Goal: Communication & Community: Share content

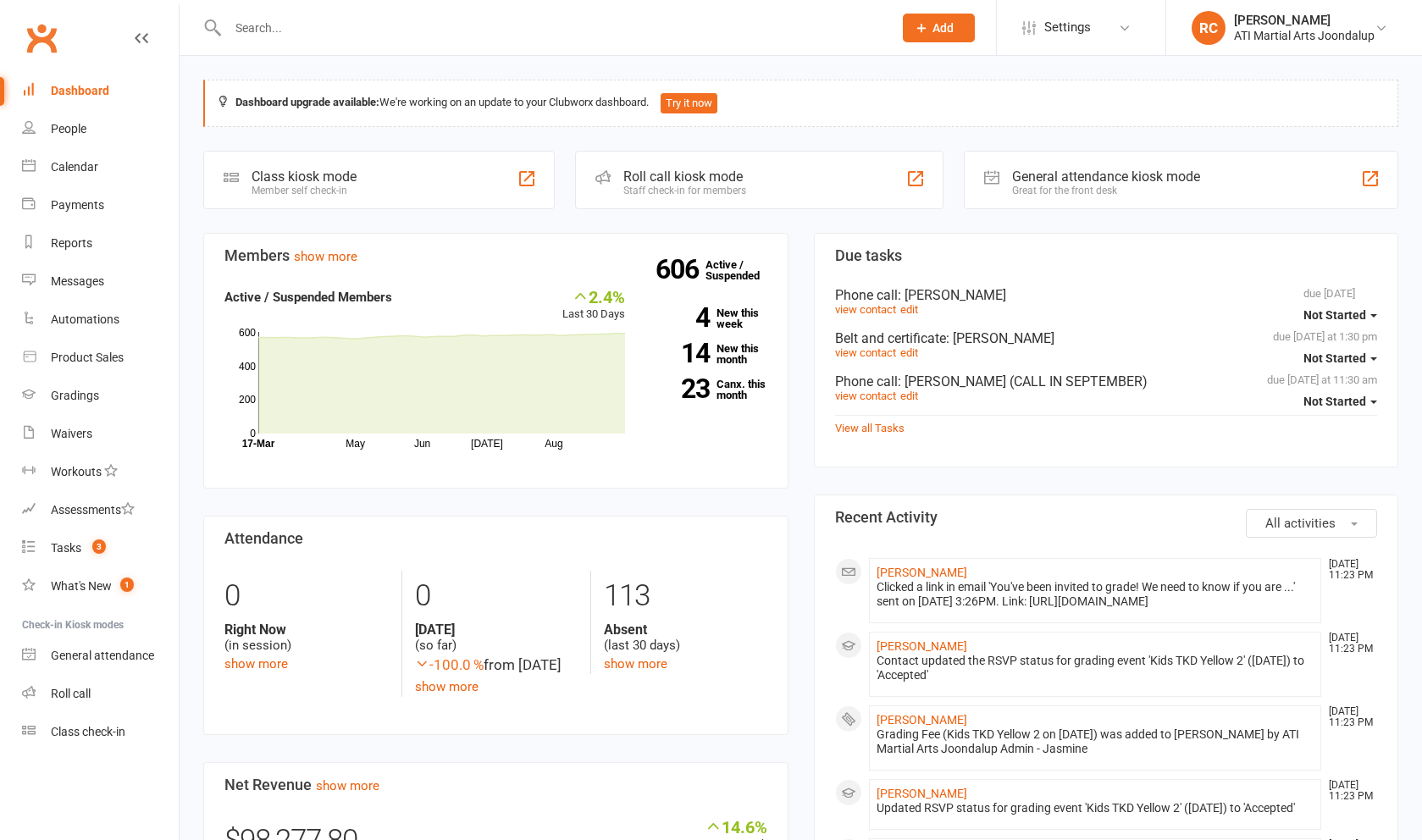
click at [383, 28] on input "text" at bounding box center [552, 28] width 658 height 24
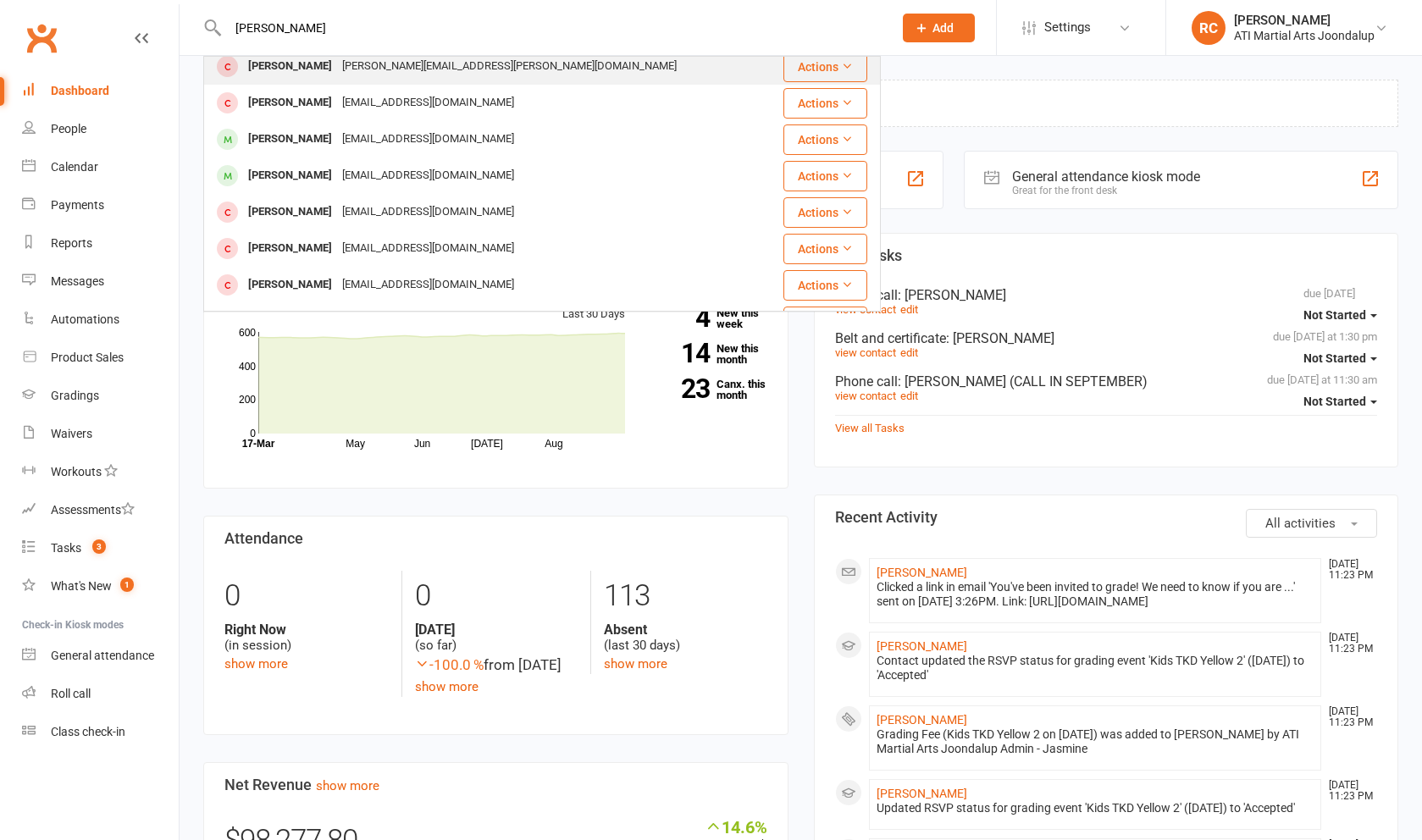
scroll to position [339, 0]
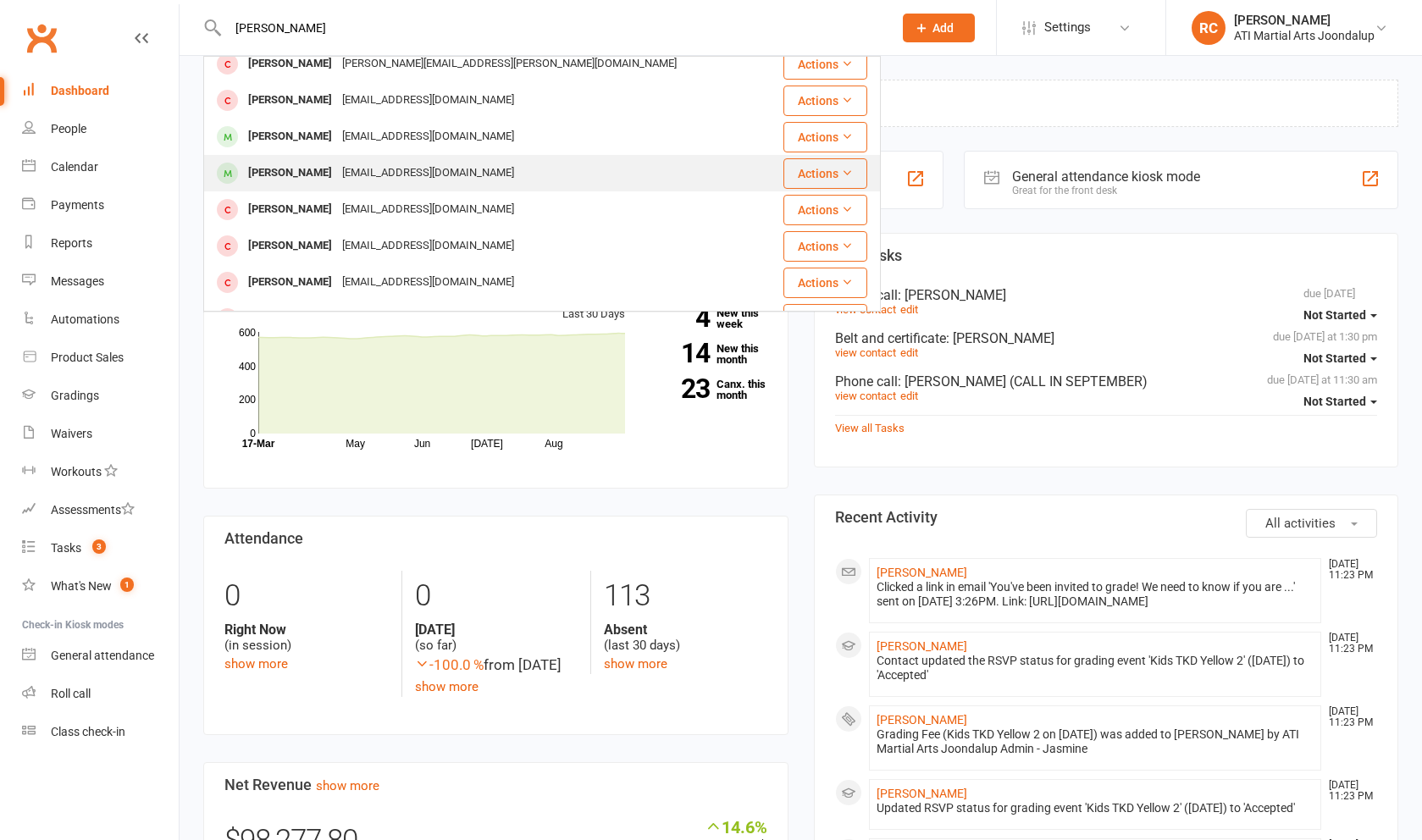
type input "Daniel"
click at [373, 177] on div "rafiknauom@gmail.com" at bounding box center [428, 173] width 182 height 25
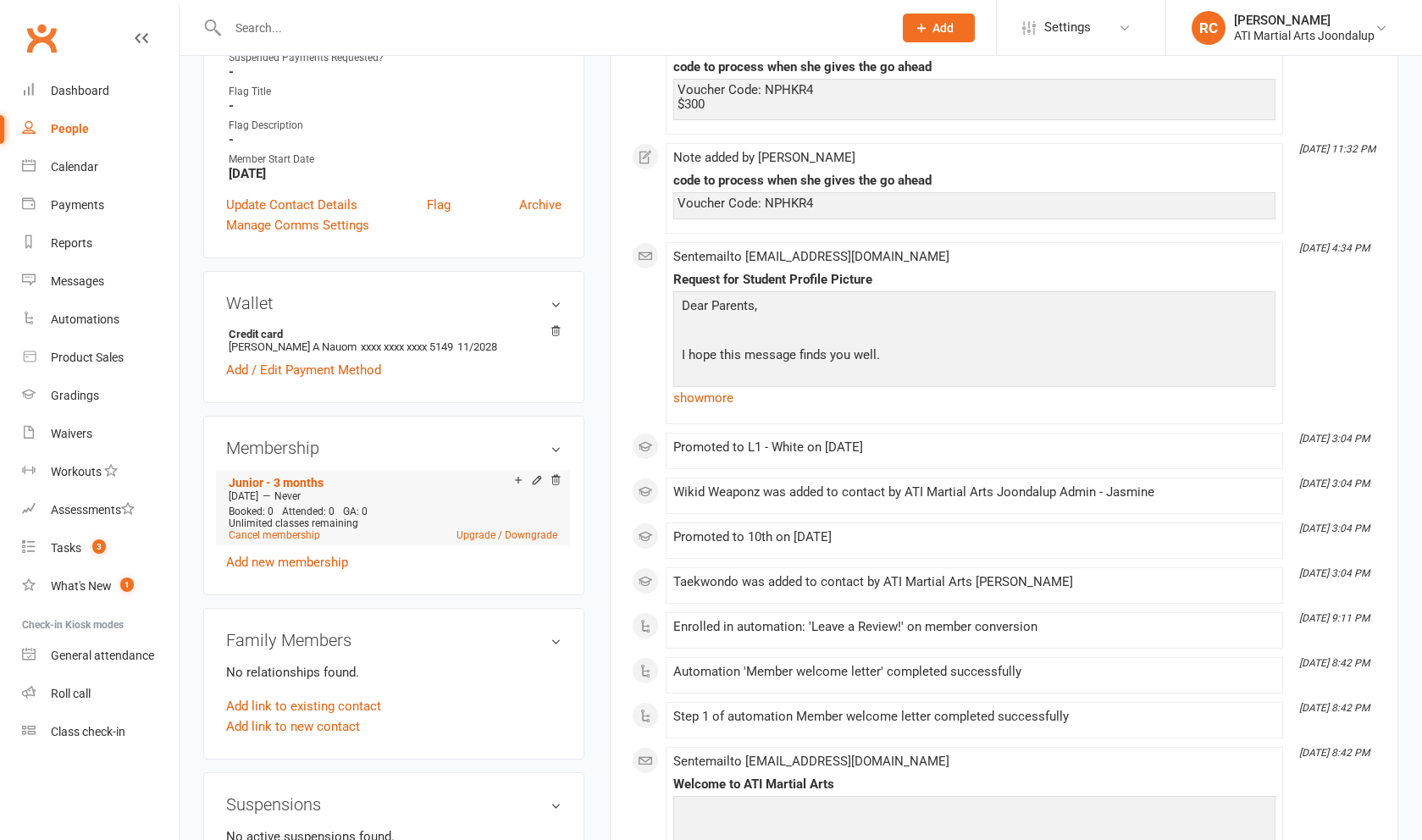
scroll to position [1062, 0]
click at [249, 535] on link "Cancel membership" at bounding box center [275, 535] width 92 height 12
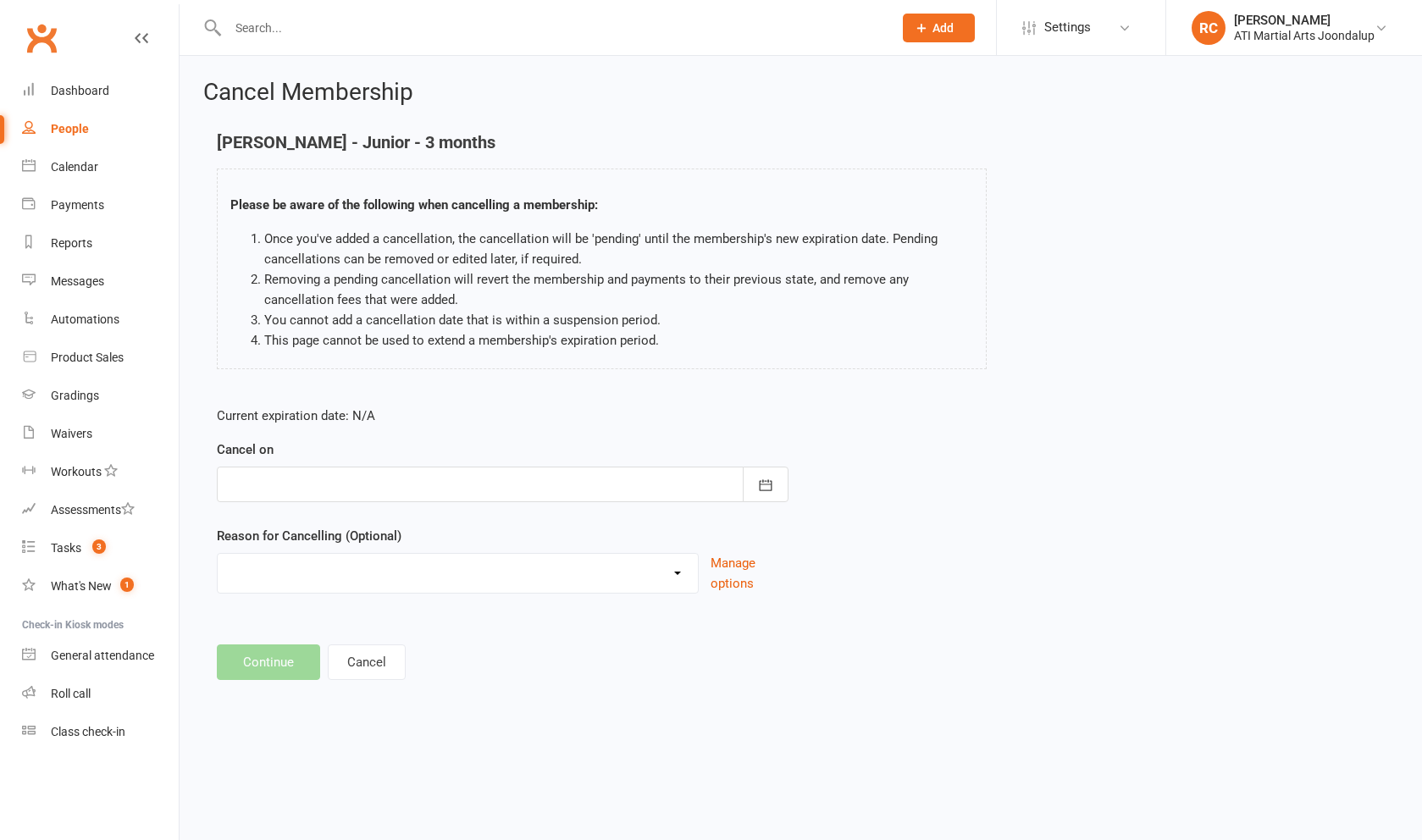
click at [442, 489] on div at bounding box center [503, 484] width 572 height 36
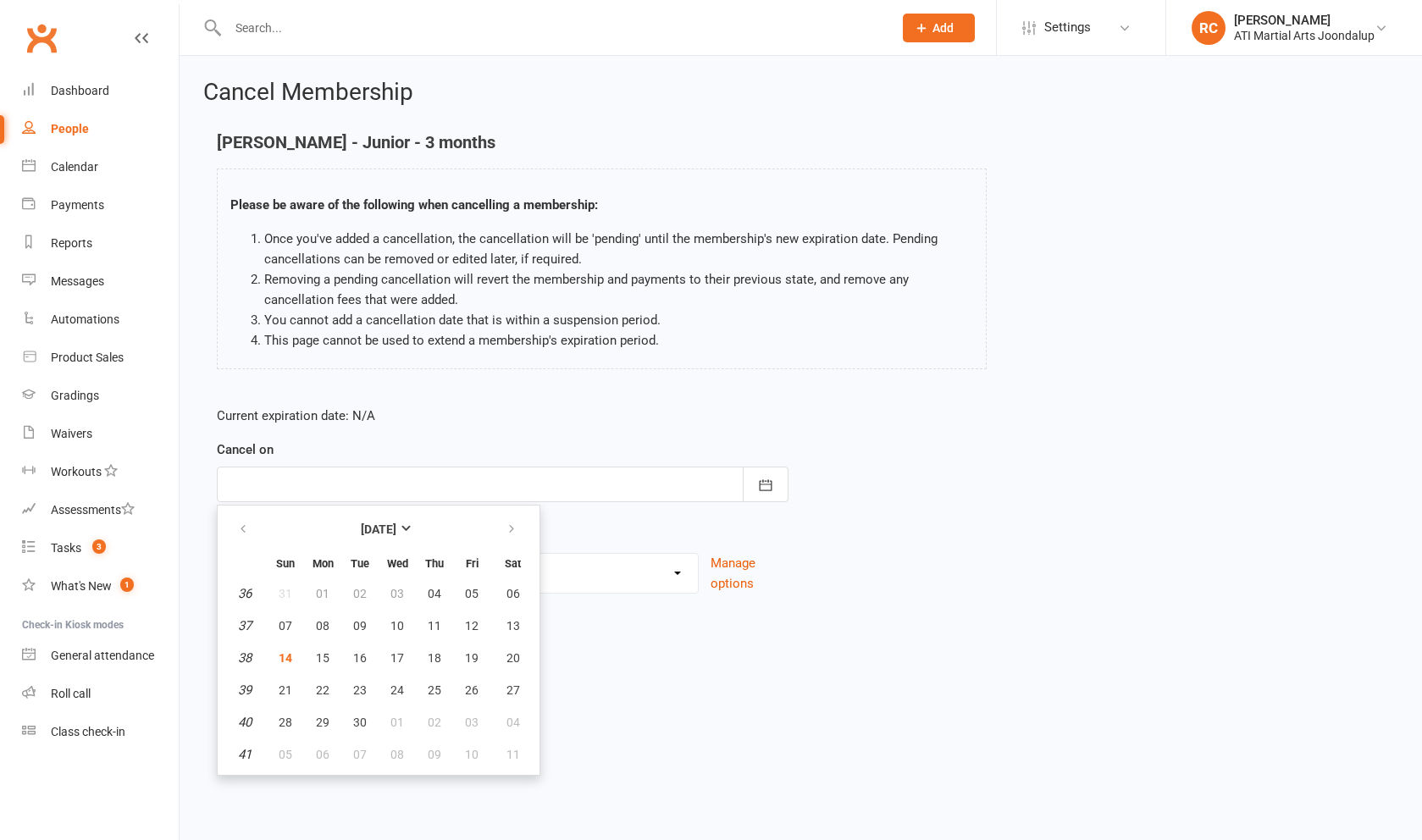
click at [425, 422] on p "Current expiration date: N/A" at bounding box center [503, 415] width 572 height 20
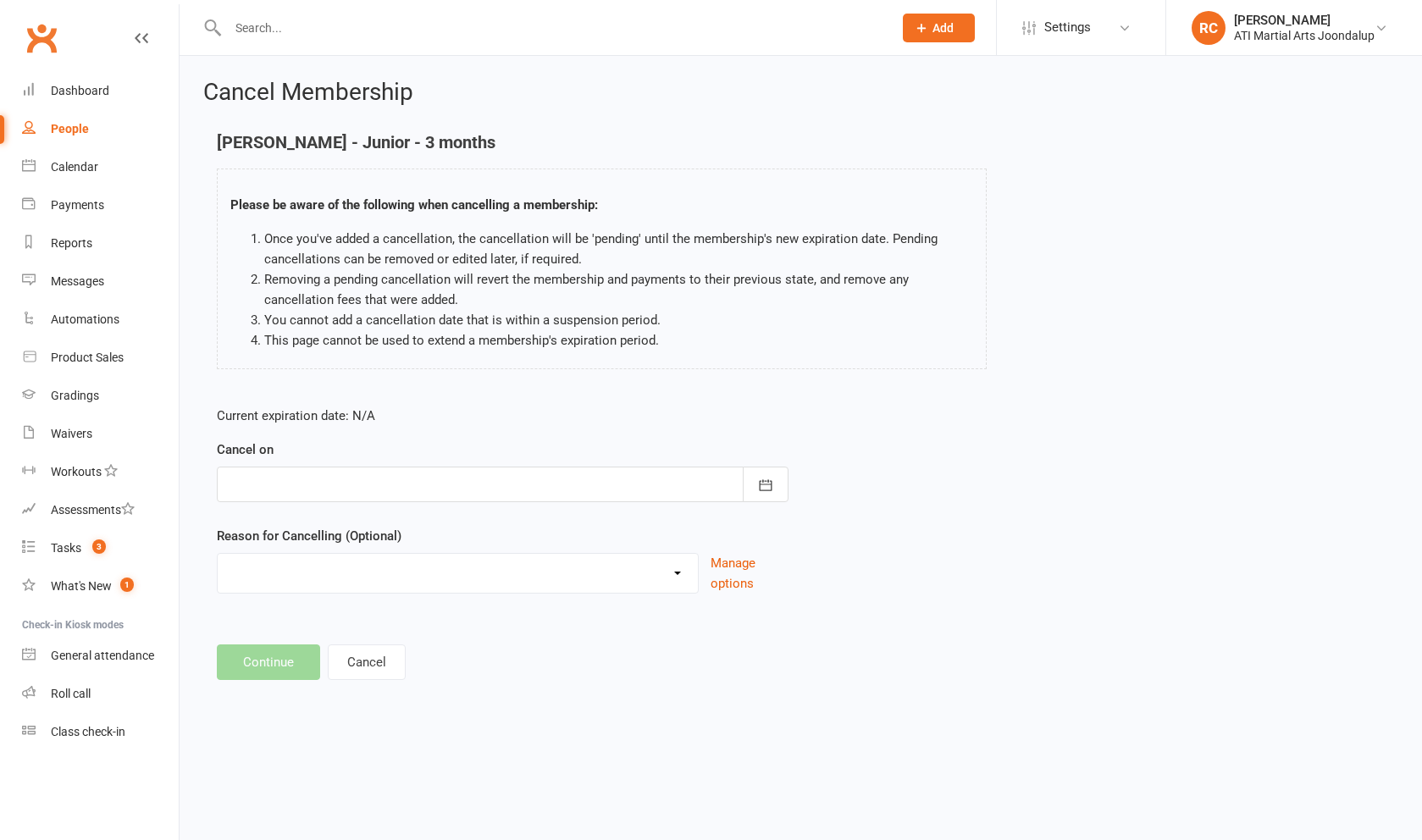
drag, startPoint x: 439, startPoint y: 491, endPoint x: 432, endPoint y: 508, distance: 18.4
click at [439, 491] on div at bounding box center [503, 484] width 572 height 36
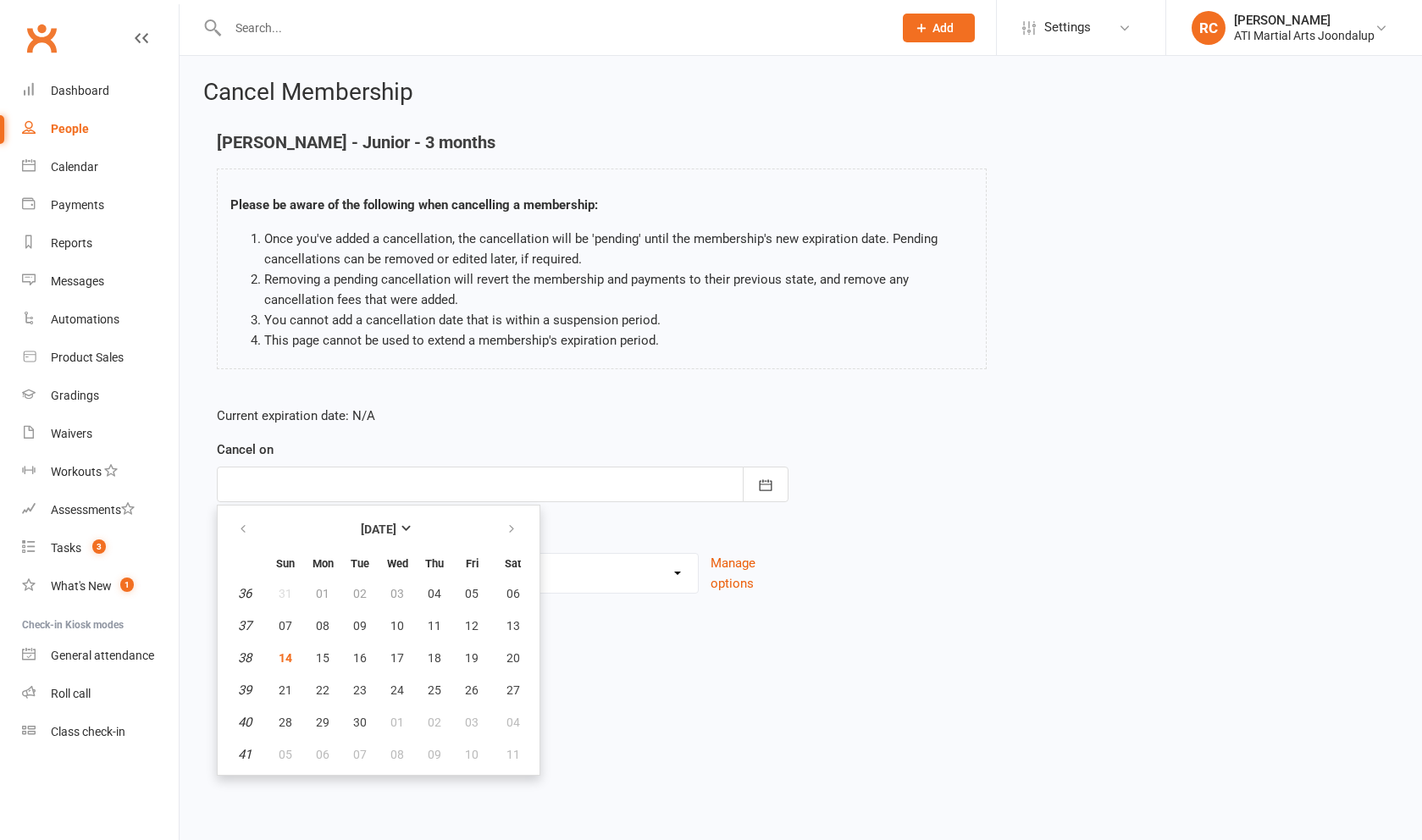
click at [290, 662] on span "14" at bounding box center [285, 658] width 14 height 14
type input "[DATE]"
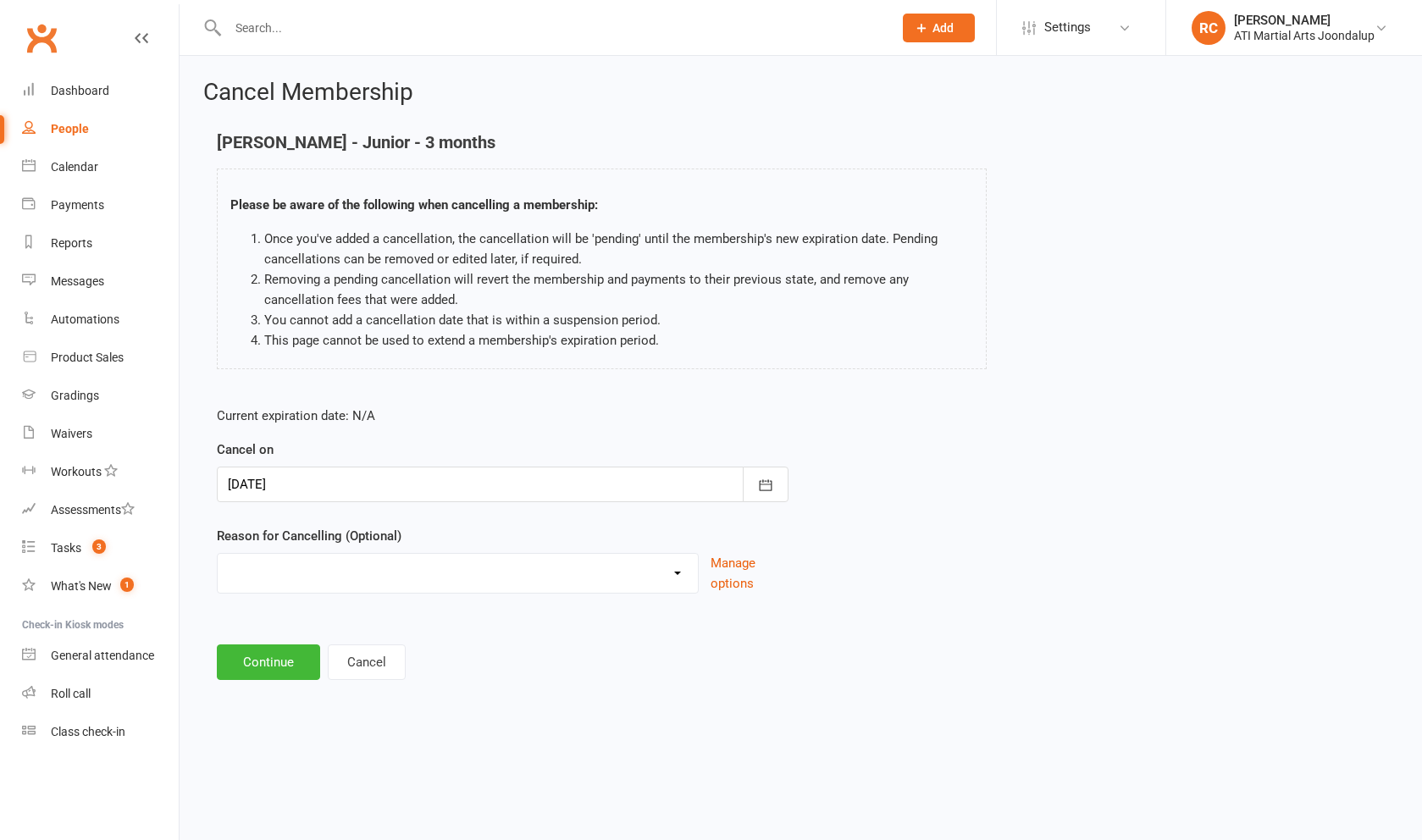
click at [284, 673] on button "Continue" at bounding box center [268, 662] width 103 height 36
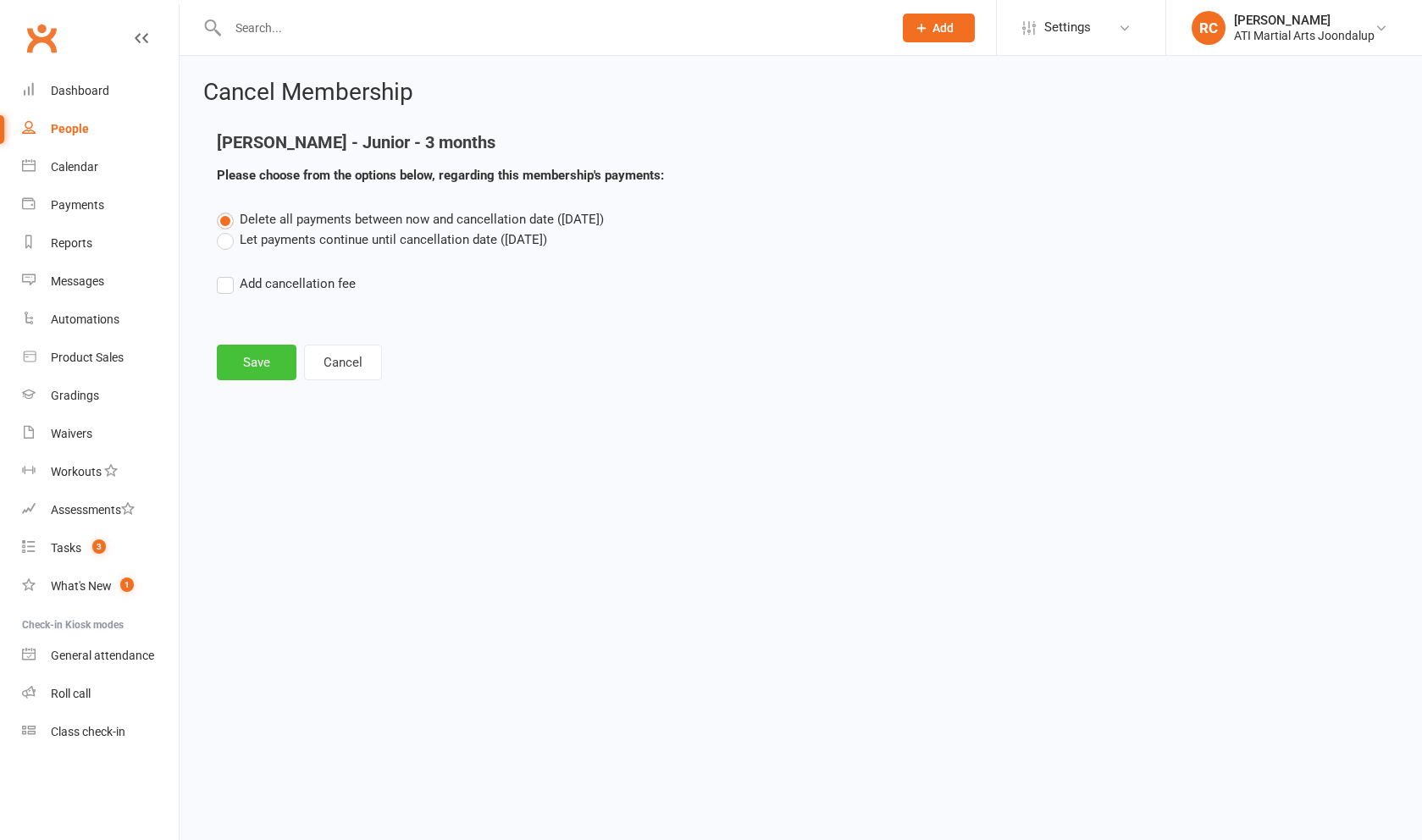
drag, startPoint x: 281, startPoint y: 245, endPoint x: 255, endPoint y: 370, distance: 127.7
click at [280, 244] on label "Let payments continue until cancellation date (Sep 14, 2025)" at bounding box center [381, 240] width 330 height 20
click at [228, 230] on input "Let payments continue until cancellation date (Sep 14, 2025)" at bounding box center [222, 230] width 11 height 0
click at [254, 379] on button "Save" at bounding box center [256, 362] width 80 height 36
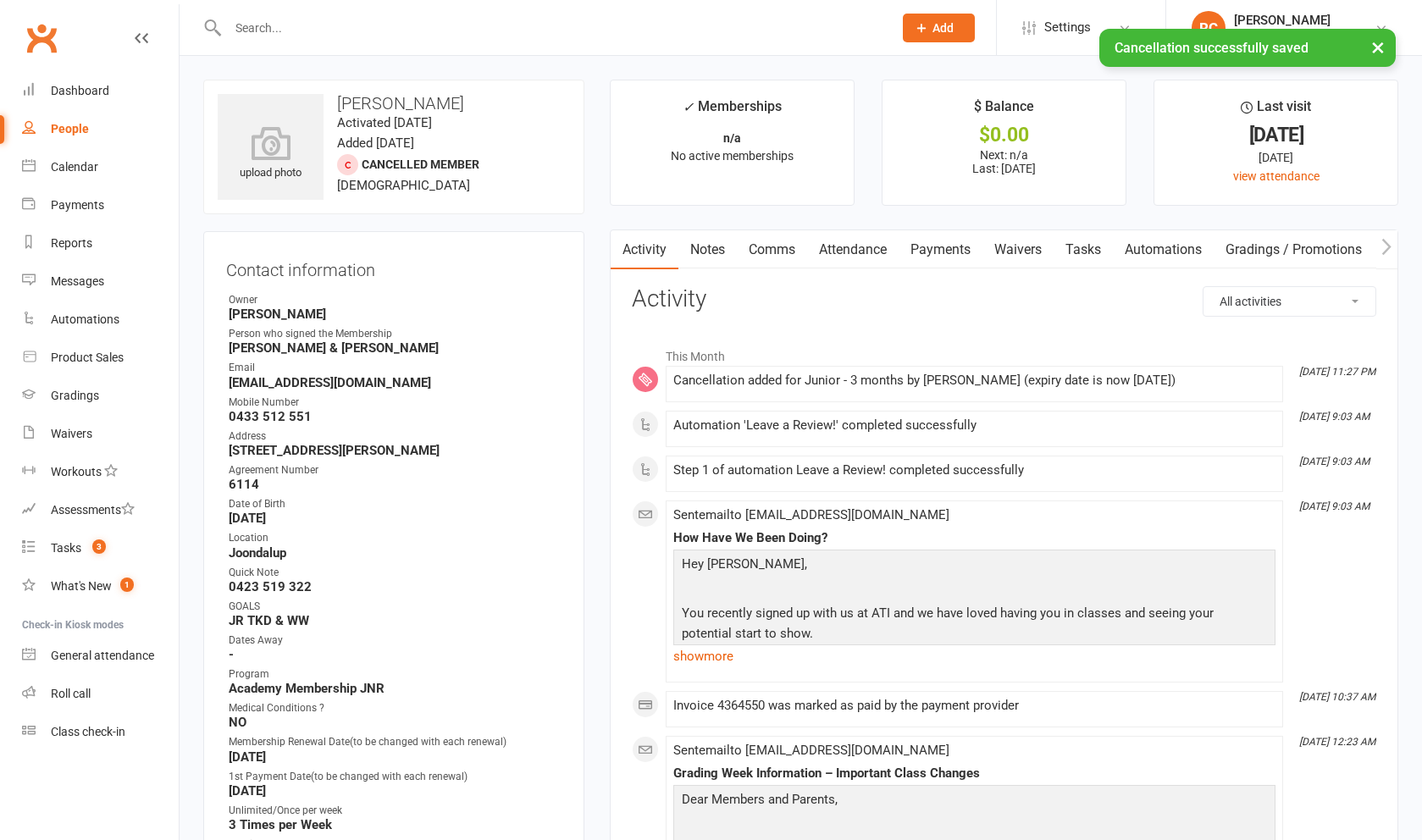
click at [575, 256] on link "Notes" at bounding box center [708, 250] width 59 height 39
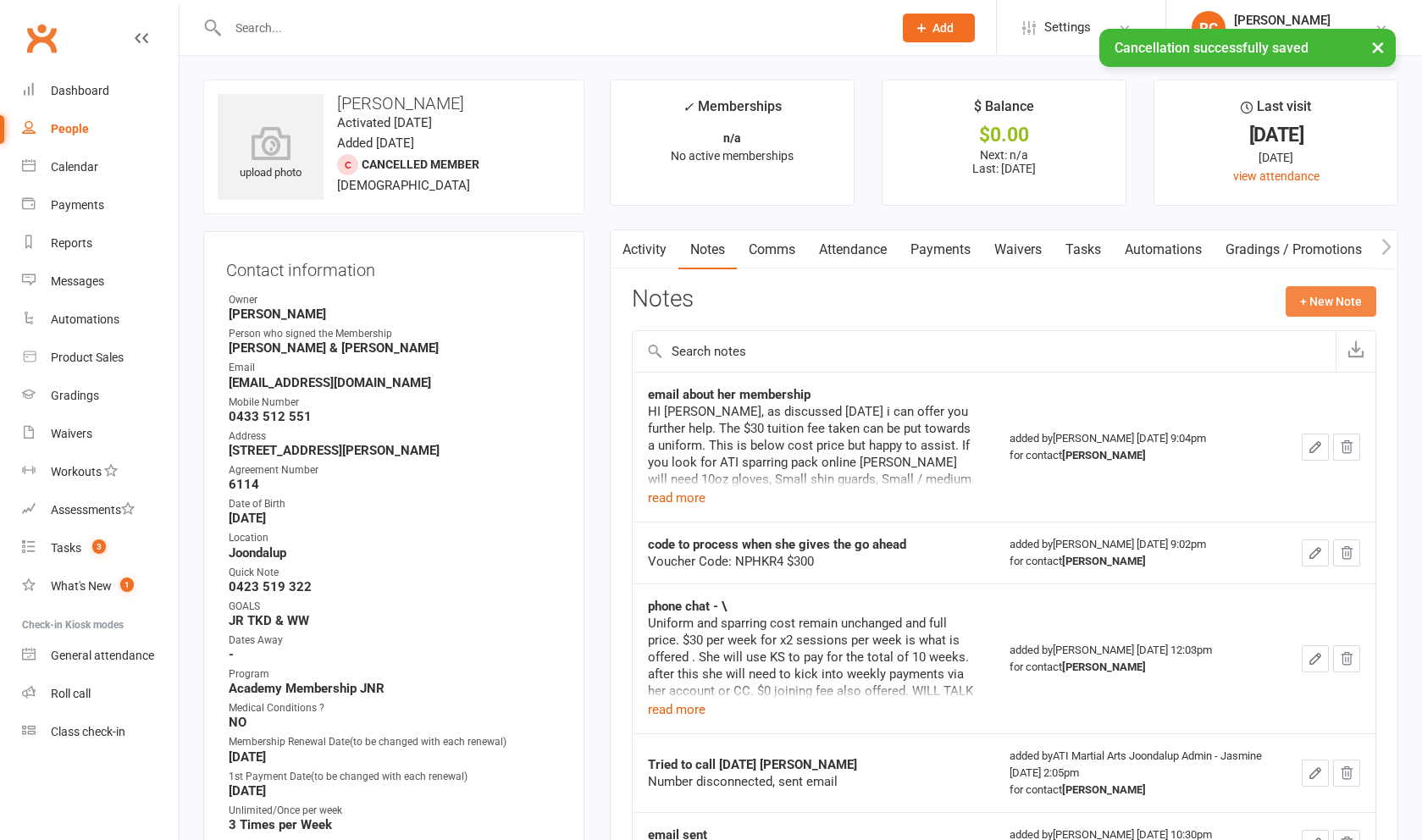
click at [575, 317] on button "+ New Note" at bounding box center [1331, 301] width 91 height 30
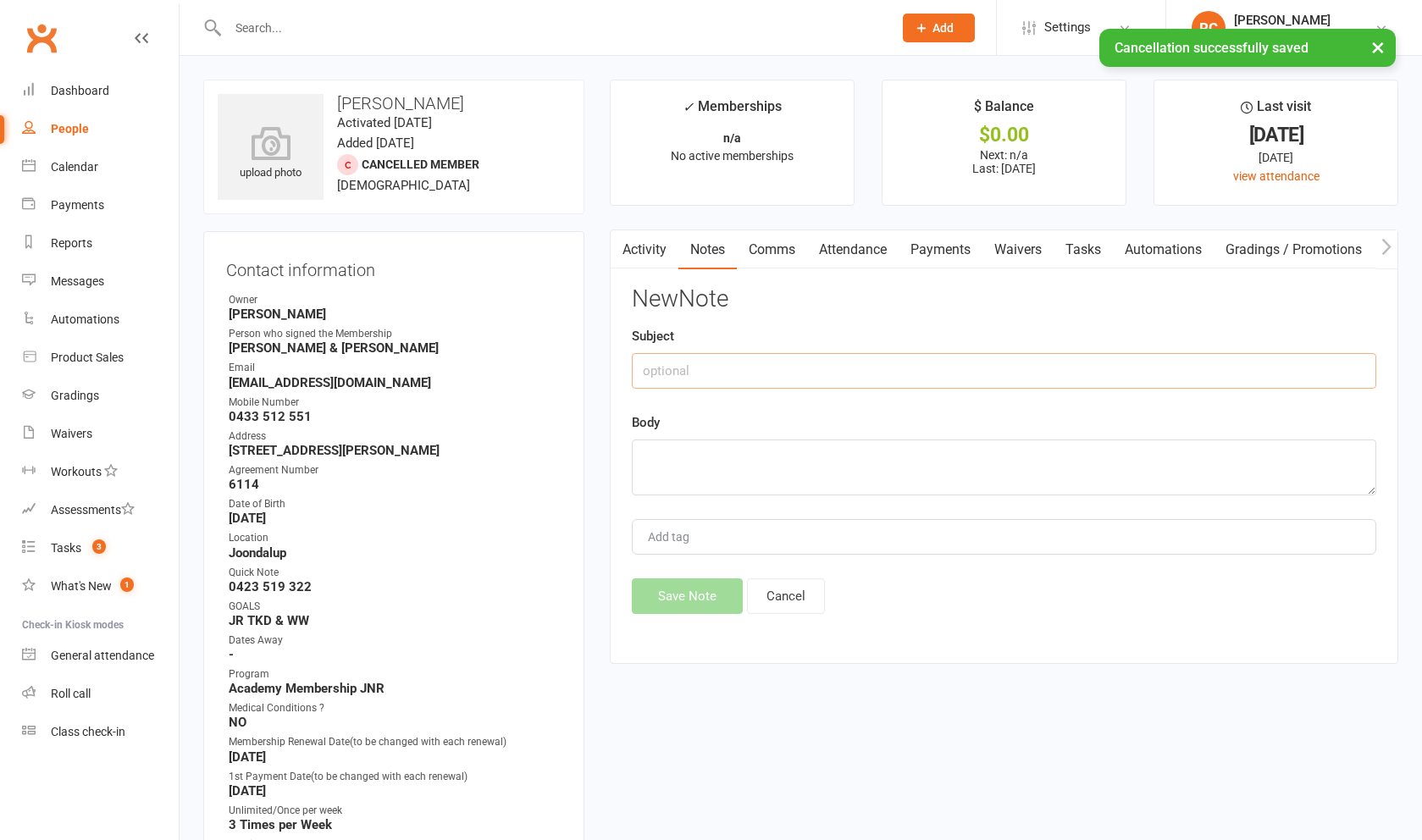
click at [575, 371] on input "text" at bounding box center [1004, 370] width 745 height 36
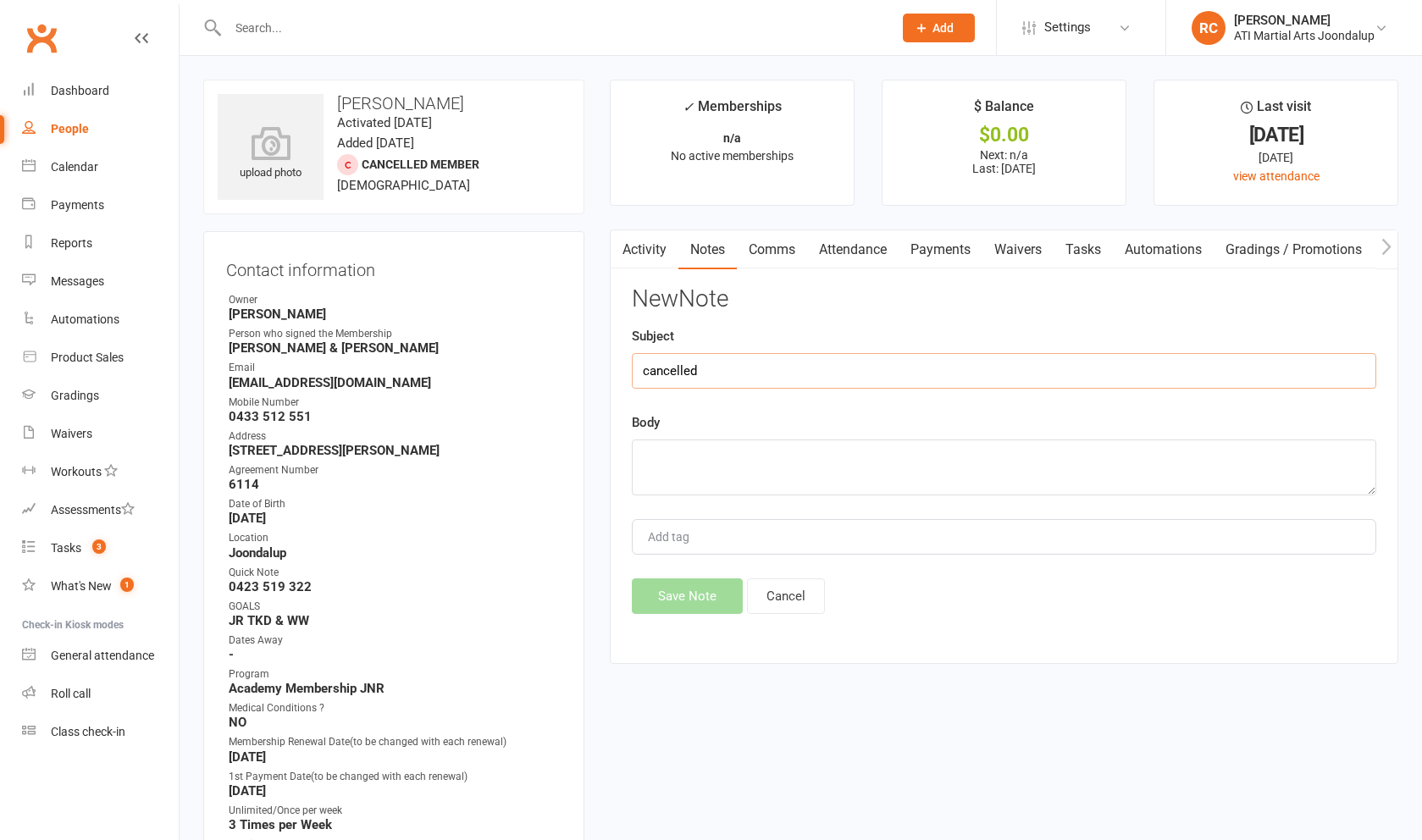
type input "cancelled"
type textarea "d"
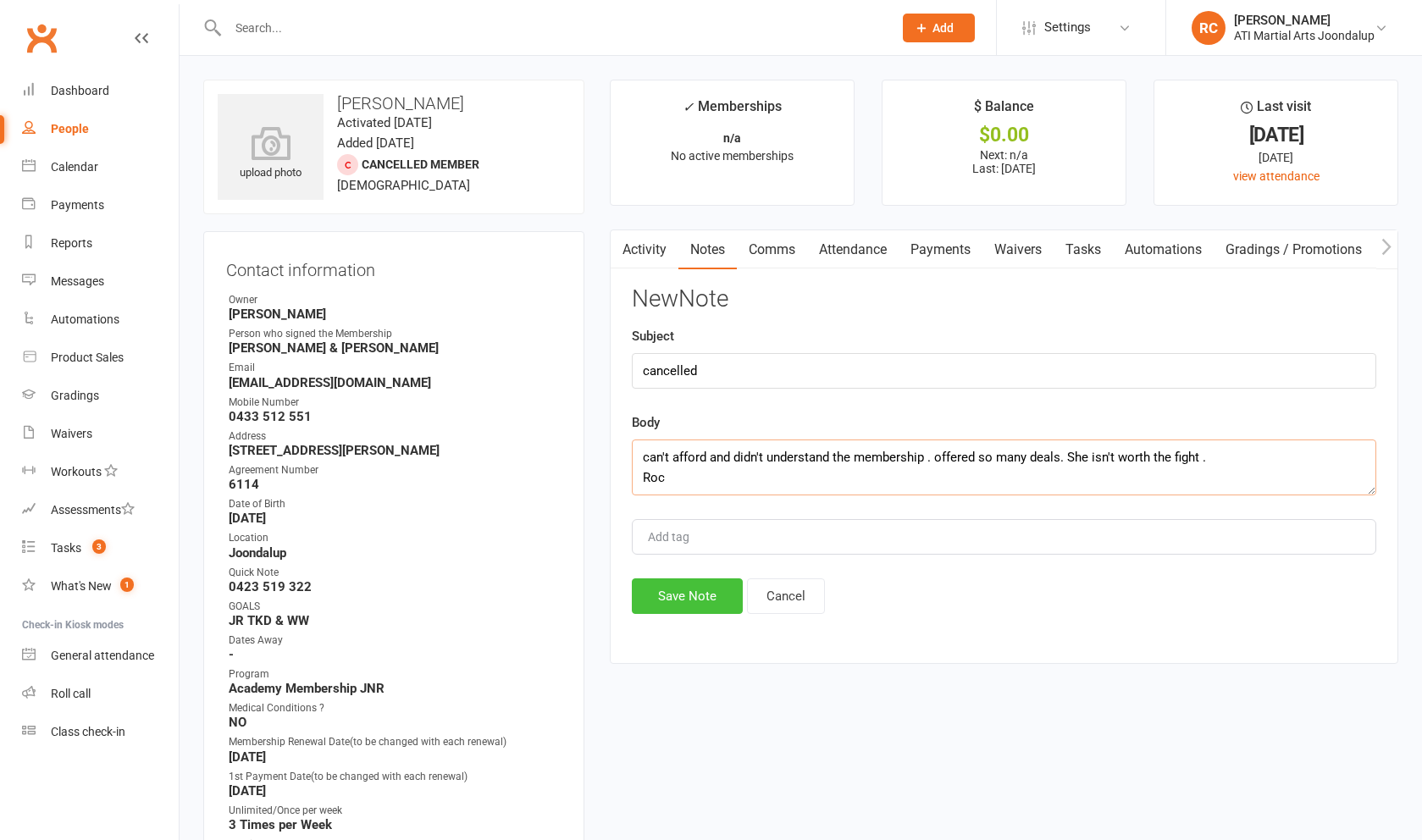
type textarea "can't afford and didn't understand the membership . offered so many deals. She …"
click at [575, 591] on button "Save Note" at bounding box center [687, 596] width 111 height 36
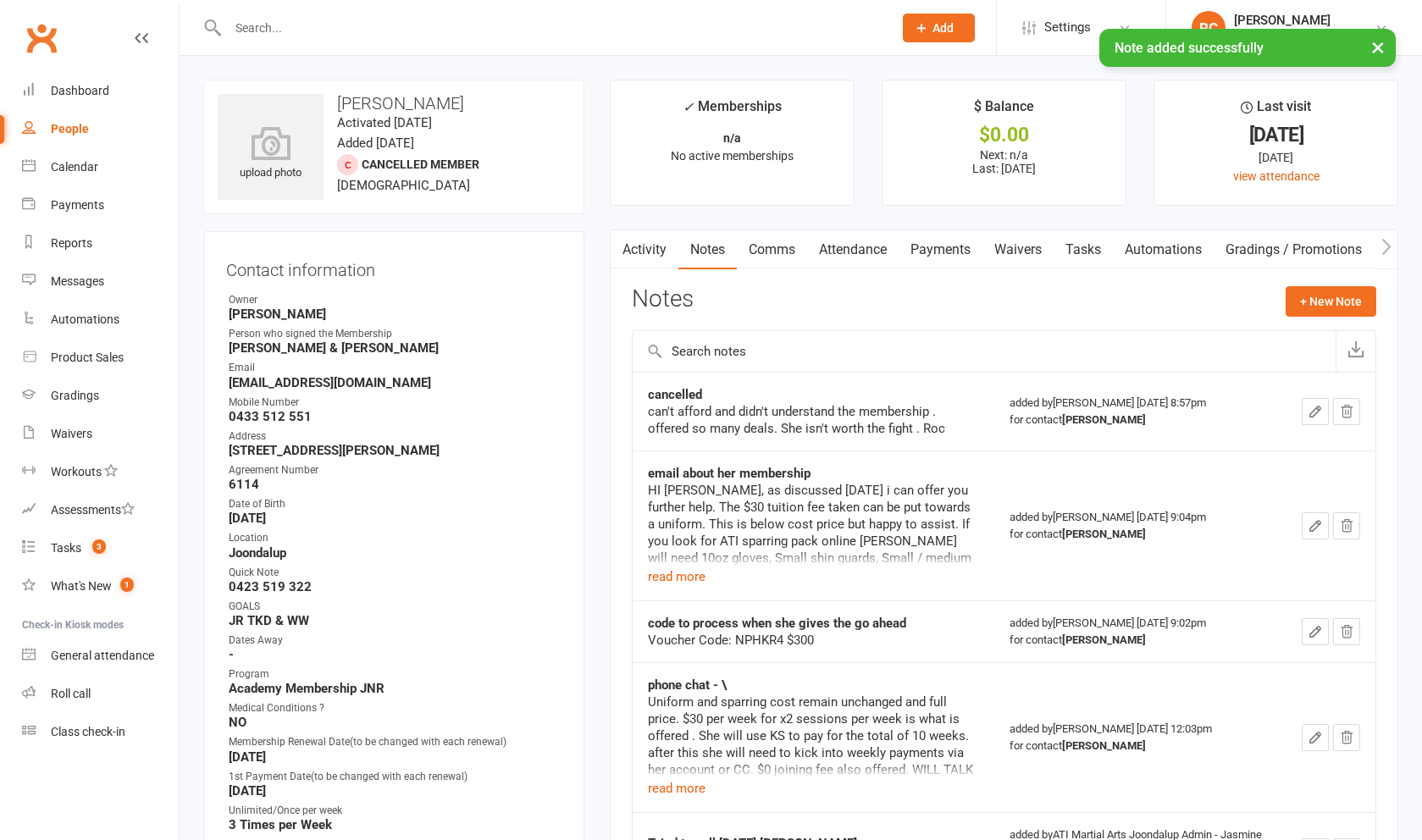
click at [575, 243] on link "Payments" at bounding box center [940, 250] width 84 height 39
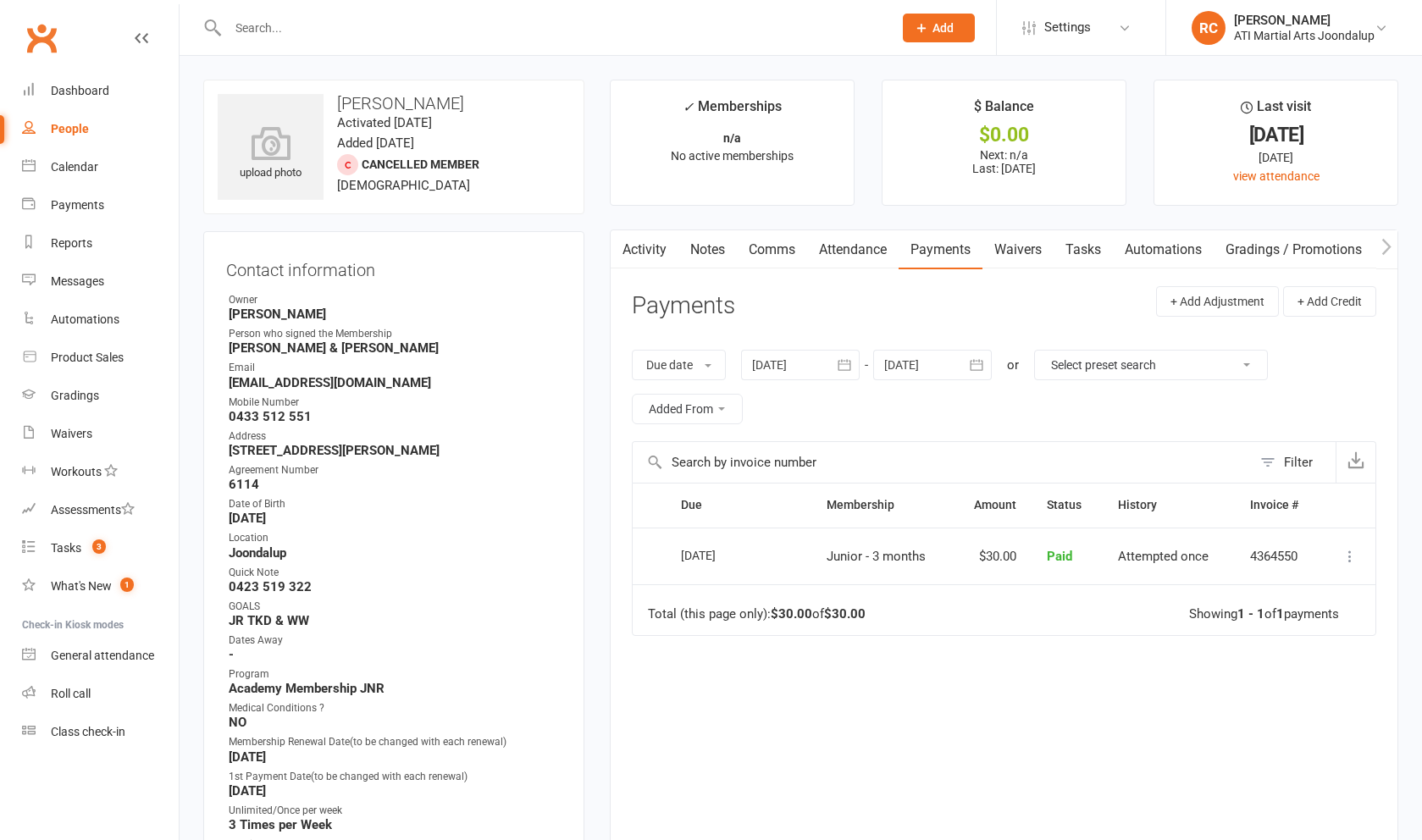
click at [303, 21] on input "text" at bounding box center [552, 28] width 658 height 24
type input "g"
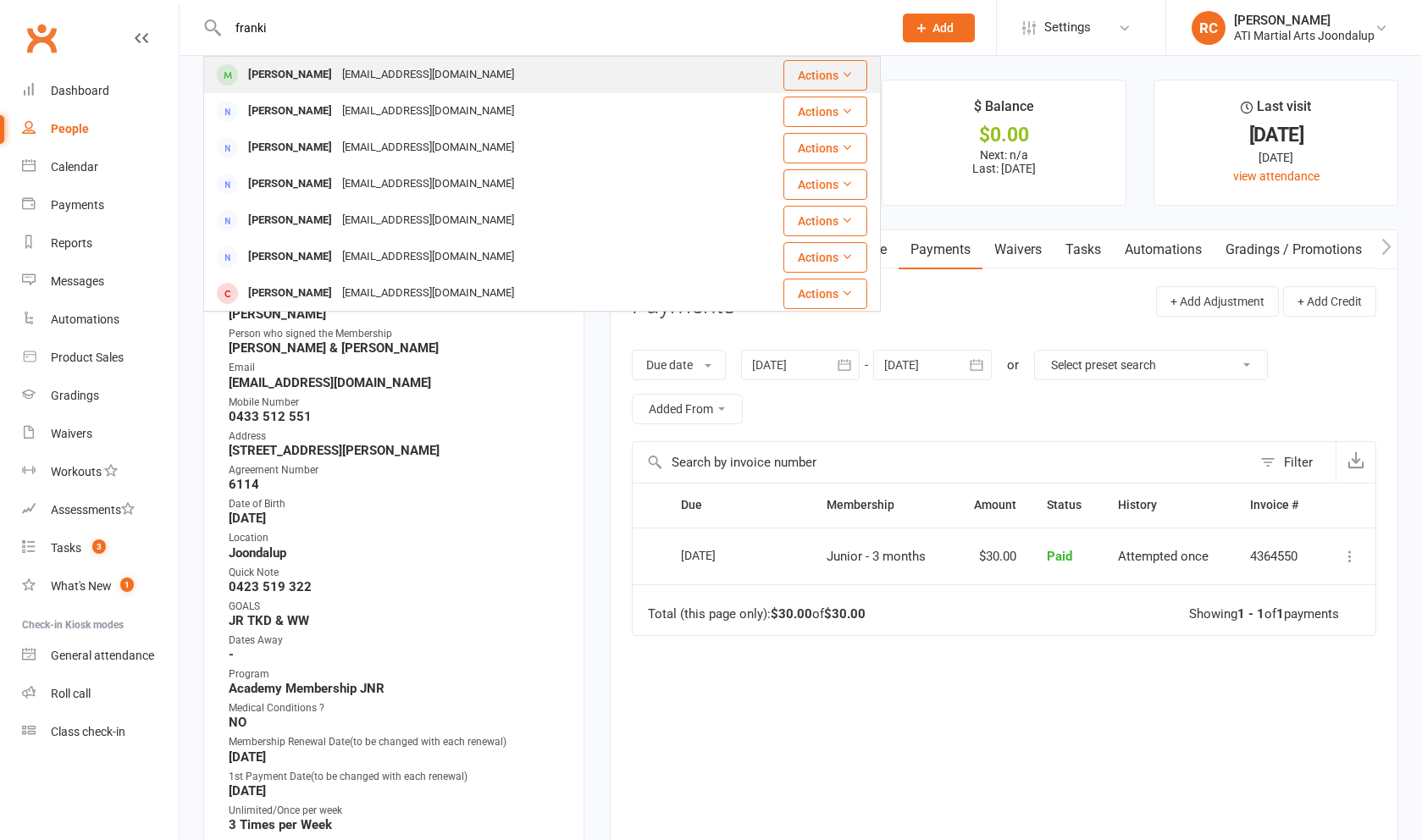
type input "franki"
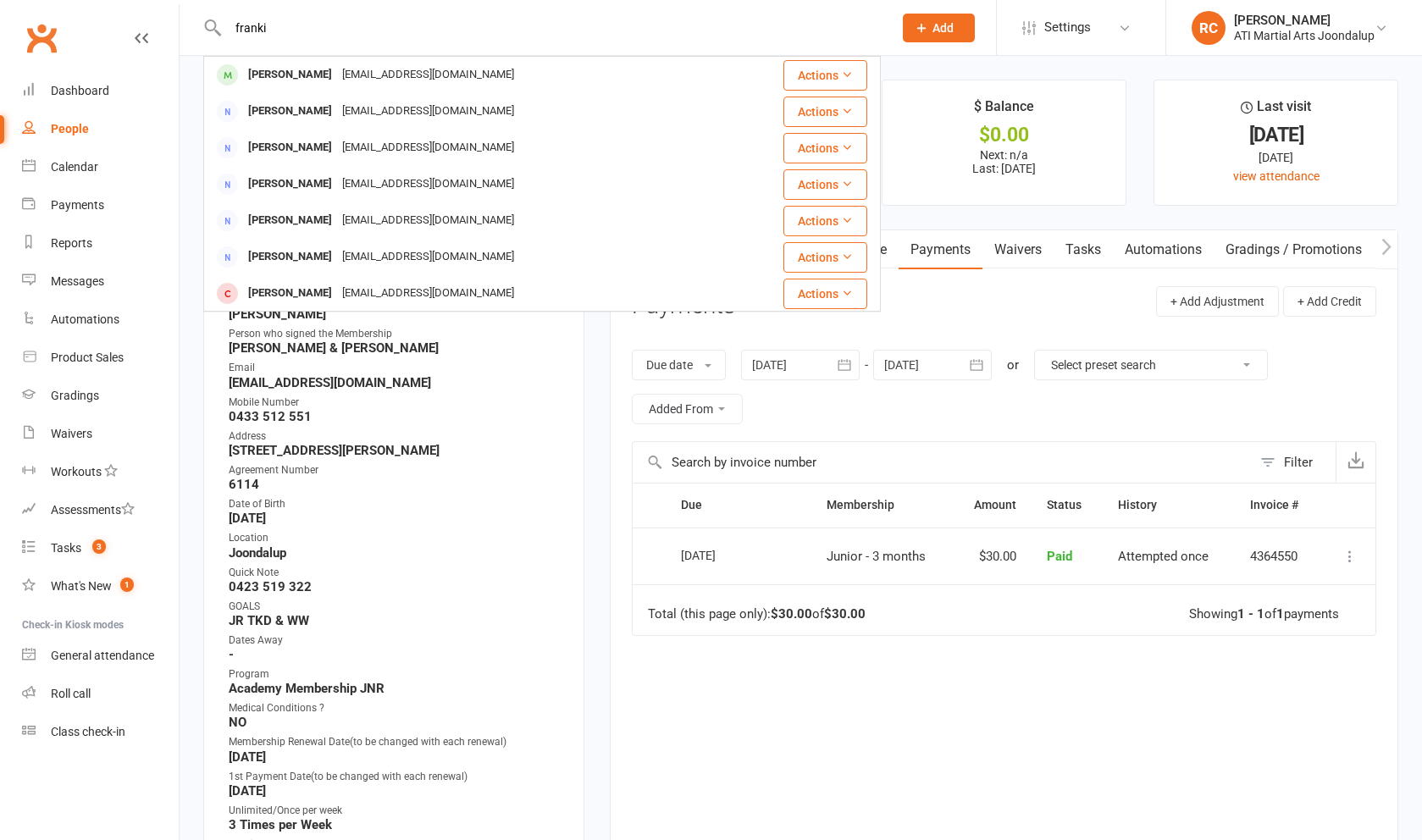
click at [307, 71] on div "[PERSON_NAME]" at bounding box center [290, 74] width 94 height 25
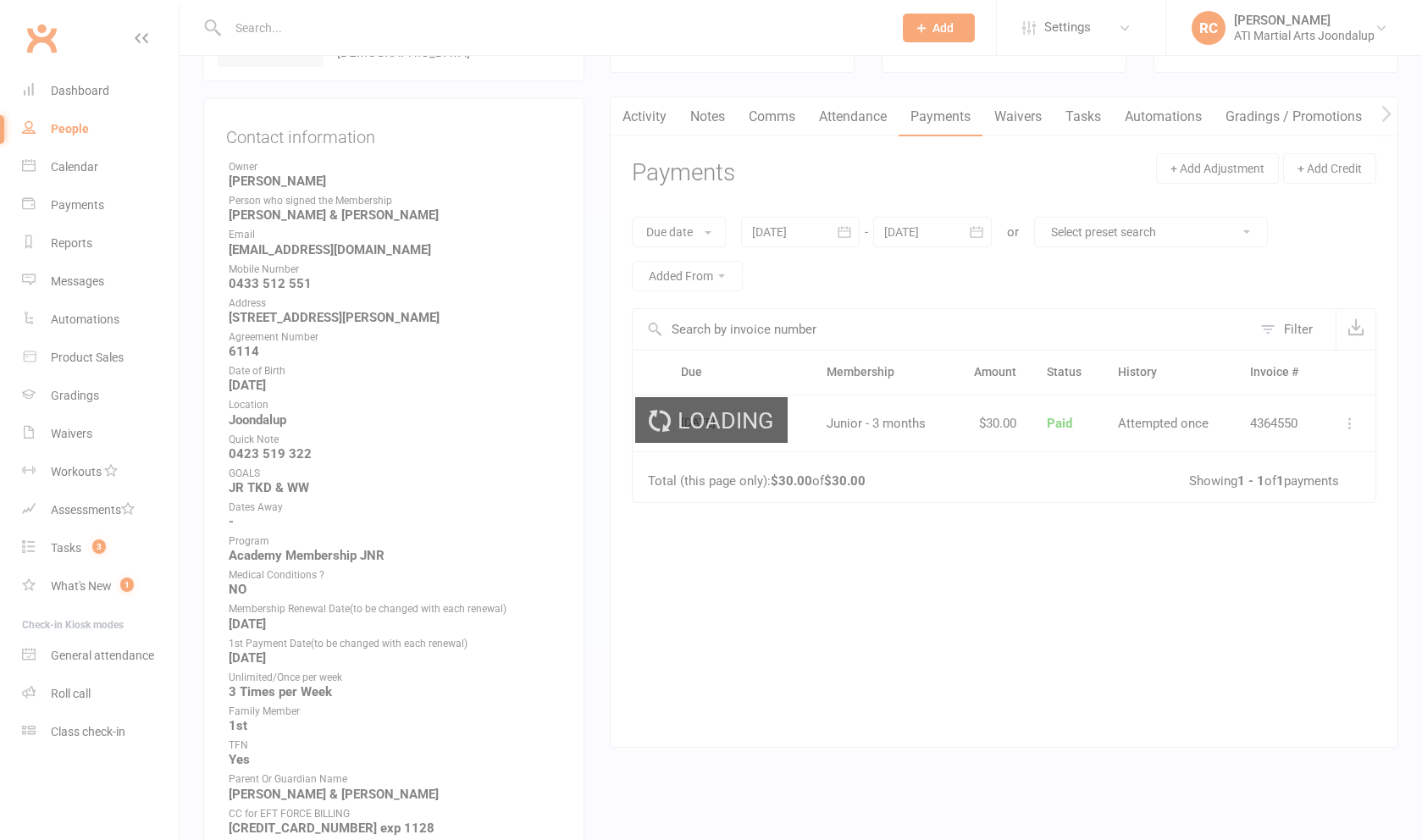
scroll to position [134, 0]
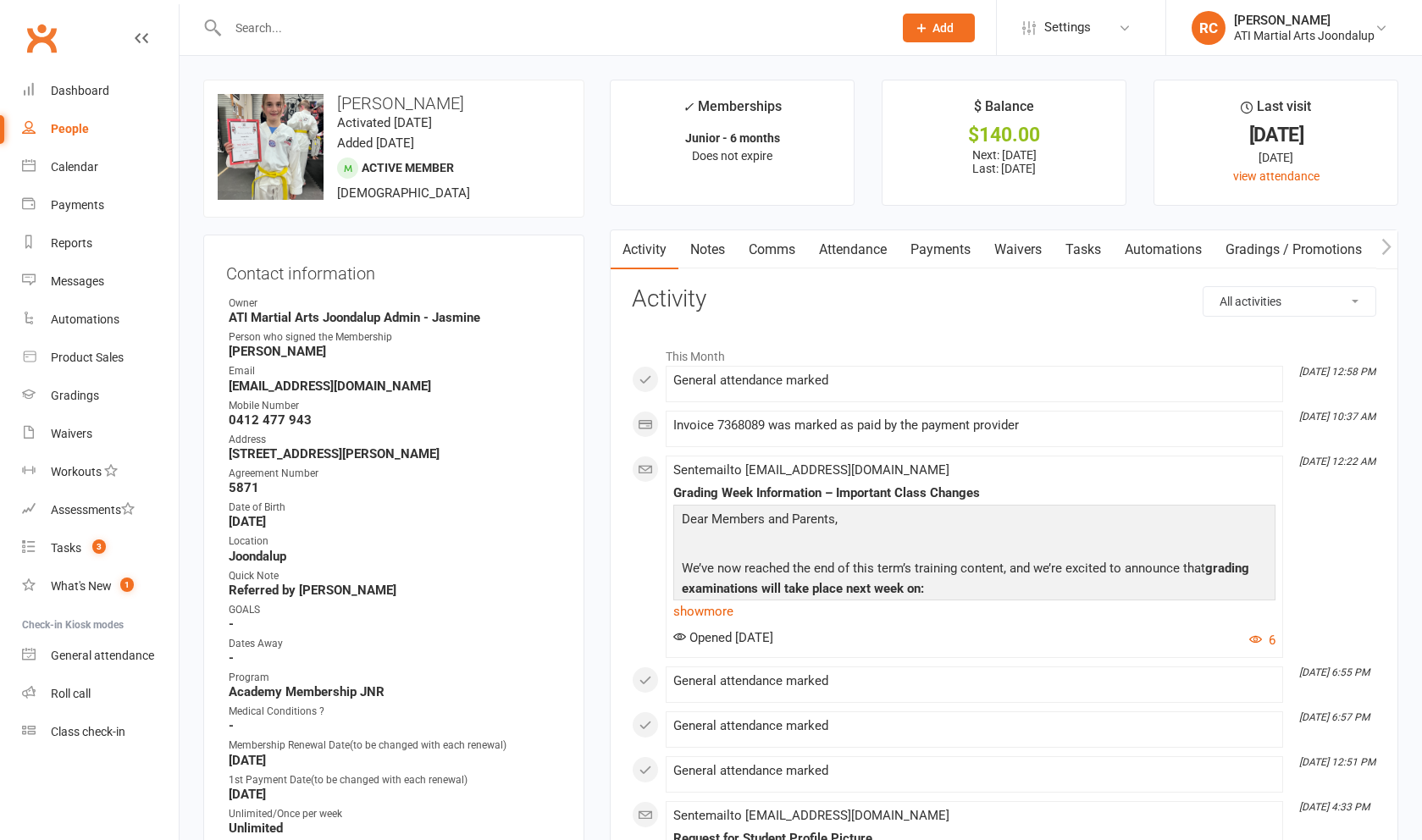
click at [575, 256] on link "Payments" at bounding box center [940, 250] width 84 height 39
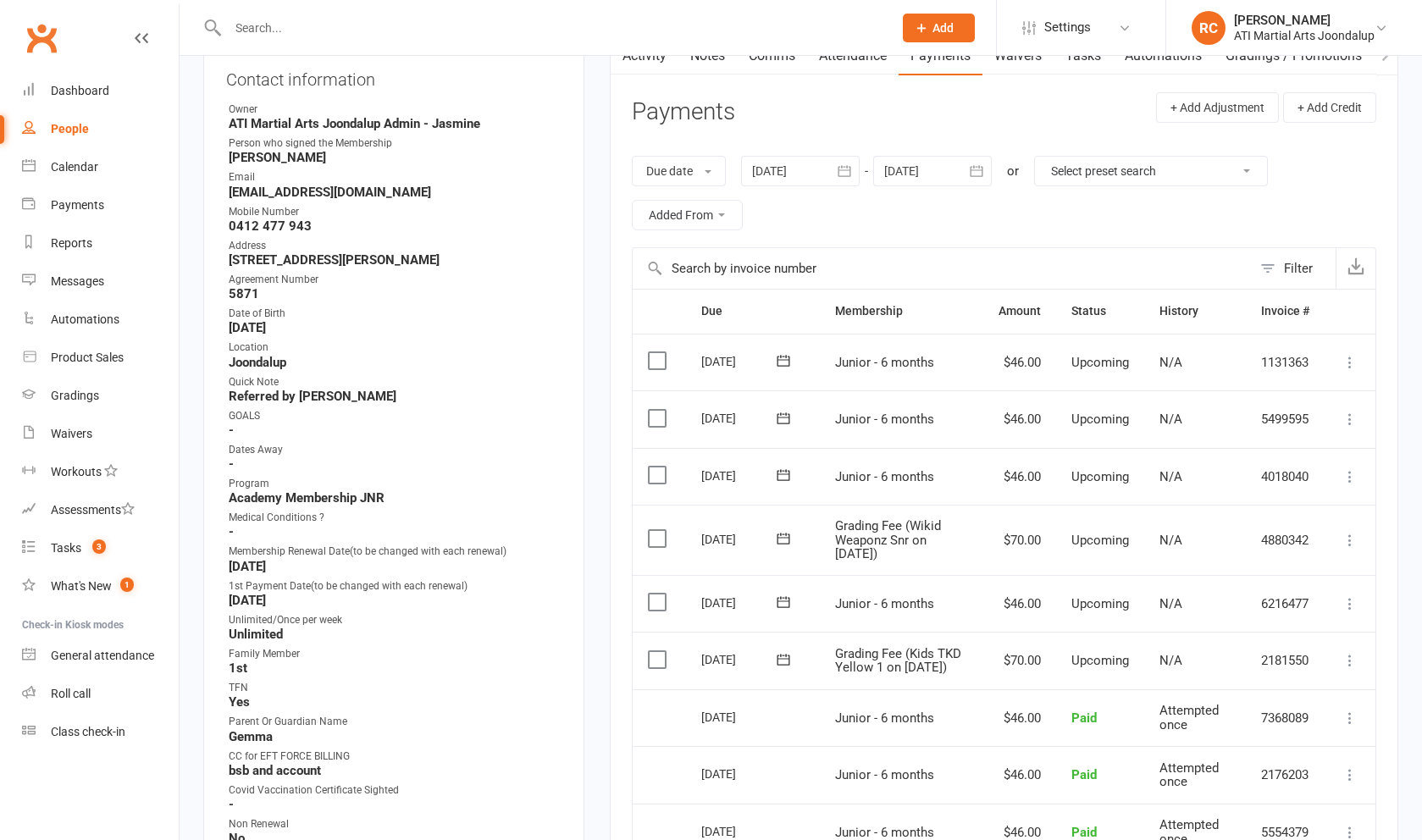
scroll to position [253, 0]
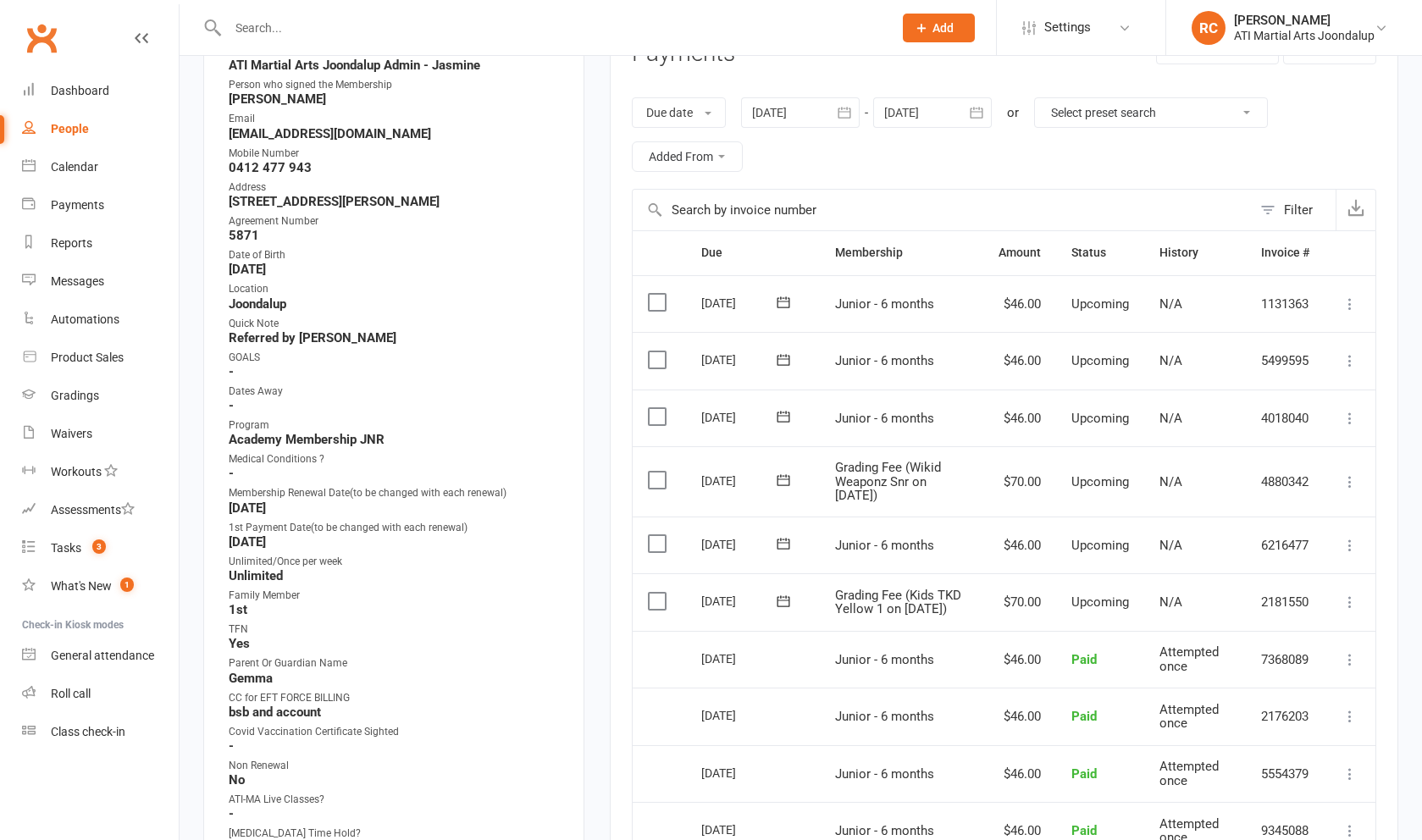
click at [575, 474] on icon at bounding box center [1349, 482] width 17 height 17
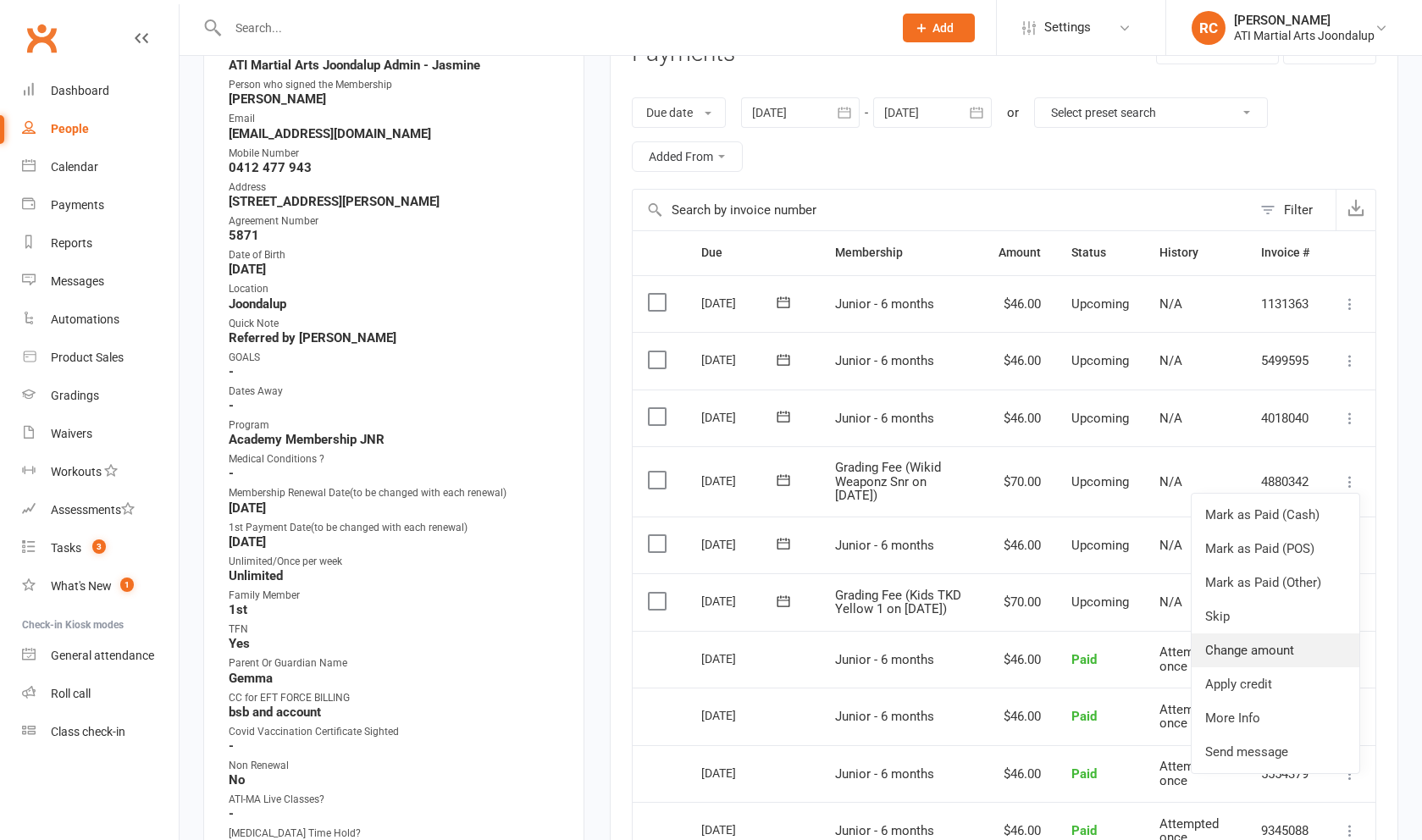
click at [575, 638] on link "Change amount" at bounding box center [1275, 650] width 167 height 34
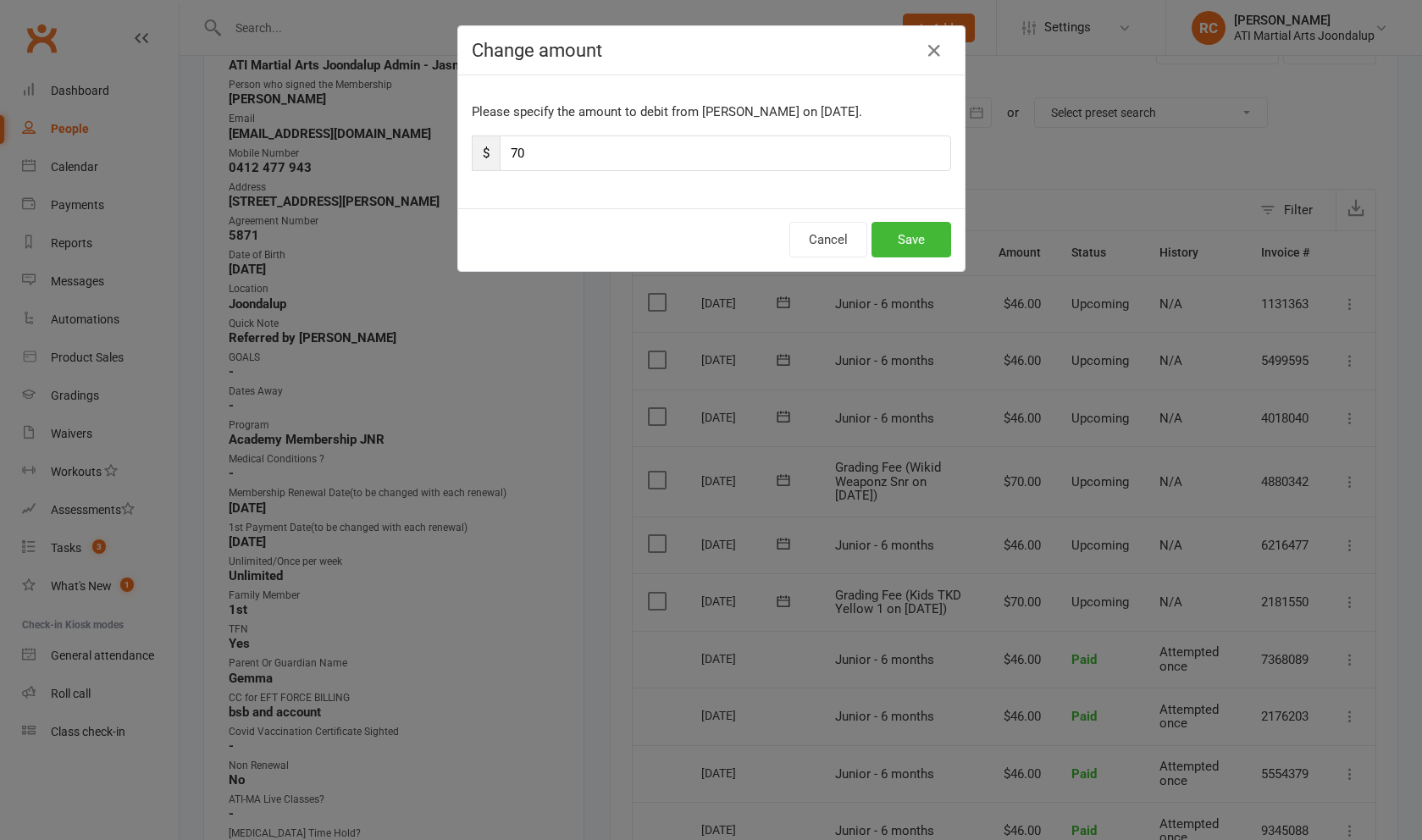
type input "7"
type input "58"
click at [575, 243] on button "Save" at bounding box center [911, 239] width 80 height 36
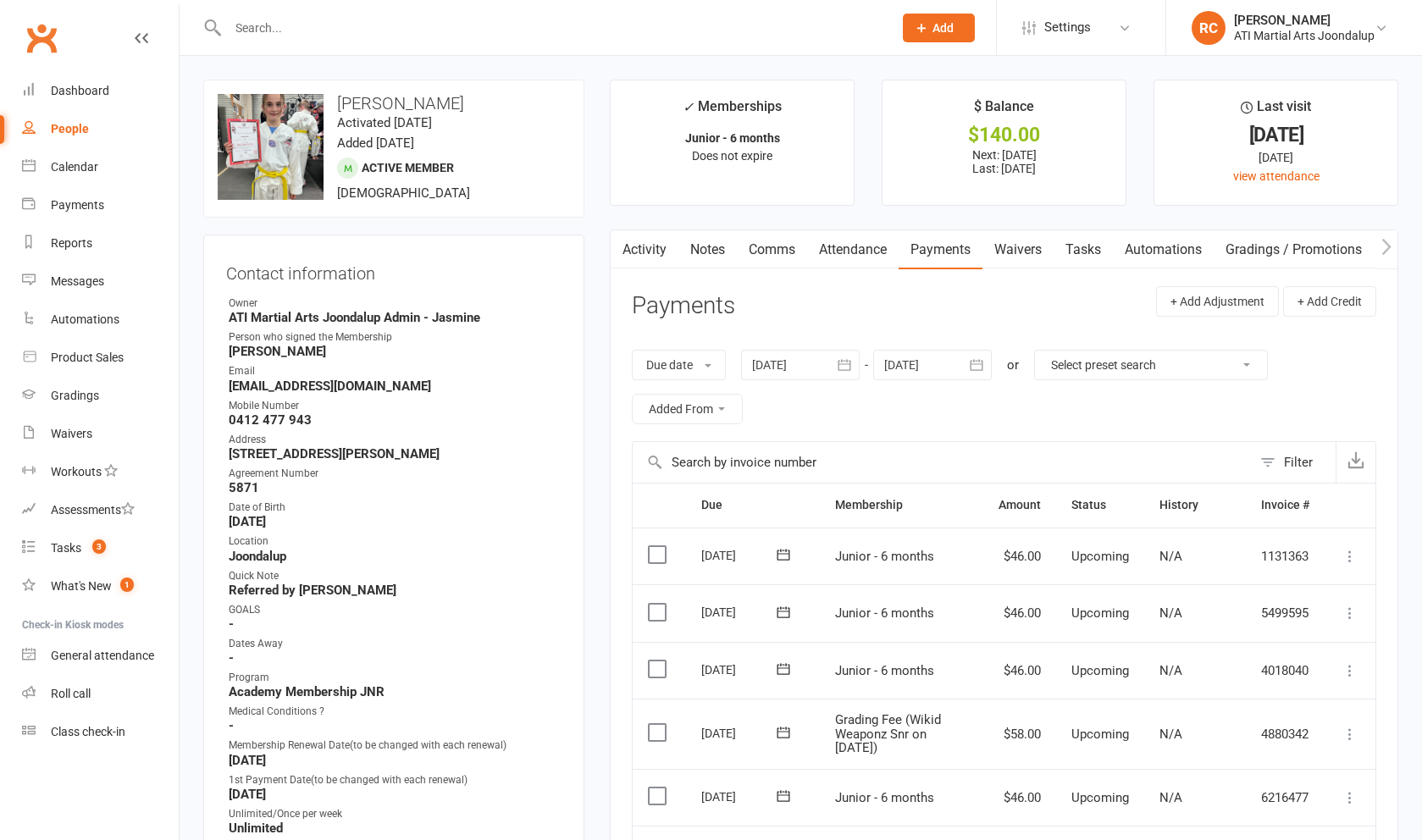
scroll to position [0, 0]
click at [360, 22] on input "text" at bounding box center [552, 28] width 658 height 24
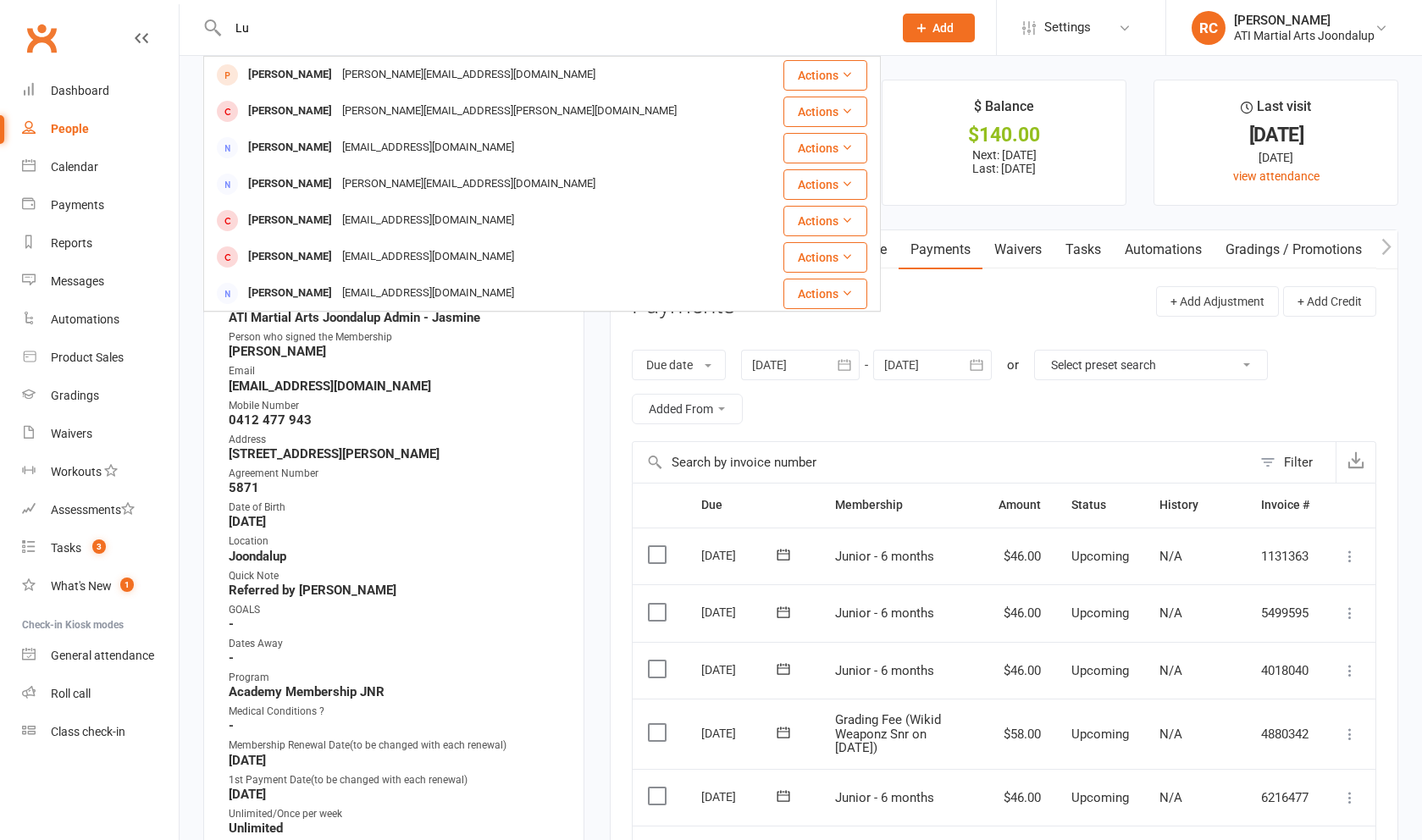
type input "L"
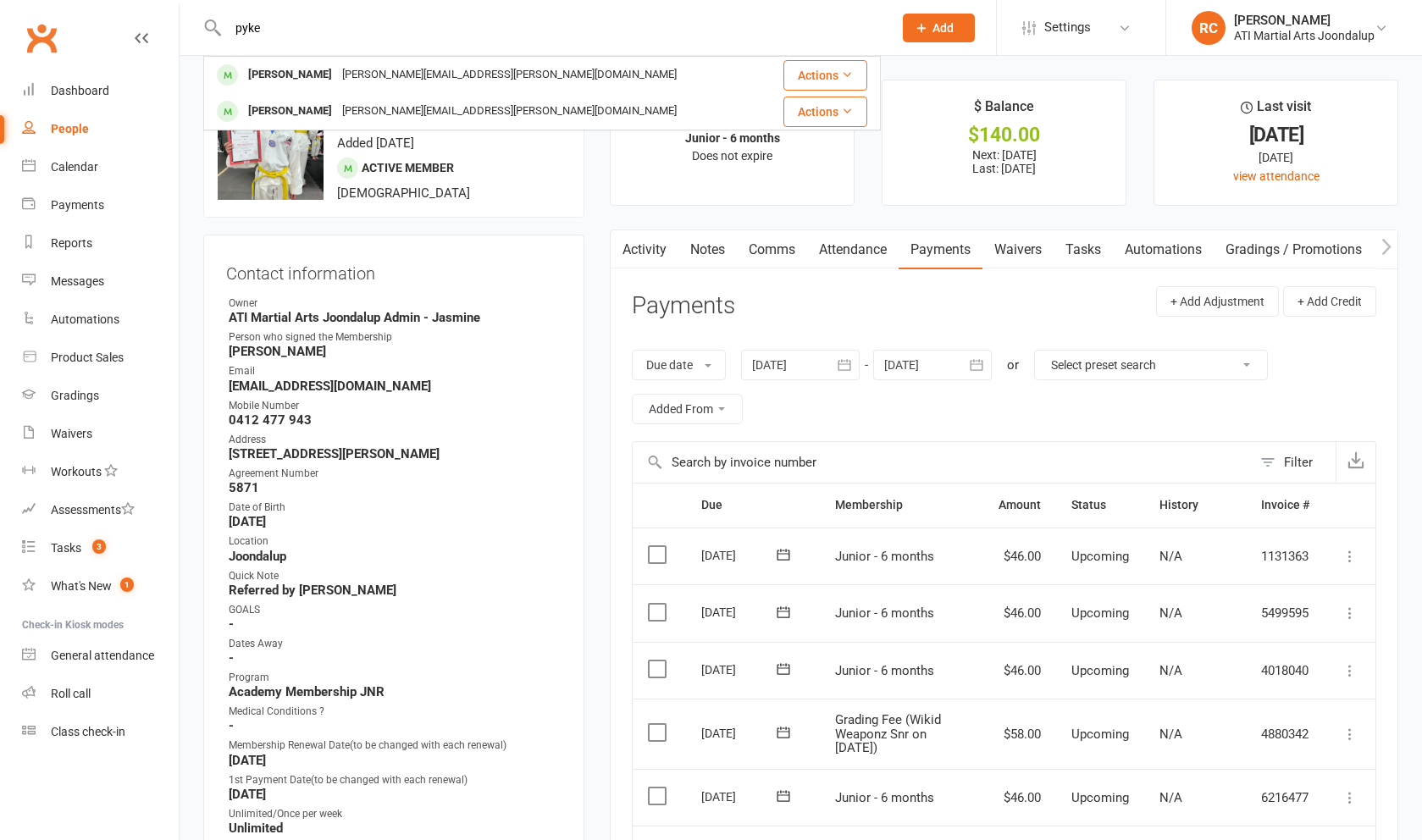
type input "pike"
drag, startPoint x: 409, startPoint y: 169, endPoint x: 334, endPoint y: 102, distance: 100.6
click at [337, 102] on div "gary.pyke@bigpond.com" at bounding box center [509, 111] width 345 height 25
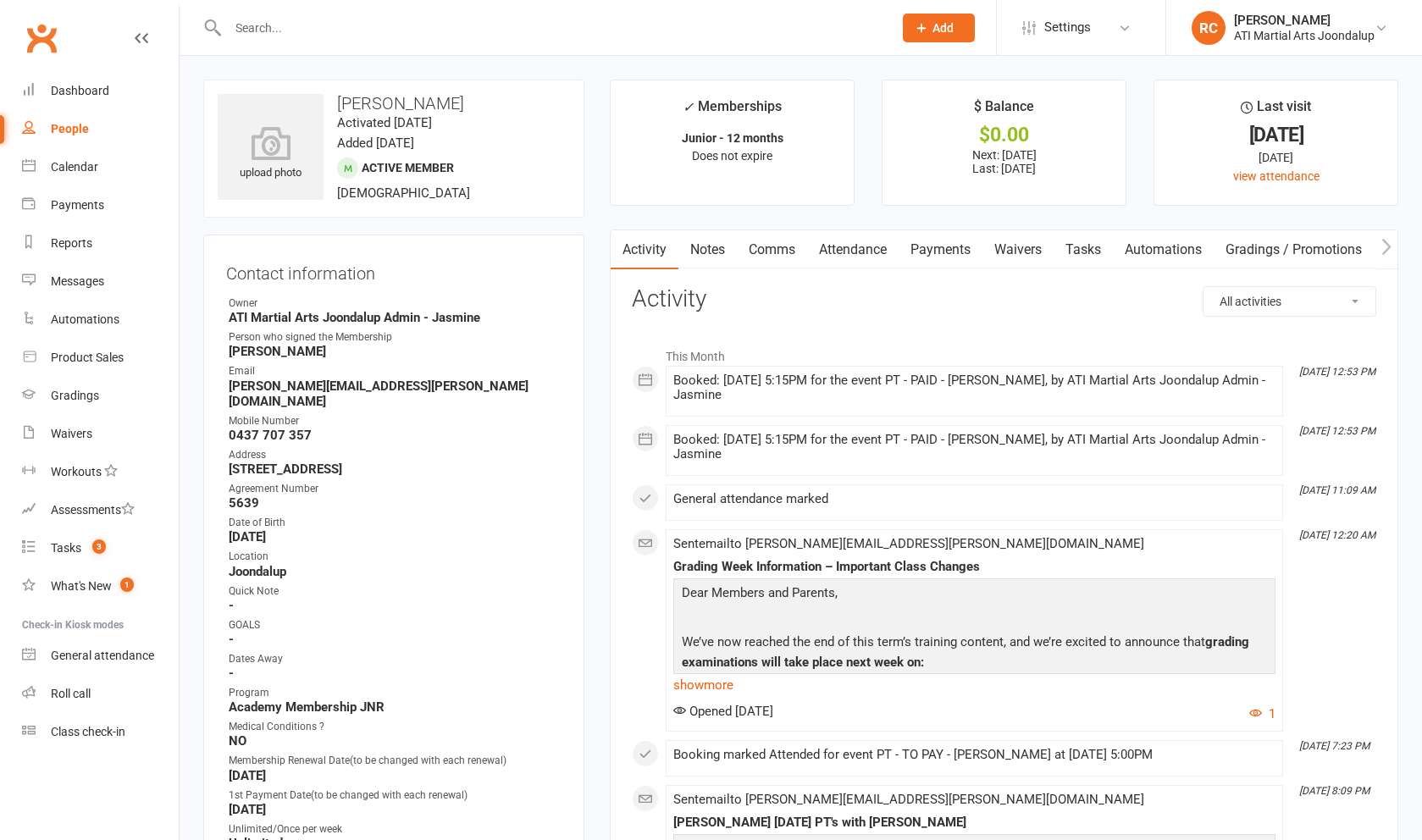
click at [575, 257] on link "Payments" at bounding box center [940, 250] width 84 height 39
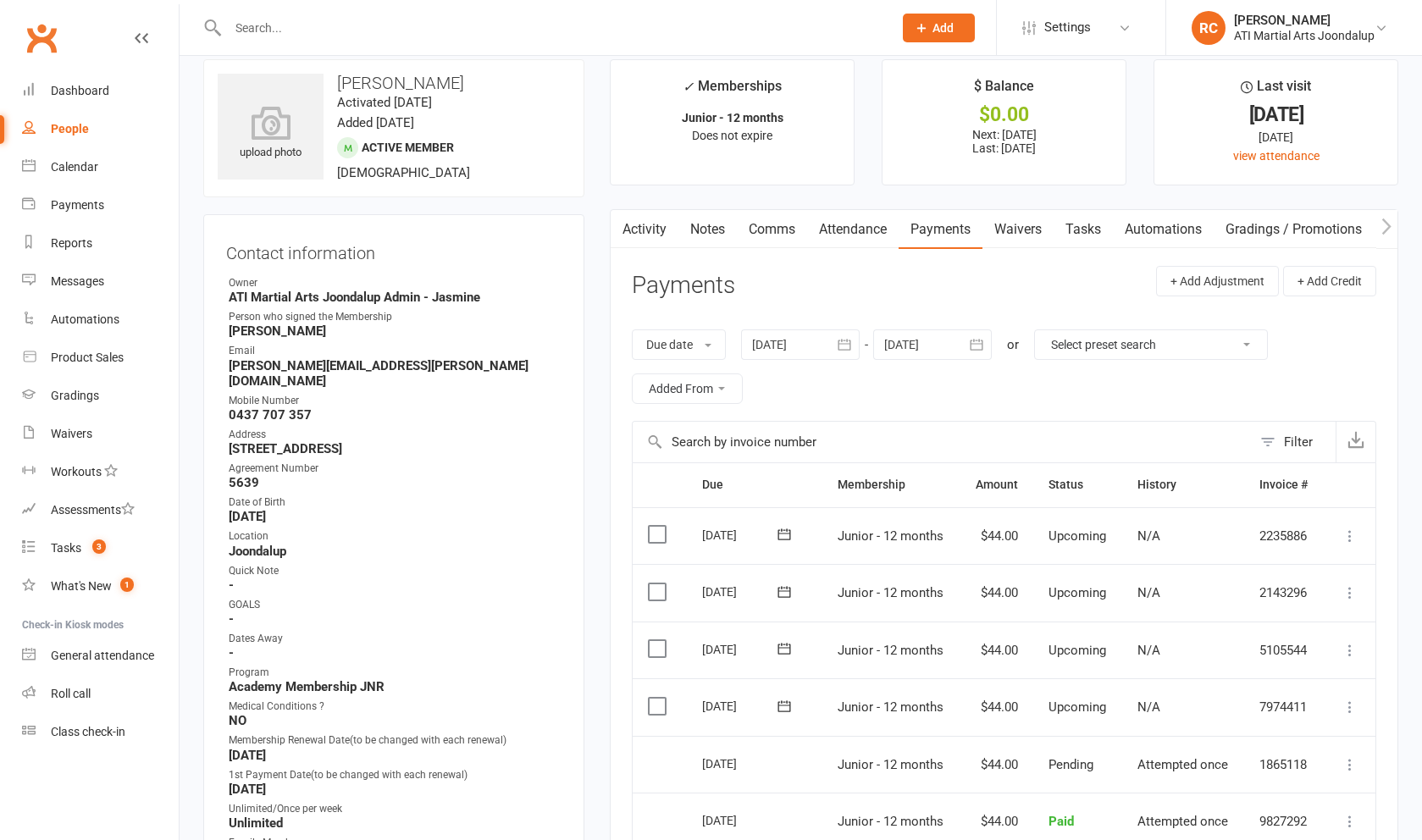
scroll to position [17, 0]
drag, startPoint x: 804, startPoint y: 351, endPoint x: 798, endPoint y: 359, distance: 10.0
click at [575, 351] on div at bounding box center [800, 346] width 119 height 30
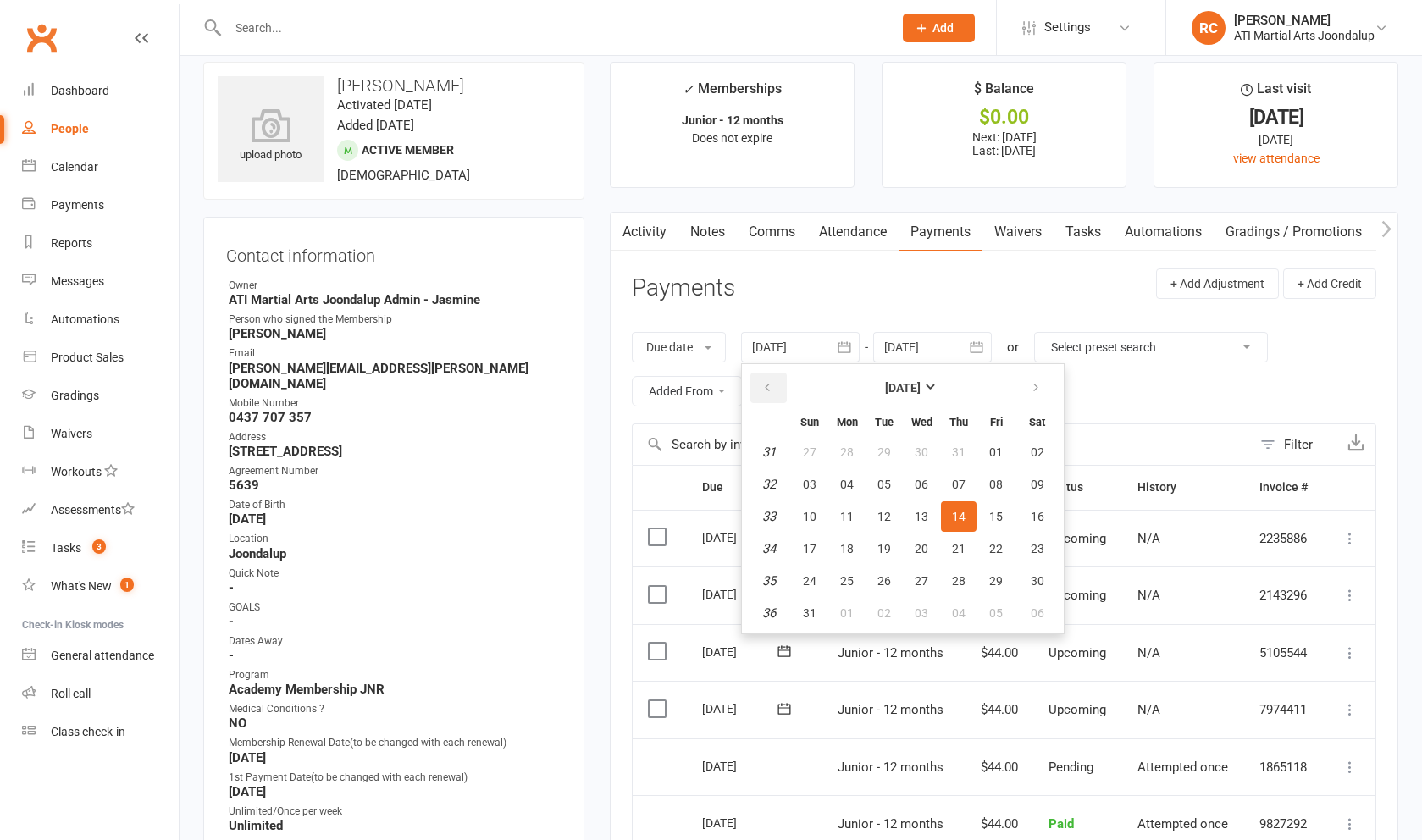
click at [575, 391] on icon "button" at bounding box center [767, 388] width 12 height 14
click at [575, 459] on span "02" at bounding box center [847, 452] width 14 height 14
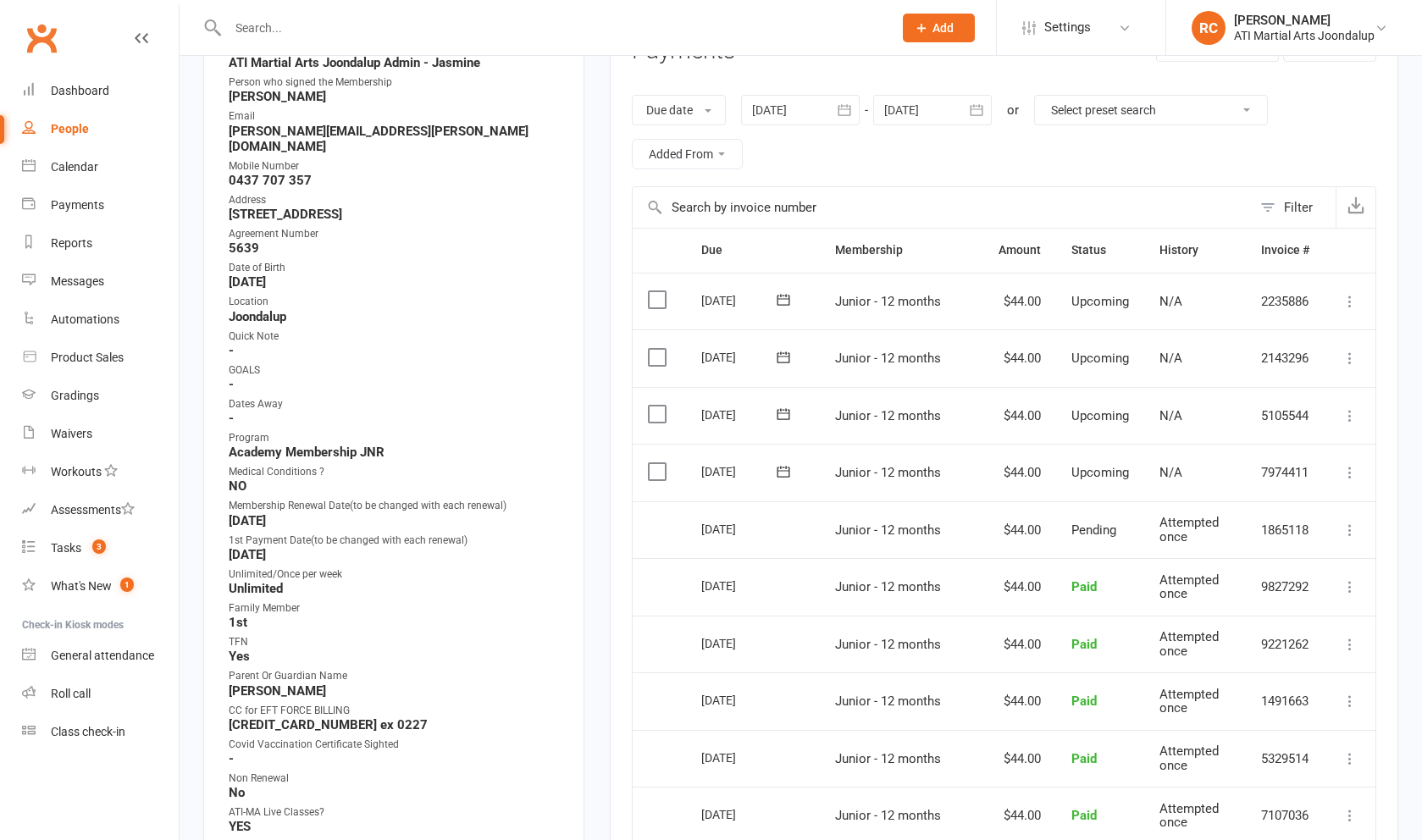
scroll to position [254, 0]
click at [575, 110] on div at bounding box center [800, 110] width 119 height 30
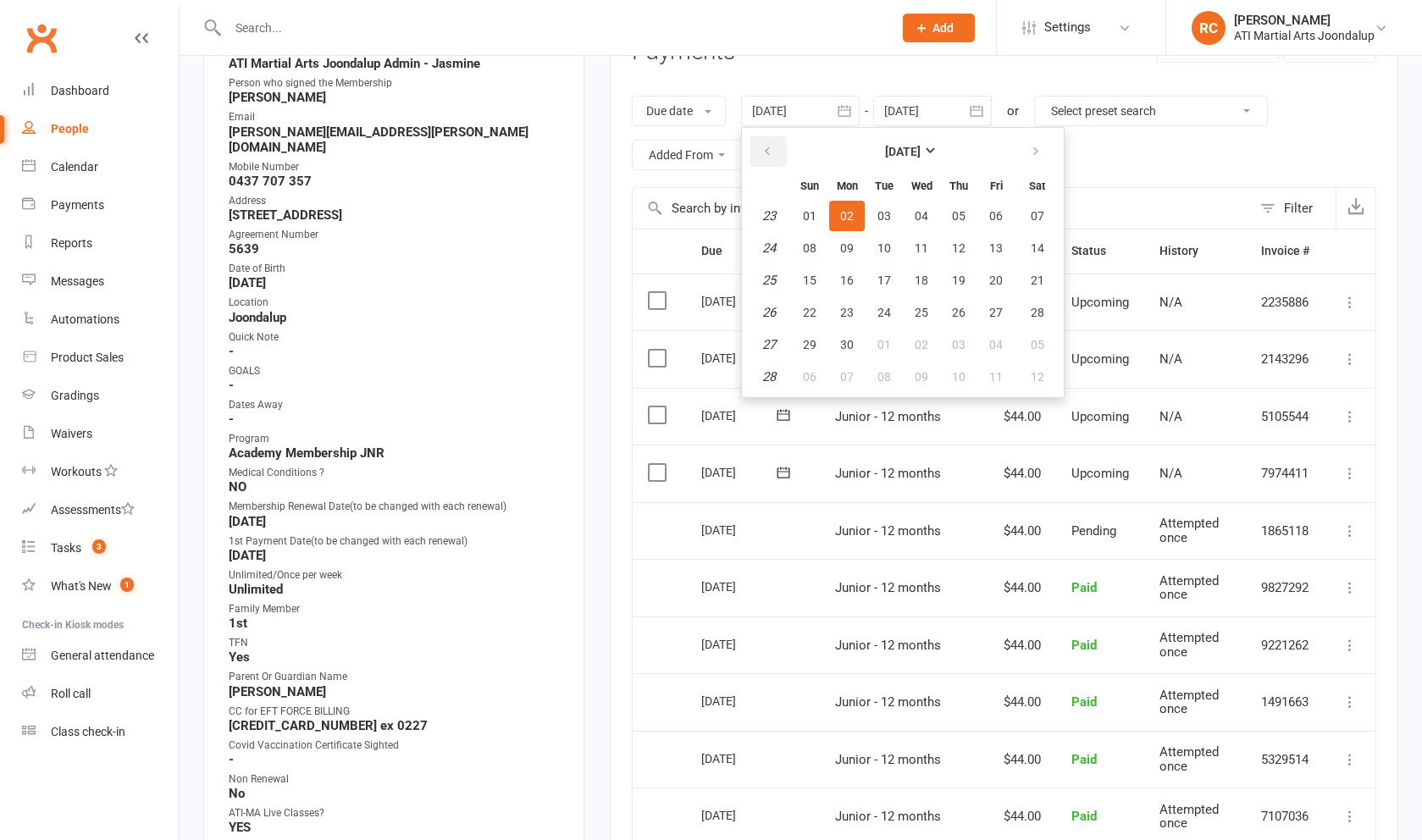
click at [575, 154] on icon "button" at bounding box center [767, 152] width 12 height 14
drag, startPoint x: 767, startPoint y: 154, endPoint x: 839, endPoint y: 233, distance: 106.9
click at [575, 154] on icon "button" at bounding box center [767, 152] width 12 height 14
click at [575, 278] on table "April 2025 Sun Mon Tue Wed Thu Fri Sat 14 30 31 01 02 03 04 05 15 06 07 08 09 1…" at bounding box center [903, 263] width 315 height 263
drag, startPoint x: 854, startPoint y: 278, endPoint x: 883, endPoint y: 327, distance: 56.9
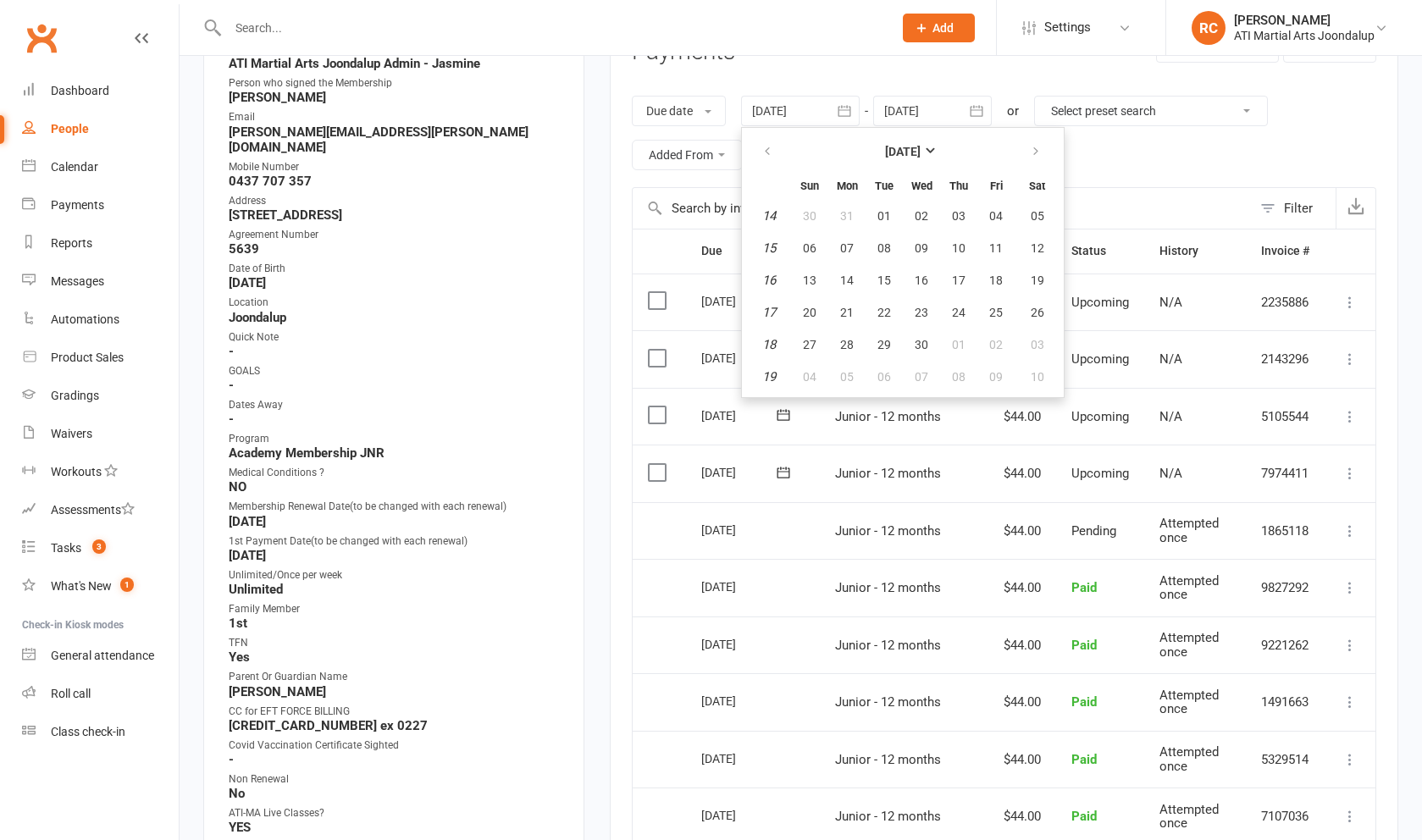
click at [575, 279] on span "14" at bounding box center [847, 280] width 14 height 14
type input "14 Apr 2025"
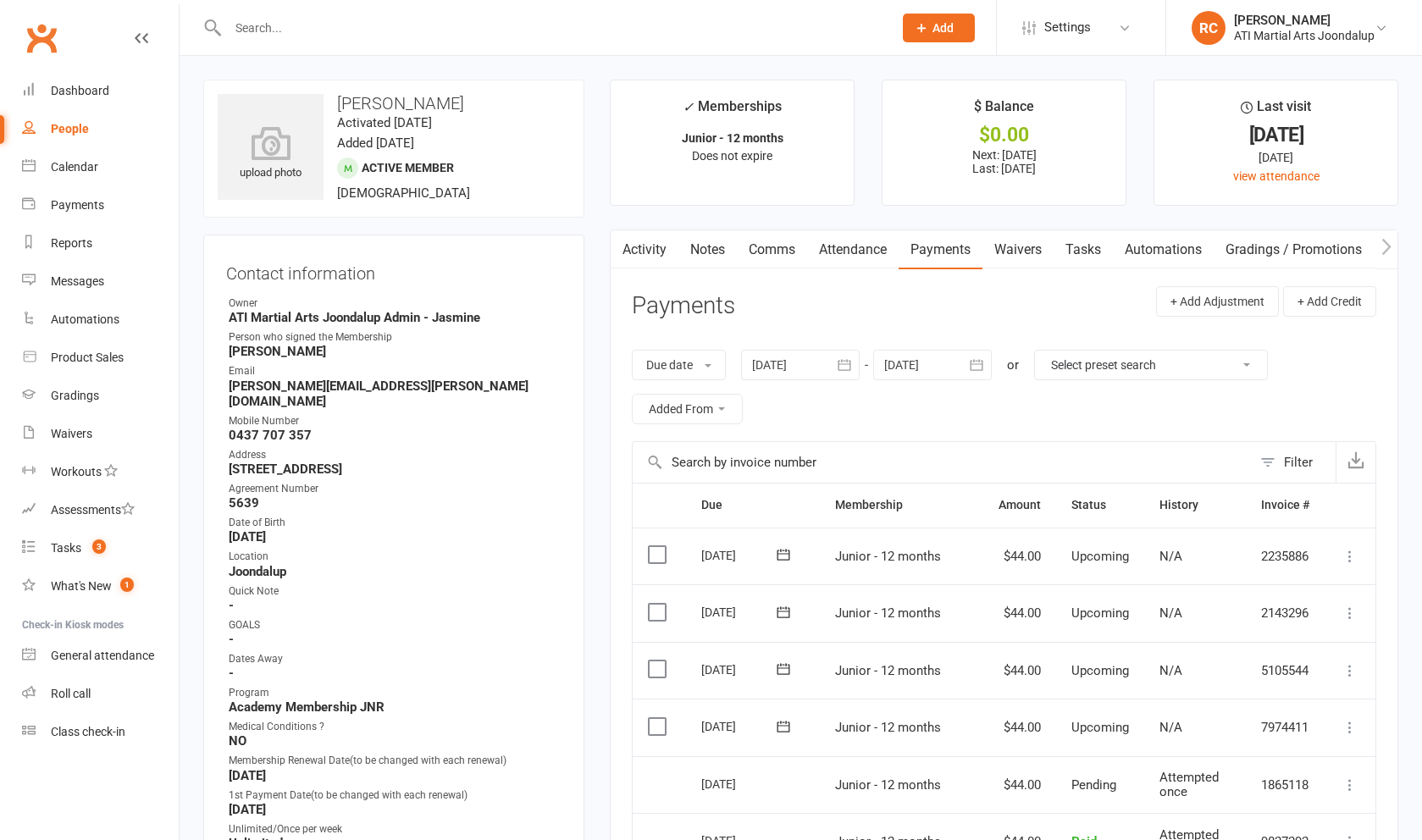
scroll to position [0, 0]
click at [575, 256] on link "Notes" at bounding box center [708, 250] width 59 height 39
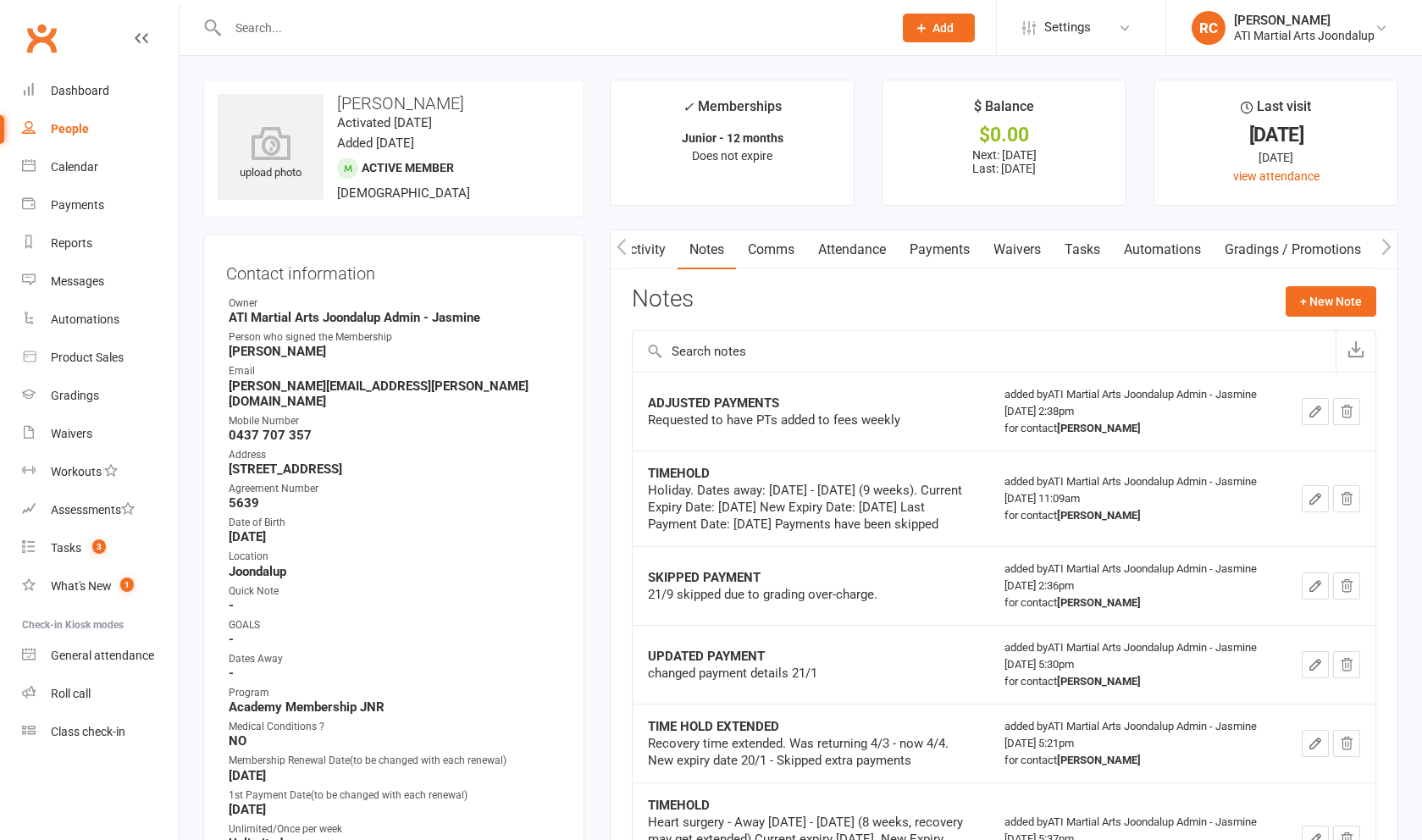
click at [575, 258] on link "Payments" at bounding box center [939, 250] width 84 height 39
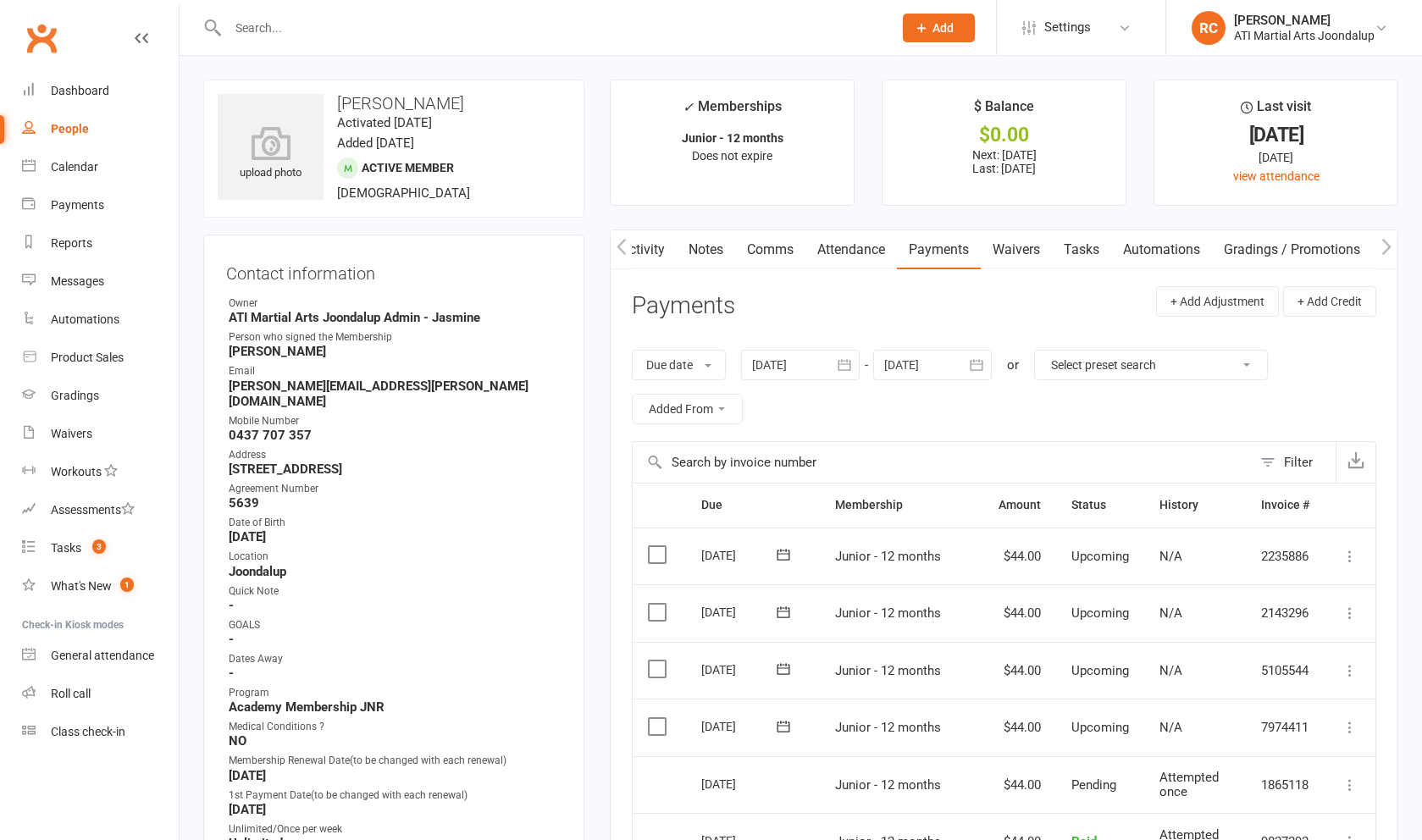
click at [575, 256] on link "Attendance" at bounding box center [851, 250] width 92 height 39
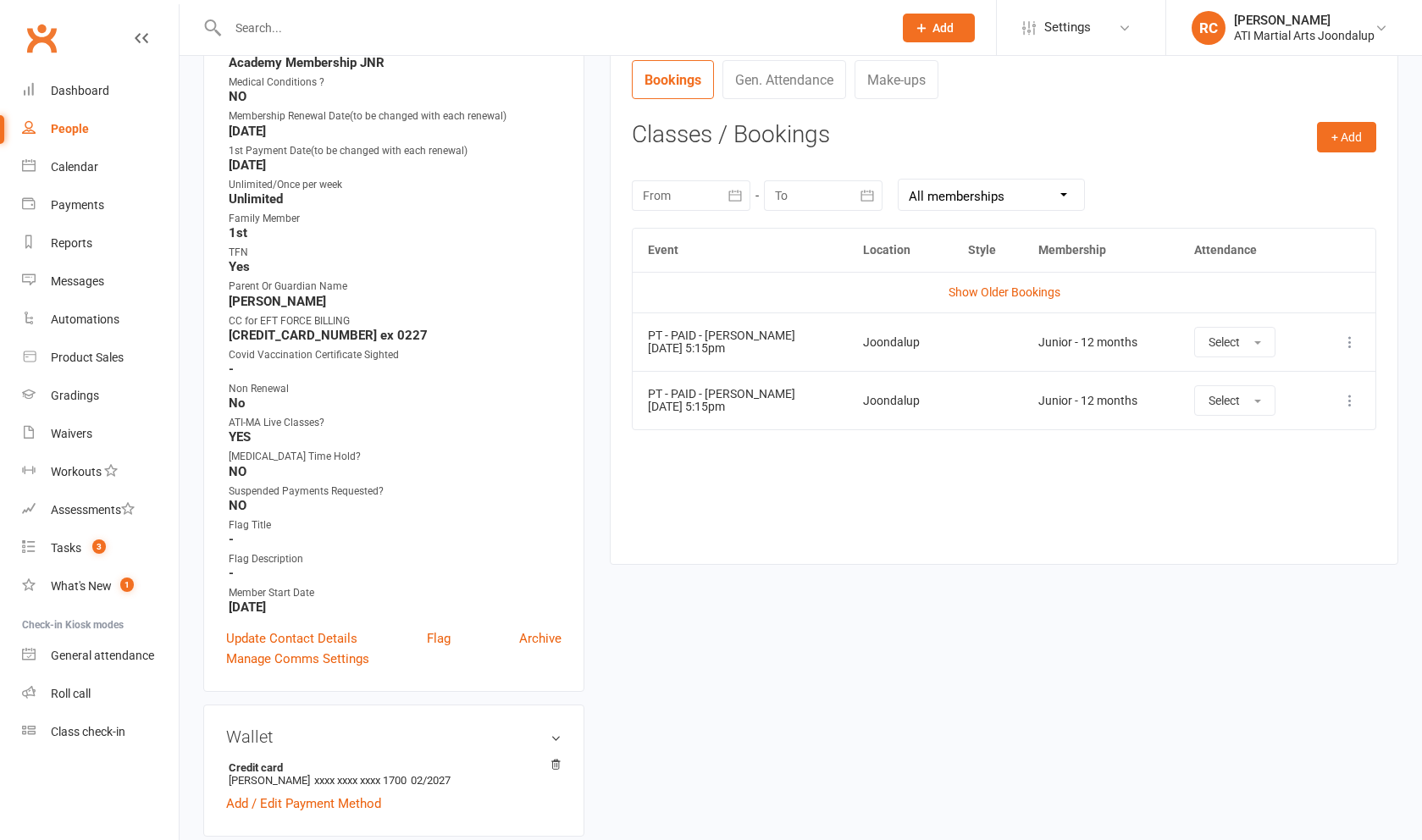
scroll to position [650, 0]
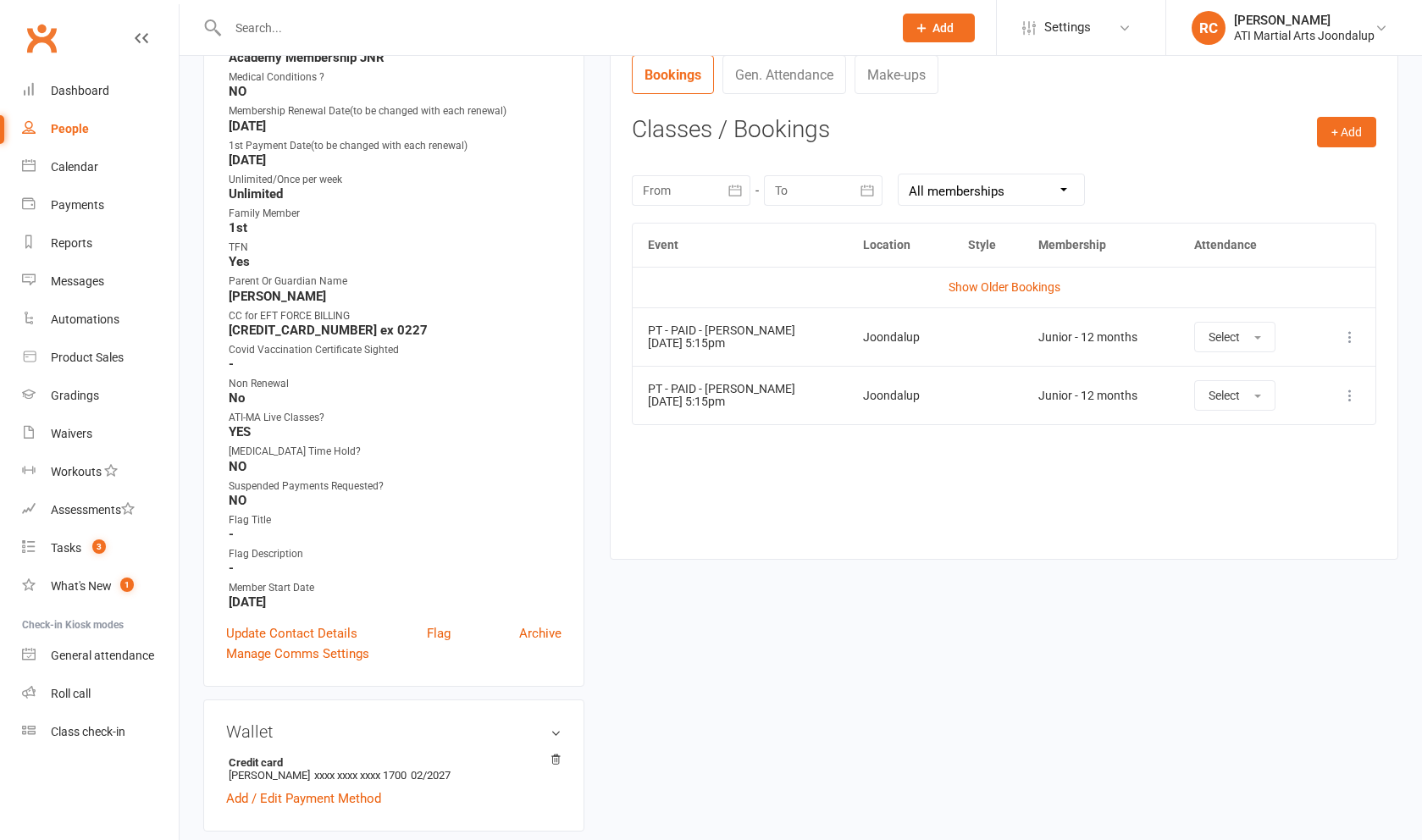
click at [575, 395] on icon at bounding box center [1349, 395] width 17 height 17
click at [575, 503] on link "Remove booking" at bounding box center [1275, 495] width 167 height 34
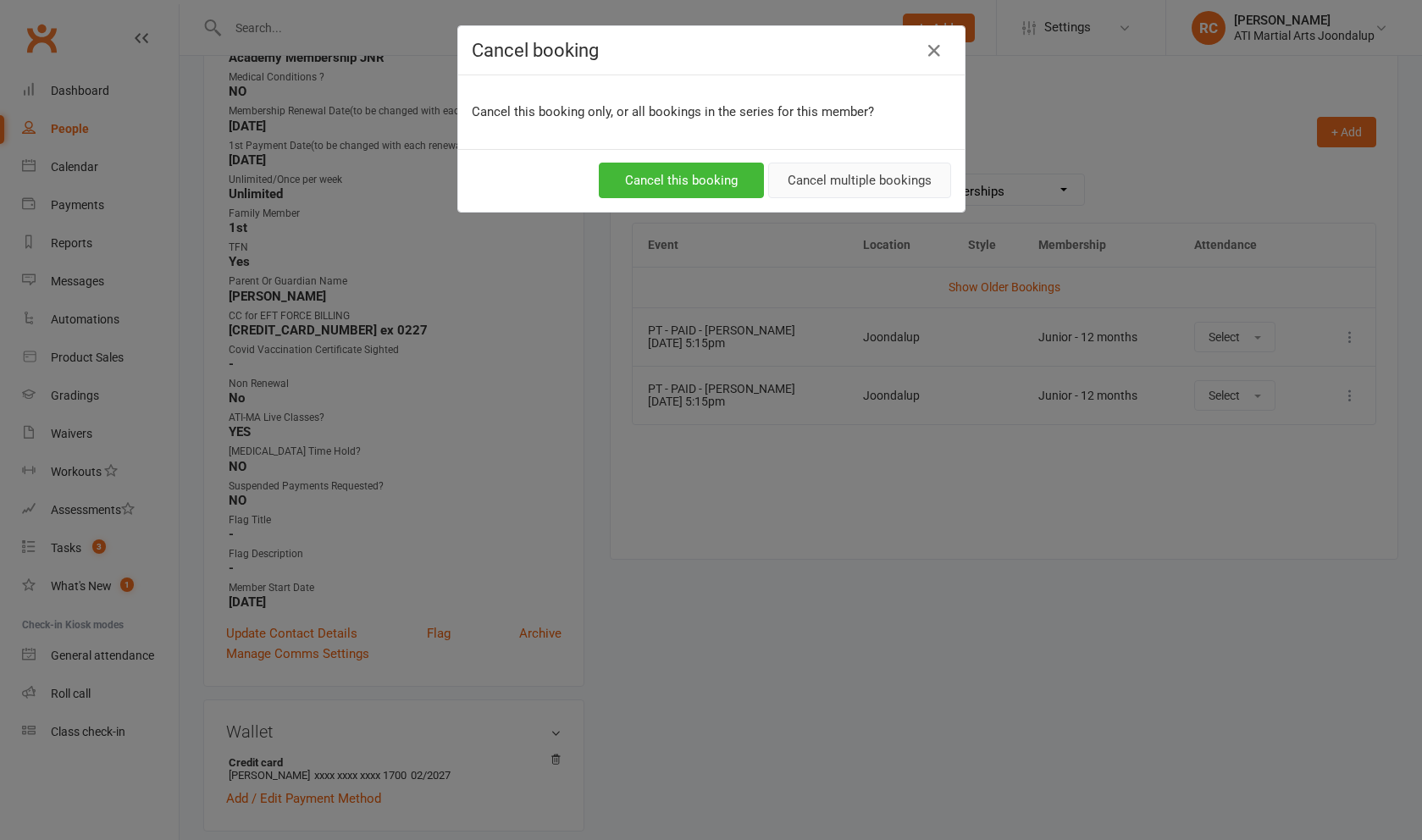
click at [575, 179] on button "Cancel multiple bookings" at bounding box center [859, 180] width 183 height 36
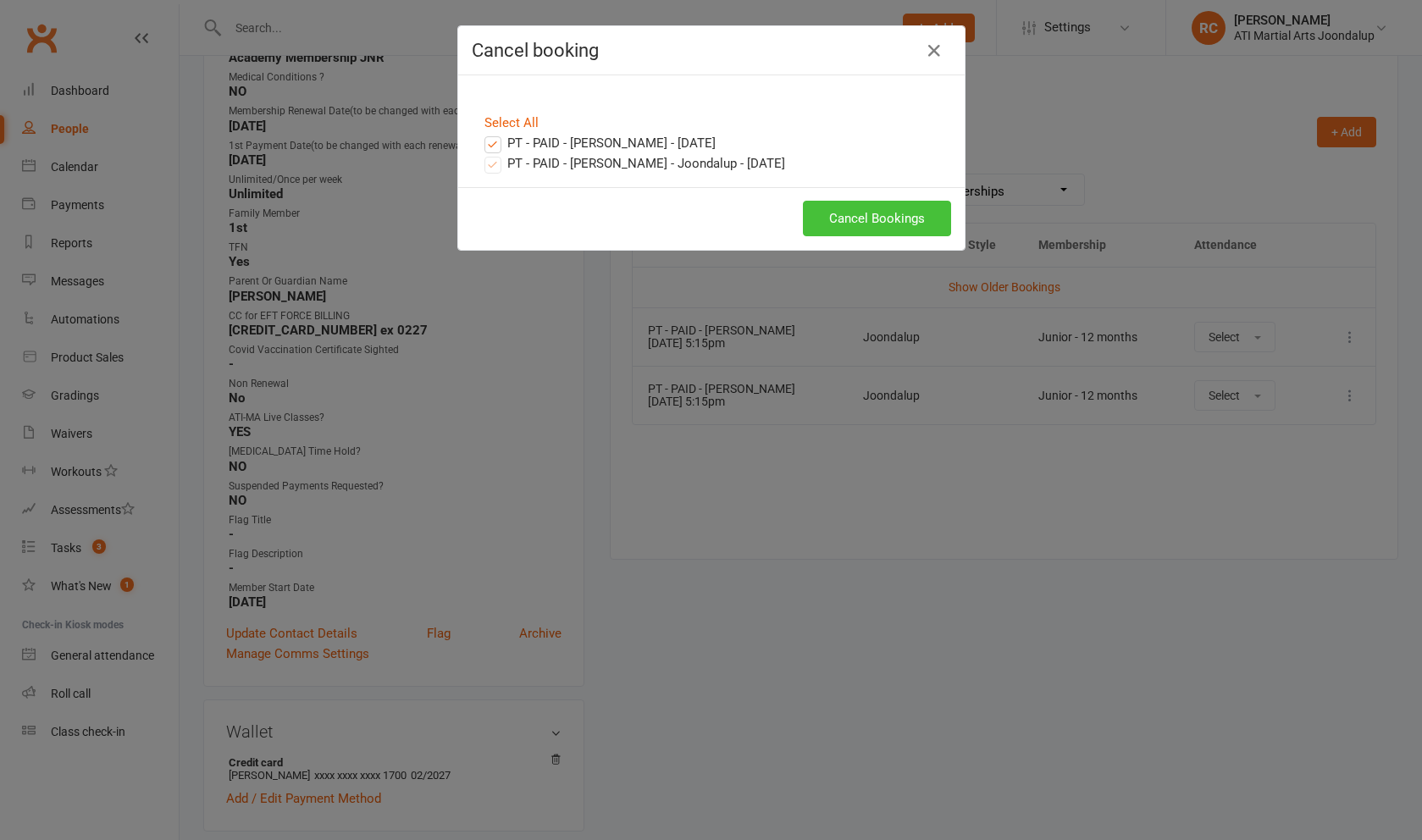
click at [575, 211] on button "Cancel Bookings" at bounding box center [876, 218] width 148 height 36
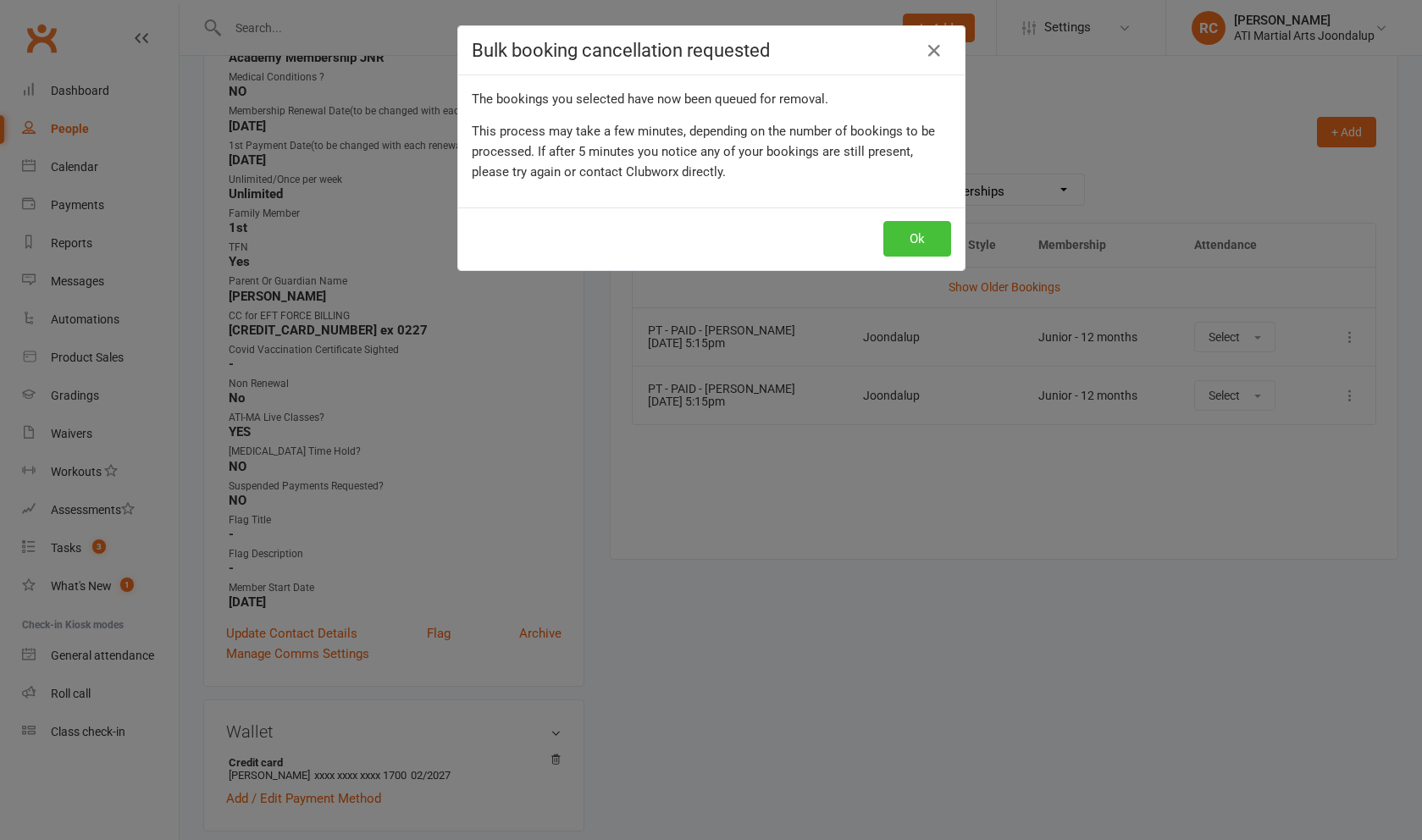
click at [575, 236] on button "Ok" at bounding box center [917, 238] width 68 height 36
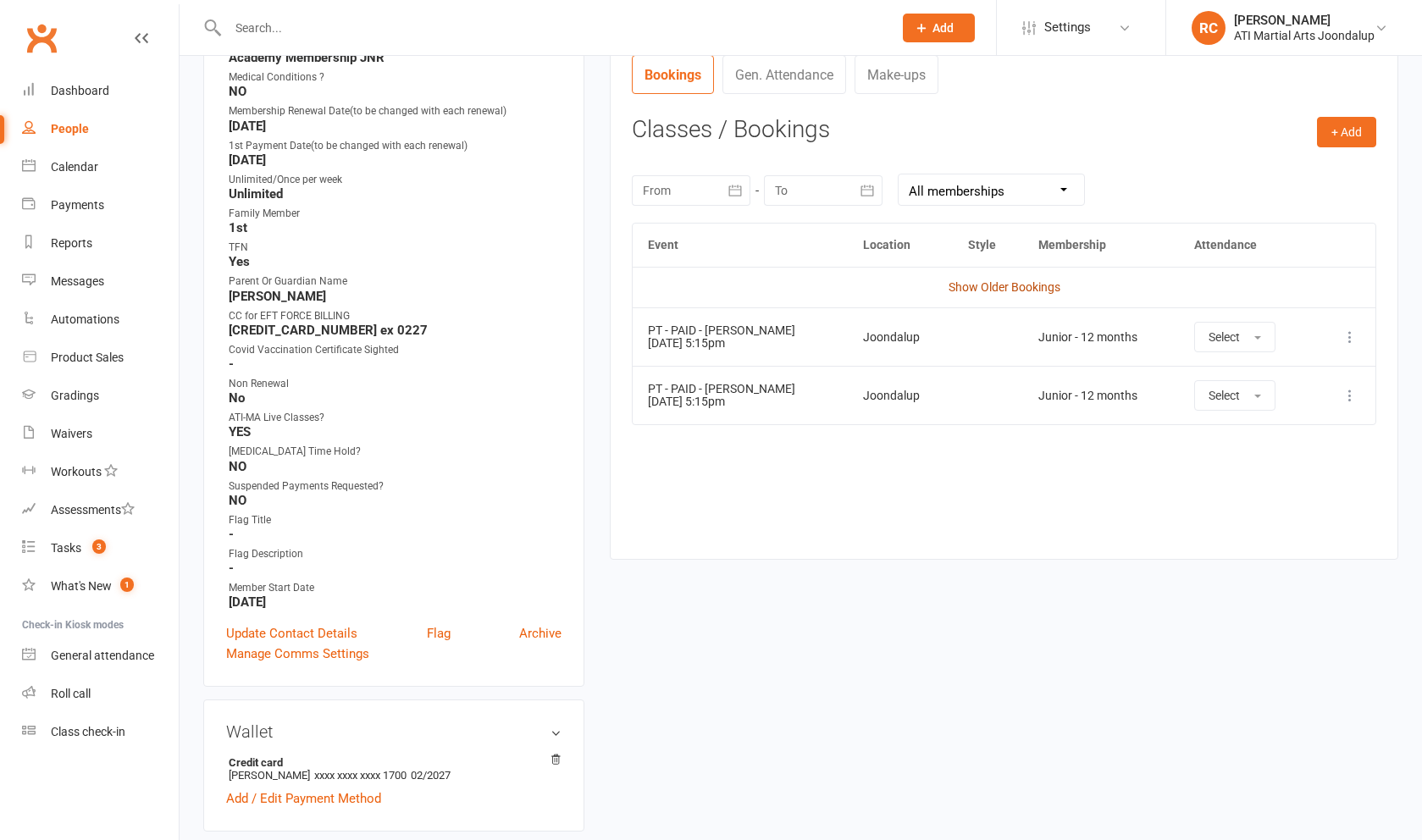
click at [575, 292] on link "Show Older Bookings" at bounding box center [1005, 287] width 112 height 14
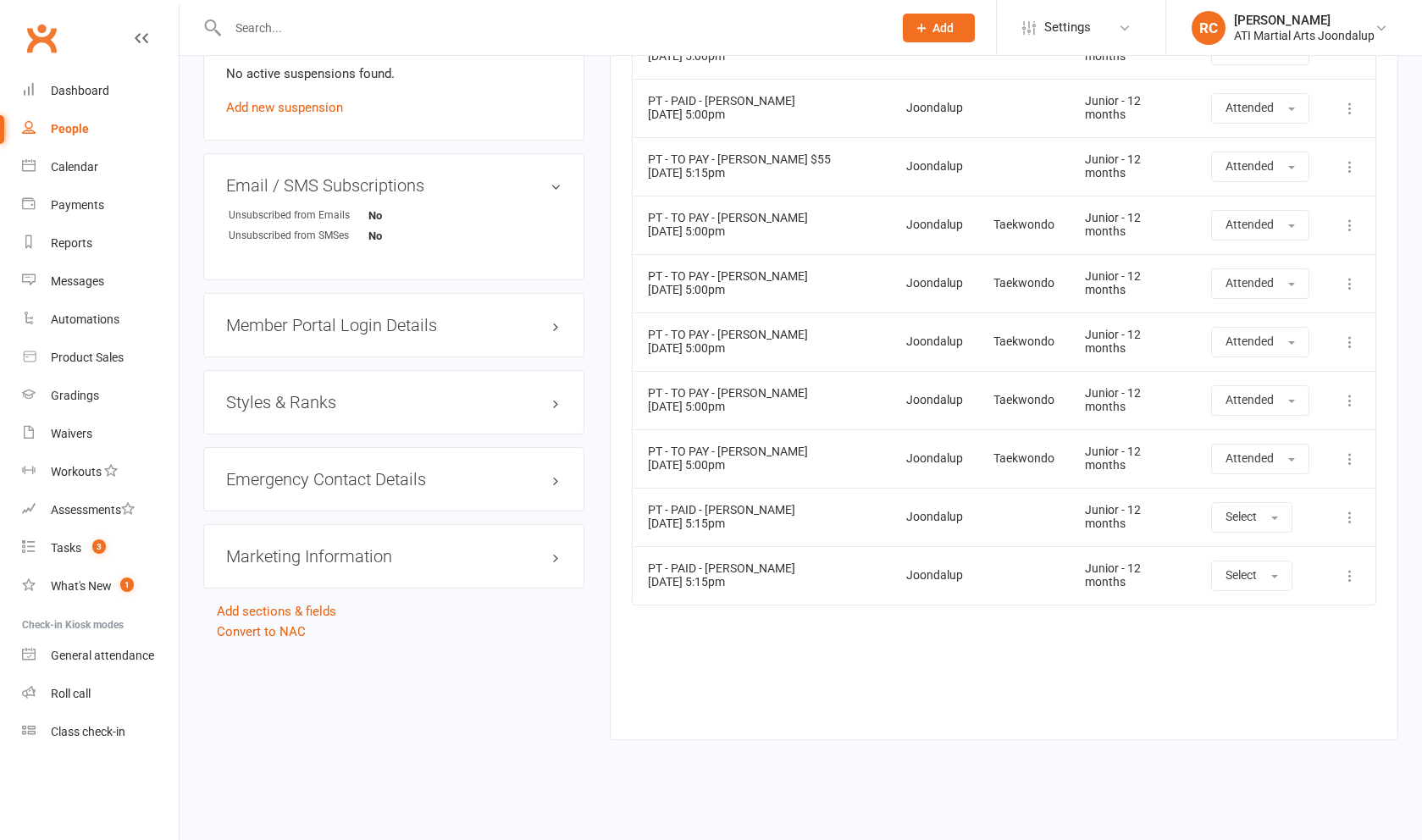
scroll to position [1879, 0]
click at [575, 567] on button at bounding box center [1350, 576] width 20 height 20
click at [575, 661] on link "Remove booking" at bounding box center [1275, 677] width 167 height 34
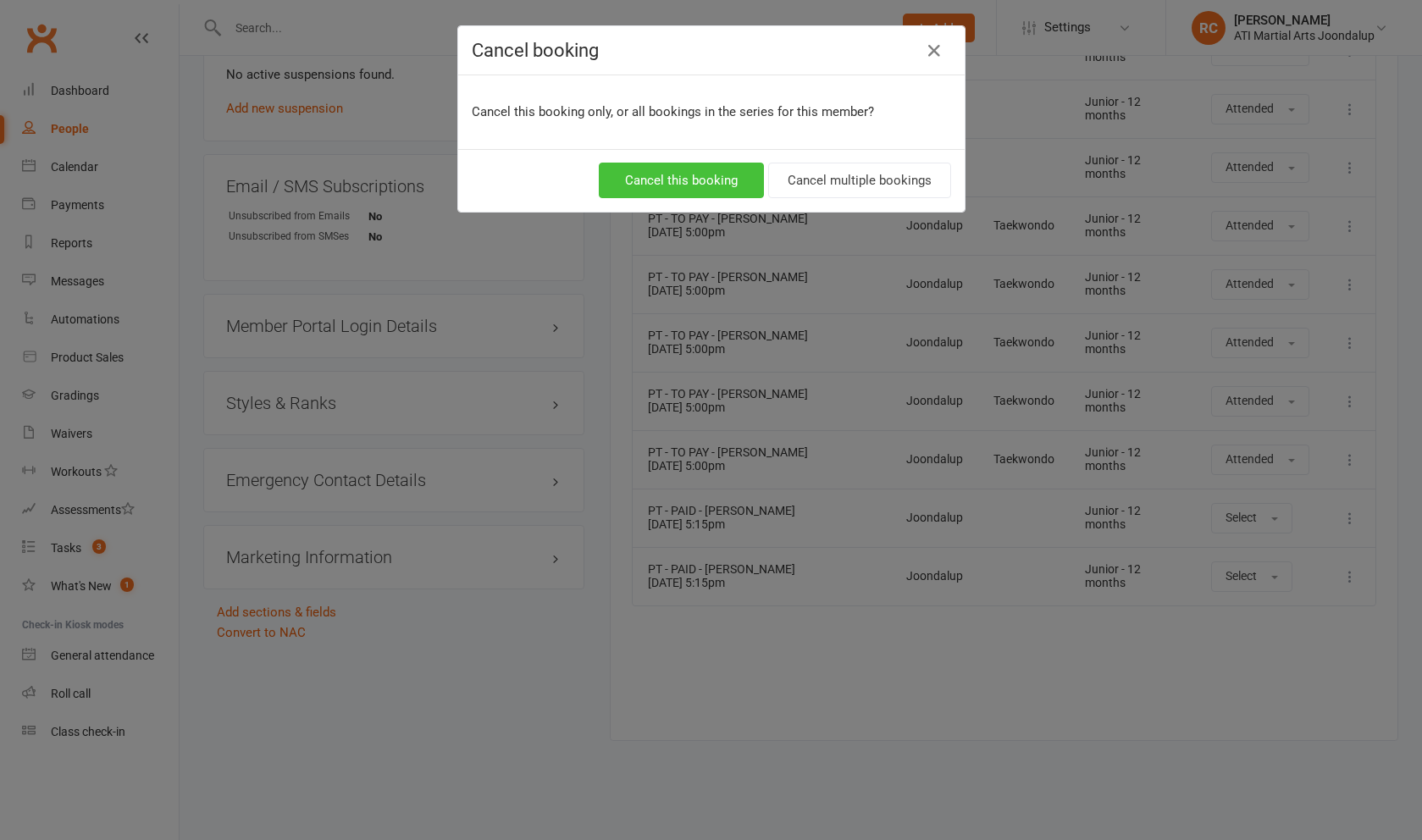
click at [575, 177] on button "Cancel this booking" at bounding box center [681, 180] width 165 height 36
drag, startPoint x: 691, startPoint y: 167, endPoint x: 694, endPoint y: 180, distance: 13.3
click at [575, 167] on button "Cancel this booking" at bounding box center [681, 180] width 165 height 36
click at [575, 172] on button "Cancel this booking" at bounding box center [681, 180] width 165 height 36
drag, startPoint x: 939, startPoint y: 45, endPoint x: 939, endPoint y: 57, distance: 12.0
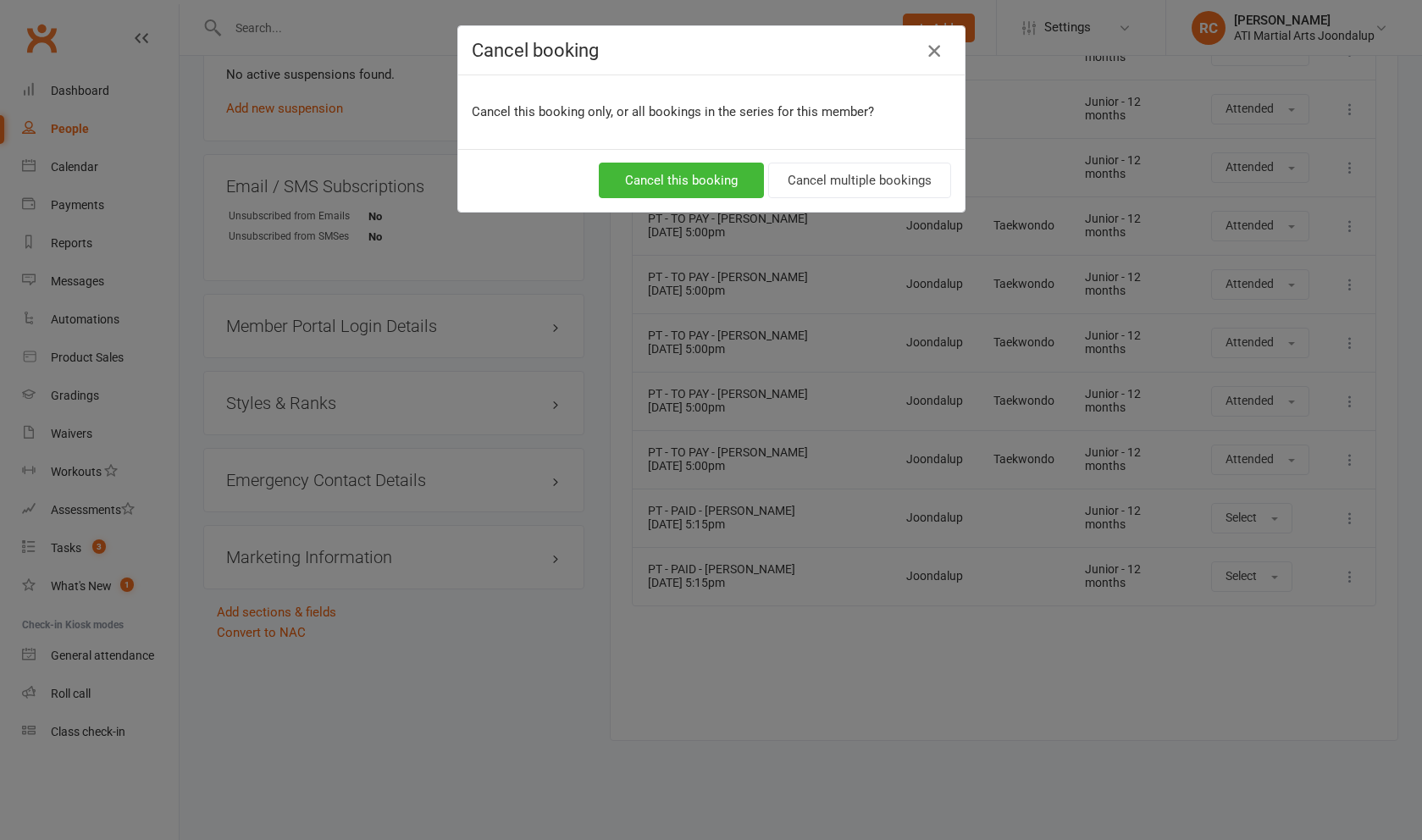
click at [575, 45] on icon "button" at bounding box center [934, 51] width 20 height 20
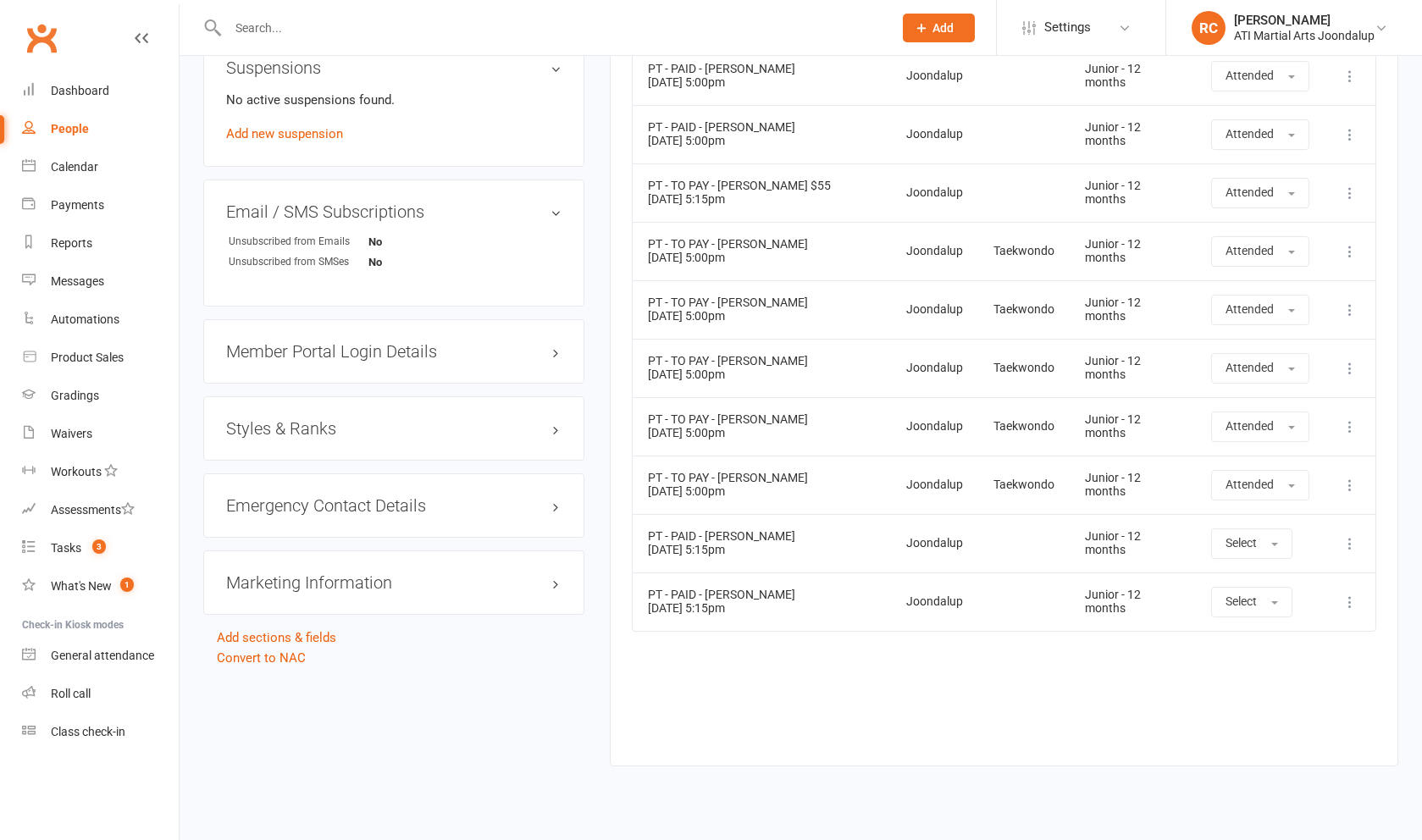
scroll to position [1844, 0]
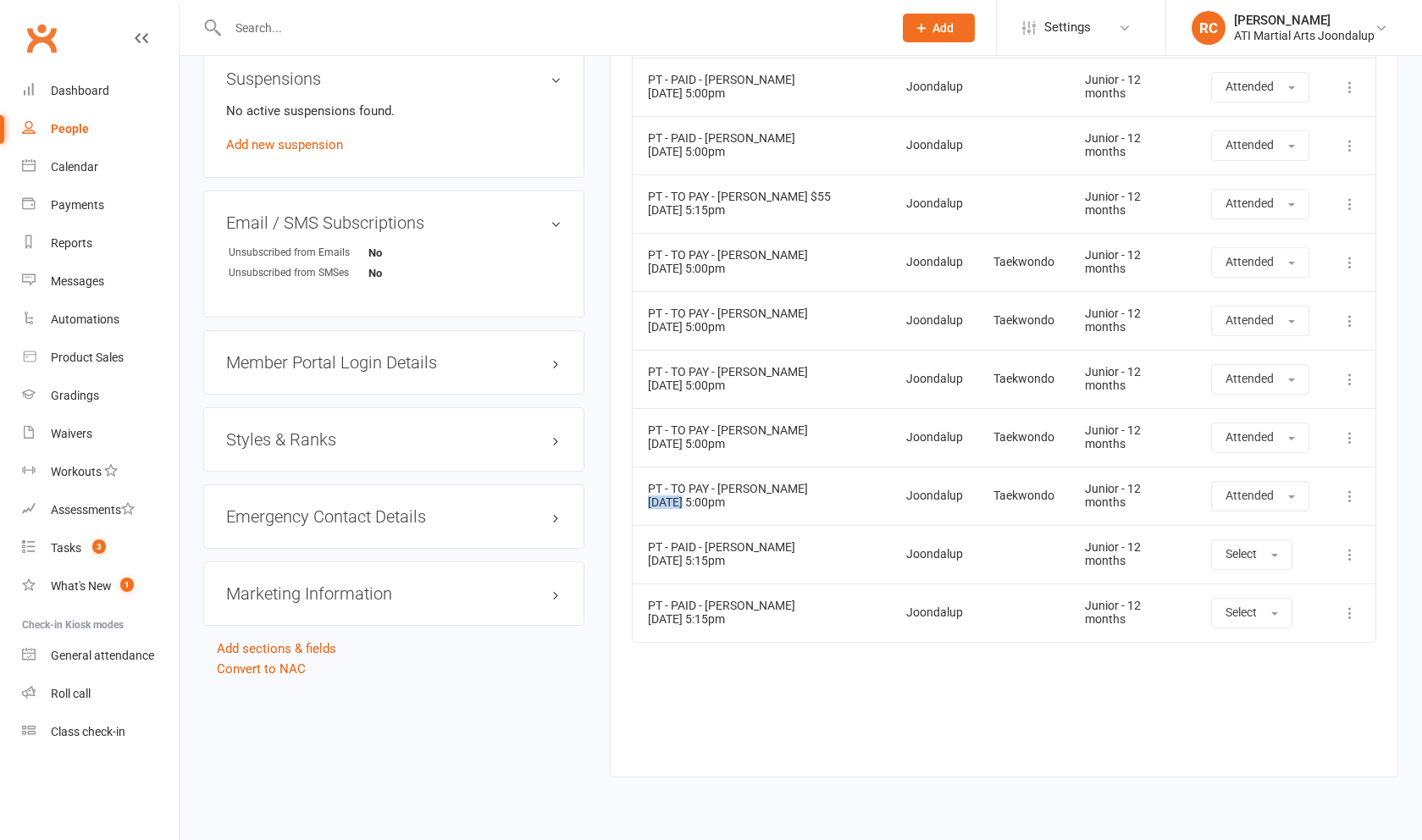
drag, startPoint x: 648, startPoint y: 494, endPoint x: 682, endPoint y: 494, distance: 34.0
click at [575, 494] on td "PT - TO PAY - Lucas Pyke 11 Sep 2025 5:00pm" at bounding box center [761, 496] width 258 height 59
copy td "11 Sep"
drag, startPoint x: 647, startPoint y: 437, endPoint x: 684, endPoint y: 436, distance: 37.0
click at [575, 436] on td "PT - TO PAY - Lucas Pyke 04 Sep 2025 5:00pm" at bounding box center [761, 437] width 258 height 59
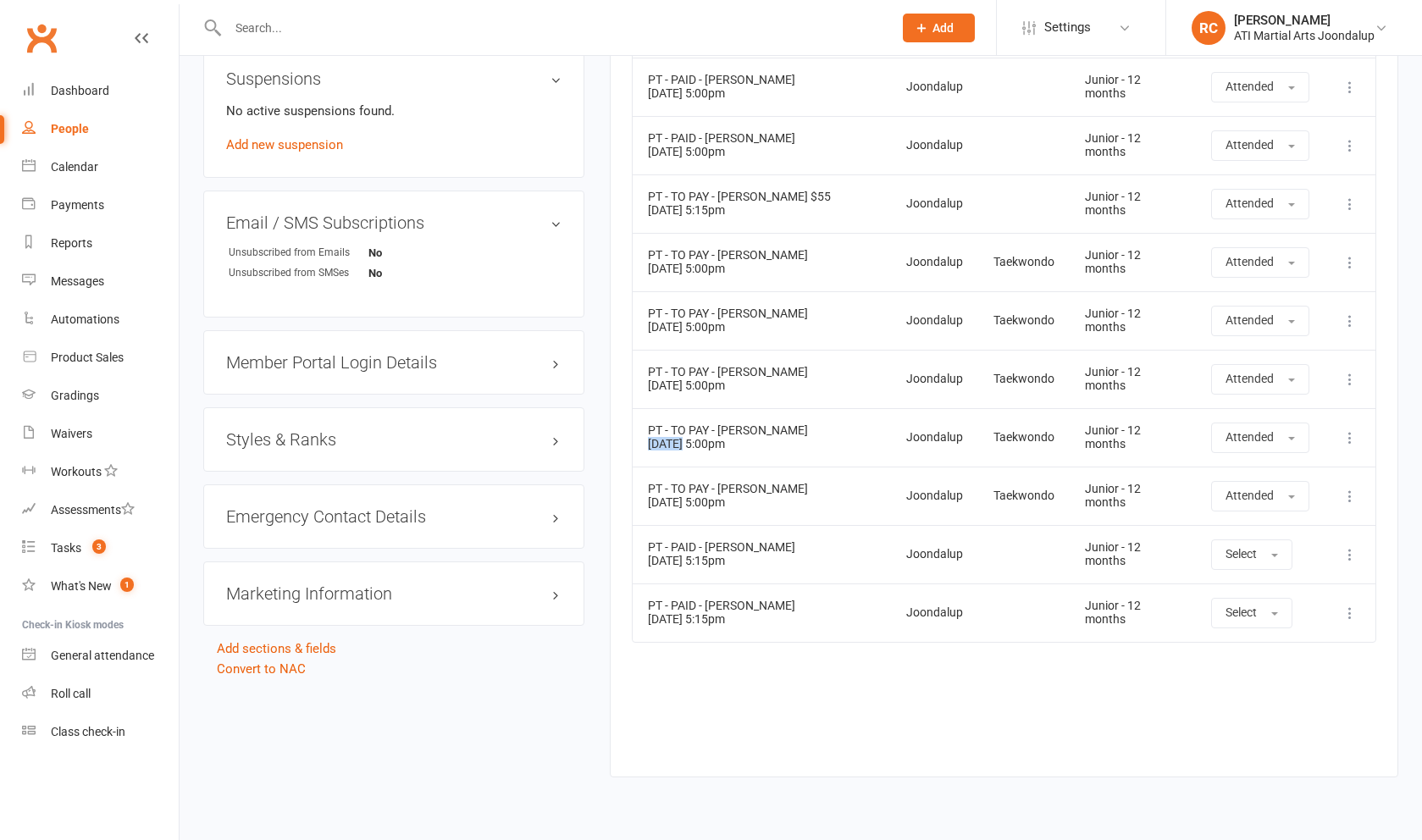
copy td "04 Sep"
drag, startPoint x: 648, startPoint y: 377, endPoint x: 683, endPoint y: 380, distance: 35.1
click at [575, 380] on td "PT - TO PAY - Lucas Pyke 28 Aug 2025 5:00pm" at bounding box center [761, 380] width 258 height 59
copy td "28 Aug"
drag, startPoint x: 649, startPoint y: 316, endPoint x: 684, endPoint y: 322, distance: 35.5
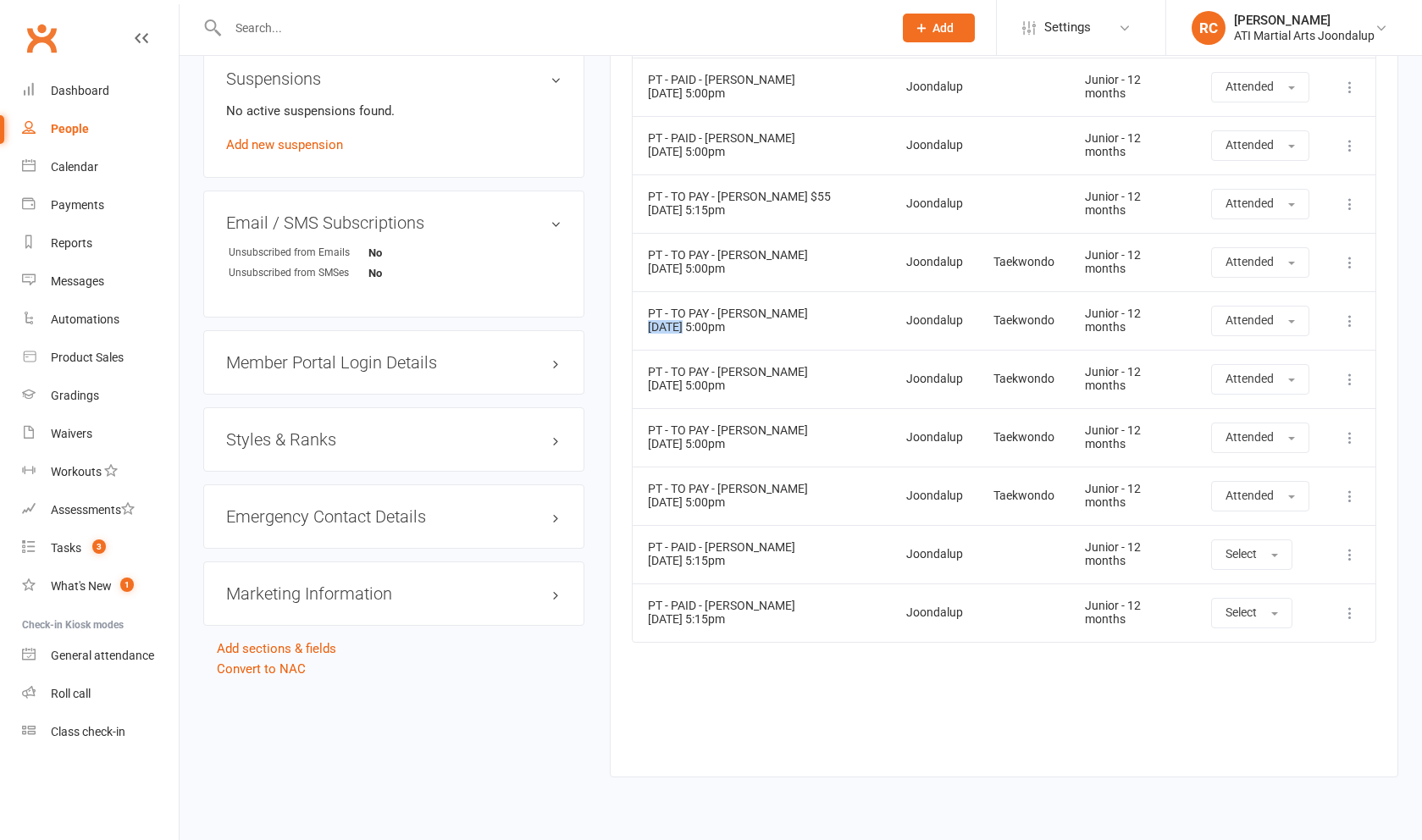
click at [575, 322] on td "PT - TO PAY - Lucas Pyke 21 Aug 2025 5:00pm" at bounding box center [761, 321] width 258 height 59
copy td "21 Aug"
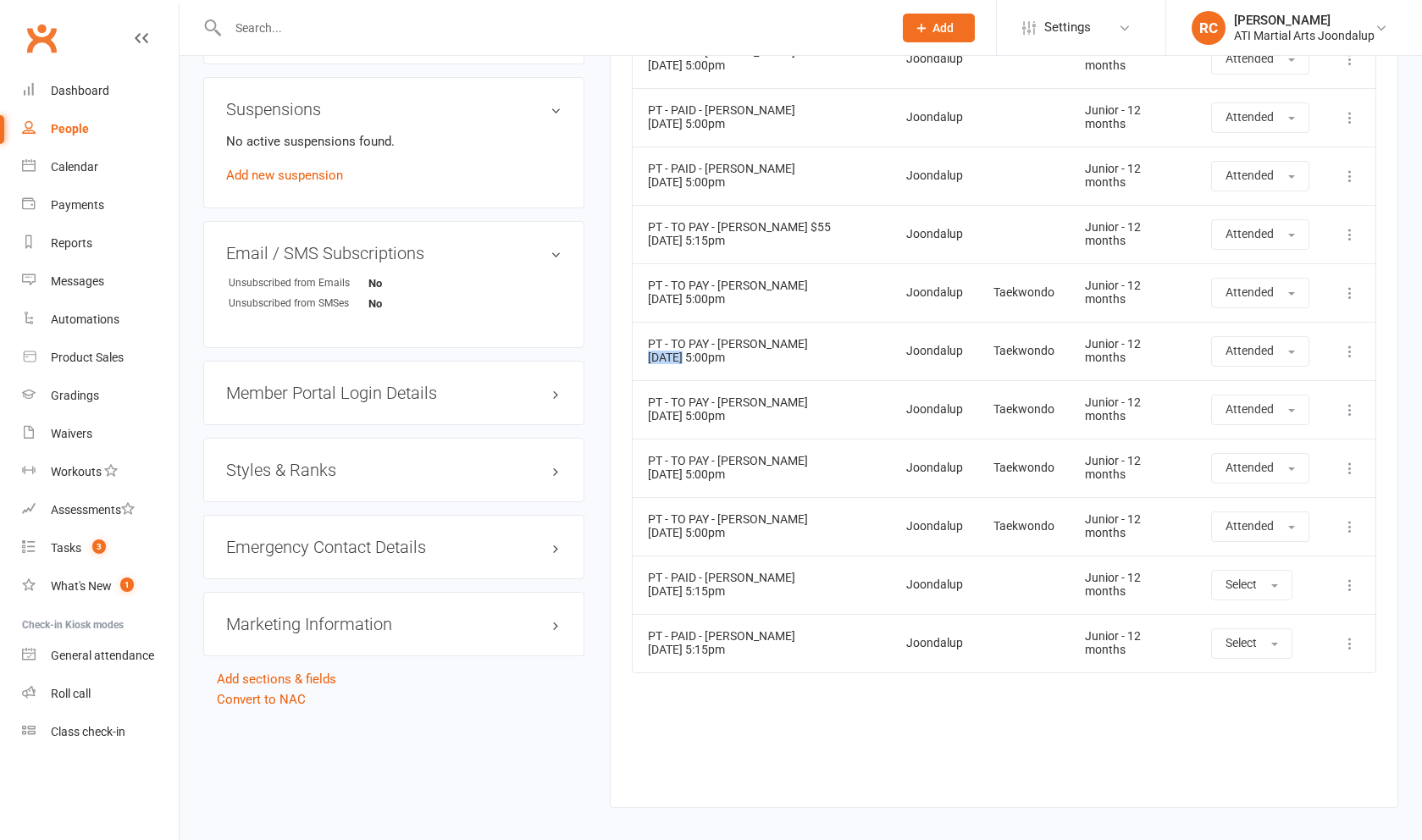
scroll to position [1811, 0]
drag, startPoint x: 649, startPoint y: 294, endPoint x: 684, endPoint y: 292, distance: 35.1
click at [575, 292] on td "PT - TO PAY - Lucas Pyke 14 Aug 2025 5:00pm" at bounding box center [761, 294] width 258 height 59
copy td "14 Aug"
drag, startPoint x: 654, startPoint y: 238, endPoint x: 679, endPoint y: 233, distance: 25.5
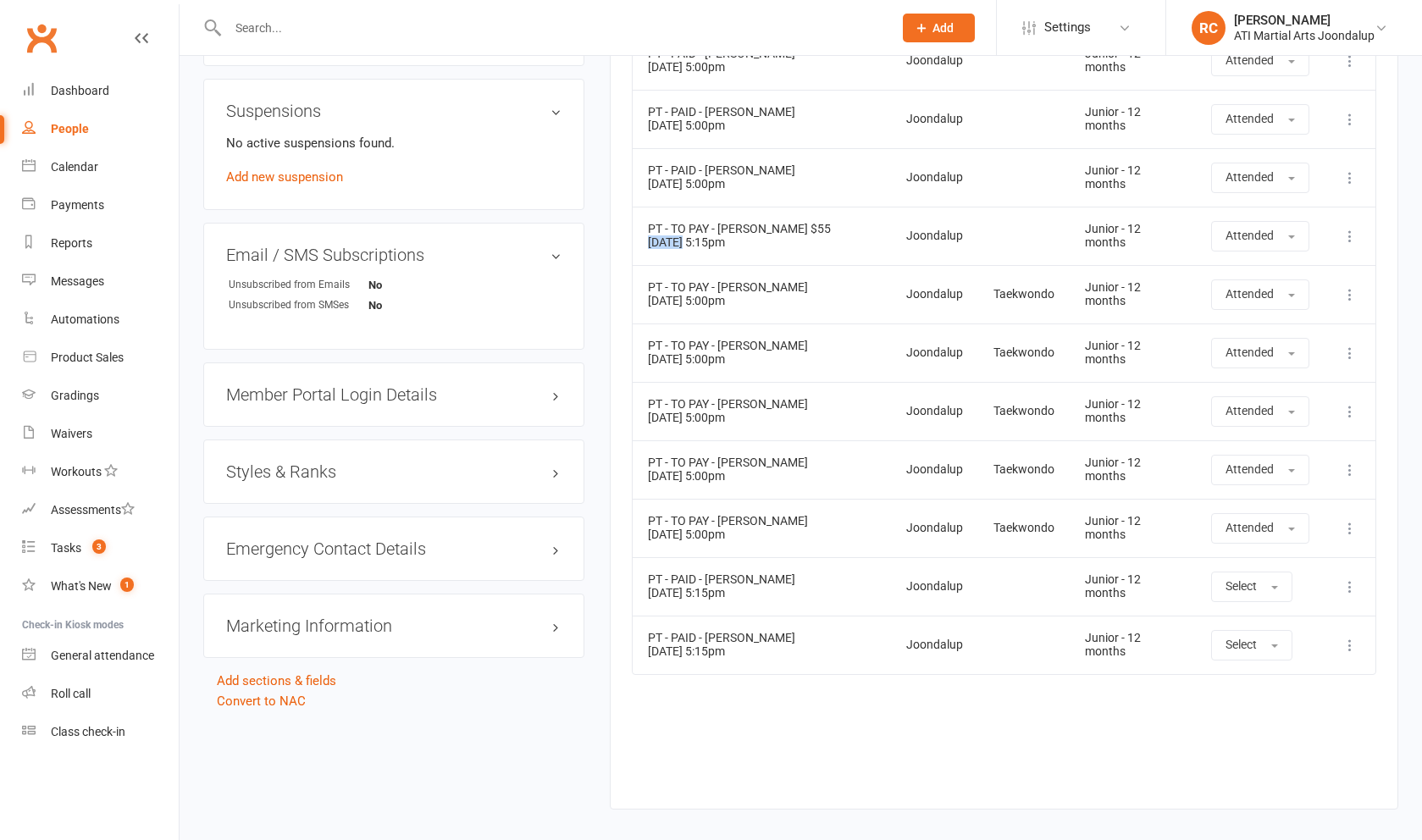
click at [575, 233] on td "PT - TO PAY - Lucas Pyke $55 10 Jul 2025 5:15pm" at bounding box center [761, 236] width 258 height 59
copy td "10 Jul"
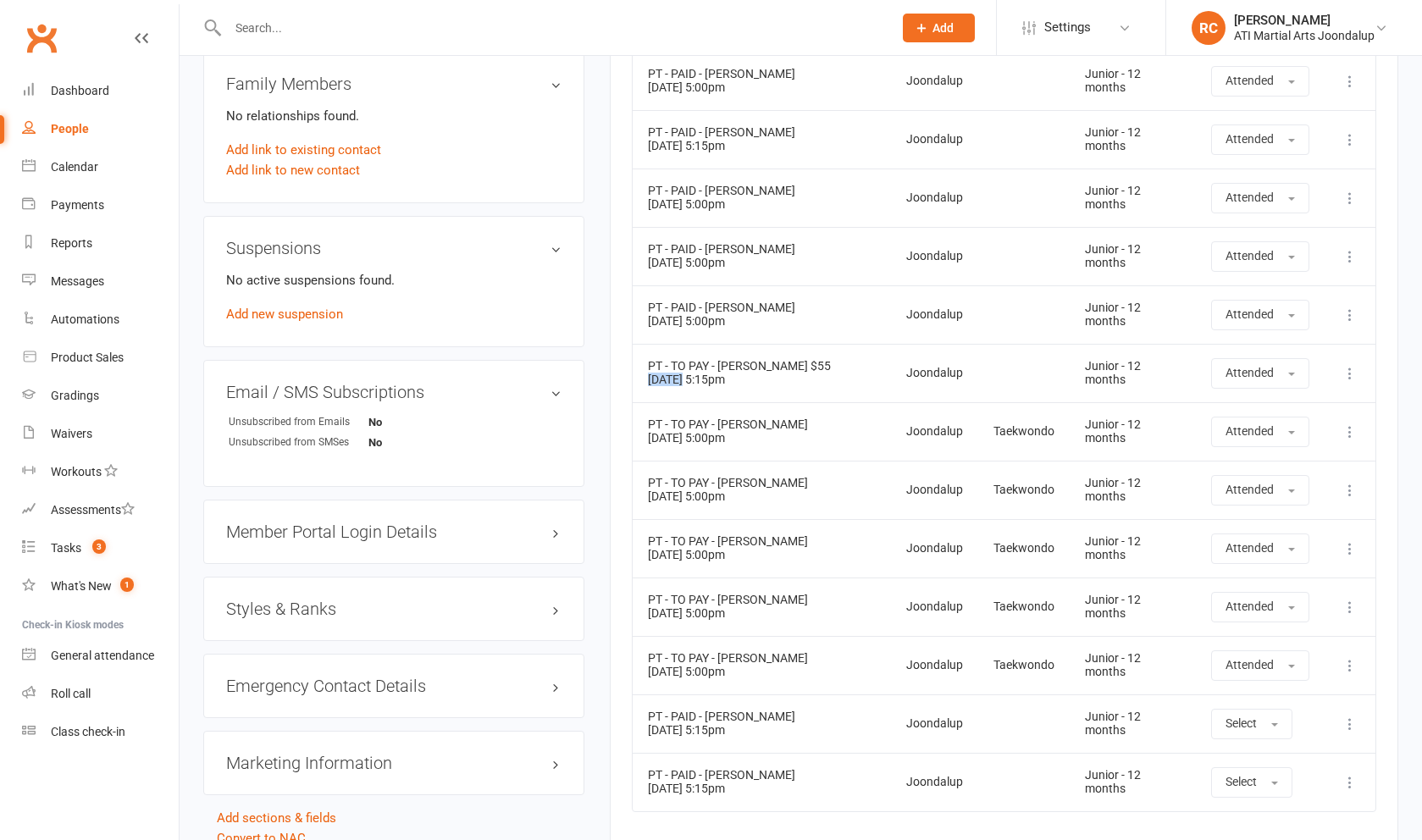
scroll to position [1641, 0]
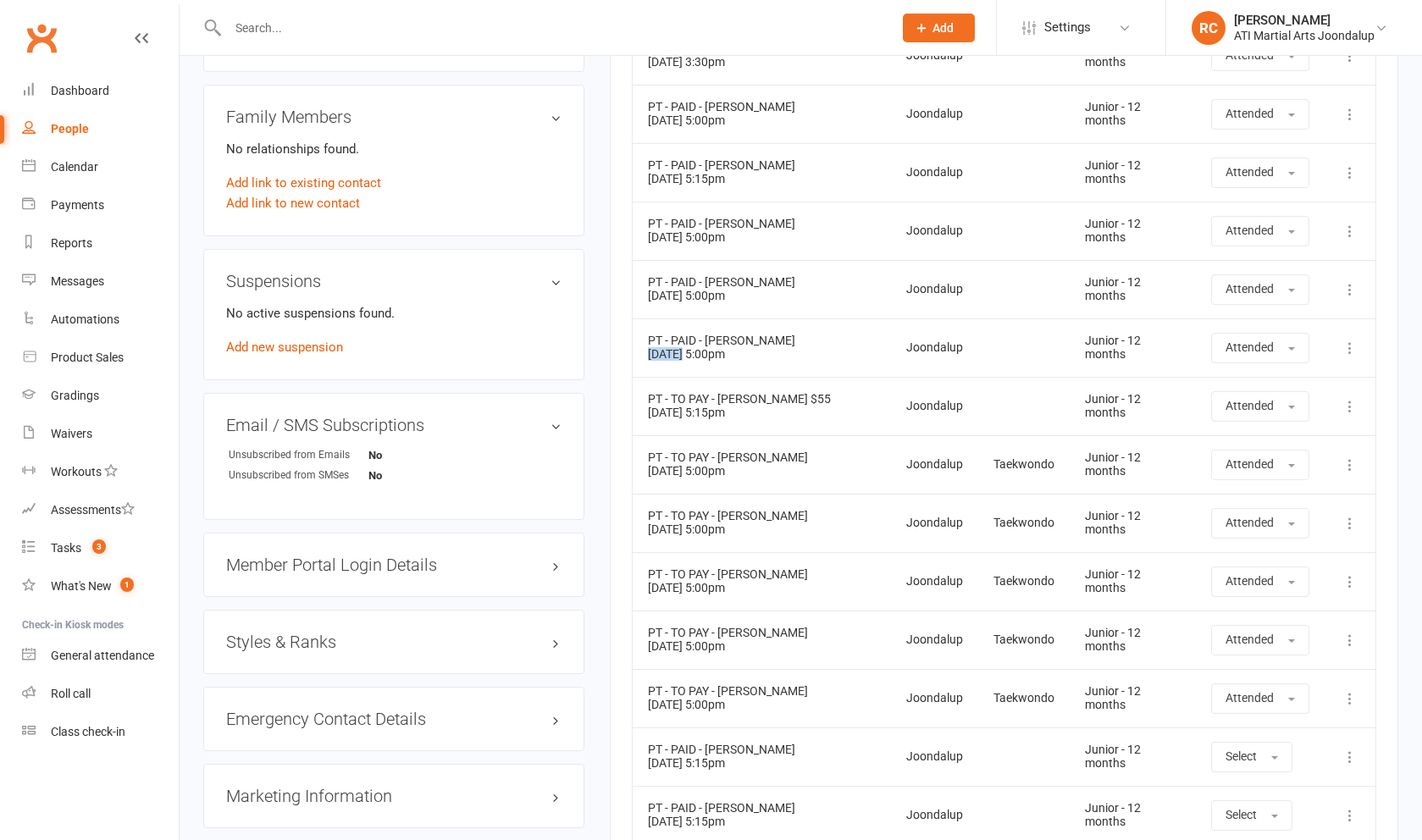
drag, startPoint x: 651, startPoint y: 349, endPoint x: 679, endPoint y: 349, distance: 28.0
click at [575, 349] on td "PT - PAID - Lucas Pyke 03 Jul 2025 5:00pm" at bounding box center [761, 347] width 258 height 59
copy td "03 Jul"
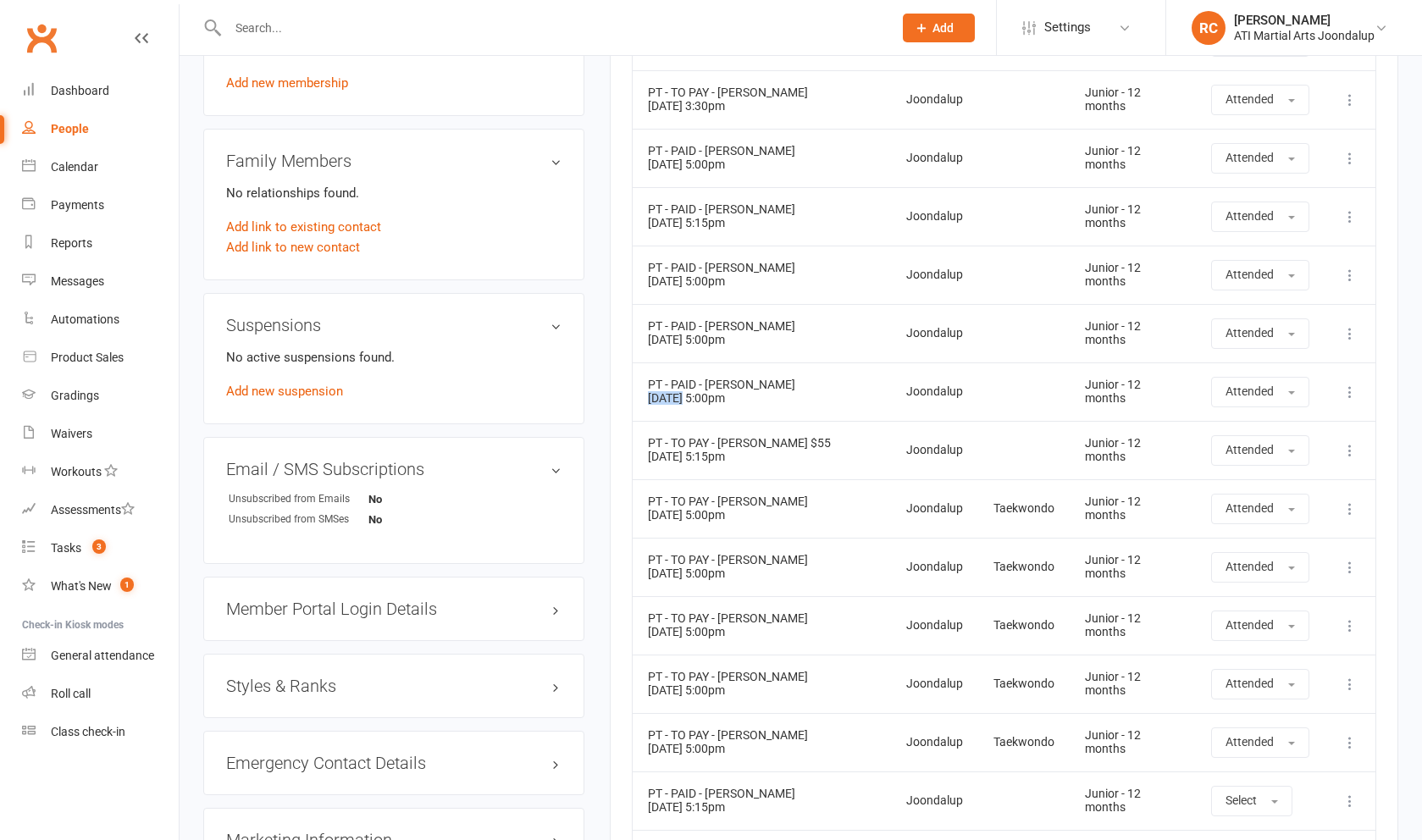
scroll to position [1595, 0]
drag, startPoint x: 649, startPoint y: 333, endPoint x: 684, endPoint y: 335, distance: 35.1
click at [575, 335] on td "PT - PAID - Lucas Pyke 12 Jun 2025 5:00pm" at bounding box center [761, 336] width 258 height 59
copy td "12 Jun"
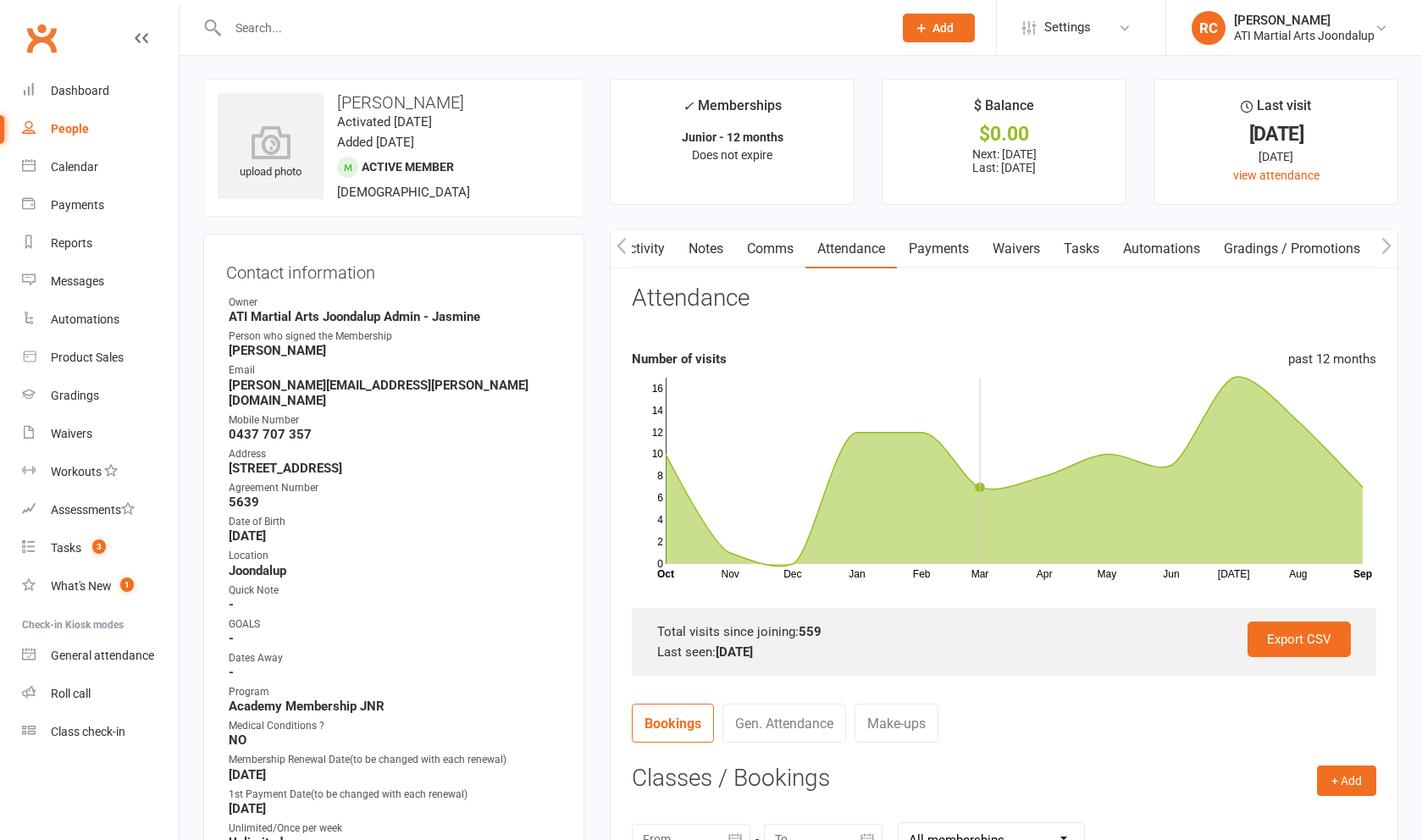
scroll to position [0, 0]
click at [575, 263] on link "Payments" at bounding box center [939, 250] width 84 height 39
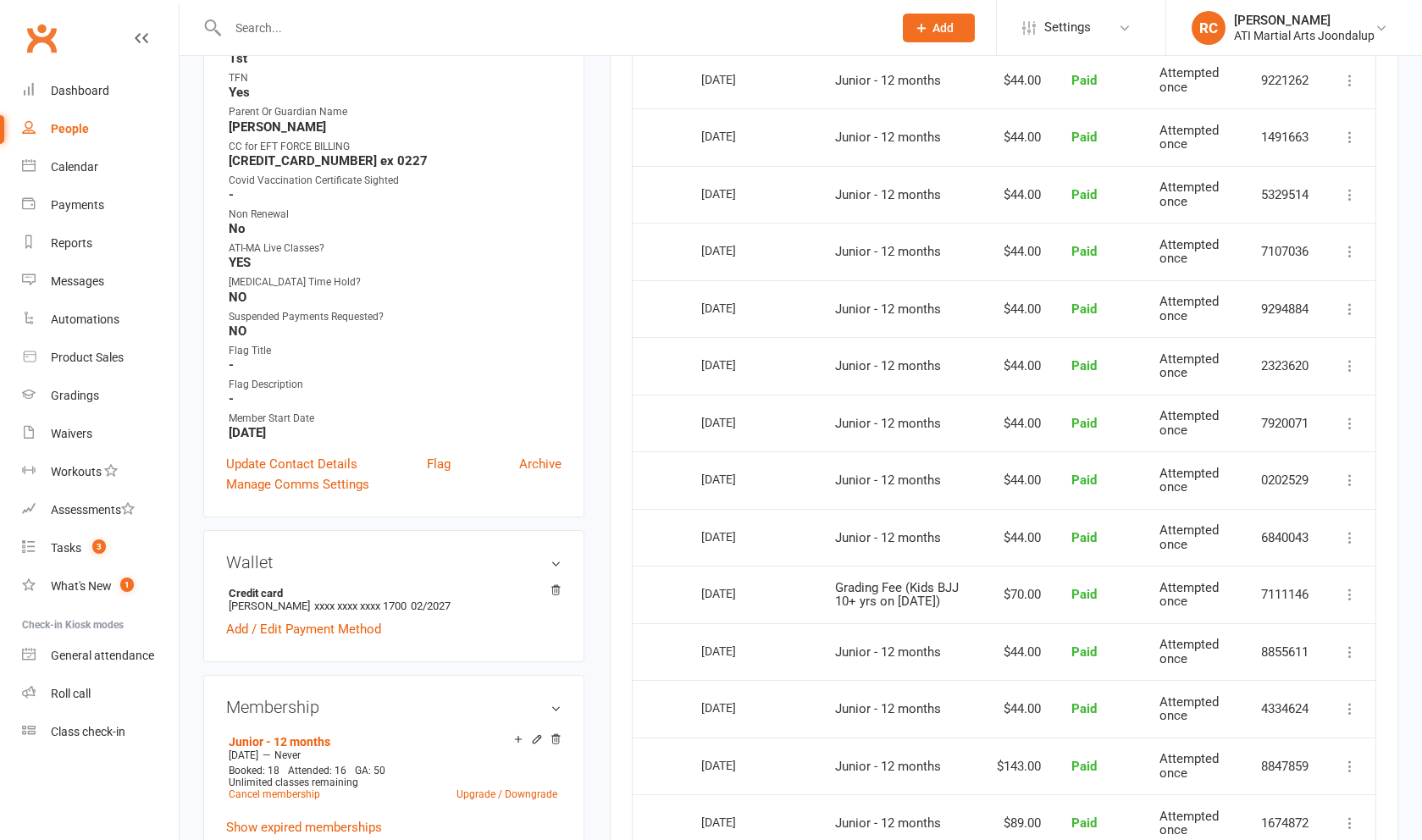
scroll to position [914, 0]
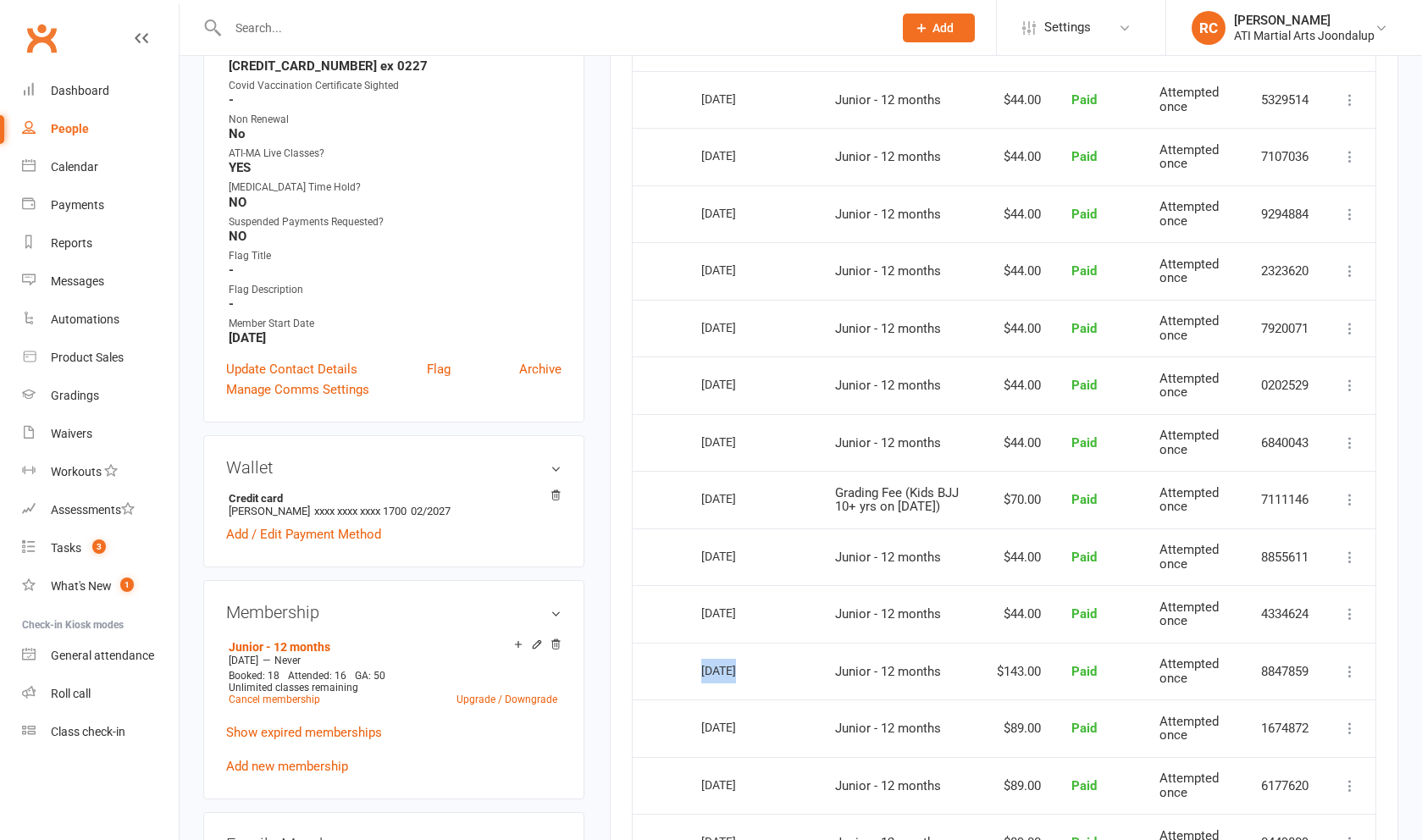
drag, startPoint x: 703, startPoint y: 630, endPoint x: 736, endPoint y: 626, distance: 33.2
click at [575, 657] on div "12 Jun 2025" at bounding box center [740, 670] width 78 height 27
copy div "12 Jun"
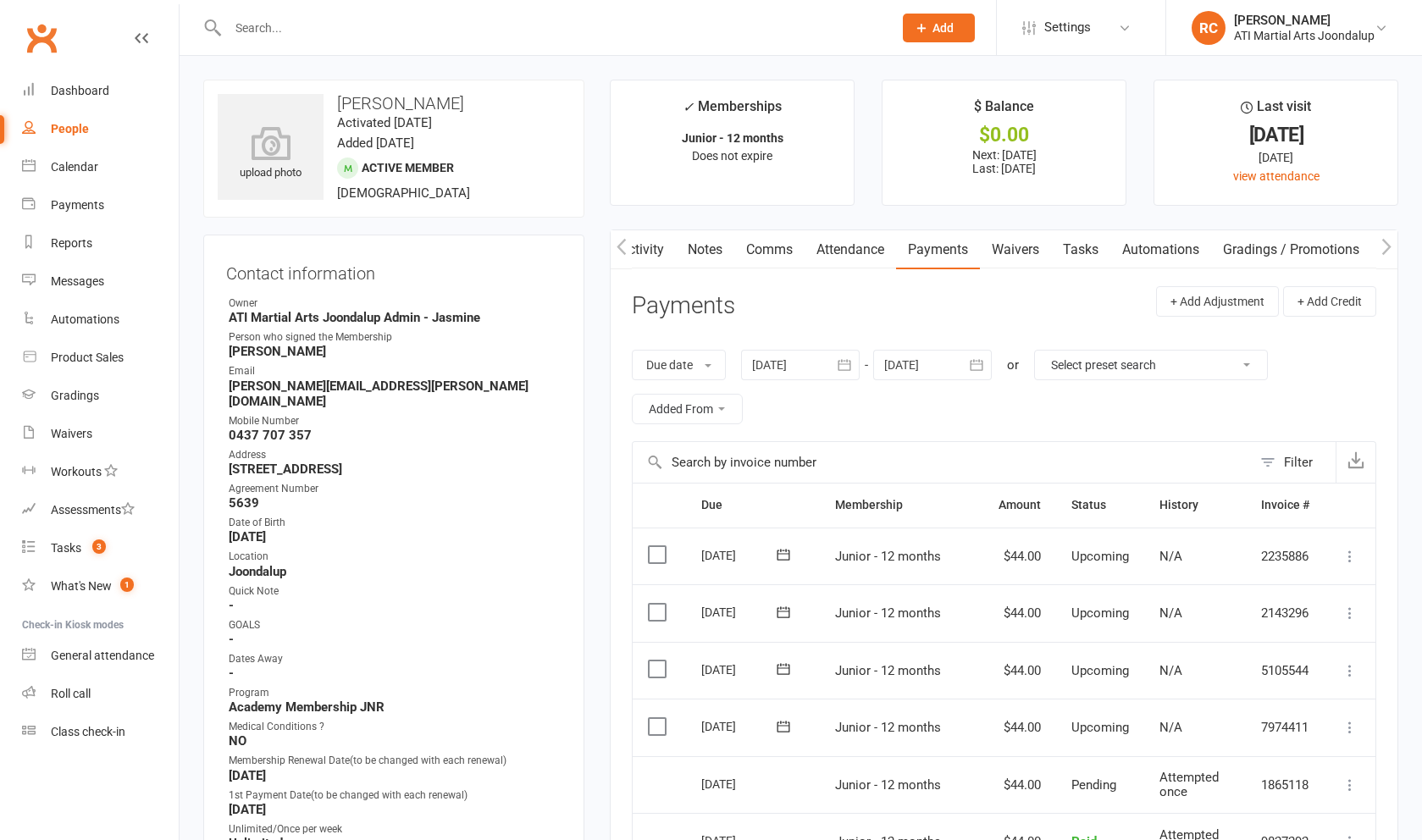
scroll to position [0, 0]
click at [575, 254] on link "Attendance" at bounding box center [850, 250] width 92 height 39
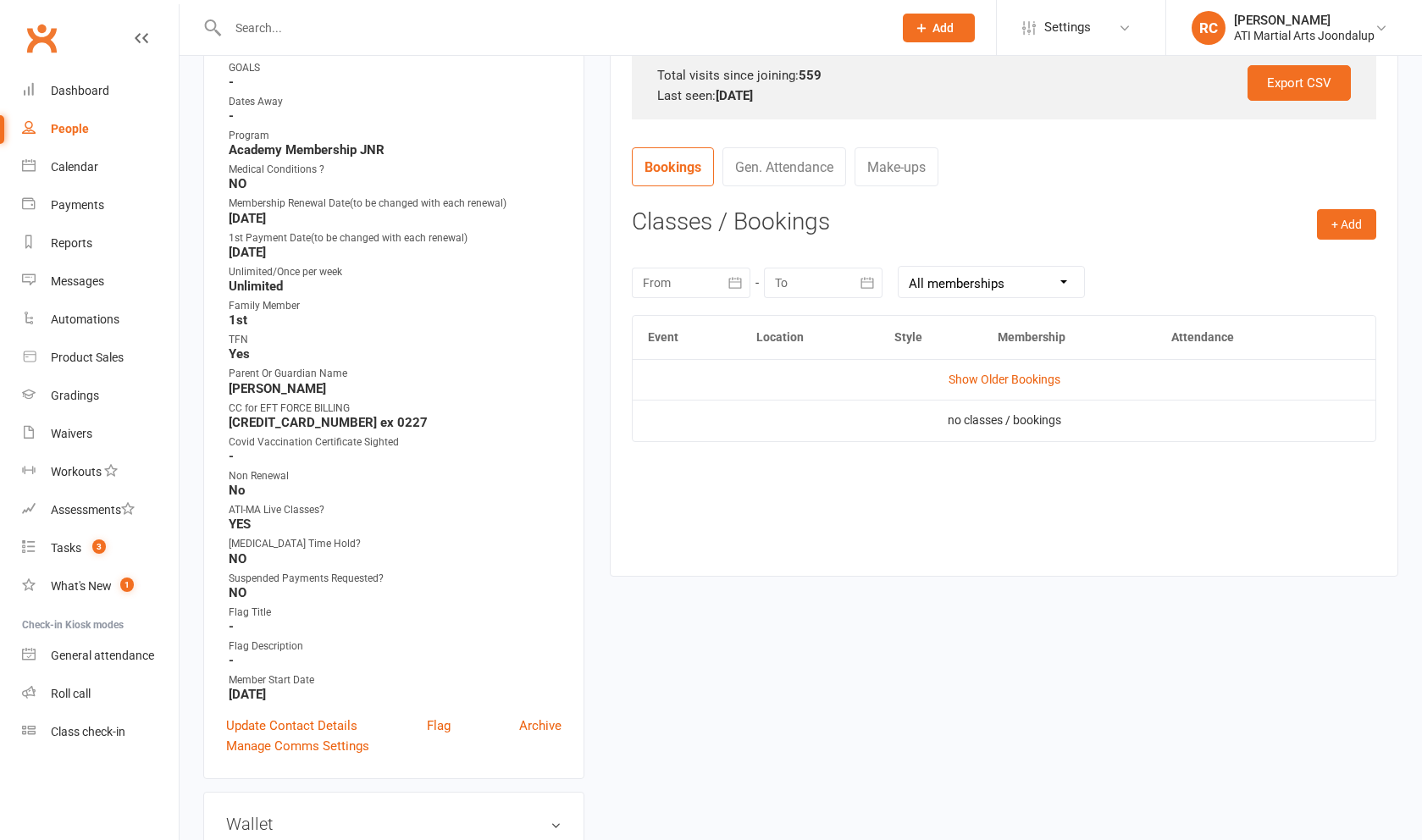
scroll to position [661, 0]
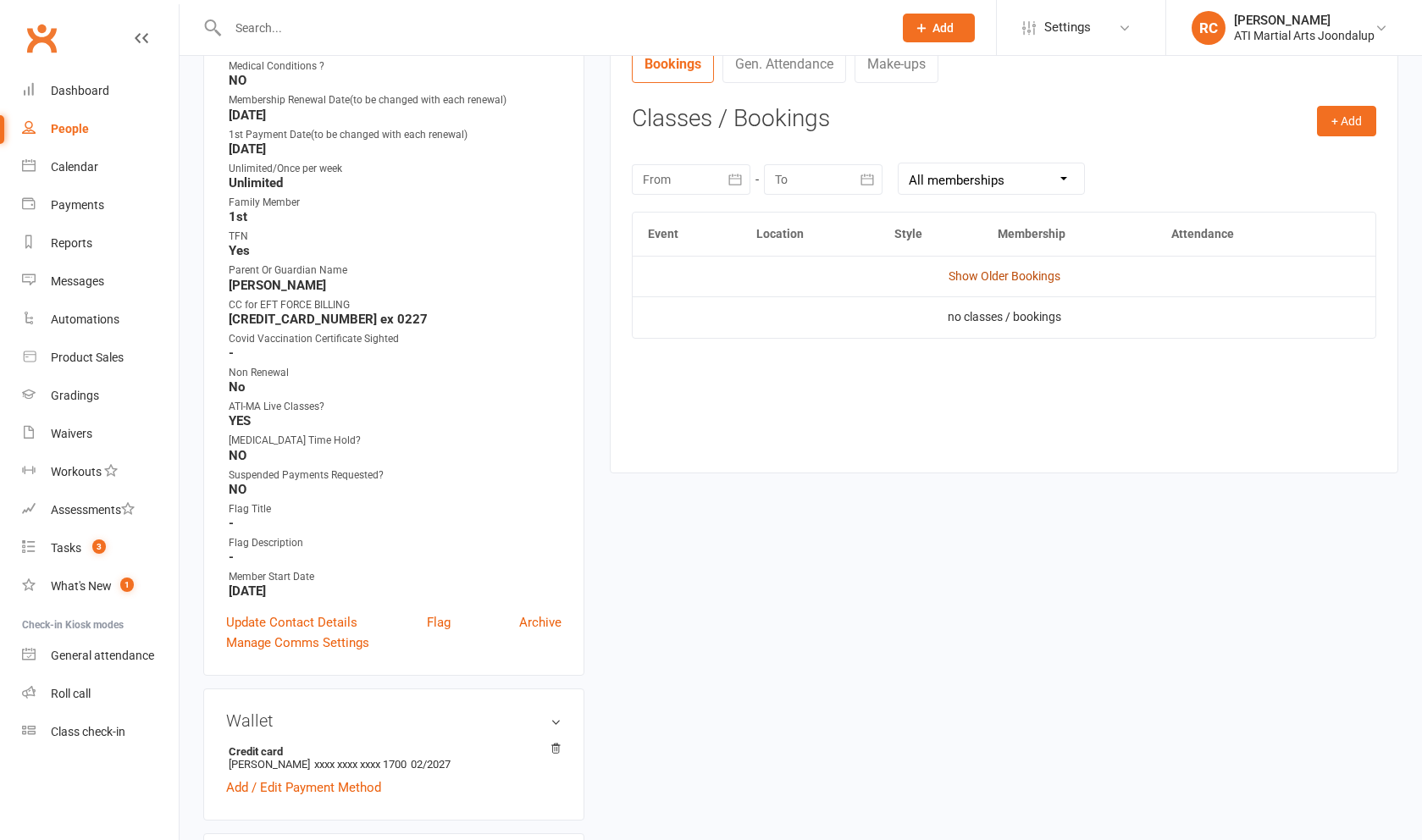
click at [575, 275] on link "Show Older Bookings" at bounding box center [1005, 276] width 112 height 14
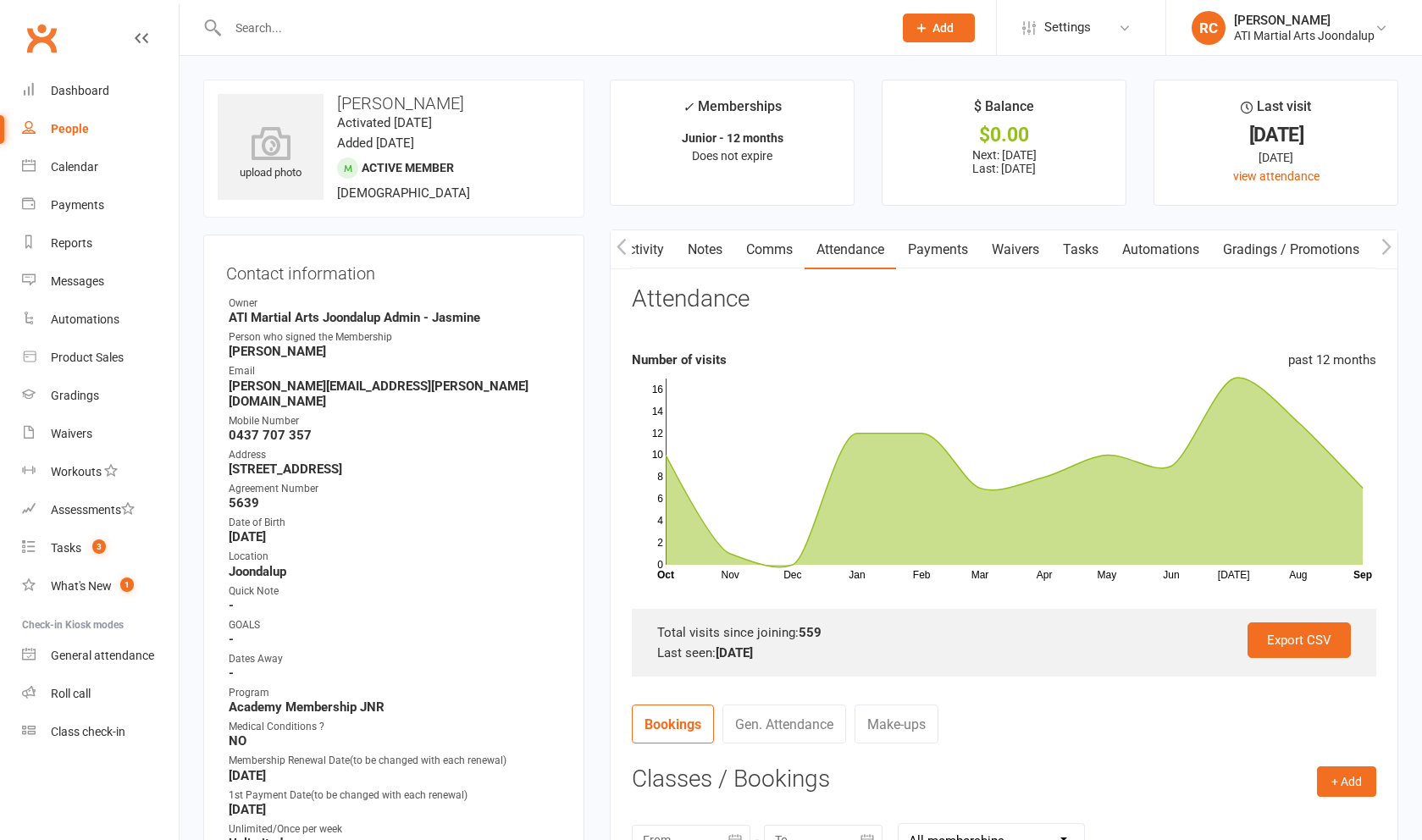
scroll to position [0, 0]
click at [575, 246] on link "Payments" at bounding box center [938, 250] width 84 height 39
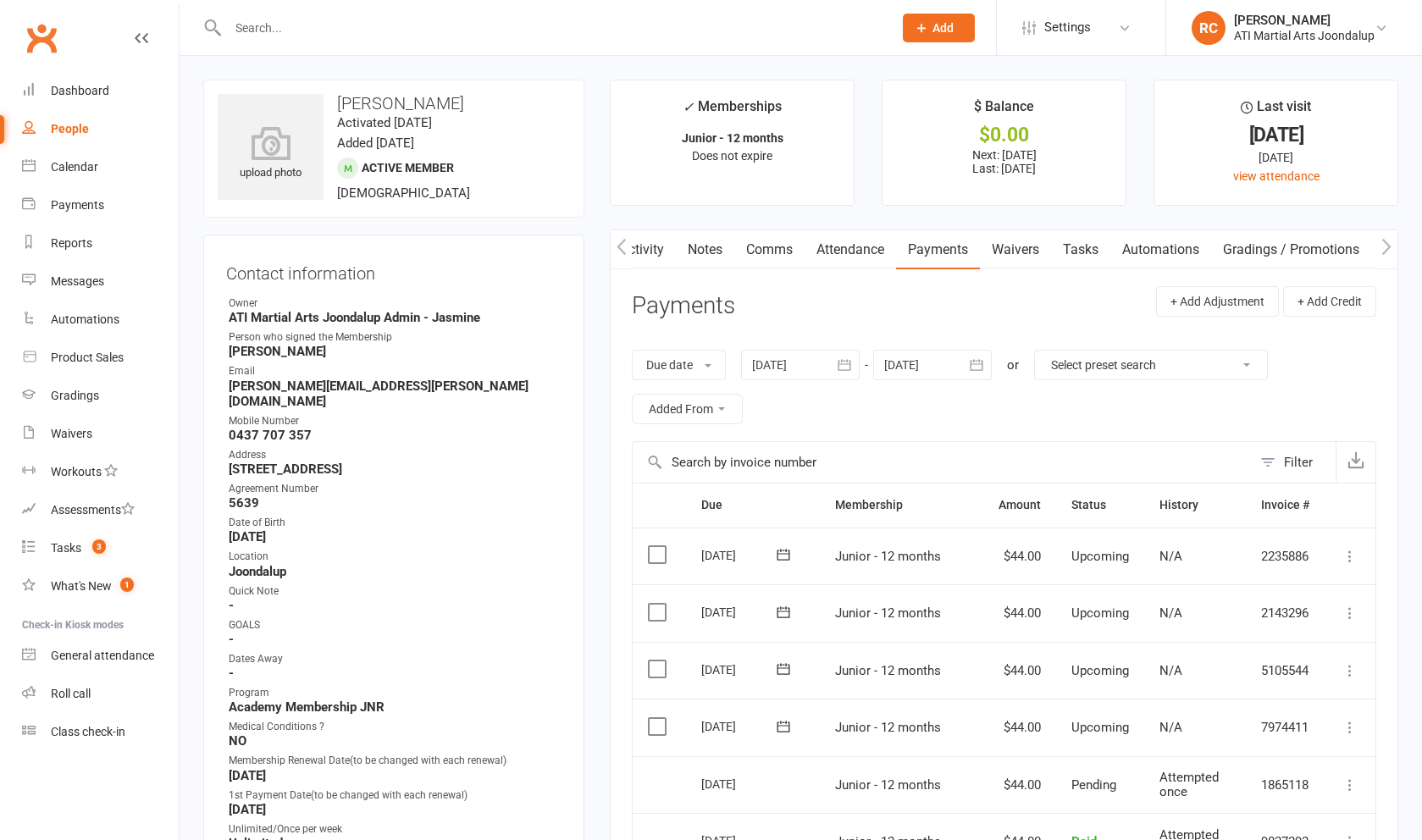
click at [575, 257] on link "Attendance" at bounding box center [850, 250] width 92 height 39
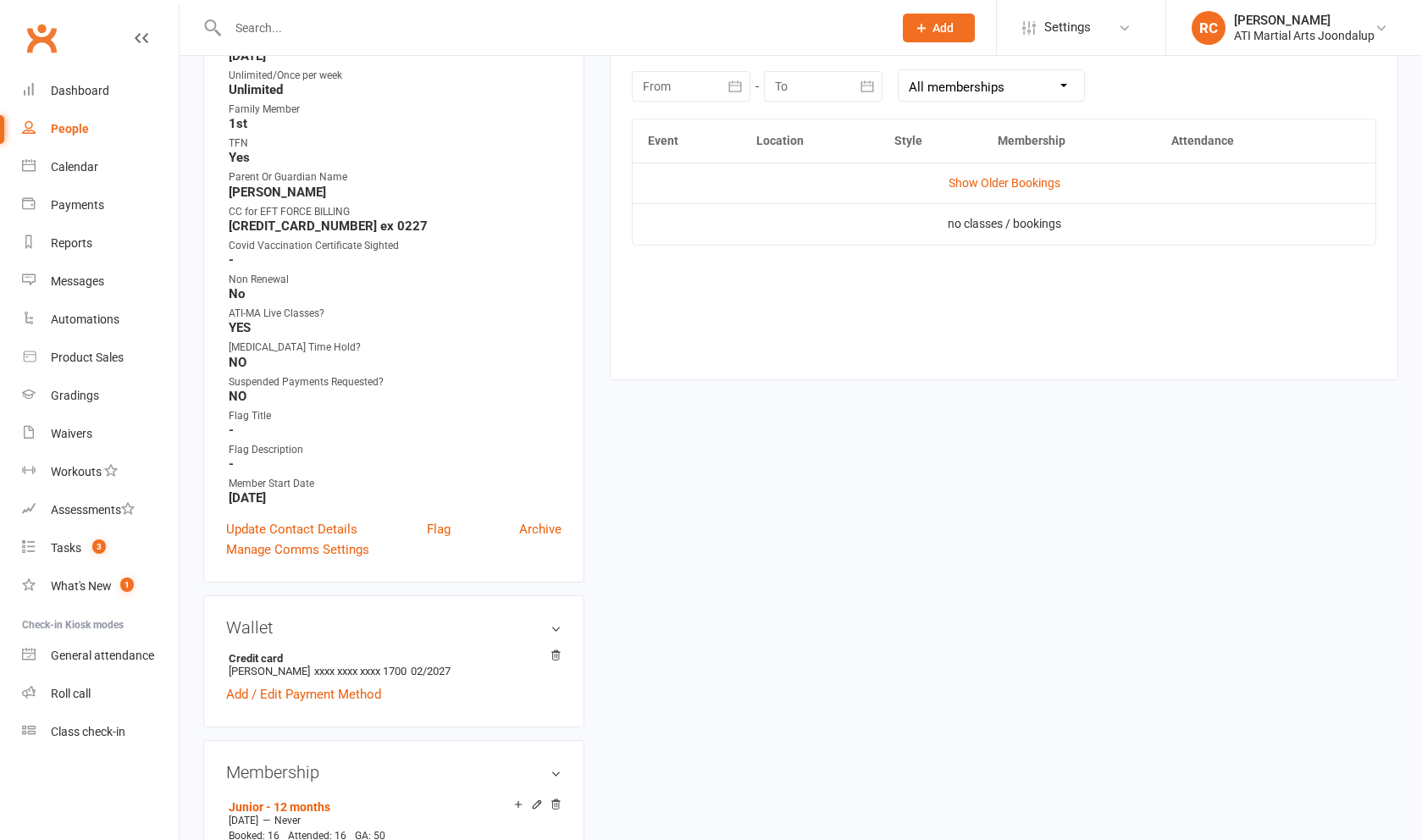
scroll to position [756, 0]
click at [575, 181] on link "Show Older Bookings" at bounding box center [1005, 180] width 112 height 14
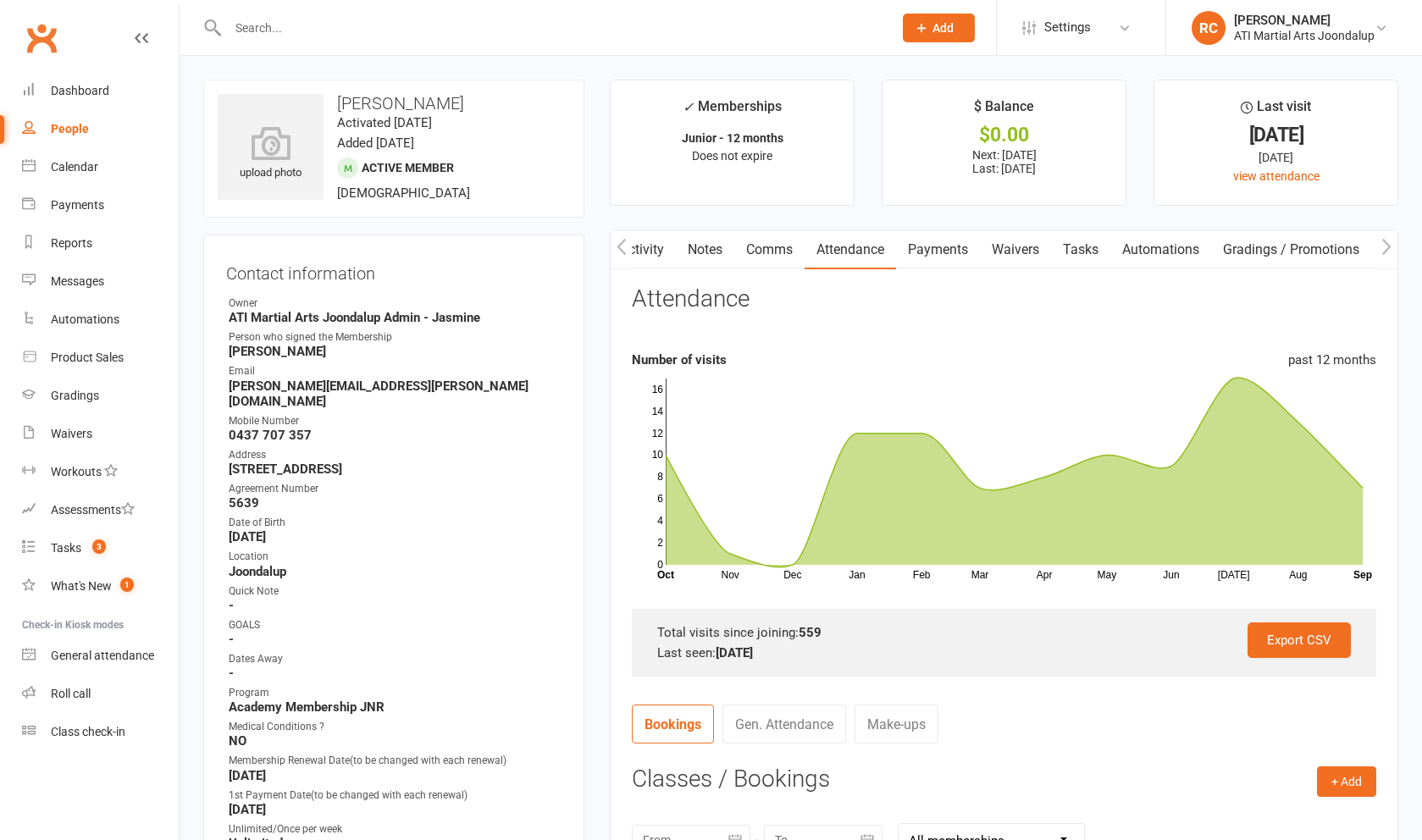
scroll to position [0, 0]
click at [575, 256] on link "Payments" at bounding box center [938, 250] width 84 height 39
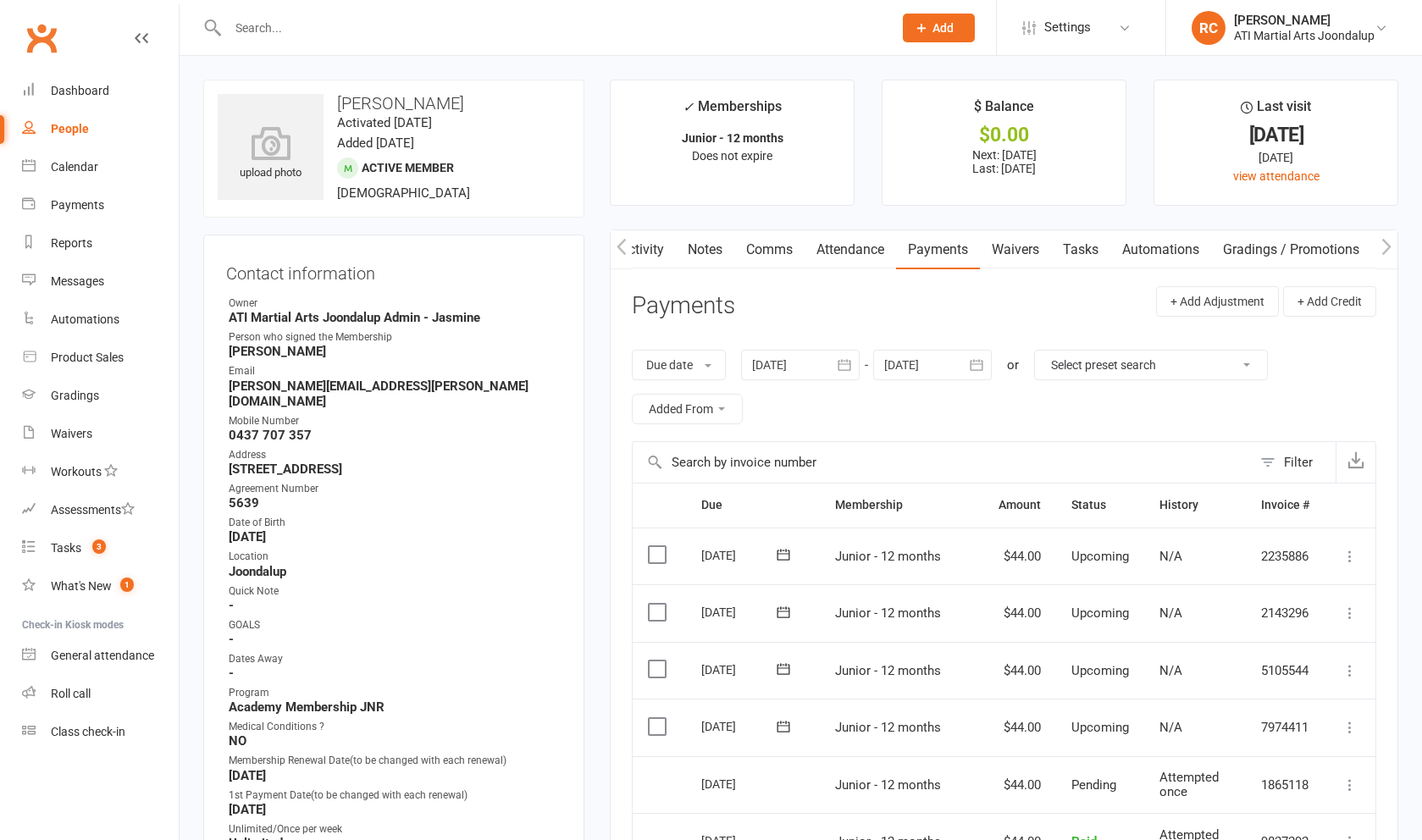
click at [575, 262] on link "Attendance" at bounding box center [850, 250] width 92 height 39
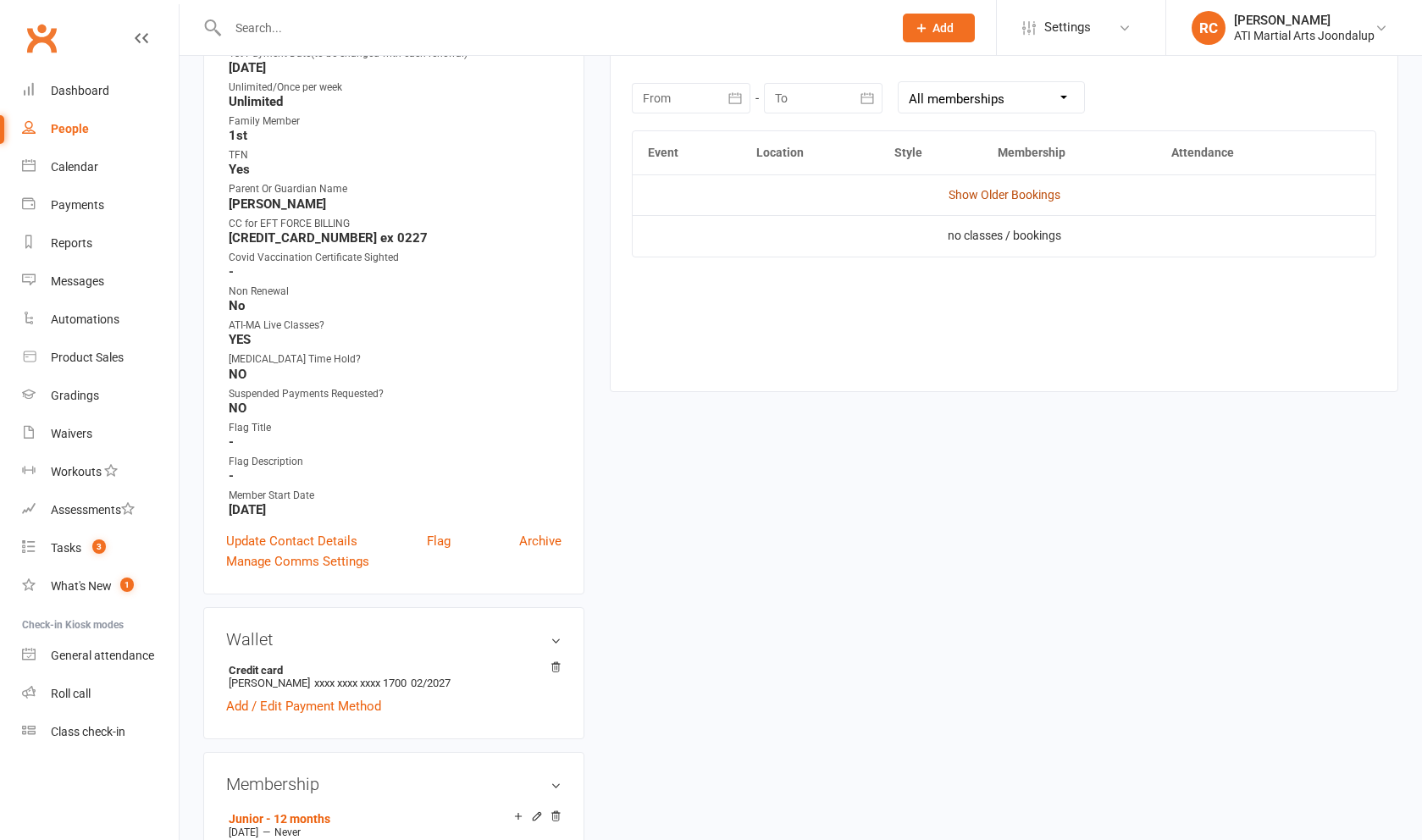
click at [575, 192] on link "Show Older Bookings" at bounding box center [1005, 195] width 112 height 14
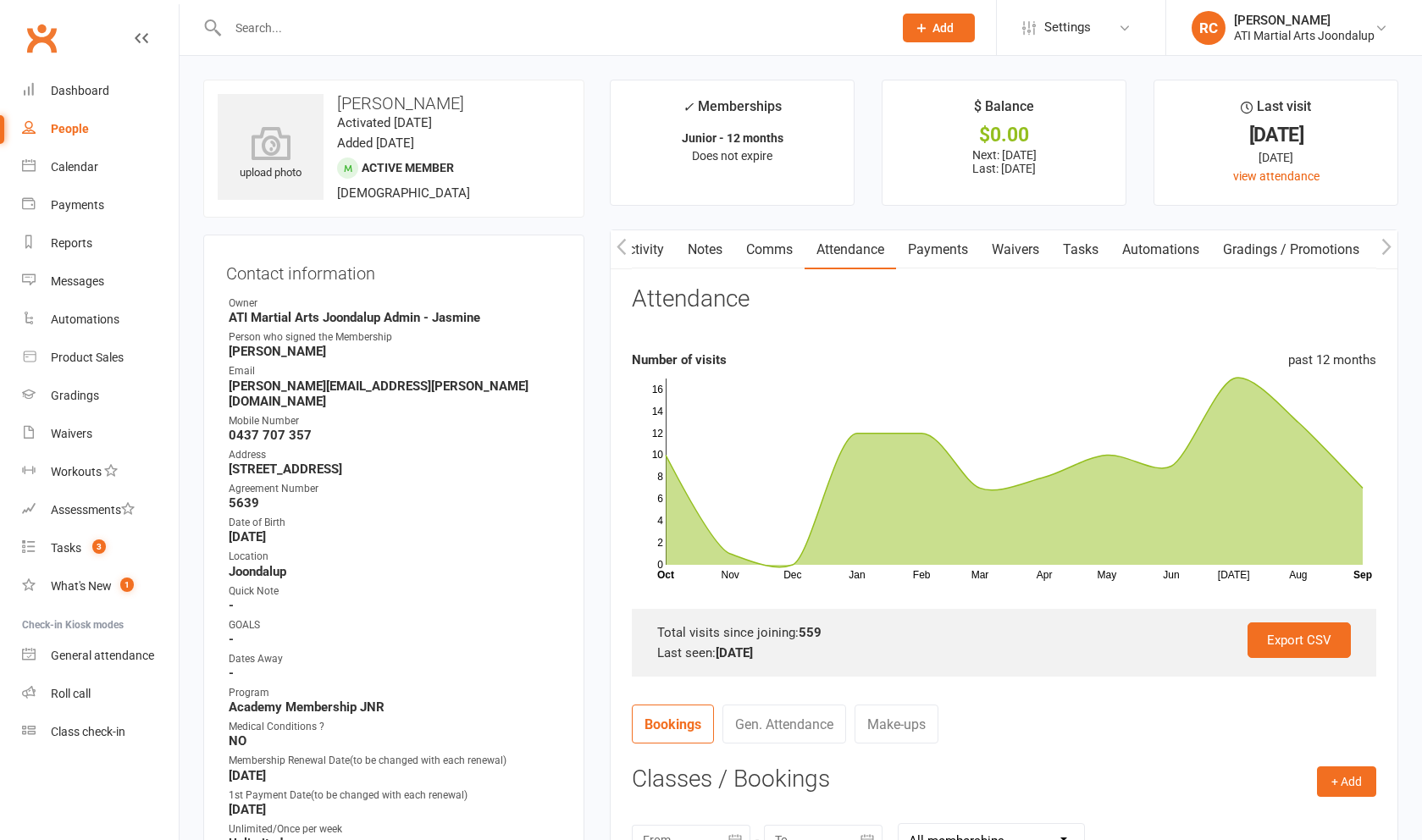
click at [575, 256] on link "Notes" at bounding box center [705, 250] width 59 height 39
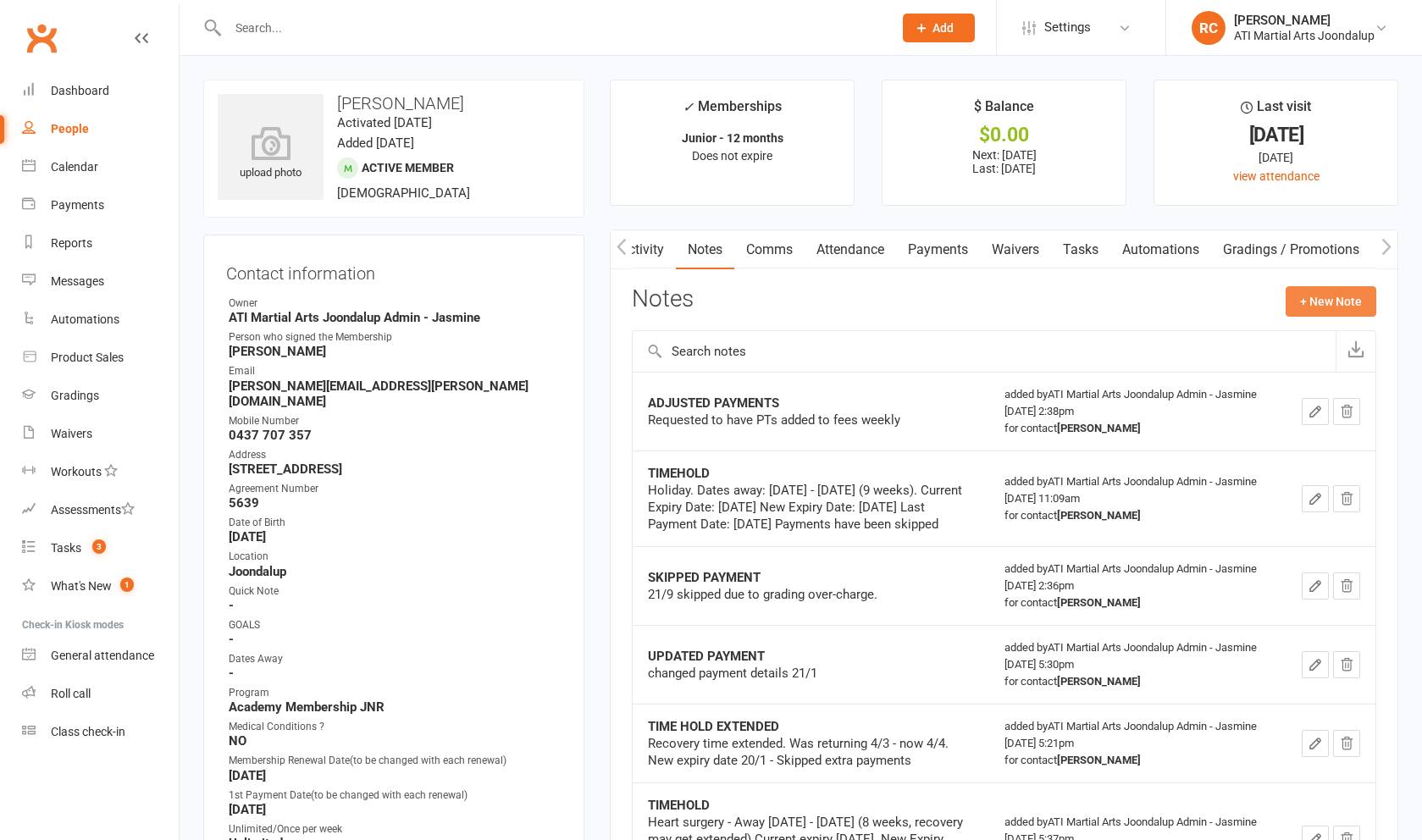
click at [575, 303] on button "+ New Note" at bounding box center [1331, 301] width 91 height 30
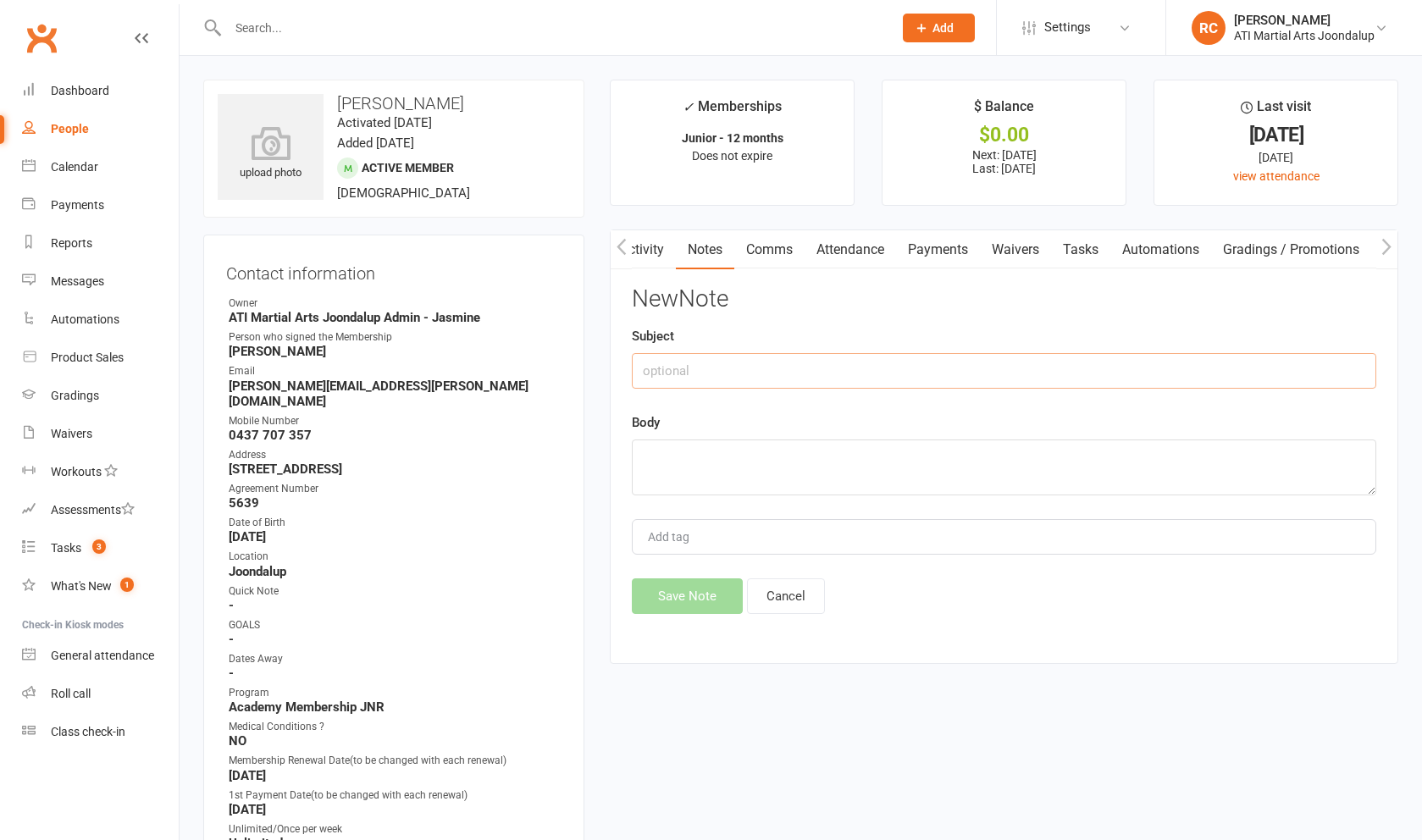
click at [575, 362] on input "text" at bounding box center [1004, 370] width 745 height 36
click at [575, 593] on button "Cancel" at bounding box center [786, 596] width 78 height 36
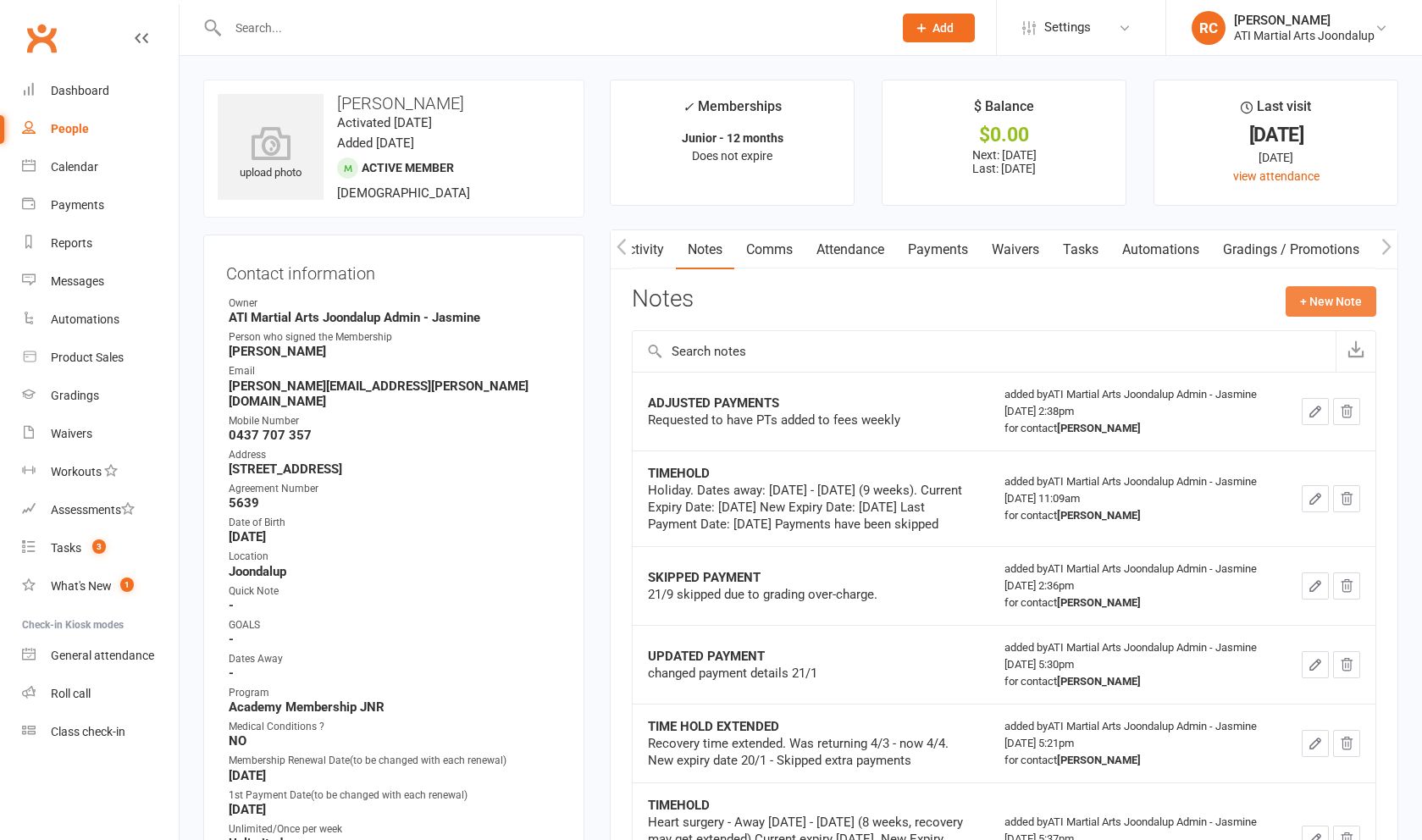
click at [575, 307] on button "+ New Note" at bounding box center [1331, 301] width 91 height 30
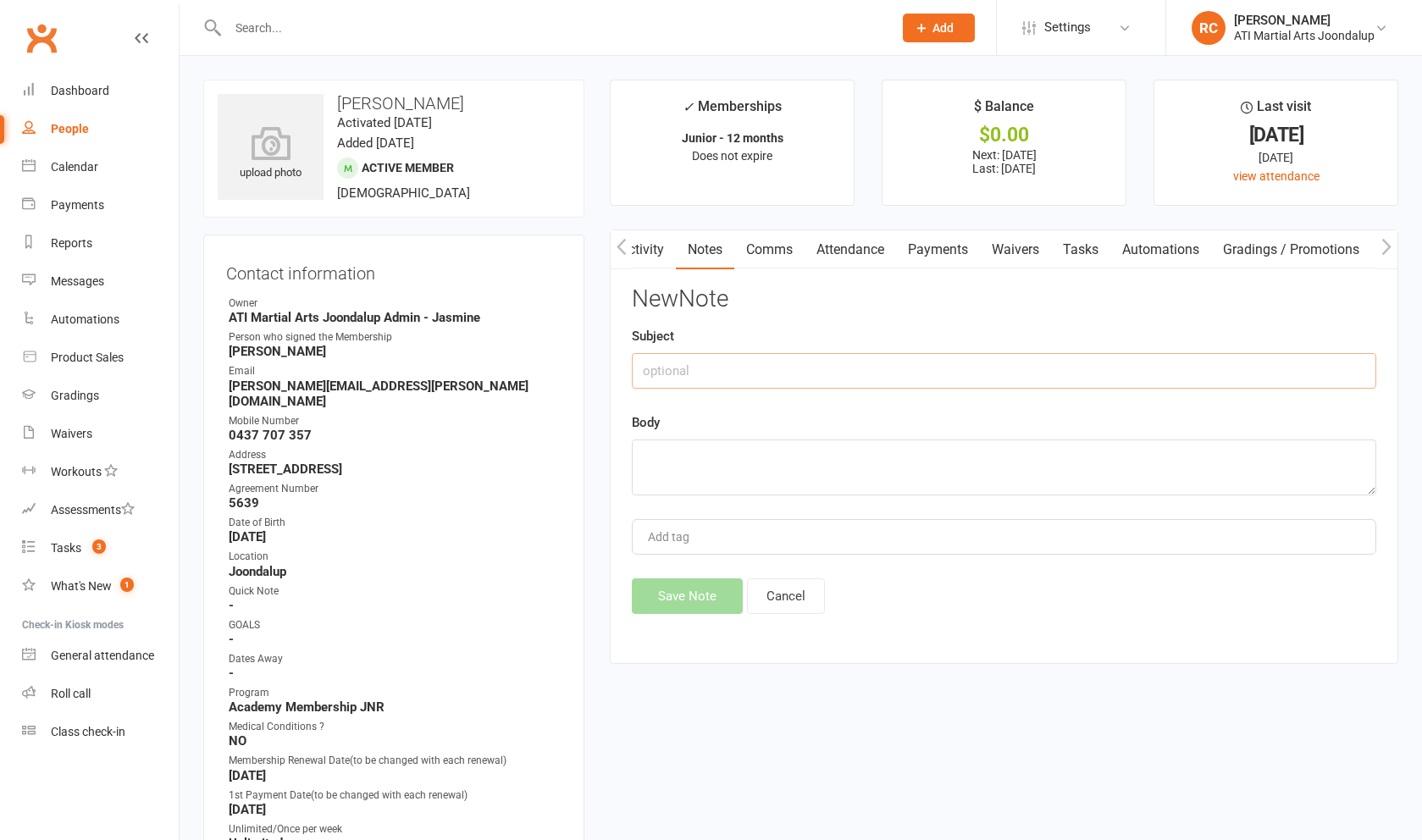
click at [575, 374] on input "text" at bounding box center [1004, 370] width 745 height 36
type input "PTs unpaid"
paste textarea "Hi Gary, Ok I will schedule the Wednesday 515pm PTs to begin 24th Sept. I will …"
type textarea "Hi Gary, Ok I will schedule the Wednesday 515pm PTs to begin 24th Sept. I will …"
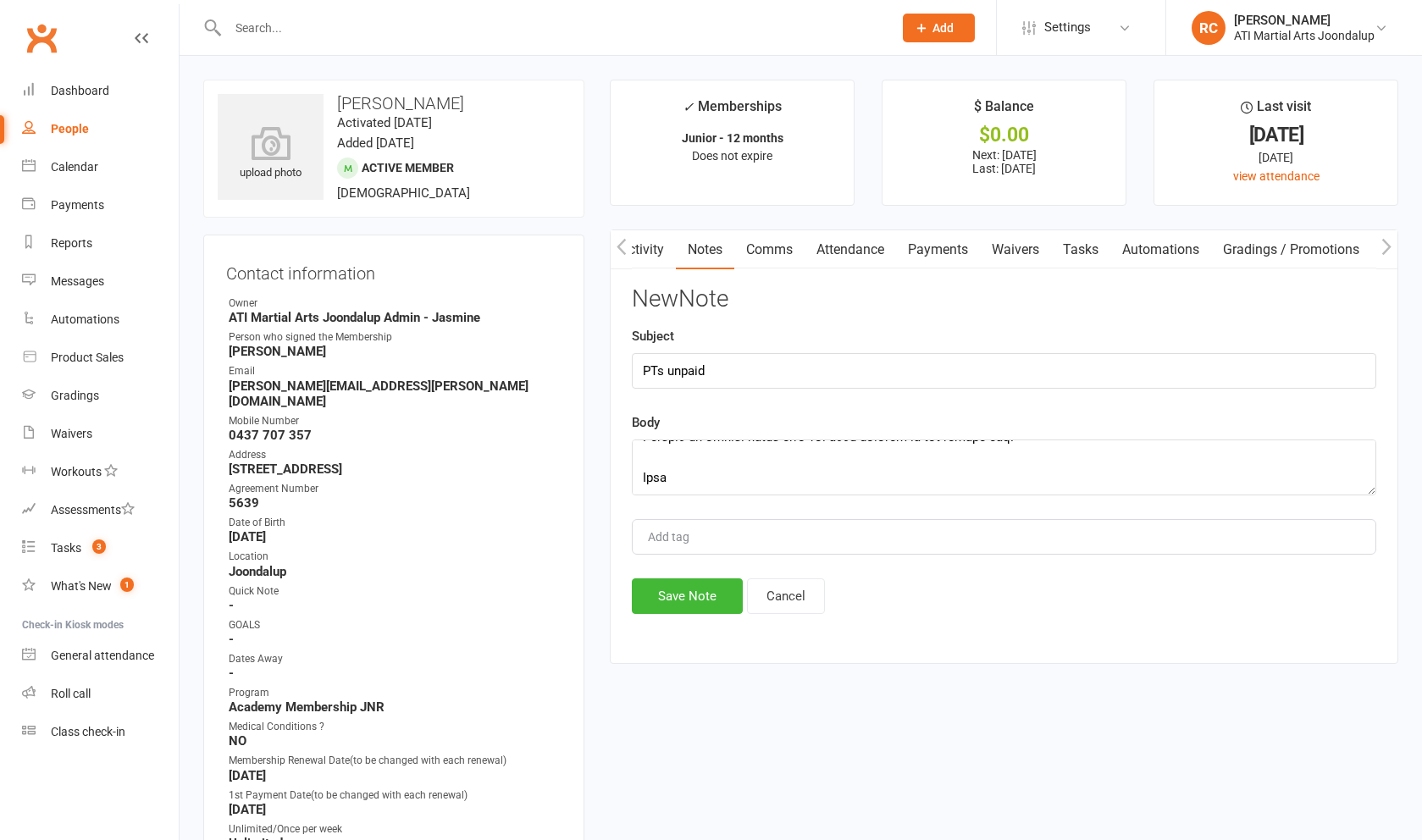
click at [575, 610] on button "Save Note" at bounding box center [687, 596] width 111 height 36
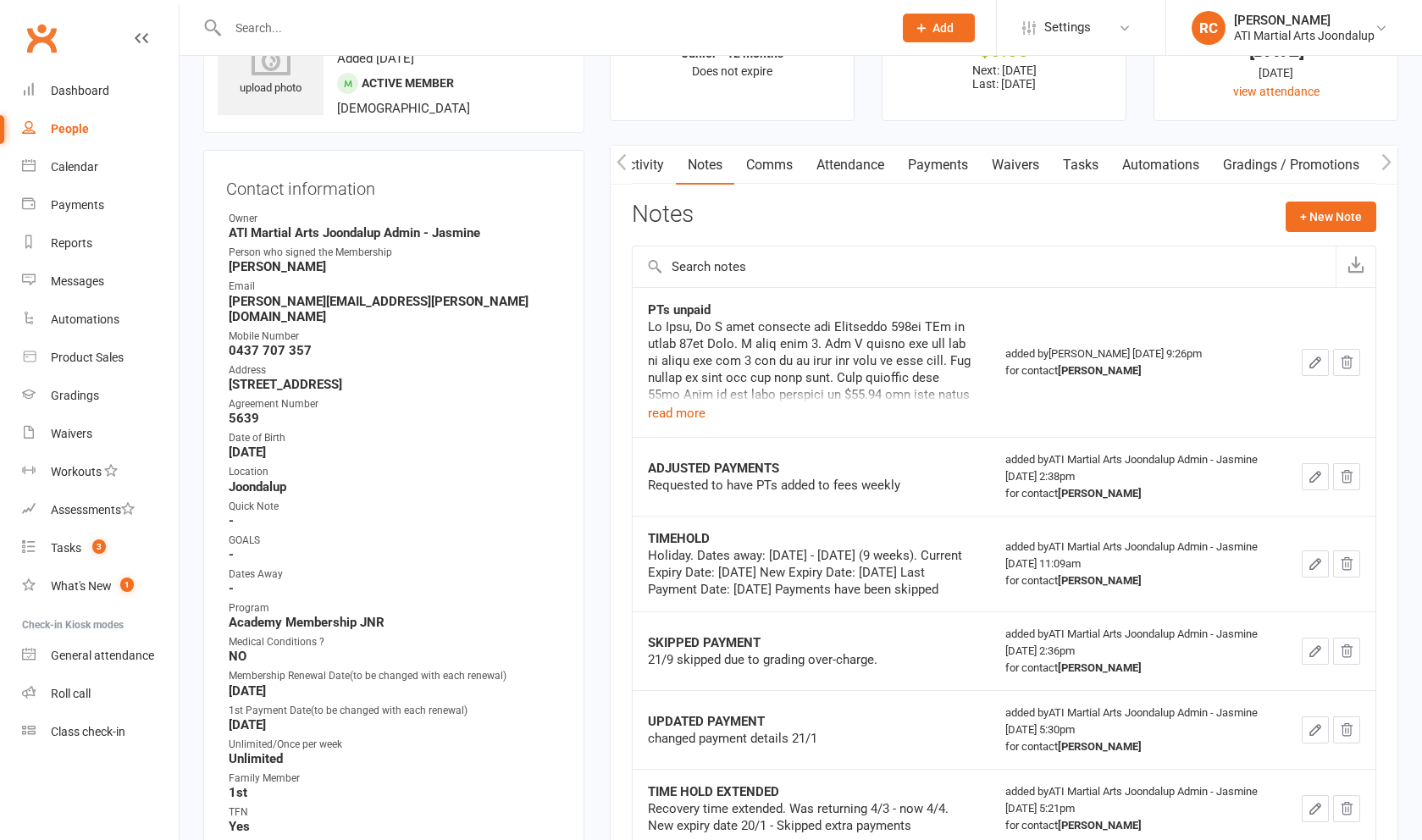
scroll to position [87, 0]
click at [575, 418] on button "read more" at bounding box center [677, 411] width 58 height 20
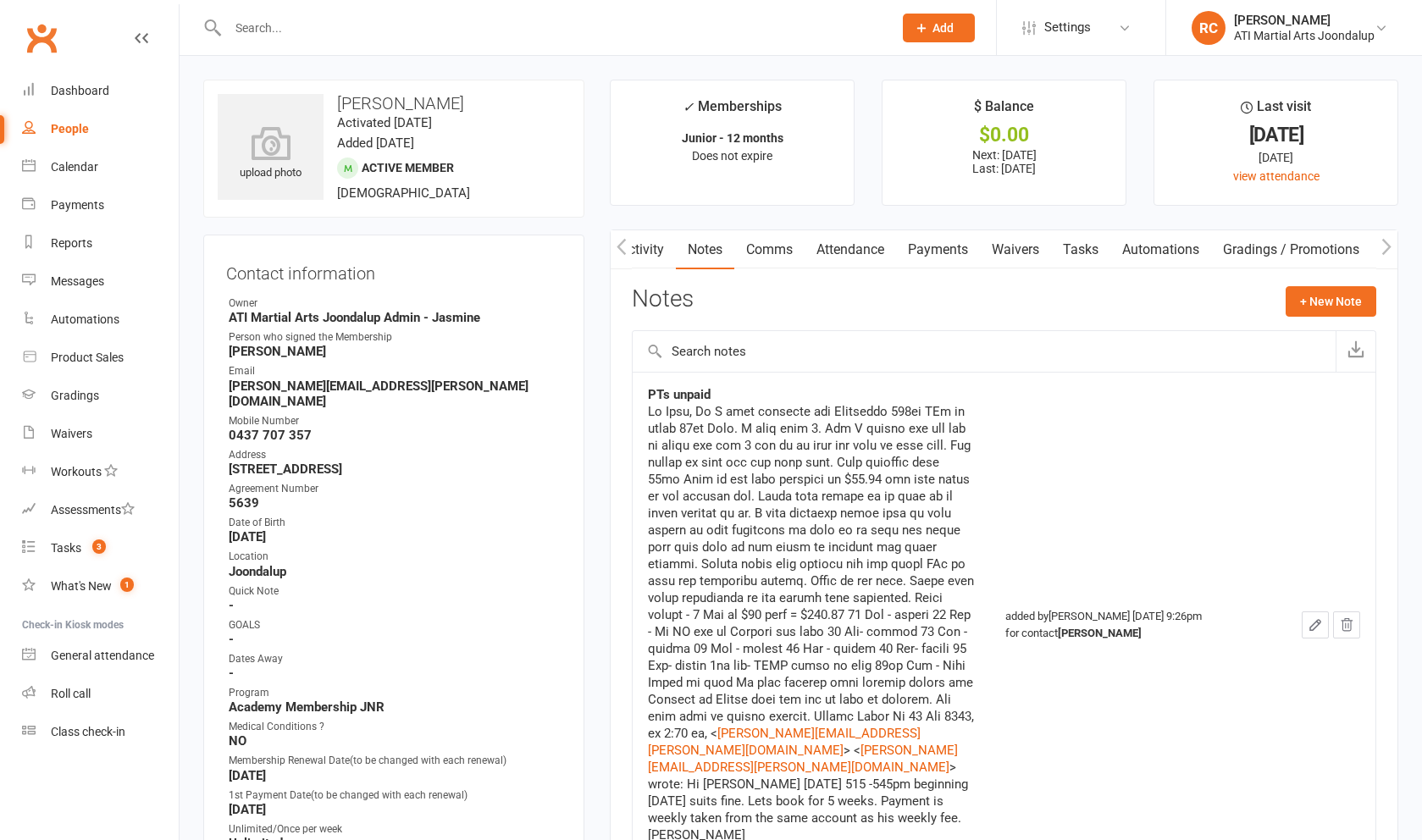
scroll to position [0, 0]
click at [575, 249] on link "Payments" at bounding box center [938, 250] width 84 height 39
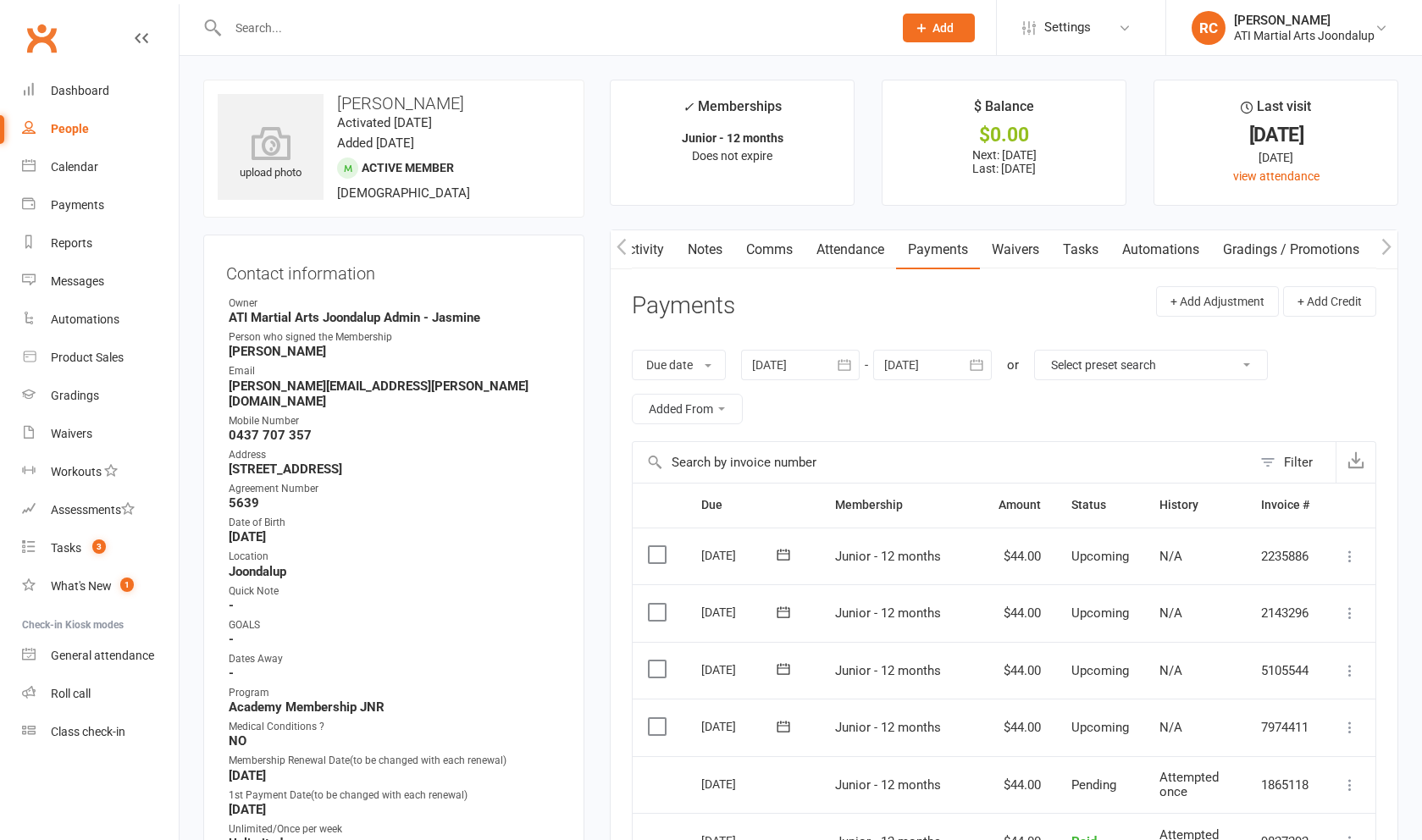
click at [575, 262] on link "Attendance" at bounding box center [850, 250] width 92 height 39
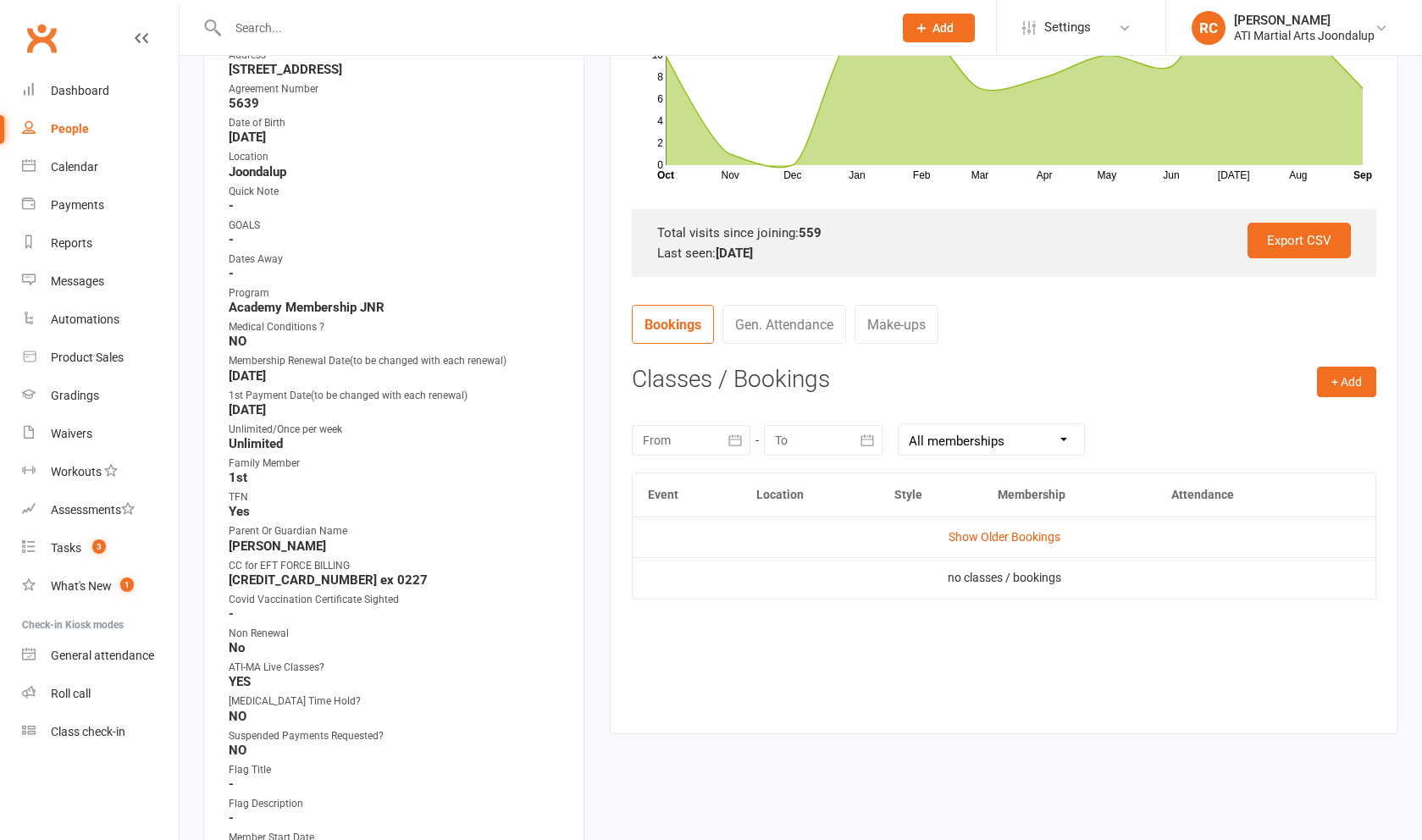
scroll to position [401, 0]
click at [575, 380] on button "+ Add" at bounding box center [1347, 380] width 59 height 30
click at [575, 454] on link "Add Appointment" at bounding box center [1291, 452] width 167 height 34
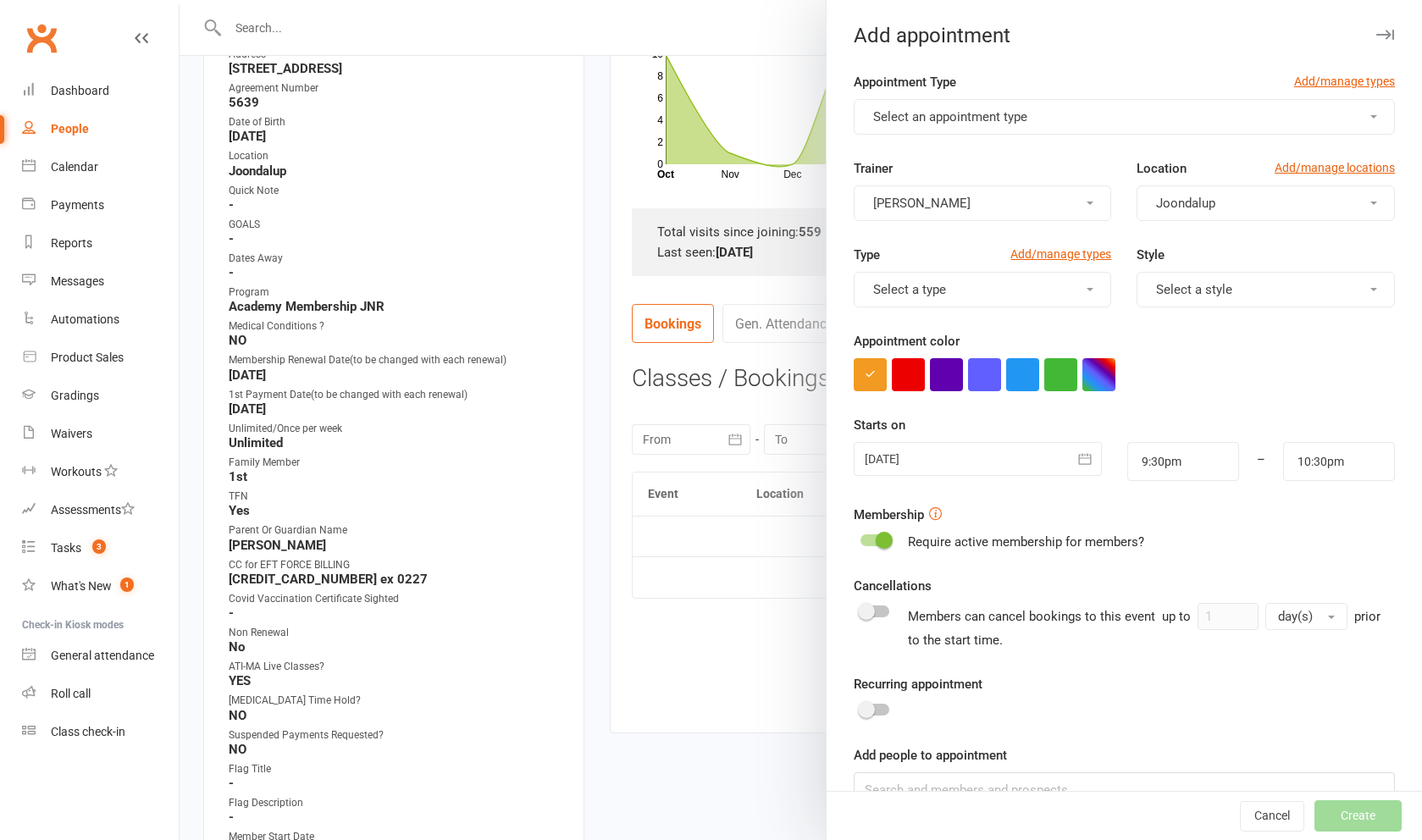
click at [575, 121] on span "Select an appointment type" at bounding box center [950, 117] width 154 height 16
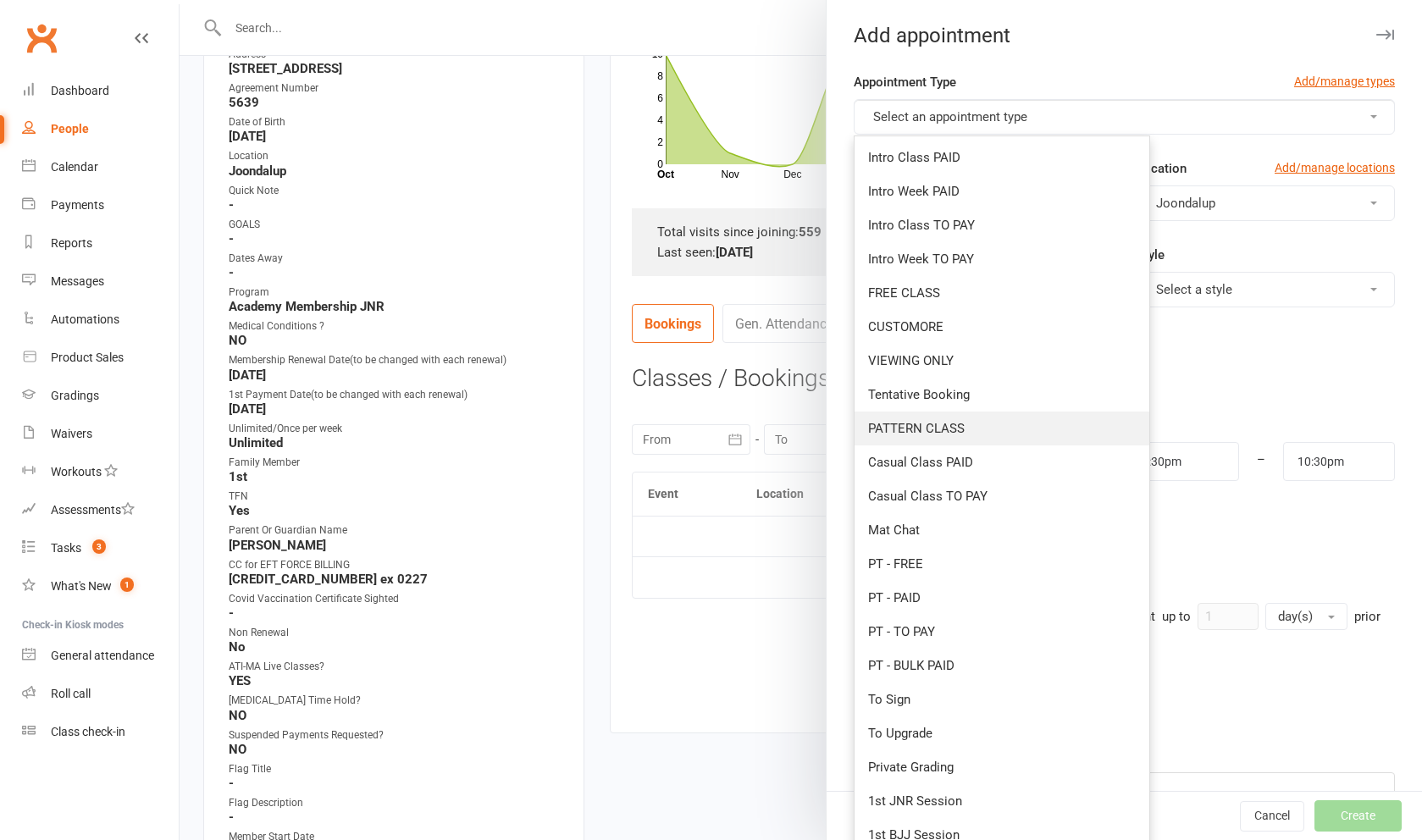
scroll to position [2, 0]
click at [575, 641] on link "PT - TO PAY" at bounding box center [1002, 630] width 295 height 34
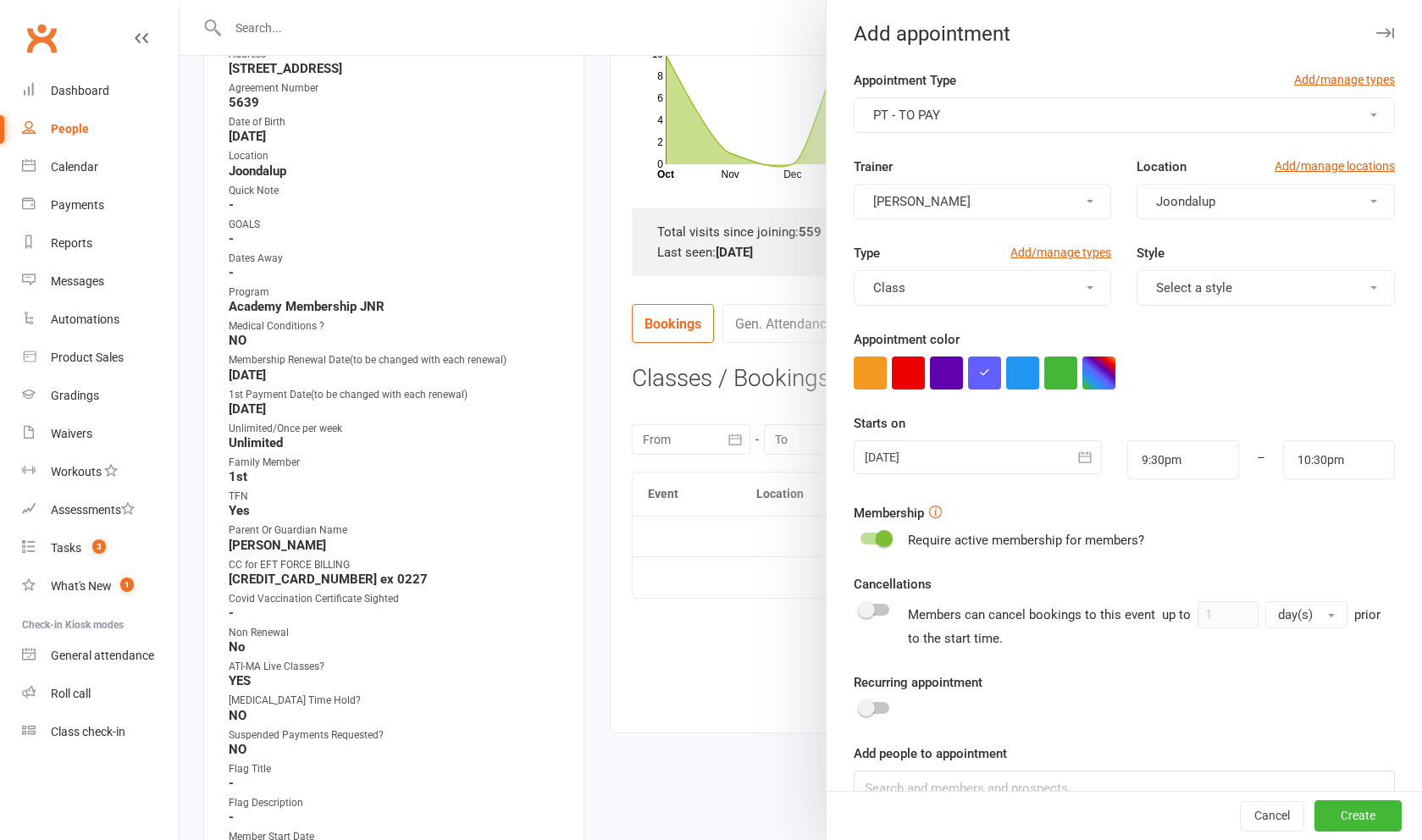
click at [575, 460] on div at bounding box center [978, 457] width 248 height 34
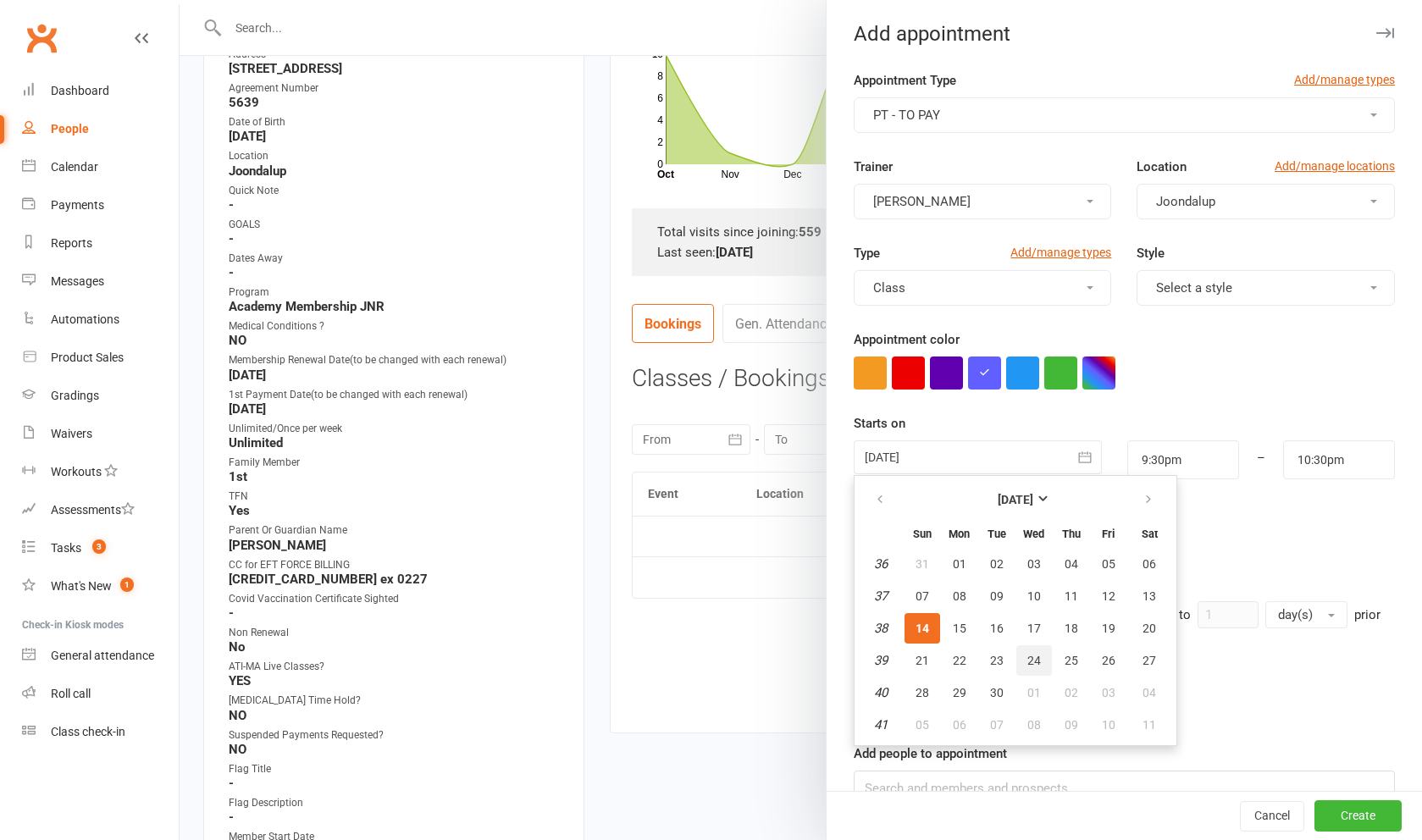
click at [575, 665] on span "24" at bounding box center [1034, 660] width 14 height 14
type input "[DATE]"
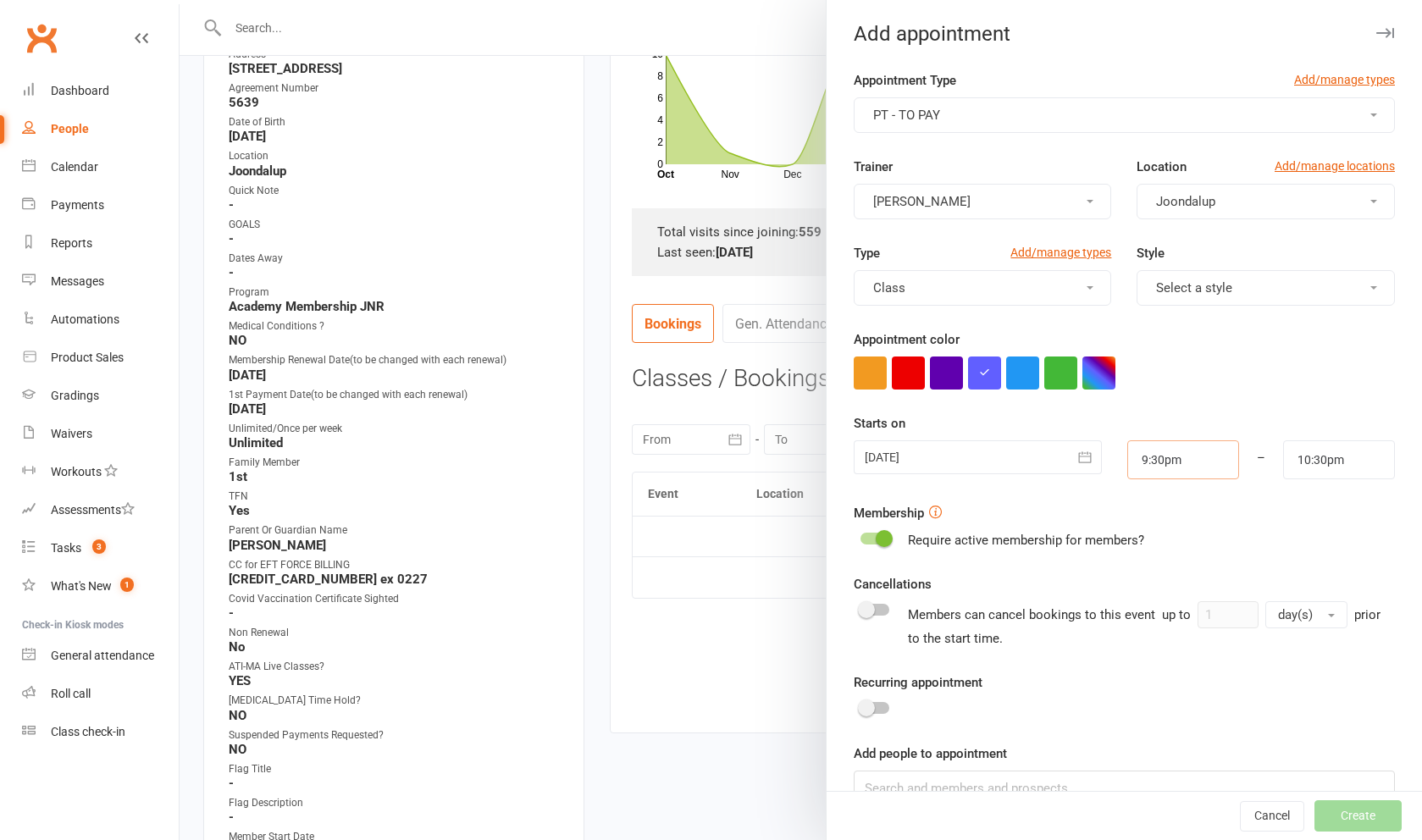
click at [575, 465] on input "9:30pm" at bounding box center [1183, 460] width 112 height 39
type input "5:15pm"
drag, startPoint x: 1159, startPoint y: 494, endPoint x: 1265, endPoint y: 478, distance: 107.2
click at [575, 494] on li "5:15pm" at bounding box center [1168, 502] width 81 height 26
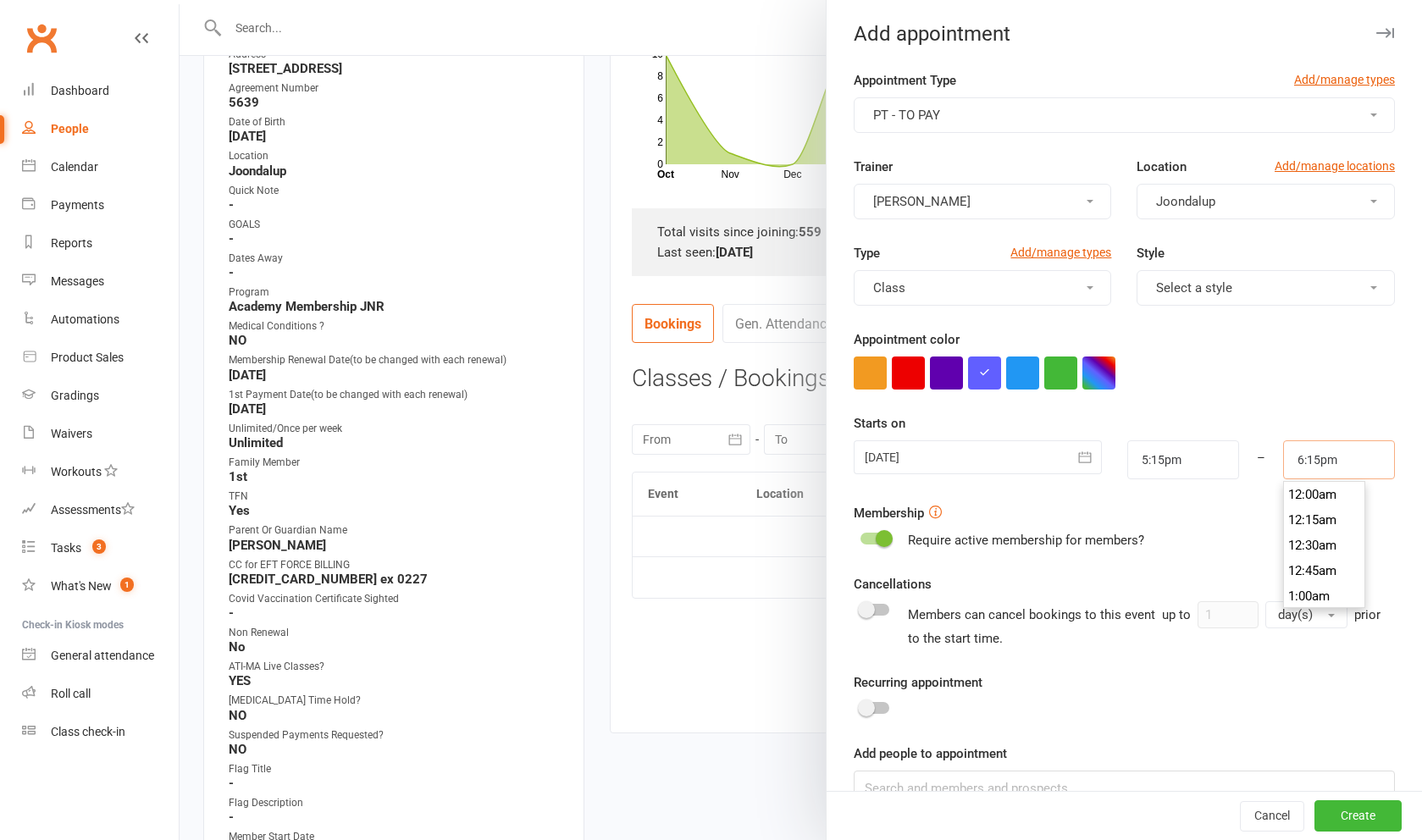
click at [575, 466] on input "6:15pm" at bounding box center [1339, 460] width 112 height 39
type input "5:45pm"
click at [575, 535] on li "5:45pm" at bounding box center [1325, 537] width 81 height 26
click at [575, 221] on div "Trainer Rocco Capolingua Location Add/manage locations Joondalup" at bounding box center [1124, 199] width 566 height 86
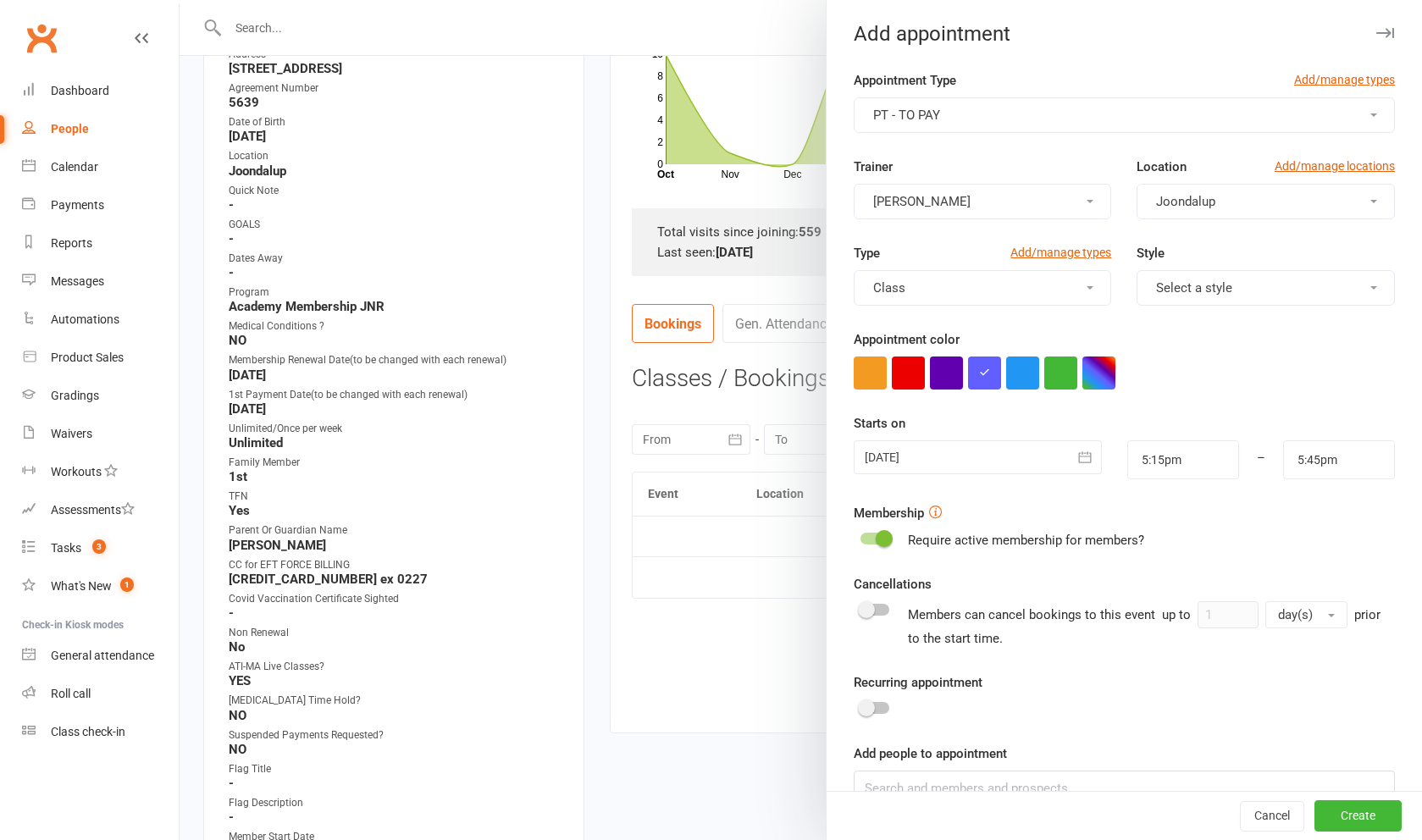
click at [575, 199] on button "[PERSON_NAME]" at bounding box center [983, 201] width 258 height 36
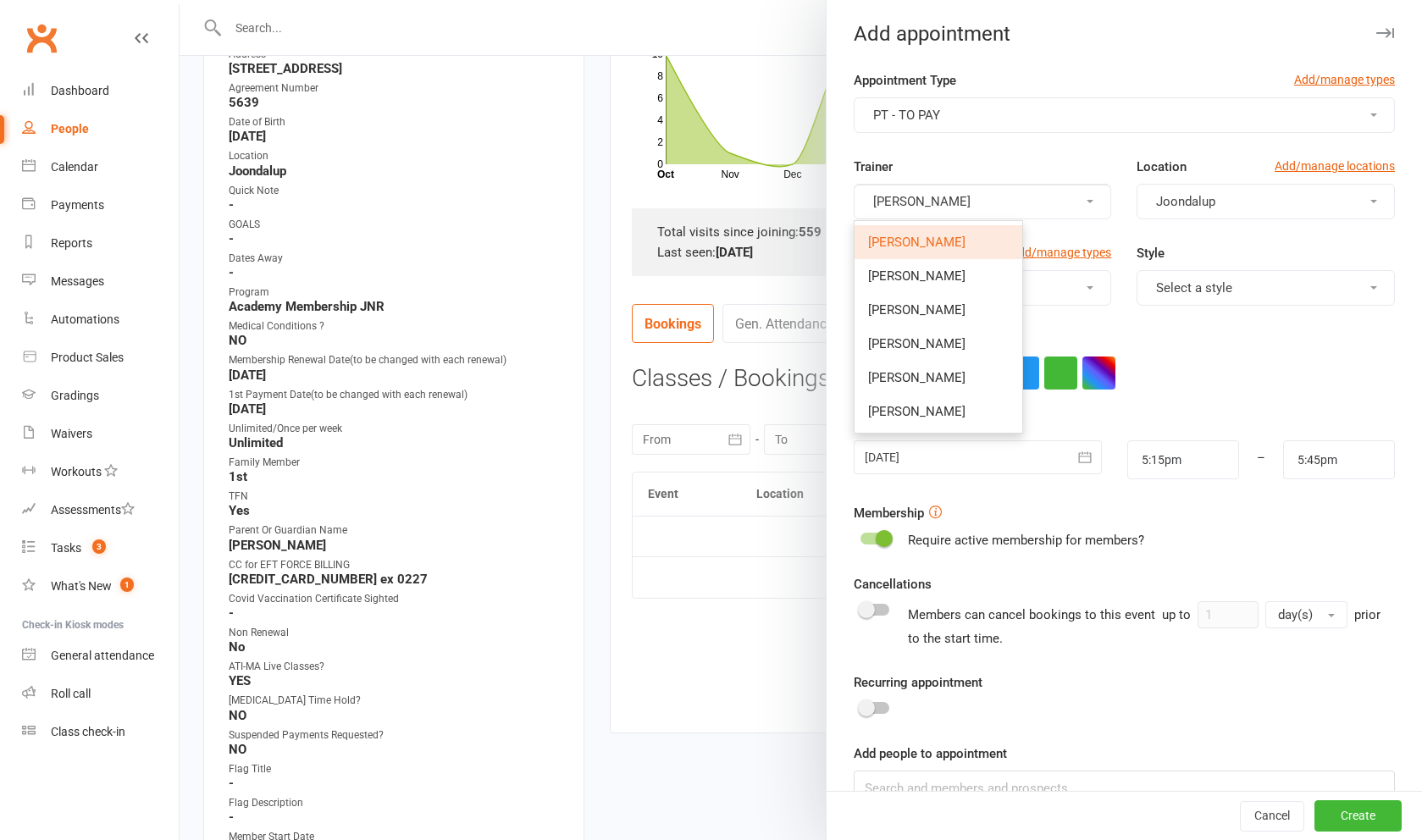
scroll to position [401, 0]
click at [575, 311] on span "[PERSON_NAME]" at bounding box center [916, 310] width 97 height 16
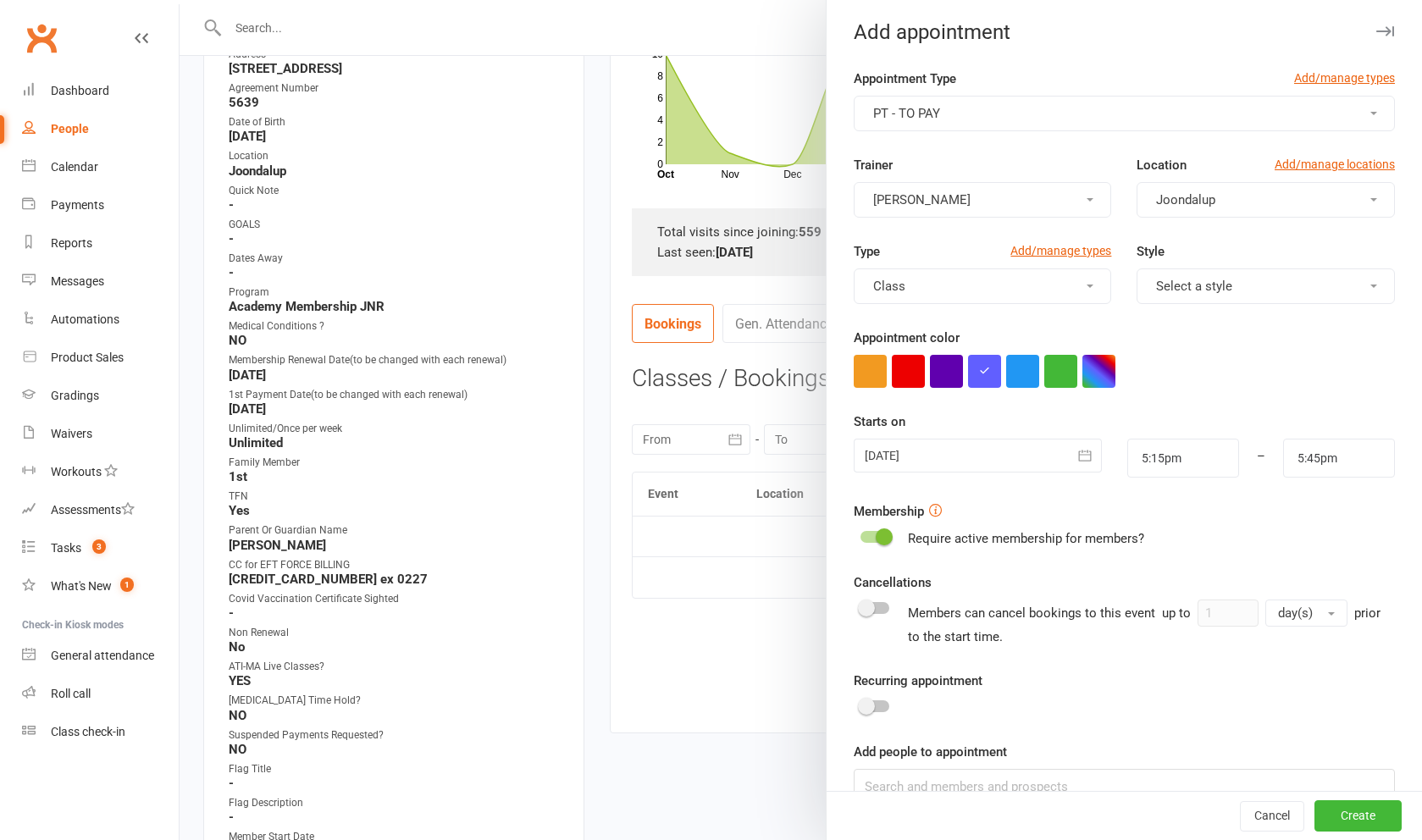
scroll to position [6, 0]
click at [575, 289] on span "Select a style" at bounding box center [1194, 284] width 76 height 16
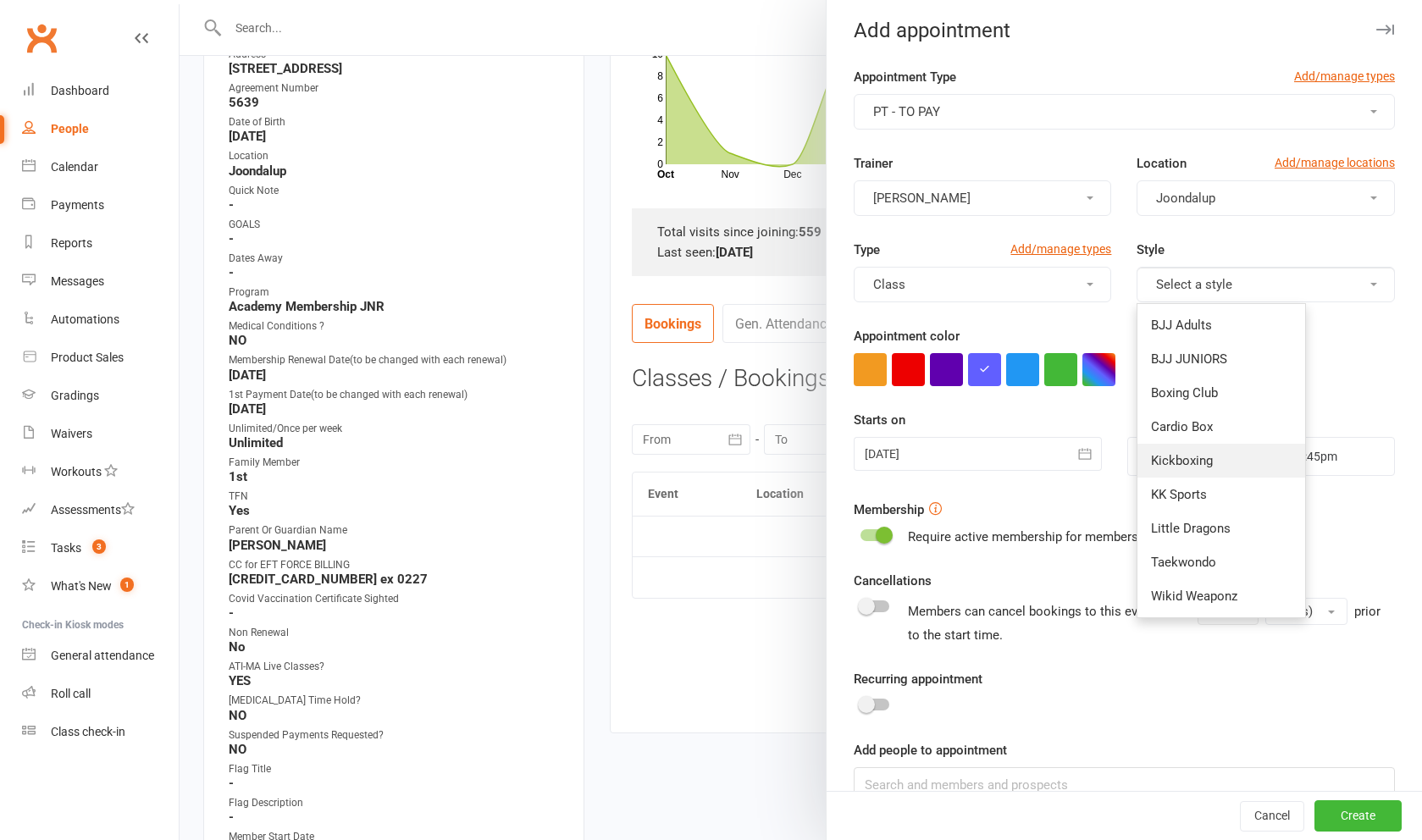
scroll to position [9, 0]
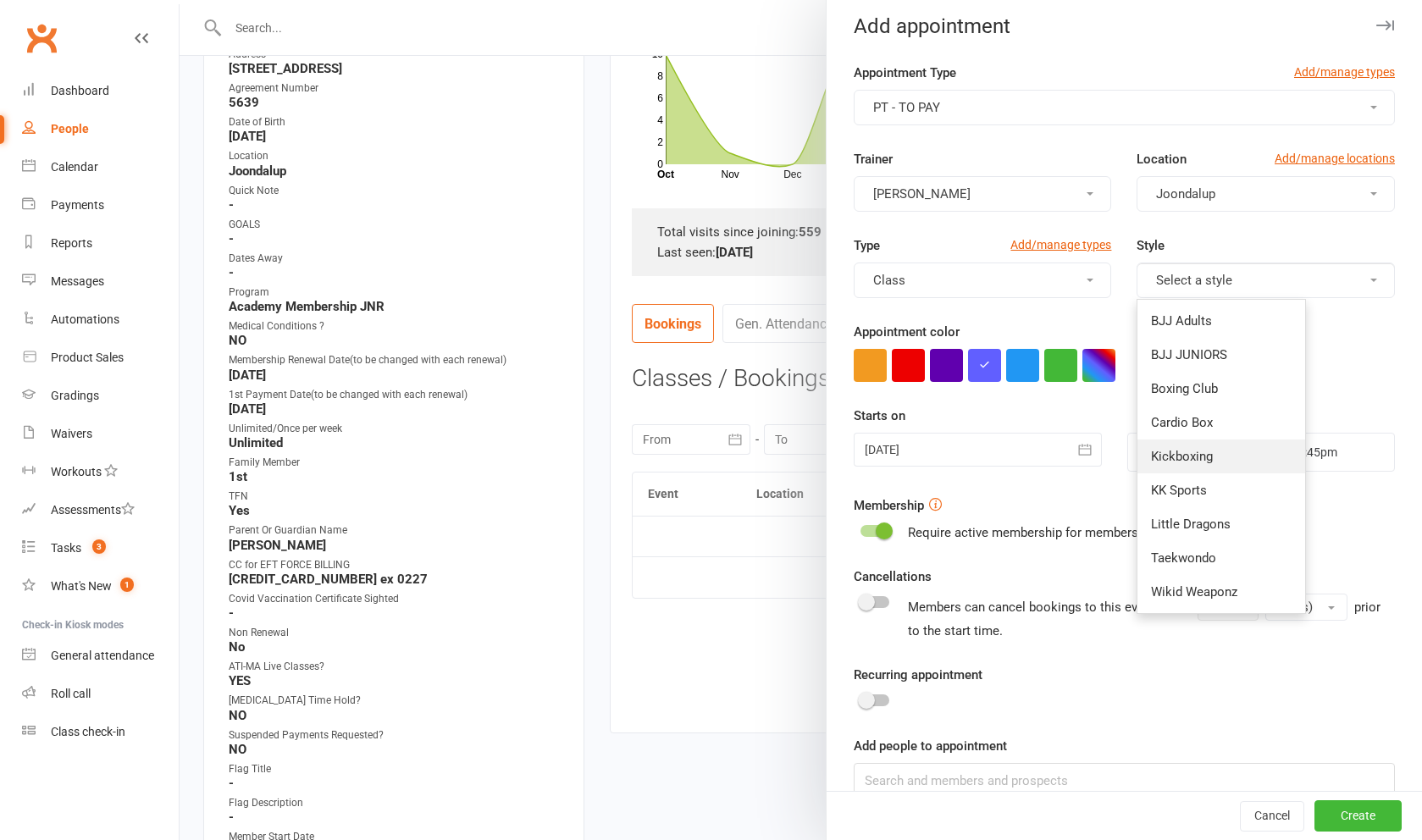
click at [575, 465] on link "Kickboxing" at bounding box center [1221, 456] width 167 height 34
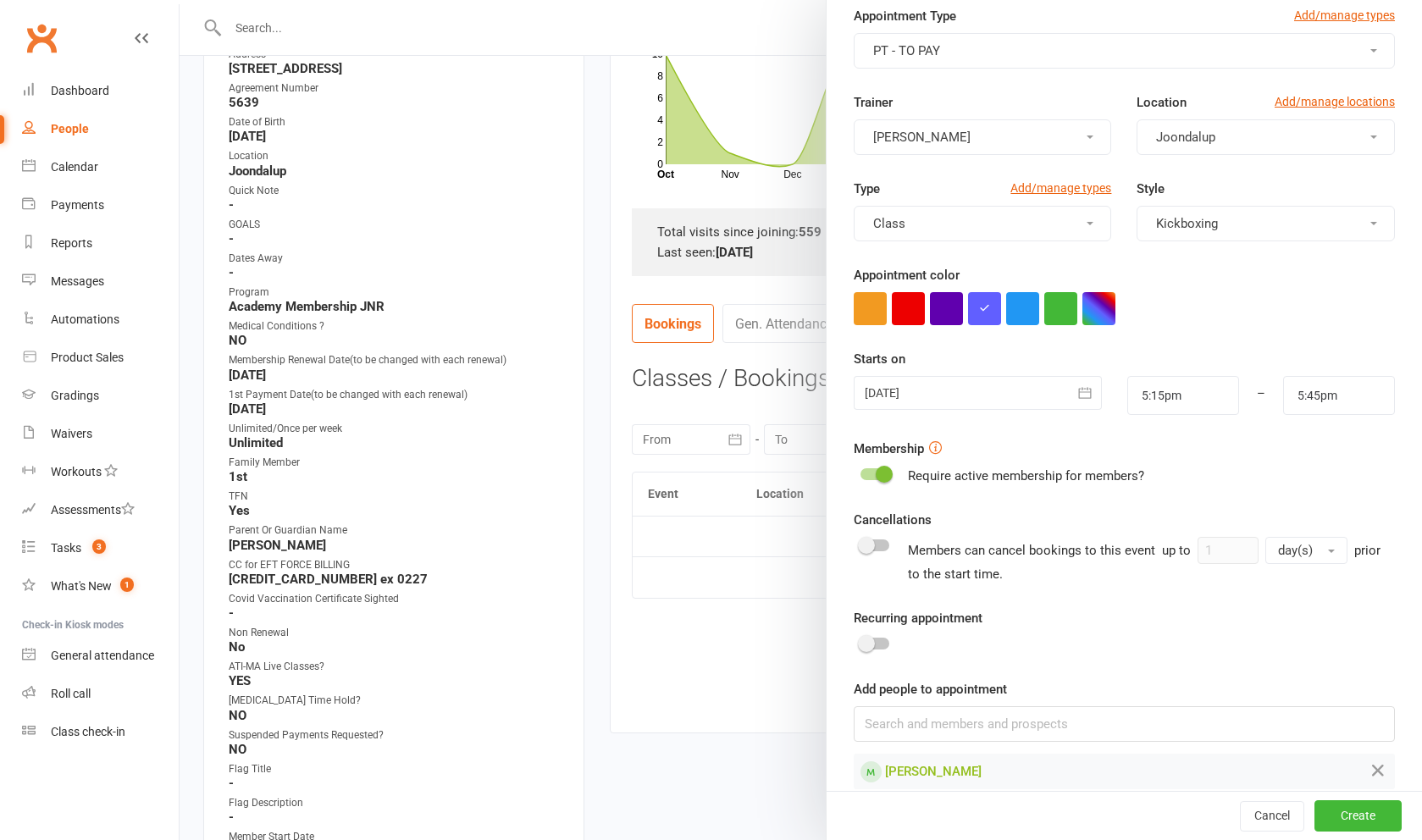
scroll to position [65, 0]
click at [575, 648] on div at bounding box center [874, 644] width 28 height 12
click at [575, 641] on input "checkbox" at bounding box center [860, 641] width 0 height 0
checkbox input "true"
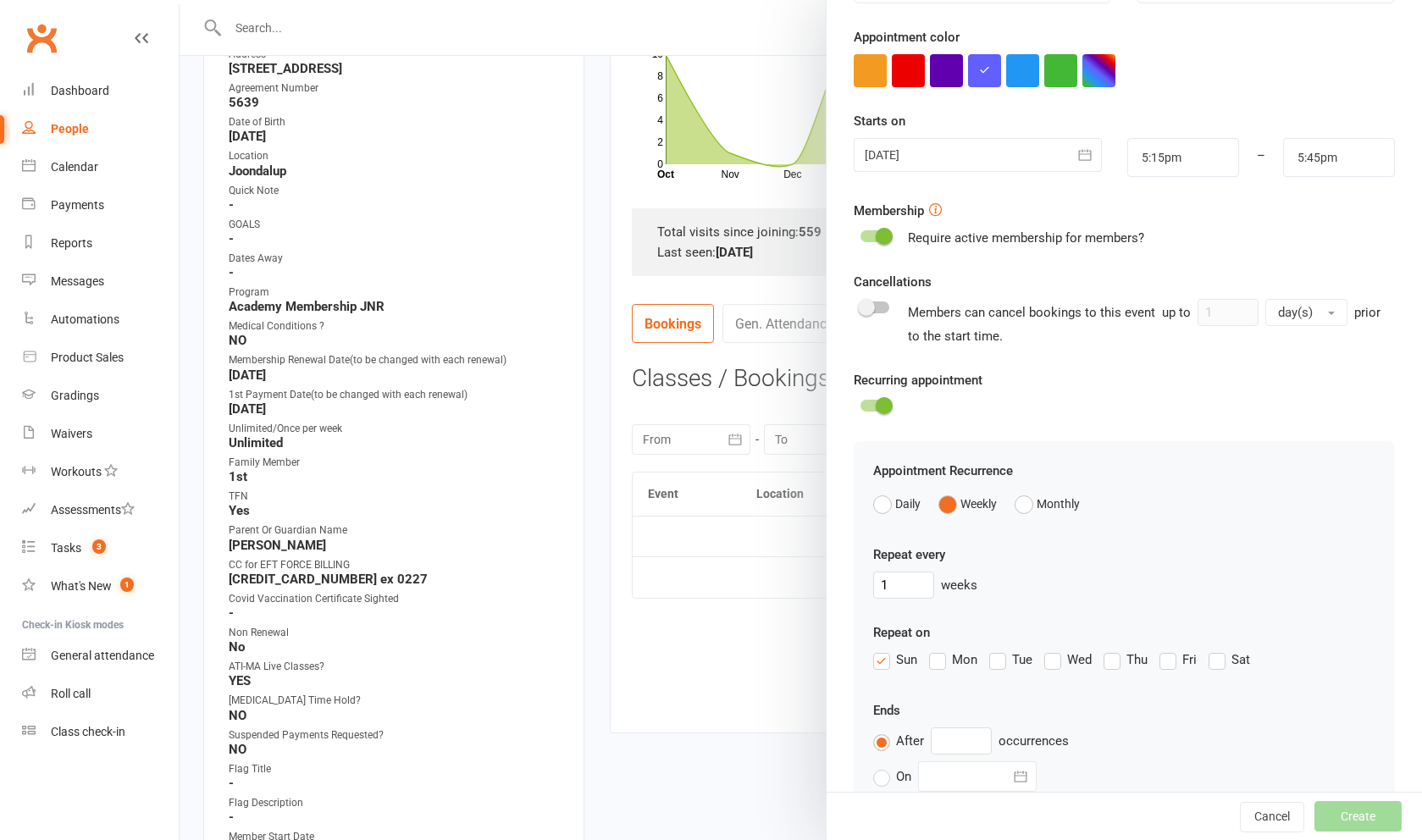
scroll to position [317, 0]
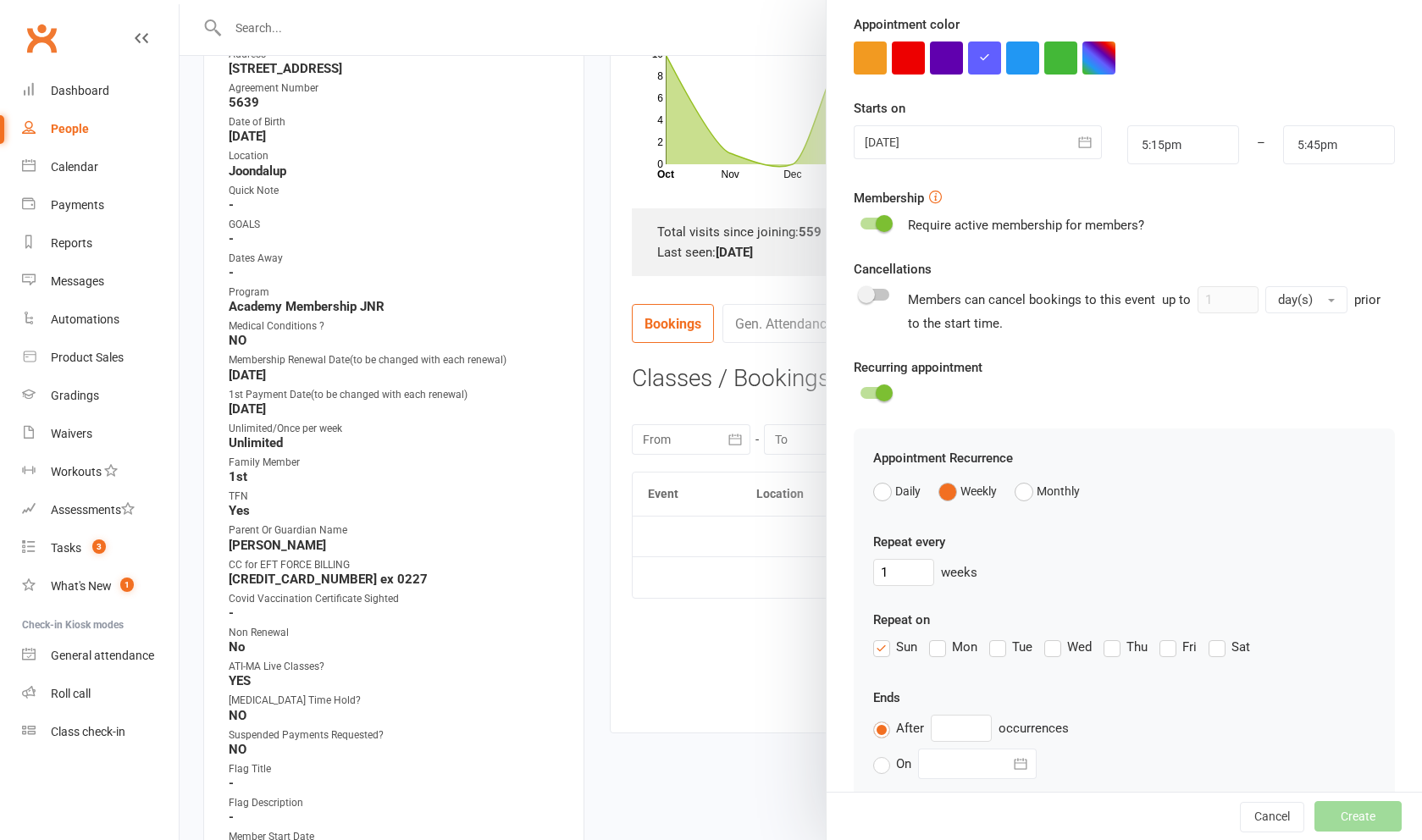
drag, startPoint x: 879, startPoint y: 645, endPoint x: 899, endPoint y: 649, distance: 20.4
click at [575, 645] on label "Sun" at bounding box center [895, 647] width 44 height 20
click at [575, 637] on input "Sun" at bounding box center [879, 637] width 11 height 0
click at [575, 724] on input "text" at bounding box center [961, 728] width 61 height 27
type input "5"
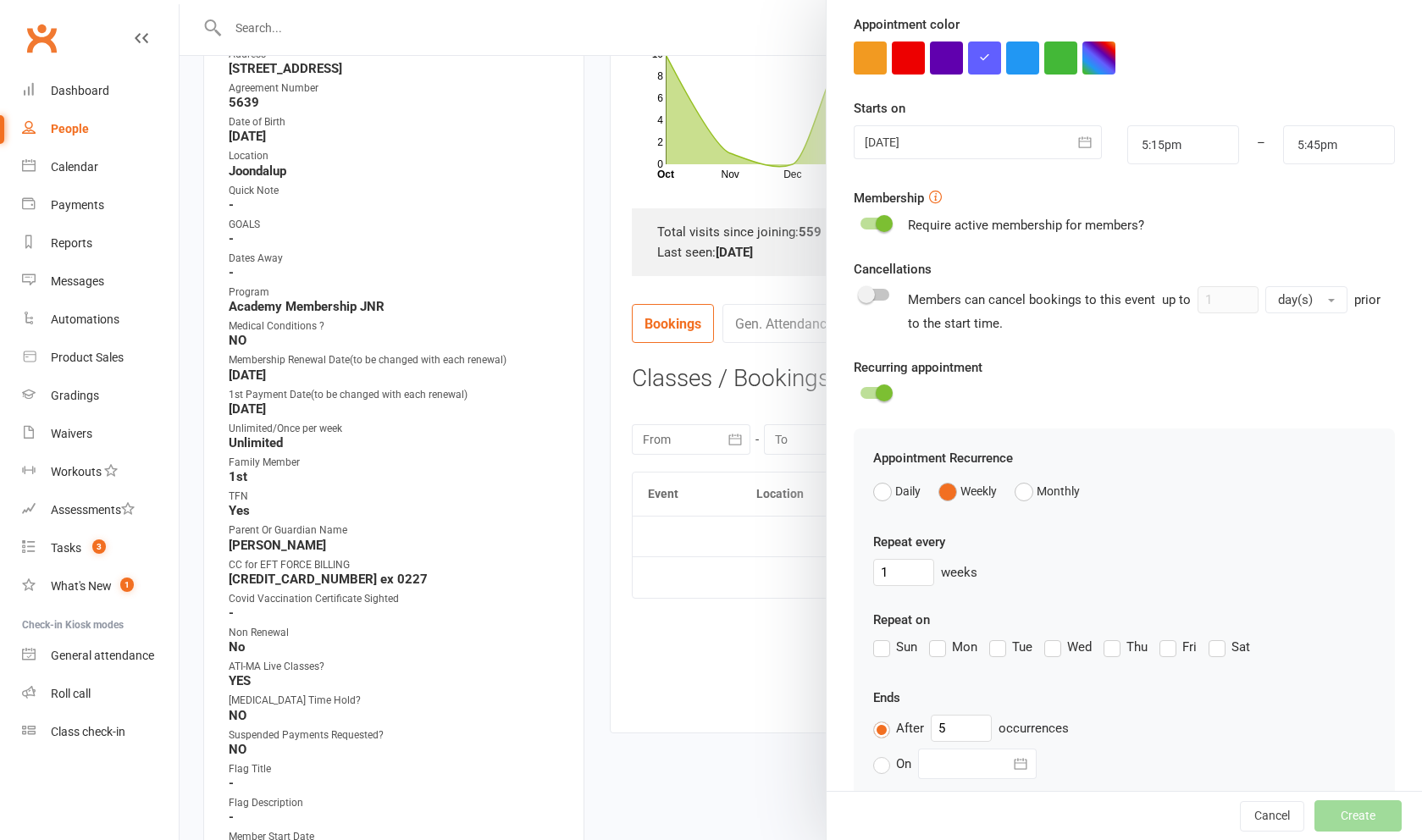
click at [575, 661] on div "Sun Mon Tue Wed Thu Fri Sat" at bounding box center [1124, 650] width 502 height 27
click at [575, 654] on label "Wed" at bounding box center [1068, 647] width 48 height 20
click at [575, 637] on input "Wed" at bounding box center [1050, 637] width 11 height 0
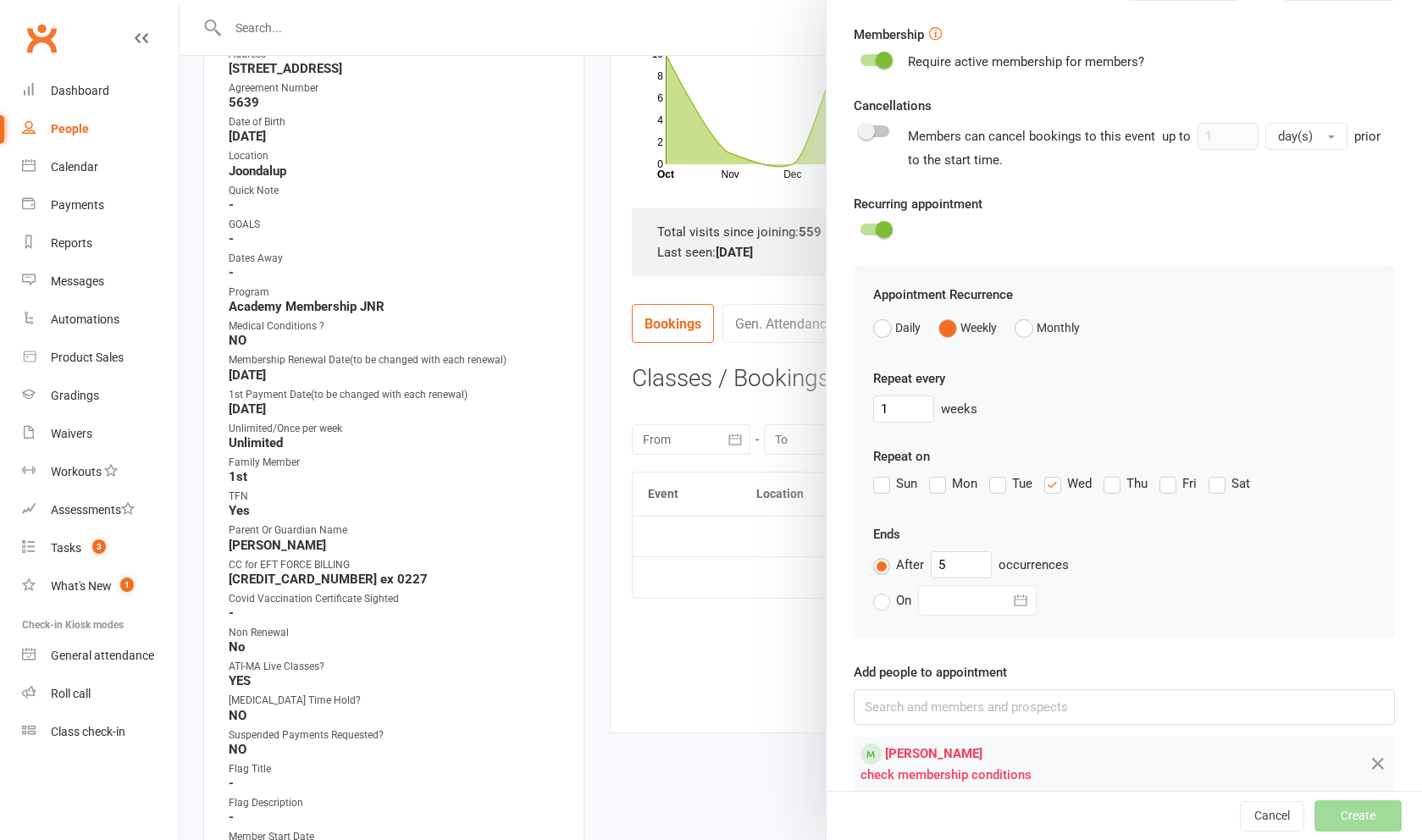
scroll to position [479, 0]
click at [575, 768] on icon at bounding box center [1378, 765] width 20 height 21
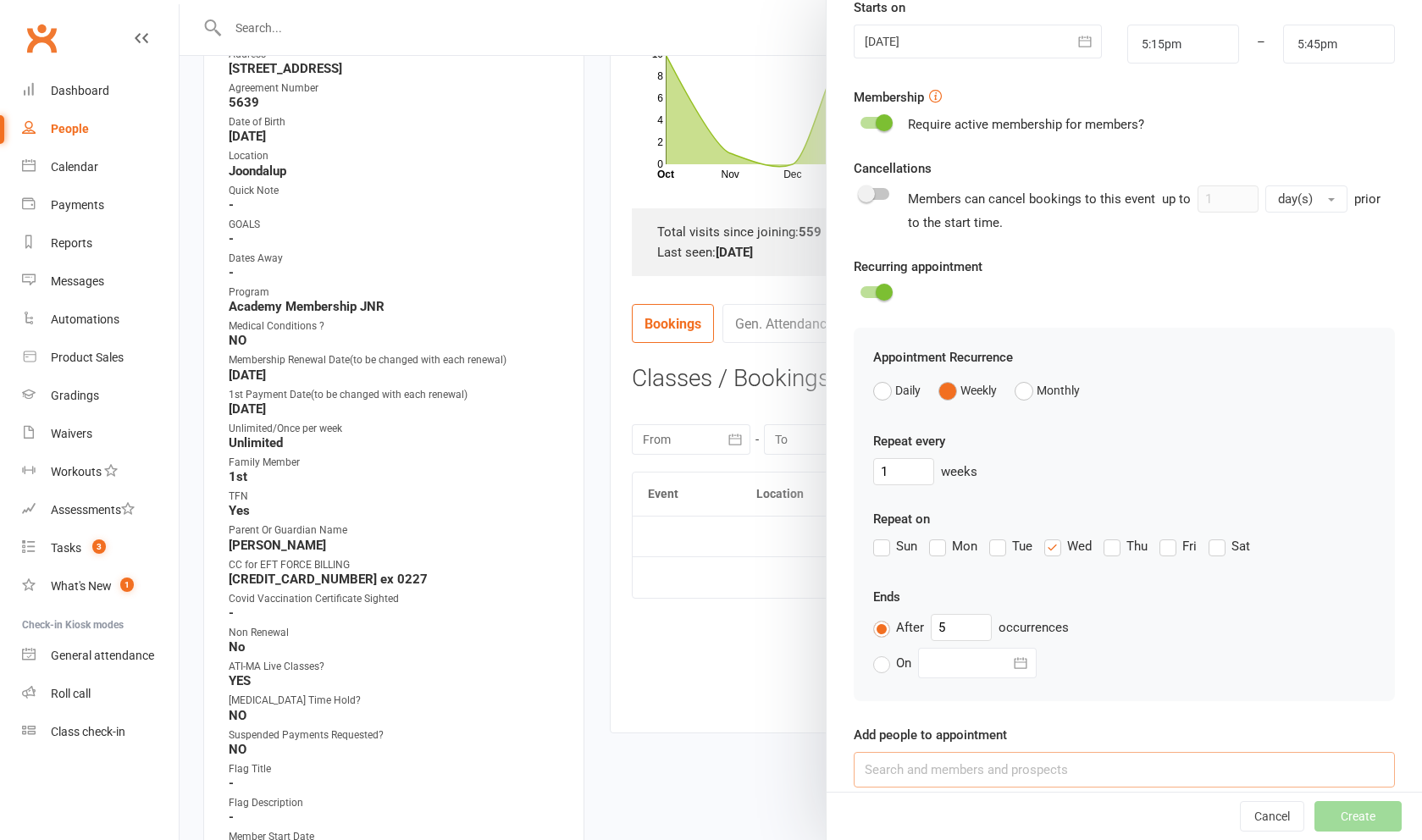
click at [575, 769] on input at bounding box center [1124, 769] width 541 height 36
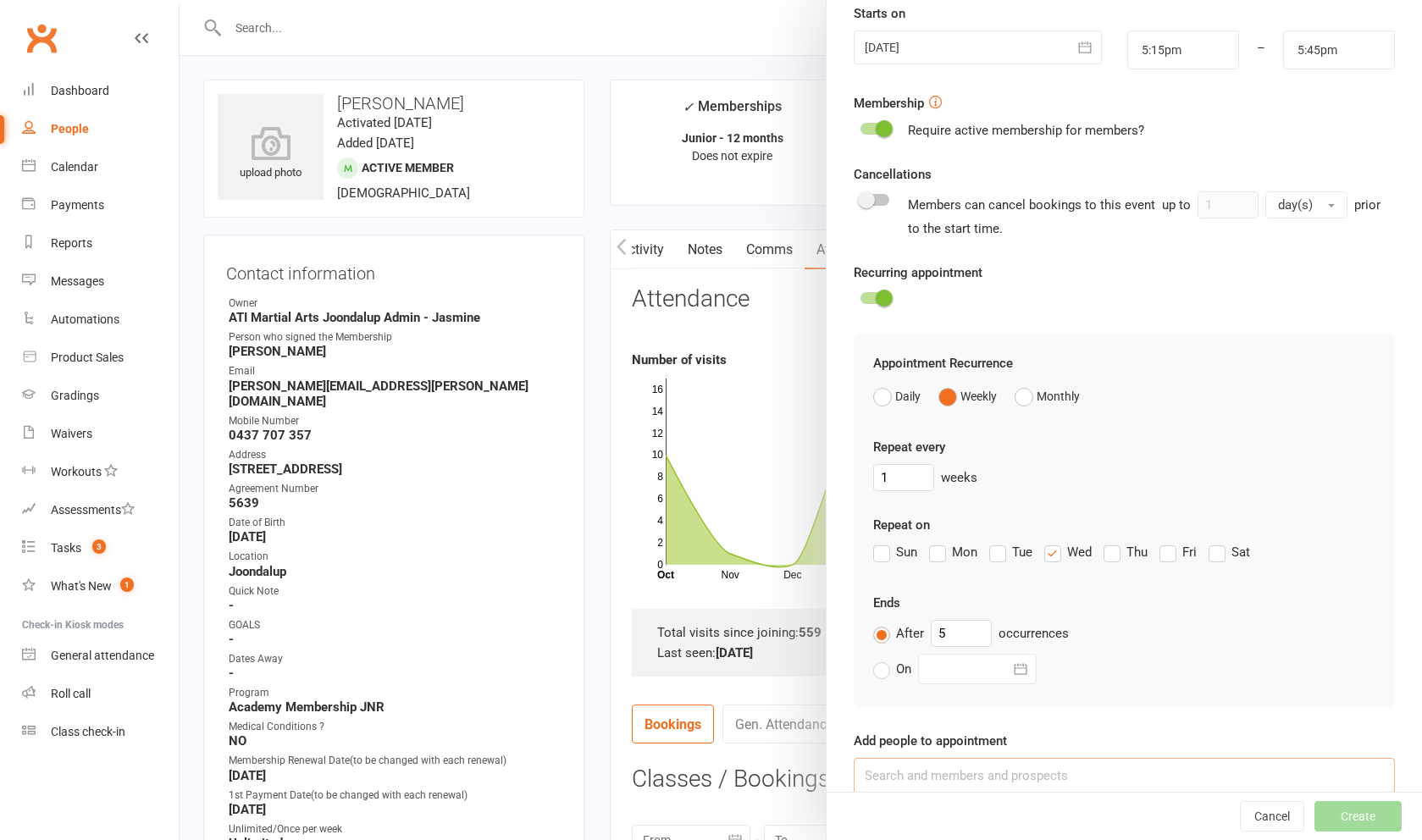
scroll to position [411, 0]
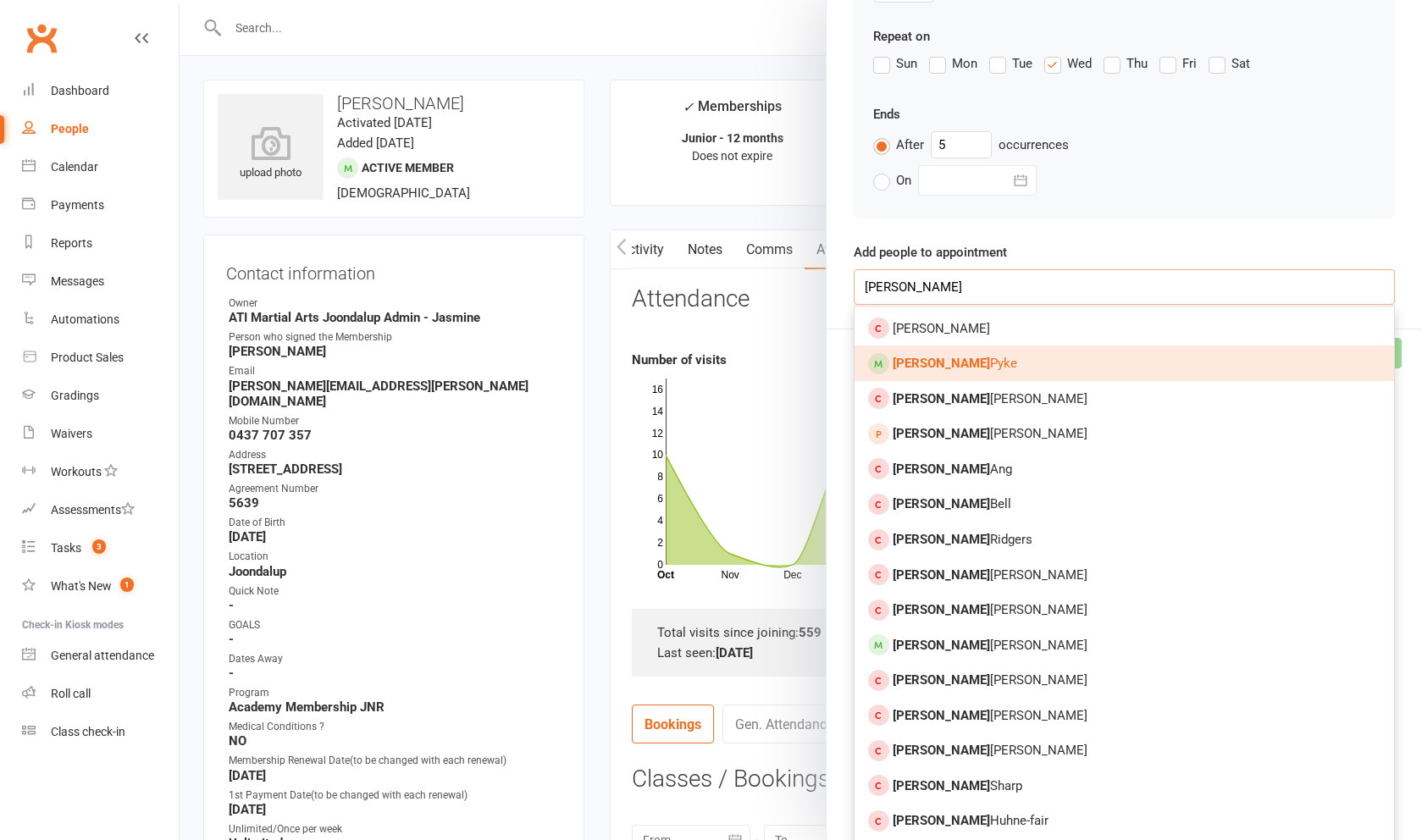
type input "Lucas"
click at [575, 369] on link "Lucas Pyke" at bounding box center [1124, 363] width 540 height 36
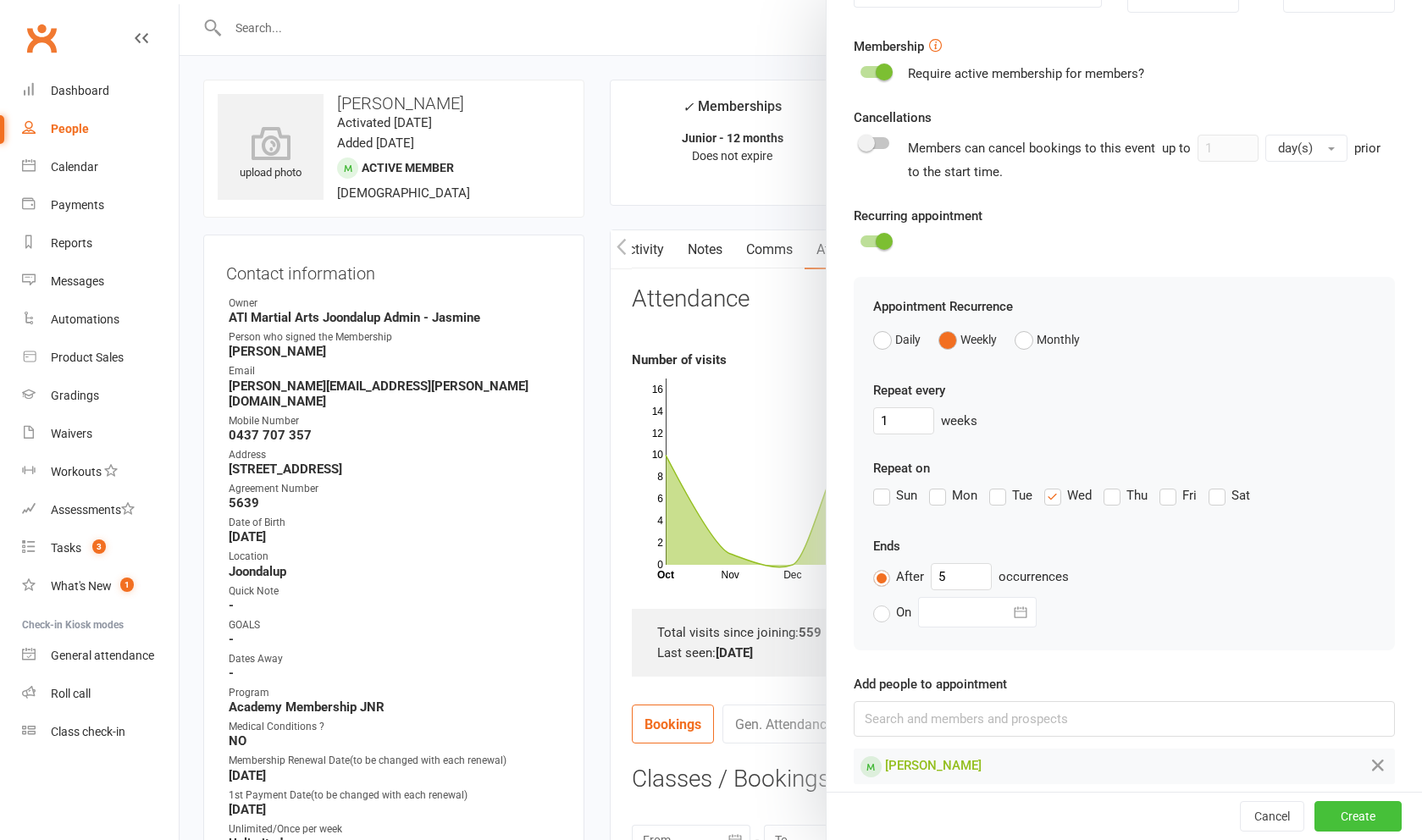
click at [575, 781] on button "Create" at bounding box center [1358, 816] width 87 height 30
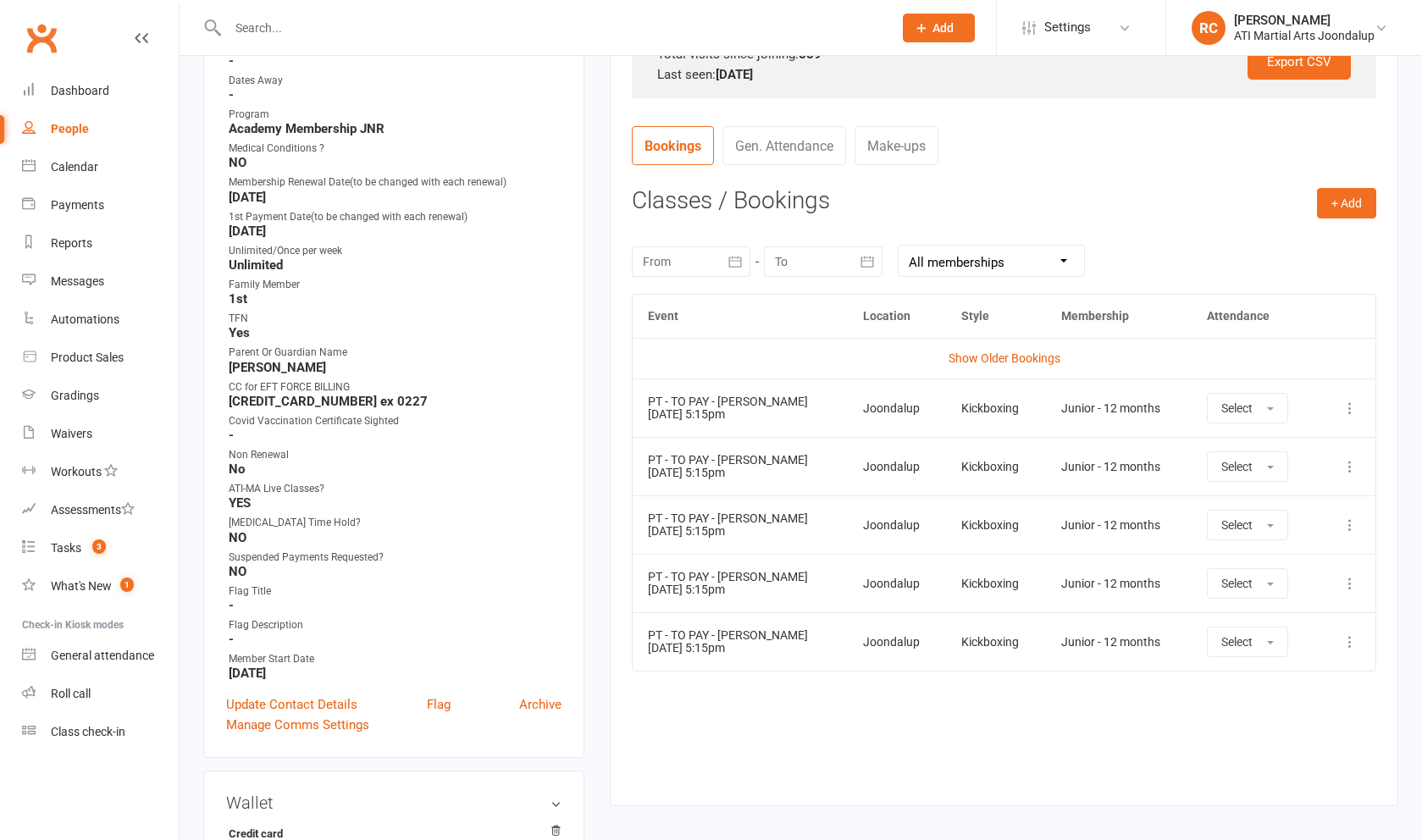
scroll to position [581, 0]
click at [575, 406] on icon at bounding box center [1349, 405] width 17 height 17
click at [575, 498] on td "PT - TO PAY - Lucas Pyke 08 Oct 2025 5:15pm" at bounding box center [740, 522] width 215 height 59
click at [575, 401] on icon at bounding box center [1349, 405] width 17 height 17
click at [575, 477] on link "View event" at bounding box center [1275, 472] width 167 height 34
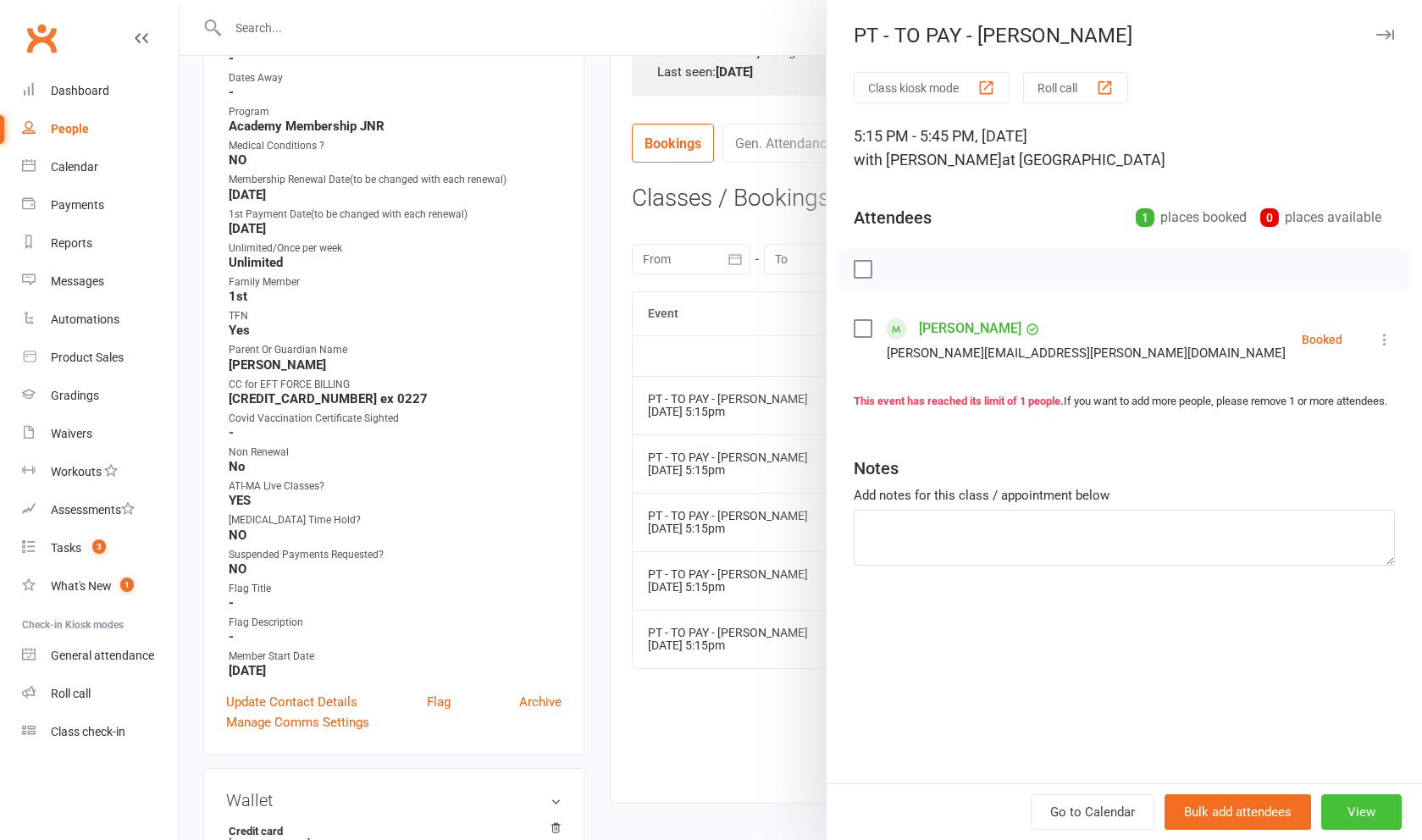
click at [575, 781] on button "View" at bounding box center [1361, 812] width 81 height 36
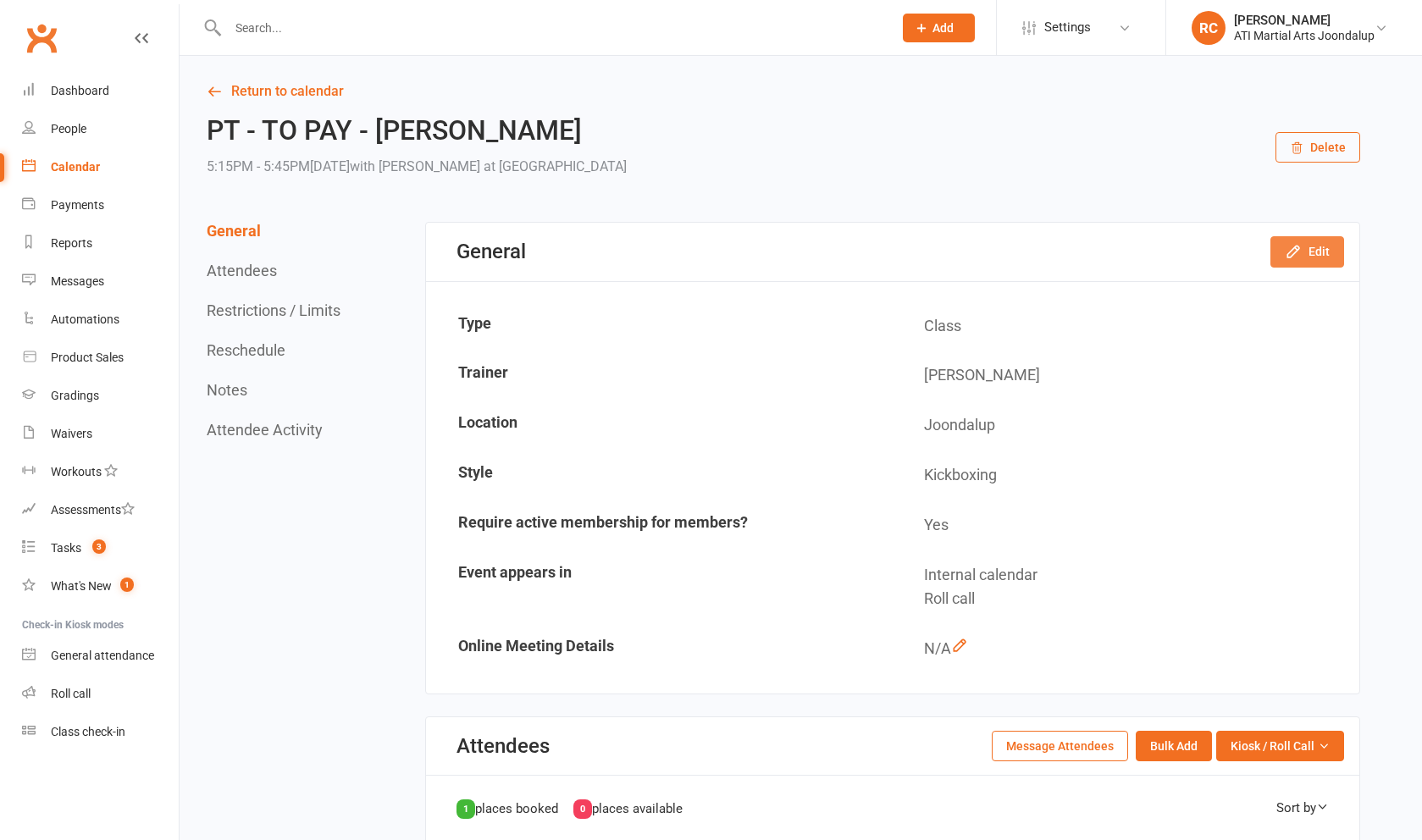
click at [575, 256] on button "Edit" at bounding box center [1307, 251] width 74 height 30
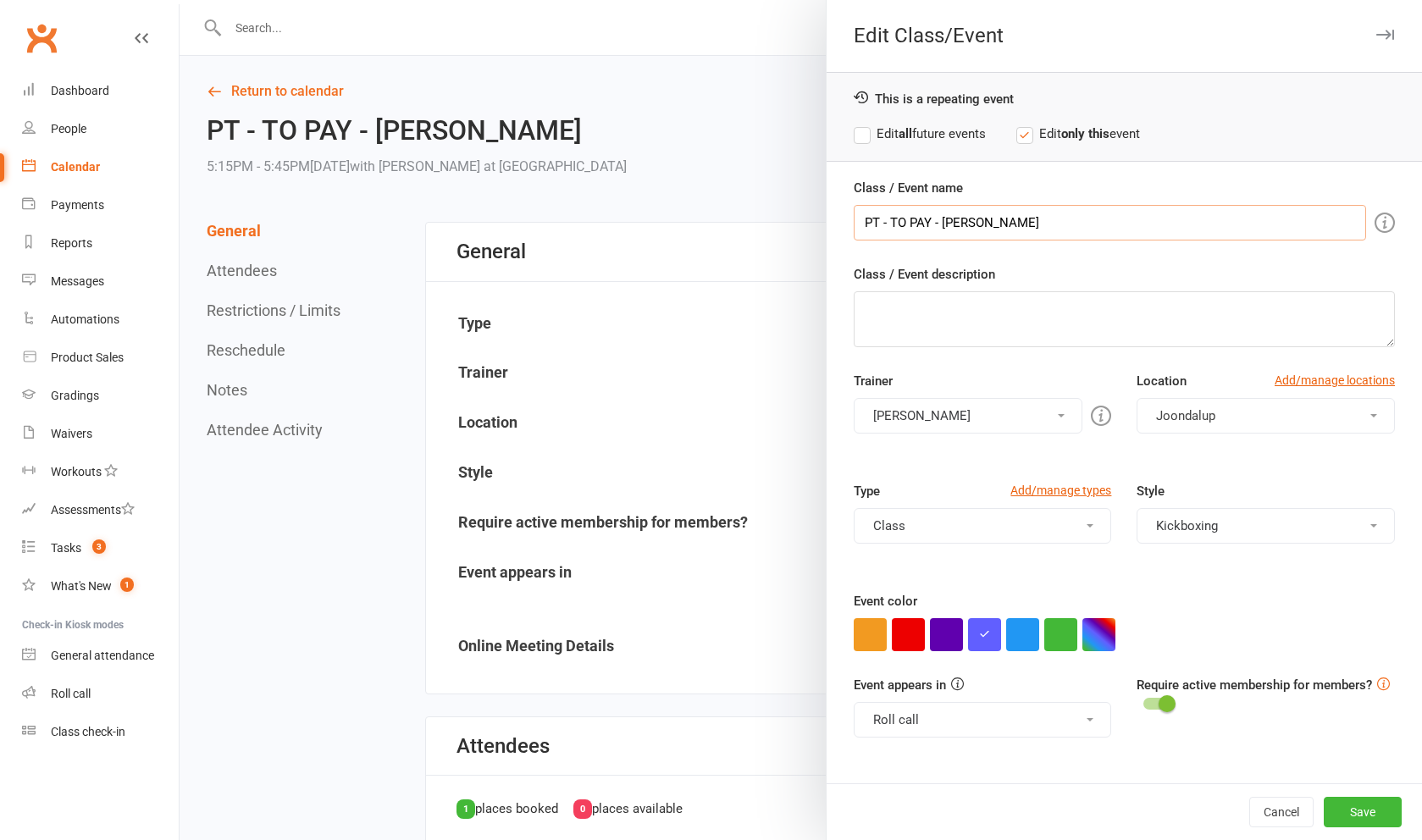
drag, startPoint x: 934, startPoint y: 224, endPoint x: 989, endPoint y: 221, distance: 55.1
click at [575, 224] on input "PT - TO PAY - Lucas Pyke" at bounding box center [1109, 222] width 512 height 36
type input "PT - TO PAY $50 - Lucas Pyke"
click at [575, 132] on label "Edit all future events" at bounding box center [920, 134] width 132 height 20
click at [575, 781] on button "Save" at bounding box center [1362, 812] width 78 height 30
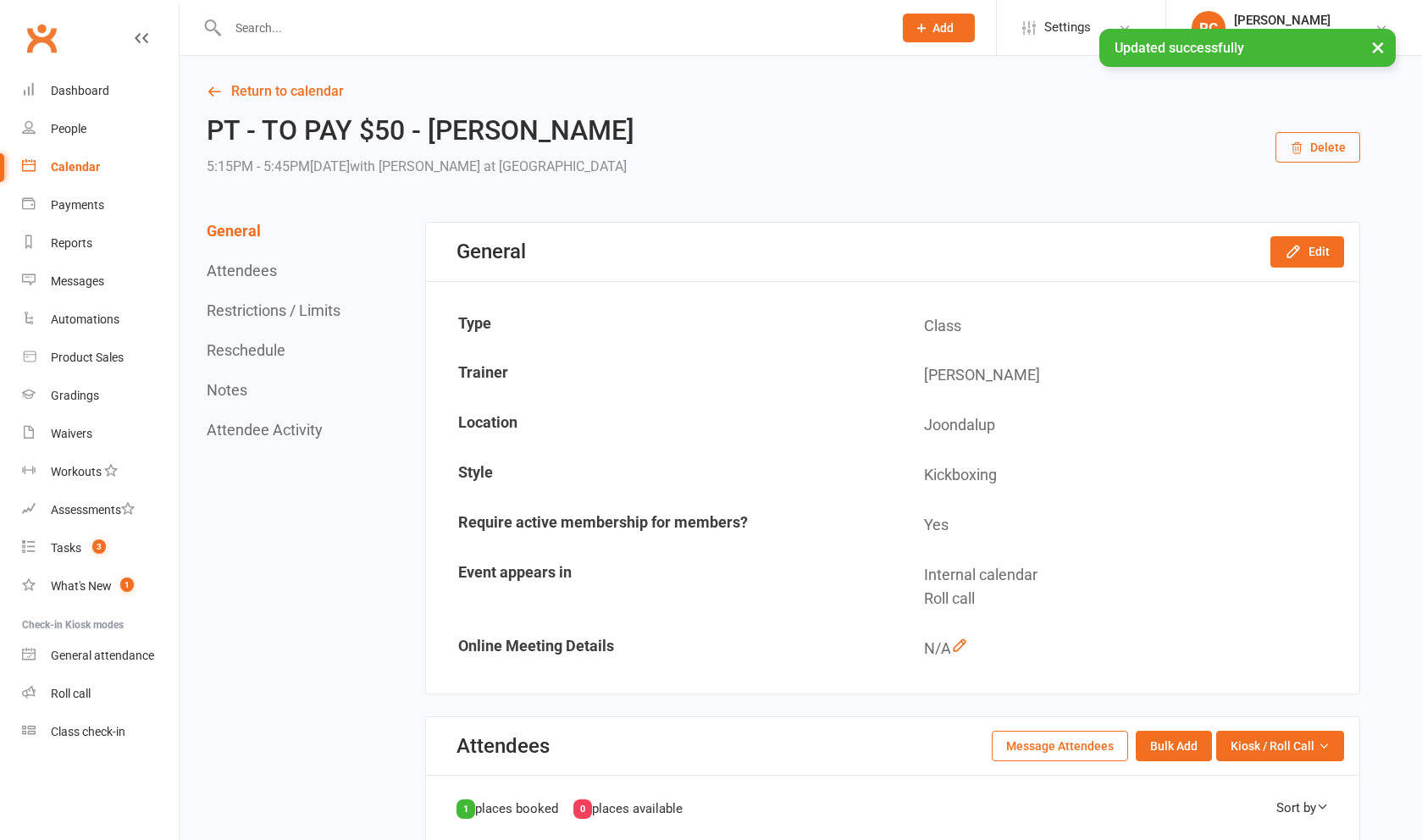
click at [77, 139] on link "People" at bounding box center [100, 129] width 156 height 38
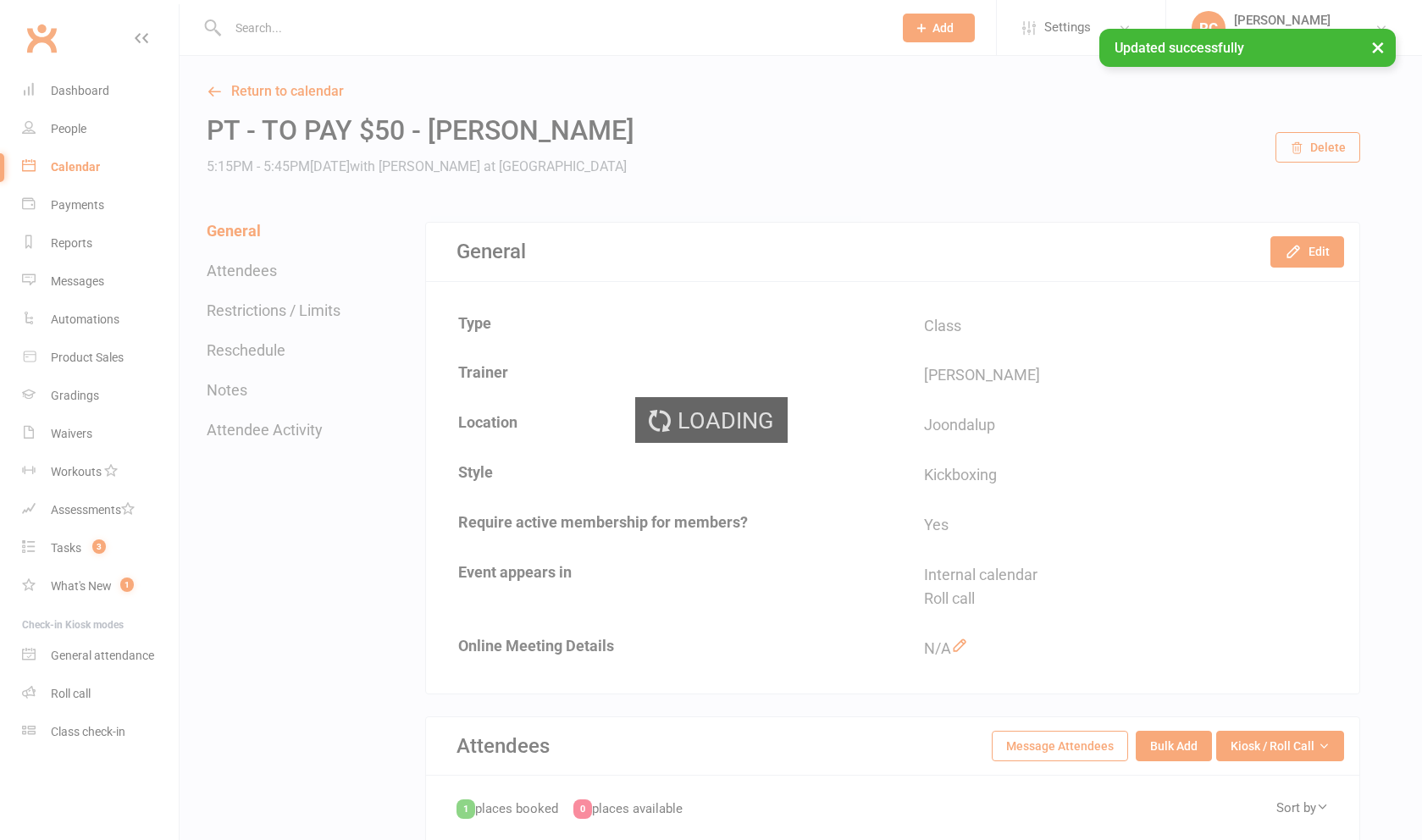
select select "100"
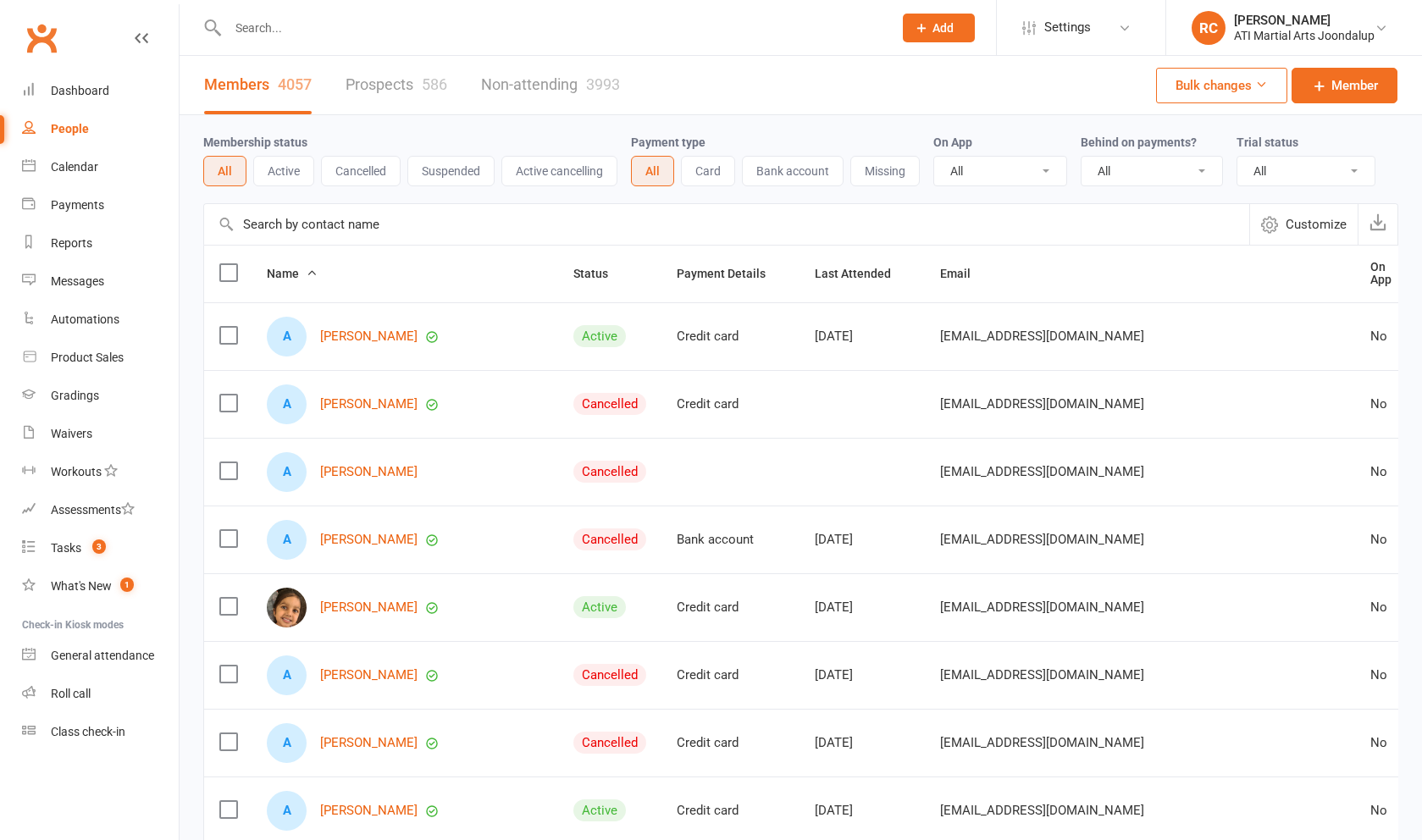
click at [328, 25] on input "text" at bounding box center [552, 28] width 658 height 24
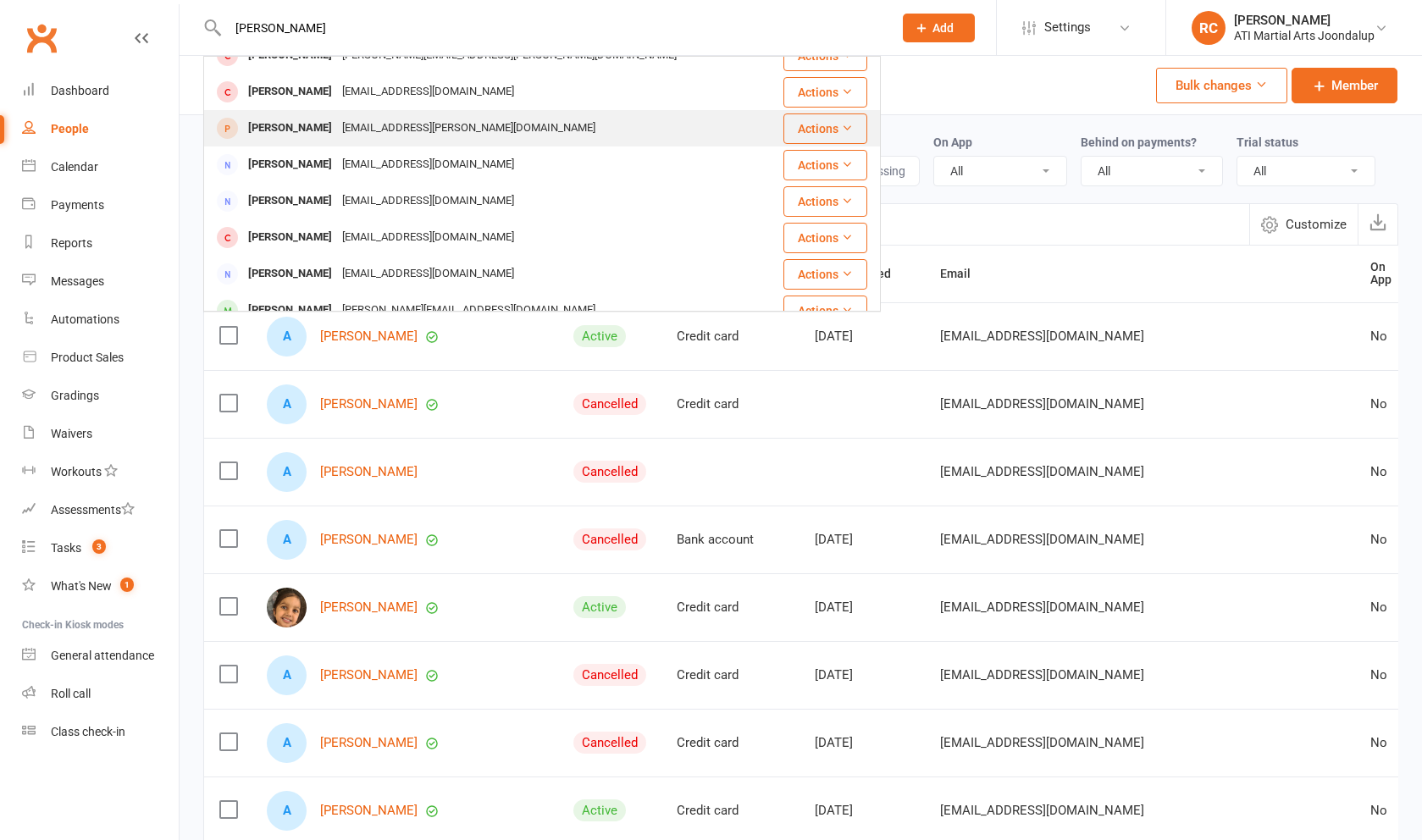
scroll to position [279, 0]
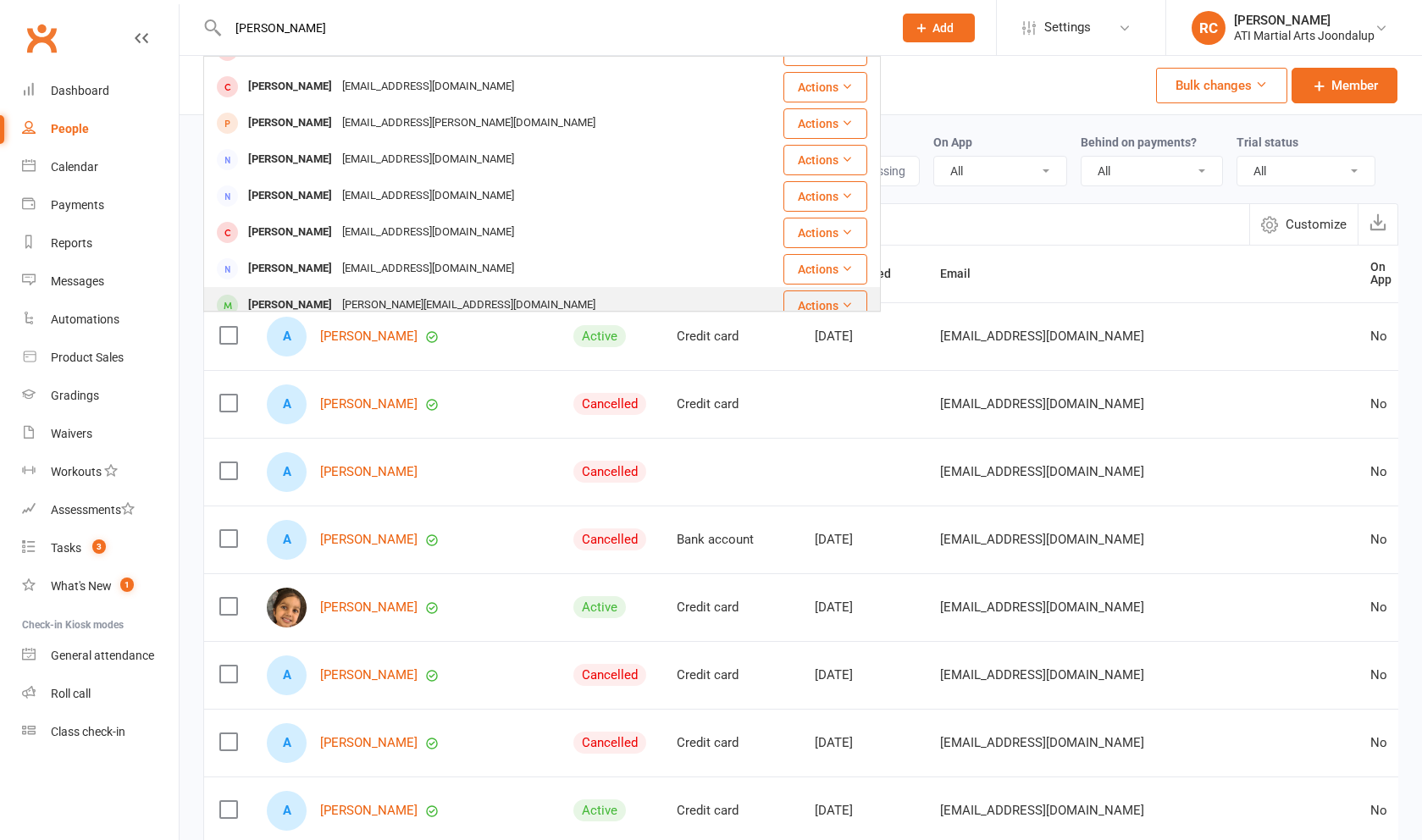
type input "Joshua"
click at [473, 289] on div "Joshua Sear Laura.sear@outlook.com" at bounding box center [485, 305] width 562 height 35
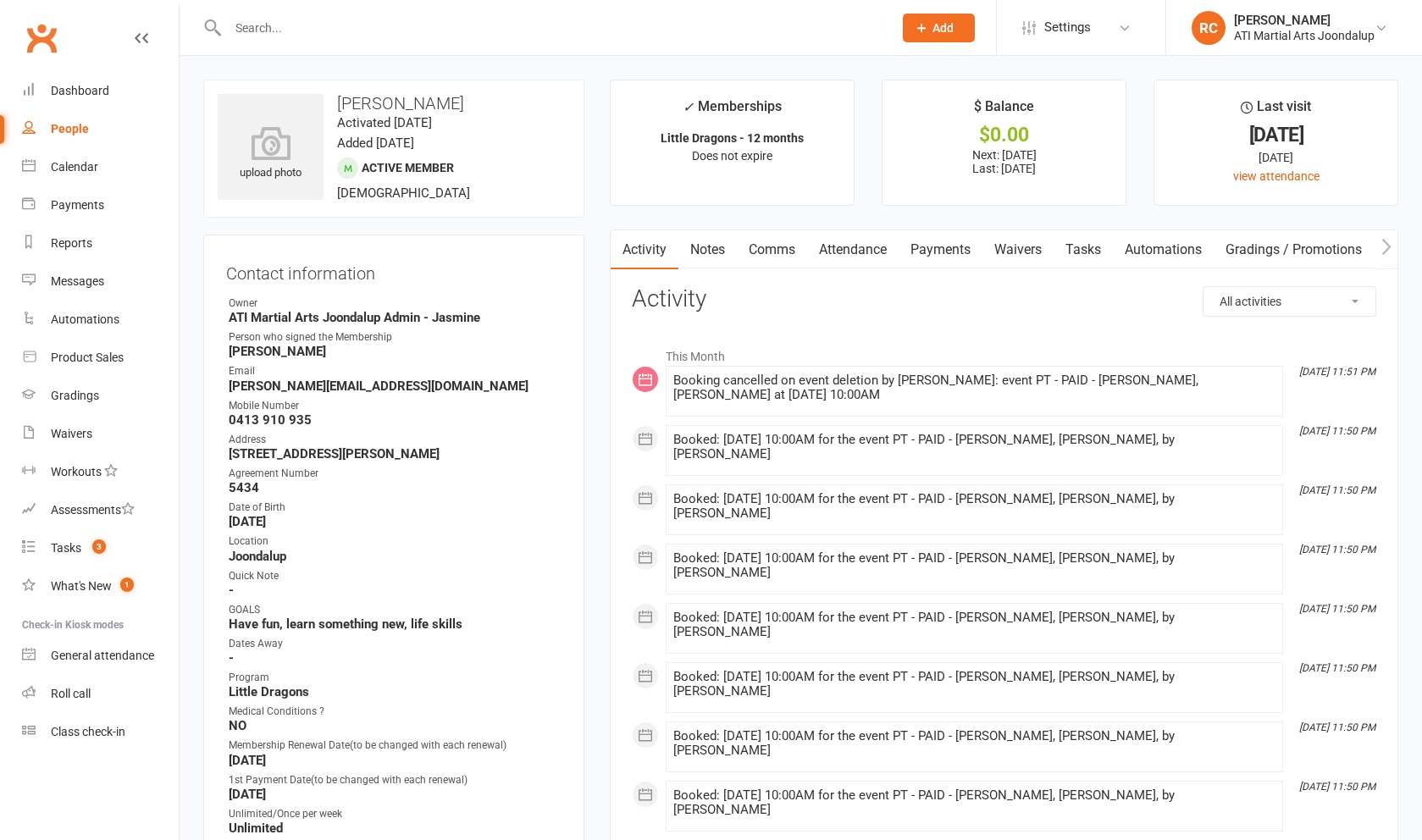
click at [575, 256] on link "Payments" at bounding box center [940, 250] width 84 height 39
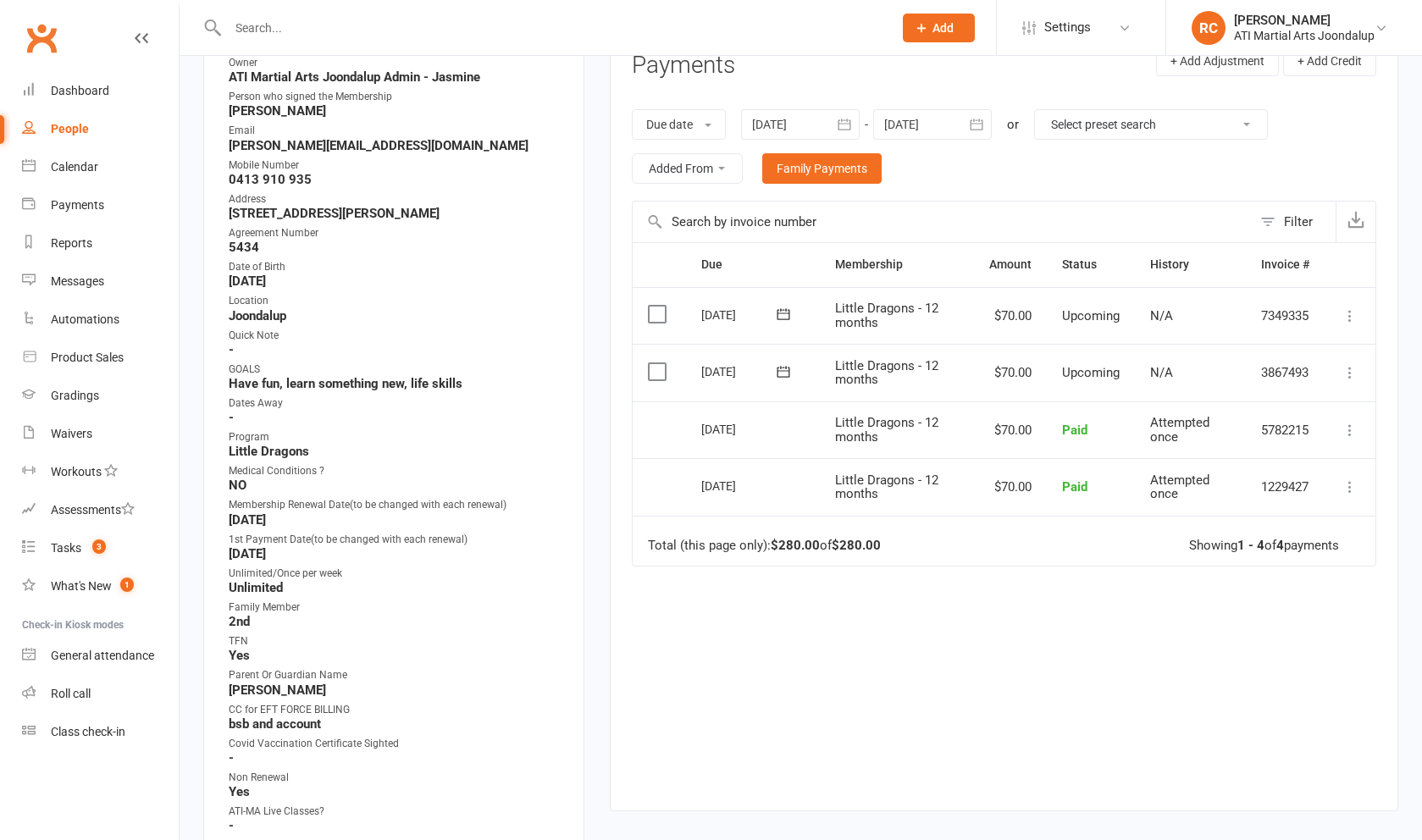
scroll to position [278, 0]
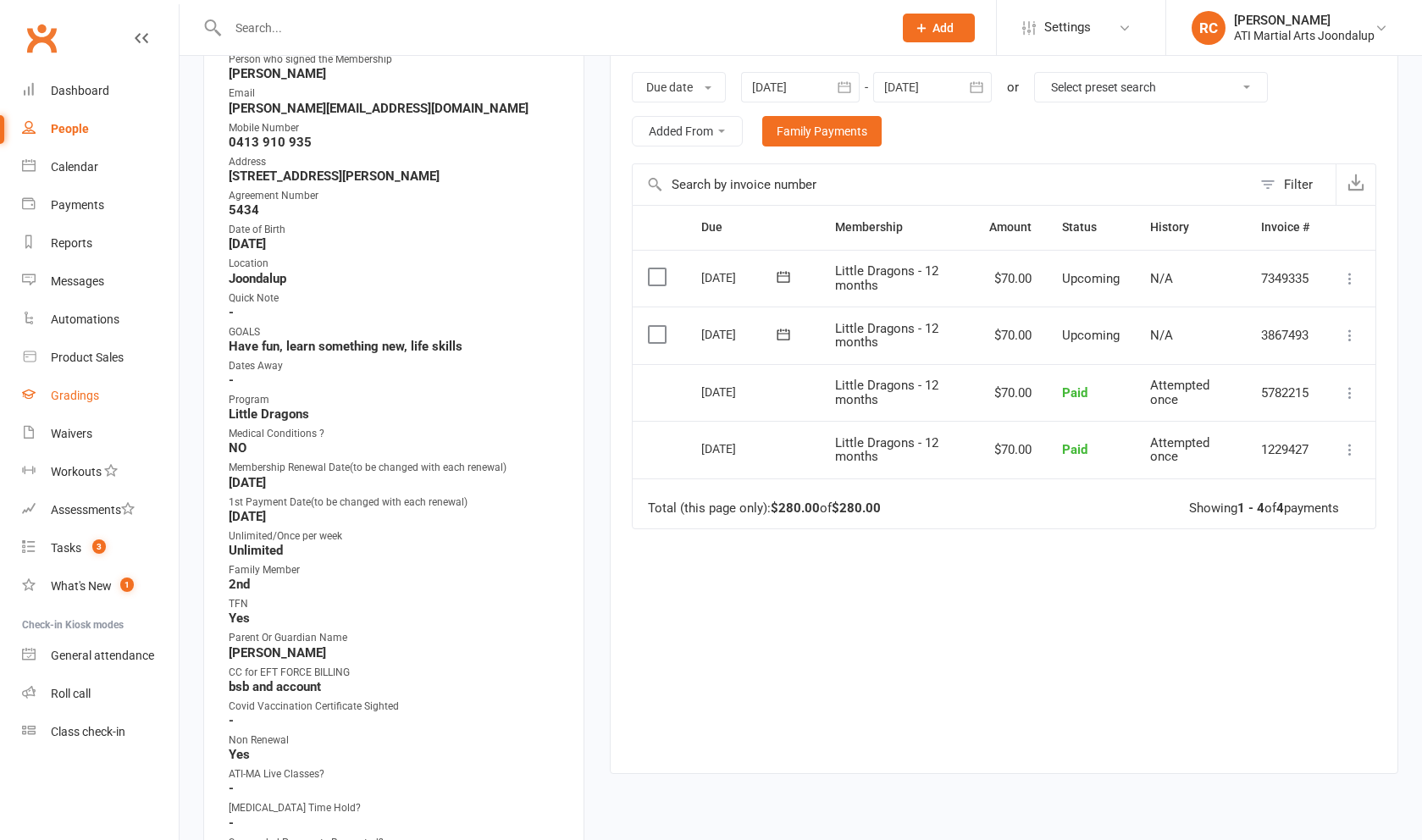
click at [82, 403] on link "Gradings" at bounding box center [100, 395] width 156 height 38
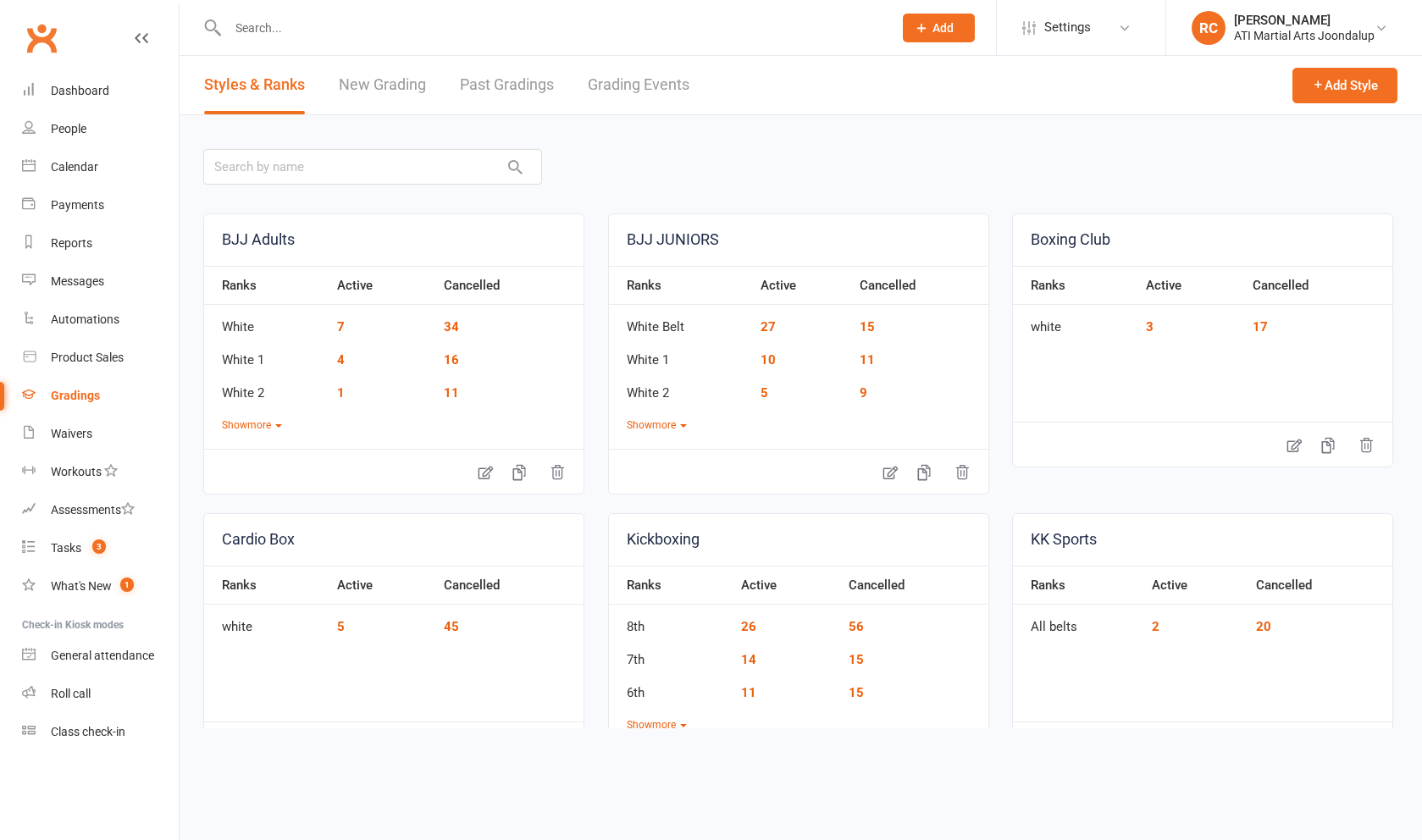
click at [575, 88] on link "Grading Events" at bounding box center [638, 85] width 102 height 59
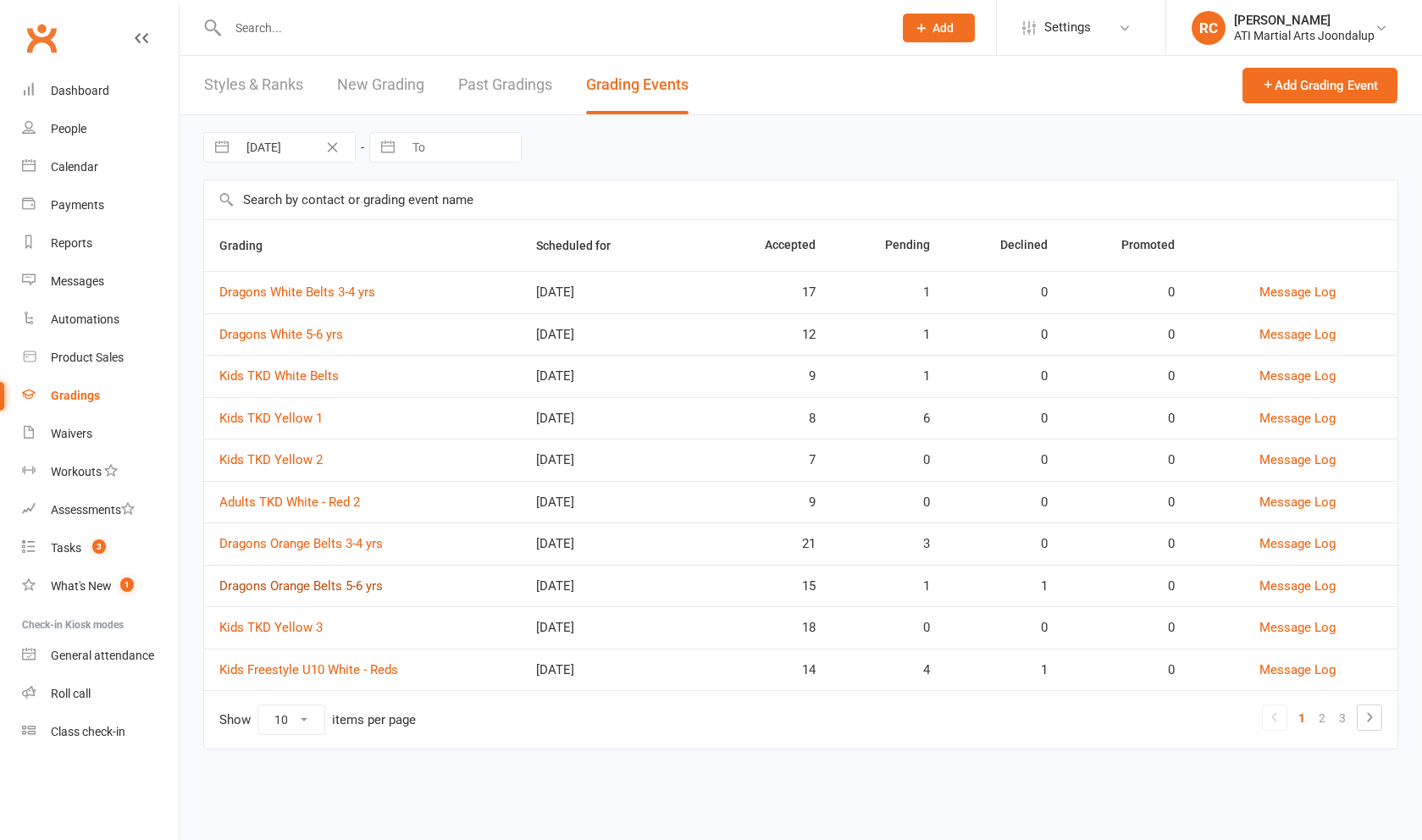
click at [361, 593] on link "Dragons Orange Belts 5-6 yrs" at bounding box center [301, 585] width 164 height 16
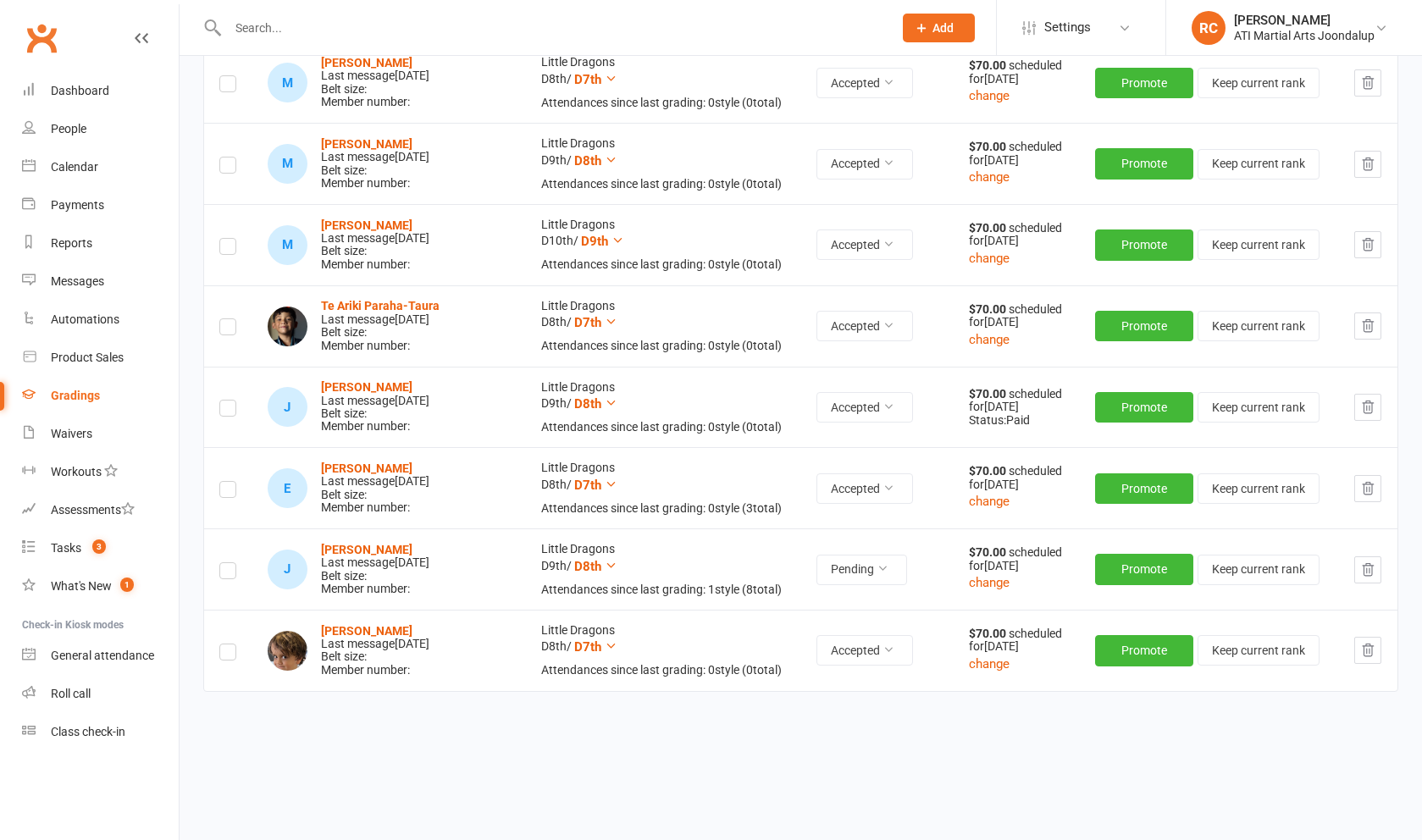
scroll to position [1037, 0]
click at [575, 578] on button "change" at bounding box center [989, 584] width 40 height 20
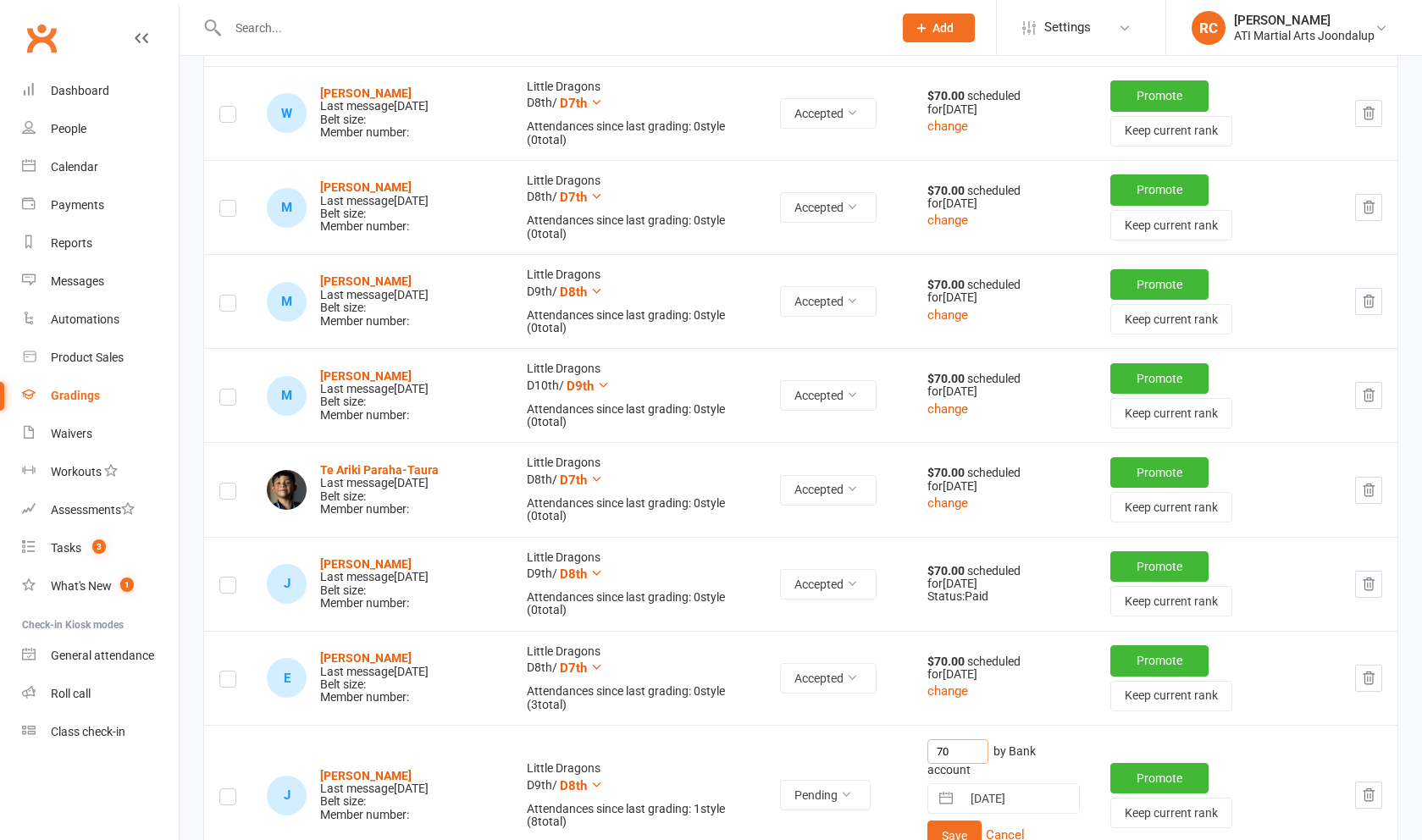
drag, startPoint x: 953, startPoint y: 737, endPoint x: 927, endPoint y: 736, distance: 26.0
click at [575, 739] on input "70" at bounding box center [958, 751] width 61 height 25
type input "58"
click at [575, 781] on button "Save" at bounding box center [954, 835] width 54 height 30
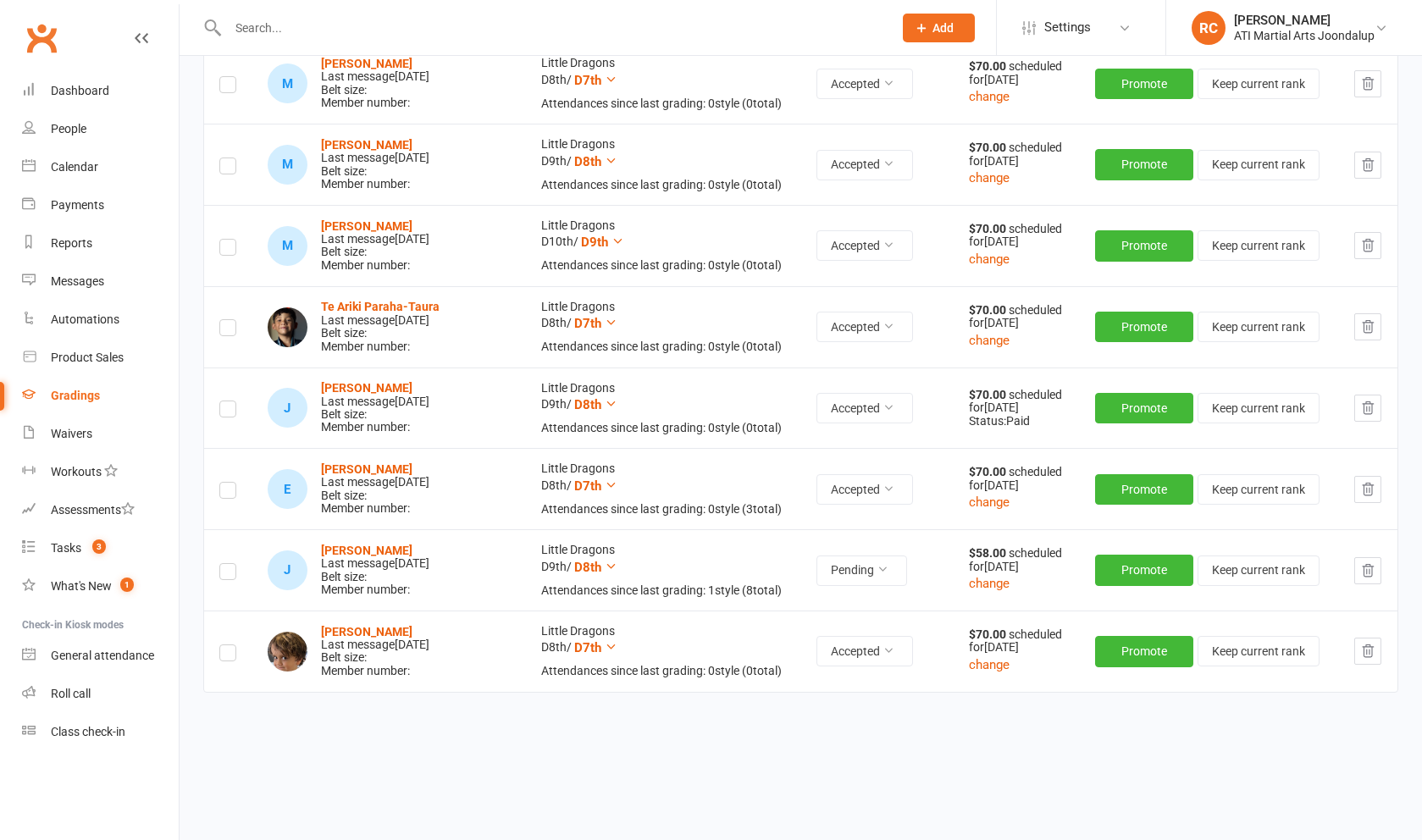
click at [224, 574] on label at bounding box center [228, 574] width 17 height 0
click at [224, 564] on input "checkbox" at bounding box center [228, 564] width 17 height 0
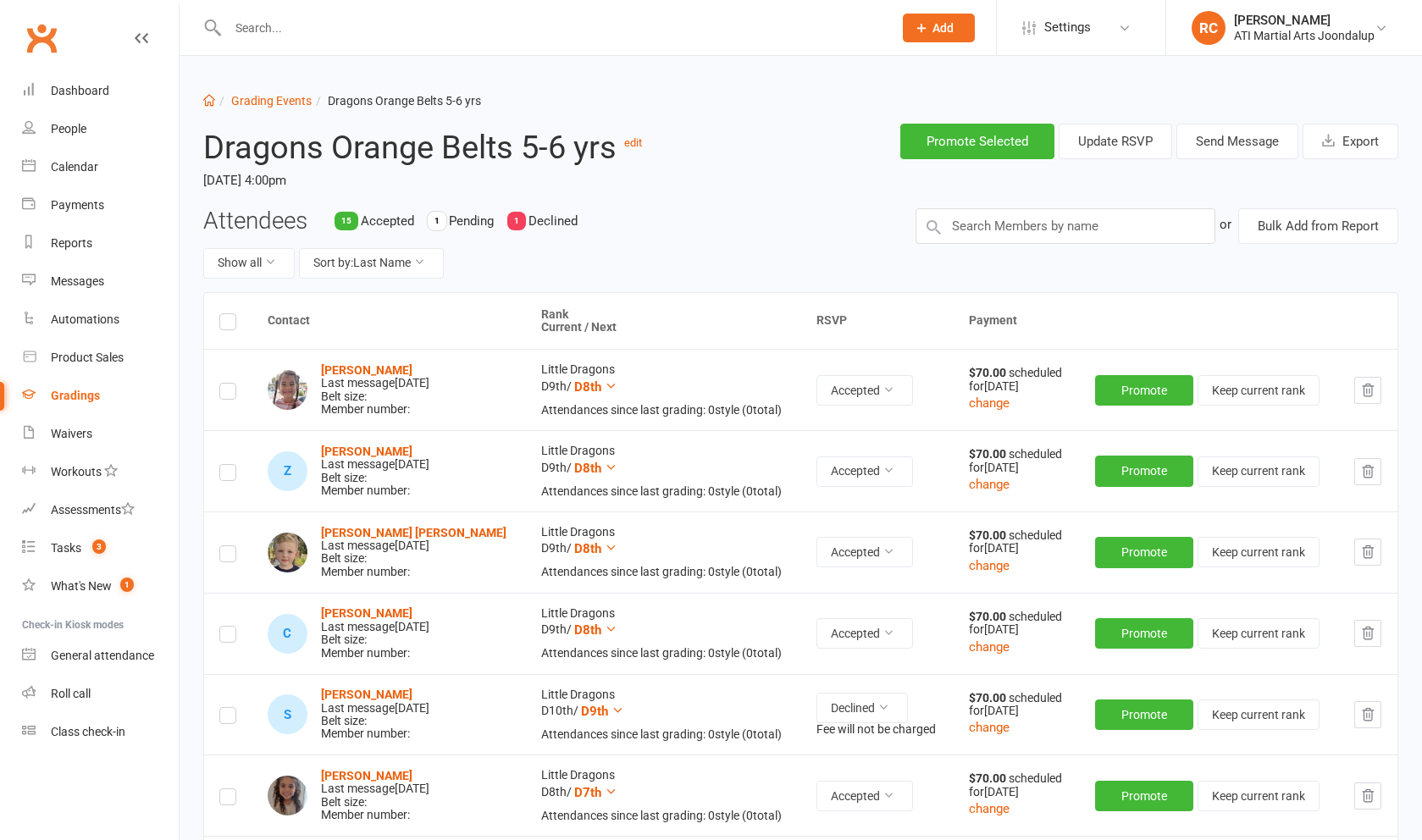
scroll to position [0, 0]
click at [575, 152] on button "Send Message" at bounding box center [1237, 142] width 122 height 36
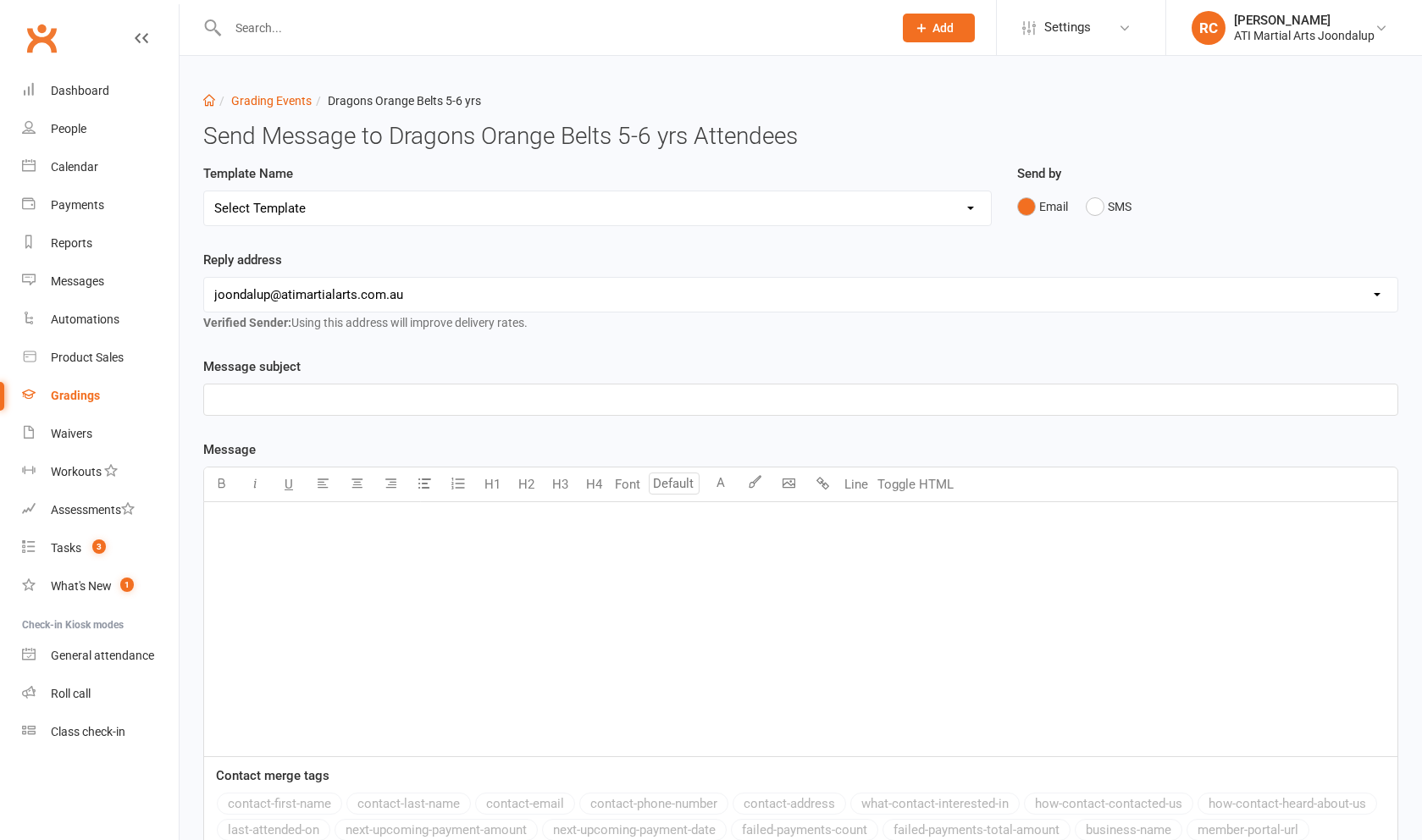
select select "3"
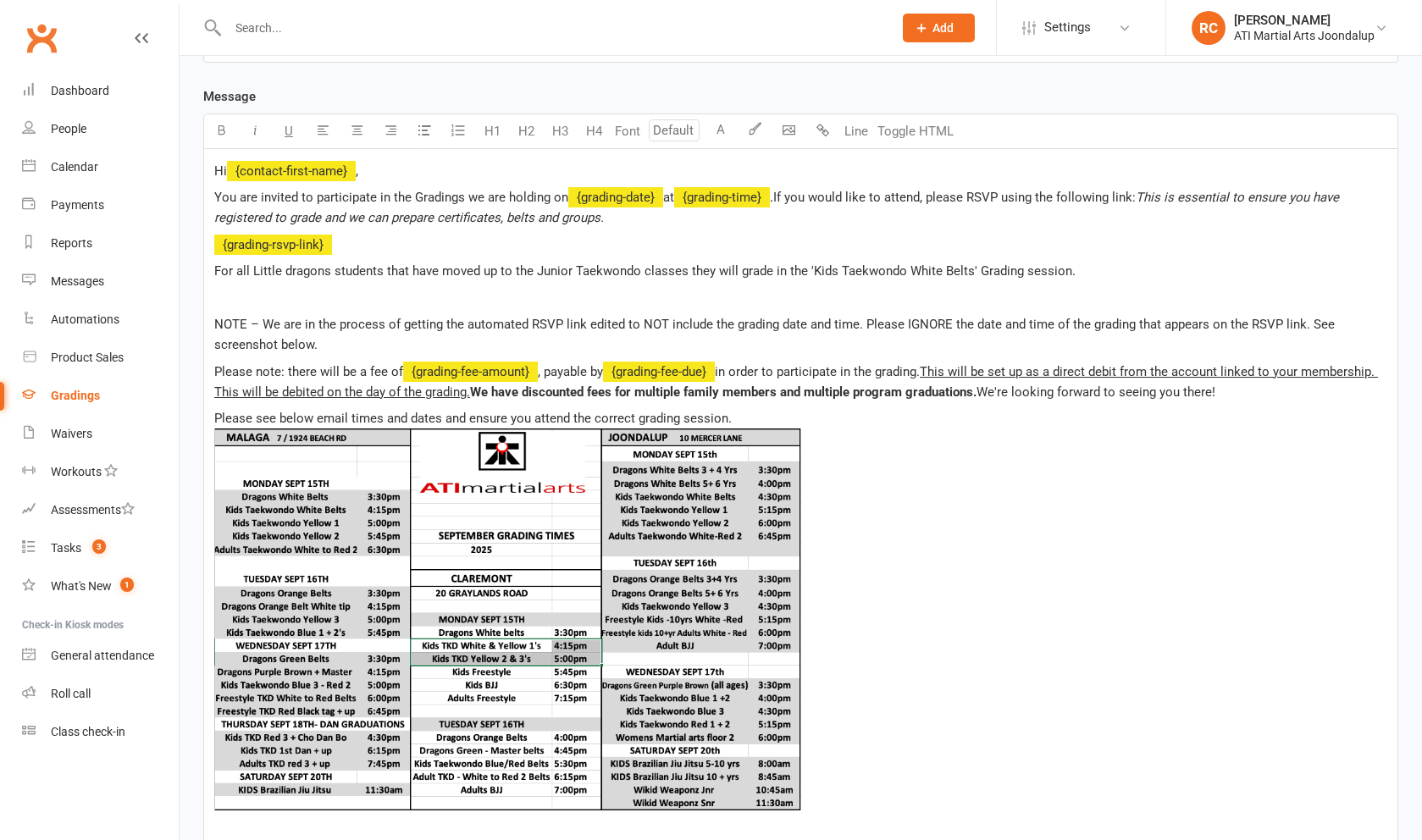
scroll to position [343, 0]
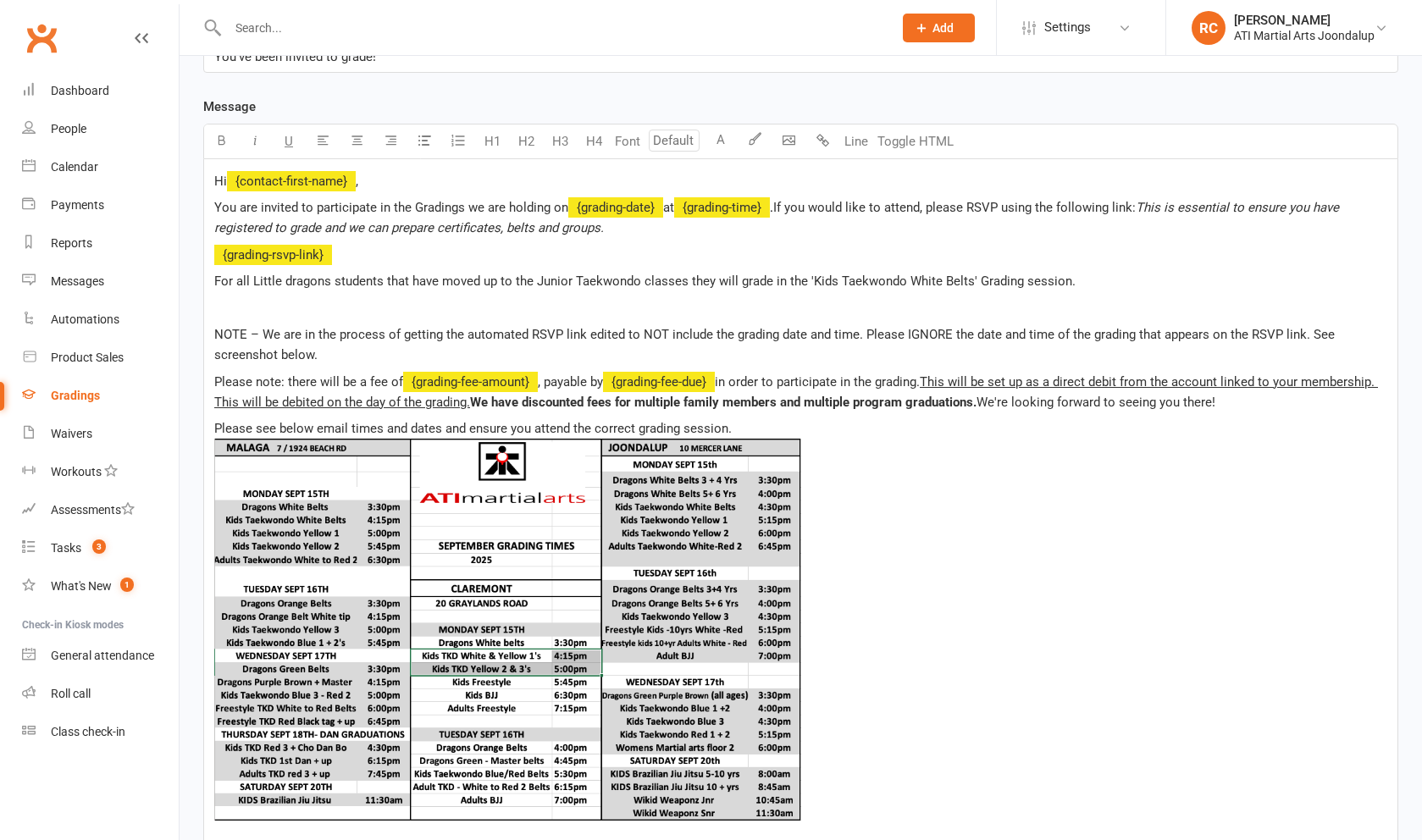
click at [228, 191] on p "Hi ﻿ {contact-first-name} ," at bounding box center [801, 181] width 1173 height 20
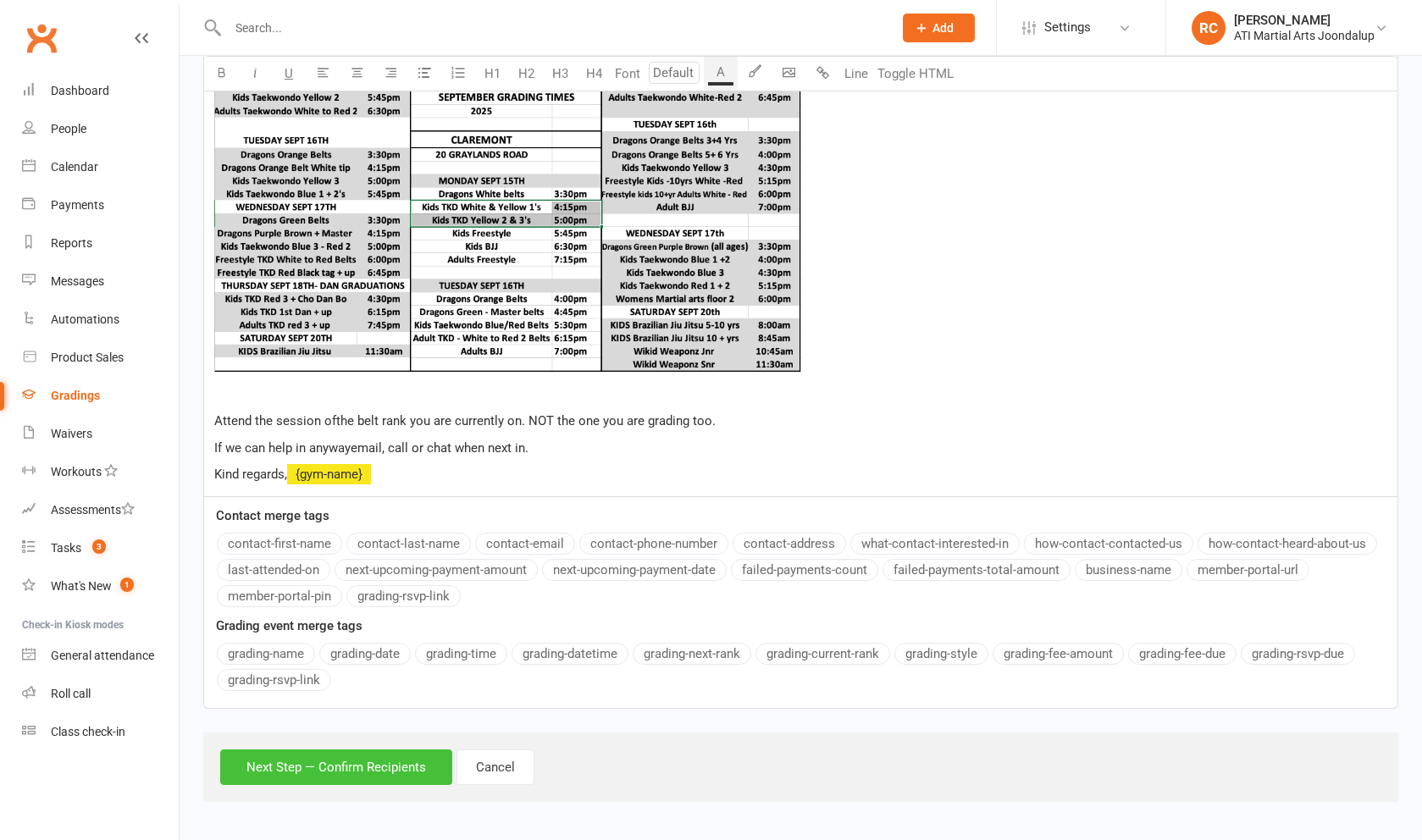
click at [352, 751] on button "Next Step — Confirm Recipients" at bounding box center [336, 766] width 232 height 36
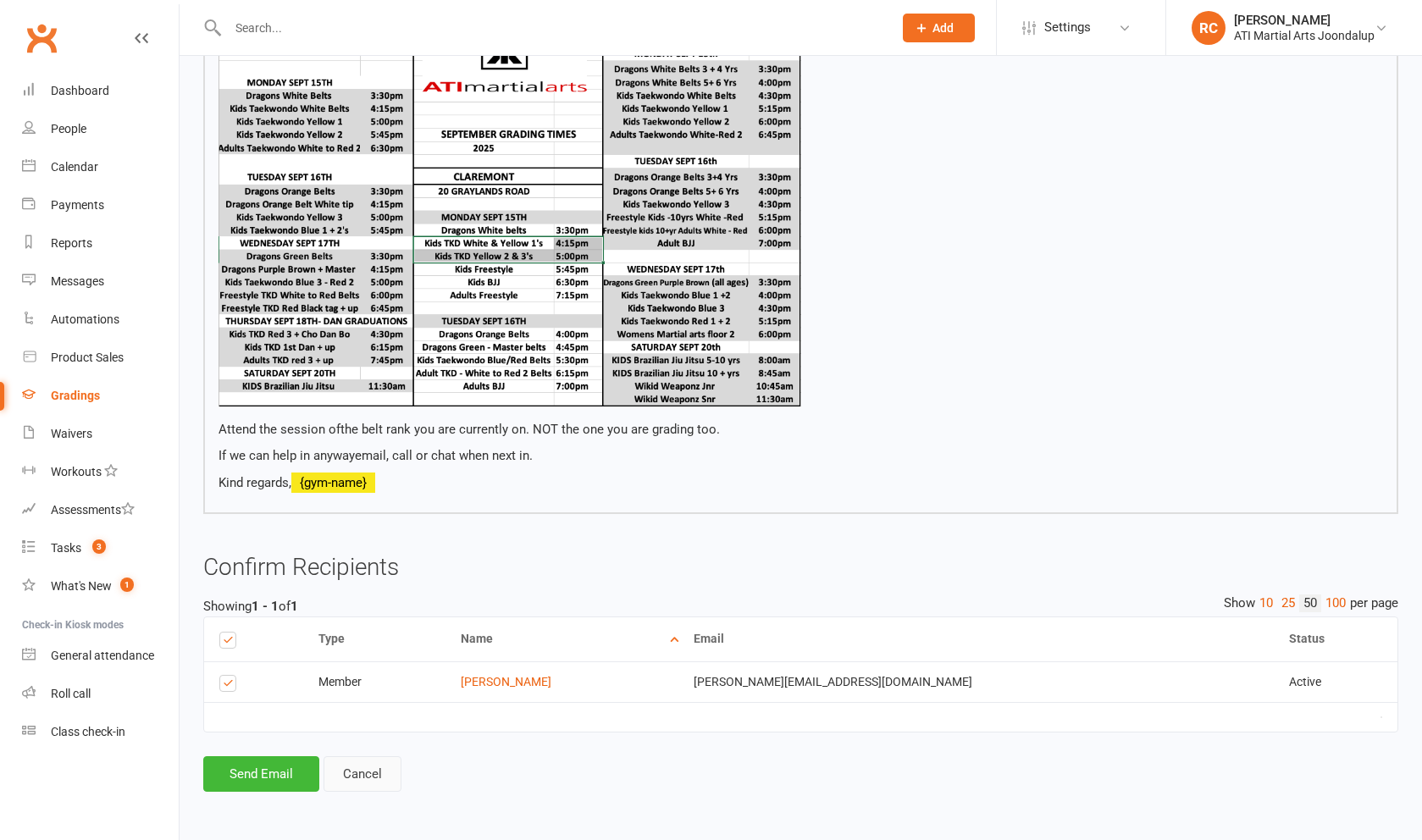
scroll to position [633, 0]
click at [279, 775] on button "Send Email" at bounding box center [261, 774] width 116 height 36
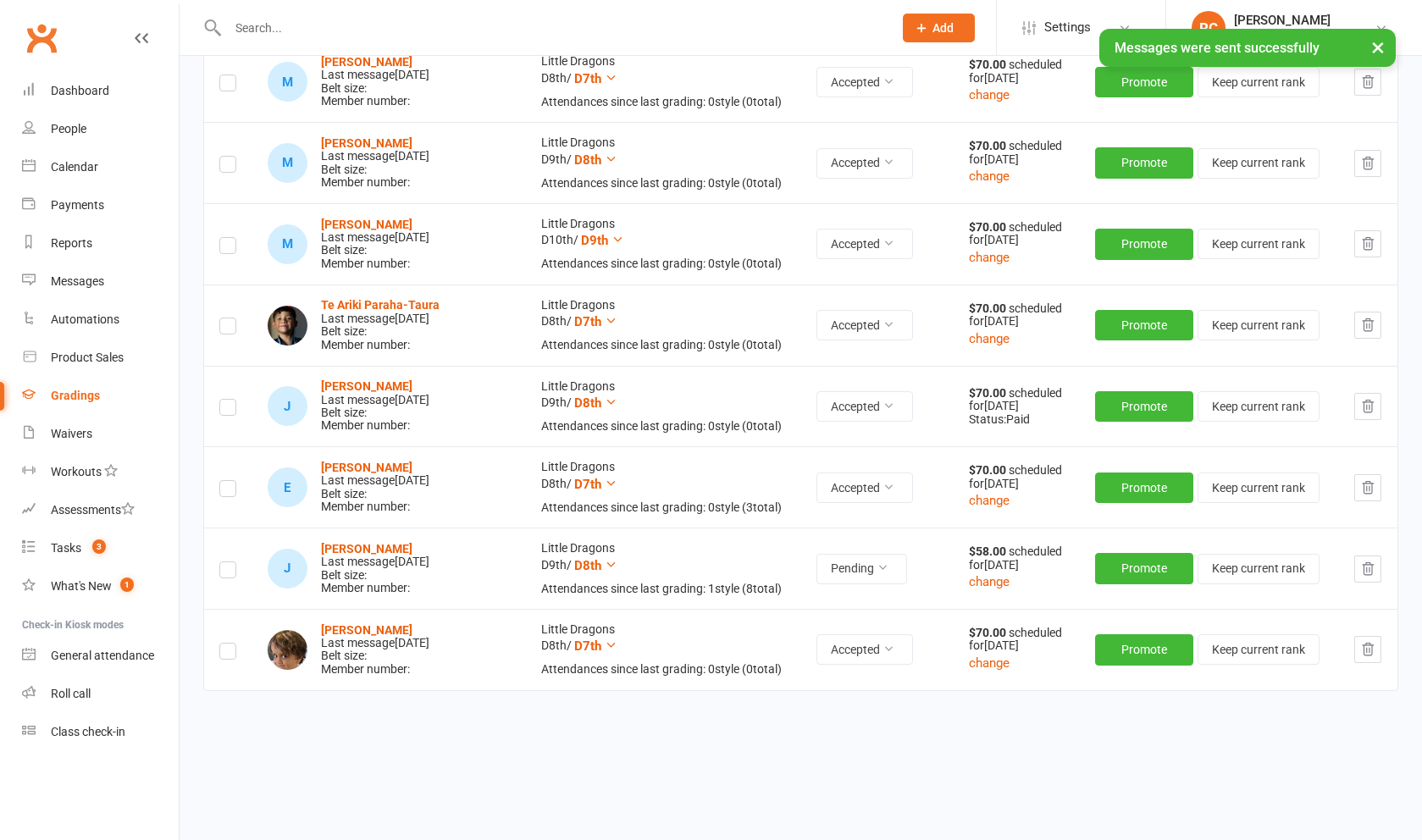
scroll to position [1037, 0]
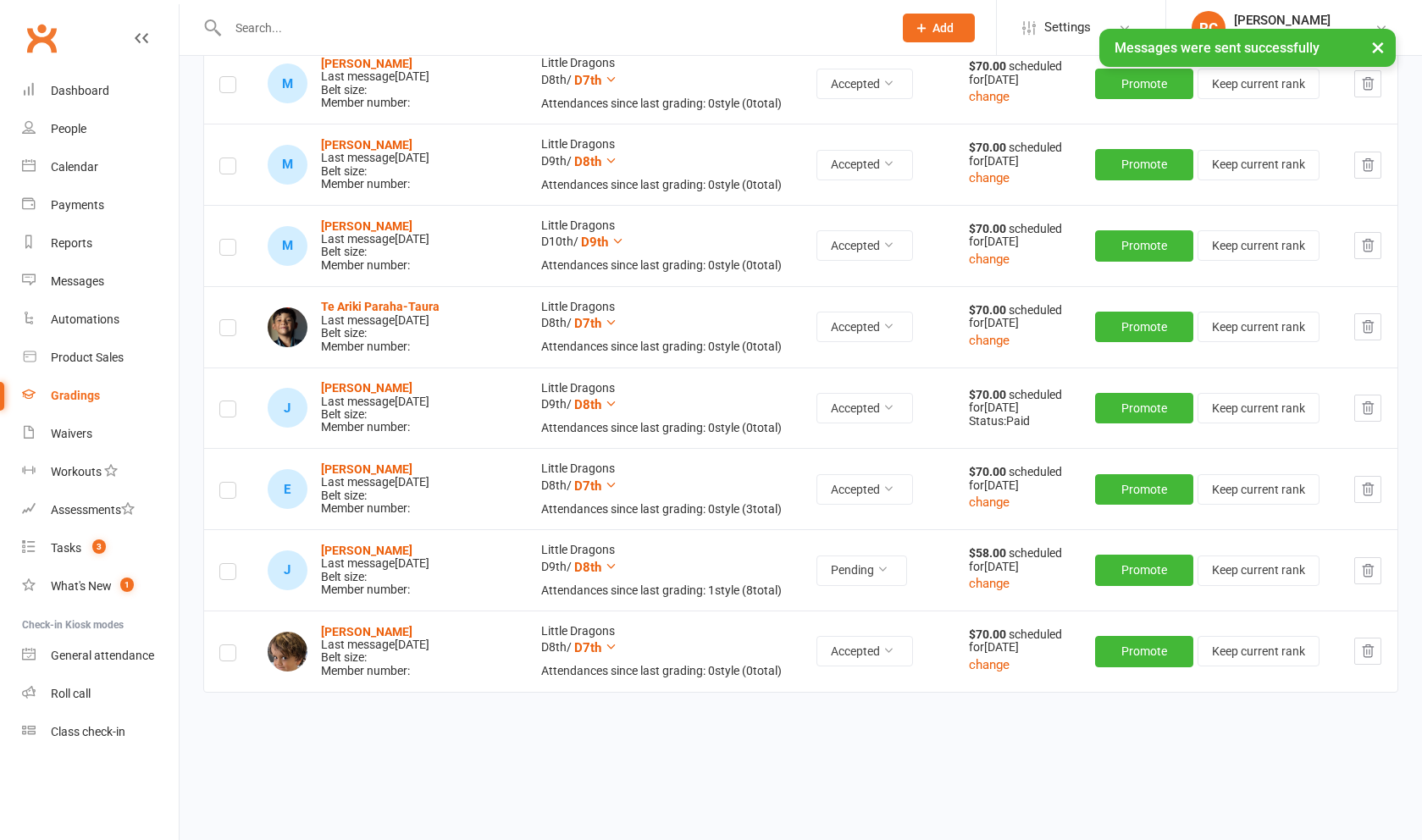
click at [375, 462] on strong "[PERSON_NAME]" at bounding box center [367, 469] width 92 height 14
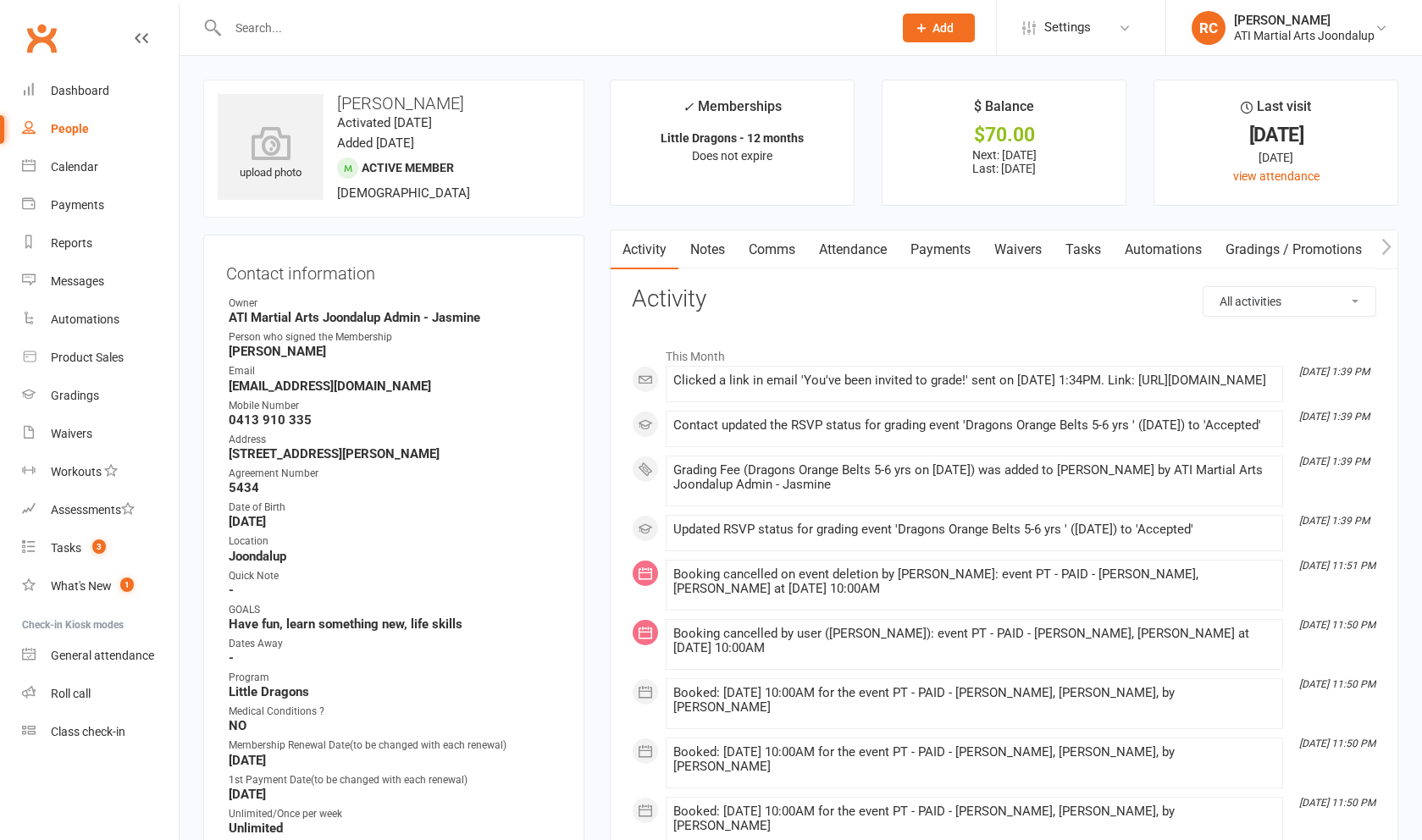
click at [433, 35] on input "text" at bounding box center [552, 28] width 658 height 24
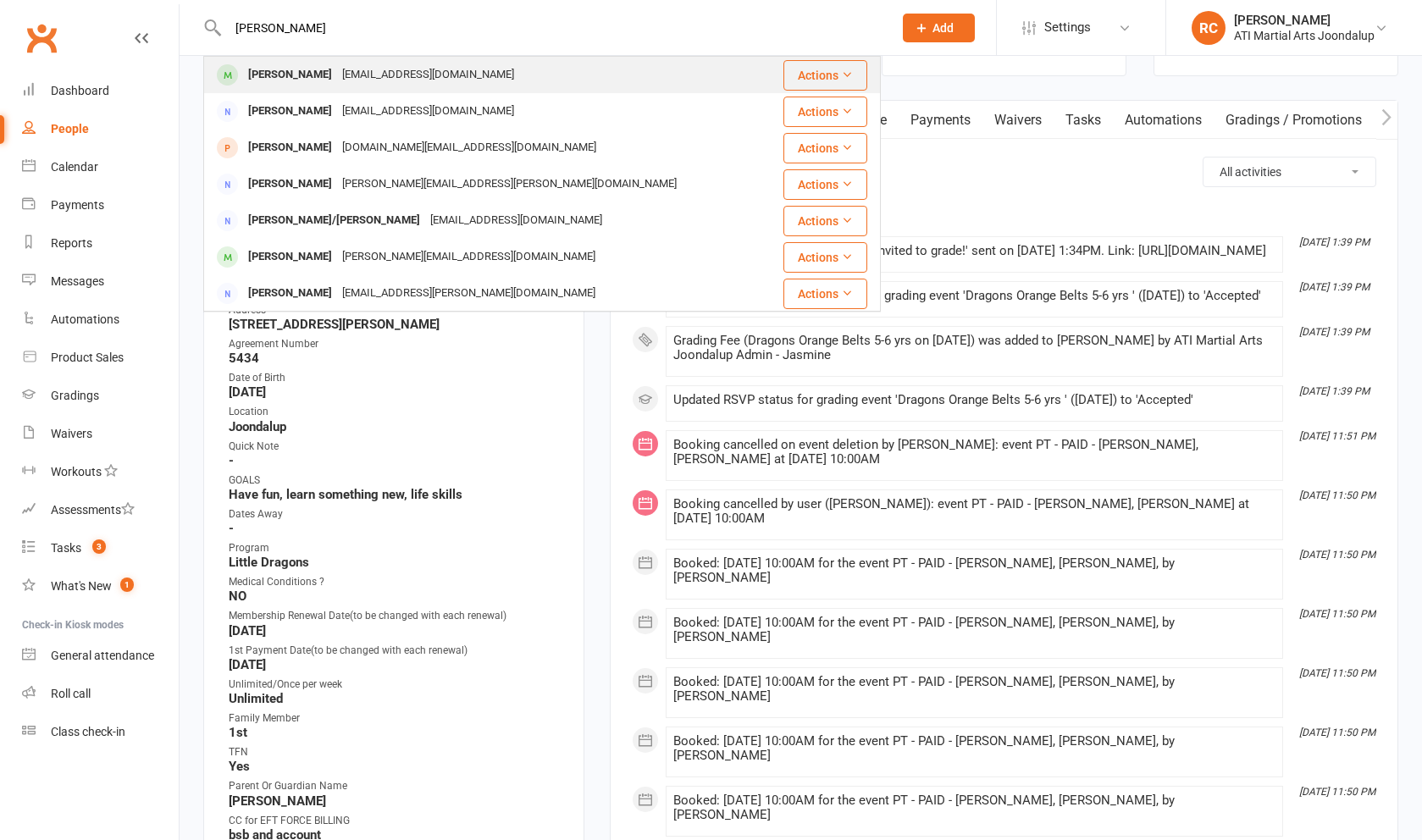
type input "Emily clark"
click at [368, 86] on div "leesypeta@hotmail.com" at bounding box center [428, 74] width 182 height 25
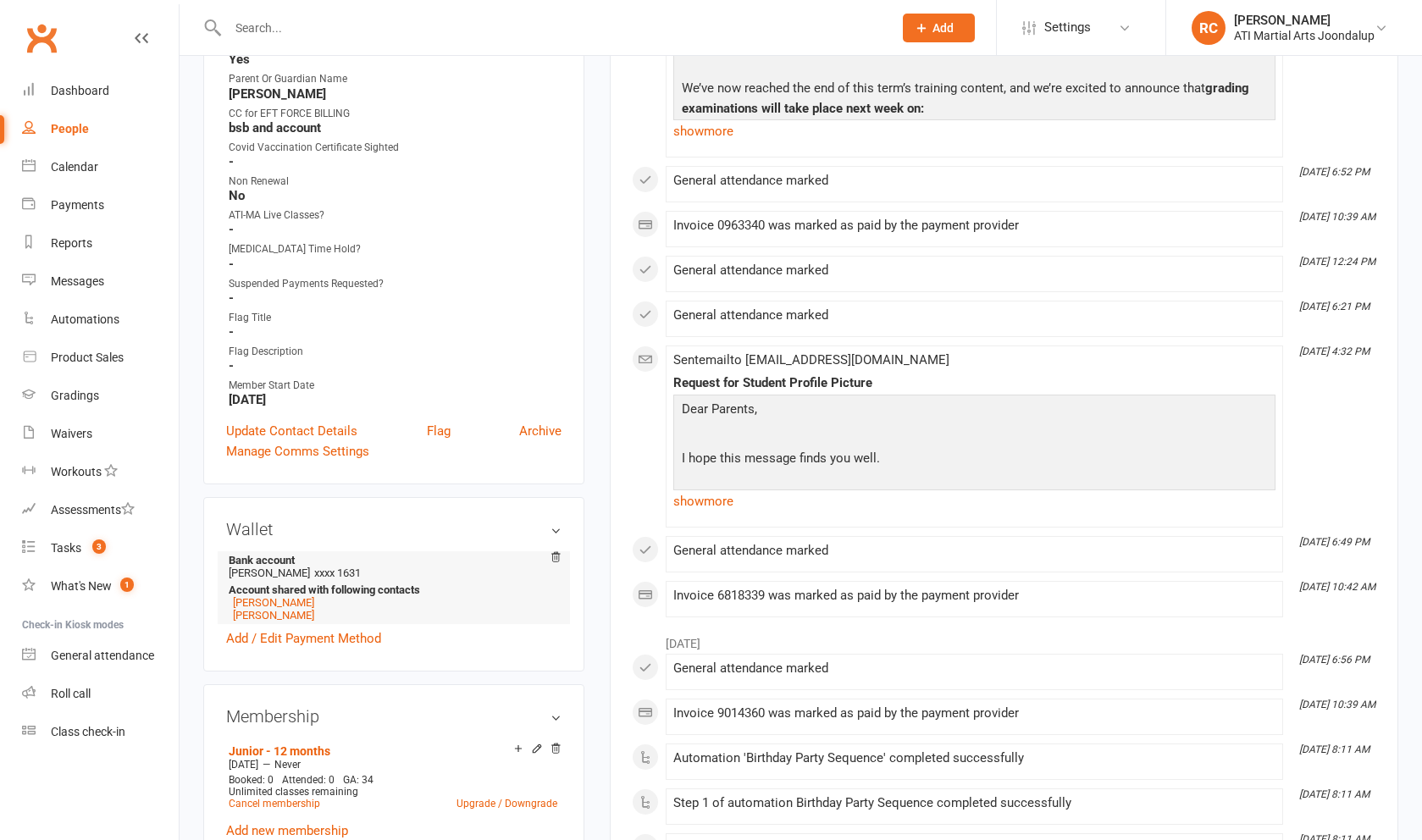
scroll to position [836, 0]
click at [275, 603] on link "[PERSON_NAME]" at bounding box center [273, 603] width 81 height 13
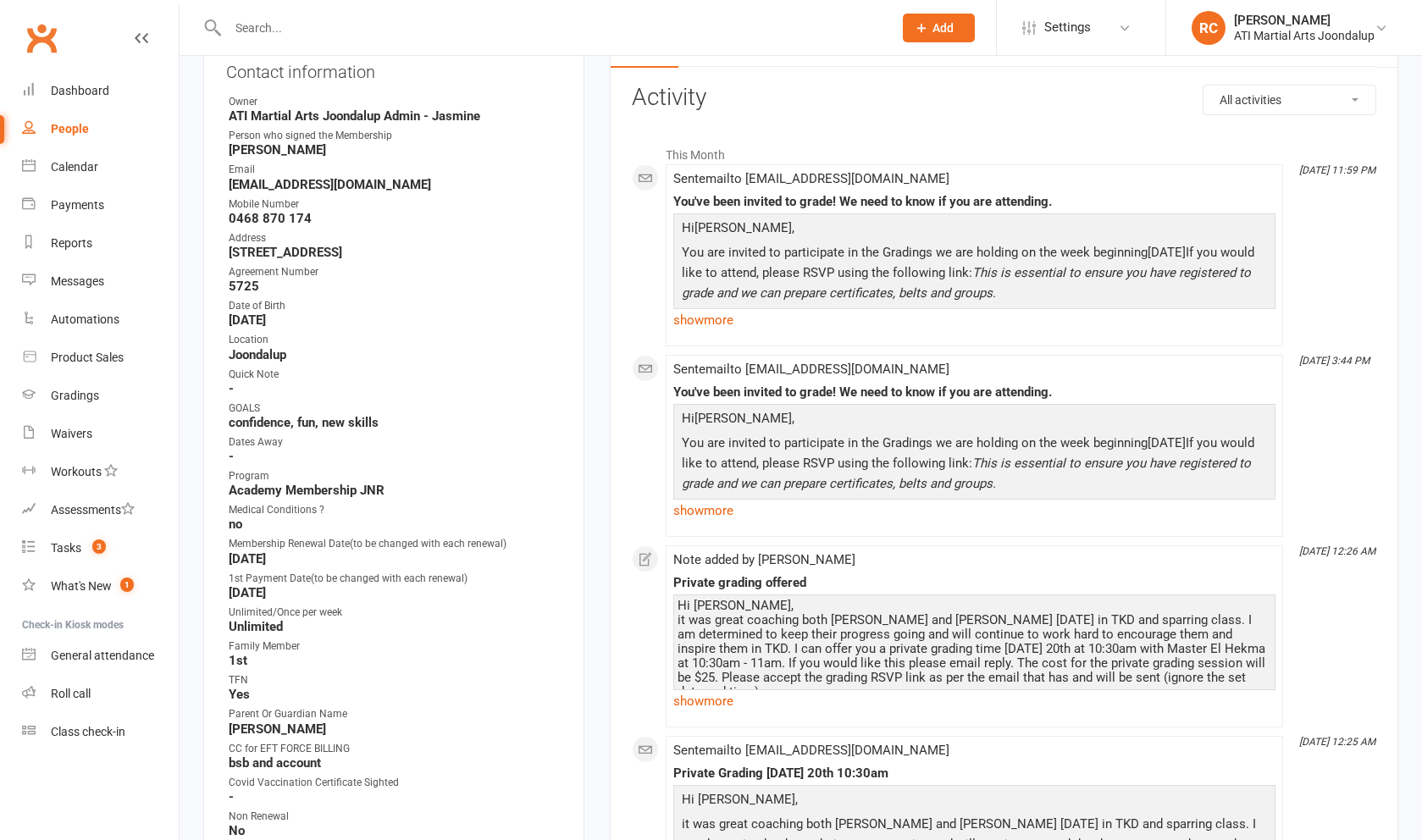
scroll to position [209, 0]
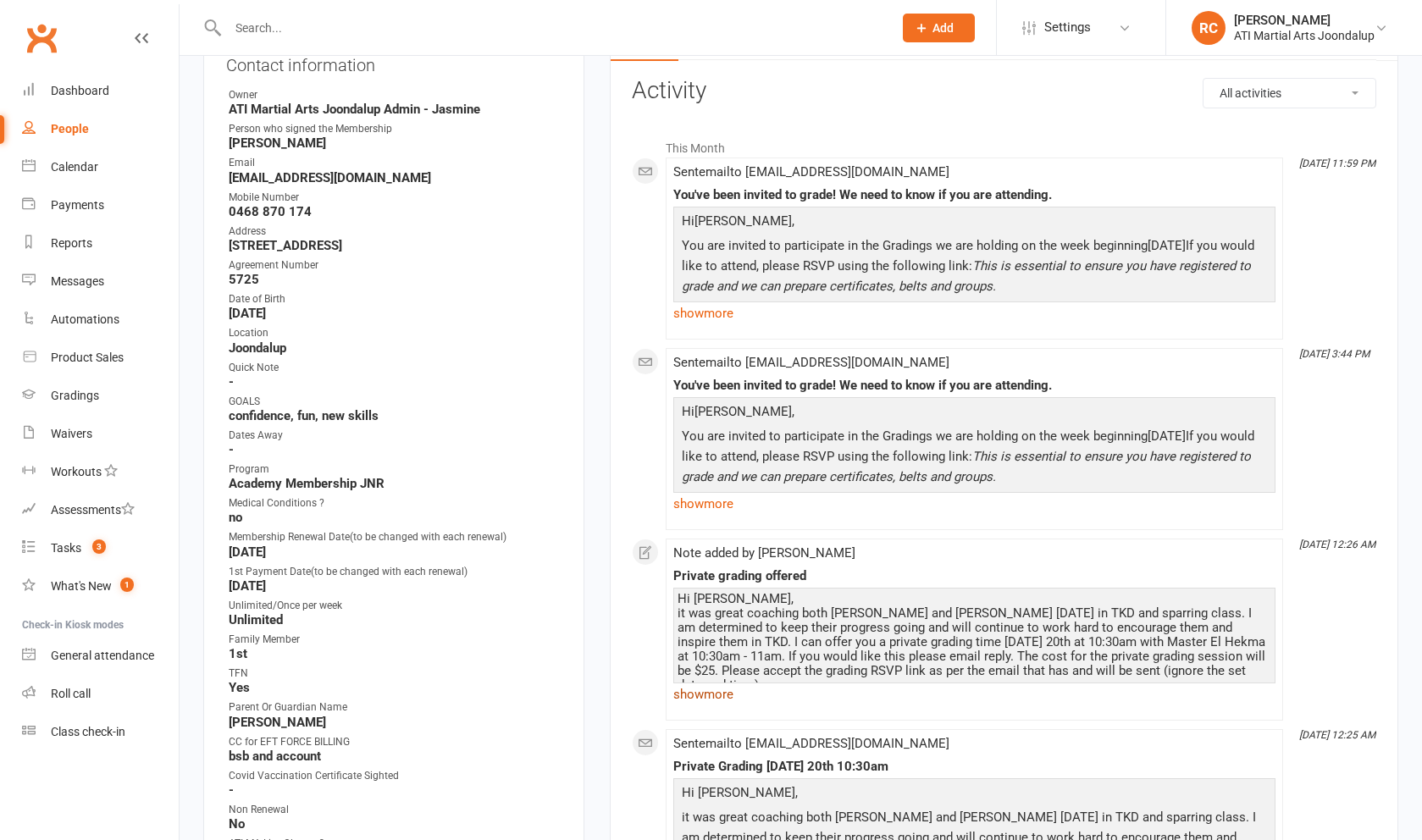
click at [575, 694] on link "show more" at bounding box center [973, 695] width 602 height 24
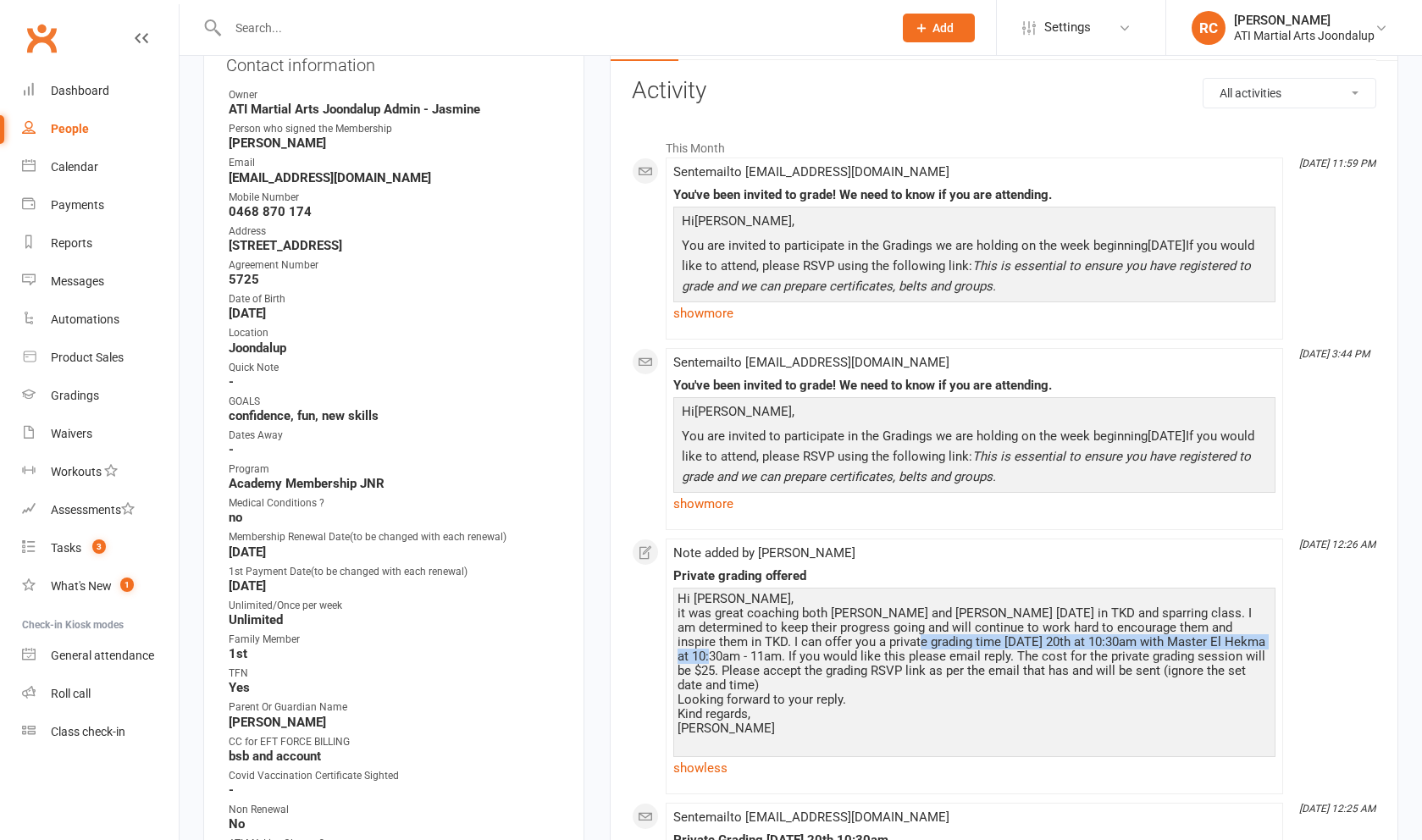
drag, startPoint x: 872, startPoint y: 640, endPoint x: 1258, endPoint y: 643, distance: 386.0
click at [575, 643] on div "Hi Mr Clarkson, it was great coaching both Emily and Henry today in TKD and spa…" at bounding box center [974, 671] width 594 height 158
copy div "Saturday 20th at 10:30am with Master El Hekma at 10:30am - 11am."
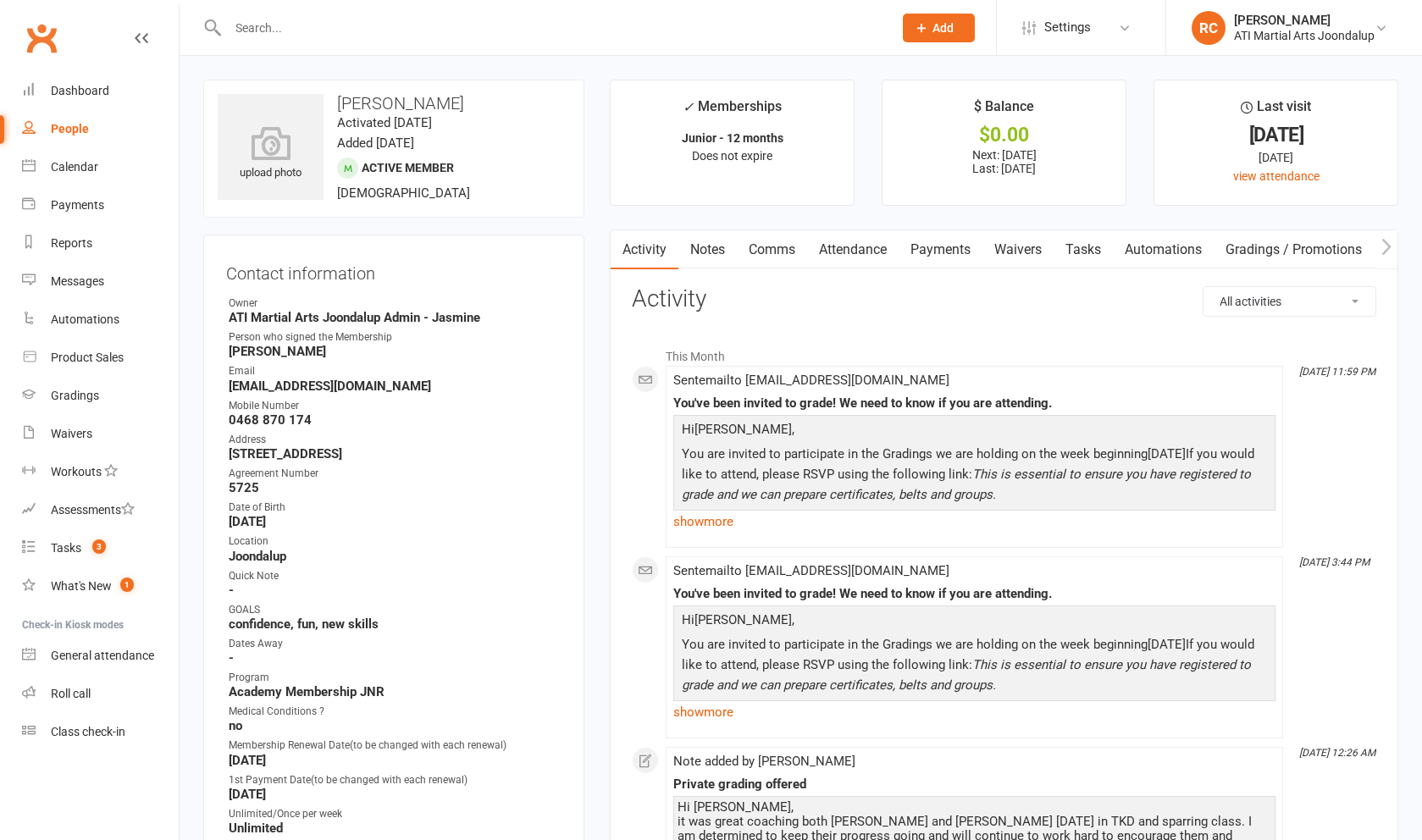
scroll to position [0, 0]
click at [575, 255] on link "Payments" at bounding box center [940, 250] width 84 height 39
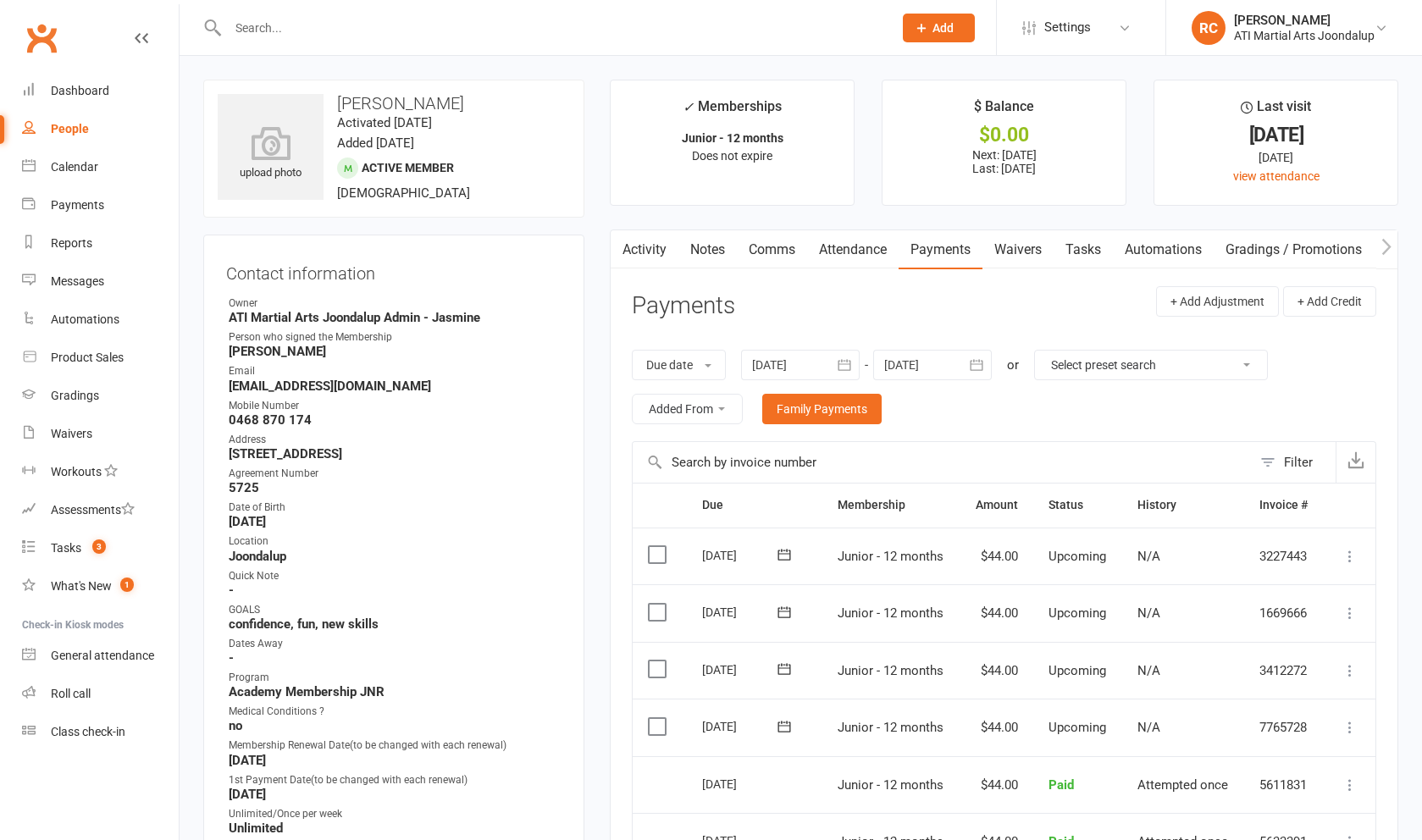
click at [575, 254] on link "Attendance" at bounding box center [853, 250] width 92 height 39
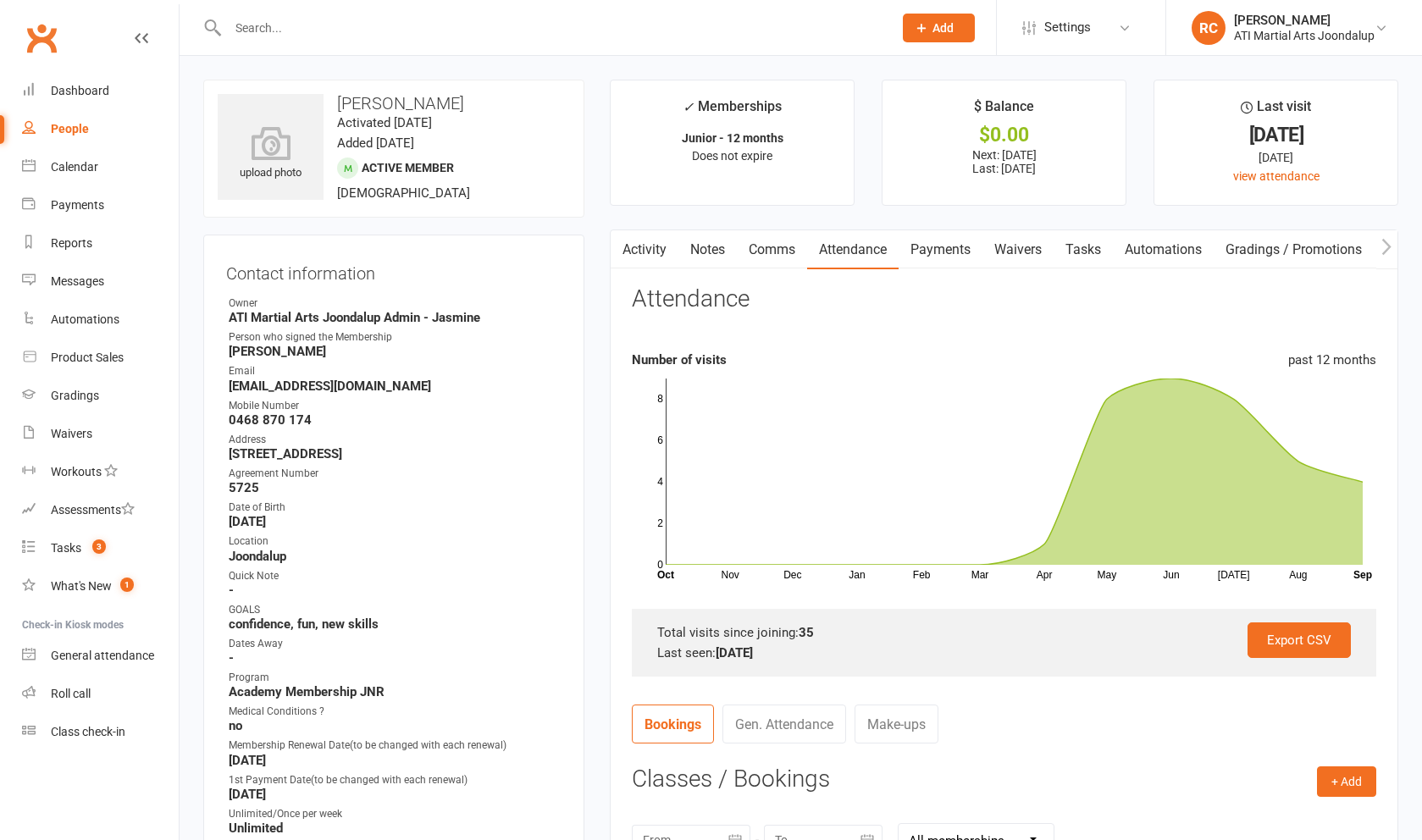
click at [323, 32] on input "text" at bounding box center [552, 28] width 658 height 24
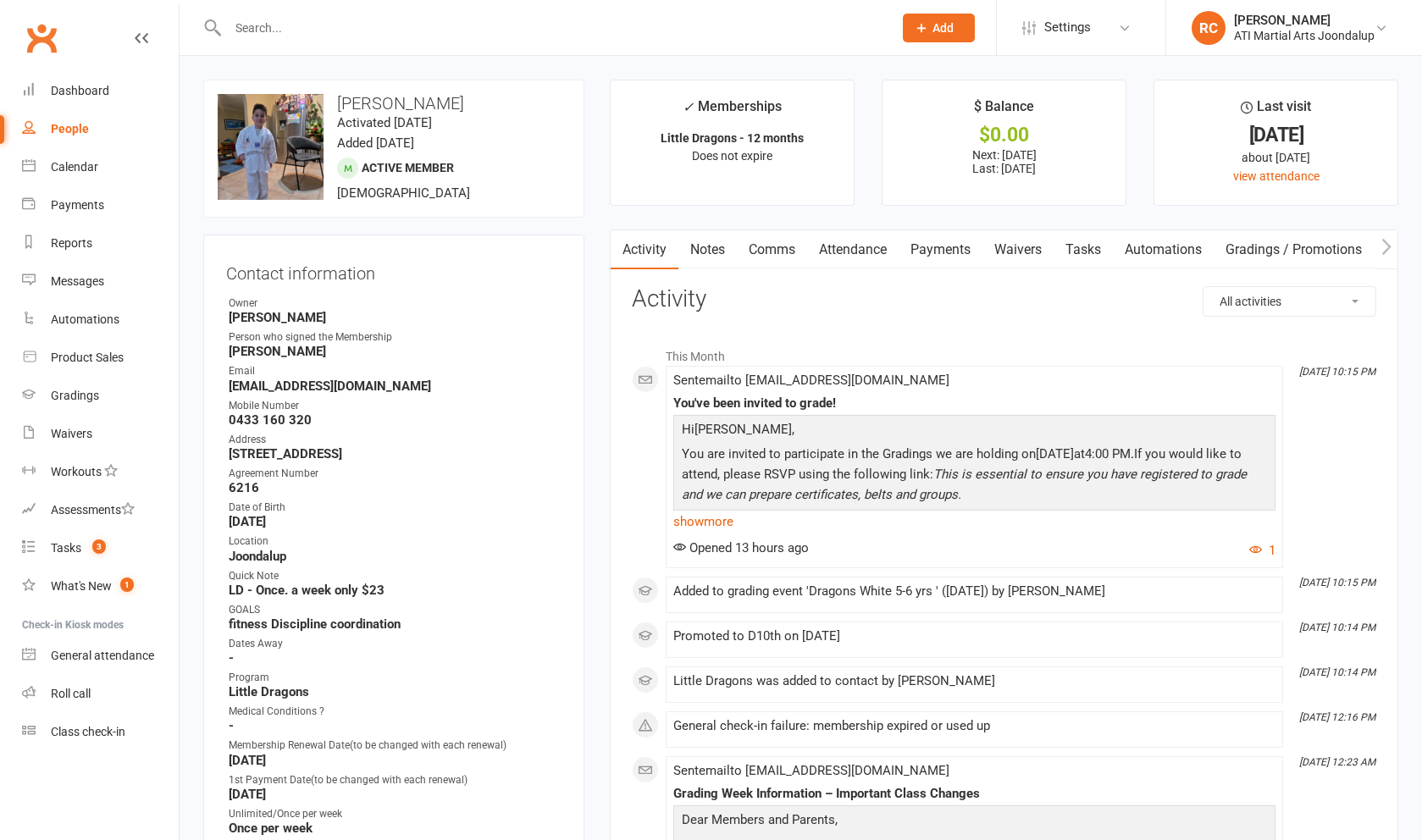
click at [944, 249] on link "Payments" at bounding box center [940, 250] width 84 height 39
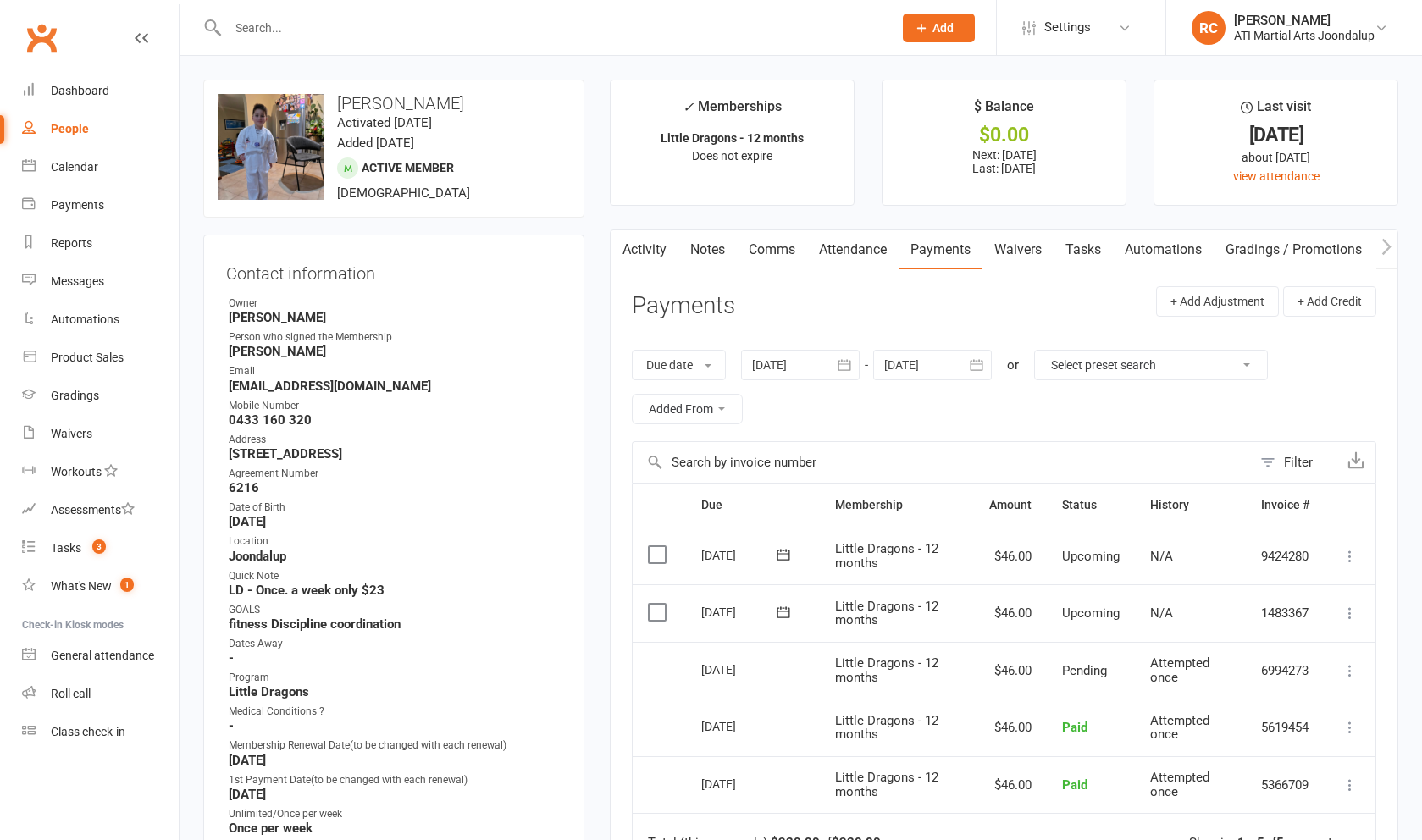
click at [503, 24] on input "text" at bounding box center [552, 28] width 658 height 24
click at [839, 245] on link "Attendance" at bounding box center [853, 250] width 92 height 39
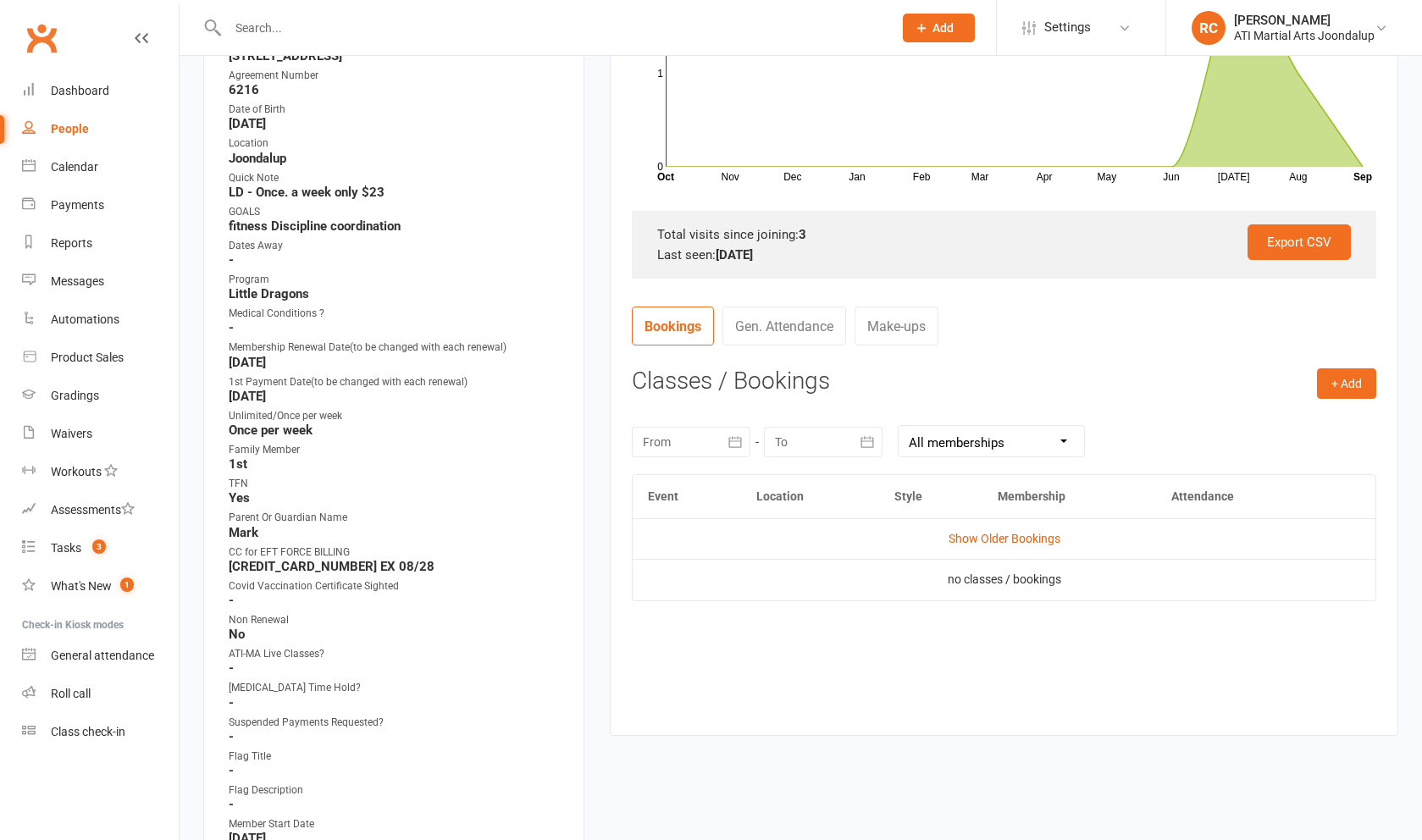
scroll to position [403, 0]
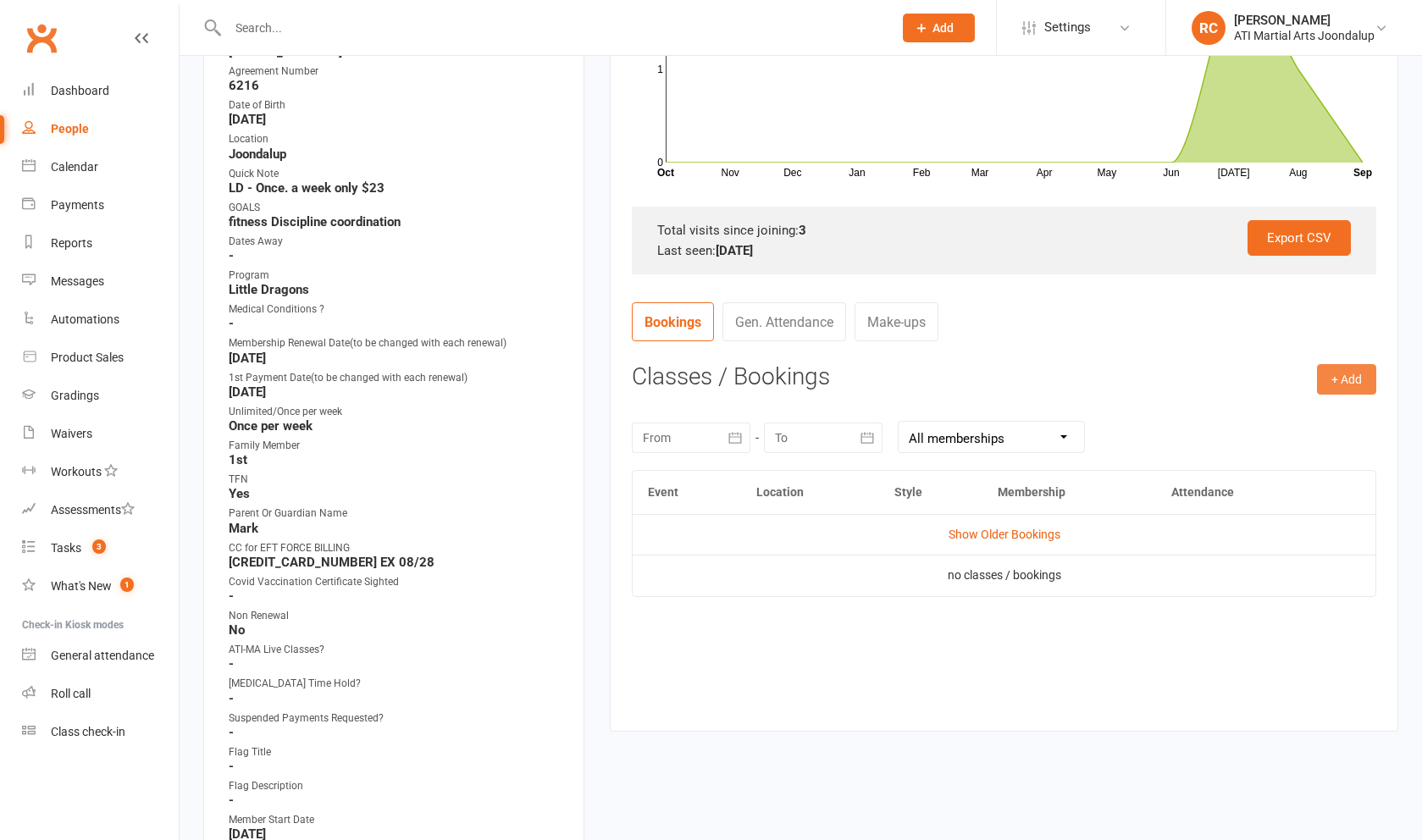
click at [1366, 370] on button "+ Add" at bounding box center [1347, 379] width 59 height 30
click at [1314, 441] on link "Add Appointment" at bounding box center [1291, 451] width 167 height 34
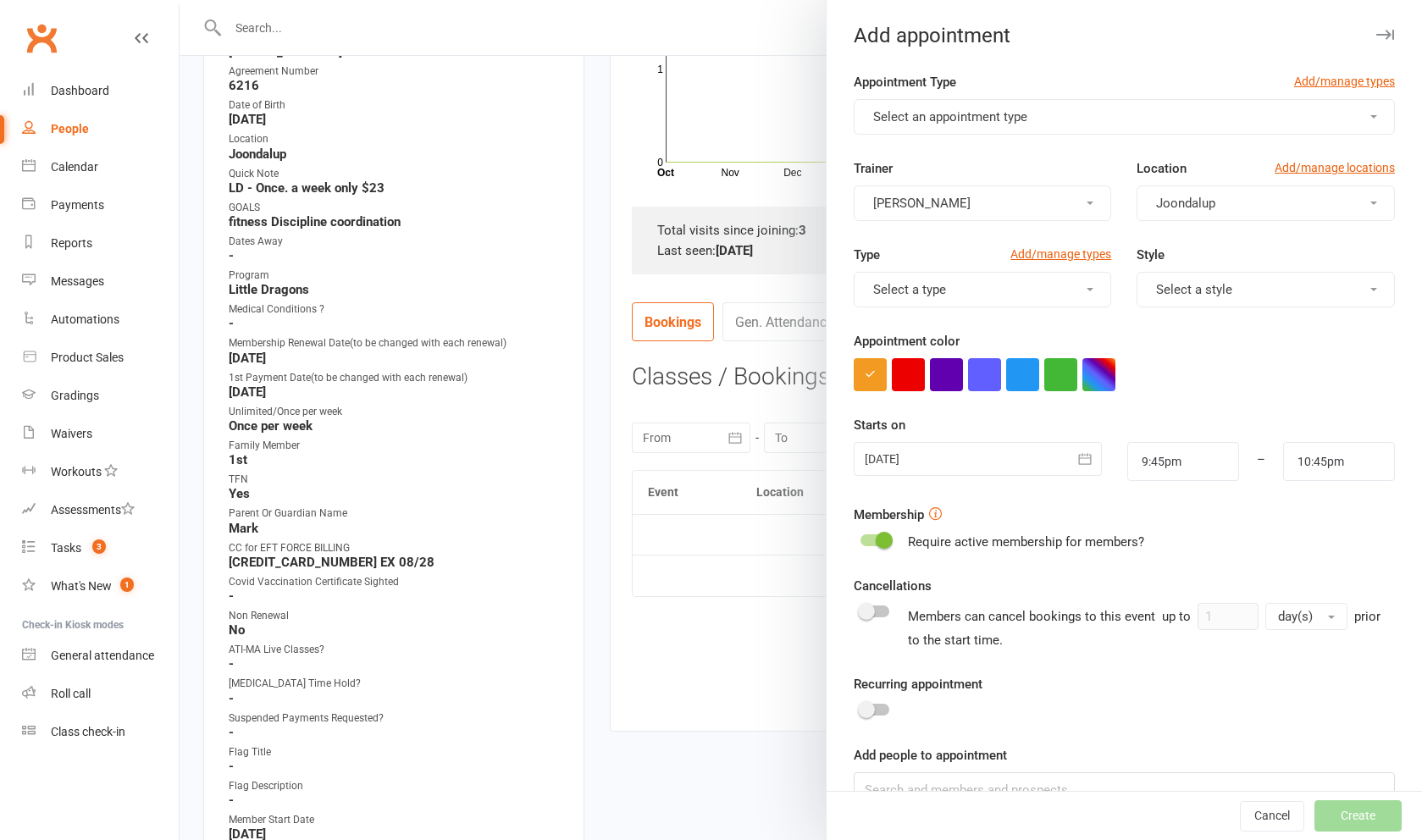
click at [970, 121] on span "Select an appointment type" at bounding box center [950, 117] width 154 height 16
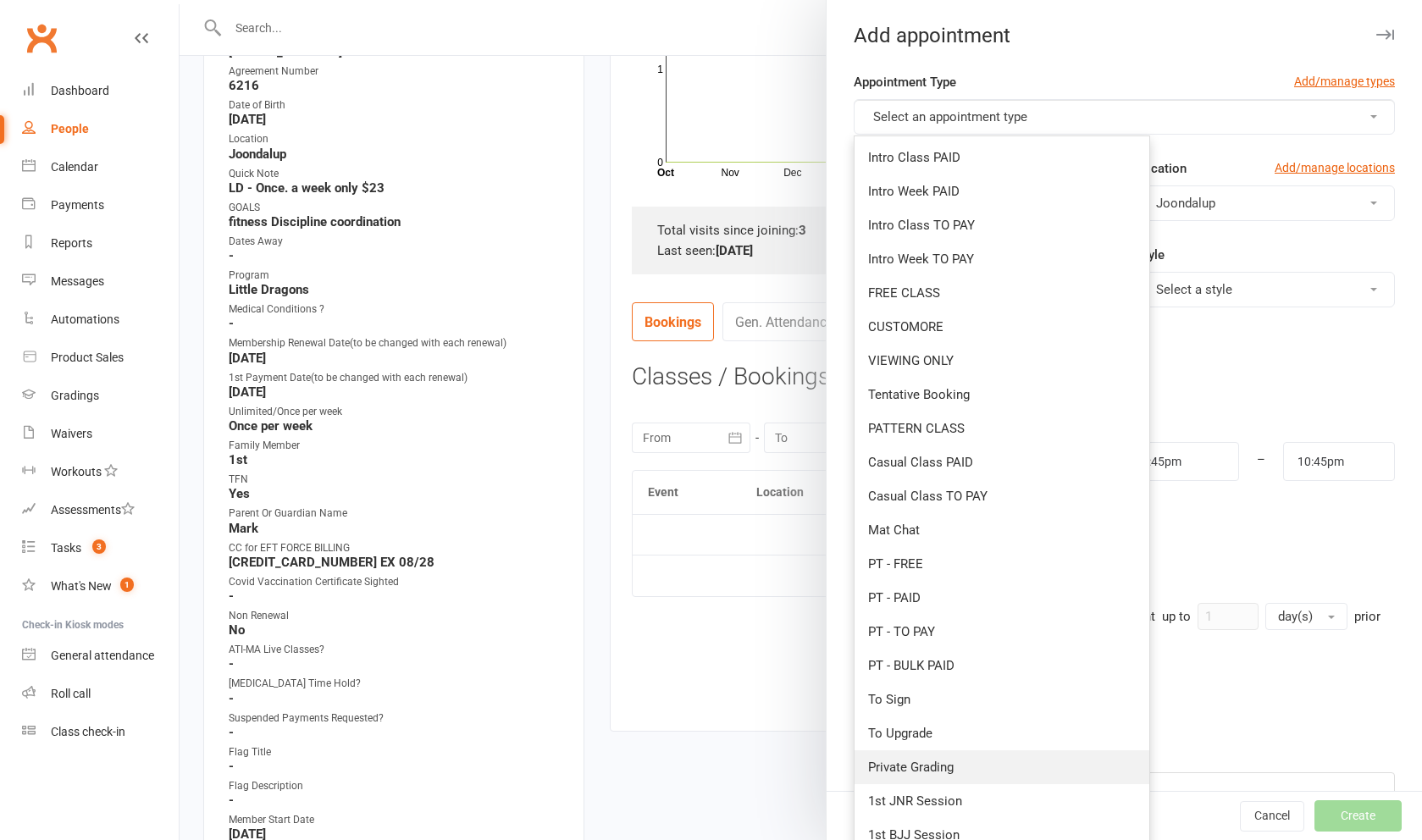
click at [985, 777] on link "Private Grading" at bounding box center [1002, 766] width 295 height 34
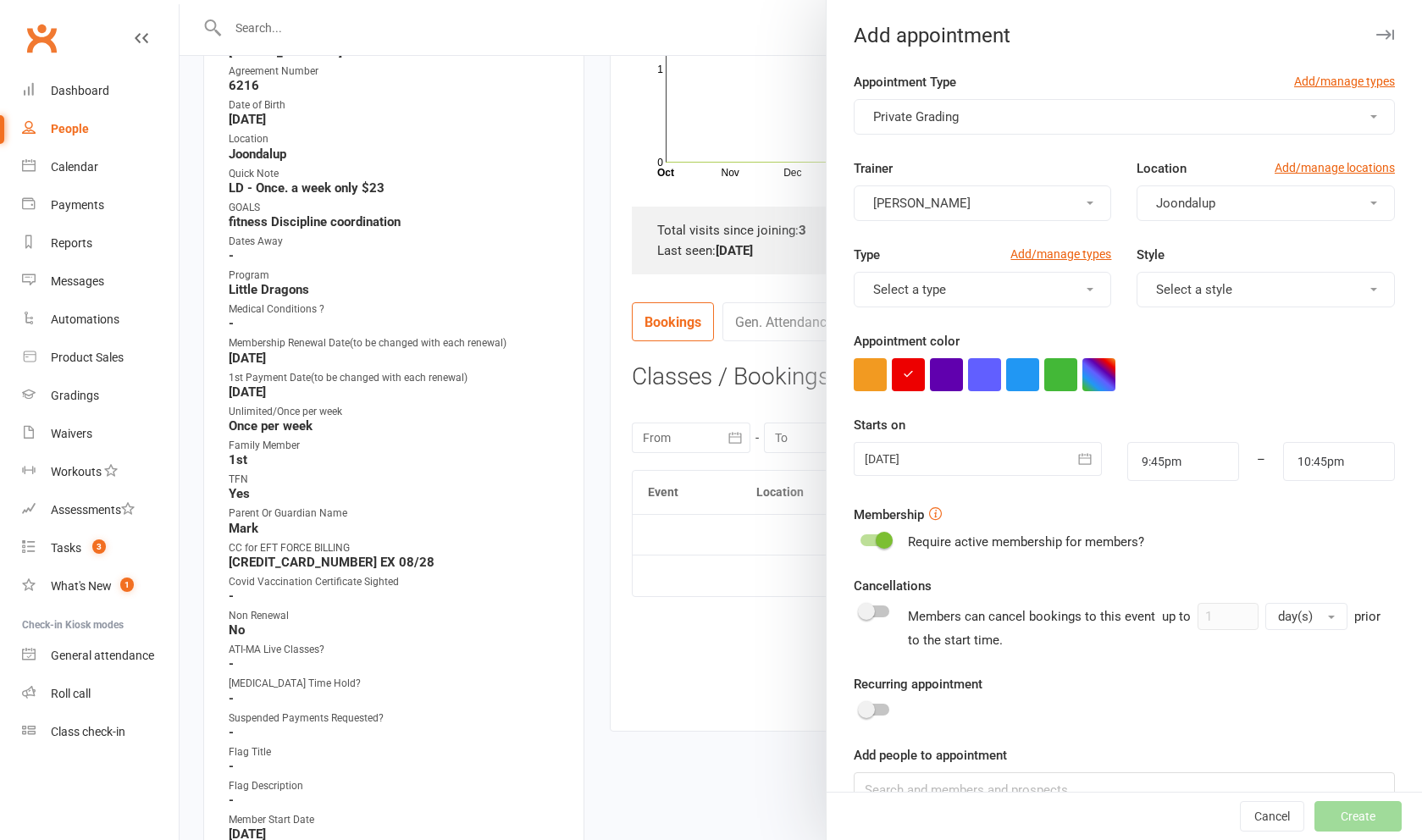
click at [947, 460] on div at bounding box center [978, 459] width 248 height 34
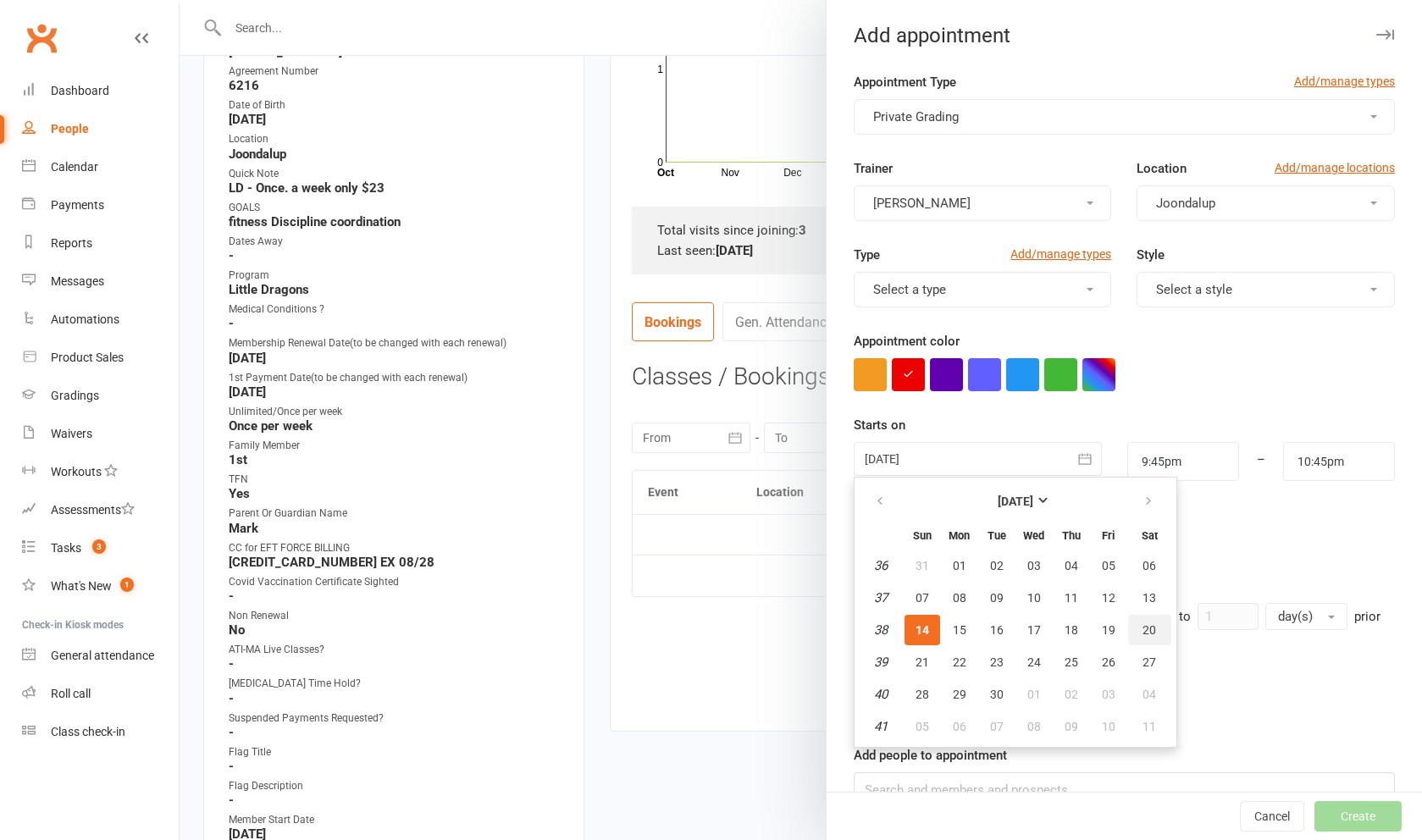
click at [1148, 627] on span "20" at bounding box center [1149, 630] width 14 height 14
type input "[DATE]"
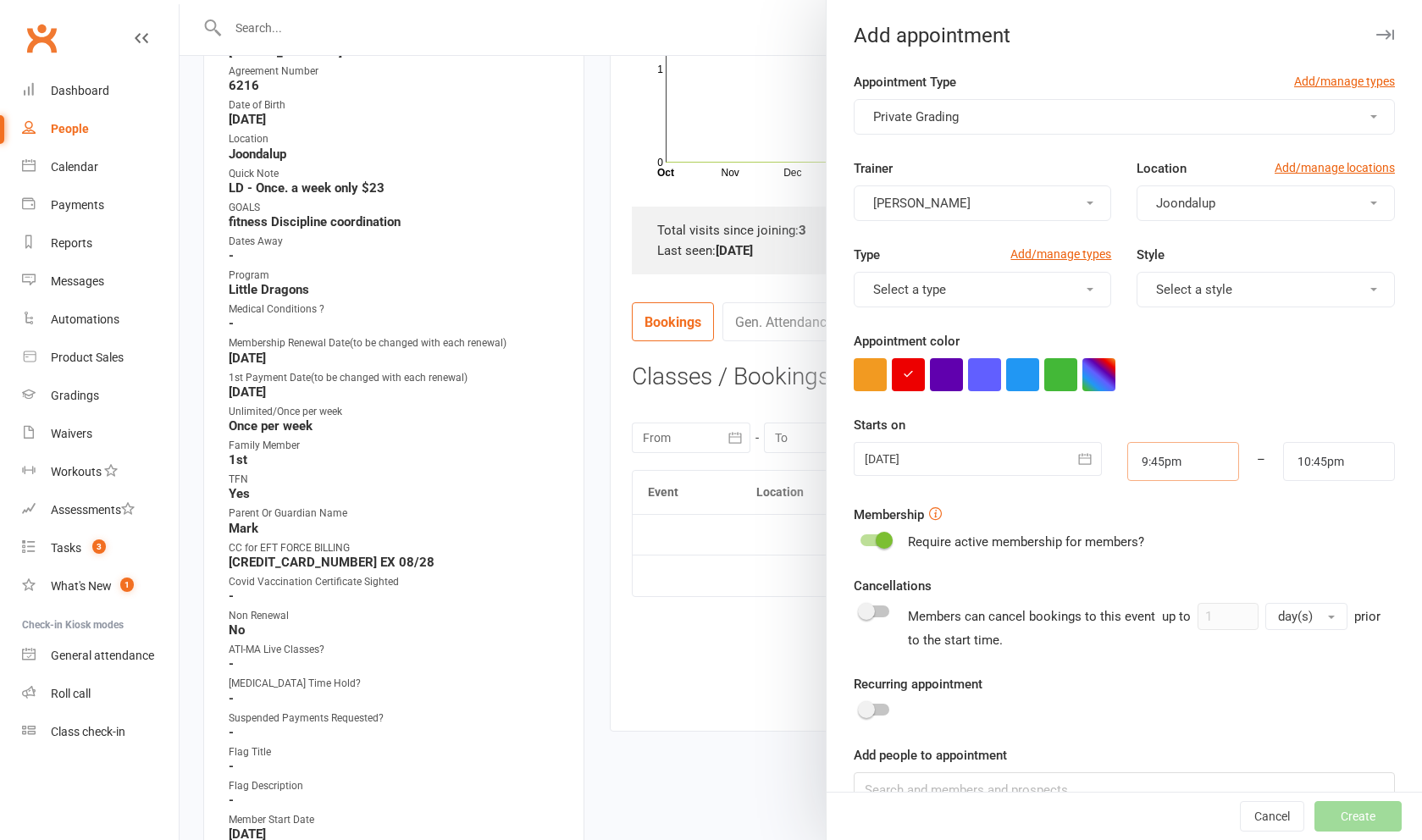
click at [1162, 459] on input "9:45pm" at bounding box center [1183, 461] width 112 height 39
type input "9:30pm"
type input "10:30pm"
drag, startPoint x: 1174, startPoint y: 503, endPoint x: 1179, endPoint y: 487, distance: 16.8
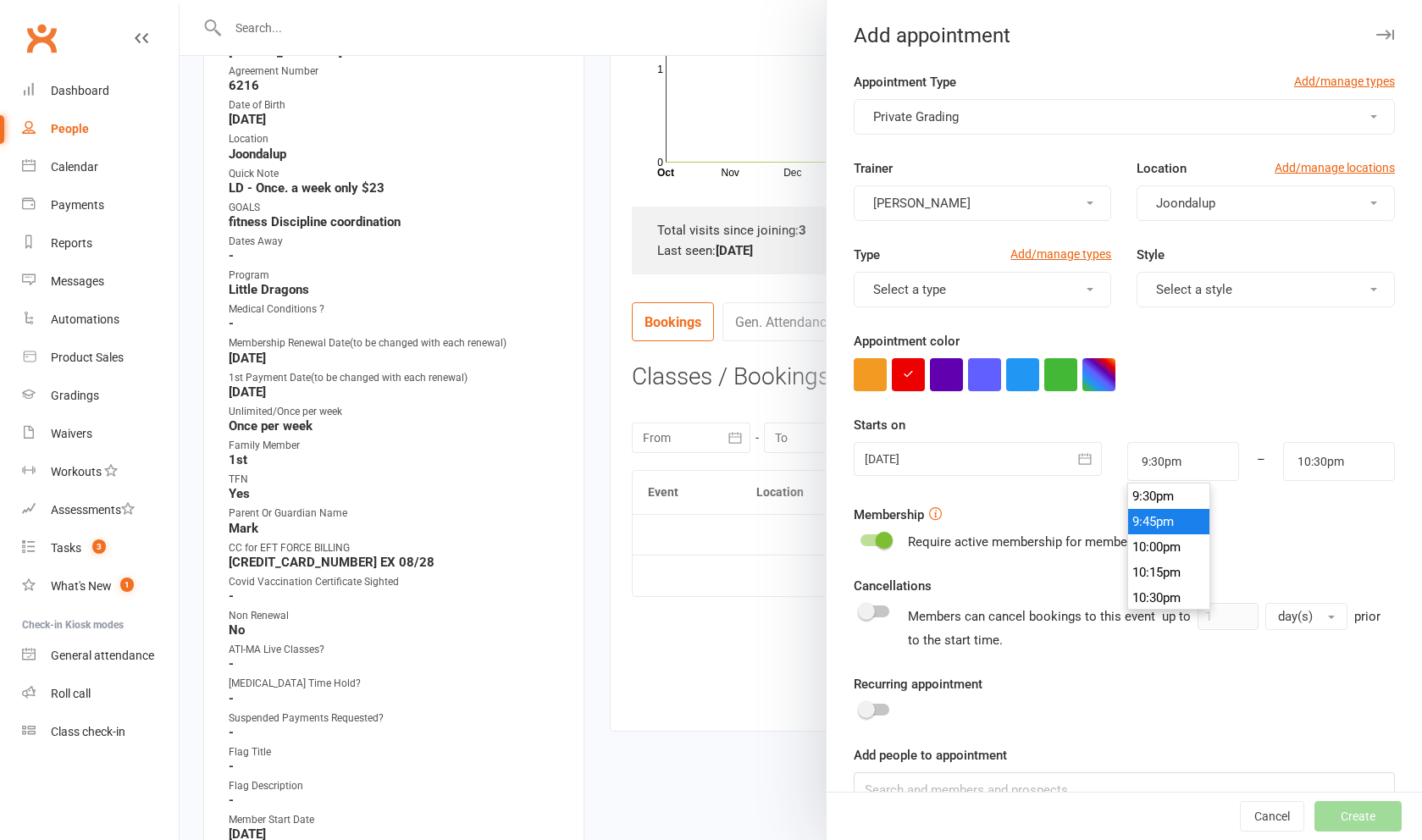
click at [1174, 503] on li "9:30pm" at bounding box center [1168, 496] width 81 height 26
type input "9:30"
type input "10:30am"
type input "9:30am"
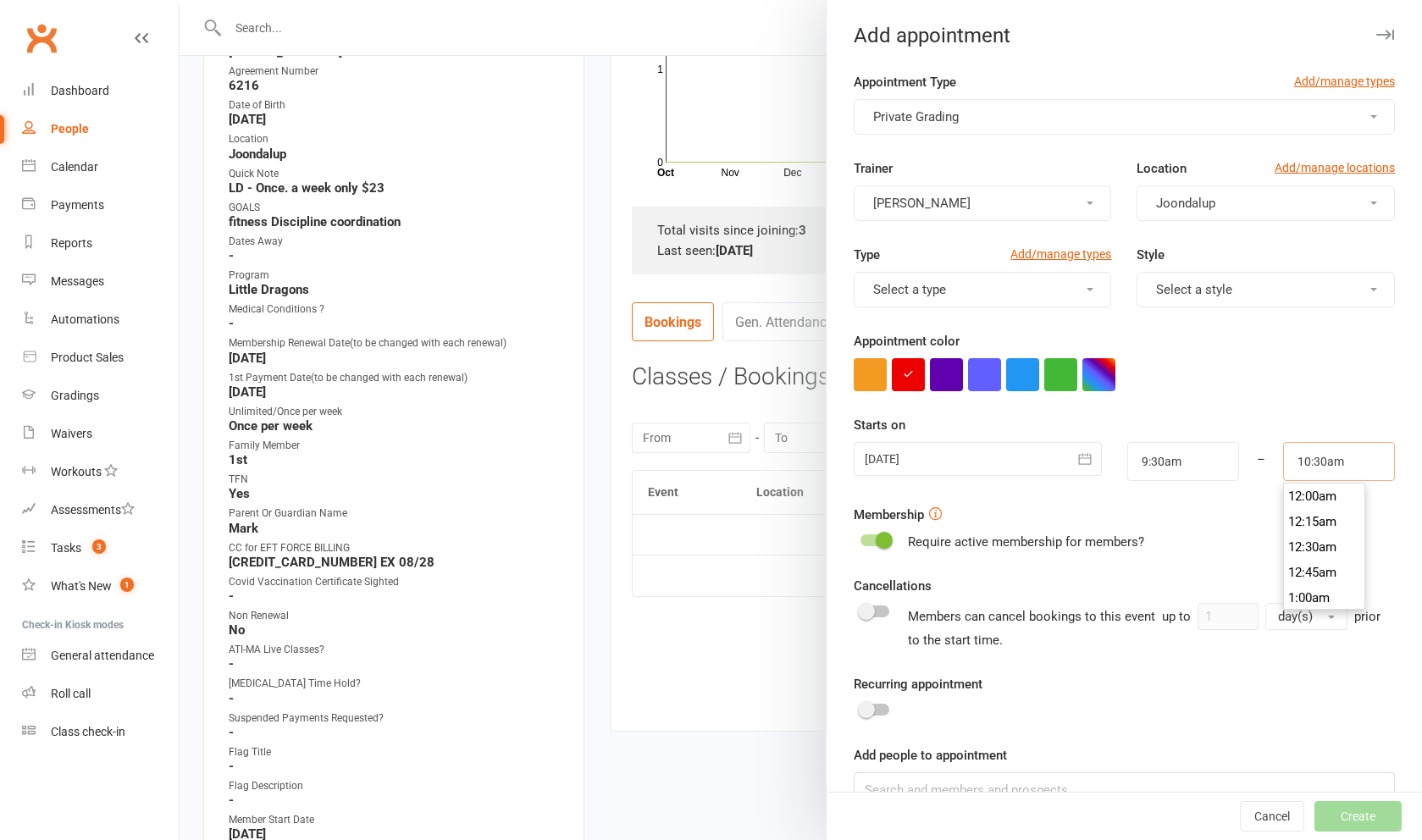
scroll to position [1041, 0]
click at [1200, 534] on div "Membership Require active membership for members?" at bounding box center [1124, 528] width 541 height 48
drag, startPoint x: 1319, startPoint y: 464, endPoint x: 1330, endPoint y: 468, distance: 11.7
click at [1319, 464] on input "10:30am" at bounding box center [1339, 461] width 112 height 39
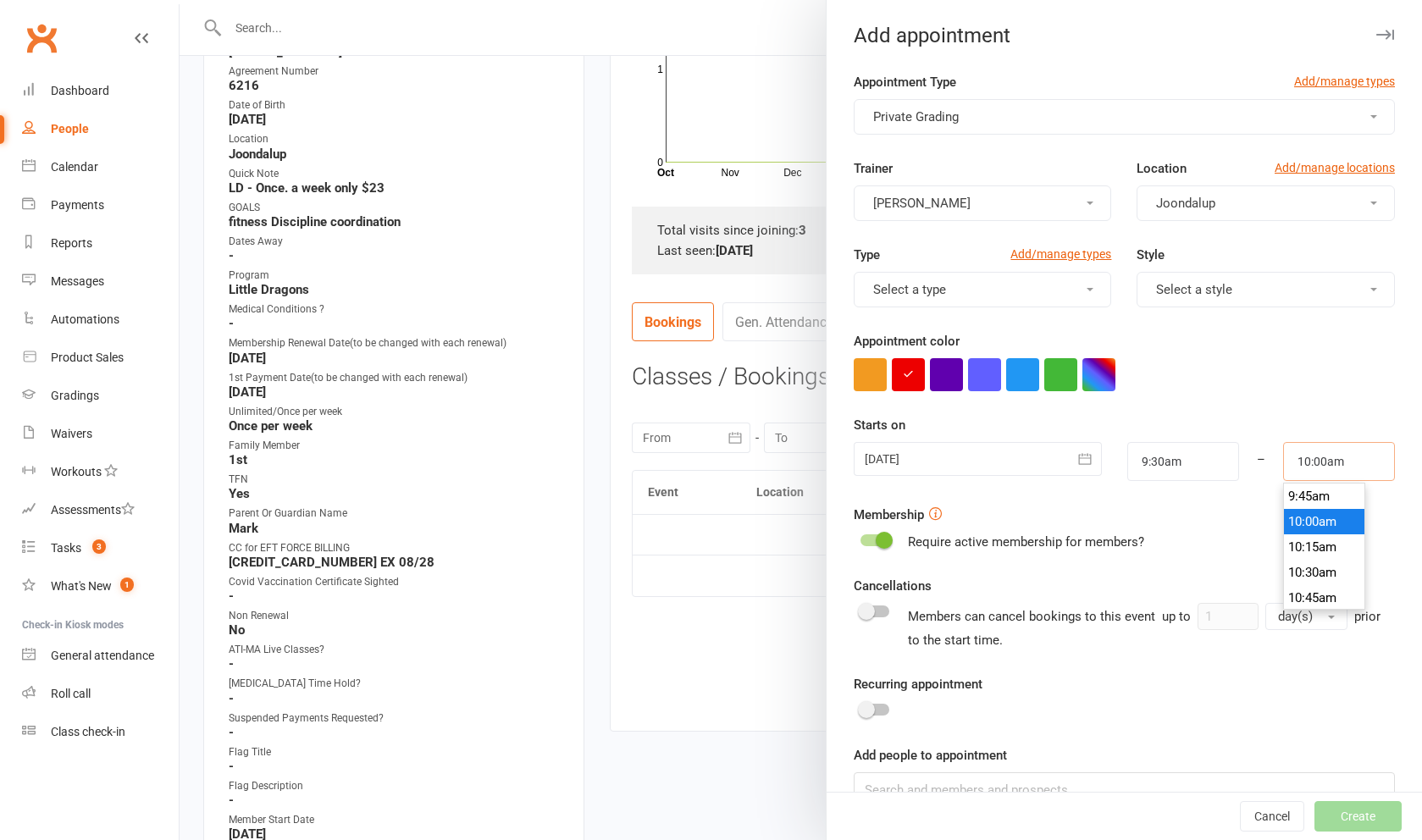
type input "10:00am"
click at [1161, 522] on div "Membership Require active membership for members?" at bounding box center [1124, 528] width 541 height 48
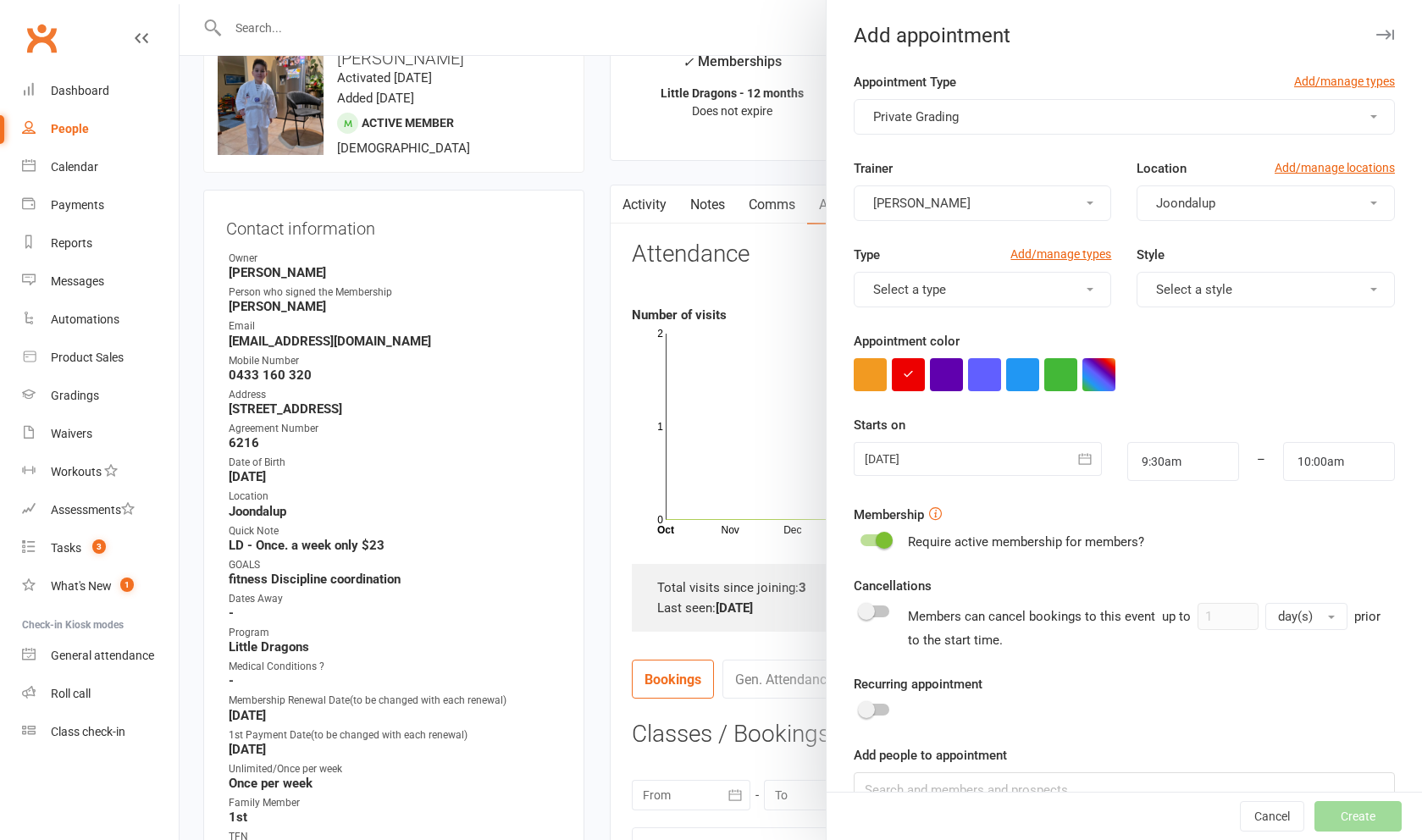
scroll to position [39, 0]
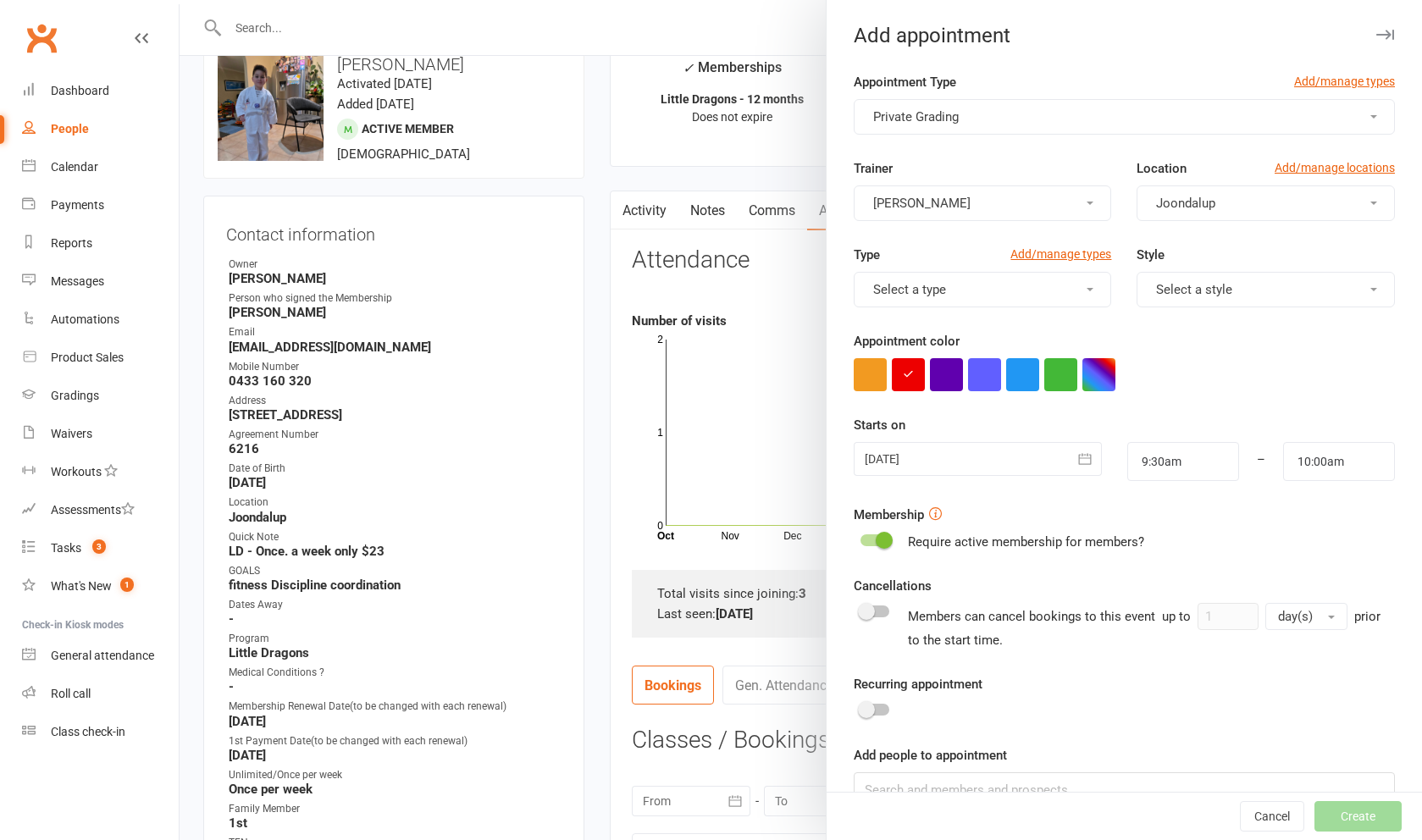
drag, startPoint x: 1291, startPoint y: 285, endPoint x: 1289, endPoint y: 294, distance: 9.2
click at [1291, 285] on button "Select a style" at bounding box center [1265, 289] width 258 height 36
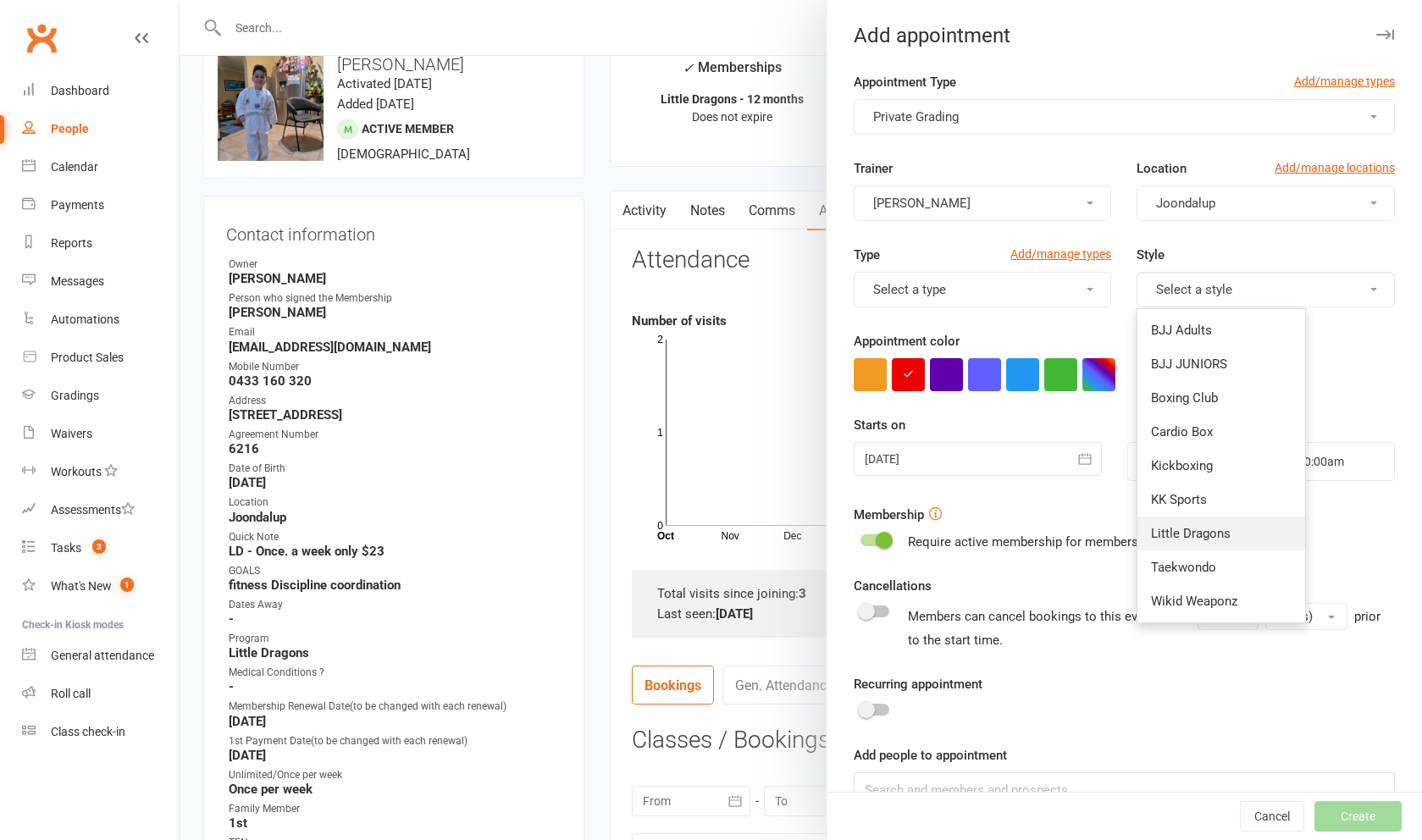
drag, startPoint x: 1251, startPoint y: 538, endPoint x: 1244, endPoint y: 528, distance: 12.2
click at [1251, 538] on link "Little Dragons" at bounding box center [1221, 533] width 167 height 34
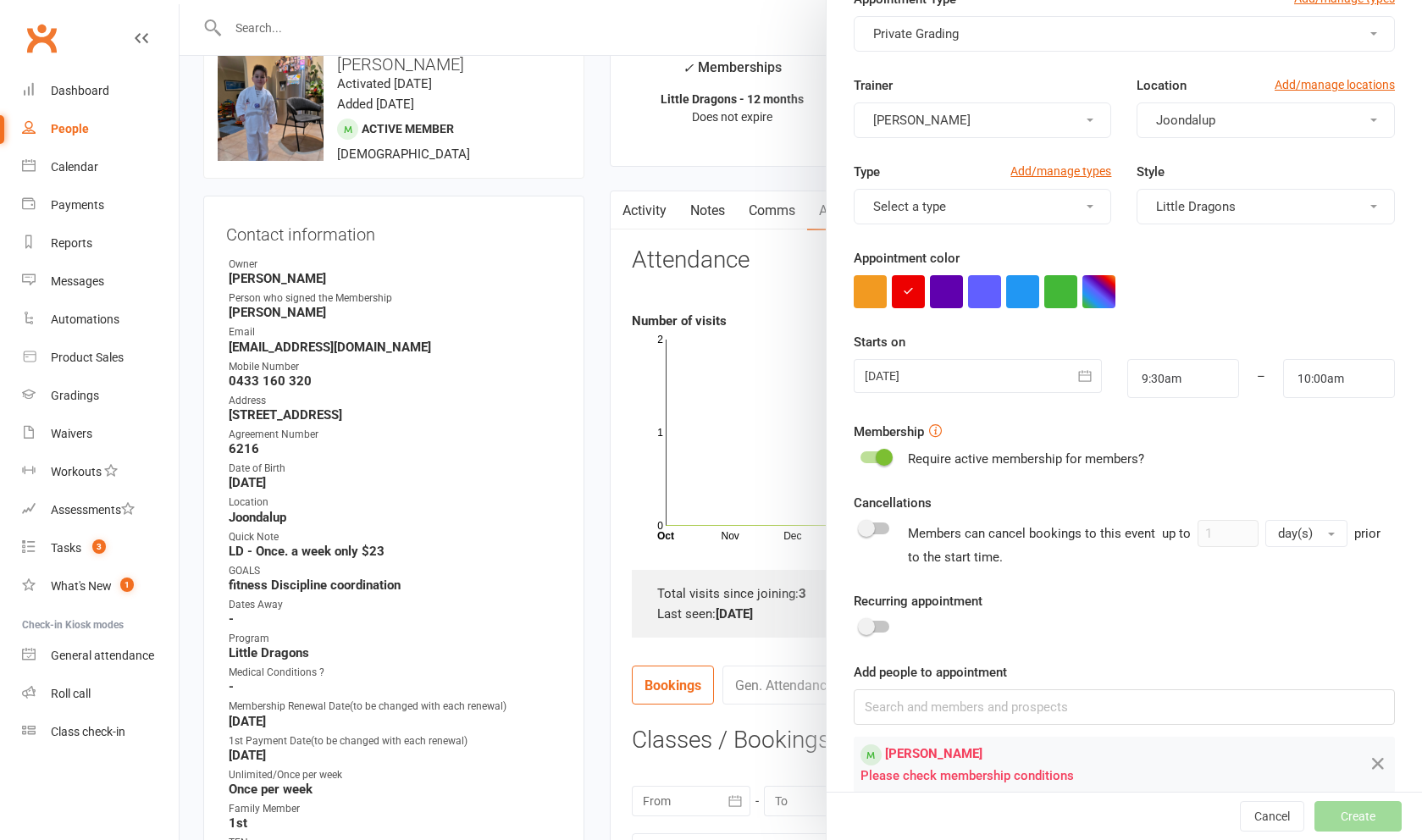
scroll to position [82, 0]
click at [1371, 768] on icon at bounding box center [1378, 764] width 20 height 21
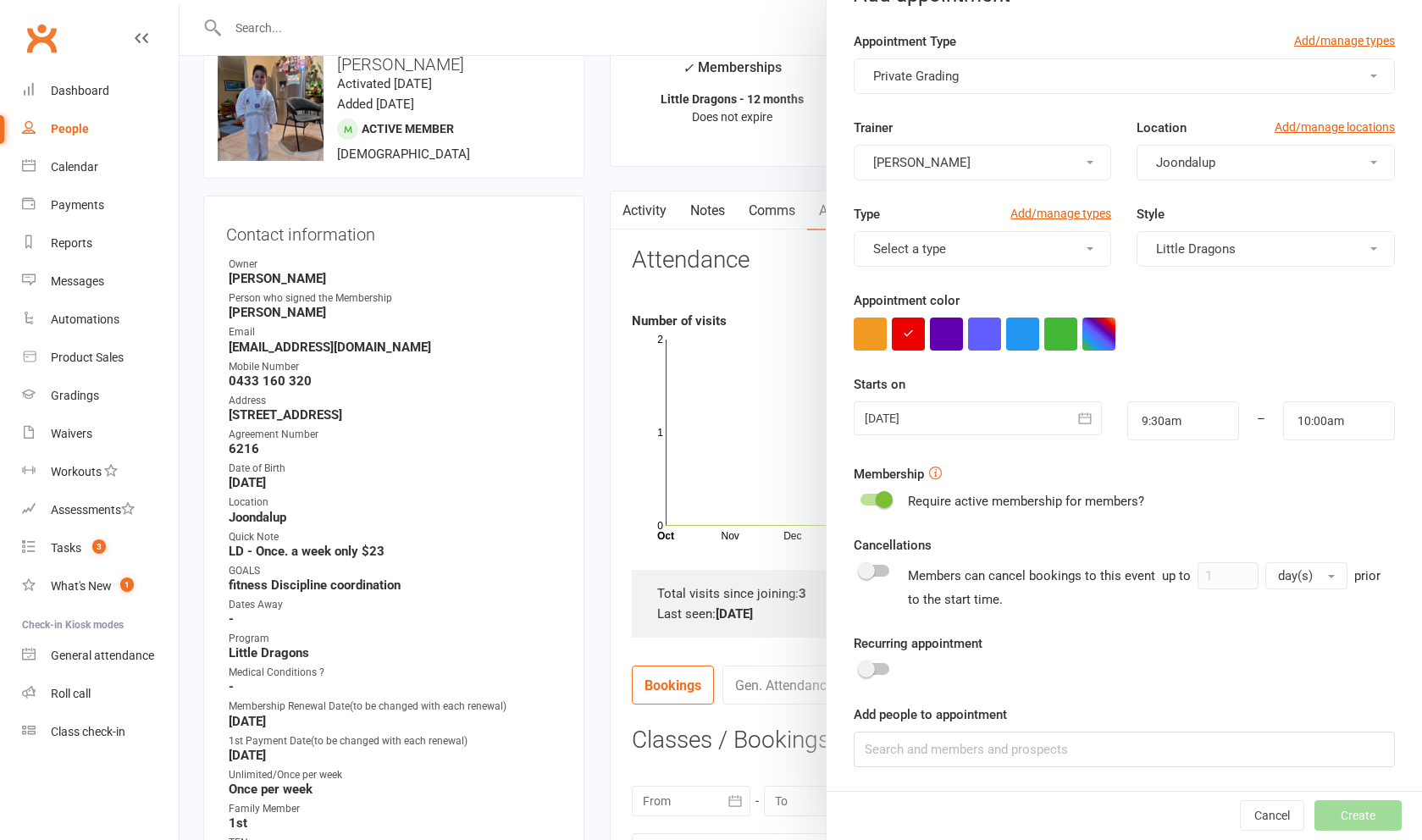
scroll to position [21, 0]
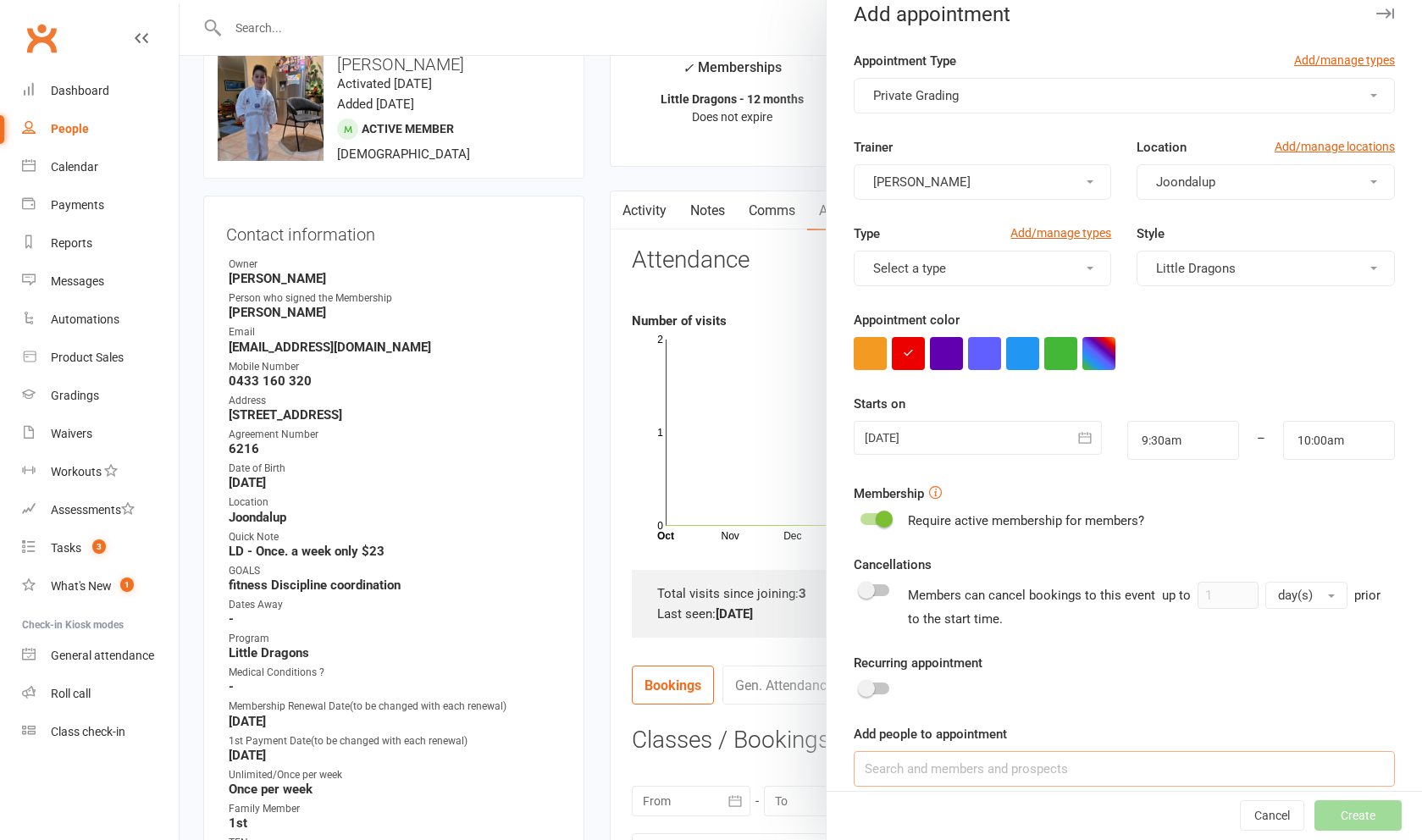
click at [1256, 776] on input at bounding box center [1124, 768] width 541 height 36
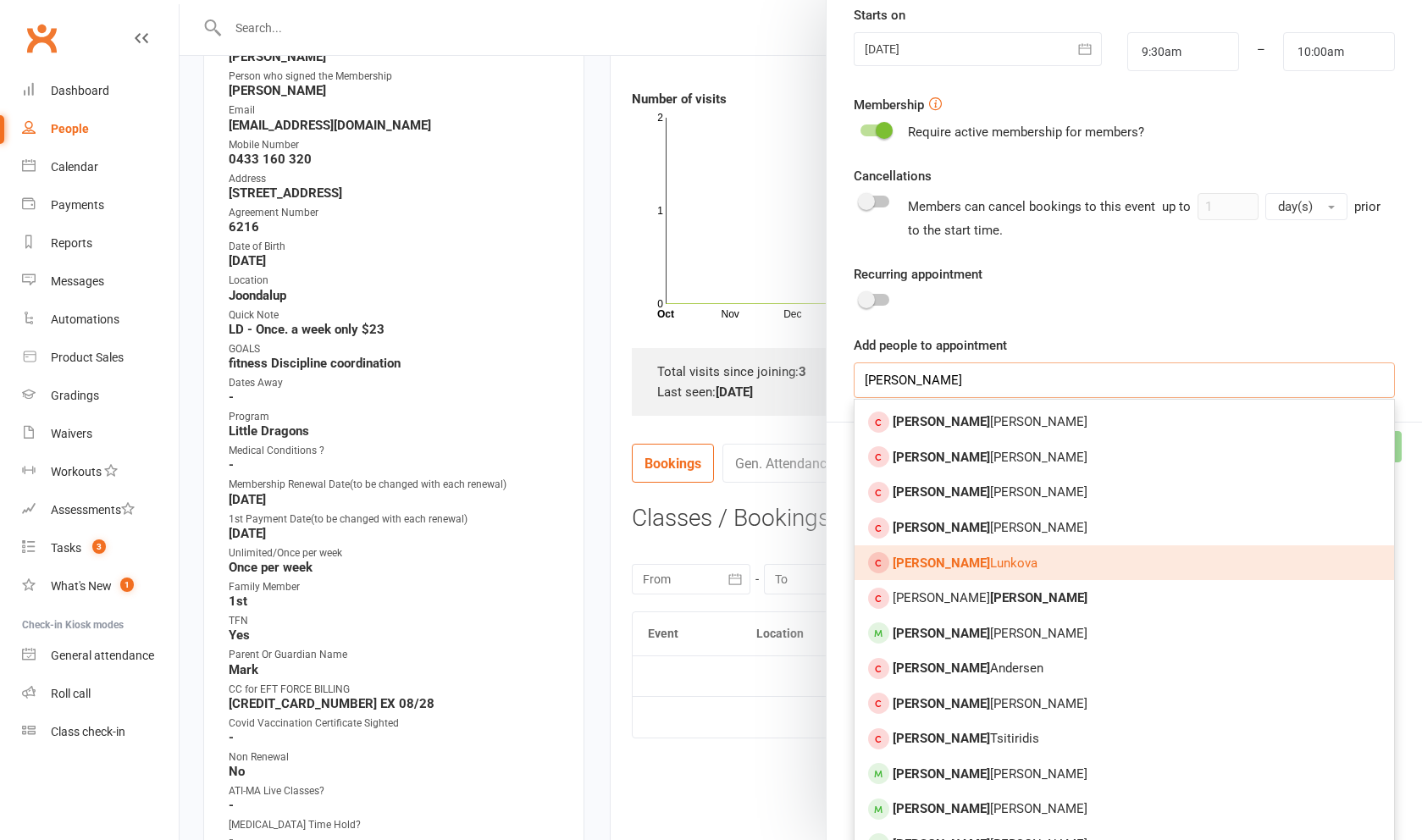
scroll to position [444, 0]
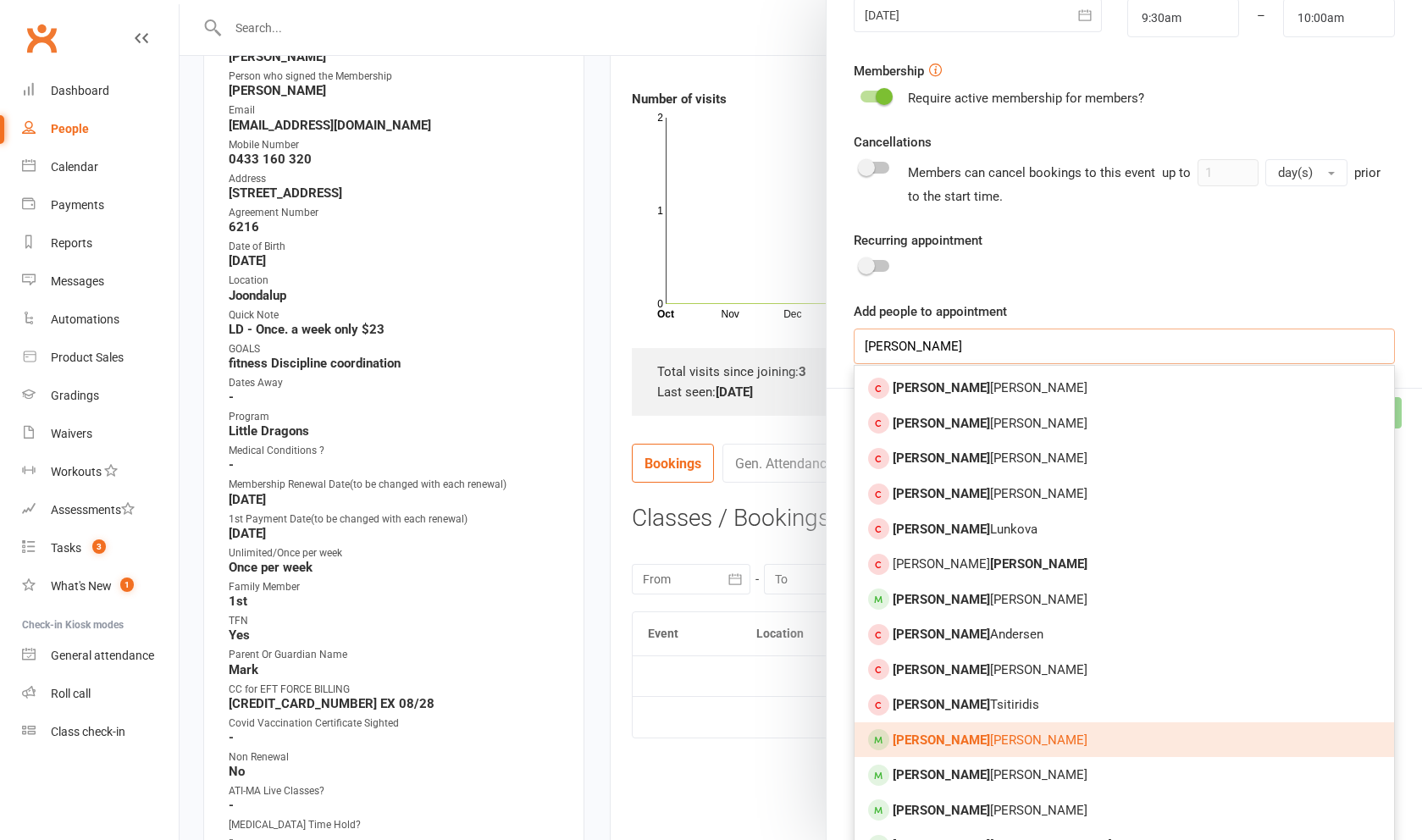
type input "[PERSON_NAME]"
click at [1031, 743] on link "[PERSON_NAME]" at bounding box center [1124, 740] width 540 height 36
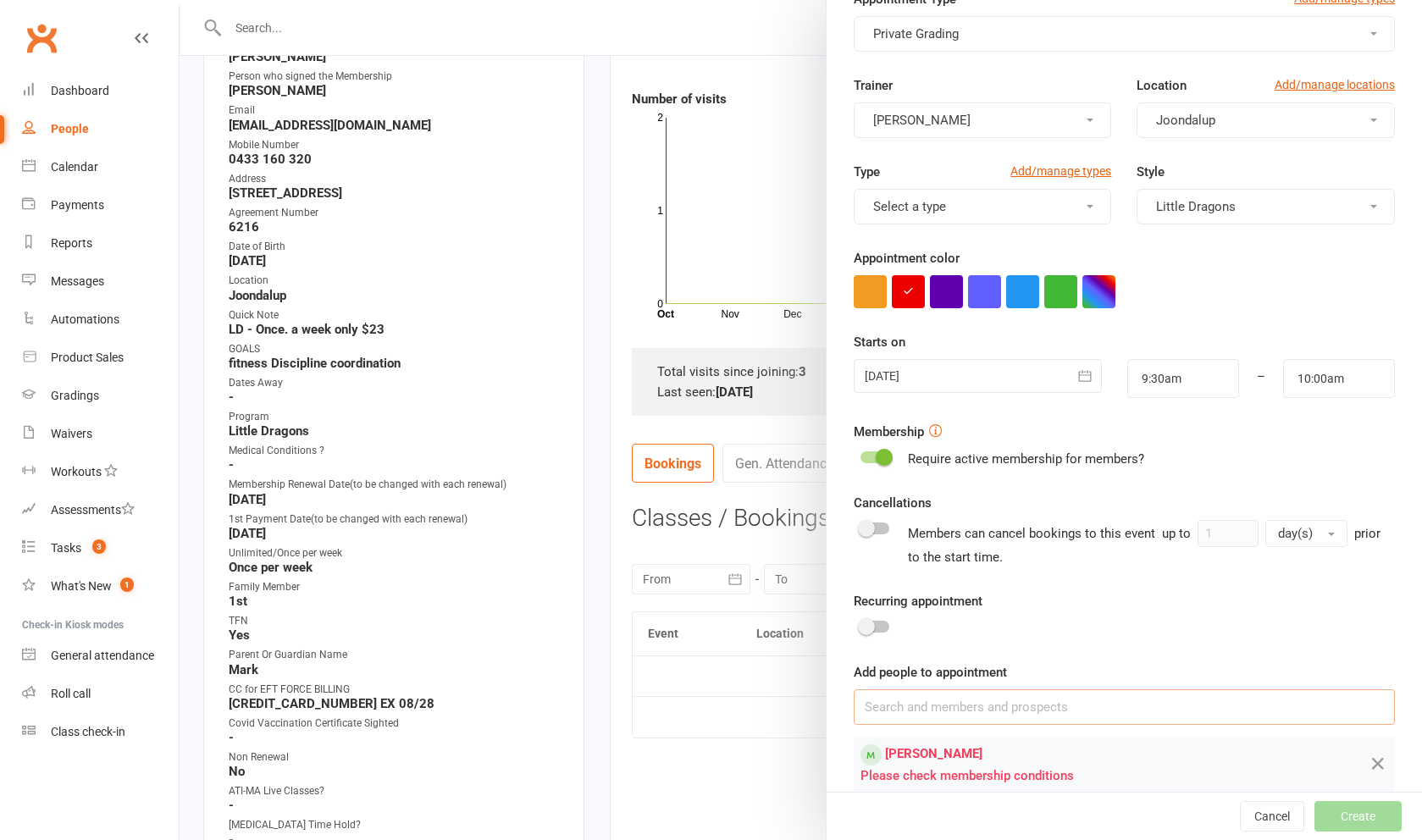
scroll to position [82, 0]
click at [1380, 830] on div "Cancel Create" at bounding box center [1124, 815] width 596 height 49
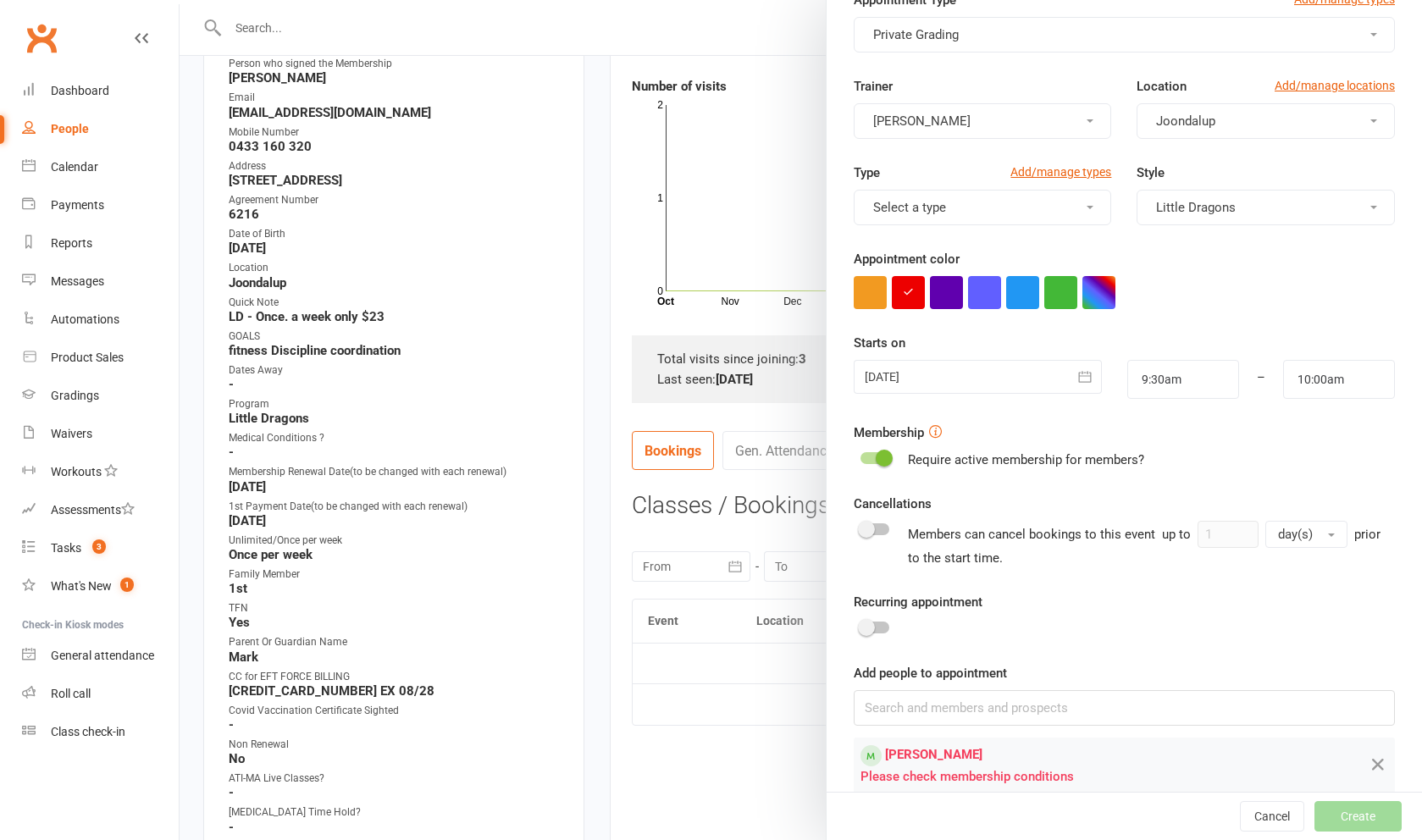
scroll to position [276, 0]
click at [886, 467] on span at bounding box center [884, 458] width 17 height 17
click at [860, 456] on input "checkbox" at bounding box center [860, 456] width 0 height 0
checkbox input "true"
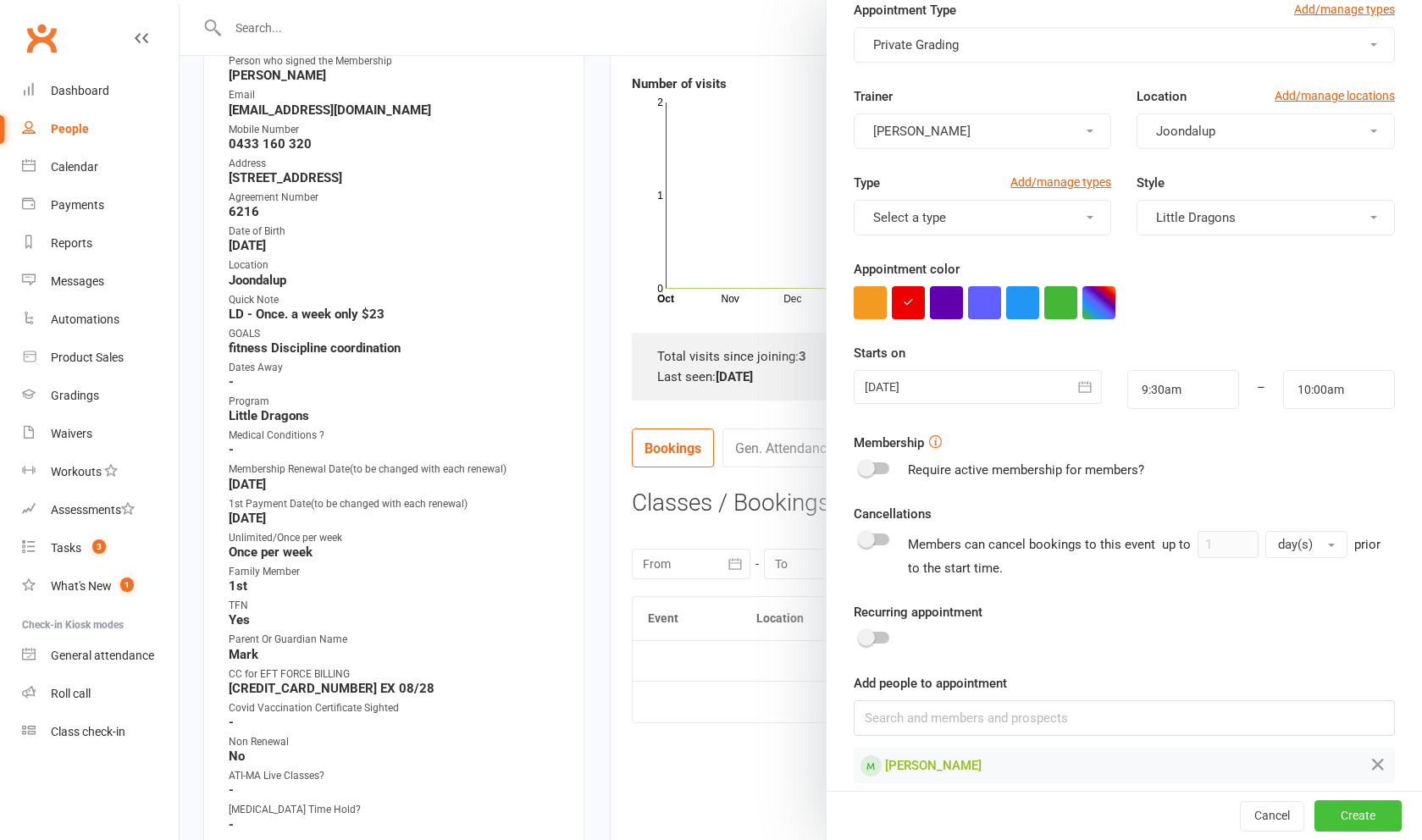
click at [1351, 826] on button "Create" at bounding box center [1358, 816] width 87 height 30
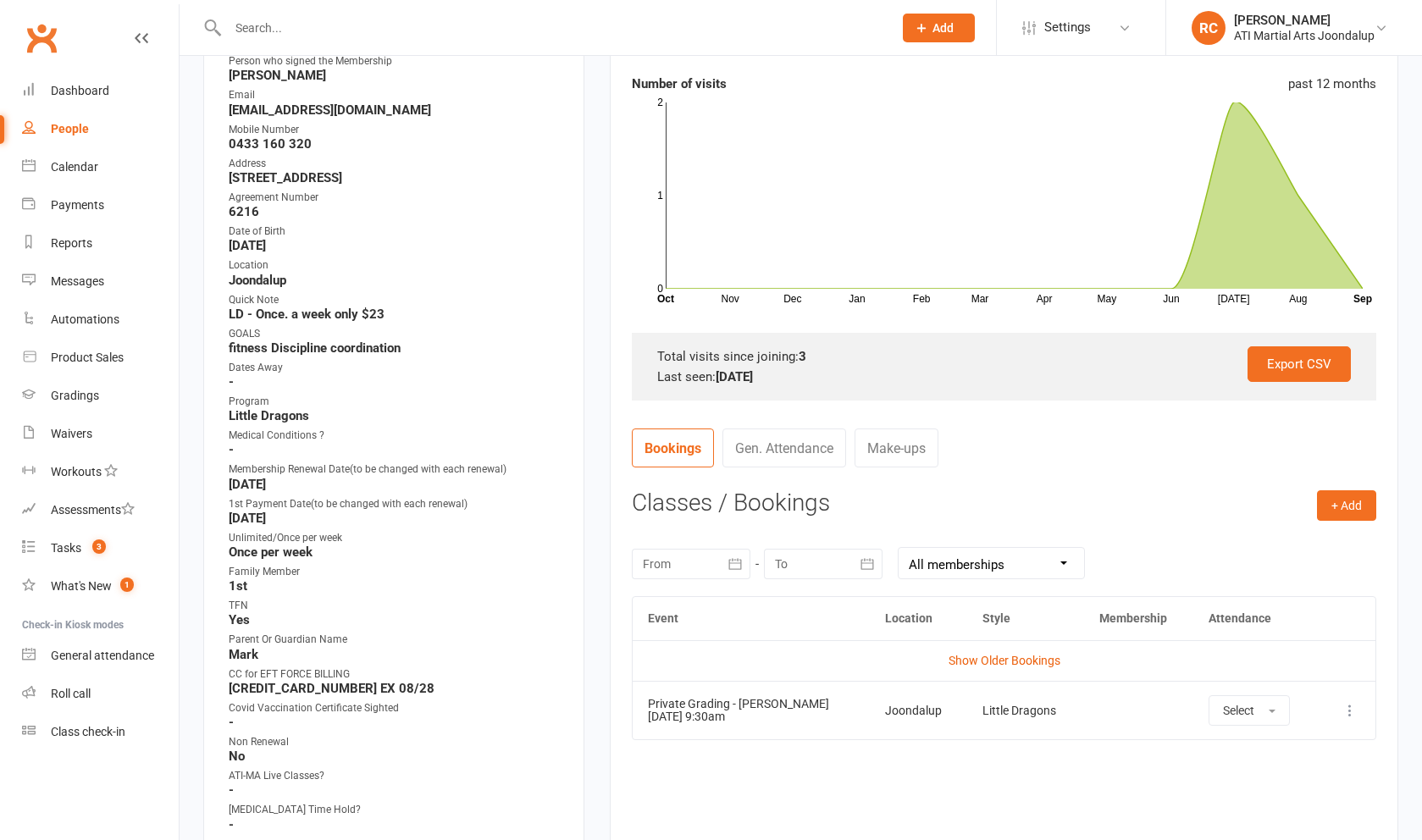
click at [1355, 714] on icon at bounding box center [1349, 710] width 17 height 17
click at [1319, 769] on link "View event" at bounding box center [1275, 777] width 167 height 34
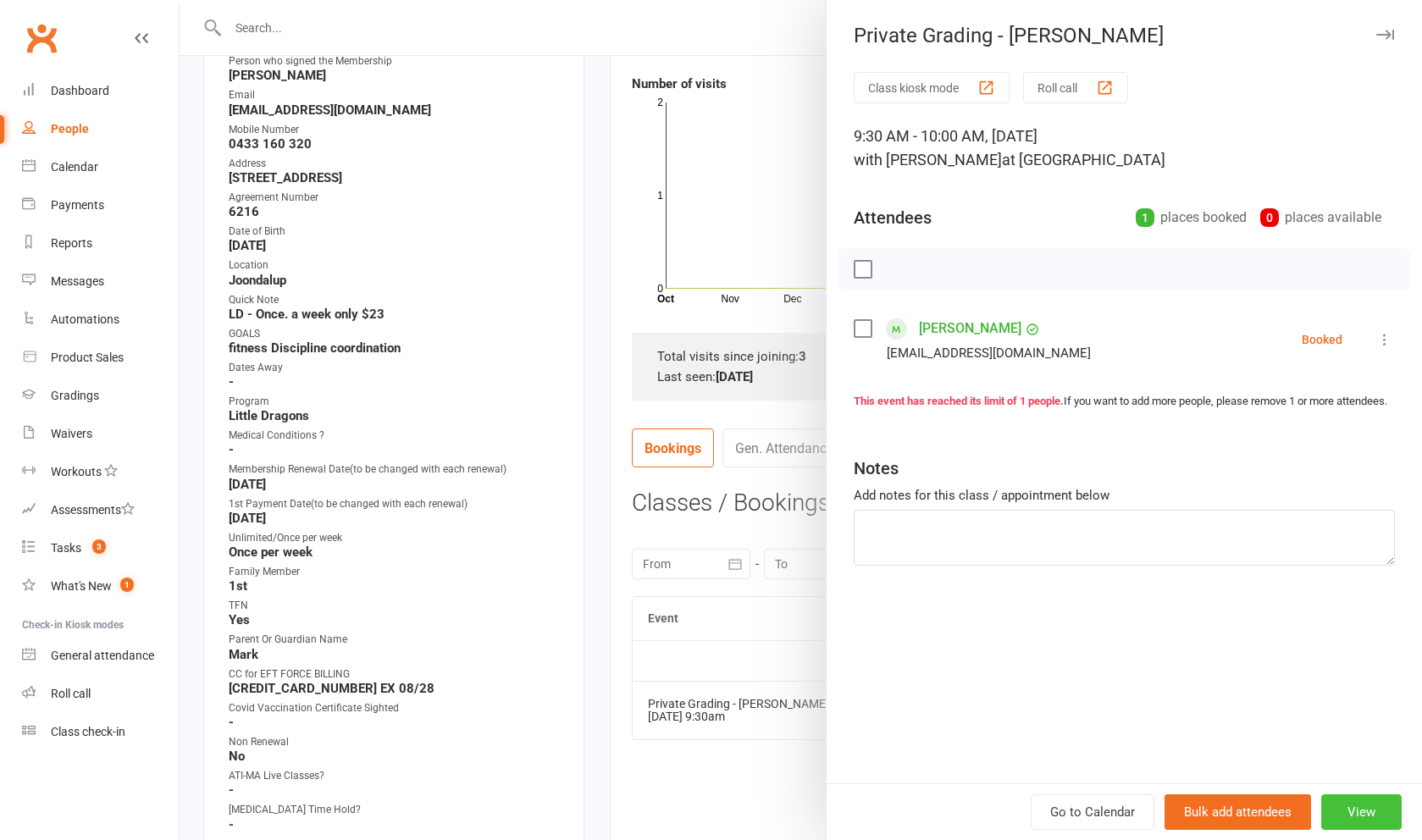
click at [1347, 811] on button "View" at bounding box center [1361, 812] width 81 height 36
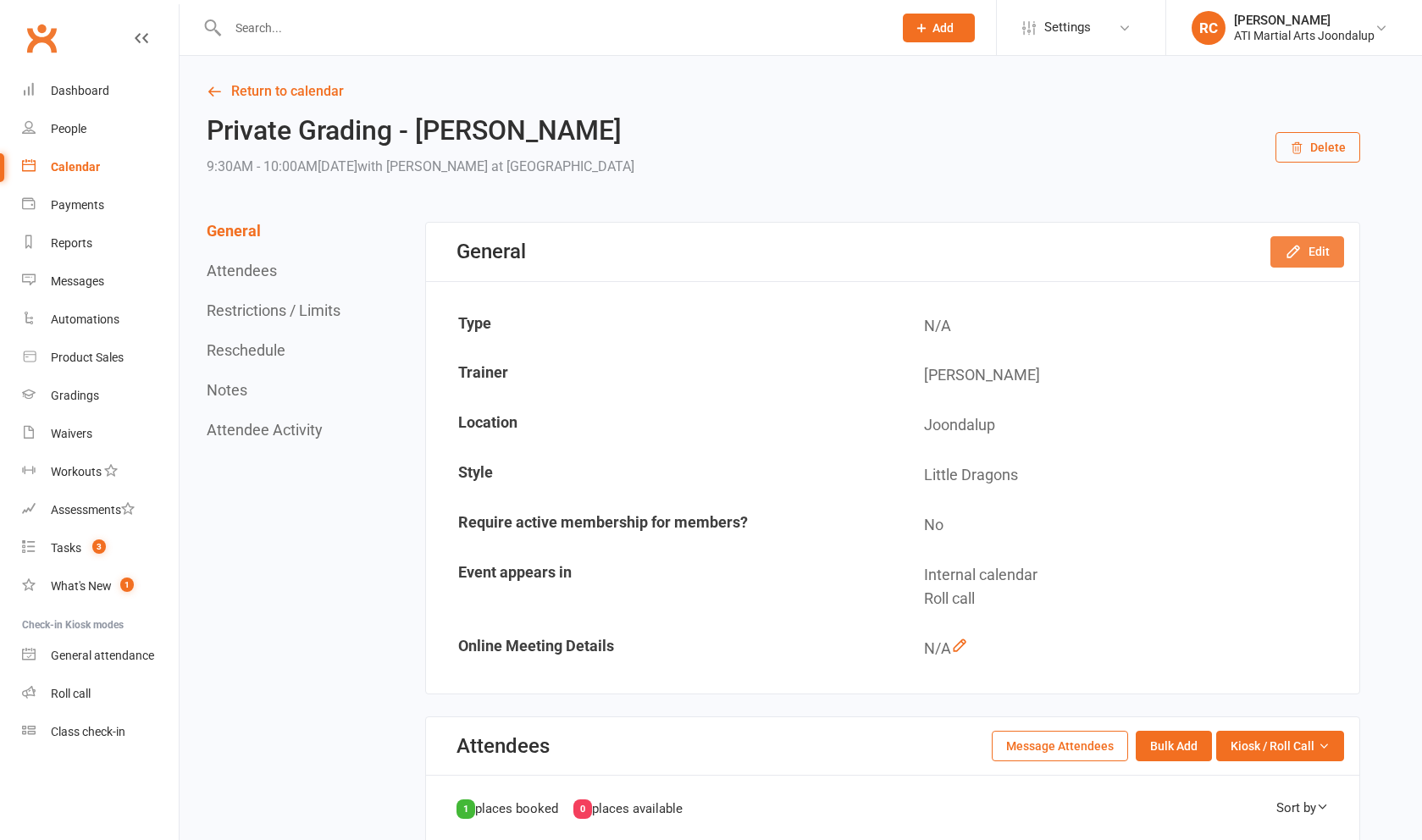
click at [1339, 246] on button "Edit" at bounding box center [1307, 251] width 74 height 30
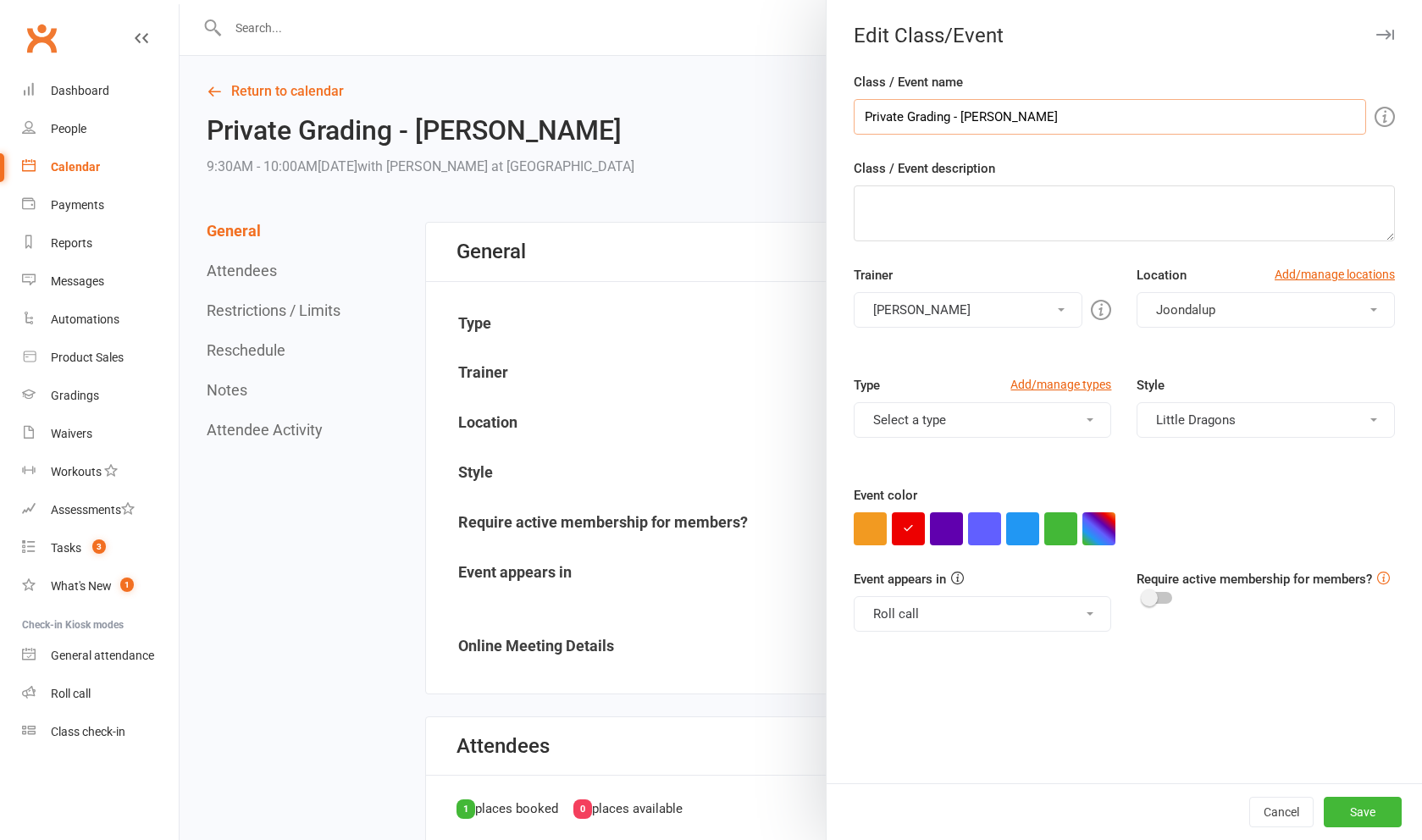
click at [953, 121] on input "Private Grading - [PERSON_NAME]" at bounding box center [1109, 117] width 512 height 36
type input "Private Grading Paid With [PERSON_NAME]"
click at [1350, 823] on button "Save" at bounding box center [1362, 812] width 78 height 30
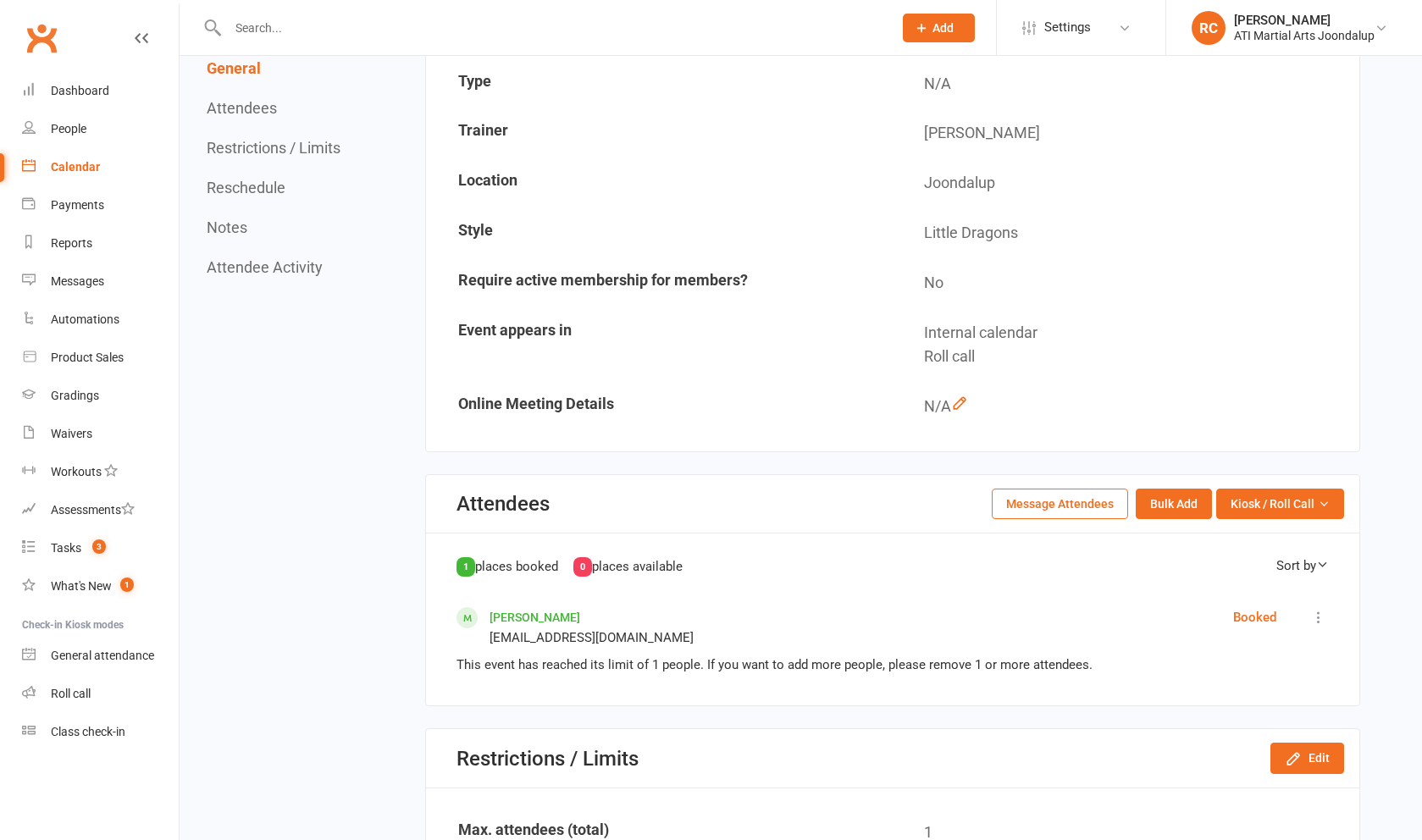
scroll to position [247, 0]
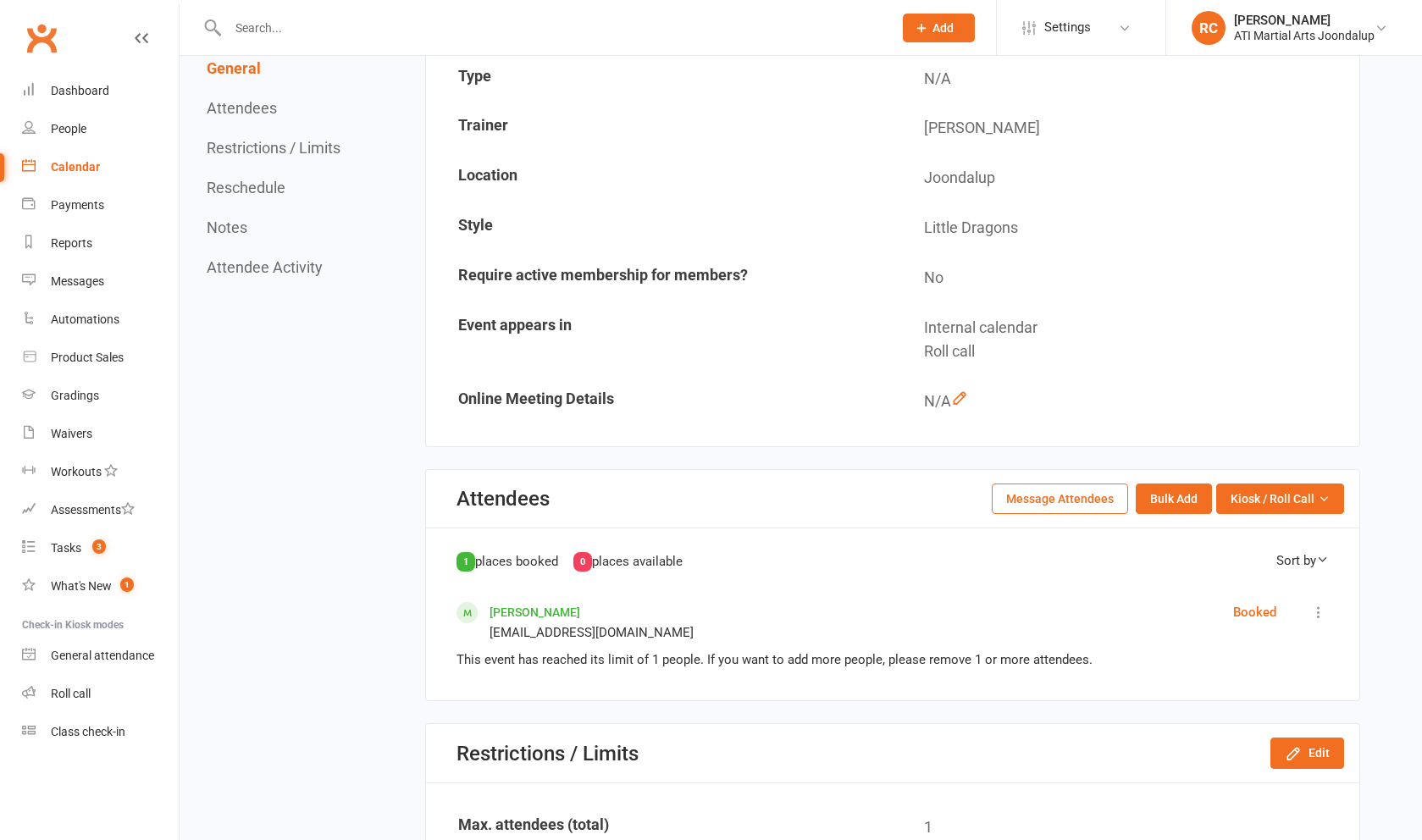
click at [575, 607] on link "[PERSON_NAME]" at bounding box center [535, 612] width 91 height 14
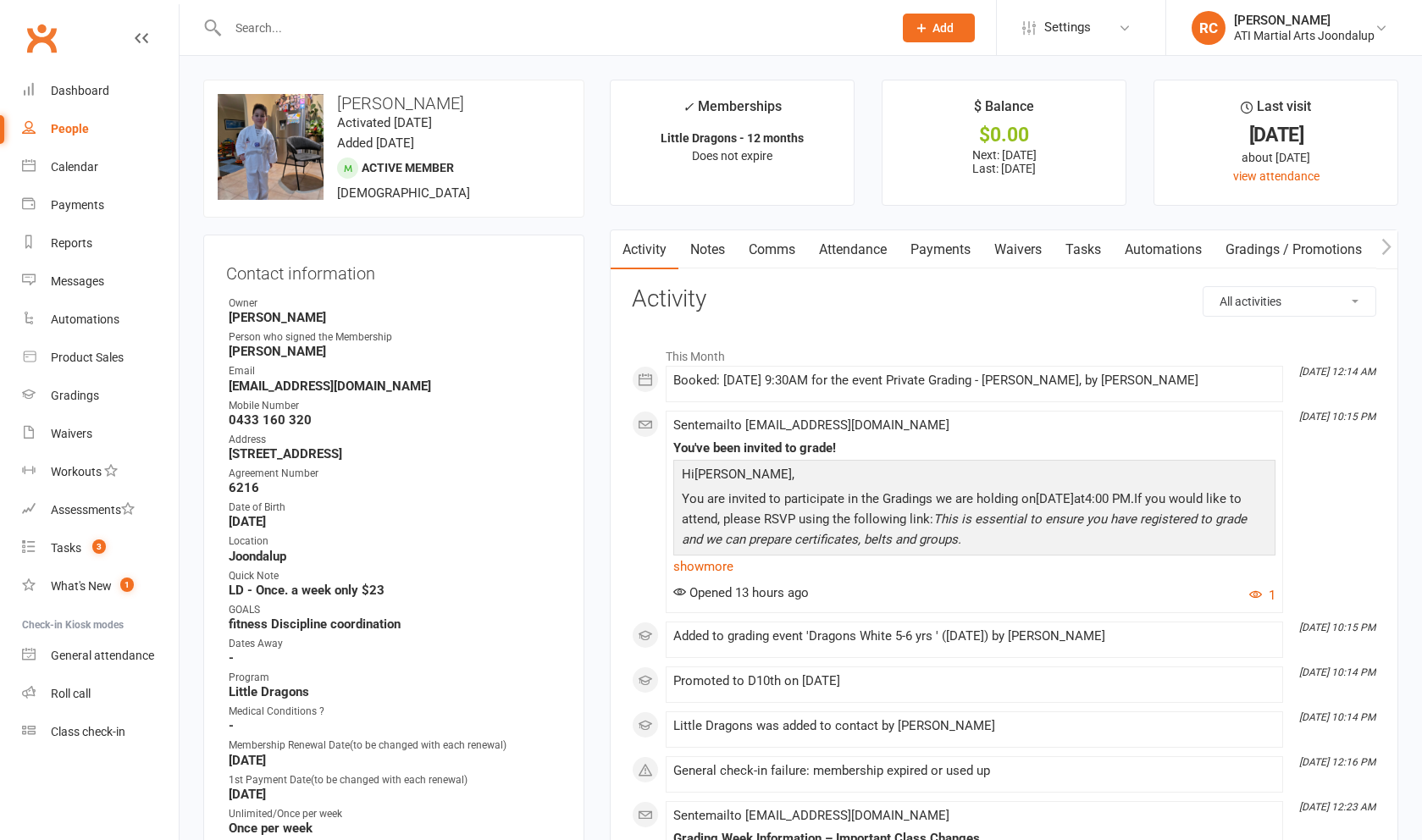
click at [940, 244] on link "Payments" at bounding box center [940, 250] width 84 height 39
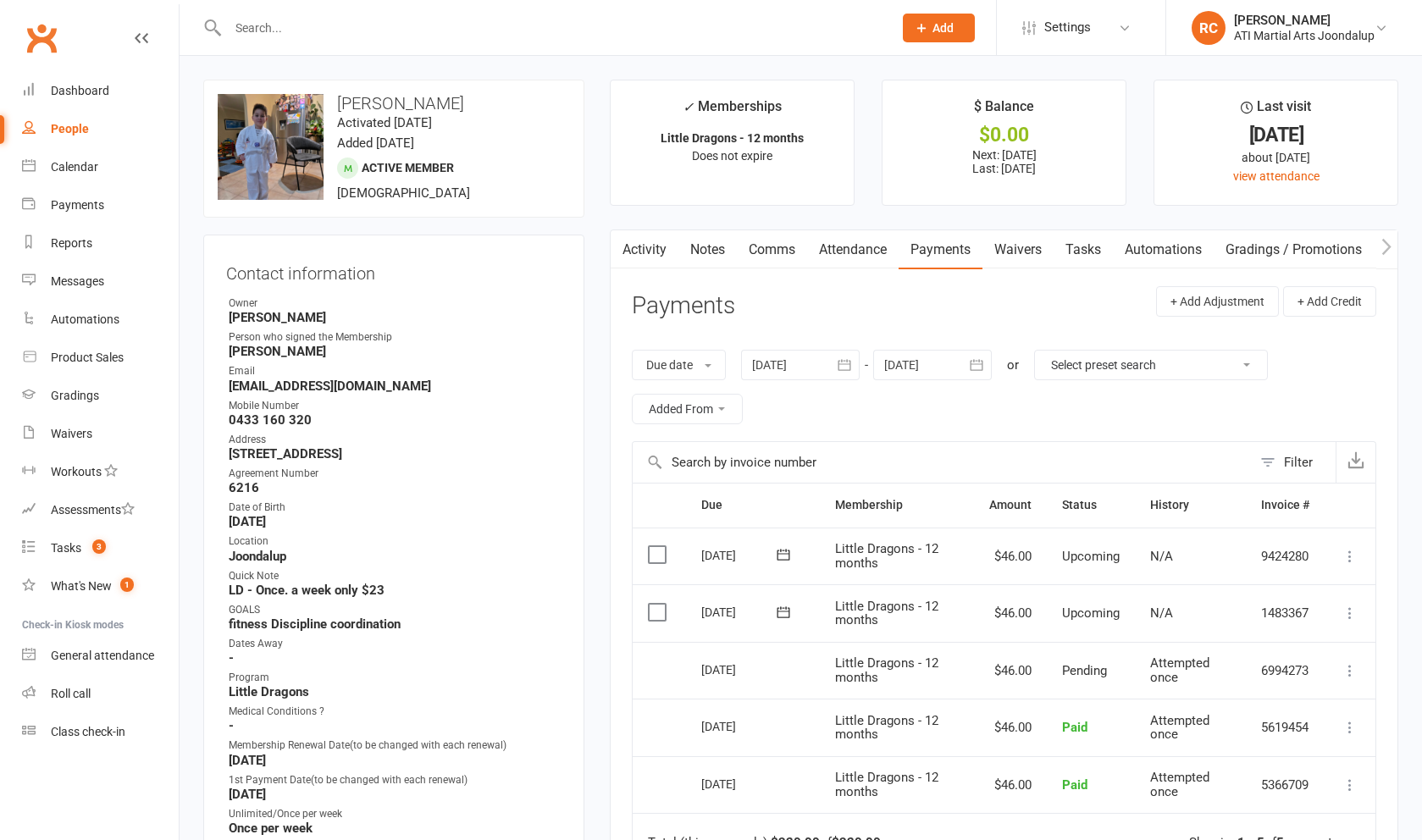
click at [872, 252] on link "Attendance" at bounding box center [853, 250] width 92 height 39
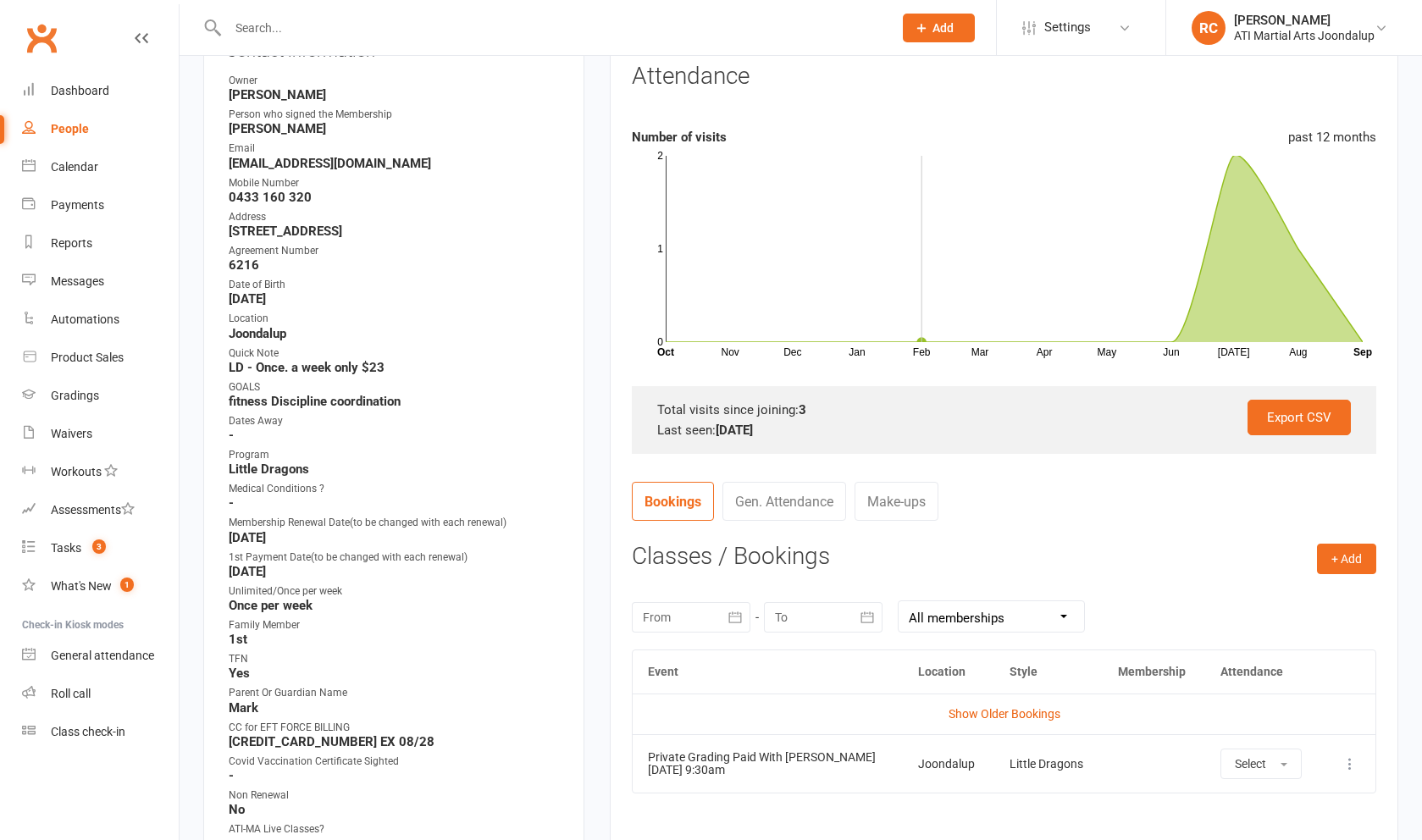
scroll to position [232, 0]
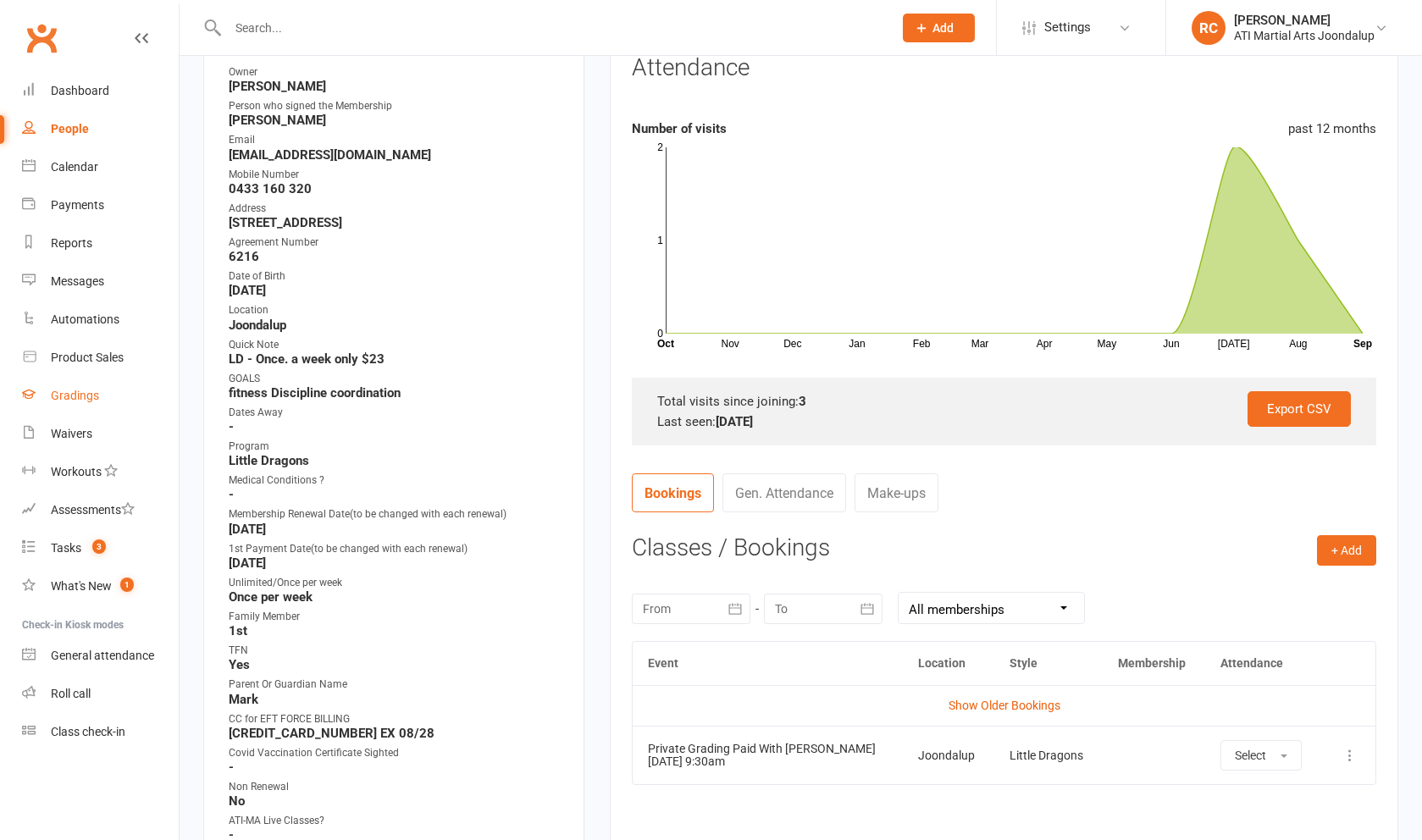
click at [106, 403] on link "Gradings" at bounding box center [100, 395] width 156 height 38
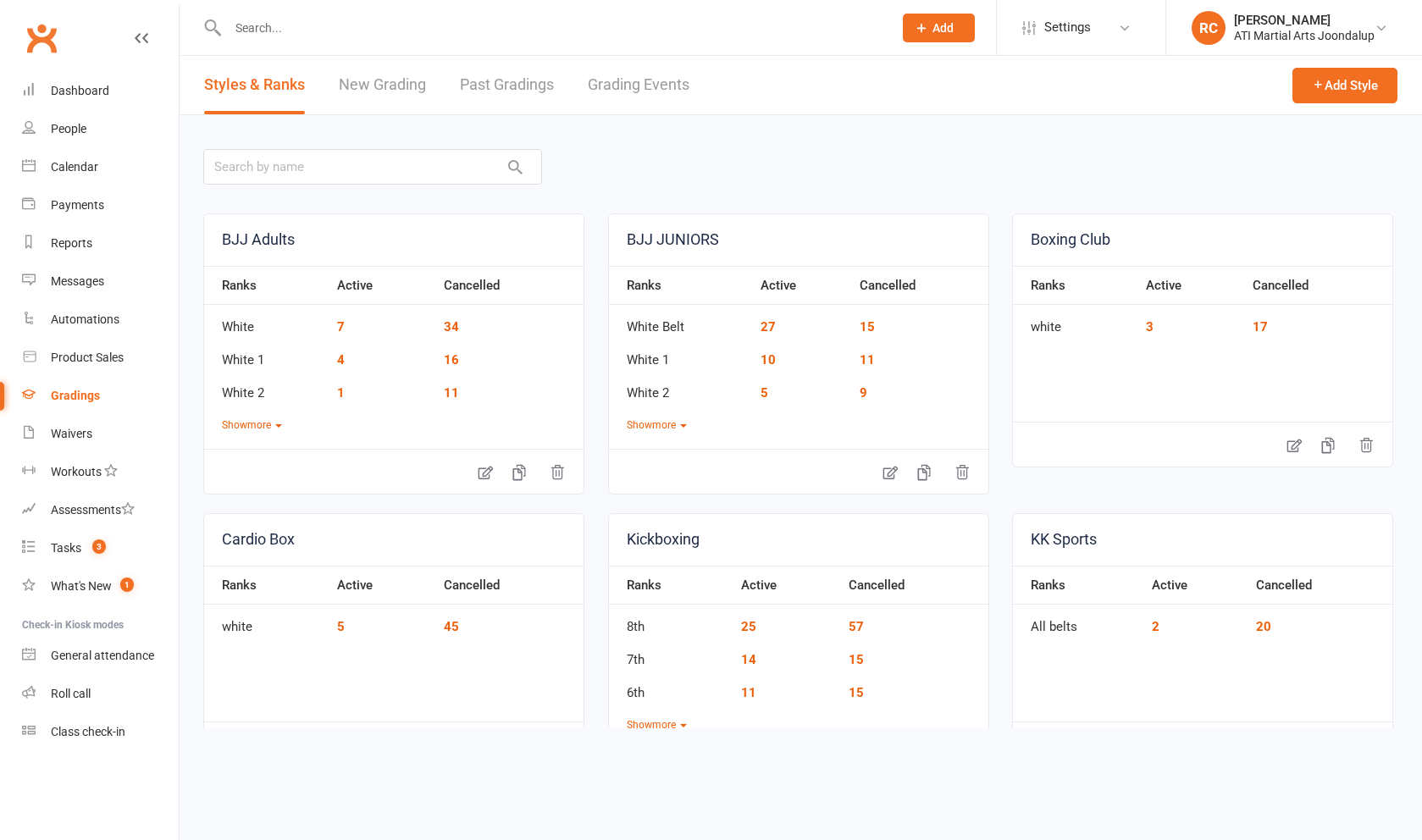
click at [666, 96] on link "Grading Events" at bounding box center [638, 85] width 102 height 59
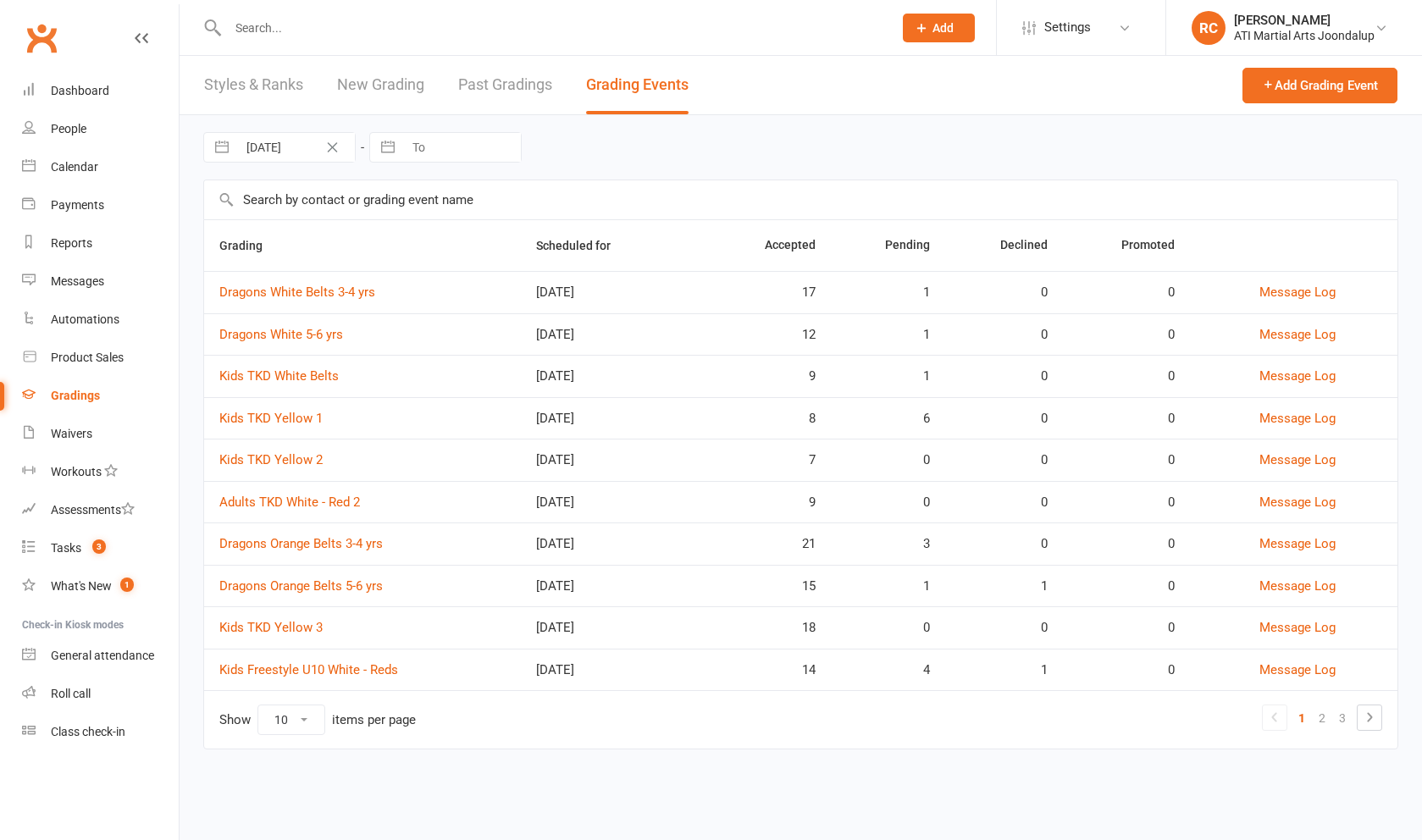
click at [357, 28] on input "text" at bounding box center [552, 28] width 658 height 24
click at [1319, 729] on link "2" at bounding box center [1322, 718] width 20 height 24
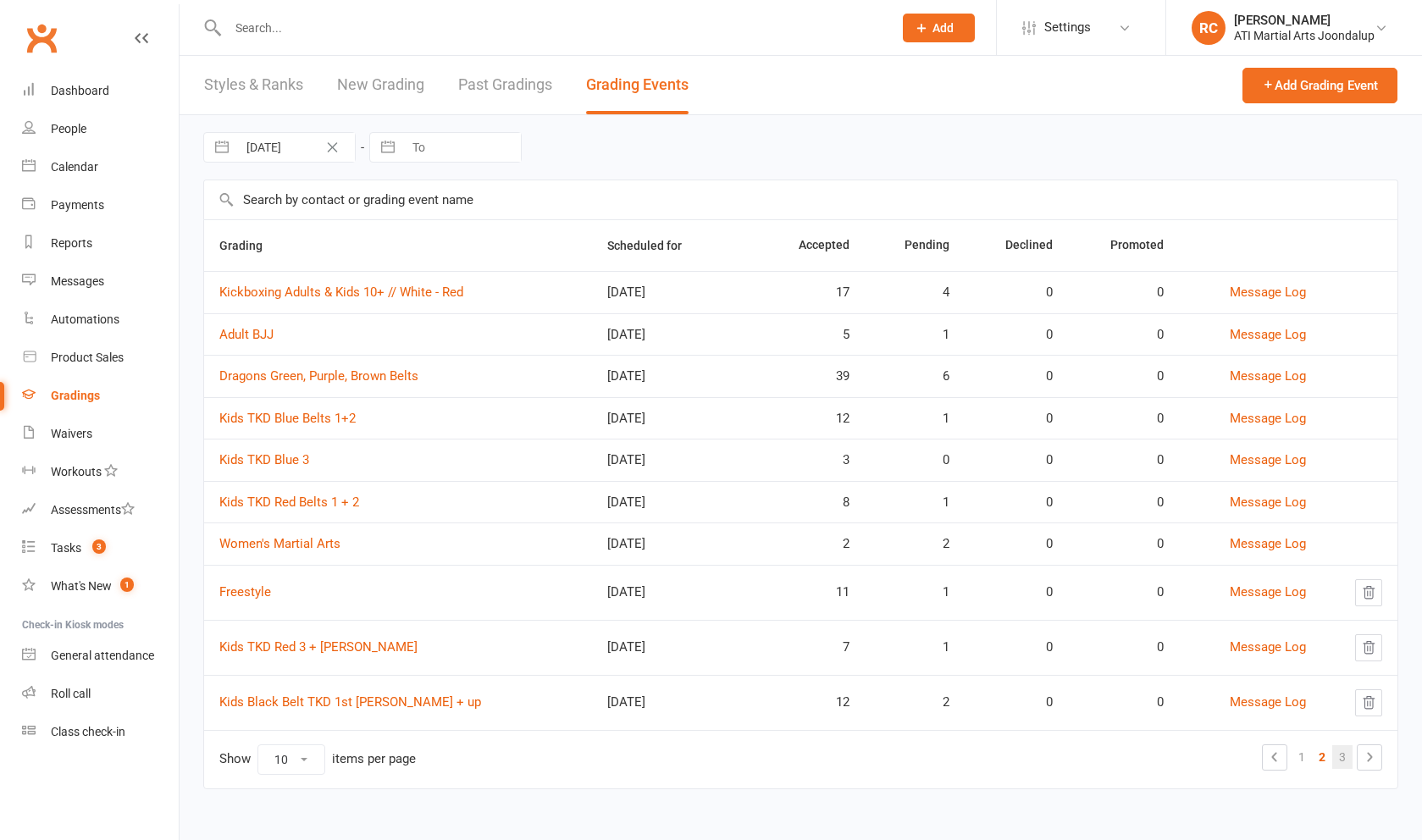
click at [1345, 764] on link "3" at bounding box center [1342, 757] width 20 height 24
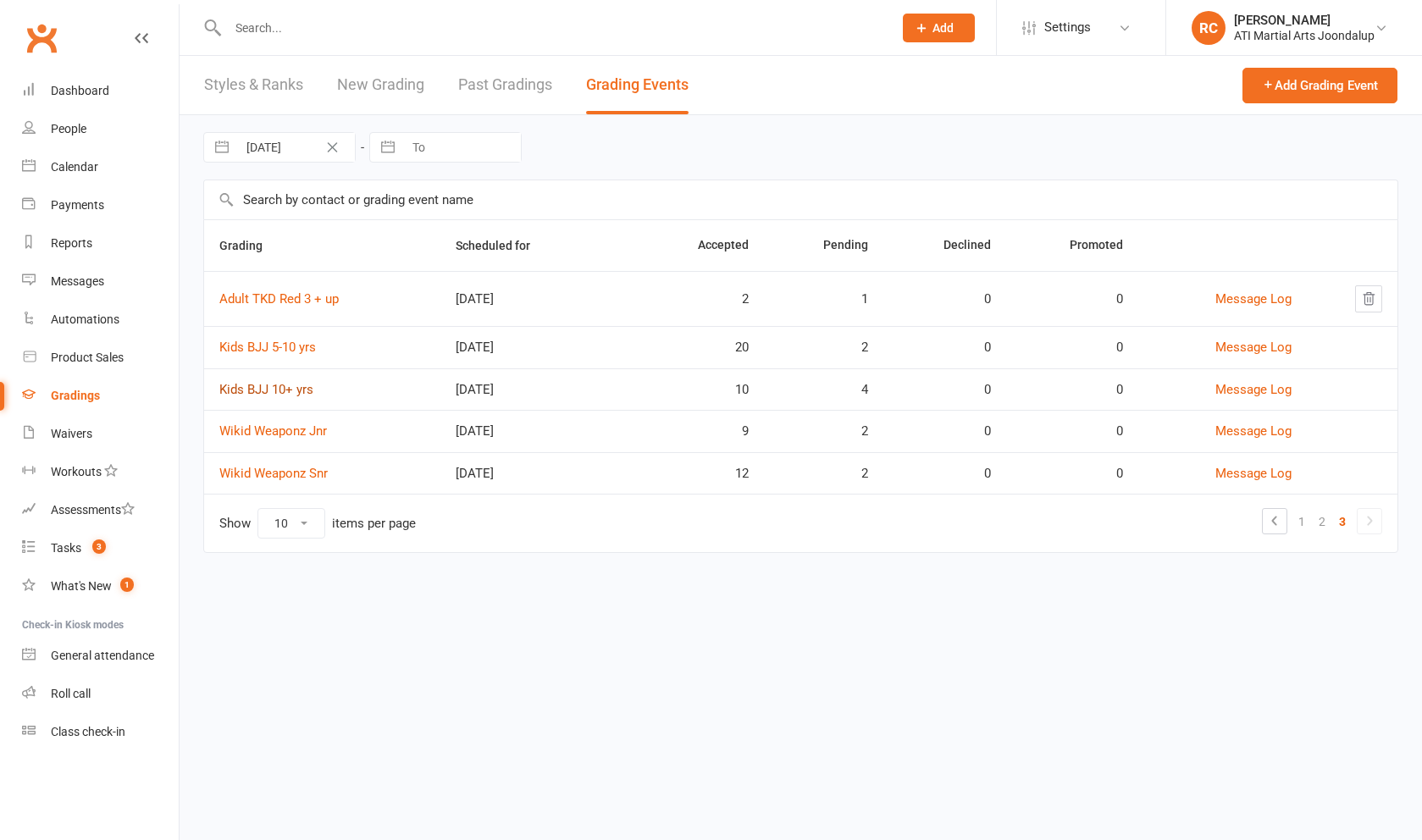
click at [281, 397] on link "Kids BJJ 10+ yrs" at bounding box center [267, 390] width 94 height 16
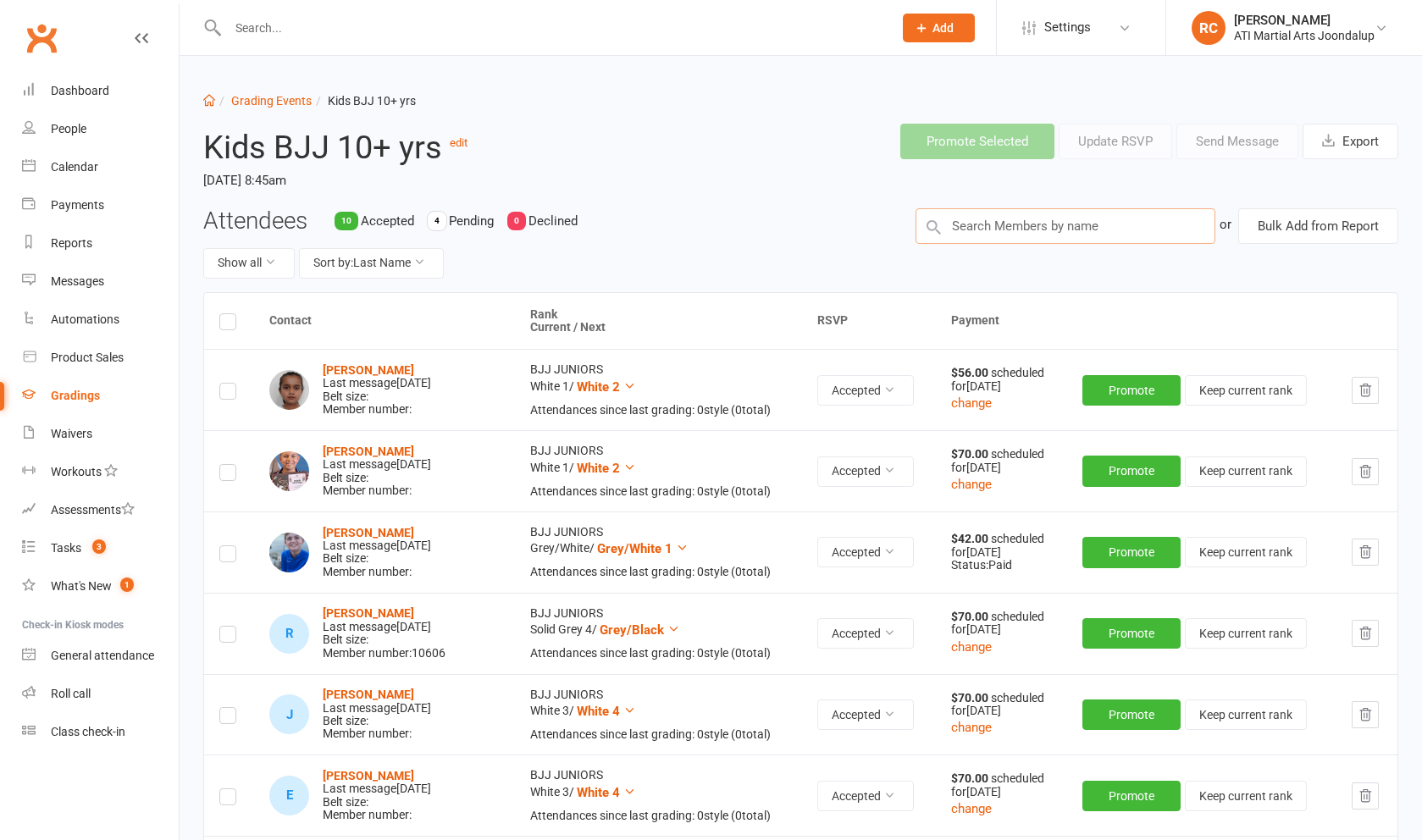
click at [1143, 238] on input "text" at bounding box center [1065, 226] width 300 height 36
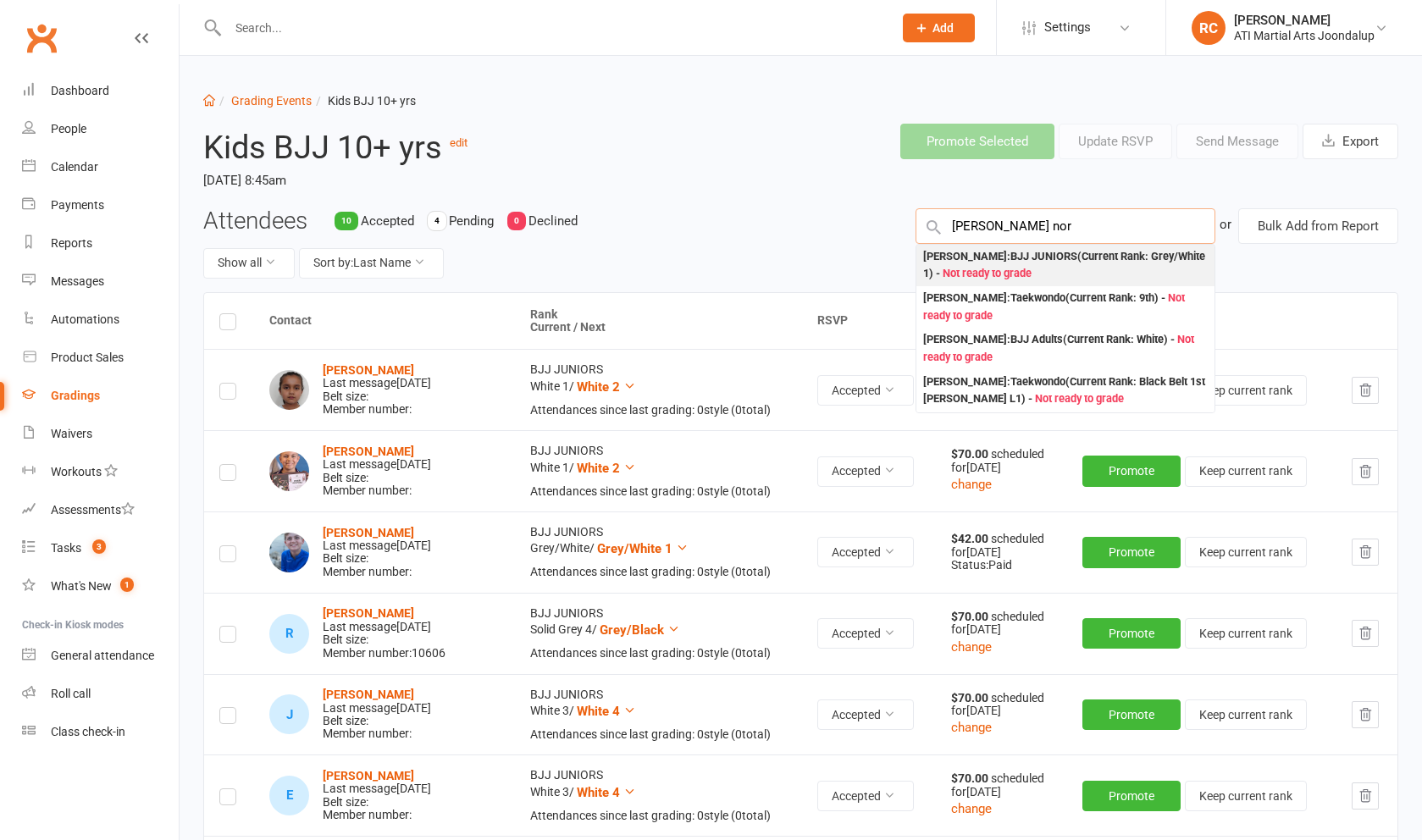
type input "[PERSON_NAME] nor"
click at [1031, 279] on span "Not ready to grade" at bounding box center [986, 273] width 89 height 13
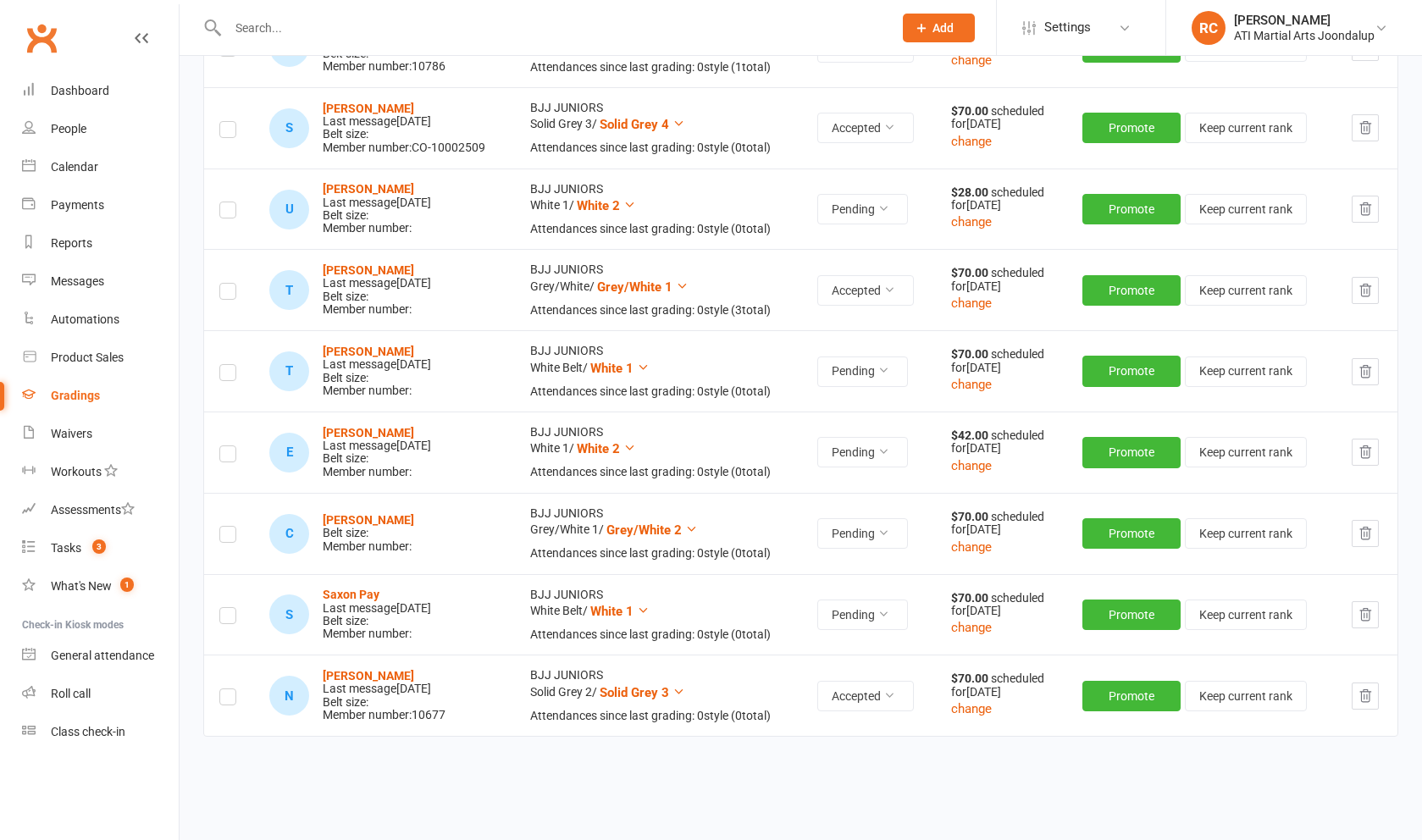
scroll to position [836, 0]
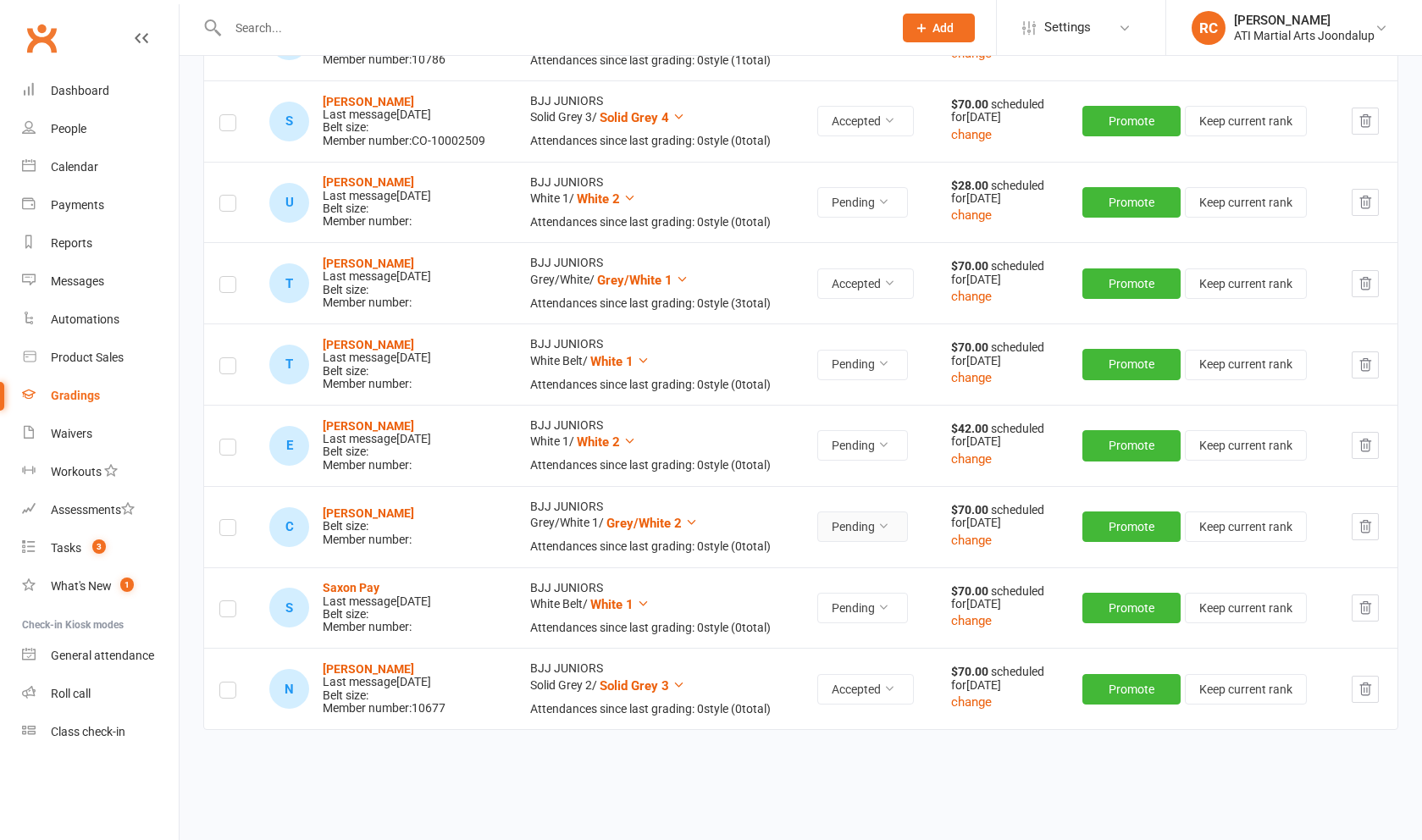
click at [898, 525] on button "Pending" at bounding box center [862, 526] width 91 height 30
click at [864, 560] on link "Accepted" at bounding box center [829, 559] width 167 height 34
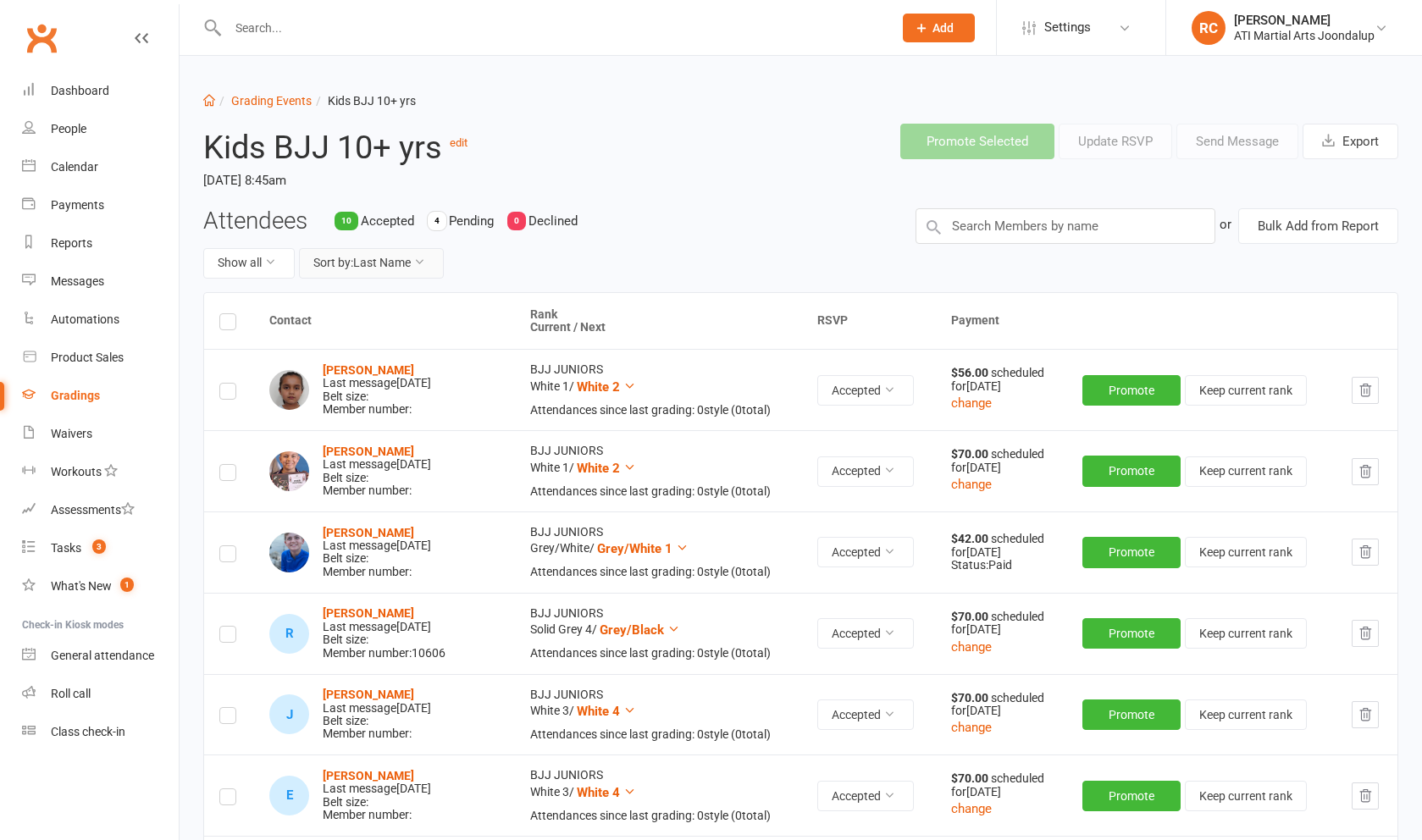
scroll to position [0, 0]
click at [259, 103] on link "Grading Events" at bounding box center [272, 100] width 81 height 14
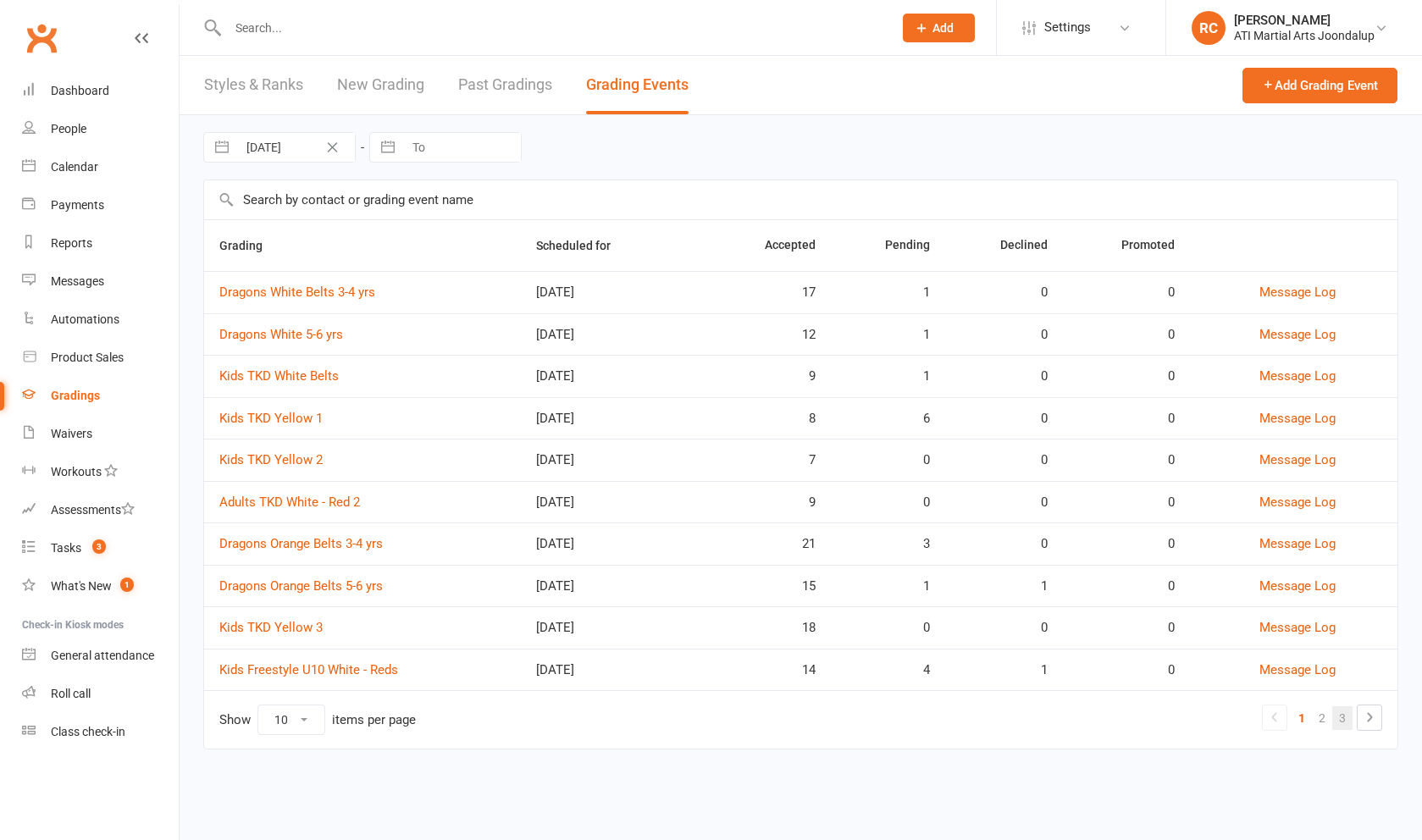
click at [1346, 727] on link "3" at bounding box center [1342, 718] width 20 height 24
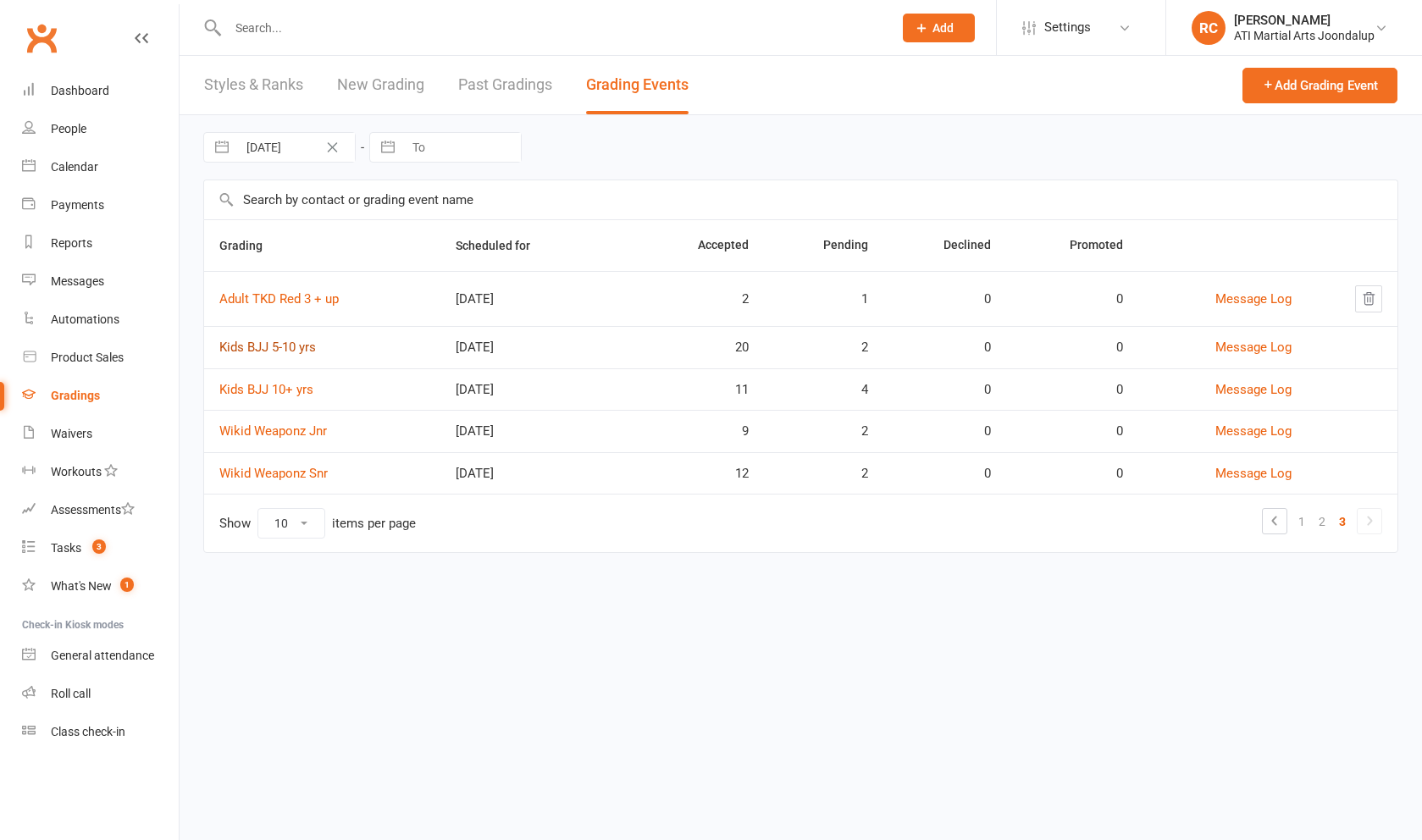
click at [296, 355] on link "Kids BJJ 5-10 yrs" at bounding box center [267, 346] width 97 height 16
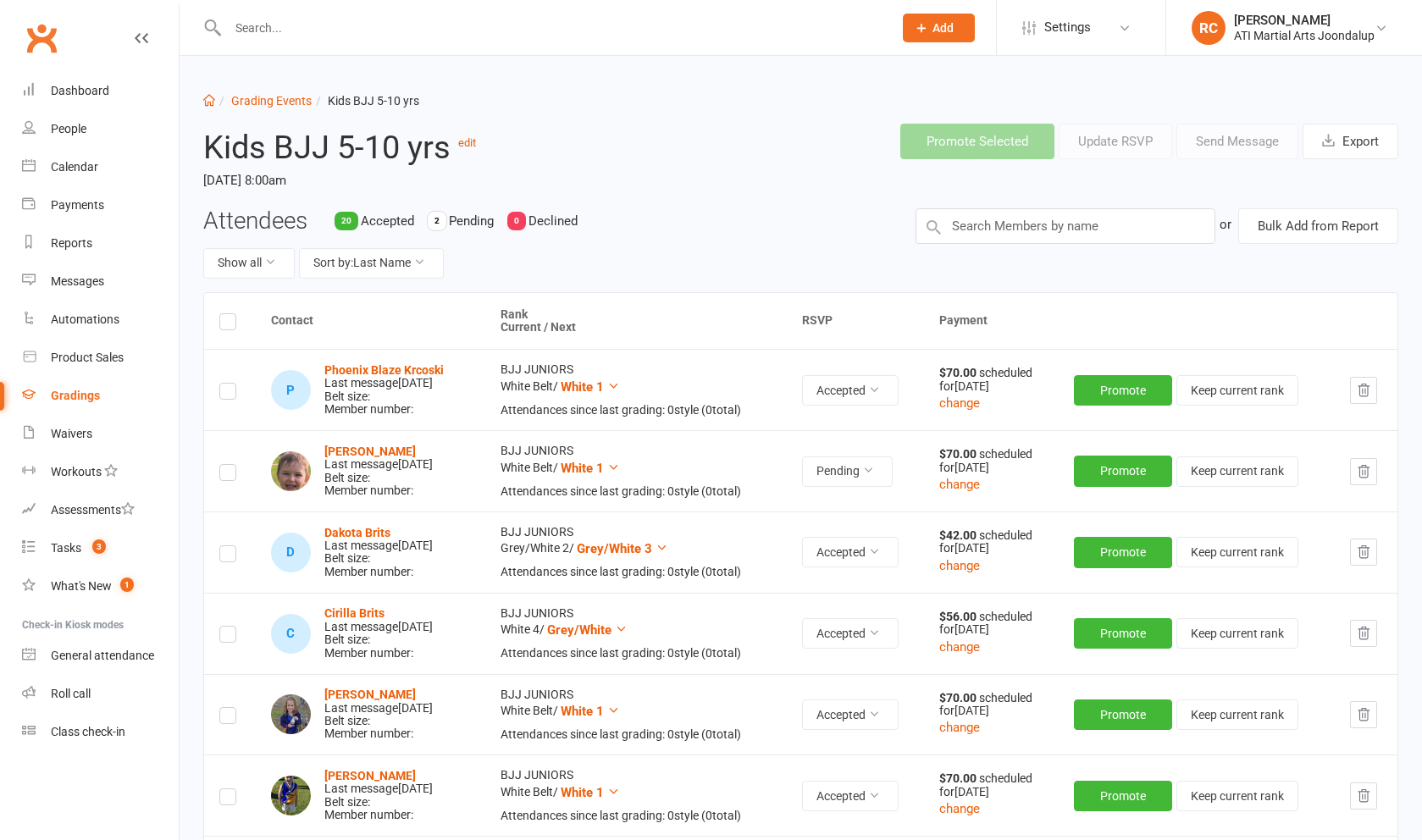
scroll to position [4, 0]
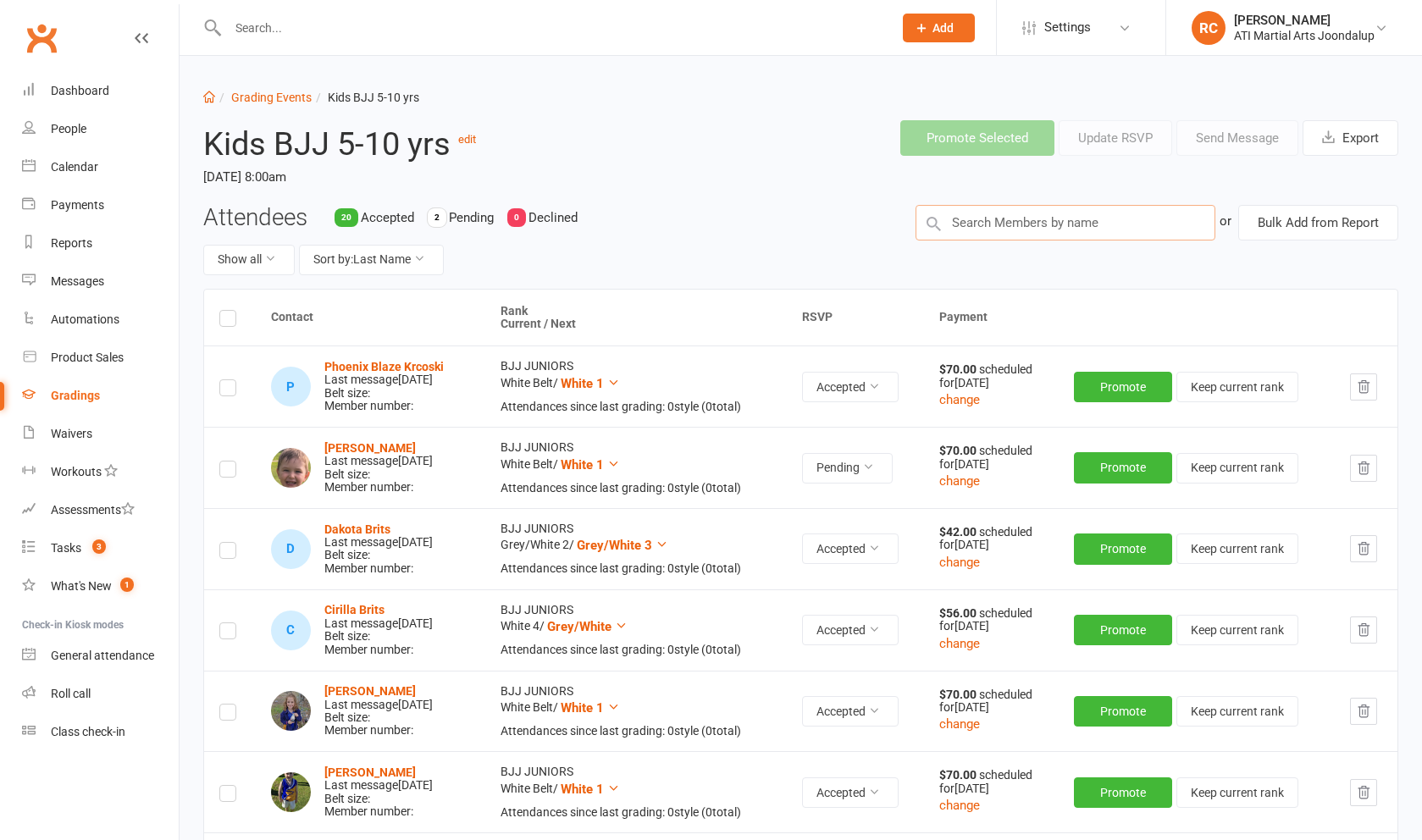
click at [1095, 227] on input "text" at bounding box center [1065, 222] width 300 height 36
type input "arav"
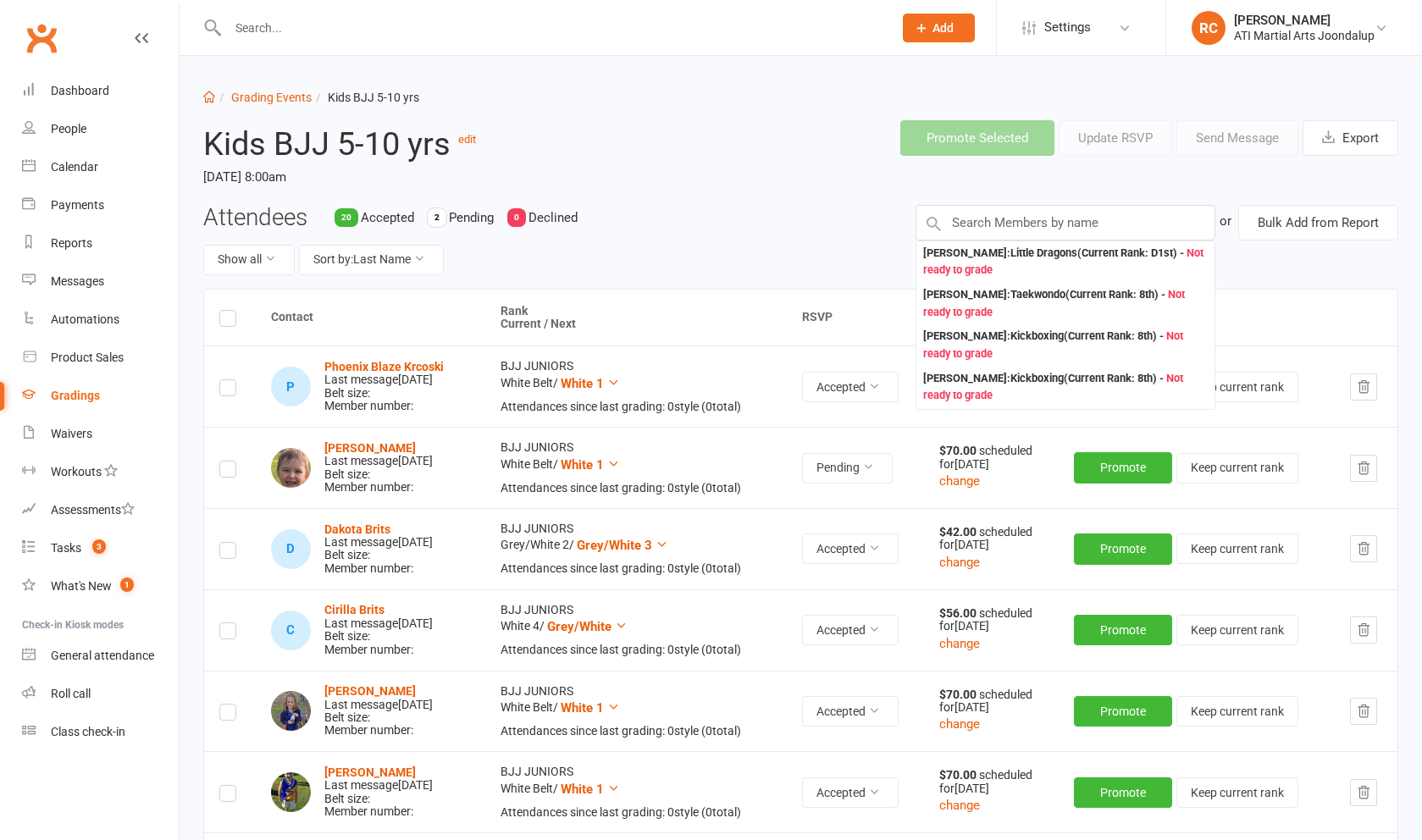
drag, startPoint x: 1095, startPoint y: 227, endPoint x: 705, endPoint y: 255, distance: 391.0
click at [705, 255] on div "Show all Sort by: Last Name" at bounding box center [546, 259] width 687 height 30
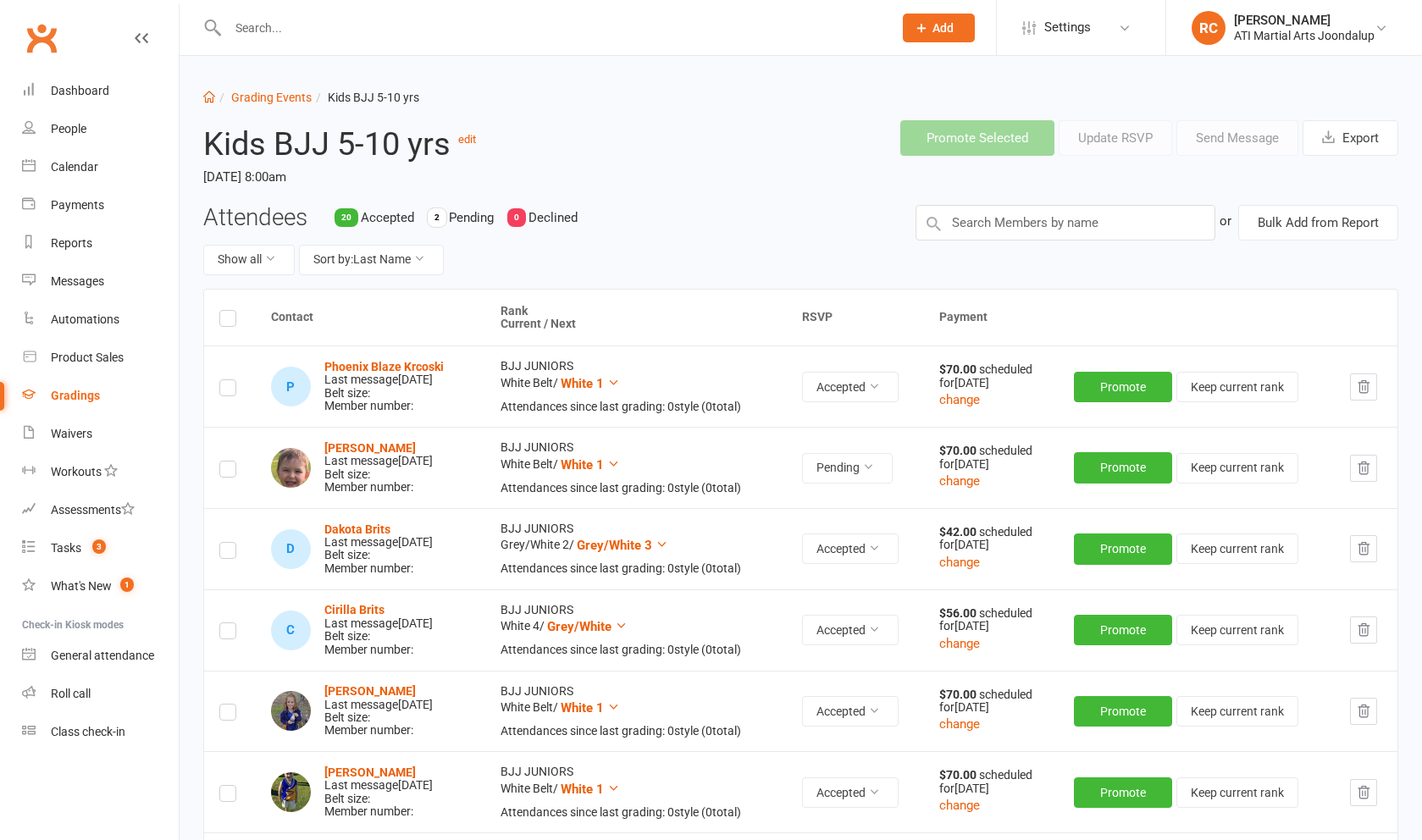
drag, startPoint x: 91, startPoint y: 131, endPoint x: 134, endPoint y: 114, distance: 46.2
click at [91, 130] on link "People" at bounding box center [100, 129] width 156 height 38
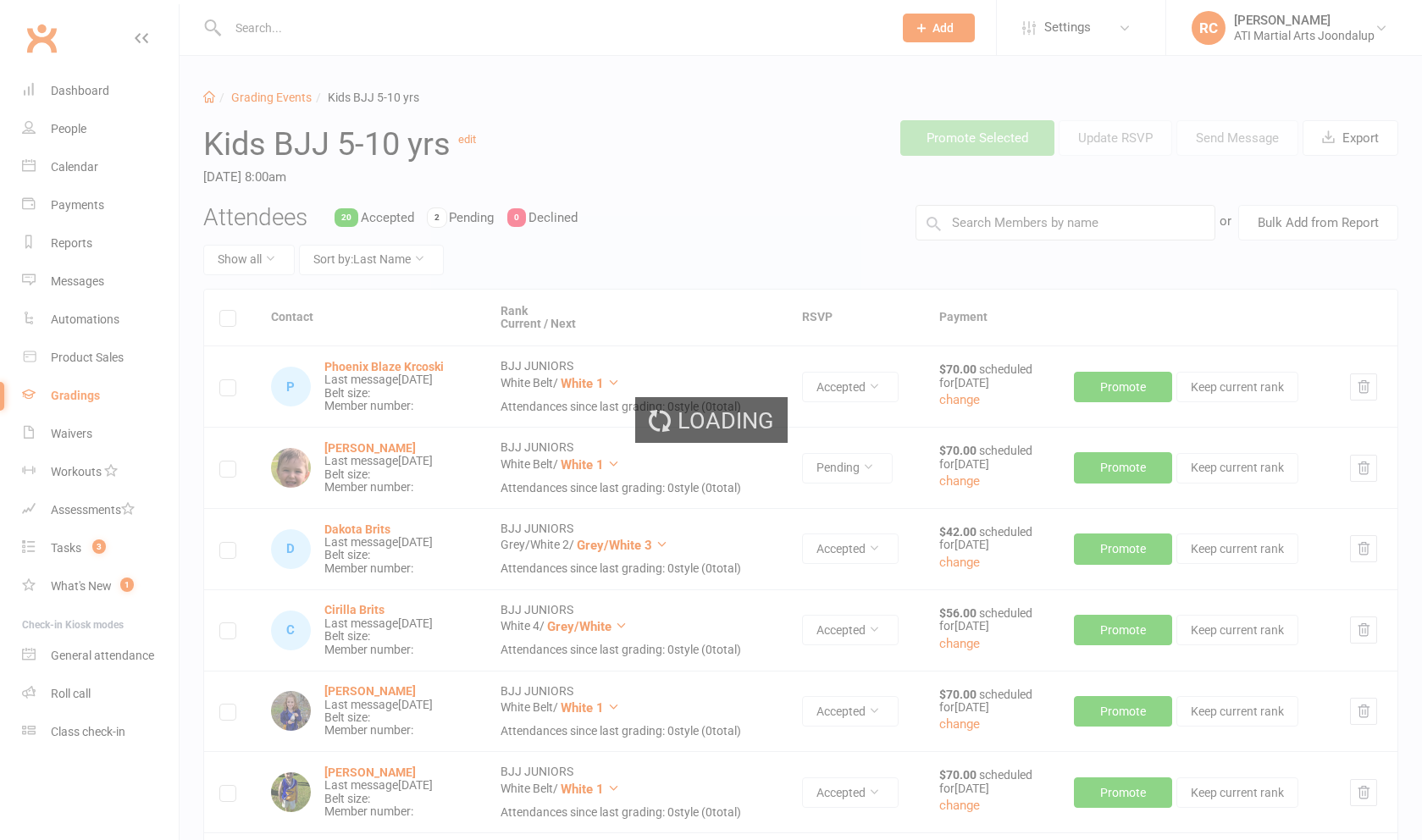
select select "100"
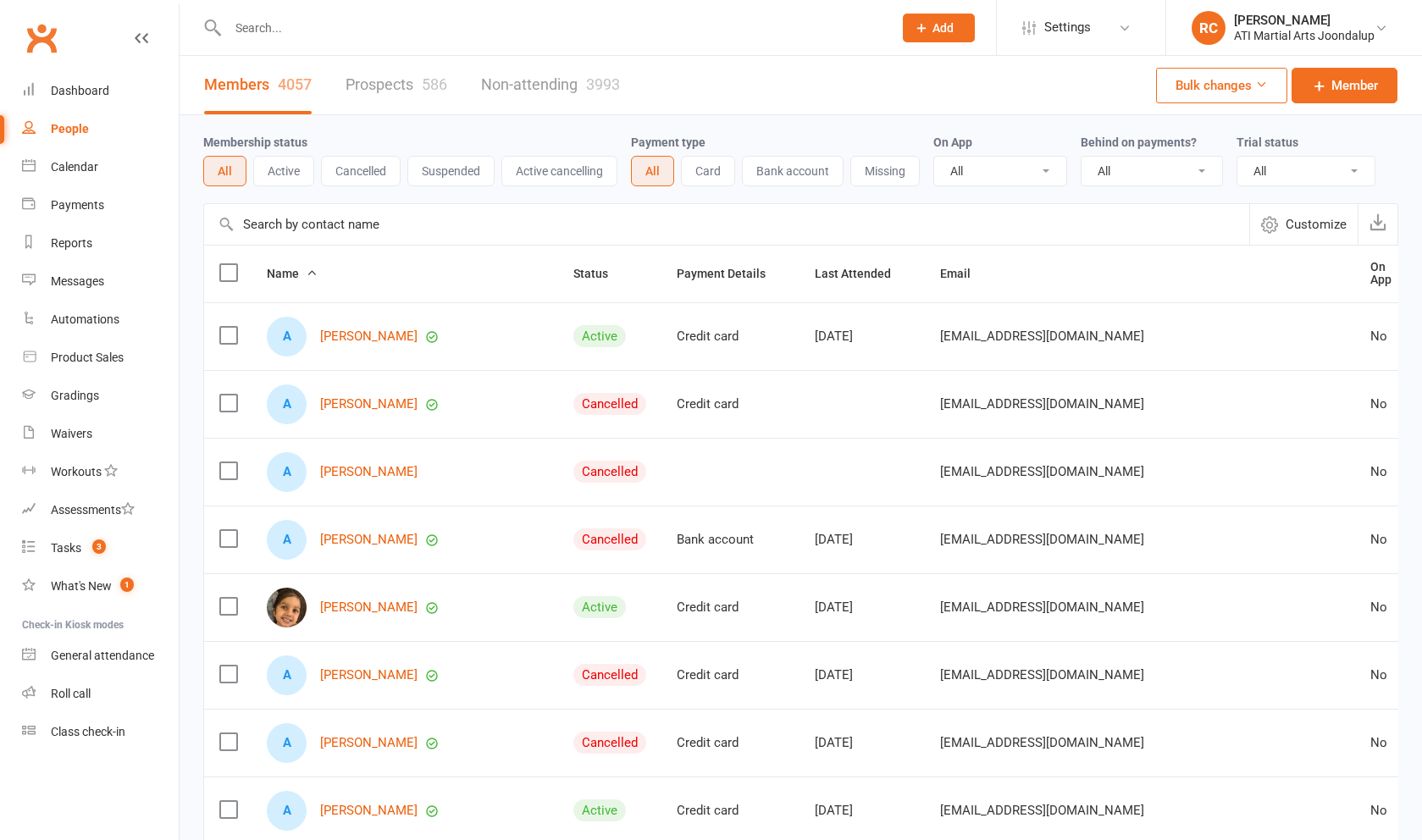
click at [302, 24] on input "text" at bounding box center [552, 28] width 658 height 24
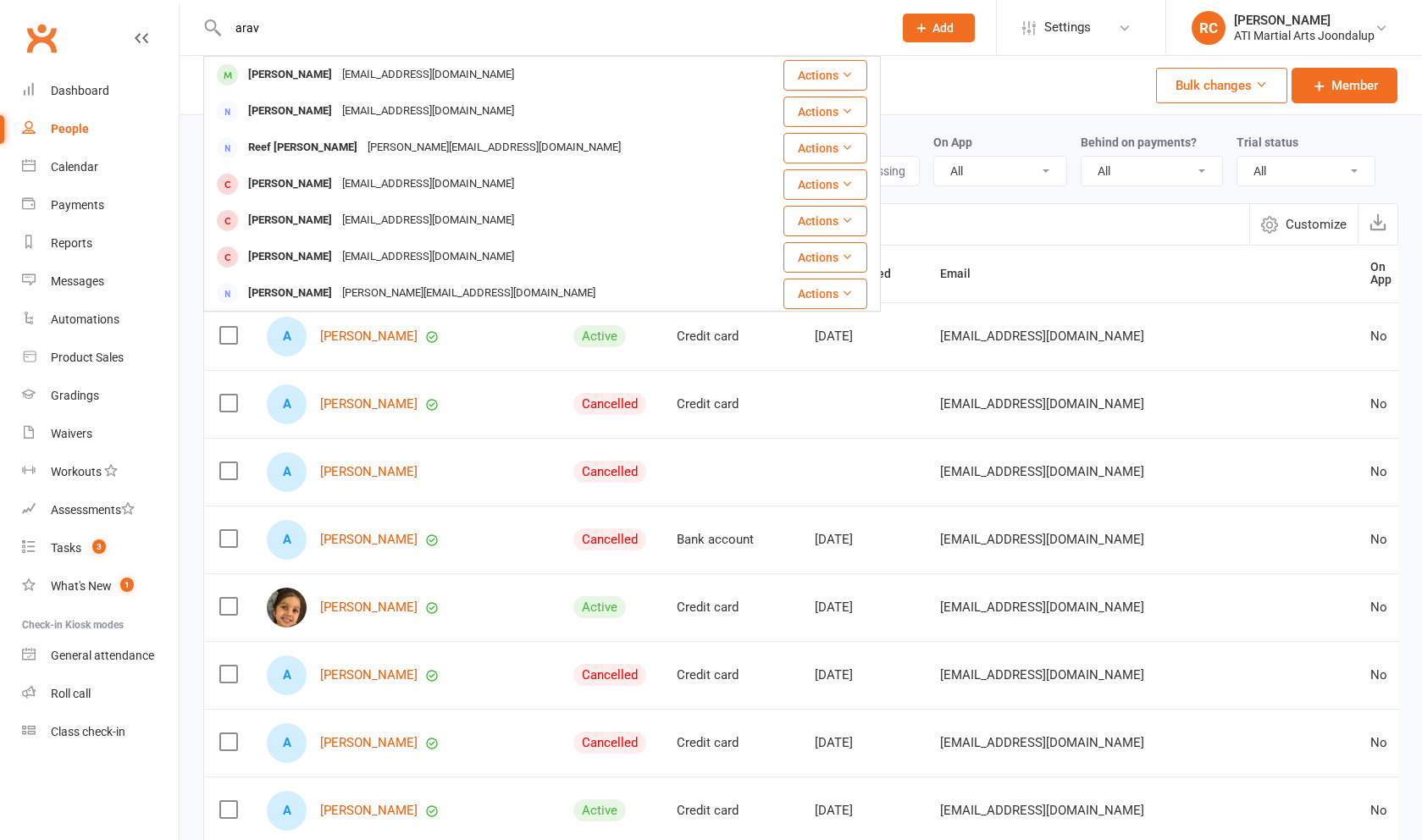
type input "arak"
drag, startPoint x: 302, startPoint y: 25, endPoint x: 327, endPoint y: 79, distance: 59.5
click at [337, 79] on div "[EMAIL_ADDRESS][DOMAIN_NAME]" at bounding box center [428, 74] width 182 height 25
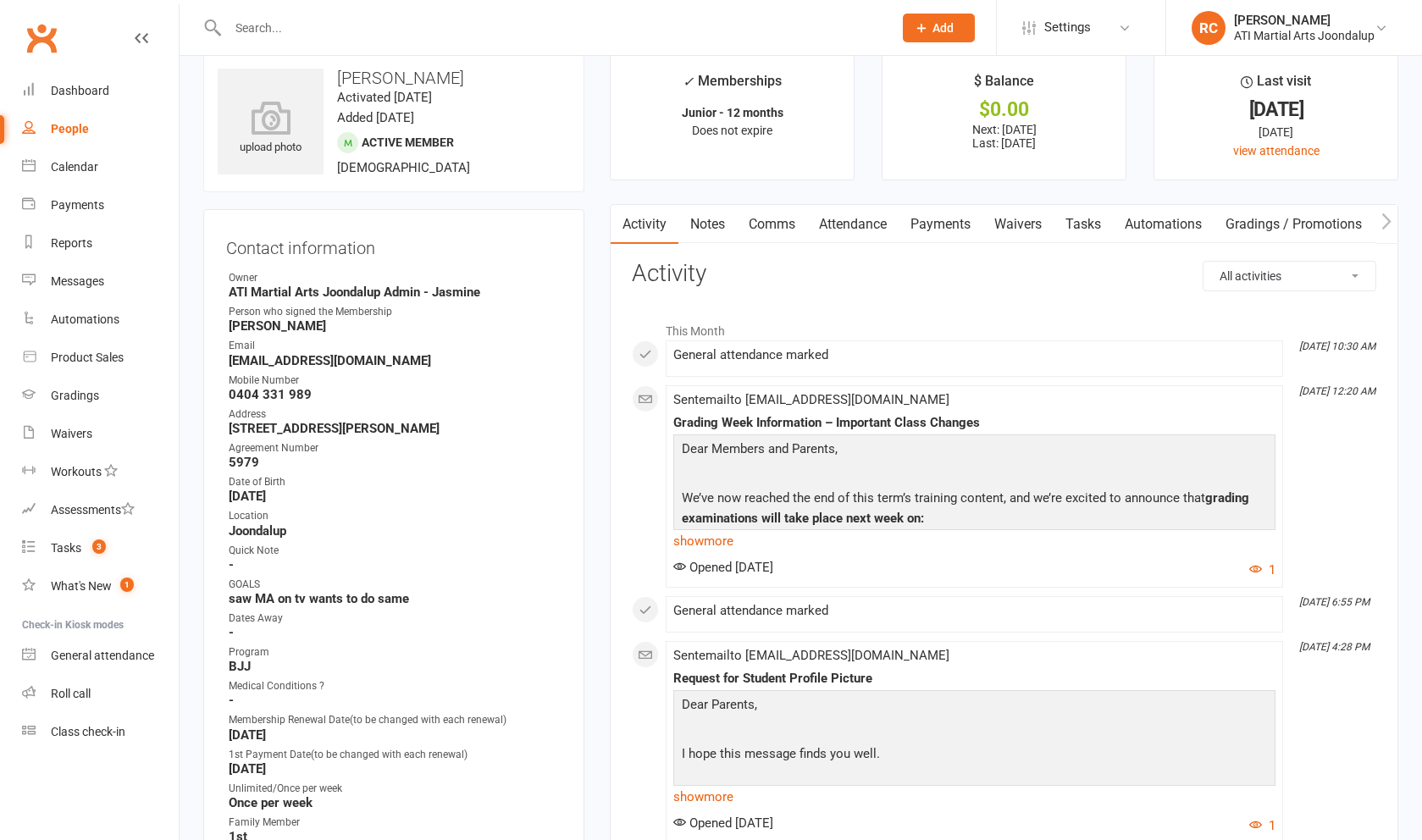
scroll to position [25, 0]
click at [949, 217] on link "Payments" at bounding box center [940, 225] width 84 height 39
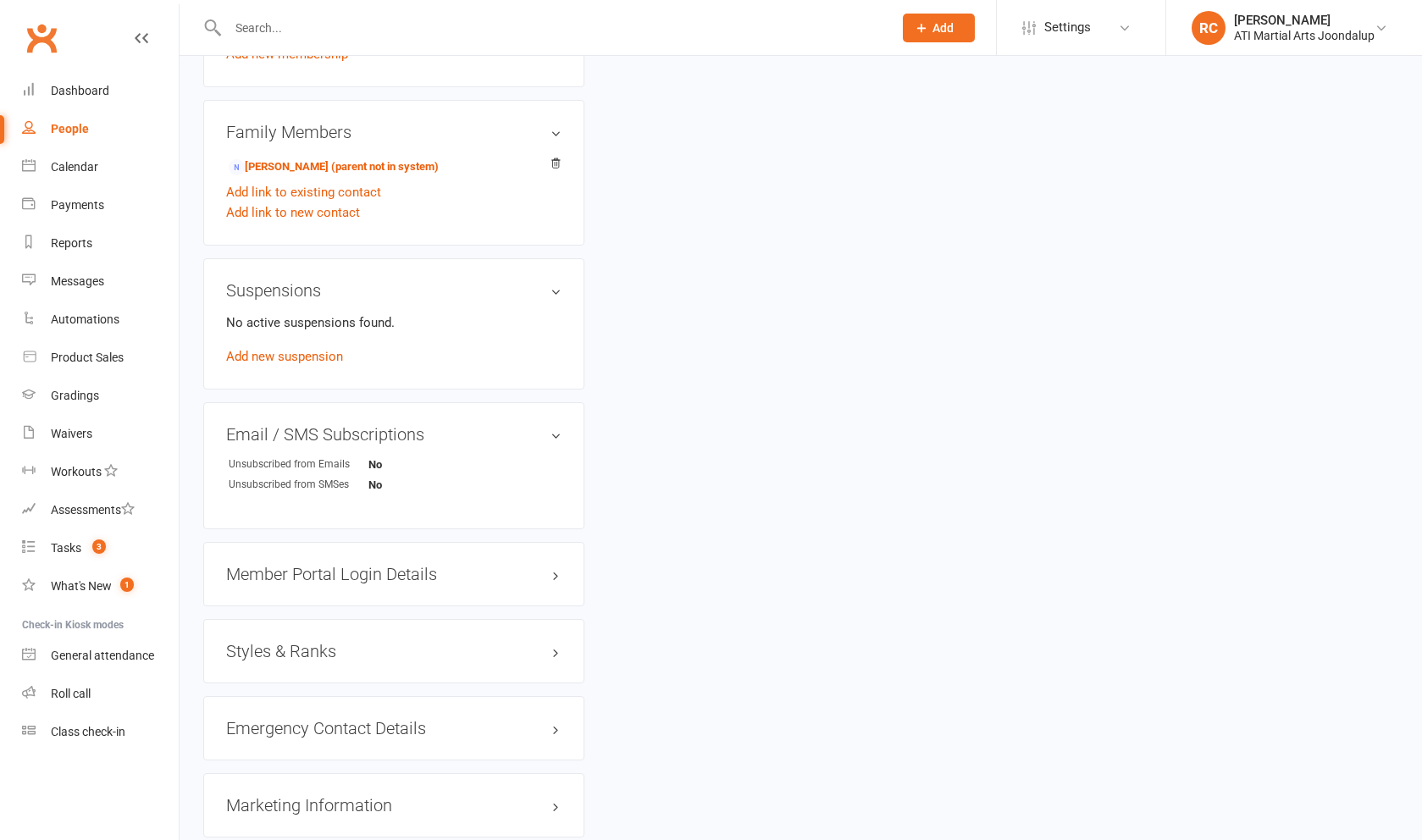
scroll to position [1613, 0]
click at [360, 649] on h3 "Styles & Ranks" at bounding box center [393, 649] width 336 height 18
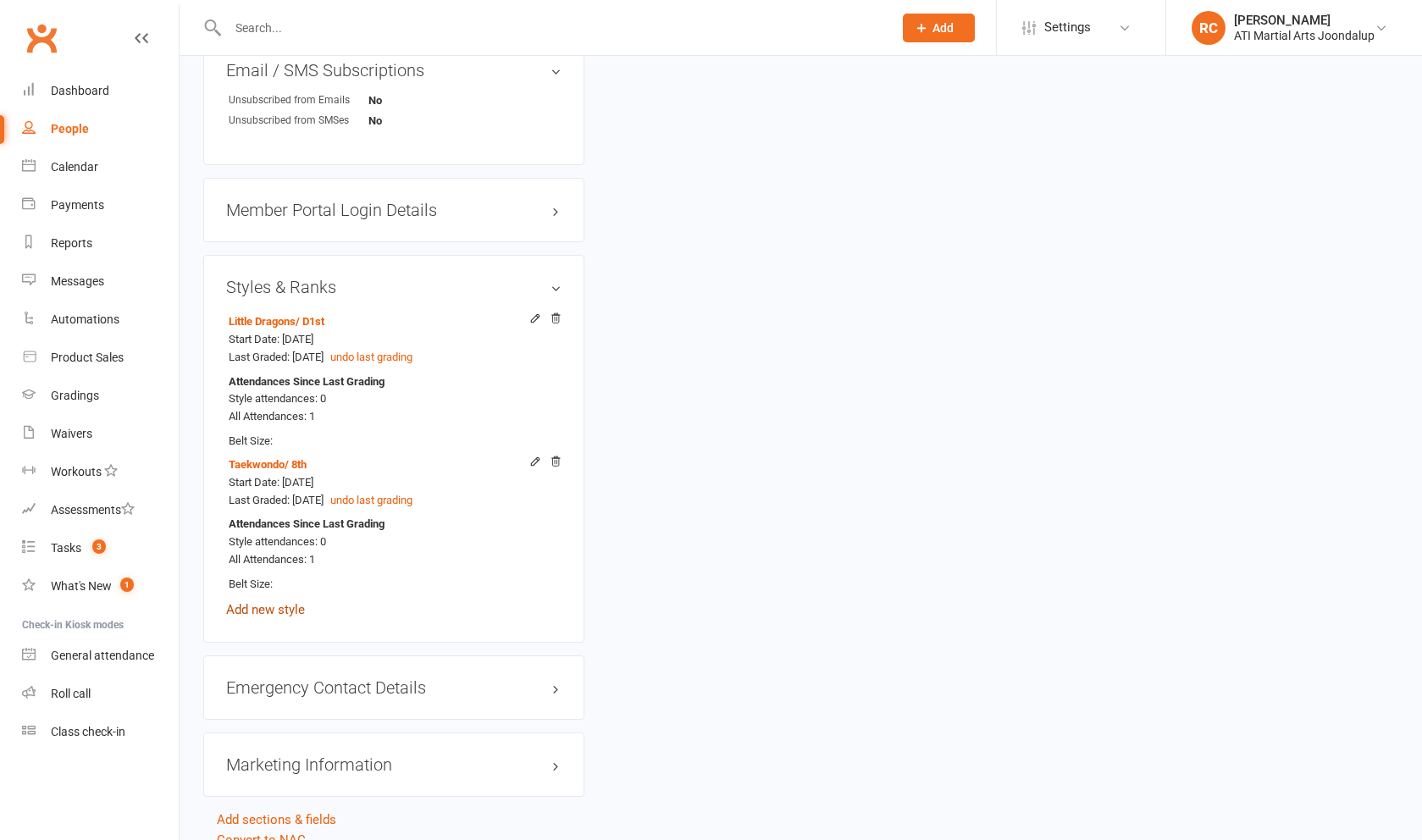
scroll to position [1978, 1]
click at [291, 608] on link "Add new style" at bounding box center [266, 606] width 79 height 16
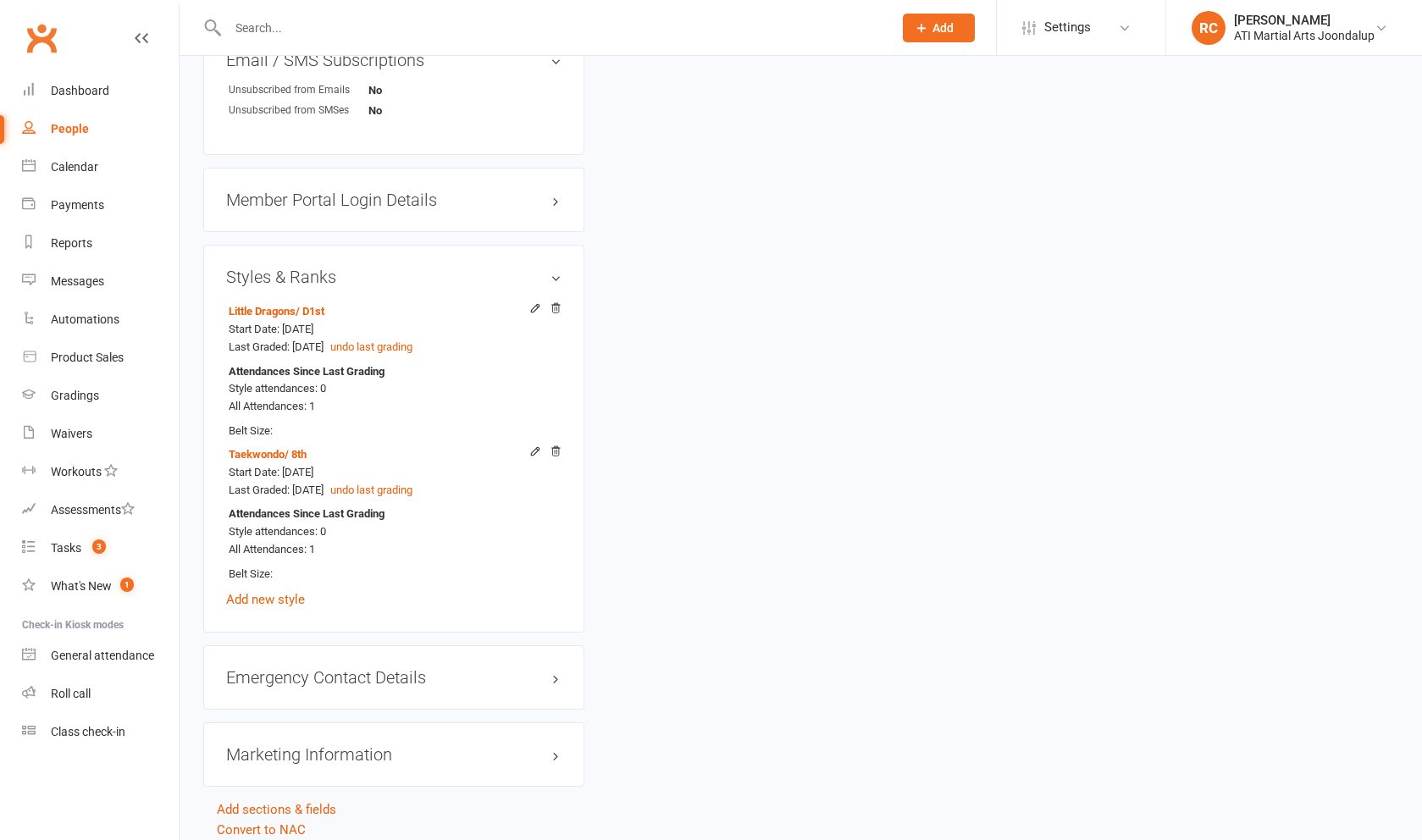
scroll to position [1986, 0]
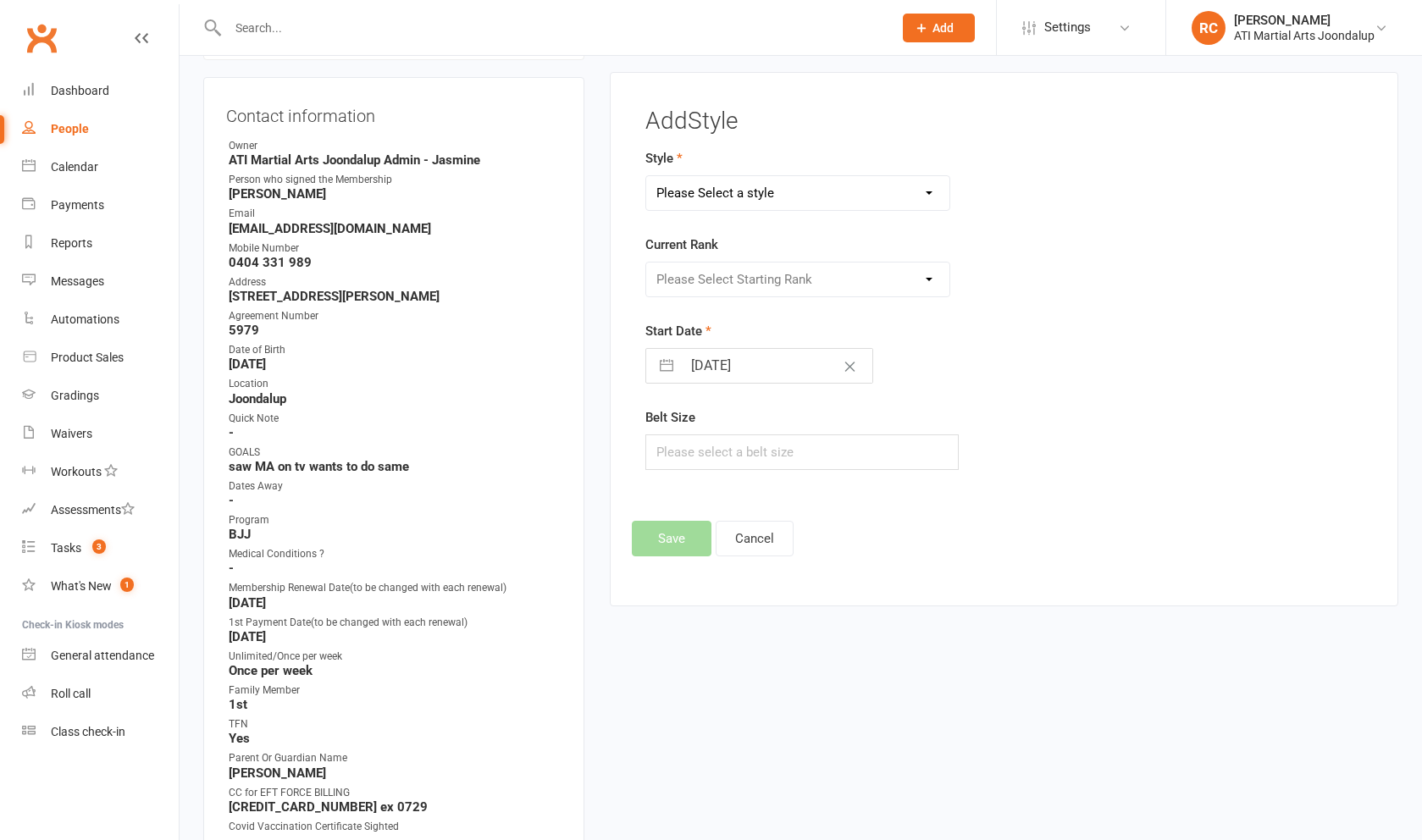
scroll to position [152, 0]
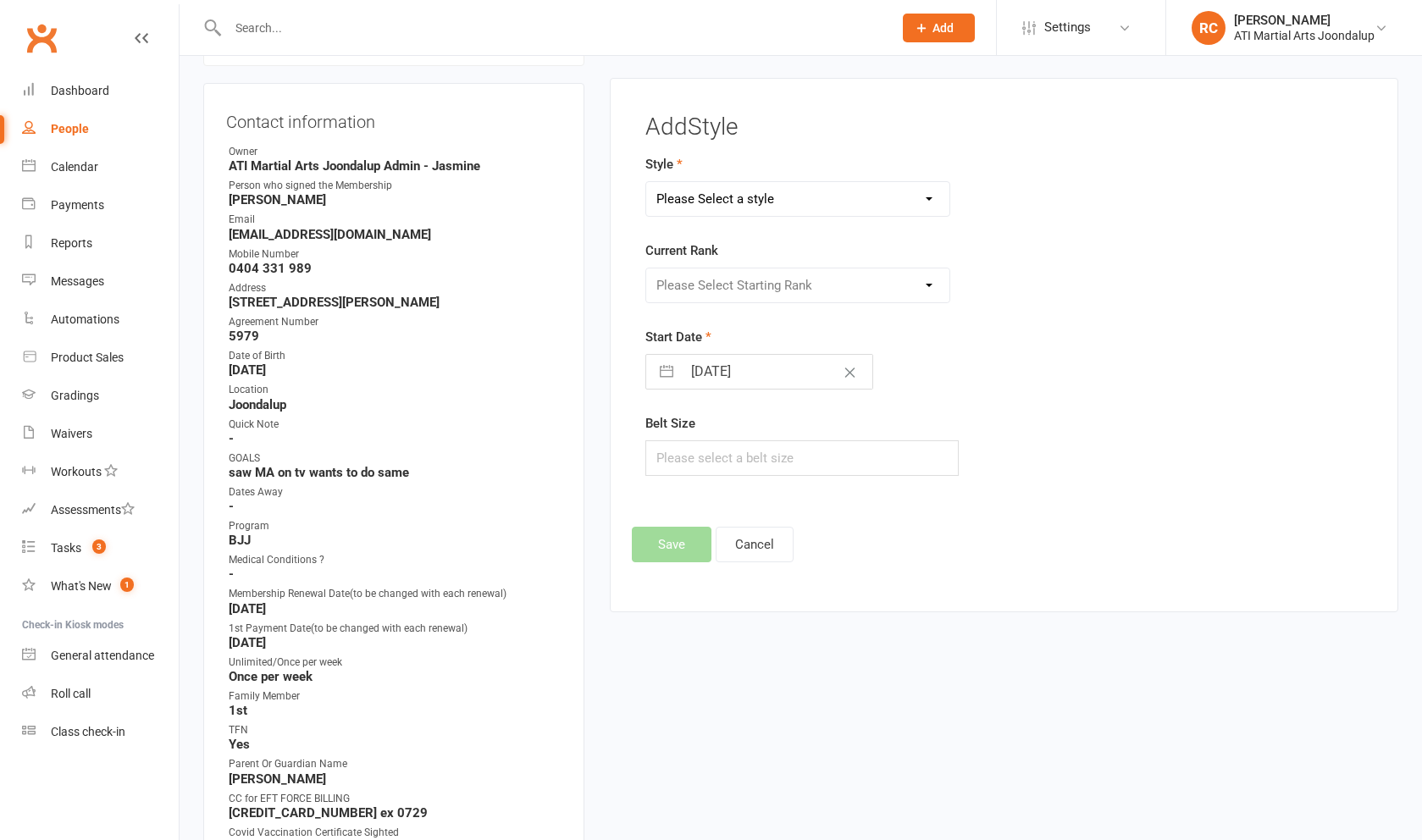
select select "2129"
select select "20838"
click at [675, 562] on button "Save" at bounding box center [671, 544] width 80 height 36
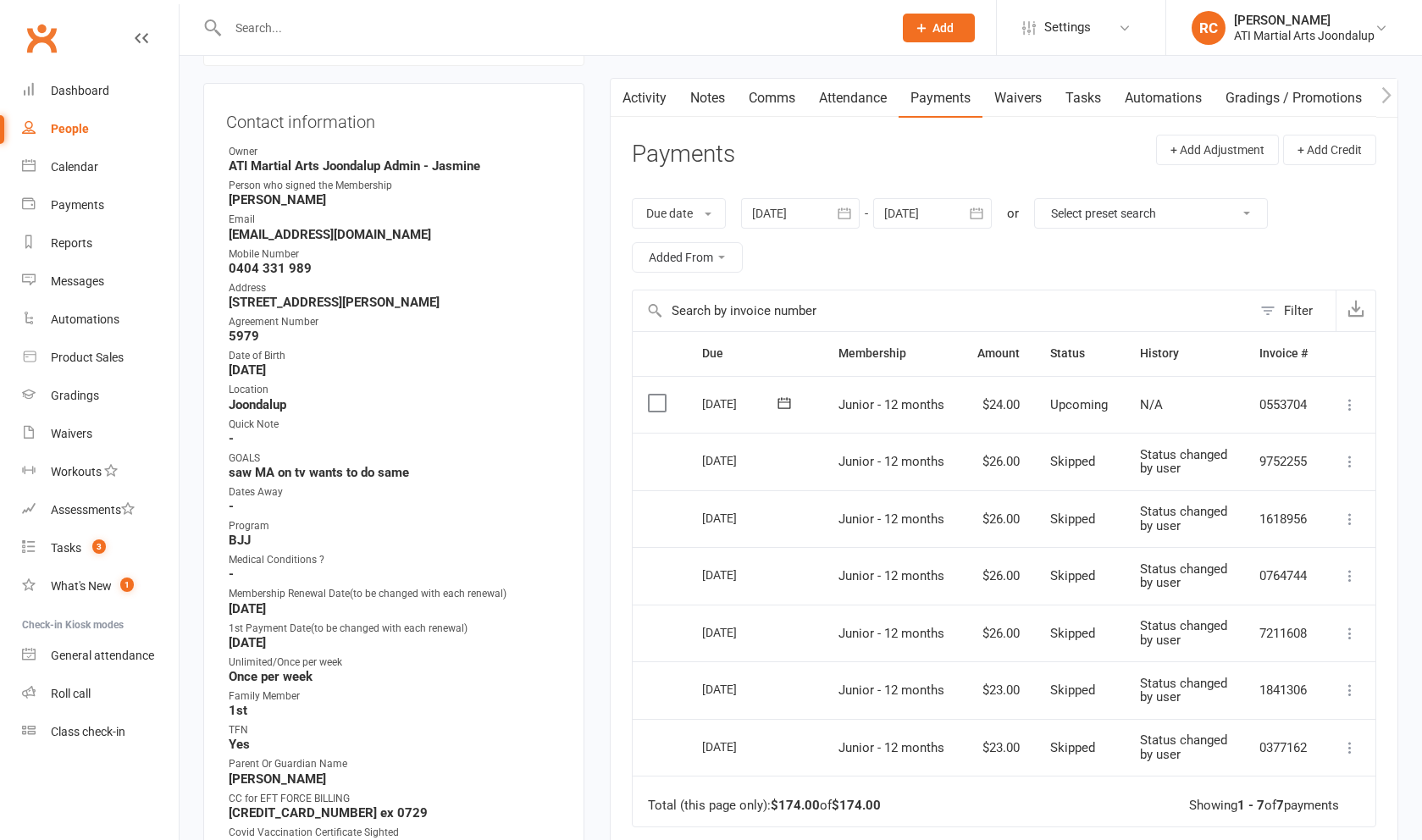
click at [715, 117] on link "Notes" at bounding box center [708, 98] width 59 height 39
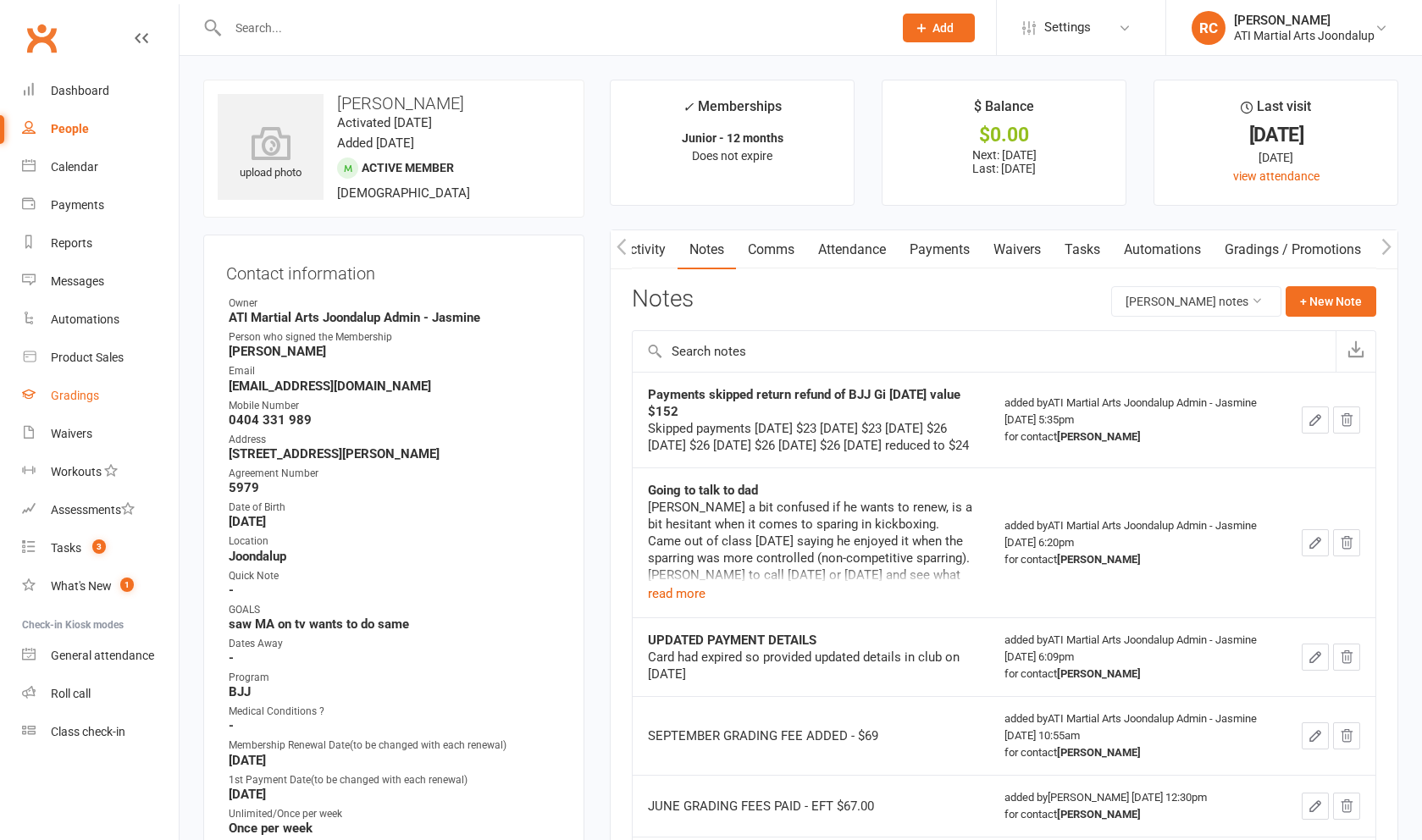
click at [89, 382] on link "Gradings" at bounding box center [100, 395] width 156 height 38
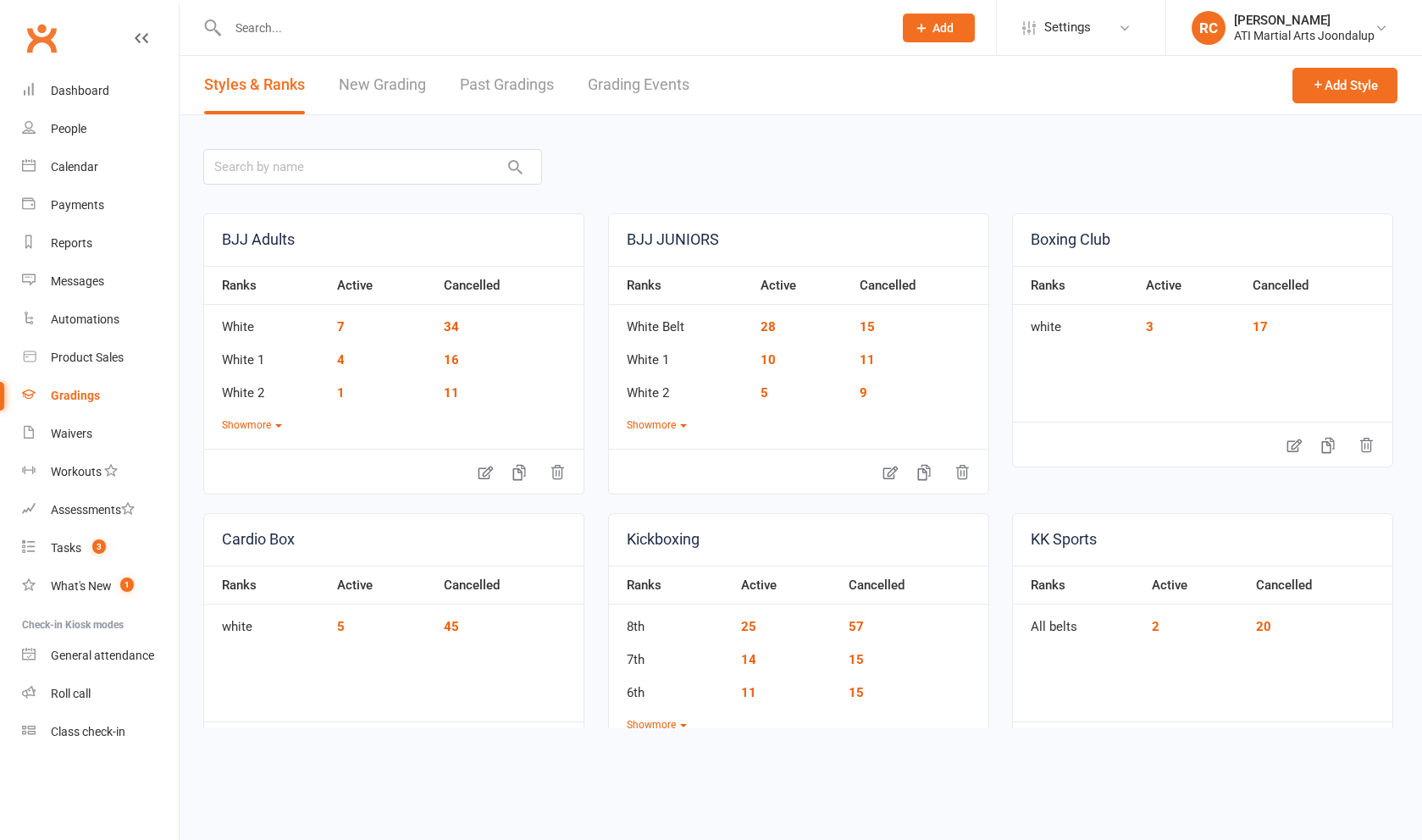
click at [659, 95] on link "Grading Events" at bounding box center [638, 85] width 102 height 59
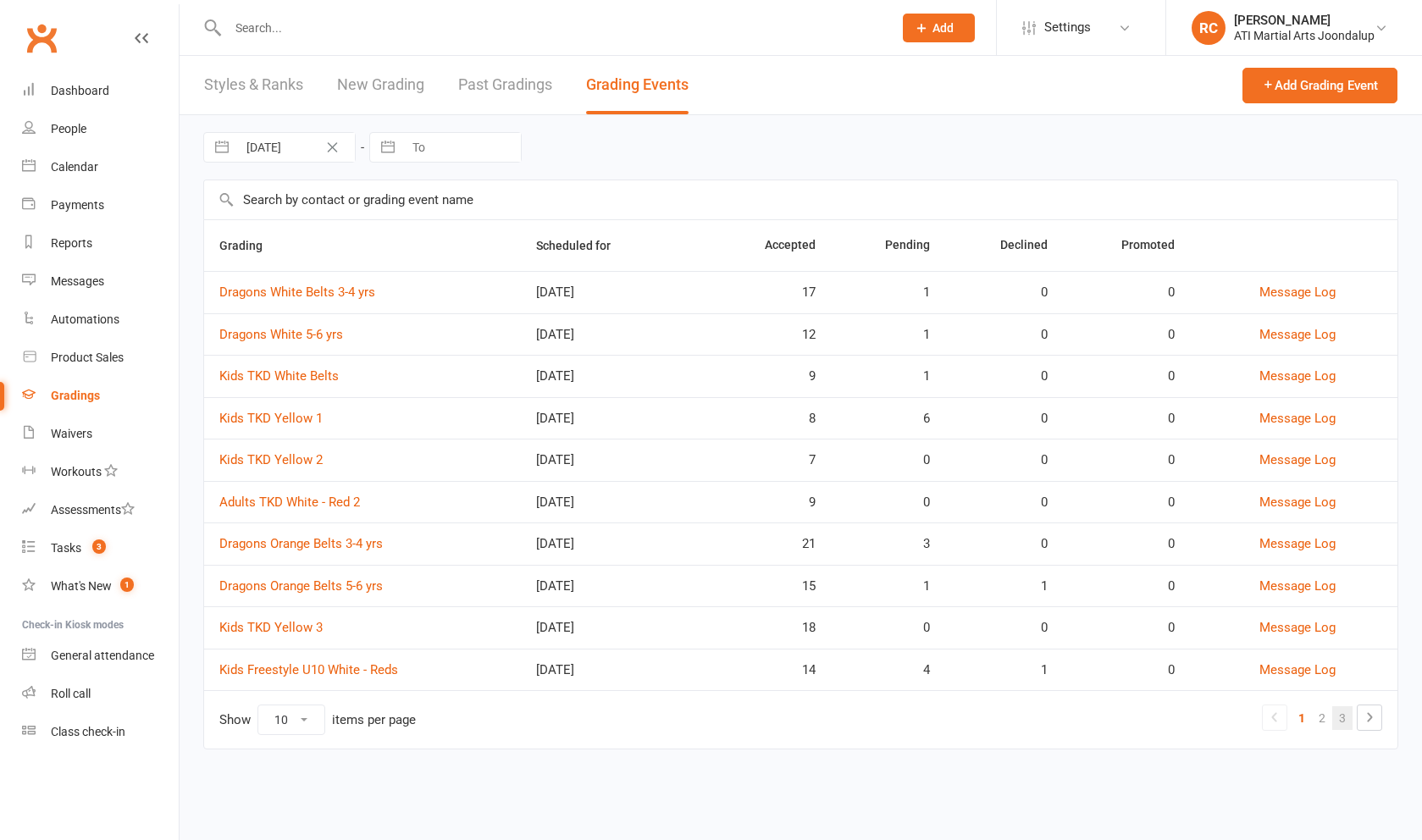
click at [1338, 723] on link "3" at bounding box center [1342, 718] width 20 height 24
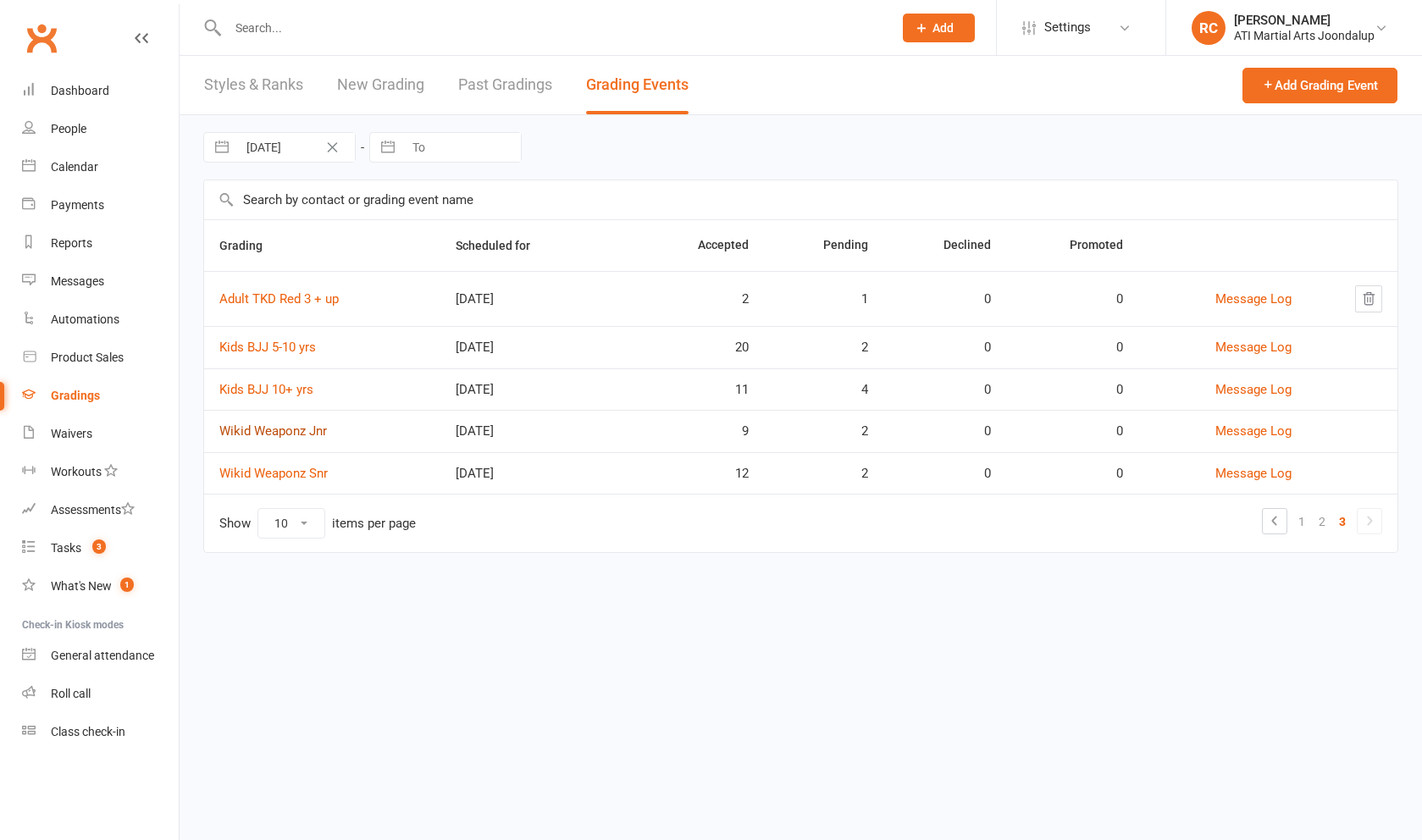
click at [317, 438] on link "Wikid Weaponz Jnr" at bounding box center [273, 431] width 108 height 16
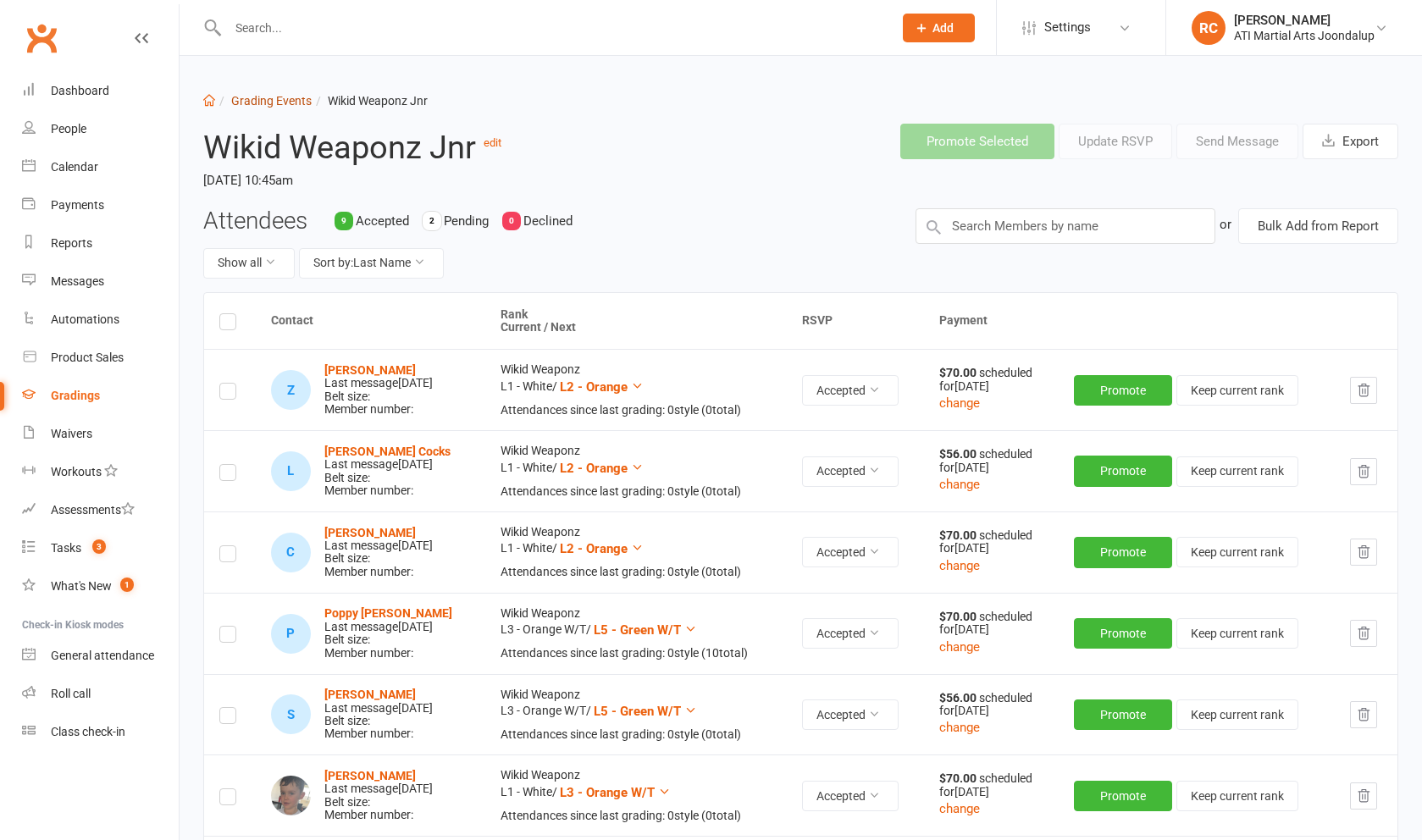
click at [273, 98] on link "Grading Events" at bounding box center [272, 100] width 81 height 14
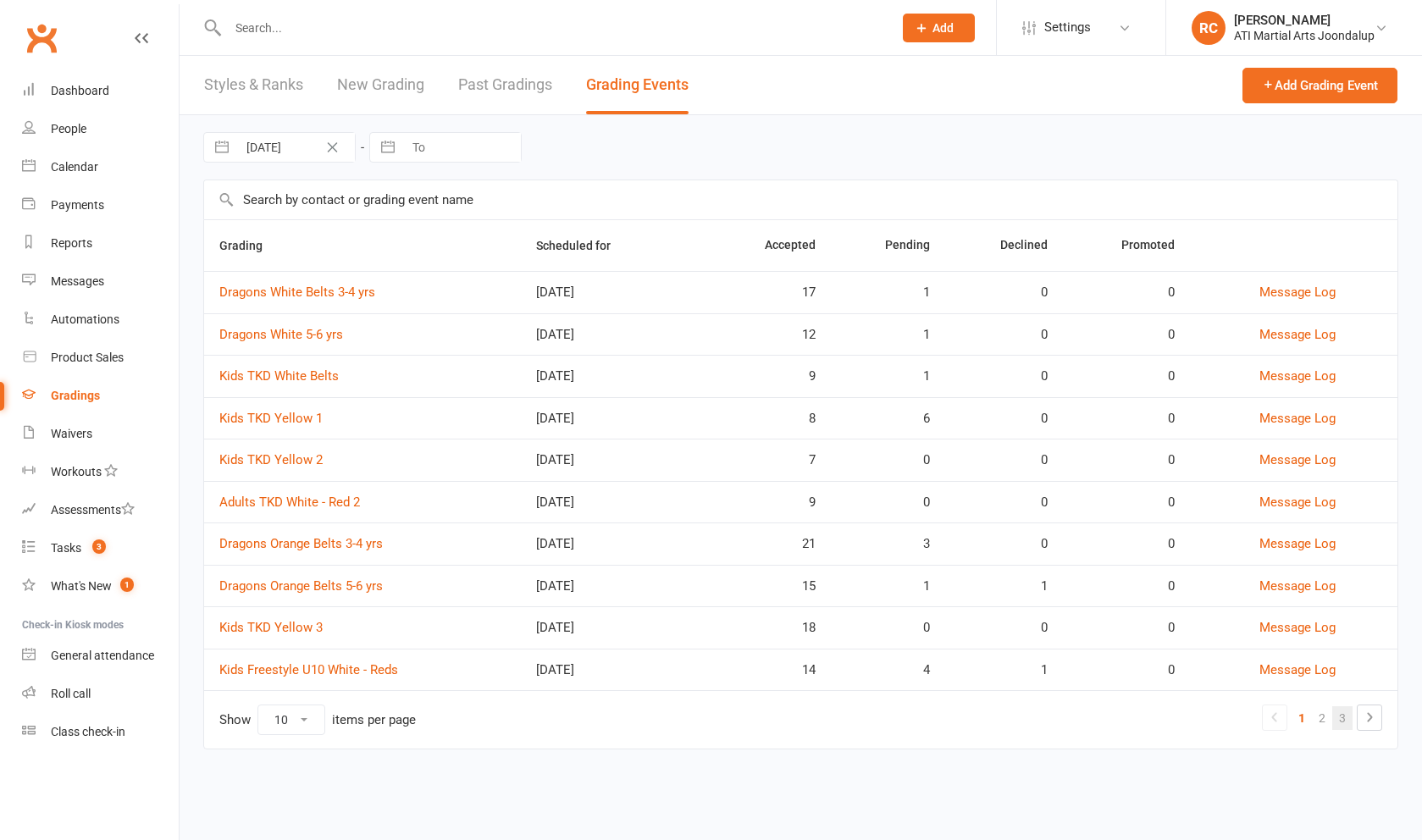
click at [1348, 718] on link "3" at bounding box center [1342, 718] width 20 height 24
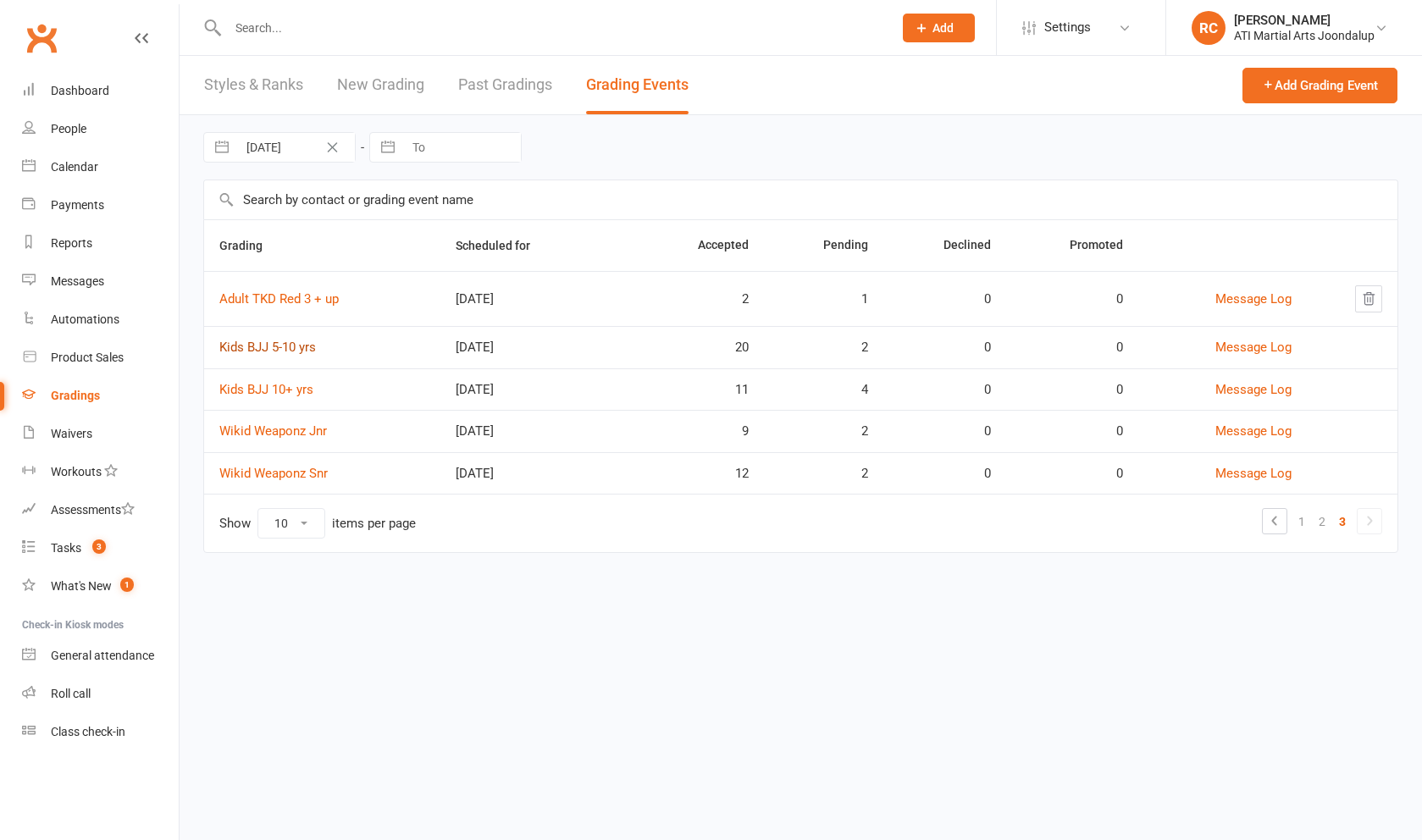
click at [301, 355] on link "Kids BJJ 5-10 yrs" at bounding box center [267, 346] width 97 height 16
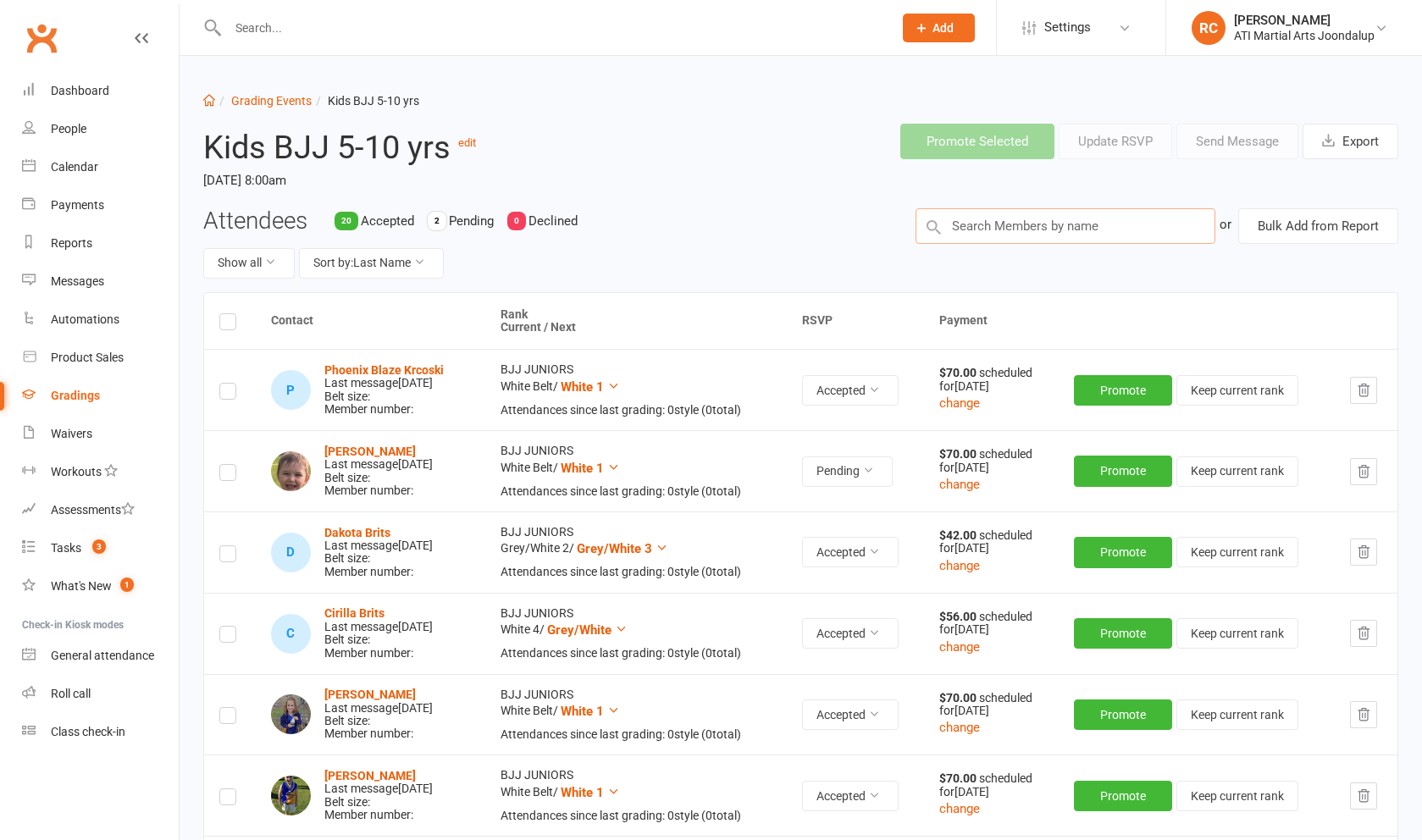
click at [963, 239] on input "text" at bounding box center [1065, 226] width 300 height 36
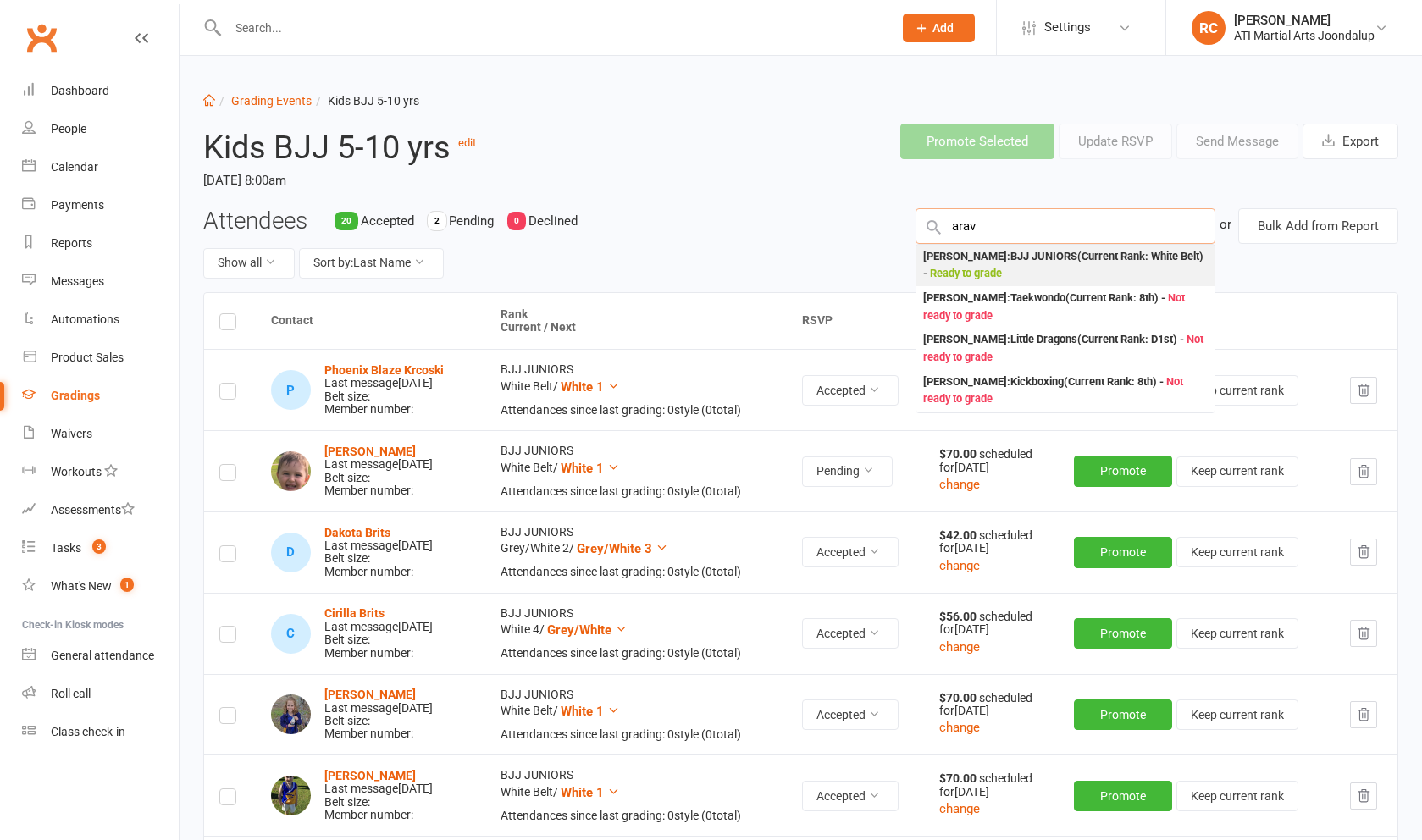
type input "arak"
drag, startPoint x: 973, startPoint y: 273, endPoint x: 1009, endPoint y: 283, distance: 37.4
click at [1010, 283] on div "[PERSON_NAME] : BJJ JUNIORS (Current Rank: White Belt ) - Ready to grade" at bounding box center [1065, 266] width 285 height 35
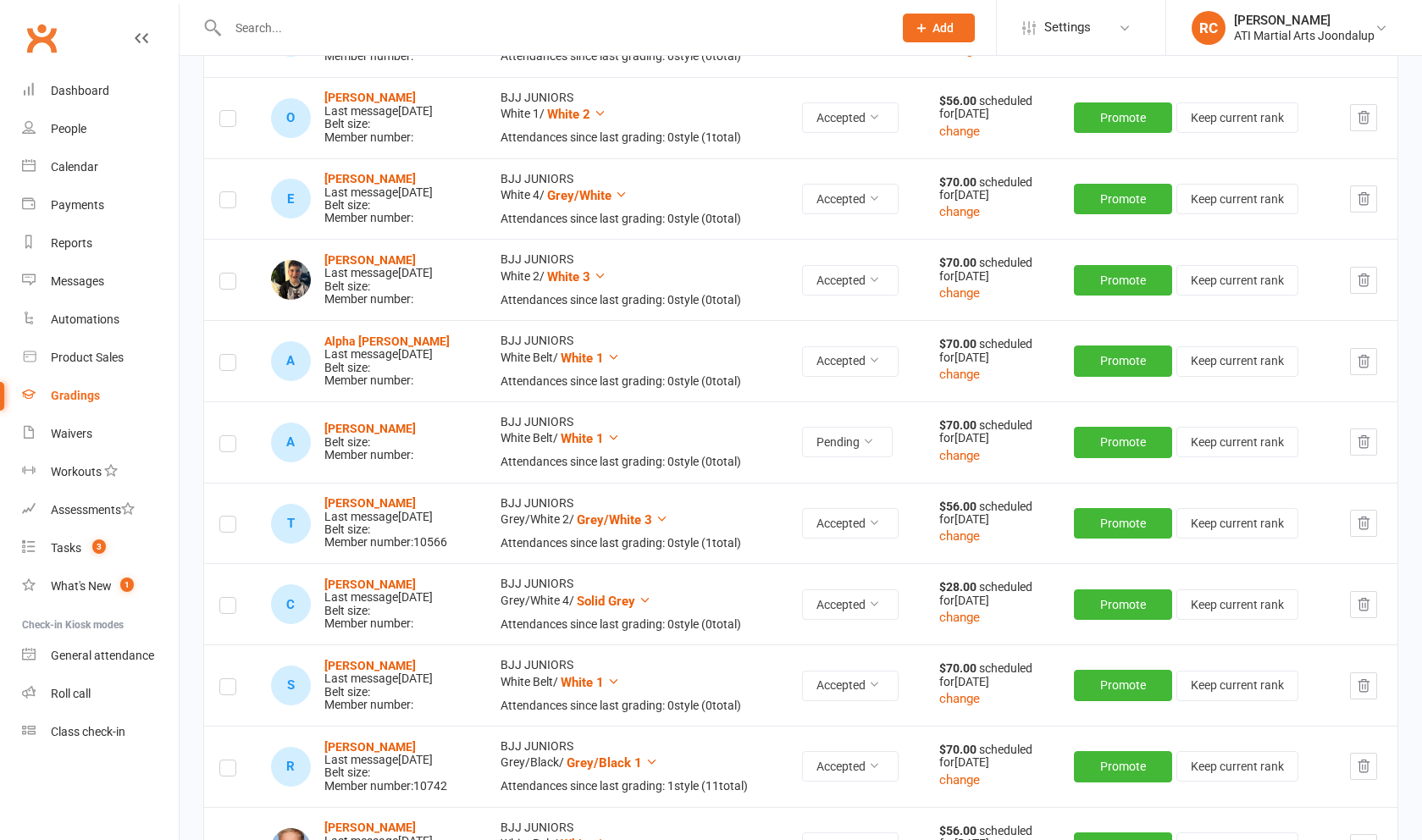
scroll to position [1249, 0]
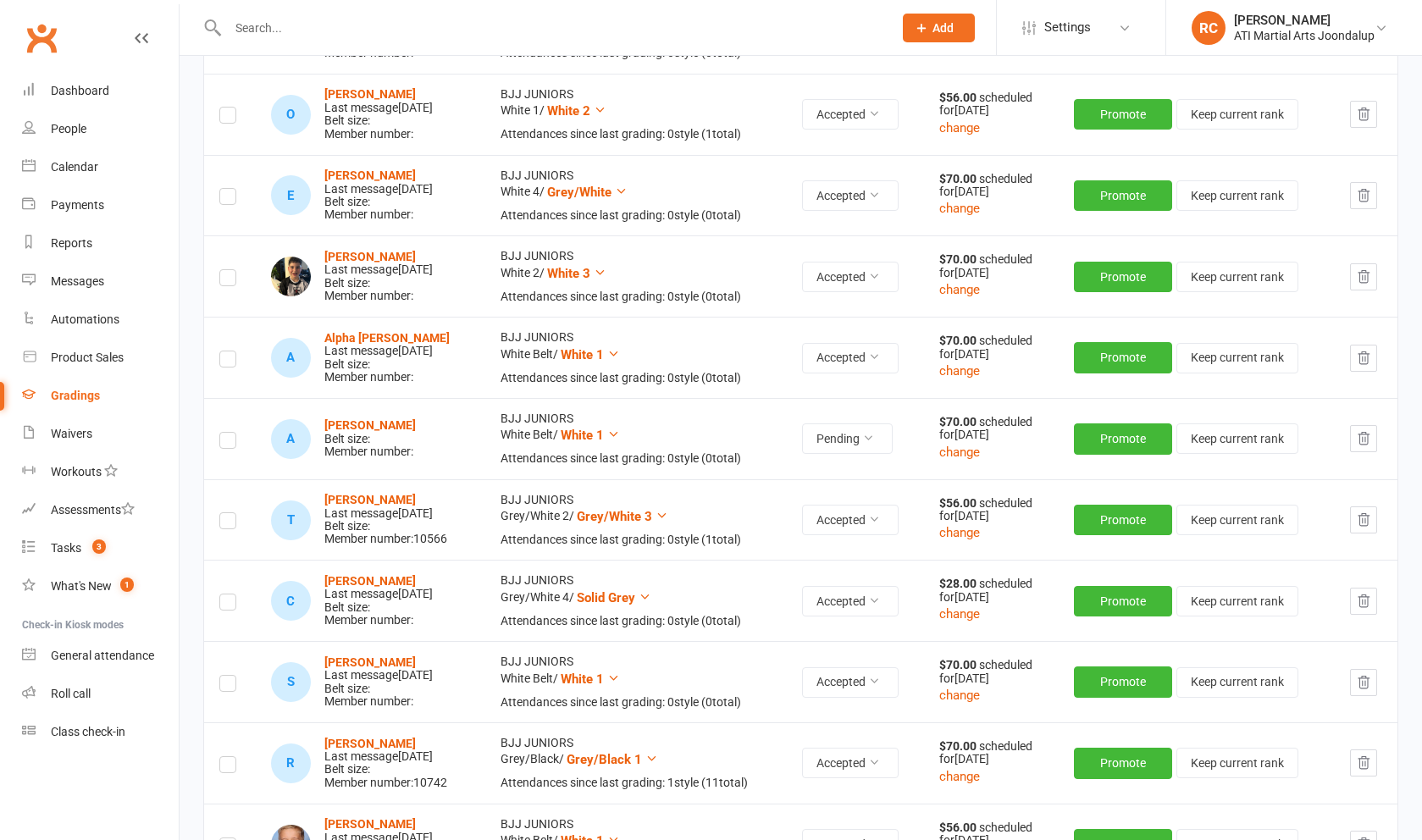
click at [222, 443] on label at bounding box center [228, 443] width 17 height 0
click at [222, 433] on input "checkbox" at bounding box center [228, 433] width 17 height 0
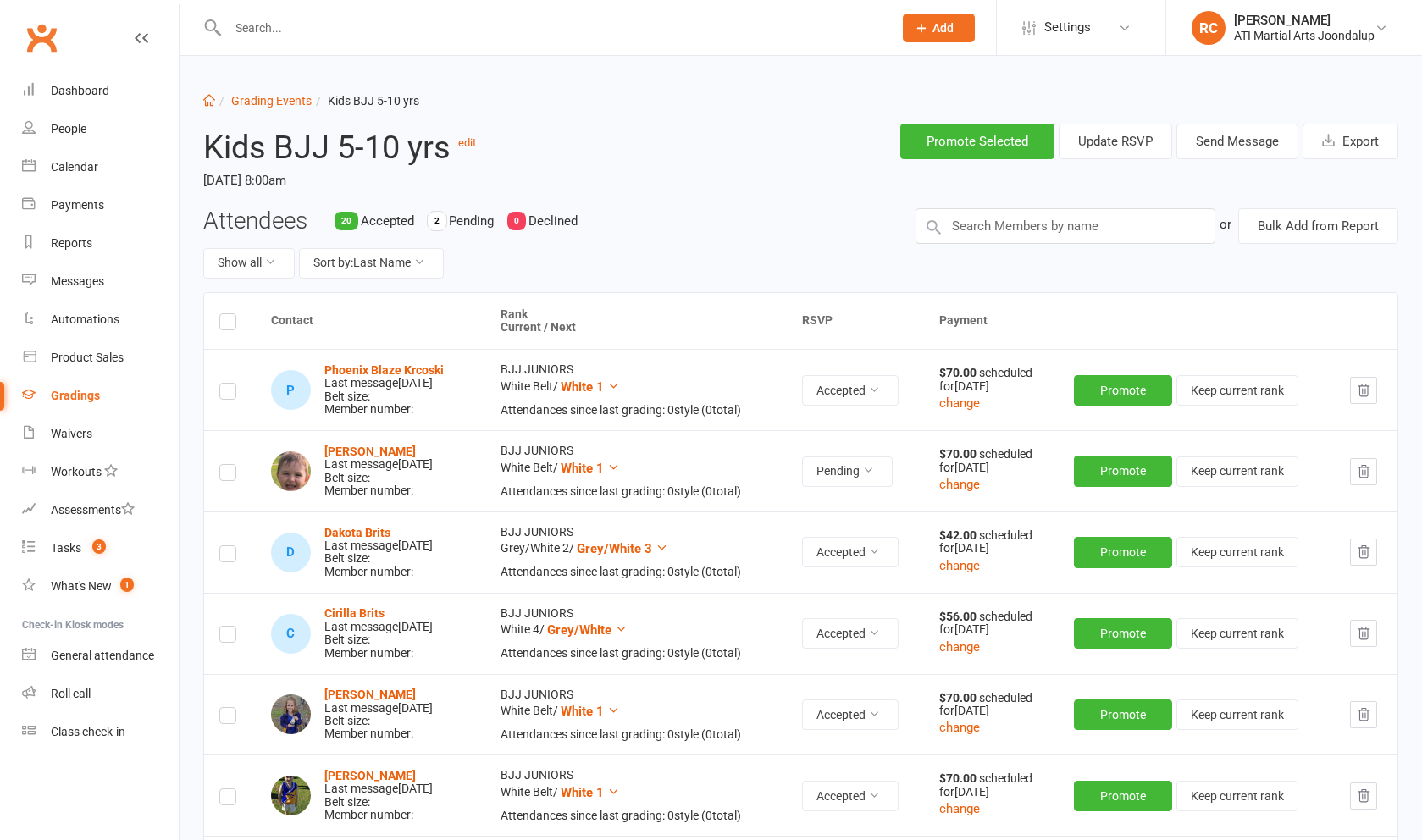
scroll to position [0, 0]
click at [1224, 145] on button "Send Message" at bounding box center [1237, 142] width 122 height 36
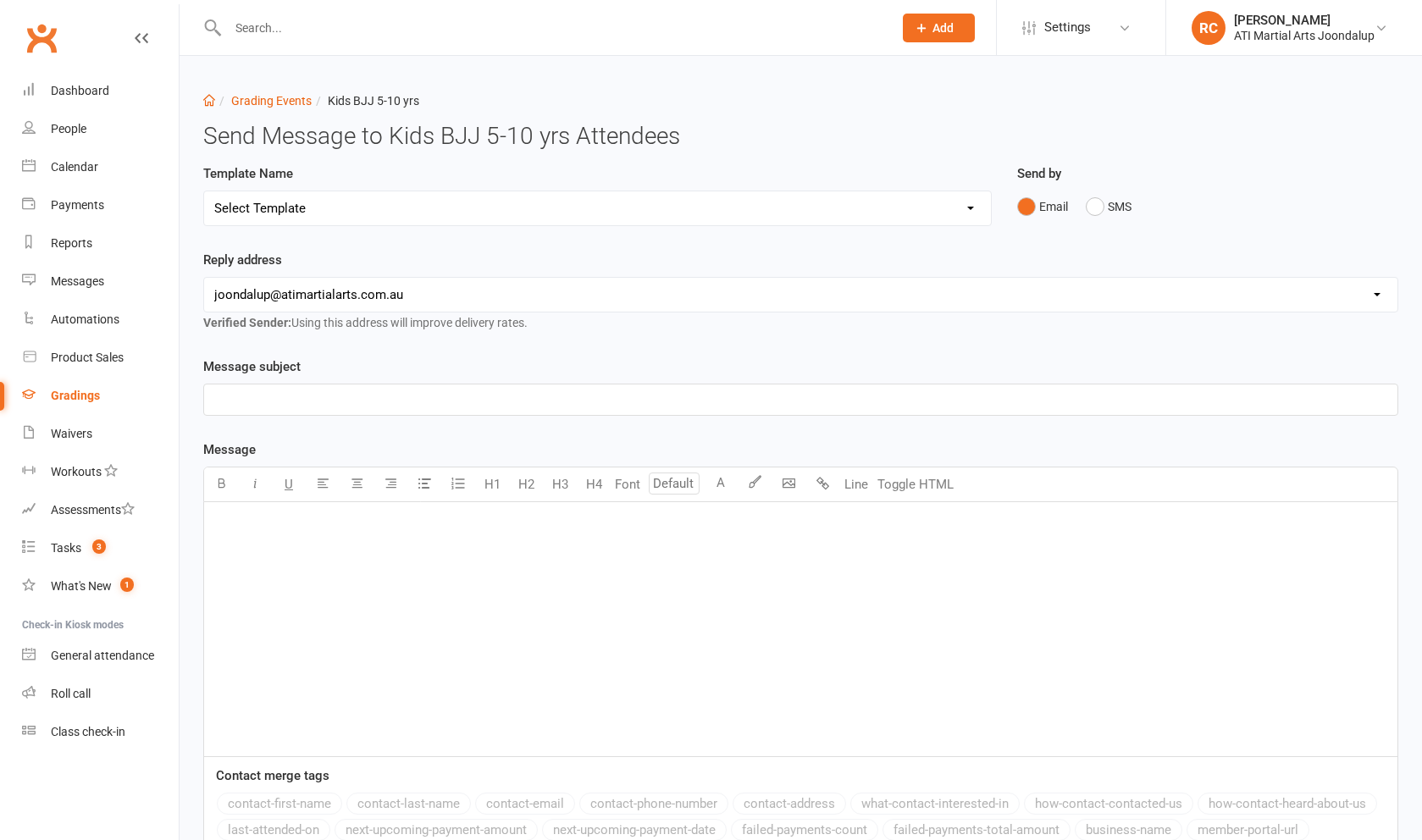
select select "3"
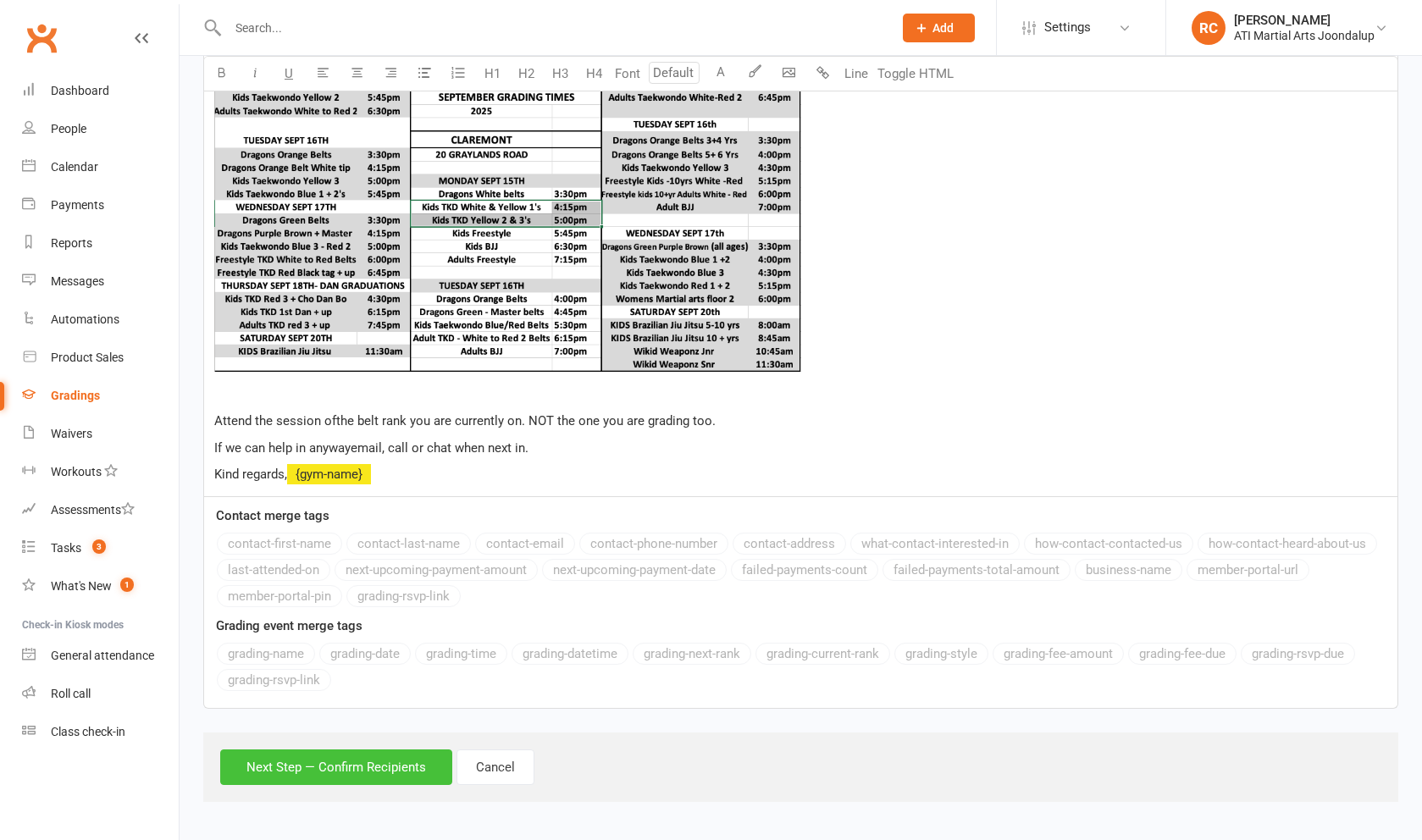
scroll to position [802, 0]
click at [405, 759] on button "Next Step — Confirm Recipients" at bounding box center [336, 766] width 232 height 36
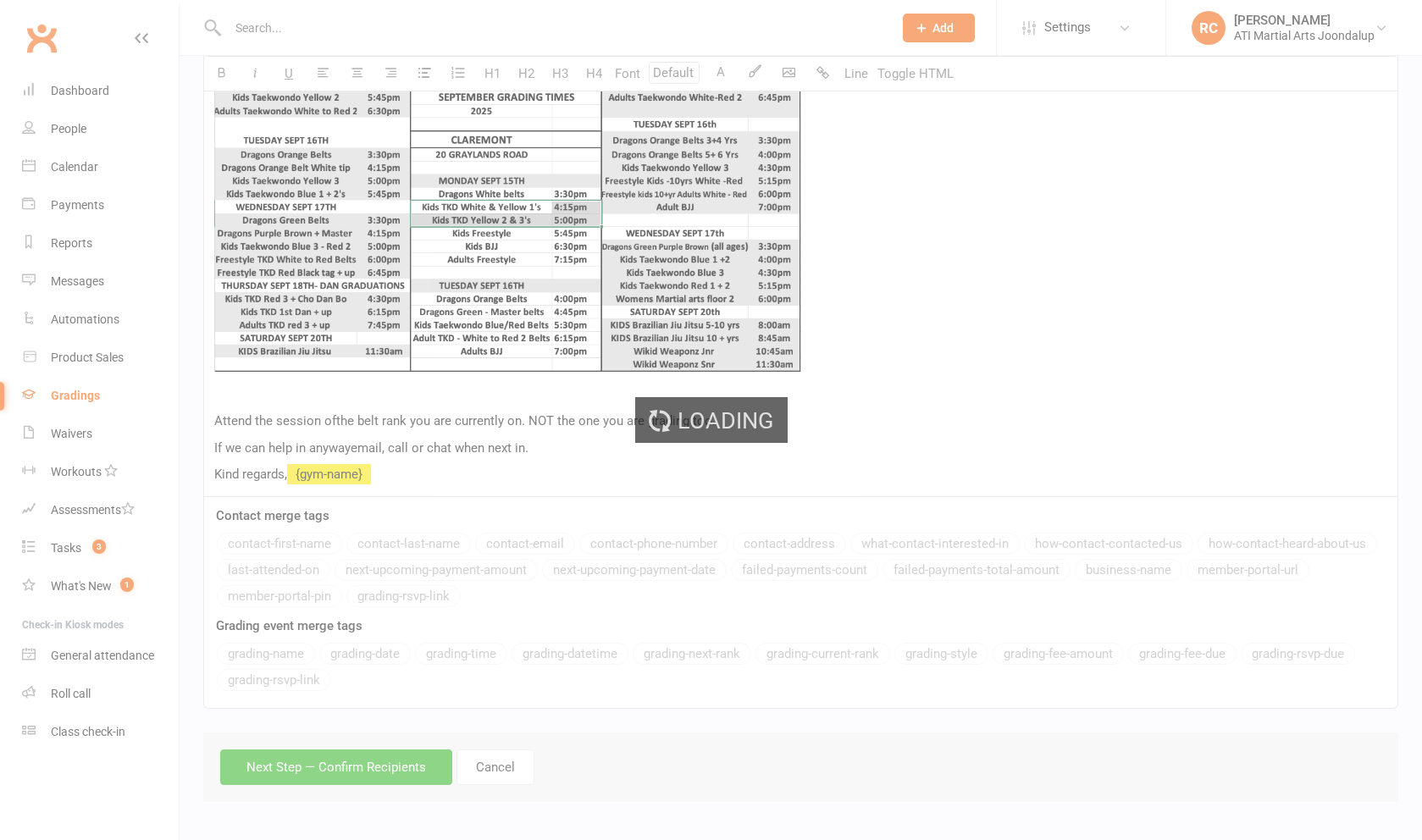
scroll to position [633, 0]
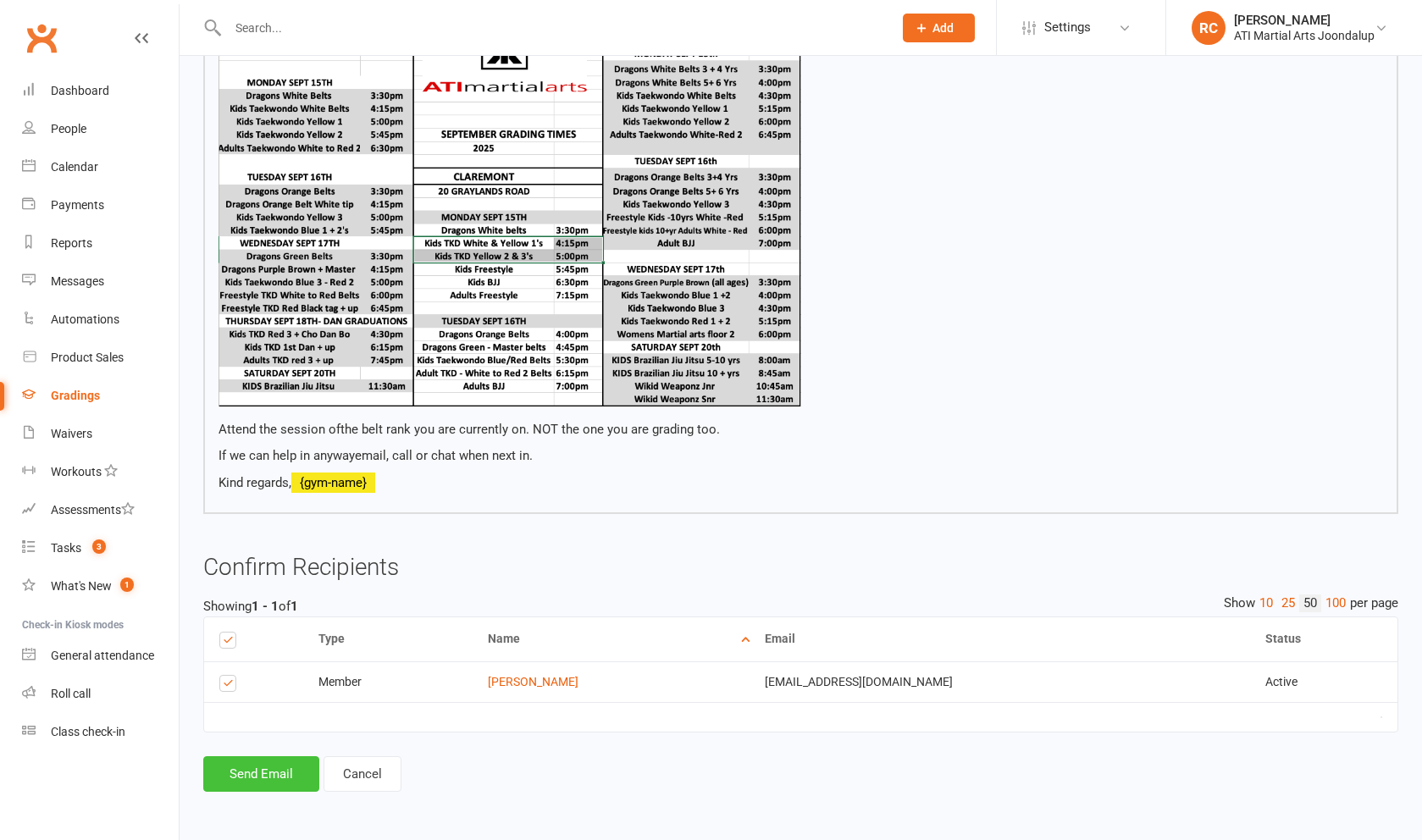
click at [285, 778] on button "Send Email" at bounding box center [261, 774] width 116 height 36
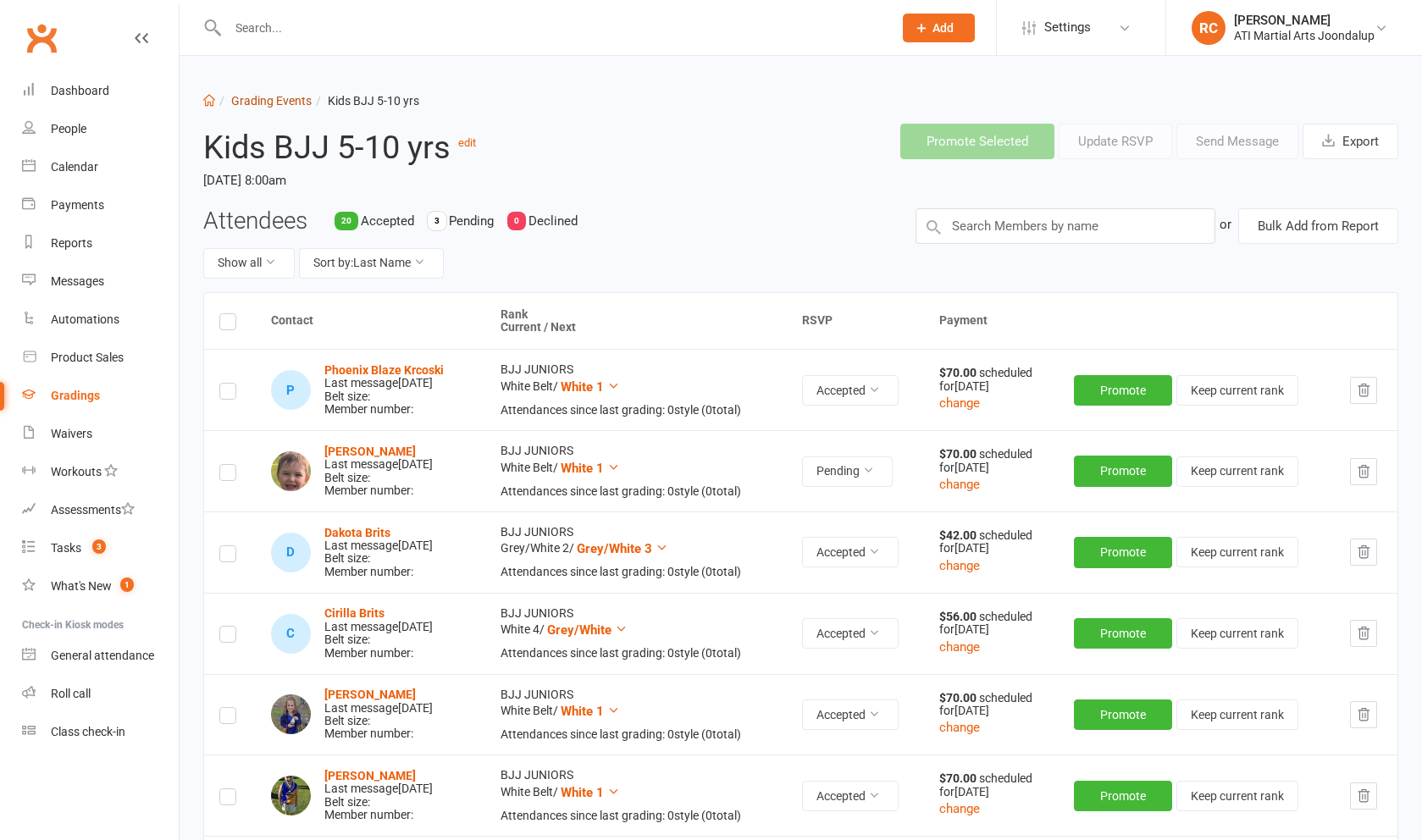
click at [285, 102] on link "Grading Events" at bounding box center [272, 100] width 81 height 14
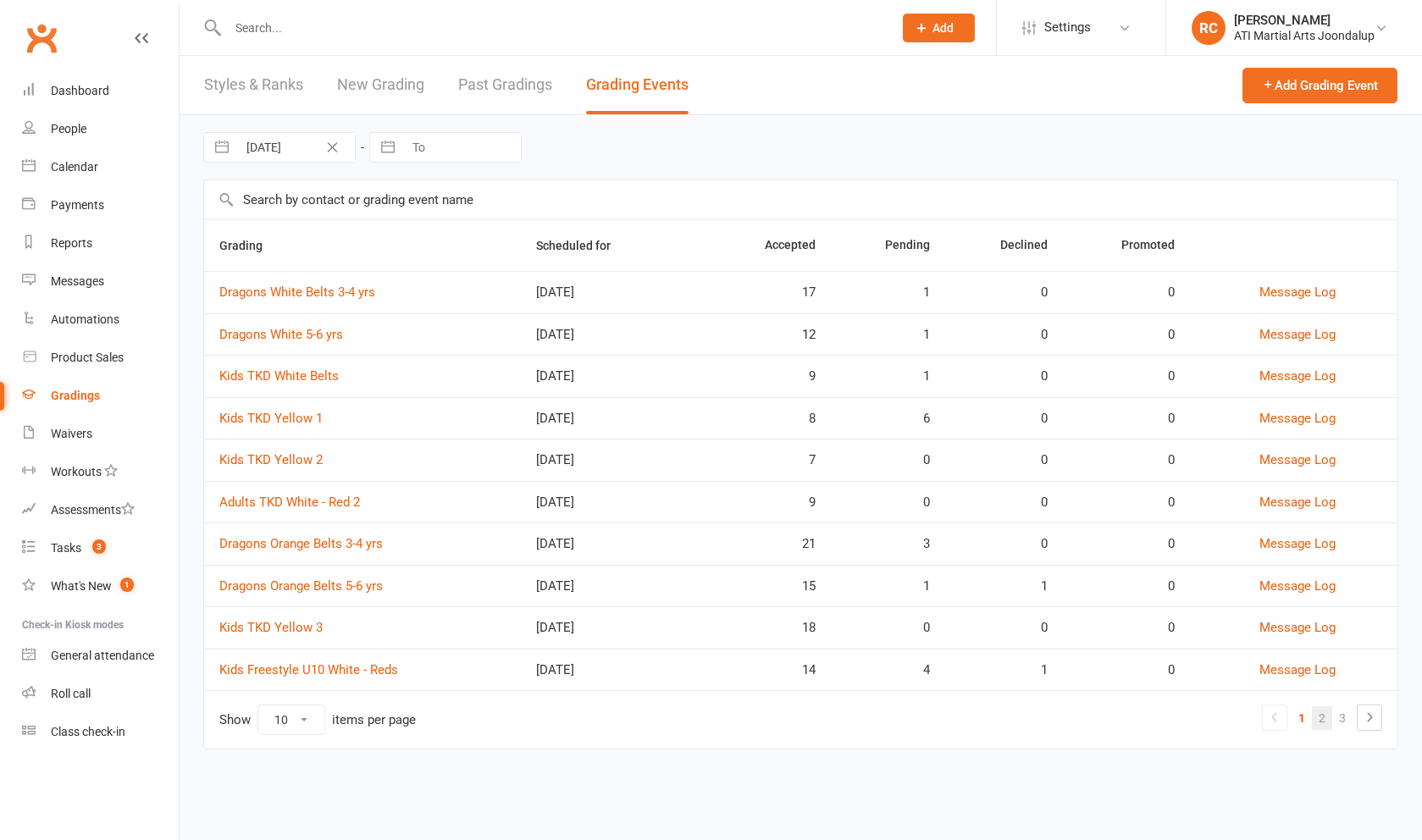
click at [1314, 727] on link "2" at bounding box center [1322, 718] width 20 height 24
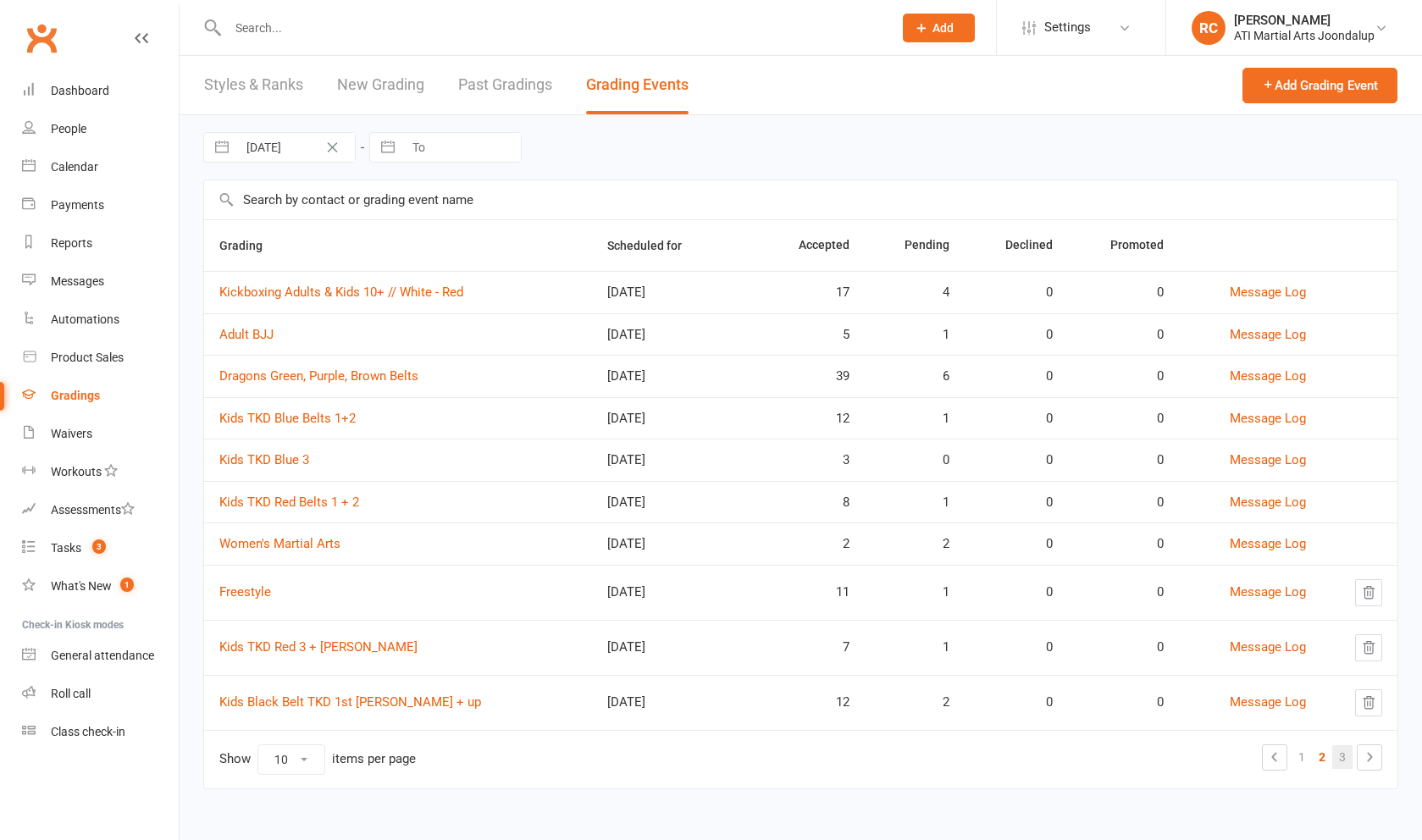
click at [1336, 769] on link "3" at bounding box center [1342, 757] width 20 height 24
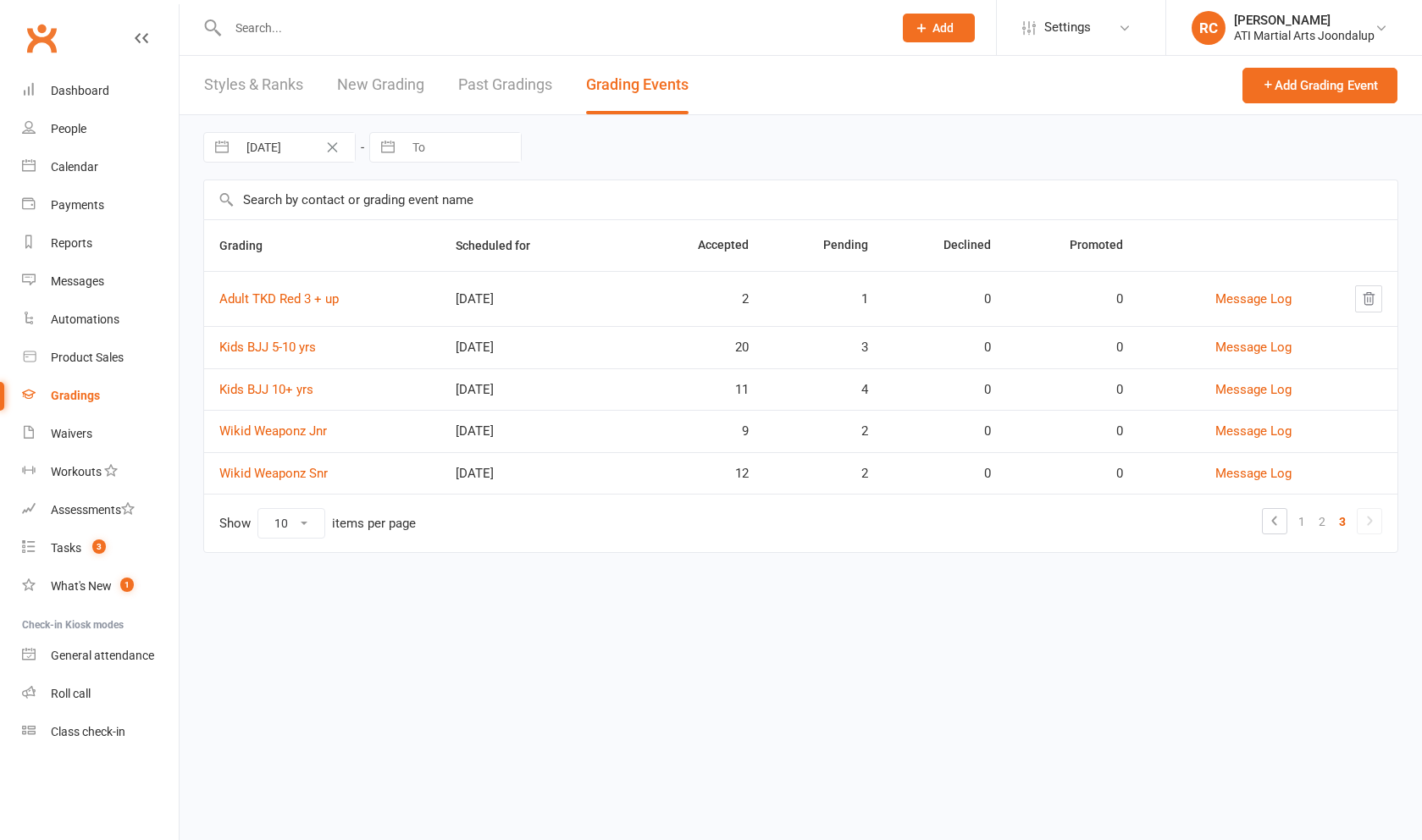
scroll to position [6, 0]
click at [279, 396] on link "Kids BJJ 10+ yrs" at bounding box center [267, 390] width 94 height 16
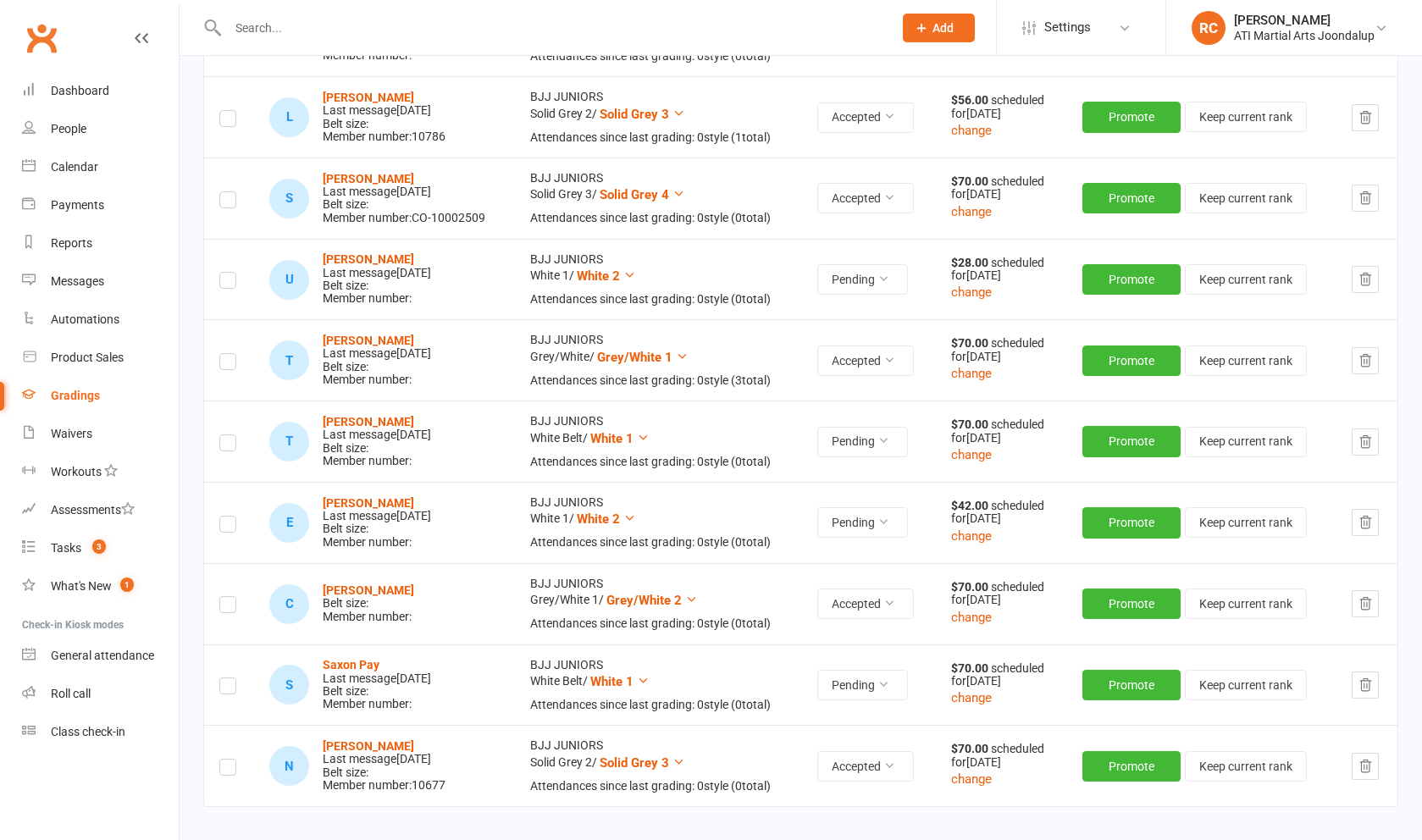
scroll to position [760, 0]
click at [415, 583] on strong "[PERSON_NAME]" at bounding box center [369, 589] width 92 height 14
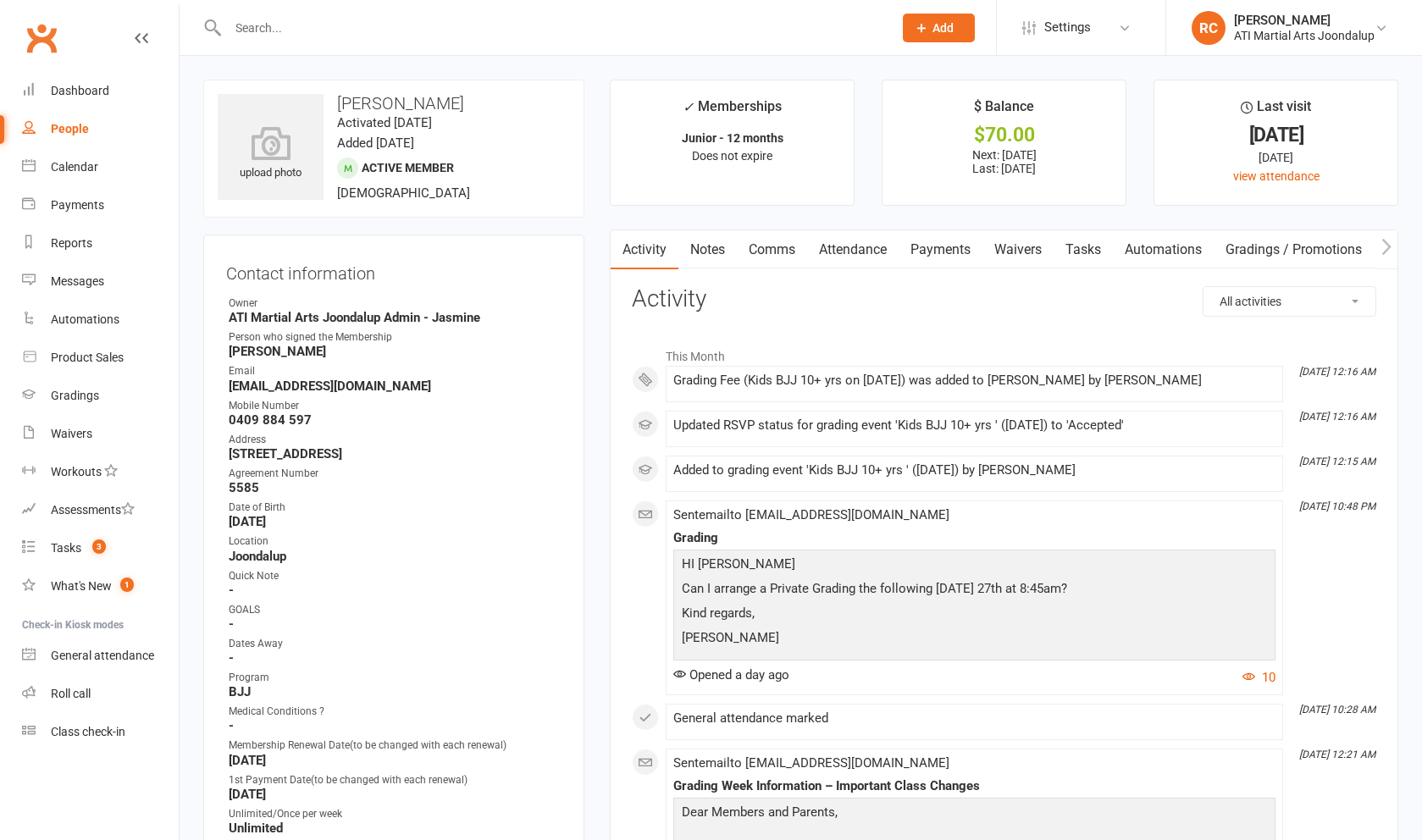
click at [858, 256] on link "Attendance" at bounding box center [853, 250] width 92 height 39
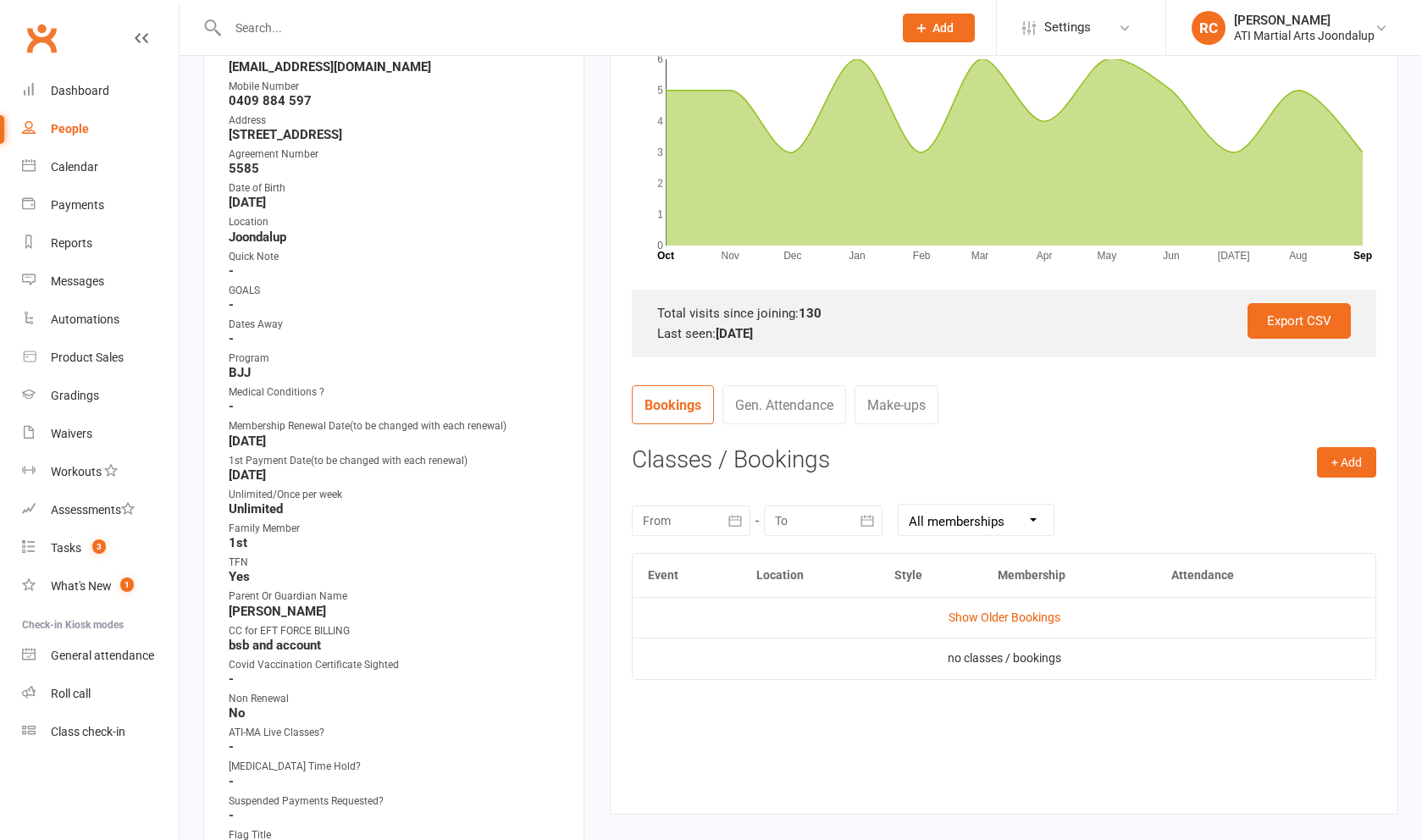
scroll to position [322, 0]
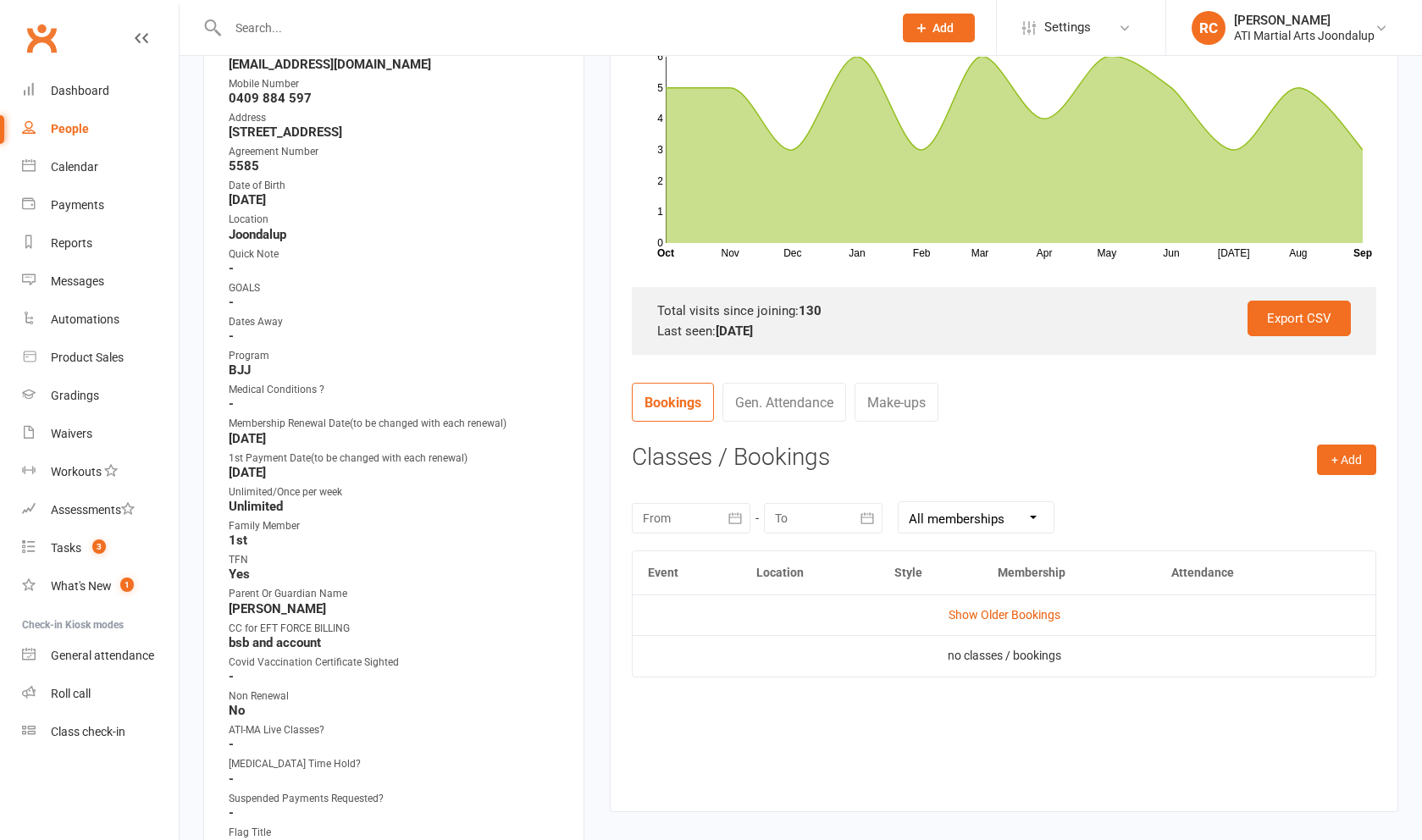
click at [1380, 461] on div "Activity Notes Comms Attendance Payments Waivers Tasks Automations Gradings / P…" at bounding box center [1004, 359] width 789 height 903
click at [1370, 462] on button "+ Add" at bounding box center [1347, 460] width 59 height 30
click at [1325, 526] on link "Add Appointment" at bounding box center [1291, 531] width 167 height 34
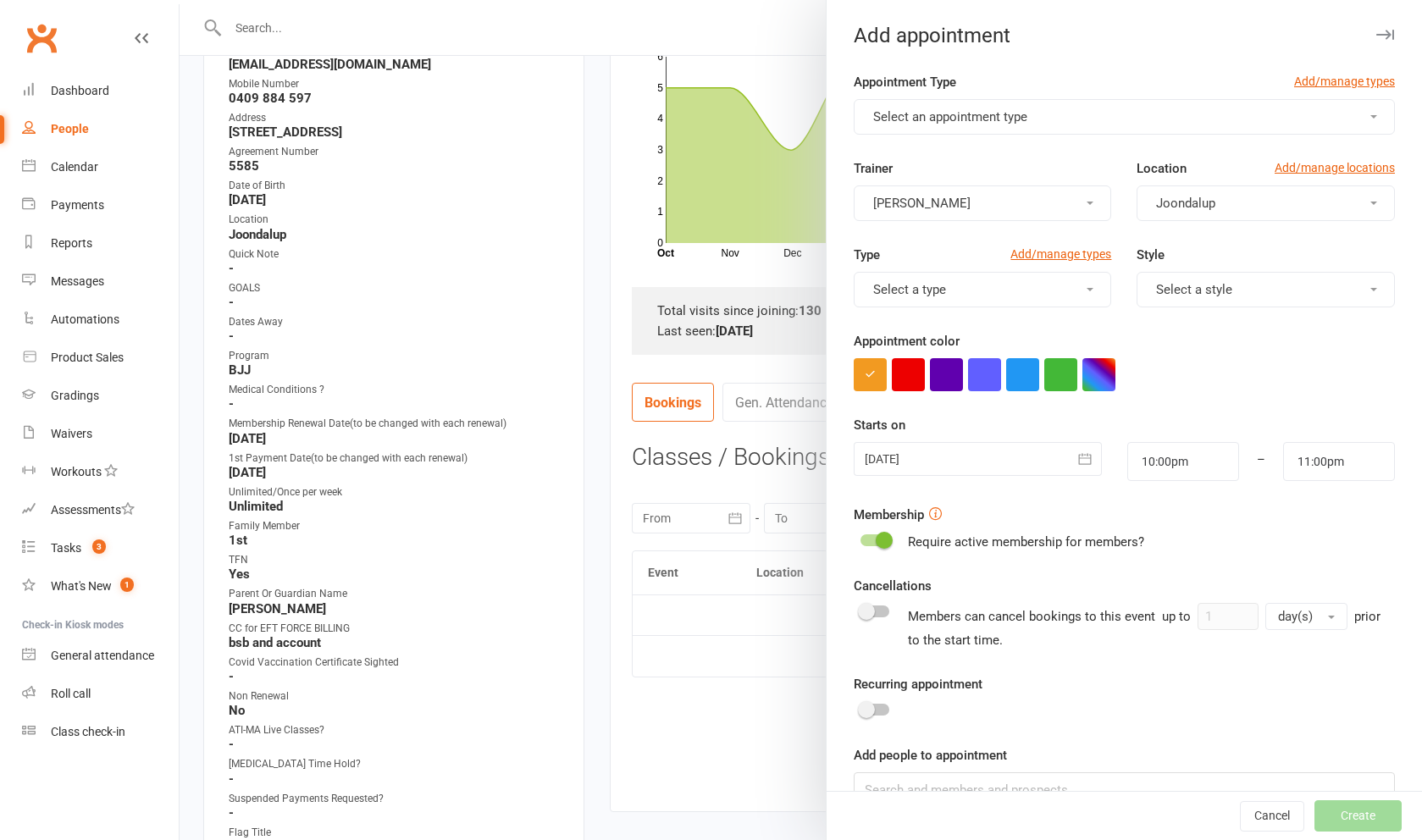
click at [1010, 116] on span "Select an appointment type" at bounding box center [950, 117] width 154 height 16
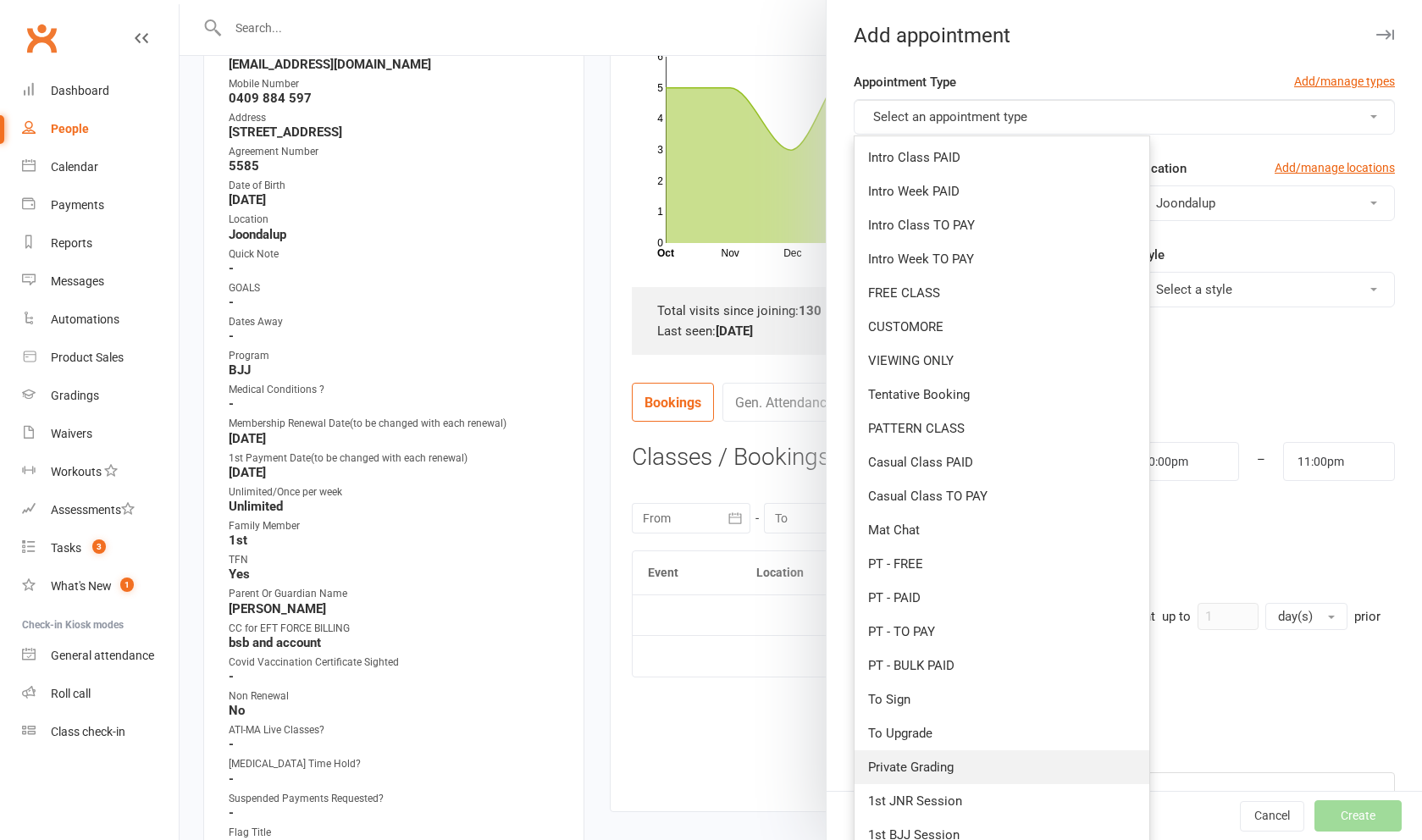
click at [966, 764] on link "Private Grading" at bounding box center [1002, 766] width 295 height 34
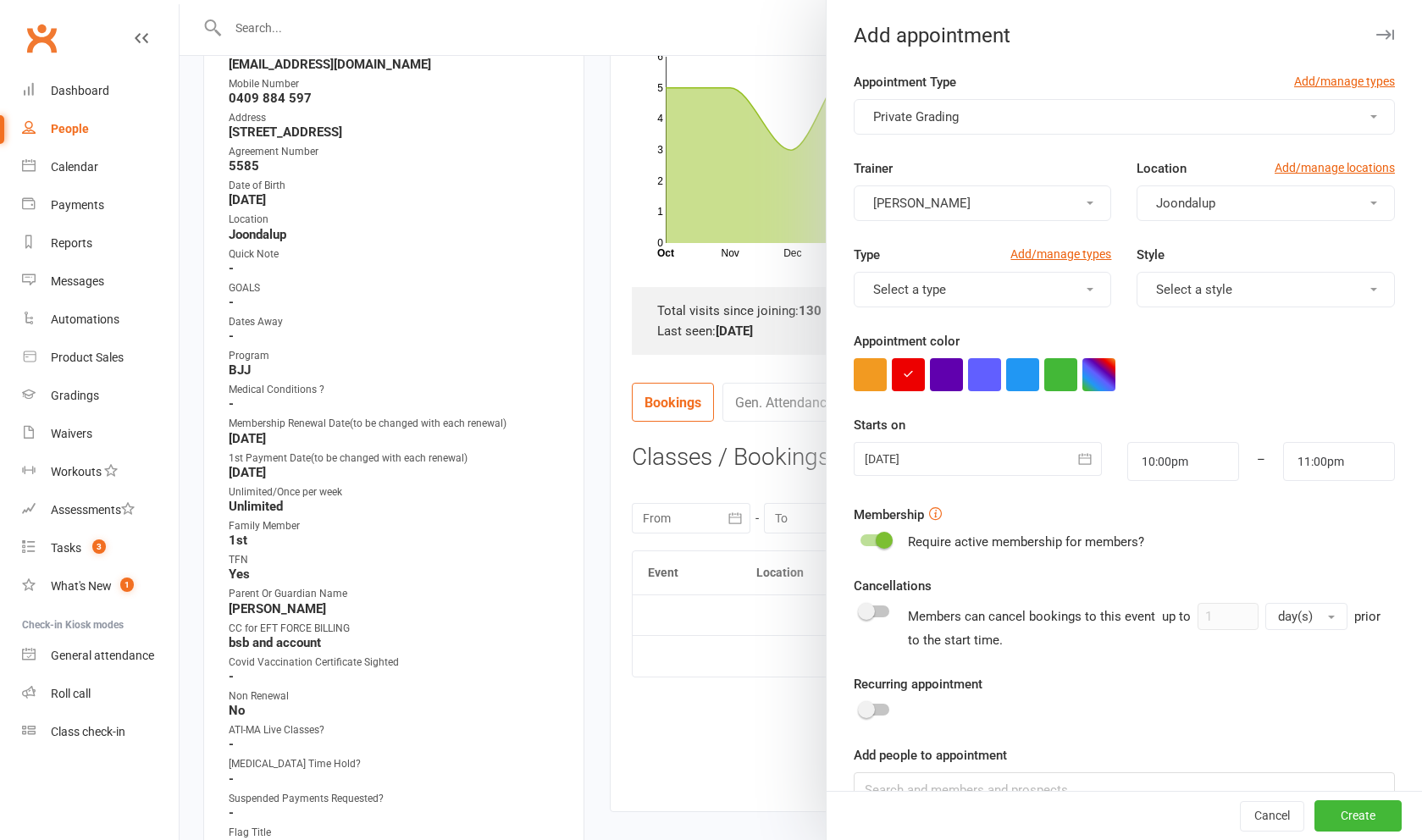
click at [974, 451] on div at bounding box center [978, 459] width 248 height 34
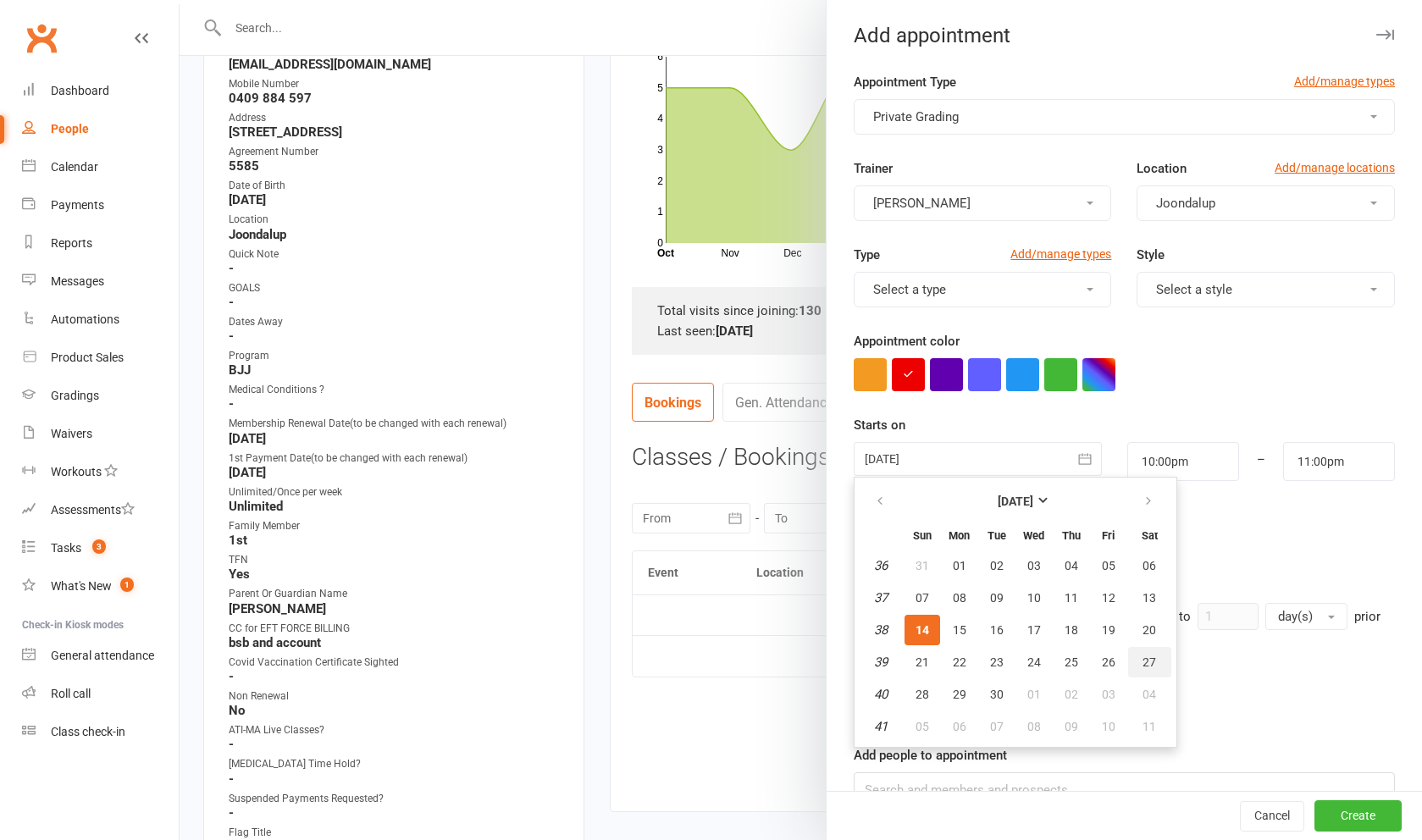
click at [1155, 665] on span "27" at bounding box center [1149, 662] width 14 height 14
type input "[DATE]"
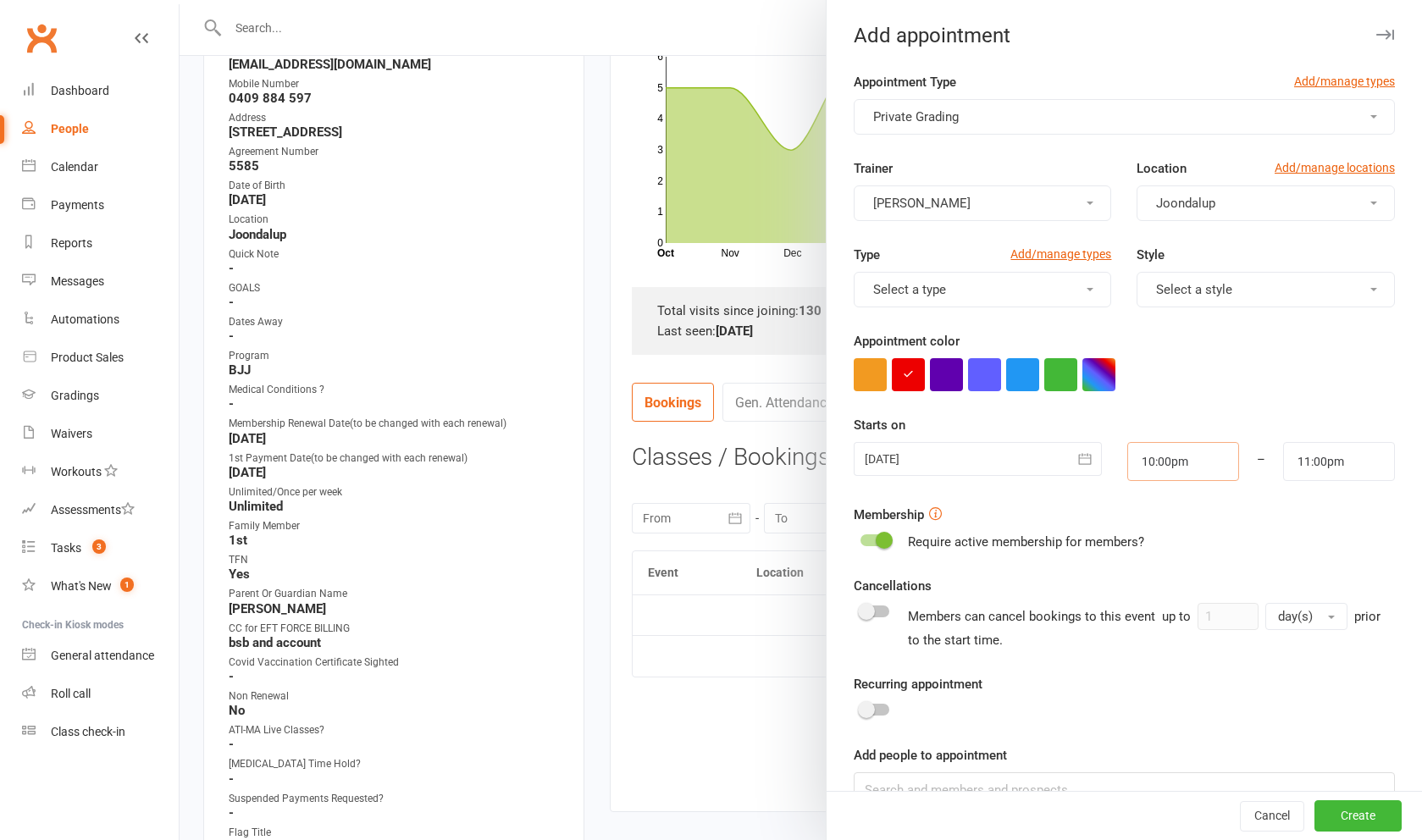
click at [1161, 463] on input "10:00pm" at bounding box center [1183, 461] width 112 height 39
type input "8:45pm"
type input "9:45pm"
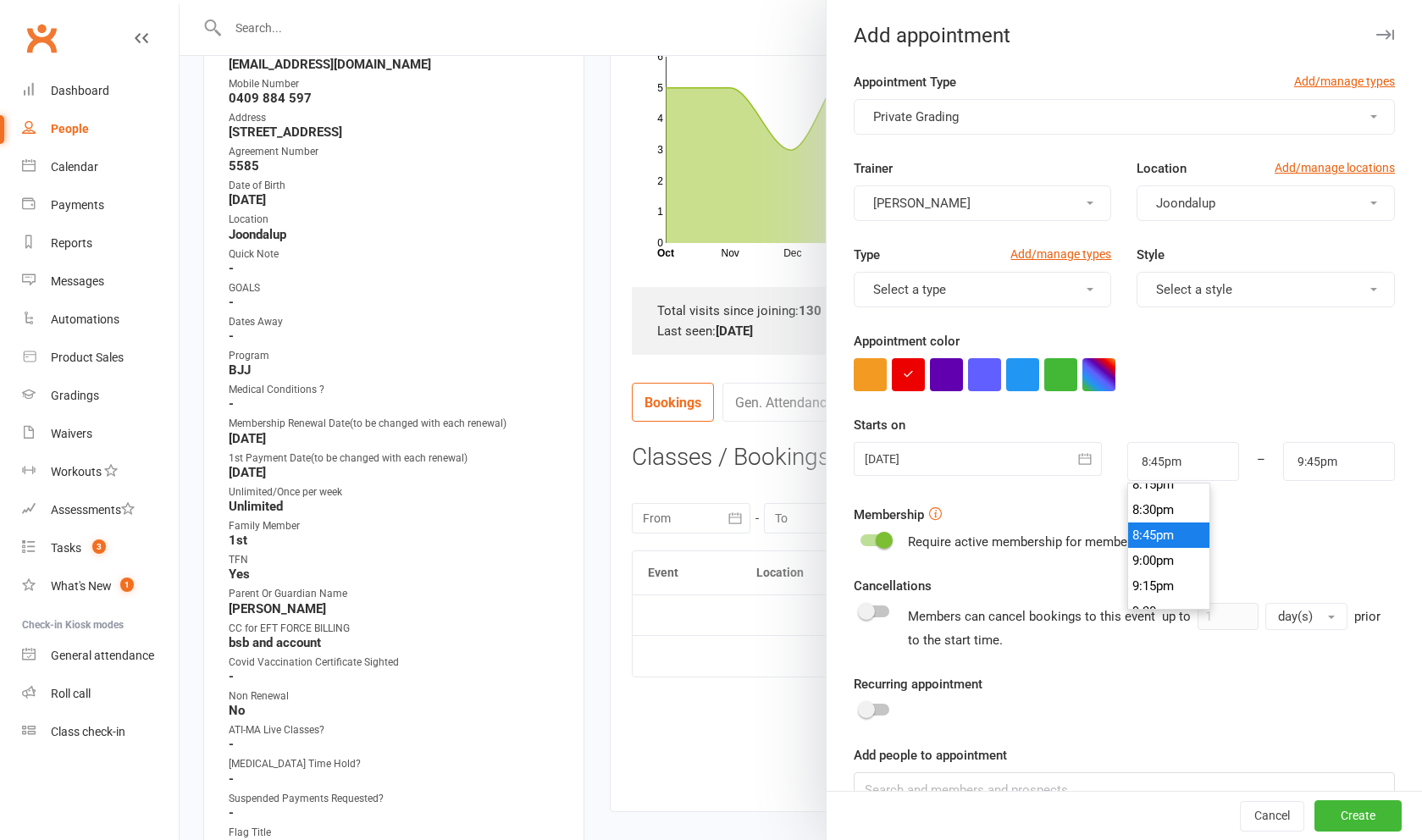
click at [1180, 536] on li "8:45pm" at bounding box center [1168, 535] width 81 height 26
type input "8:45"
type input "9:45am"
type input "8:45am"
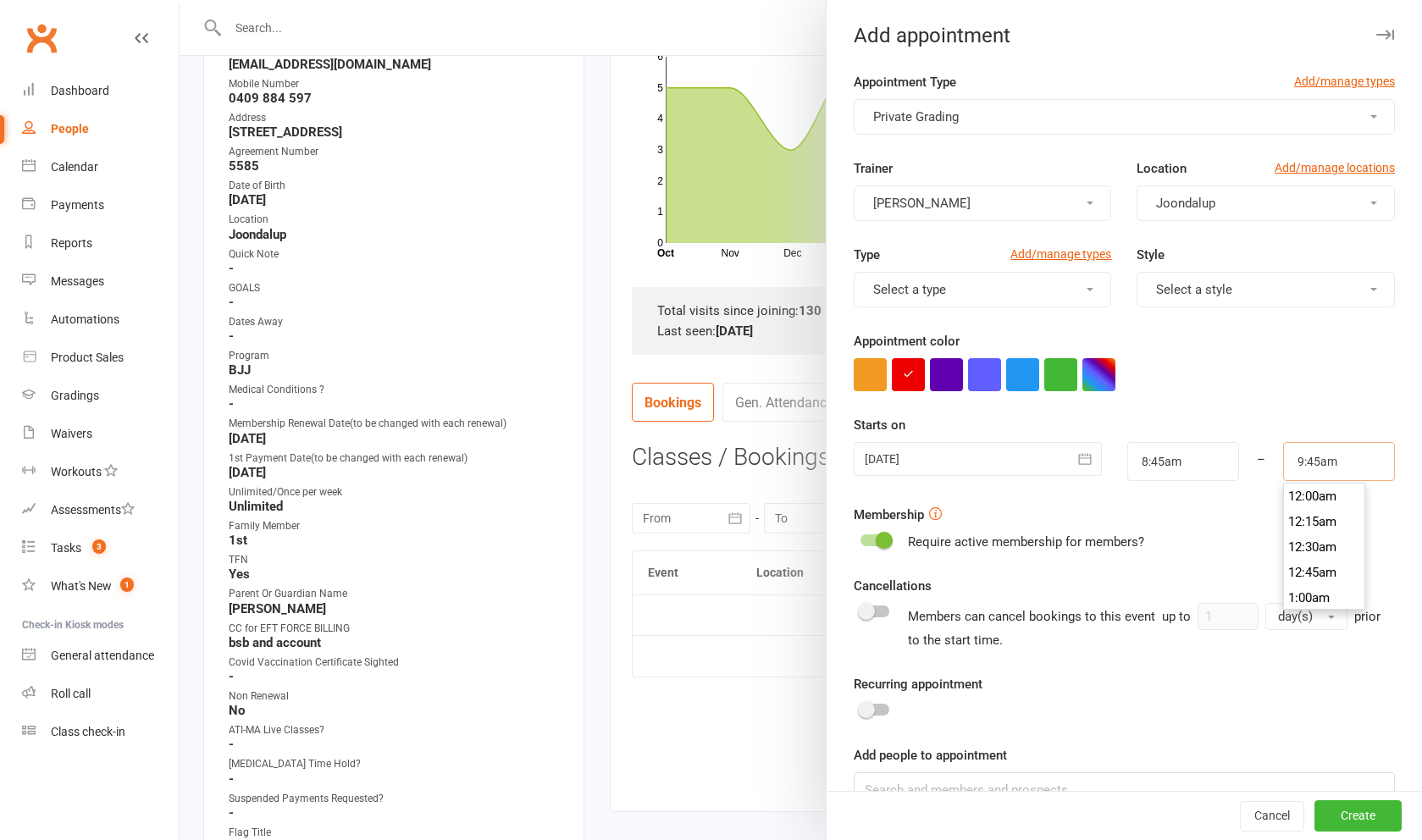
click at [1360, 463] on input "9:45am" at bounding box center [1339, 461] width 112 height 39
type input "9:30am"
click at [1305, 569] on li "9:30am" at bounding box center [1325, 573] width 81 height 26
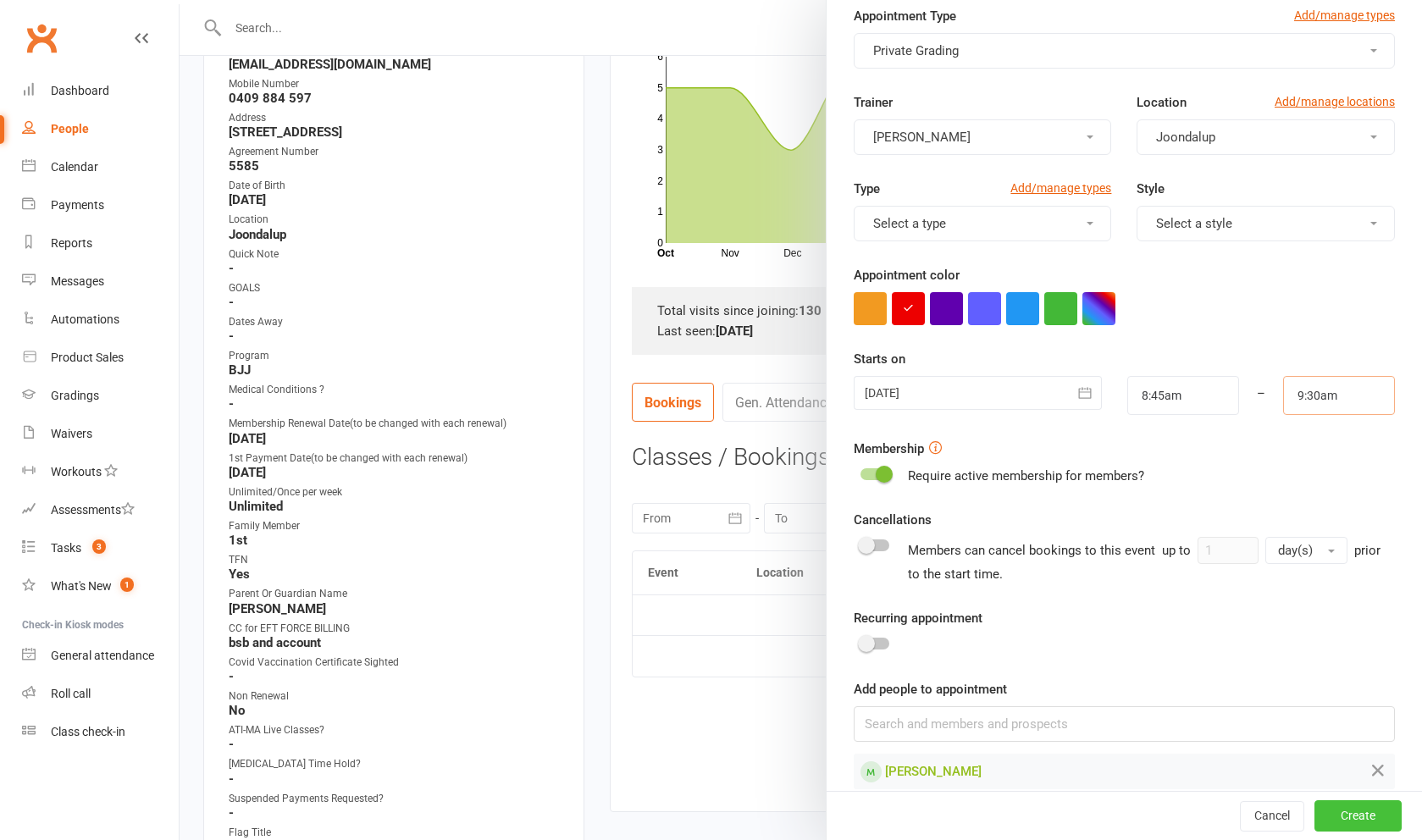
scroll to position [65, 0]
click at [1362, 829] on button "Create" at bounding box center [1358, 816] width 87 height 30
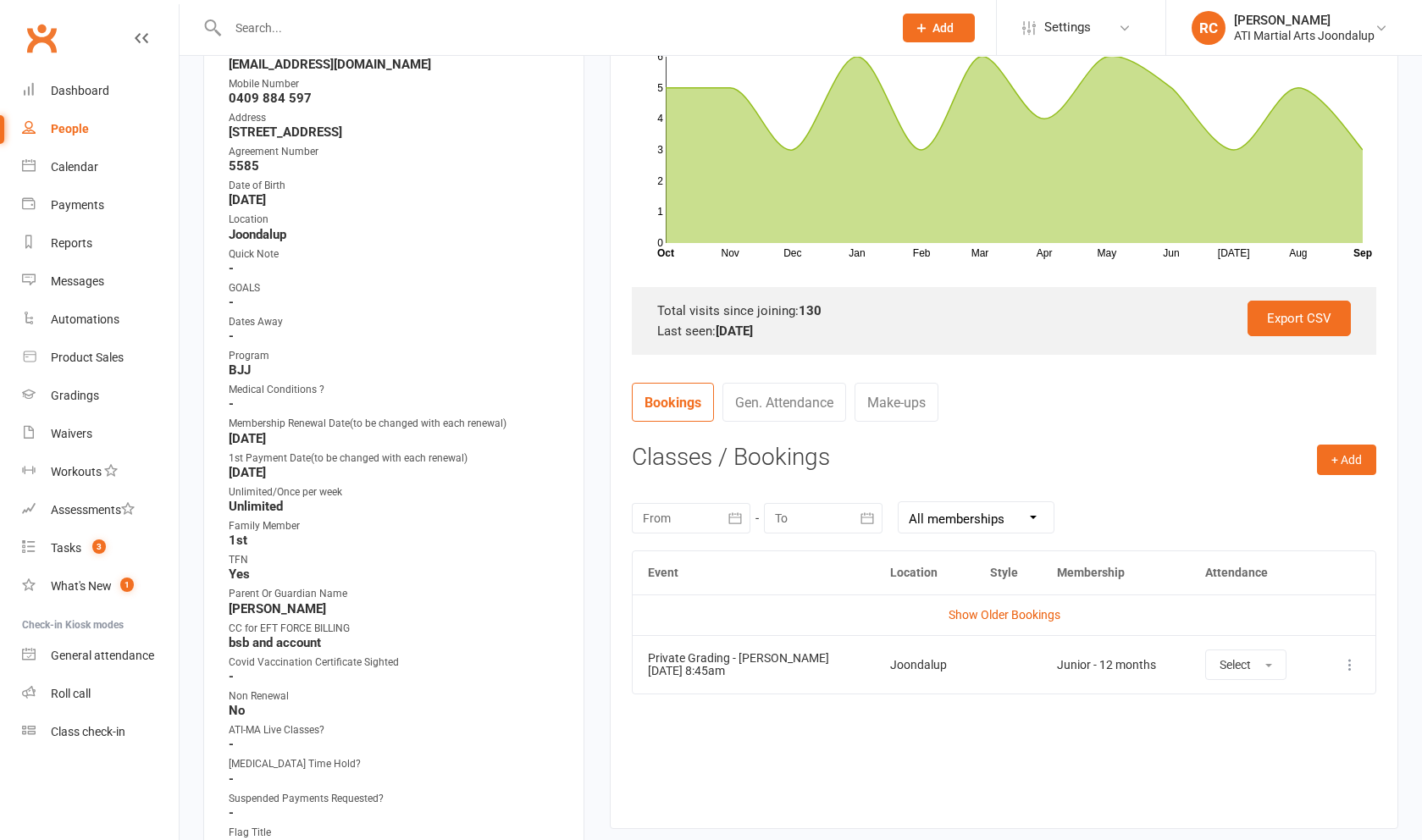
click at [1362, 661] on td "More info View event Remove booking" at bounding box center [1347, 664] width 59 height 59
click at [1336, 673] on td "More info View event Remove booking" at bounding box center [1347, 664] width 59 height 59
click at [1357, 665] on icon at bounding box center [1349, 664] width 17 height 17
click at [1309, 725] on link "View event" at bounding box center [1275, 732] width 167 height 34
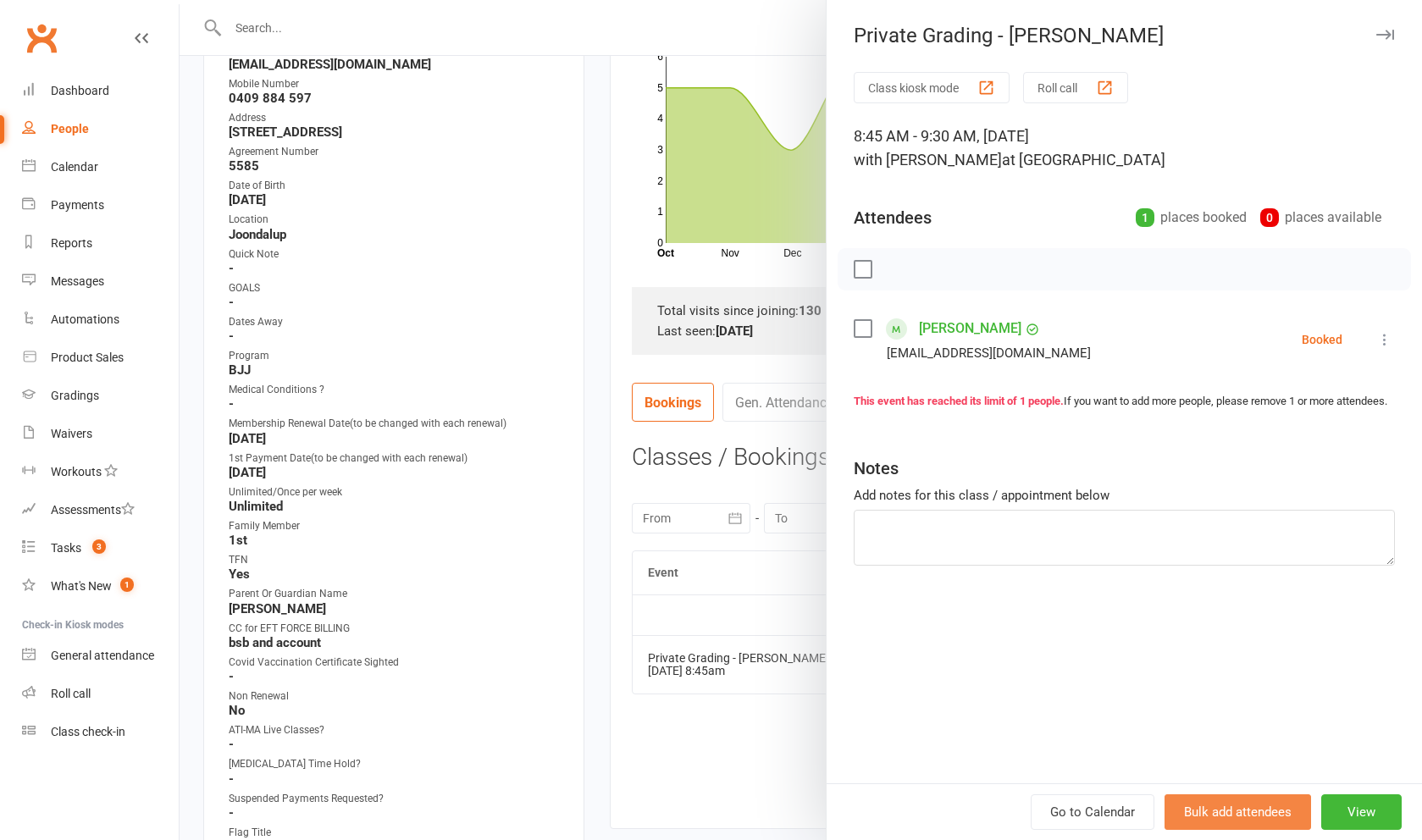
click at [1360, 812] on button "View" at bounding box center [1361, 812] width 81 height 36
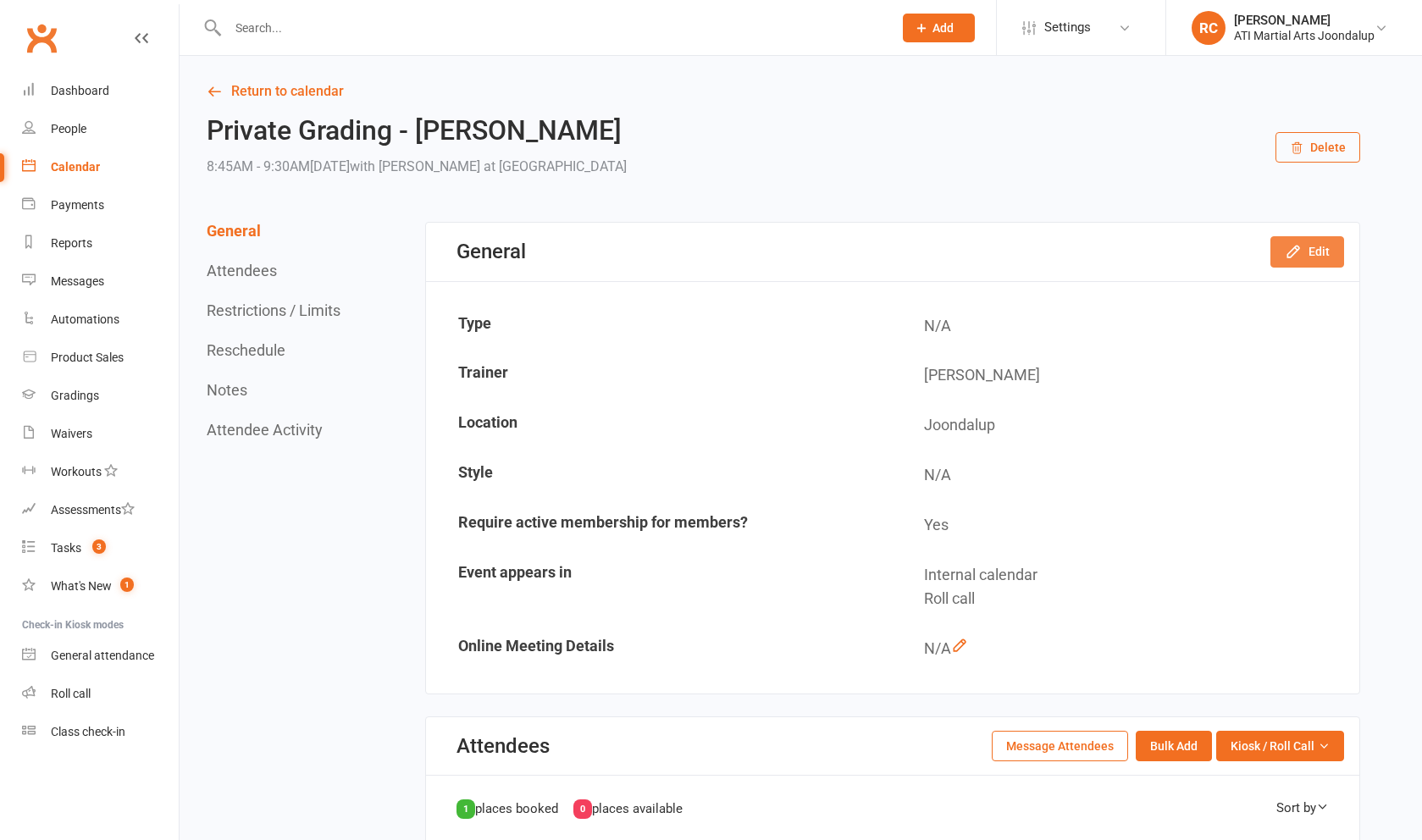
click at [1291, 257] on icon "button" at bounding box center [1292, 252] width 11 height 11
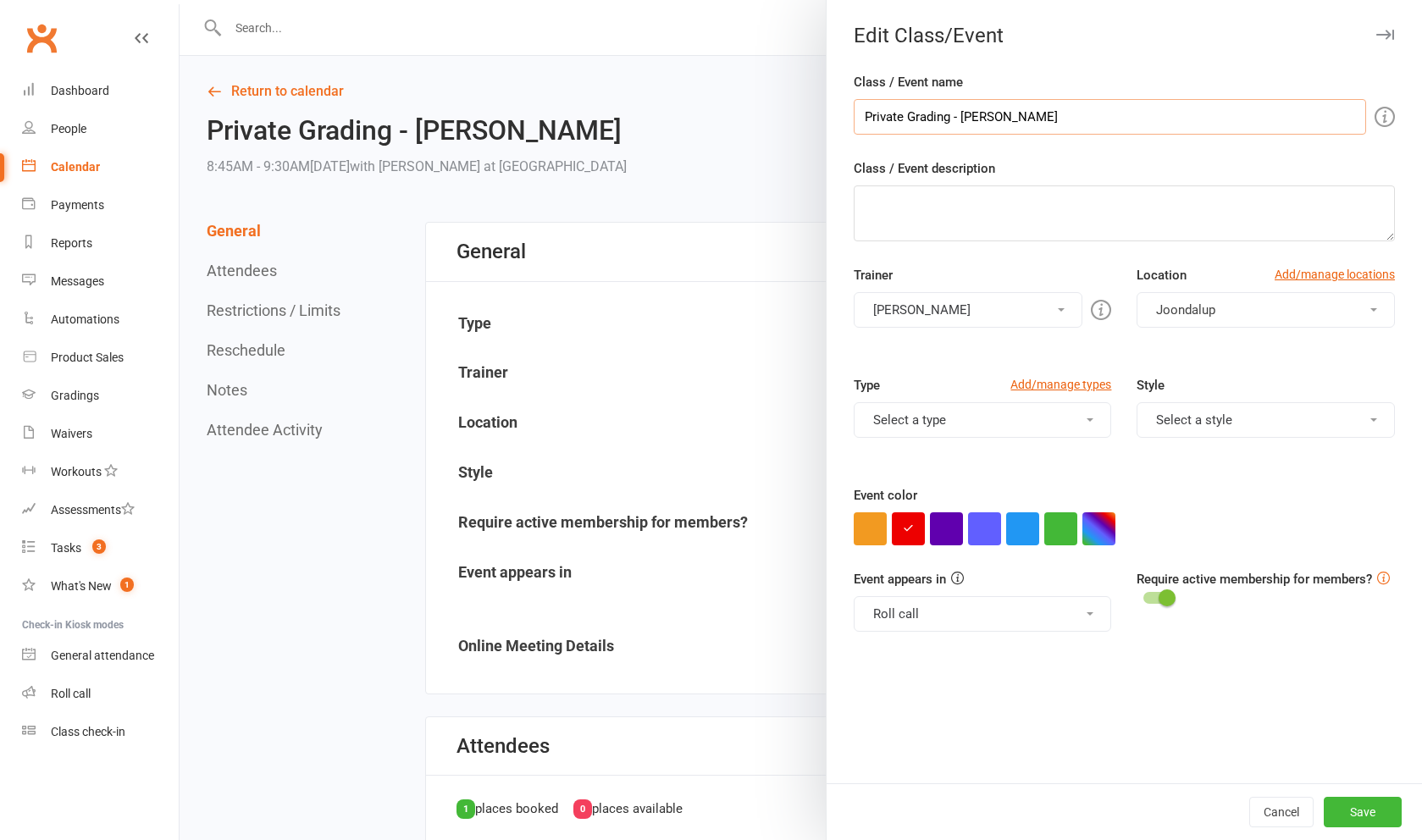
click at [955, 120] on input "Private Grading - [PERSON_NAME]" at bounding box center [1109, 117] width 512 height 36
type input "Private Grading Paid with Geordie- [PERSON_NAME]"
click at [1372, 810] on button "Save" at bounding box center [1362, 812] width 78 height 30
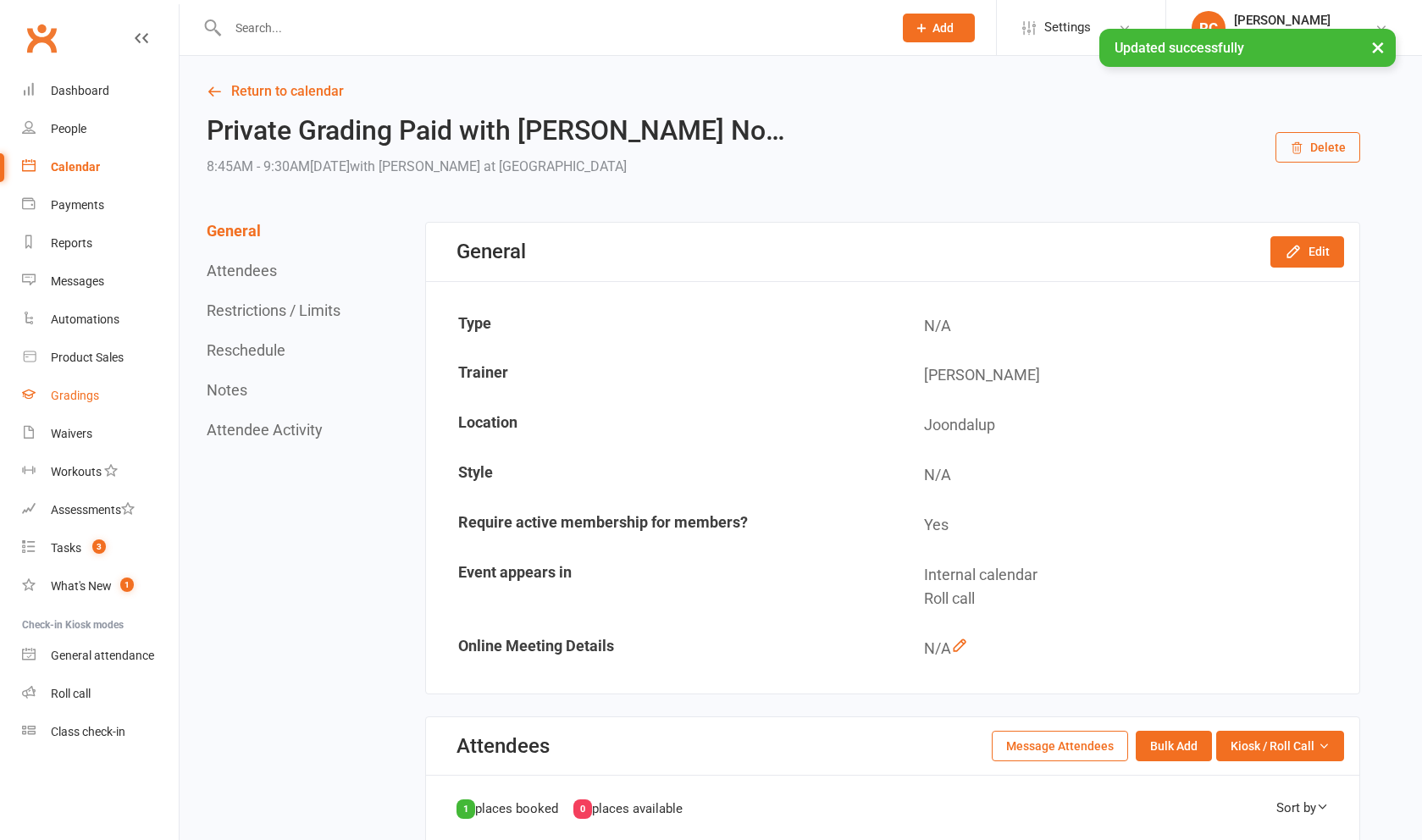
click at [92, 391] on div "Gradings" at bounding box center [74, 395] width 49 height 14
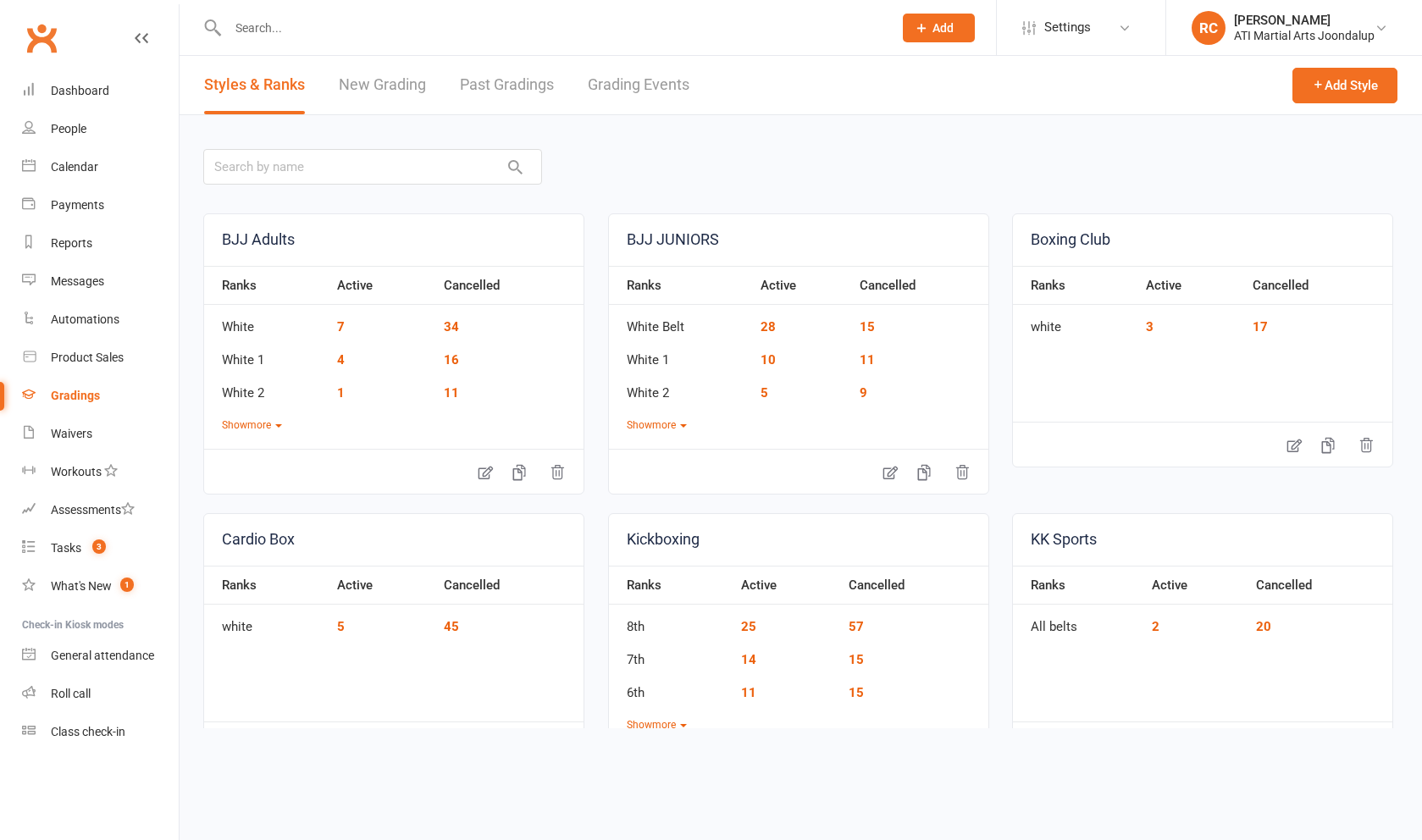
click at [634, 89] on link "Grading Events" at bounding box center [638, 85] width 102 height 59
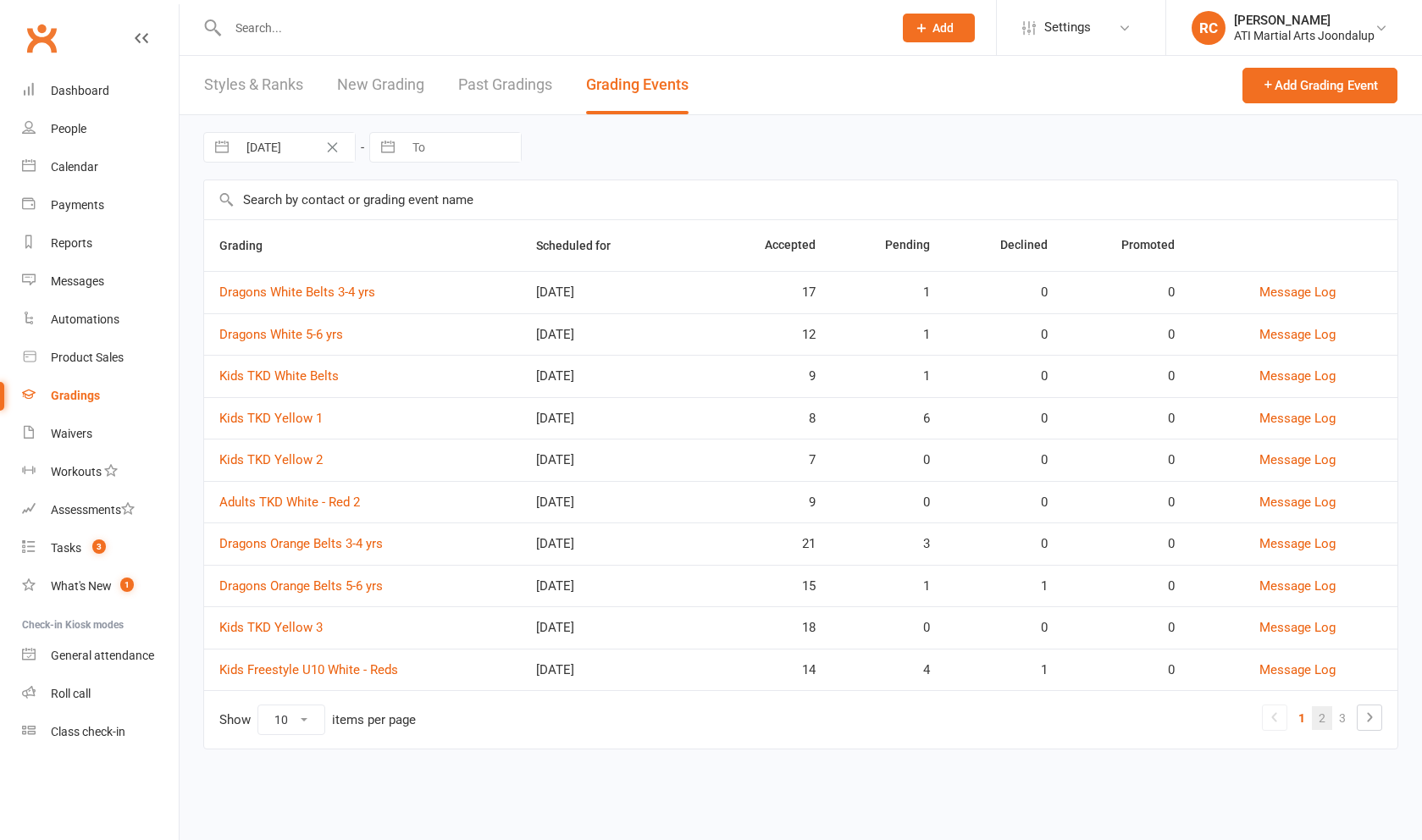
click at [1319, 726] on link "2" at bounding box center [1322, 718] width 20 height 24
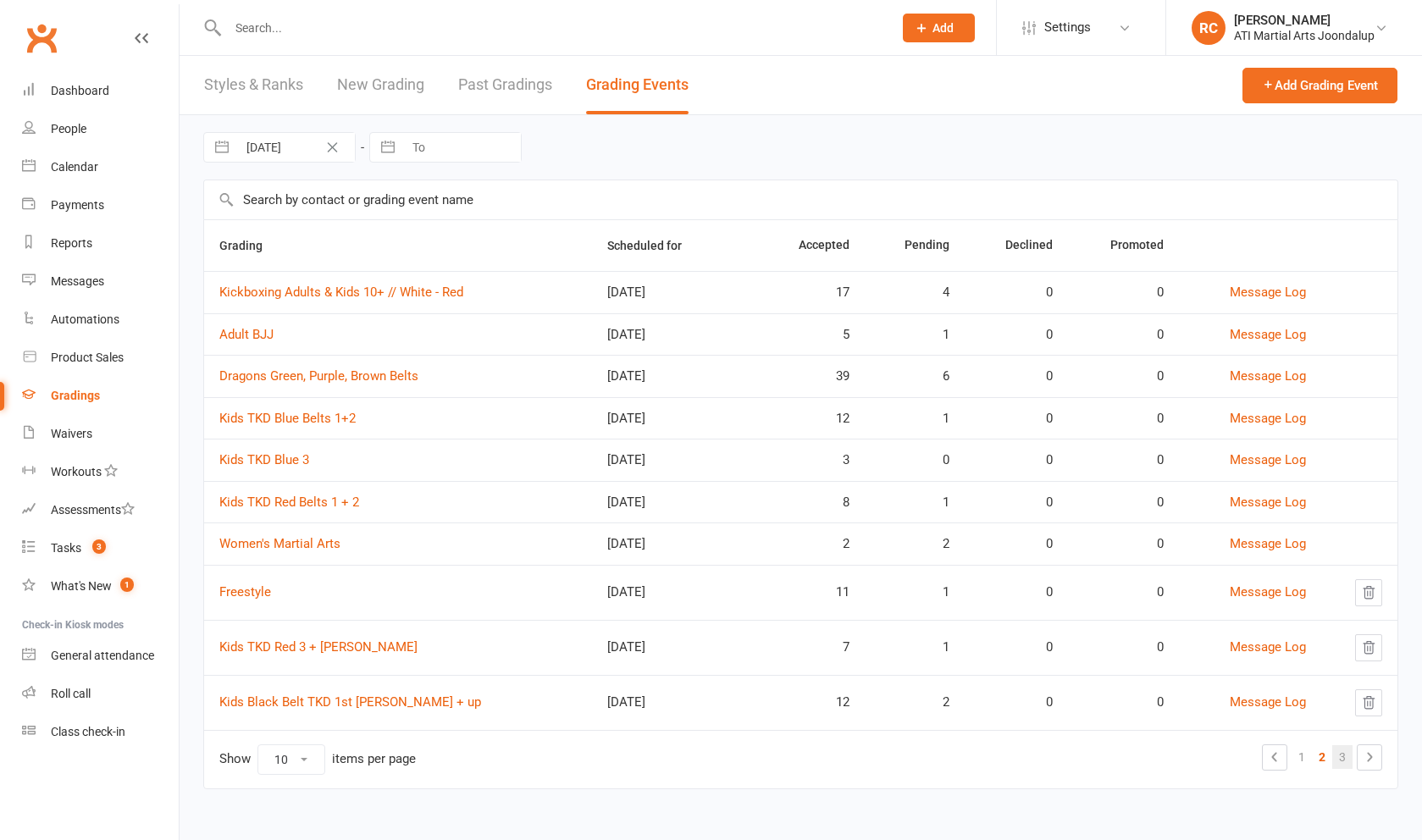
click at [1340, 765] on link "3" at bounding box center [1342, 757] width 20 height 24
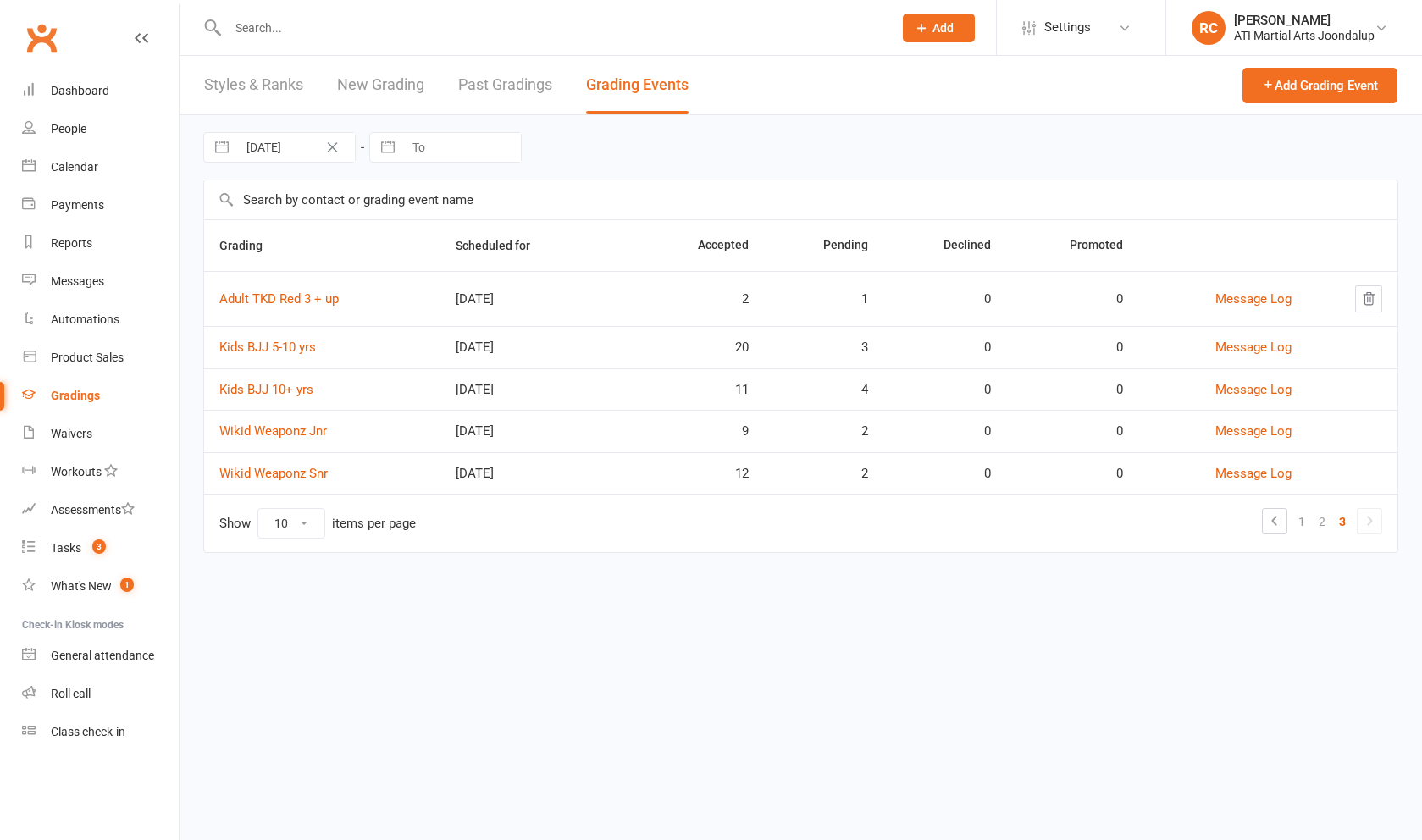
click at [303, 397] on link "Kids BJJ 10+ yrs" at bounding box center [267, 390] width 94 height 16
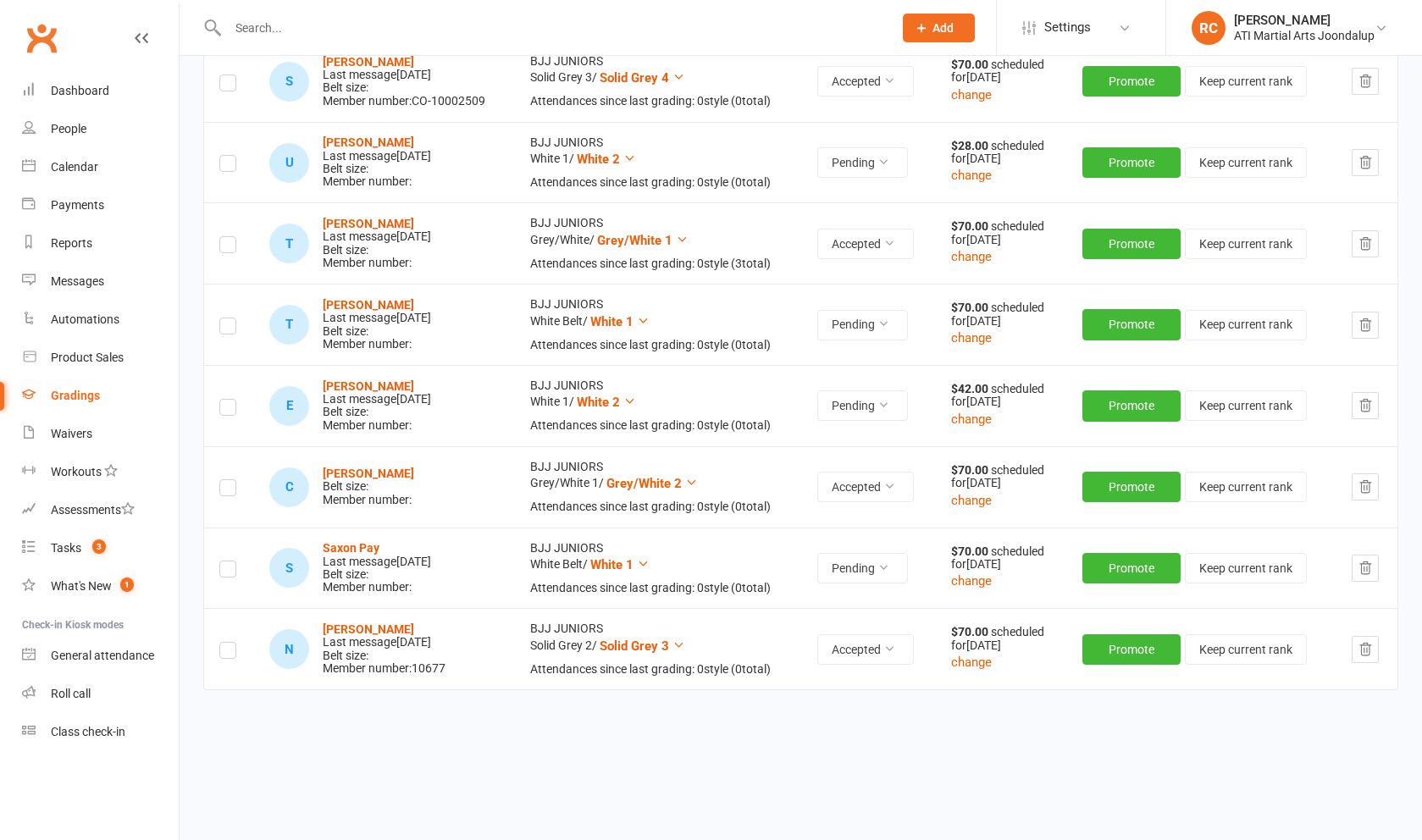
scroll to position [876, 0]
click at [984, 495] on button "change" at bounding box center [972, 501] width 40 height 20
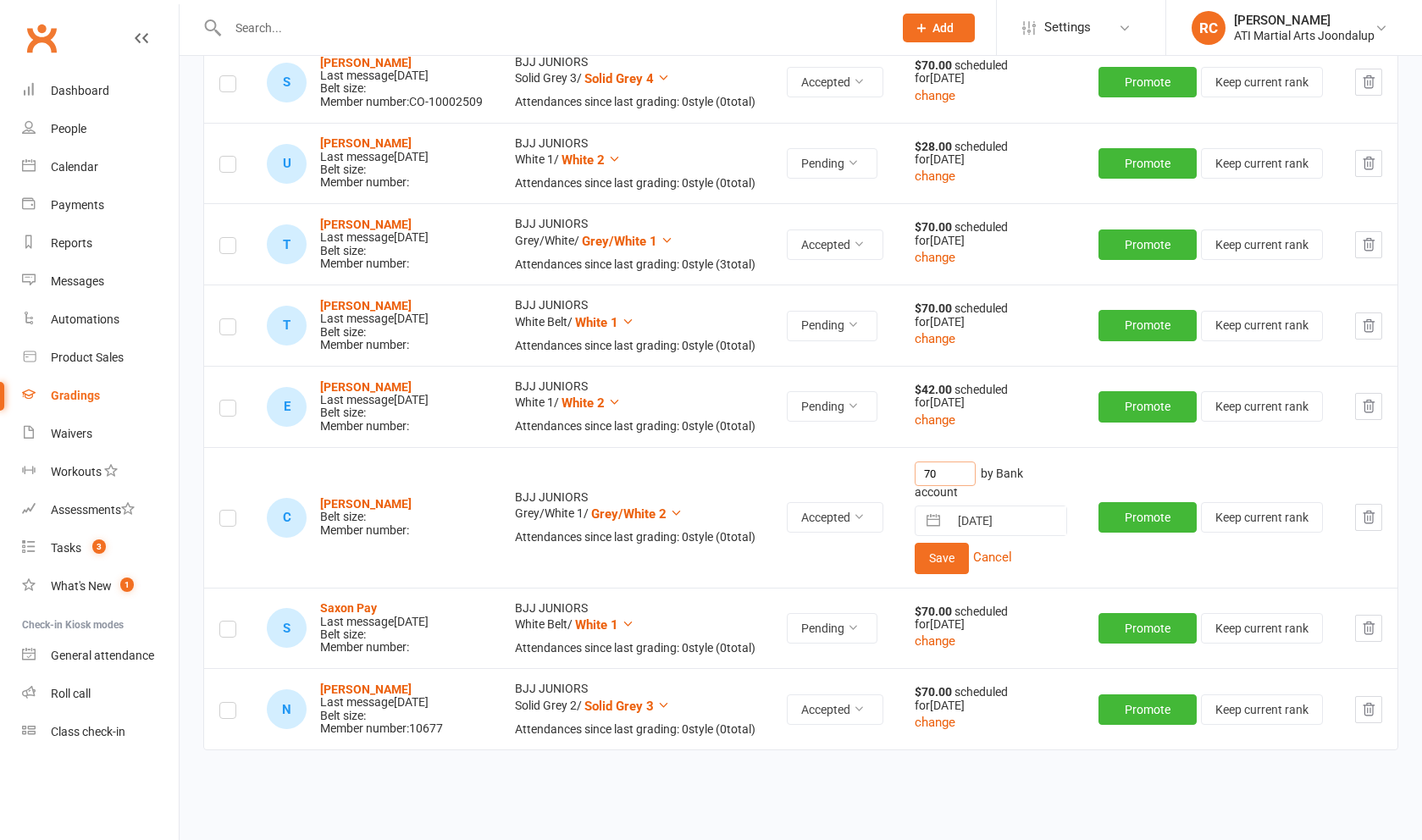
drag, startPoint x: 953, startPoint y: 475, endPoint x: 864, endPoint y: 452, distance: 91.9
type input "95"
click at [951, 553] on button "Save" at bounding box center [941, 558] width 54 height 30
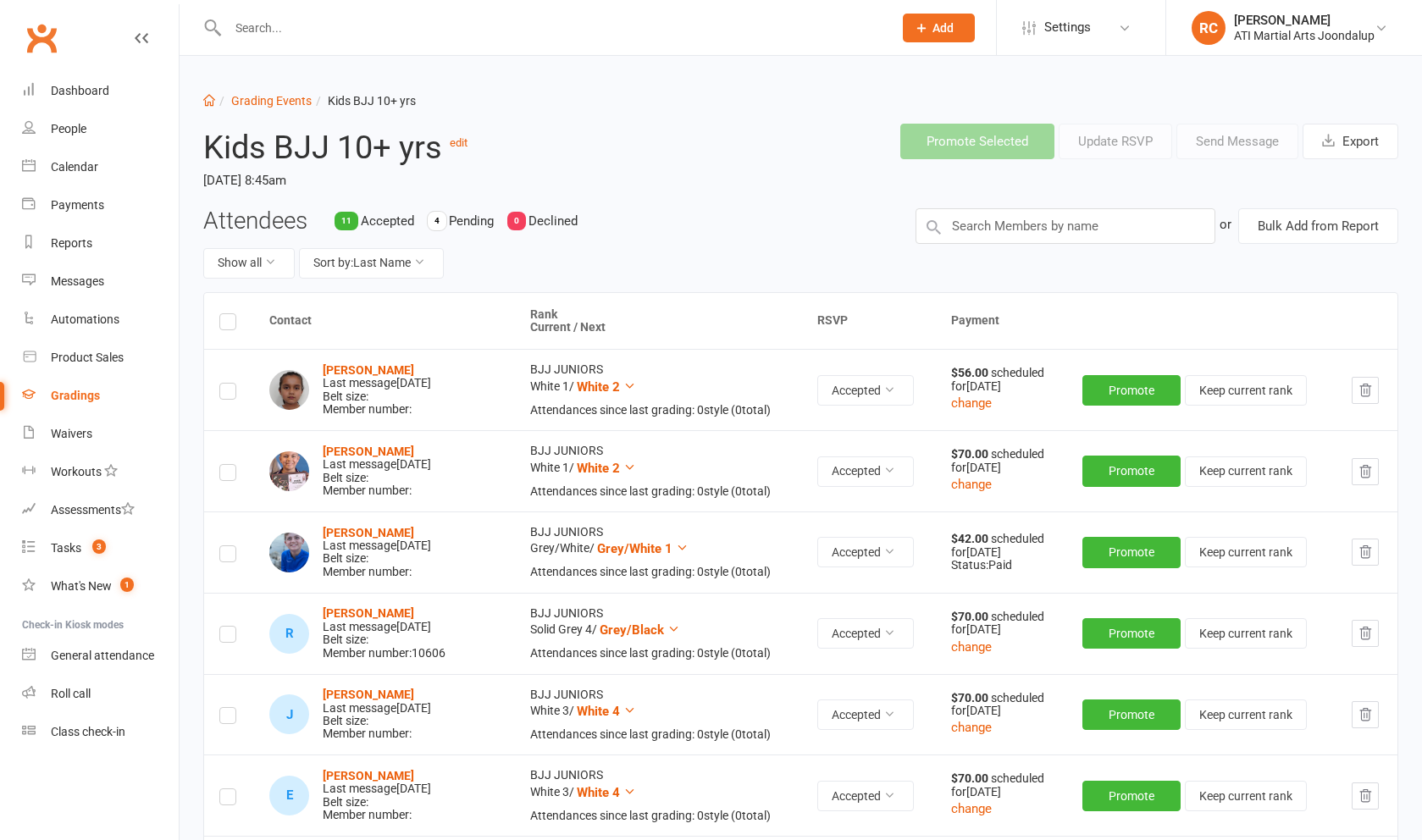
scroll to position [0, 0]
click at [1058, 233] on input "text" at bounding box center [1065, 226] width 300 height 36
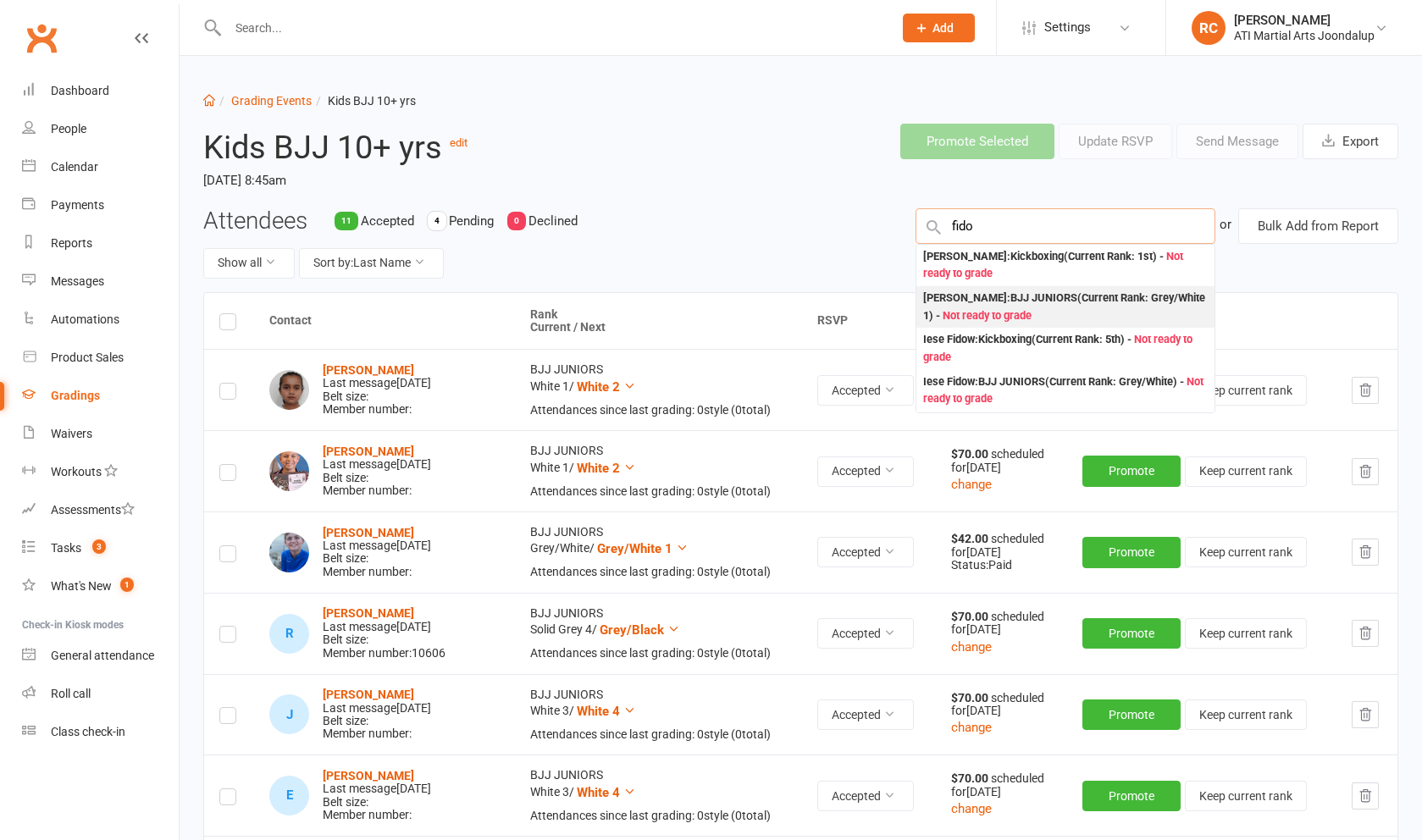
type input "fido"
click at [1078, 308] on div "[PERSON_NAME] : BJJ JUNIORS (Current Rank: Grey/White 1 ) - Not ready to grade" at bounding box center [1065, 307] width 285 height 35
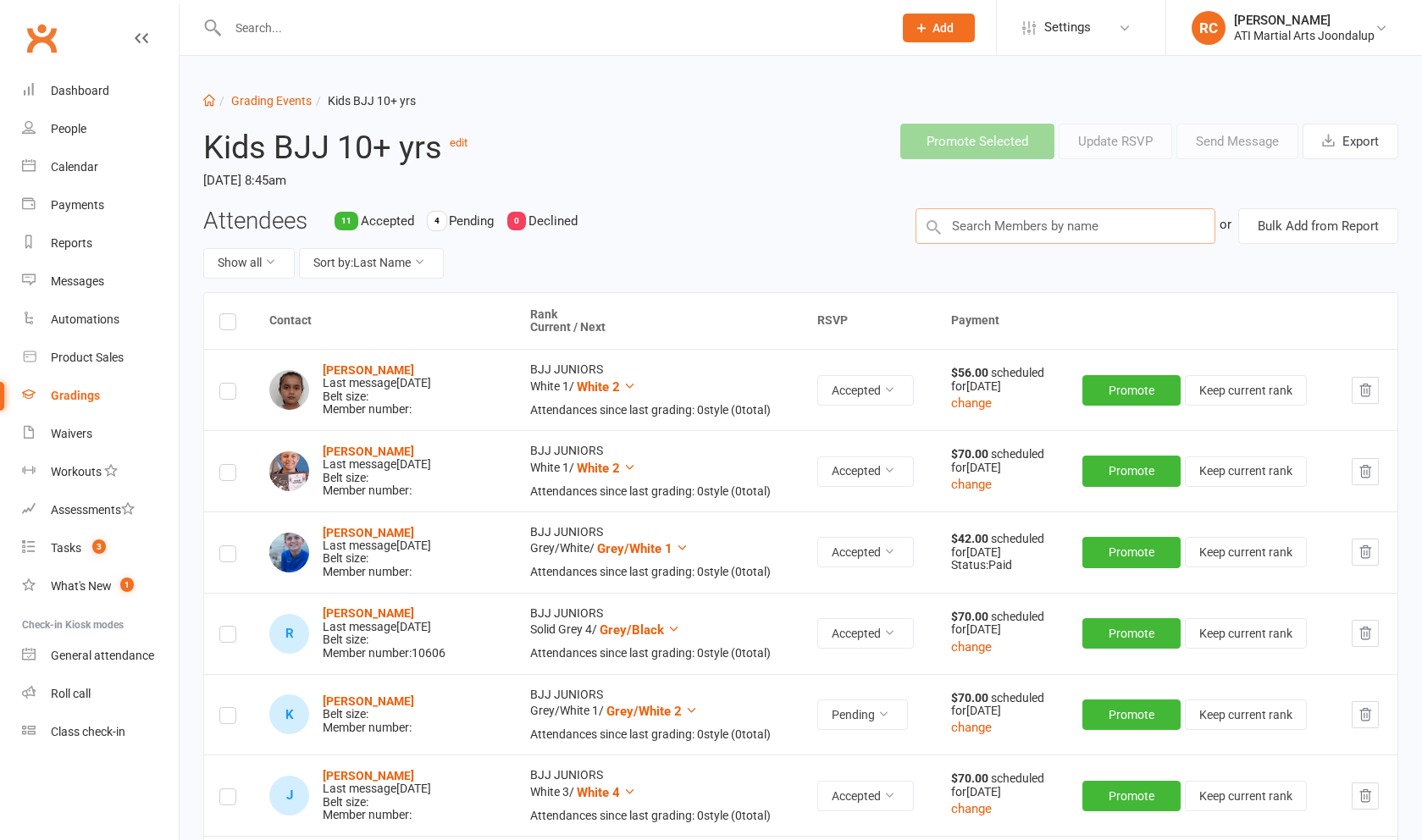
click at [1060, 233] on input "text" at bounding box center [1065, 226] width 300 height 36
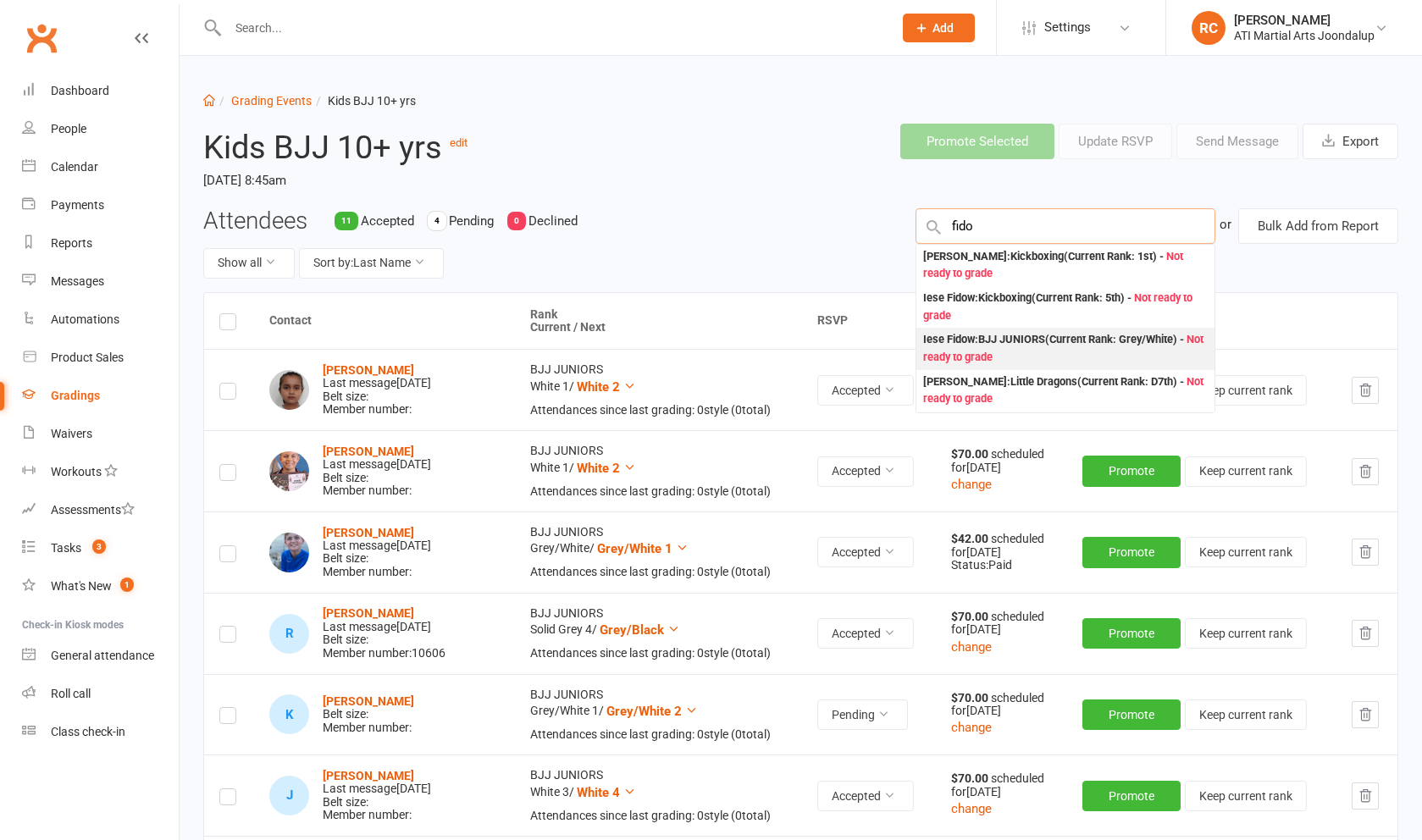
type input "fido"
click at [1066, 357] on div "Iese Fidow : BJJ JUNIORS (Current Rank: Grey/White ) - Not ready to grade" at bounding box center [1065, 348] width 285 height 35
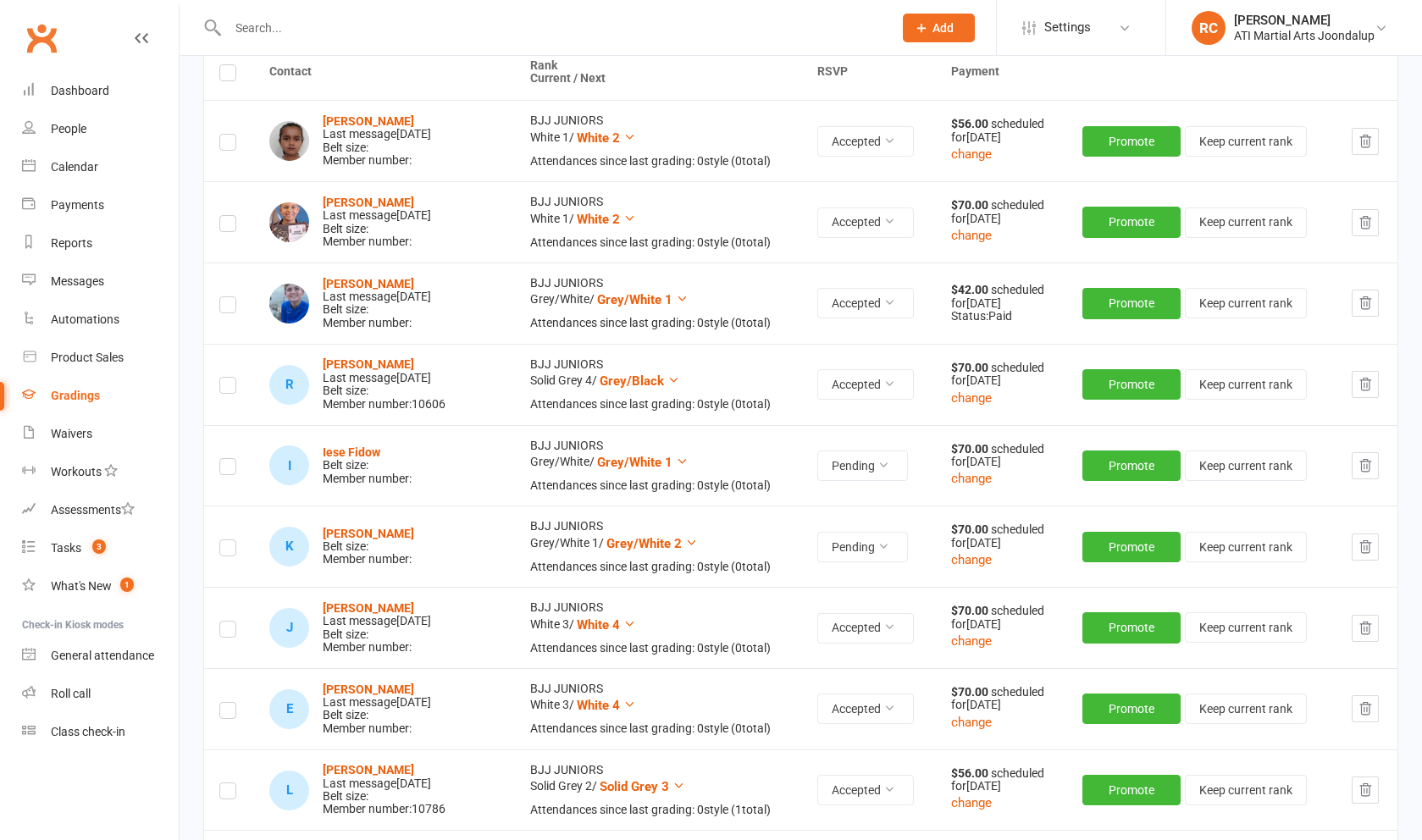
scroll to position [250, 0]
click at [227, 469] on label at bounding box center [228, 469] width 17 height 0
click at [227, 458] on input "checkbox" at bounding box center [228, 458] width 17 height 0
click at [233, 550] on label at bounding box center [228, 550] width 17 height 0
click at [233, 539] on input "checkbox" at bounding box center [228, 539] width 17 height 0
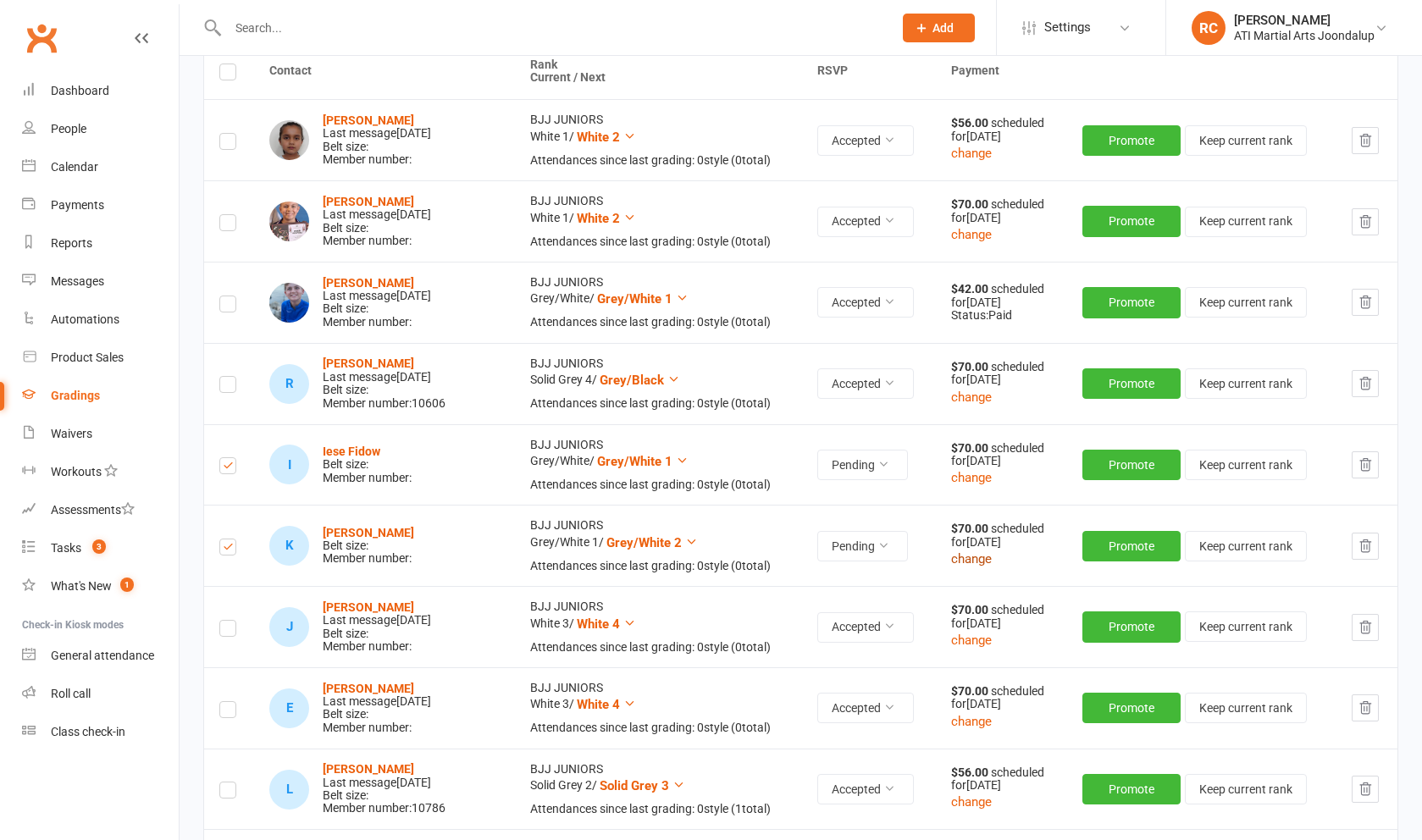
click at [973, 563] on button "change" at bounding box center [972, 559] width 40 height 20
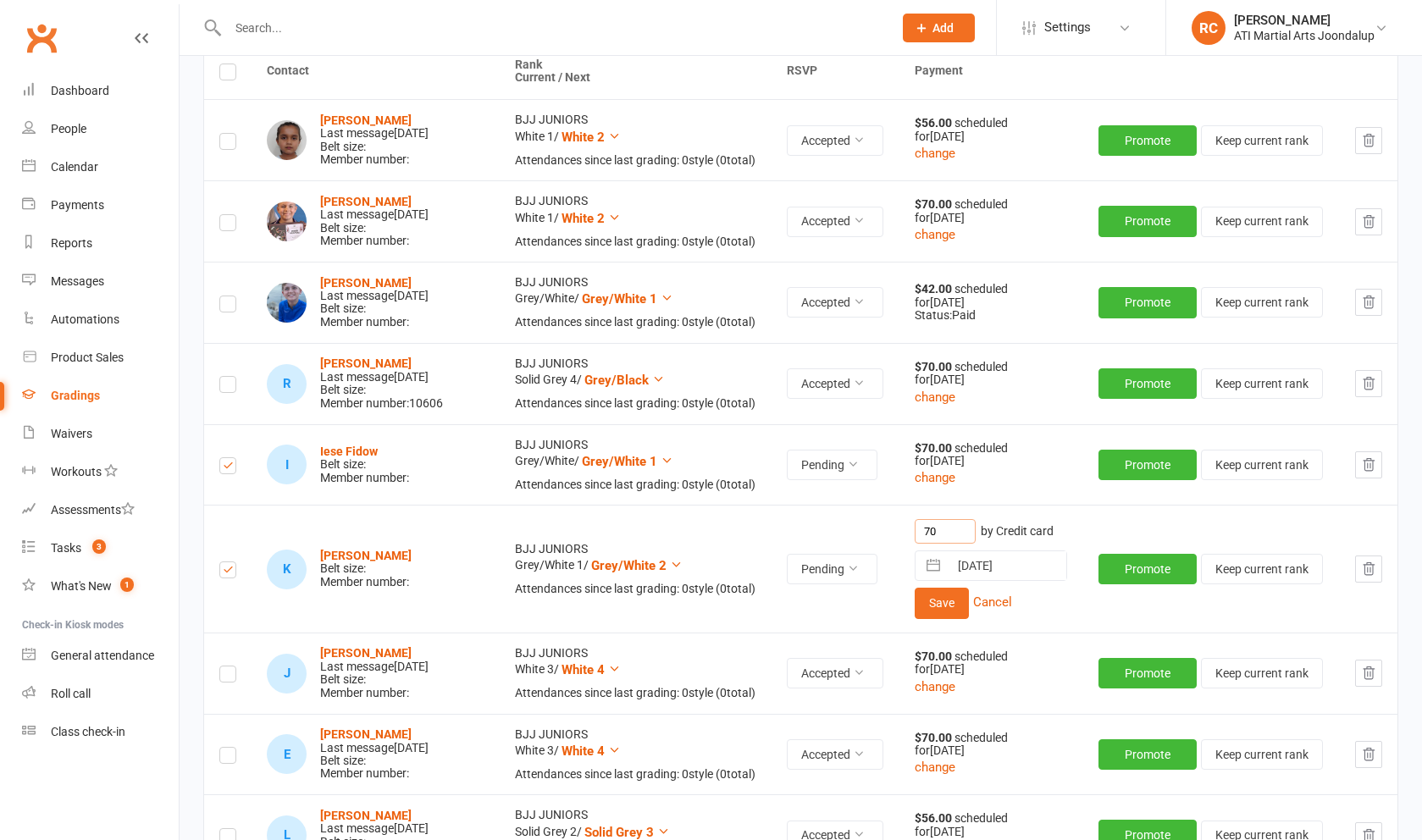
drag, startPoint x: 961, startPoint y: 524, endPoint x: 875, endPoint y: 508, distance: 87.5
type input "58"
click at [945, 600] on button "Save" at bounding box center [941, 602] width 54 height 30
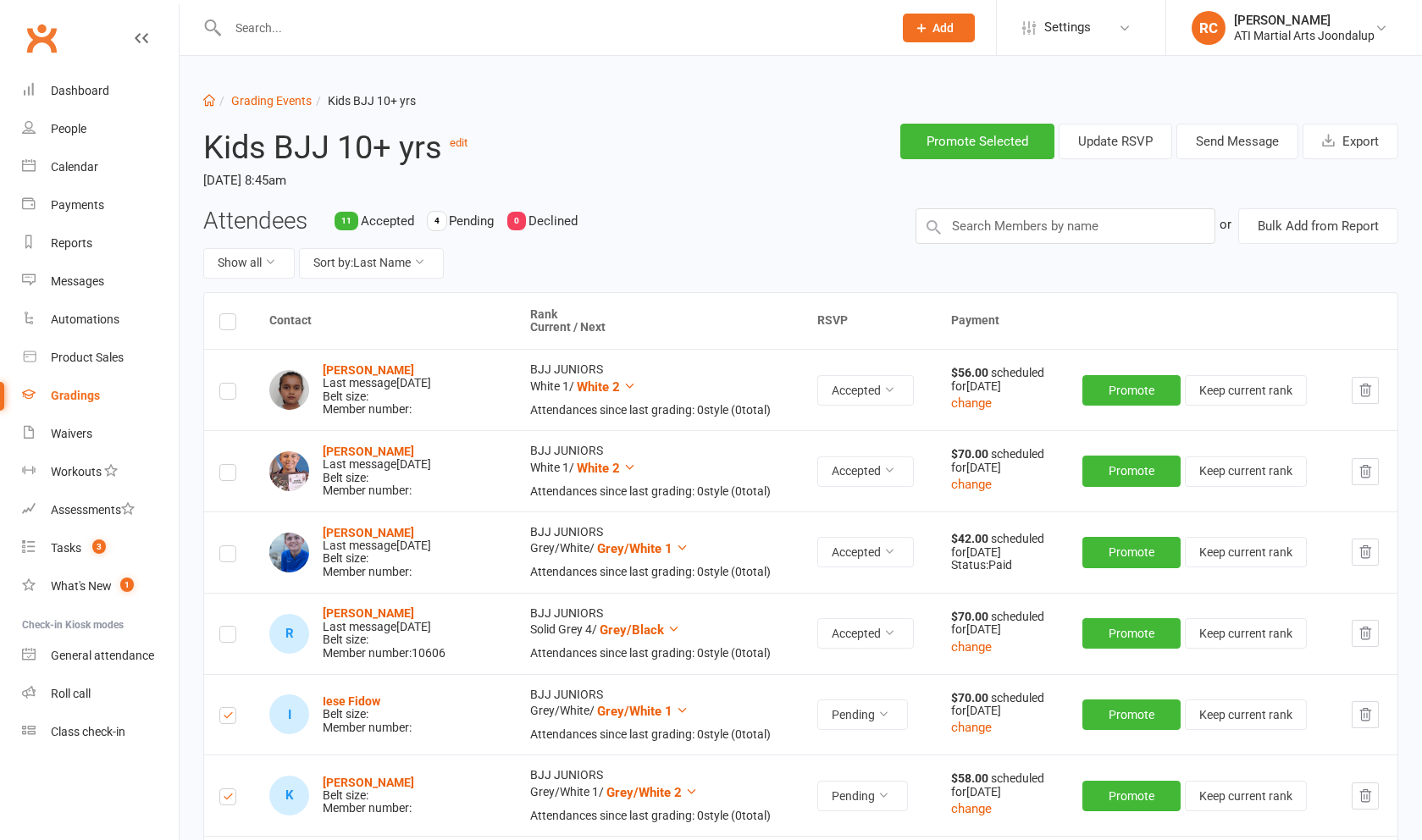
scroll to position [0, 0]
drag, startPoint x: 1212, startPoint y: 155, endPoint x: 1192, endPoint y: 174, distance: 27.6
click at [1212, 155] on button "Send Message" at bounding box center [1237, 142] width 122 height 36
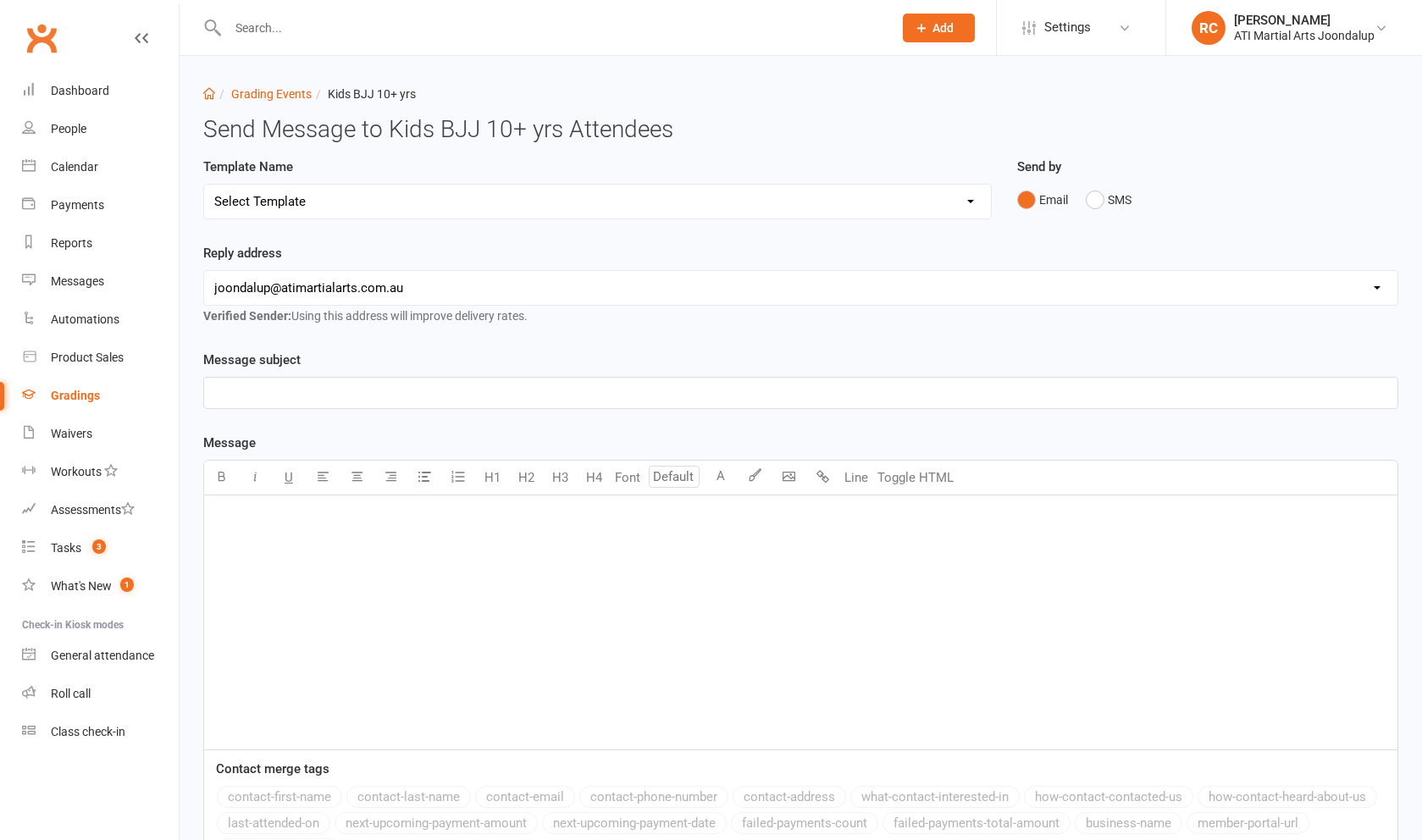
scroll to position [6, 0]
select select "3"
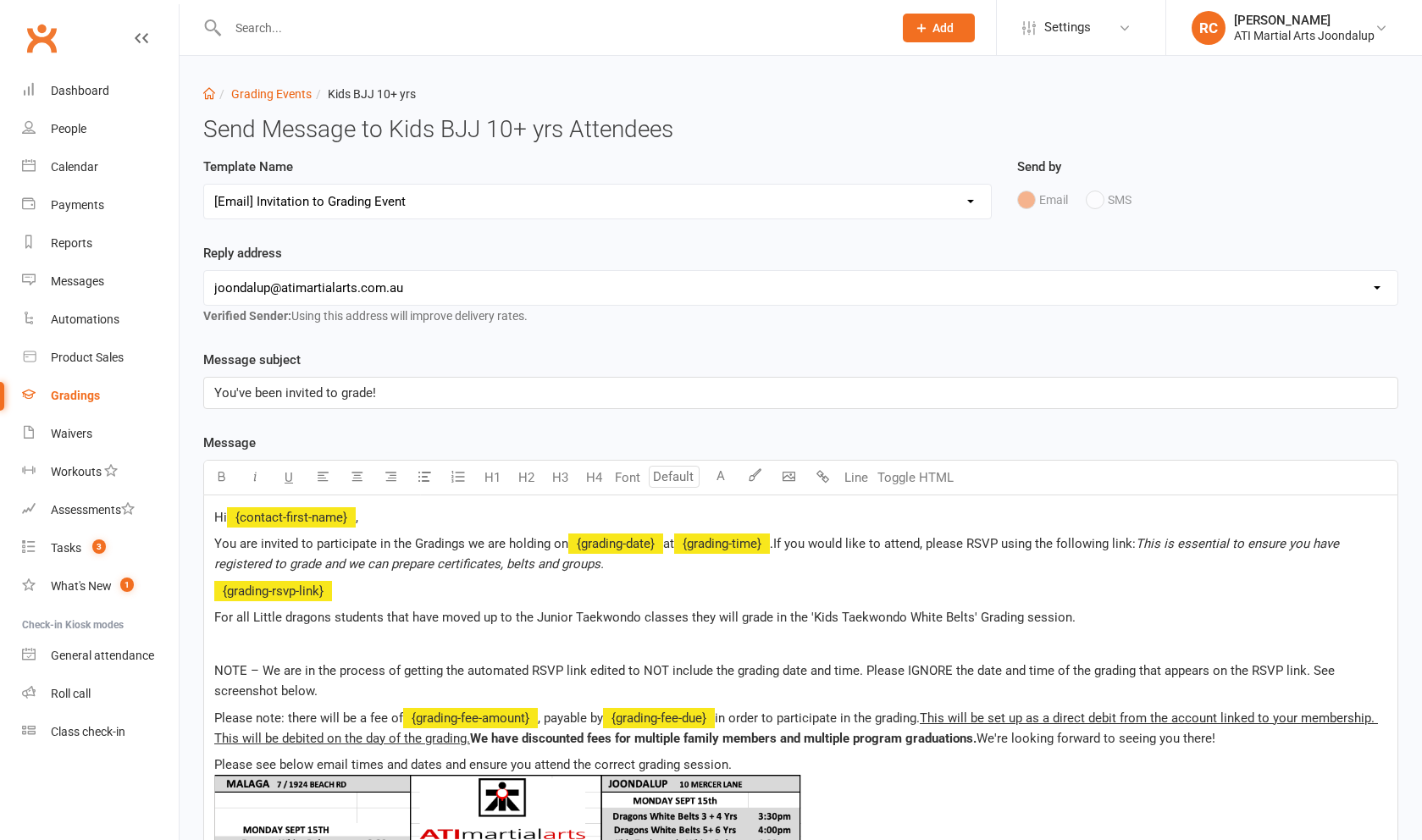
click at [415, 549] on span "You are invited to participate in the Gradings we are holding on" at bounding box center [391, 543] width 354 height 16
drag, startPoint x: 813, startPoint y: 552, endPoint x: 602, endPoint y: 545, distance: 211.1
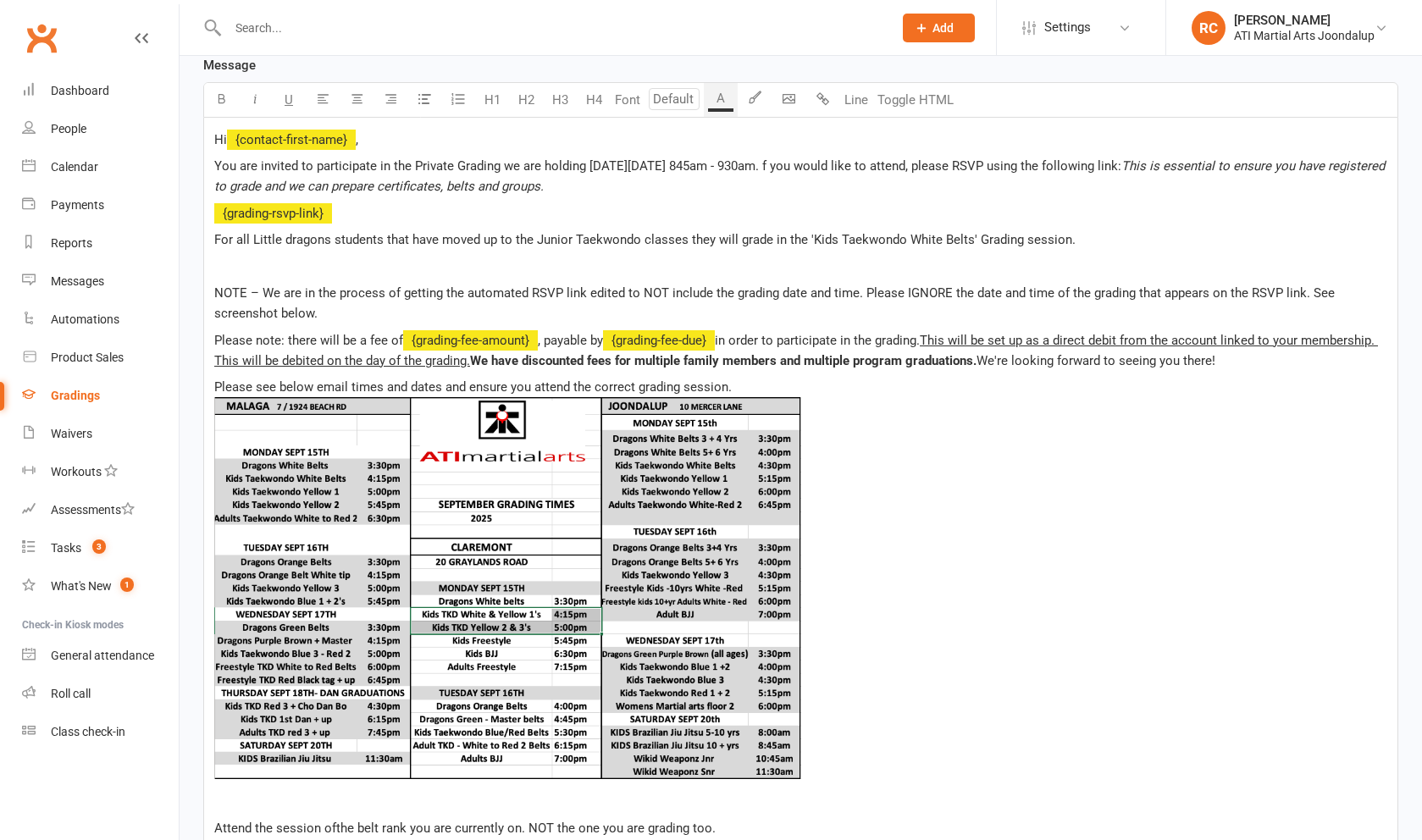
scroll to position [386, 0]
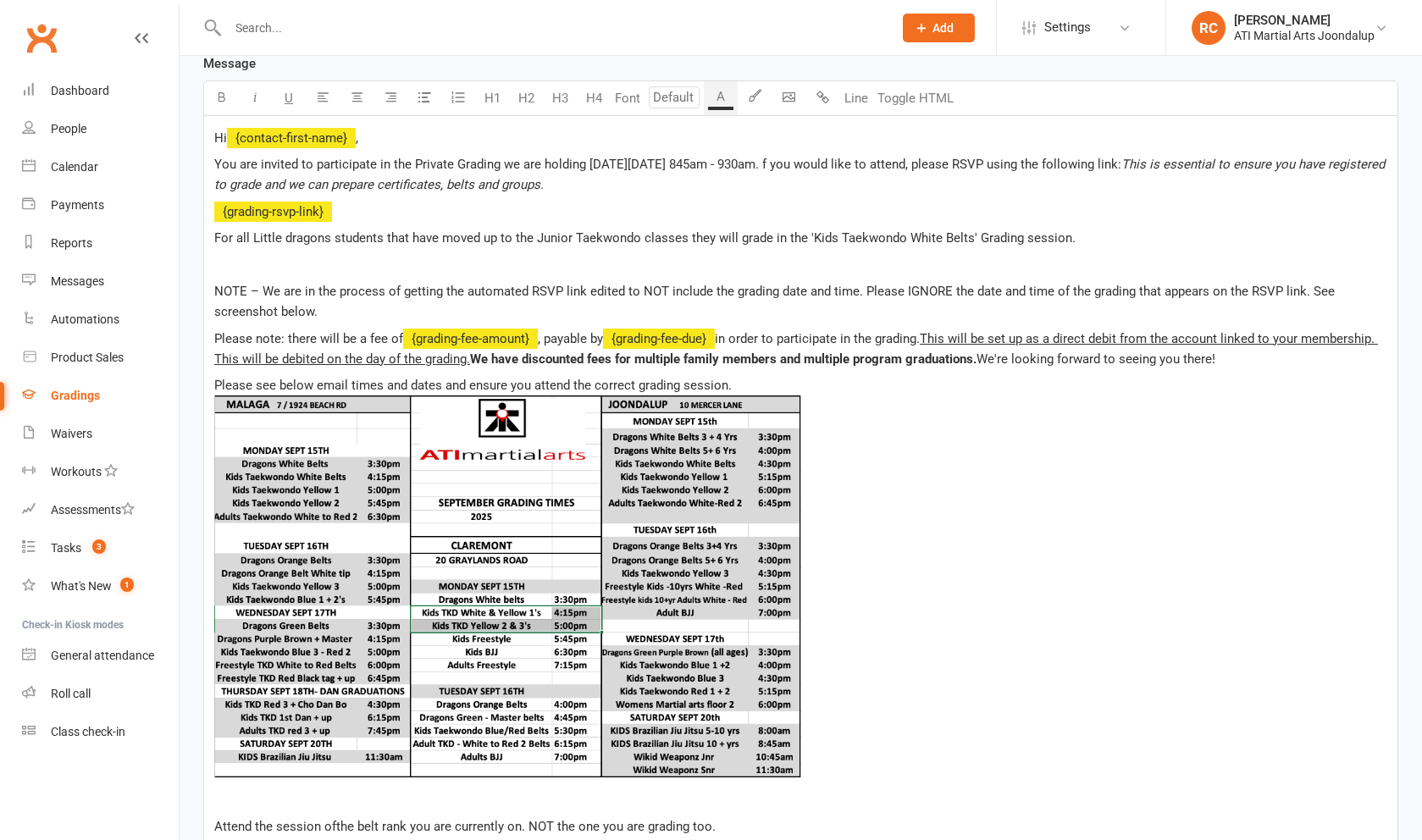
click at [524, 588] on img at bounding box center [507, 586] width 586 height 382
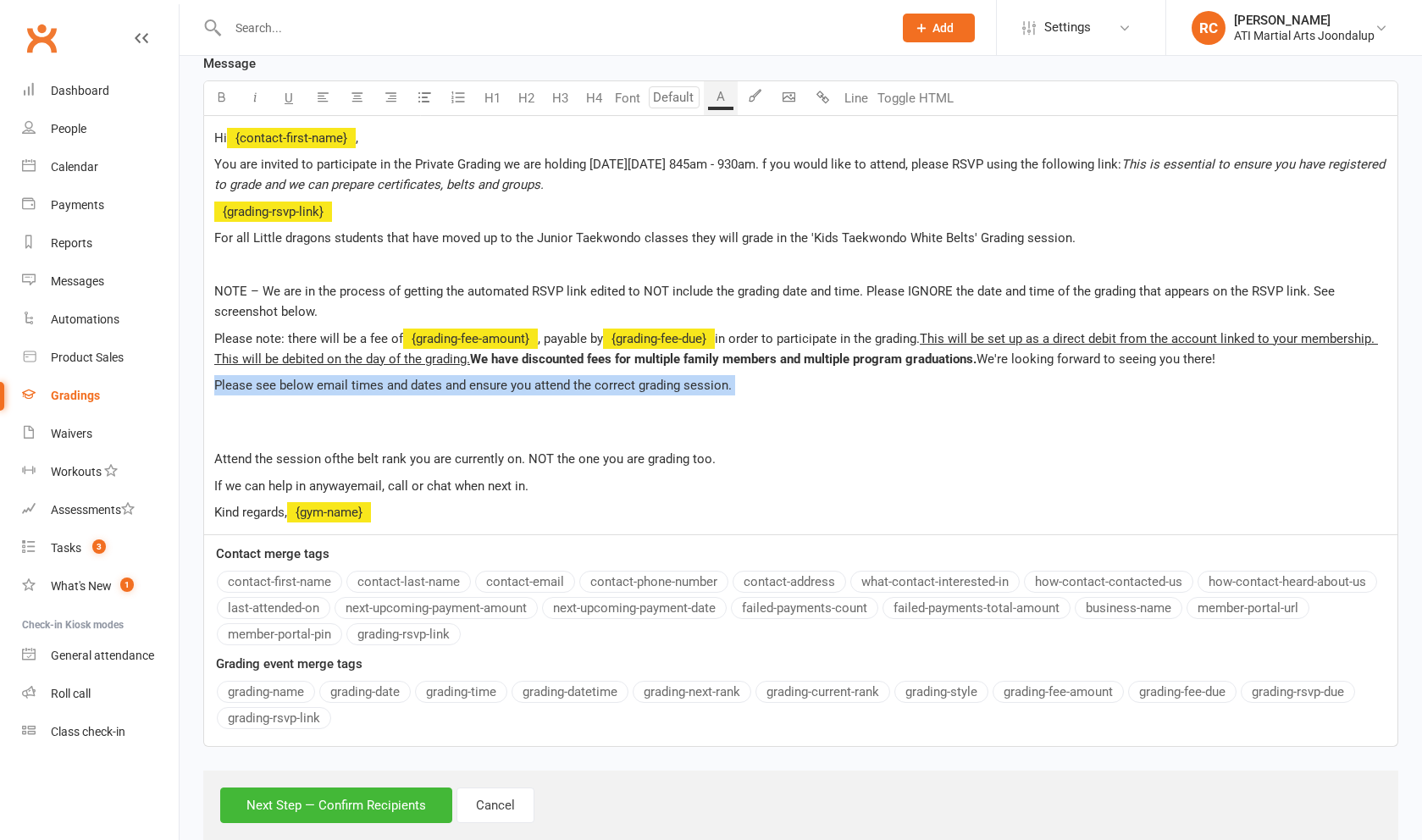
drag, startPoint x: 739, startPoint y: 414, endPoint x: 217, endPoint y: 399, distance: 522.2
click at [217, 399] on p "Please see below email times and dates and ensure you attend the correct gradin…" at bounding box center [801, 395] width 1173 height 40
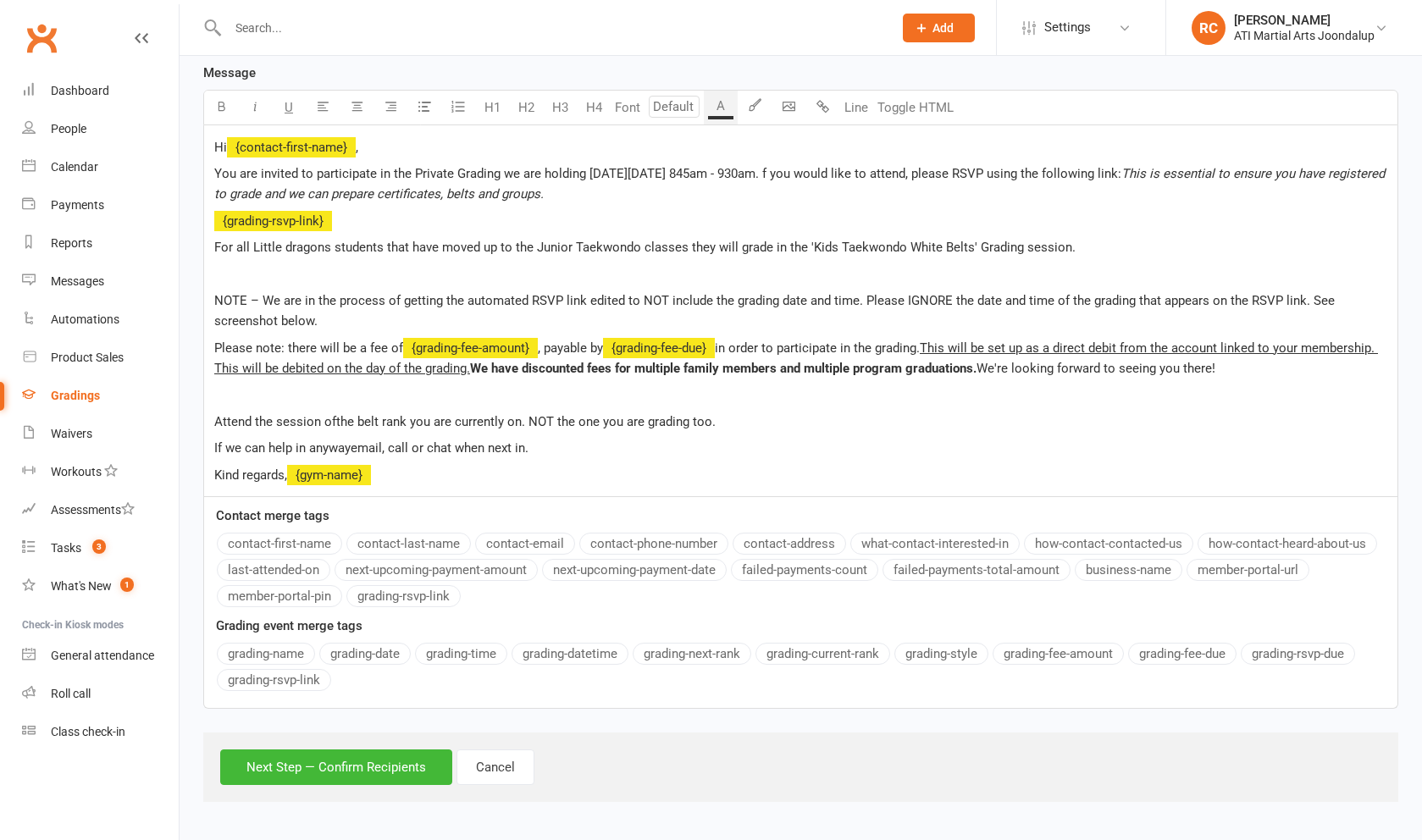
click at [236, 405] on div "Hi ﻿ {contact-first-name} , You are invited to participate in the Private Gradi…" at bounding box center [801, 311] width 1193 height 371
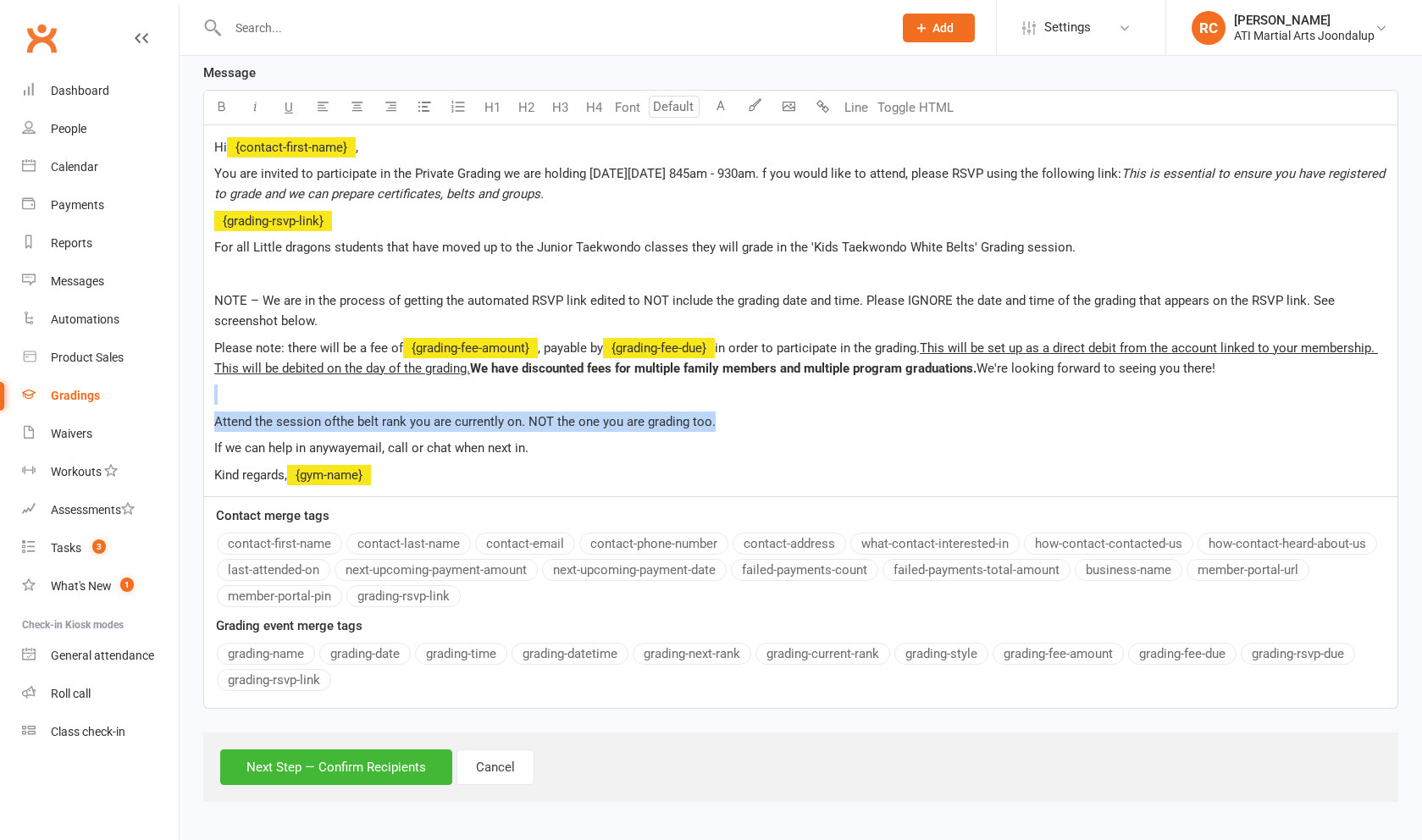
drag, startPoint x: 740, startPoint y: 421, endPoint x: 288, endPoint y: 398, distance: 452.6
click at [288, 398] on div "Hi ﻿ {contact-first-name} , You are invited to participate in the Private Gradi…" at bounding box center [801, 311] width 1193 height 371
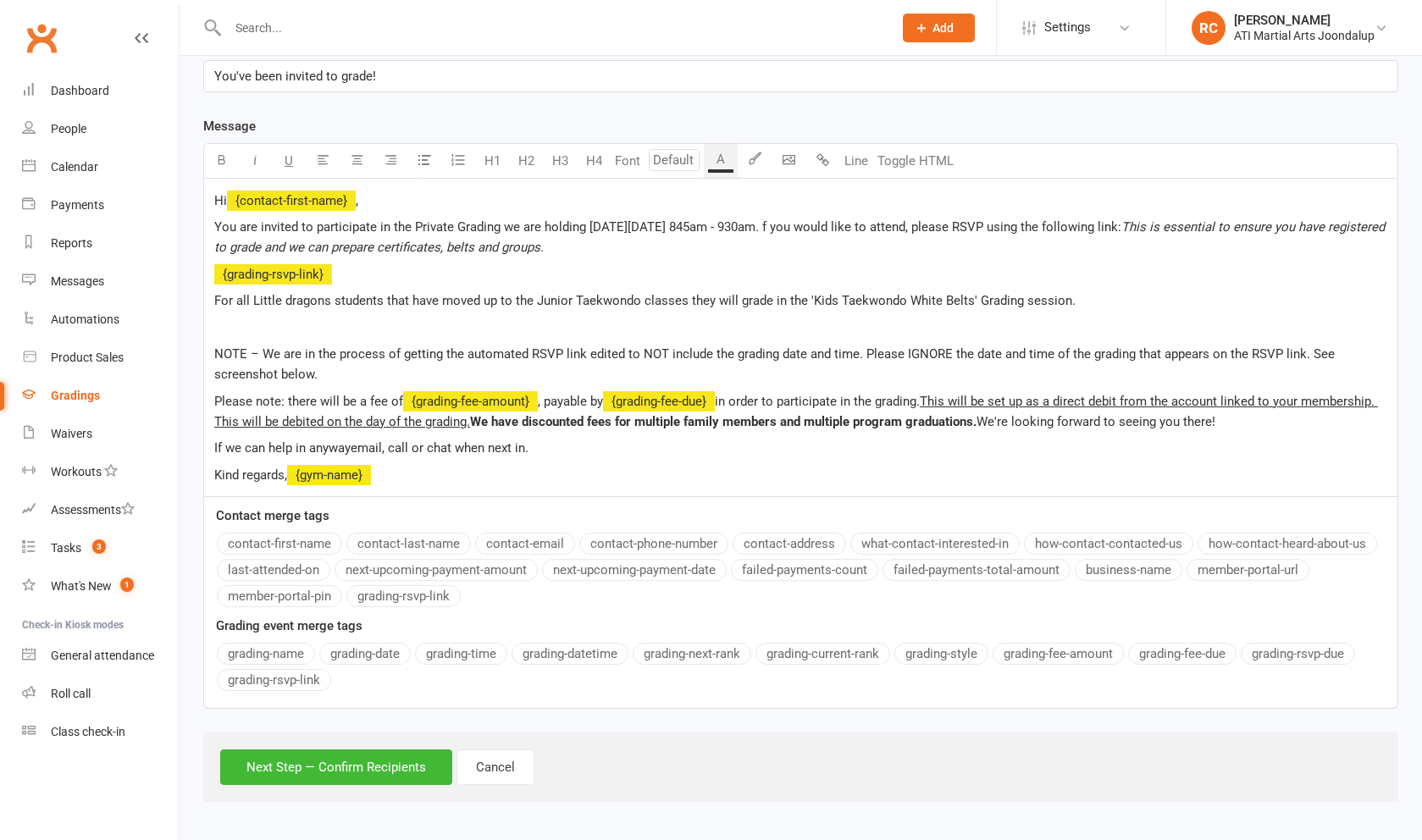
scroll to position [334, 0]
click at [404, 473] on p "Kind regards, ﻿ {gym-name}" at bounding box center [801, 475] width 1173 height 20
click at [407, 770] on button "Next Step — Confirm Recipients" at bounding box center [336, 766] width 232 height 36
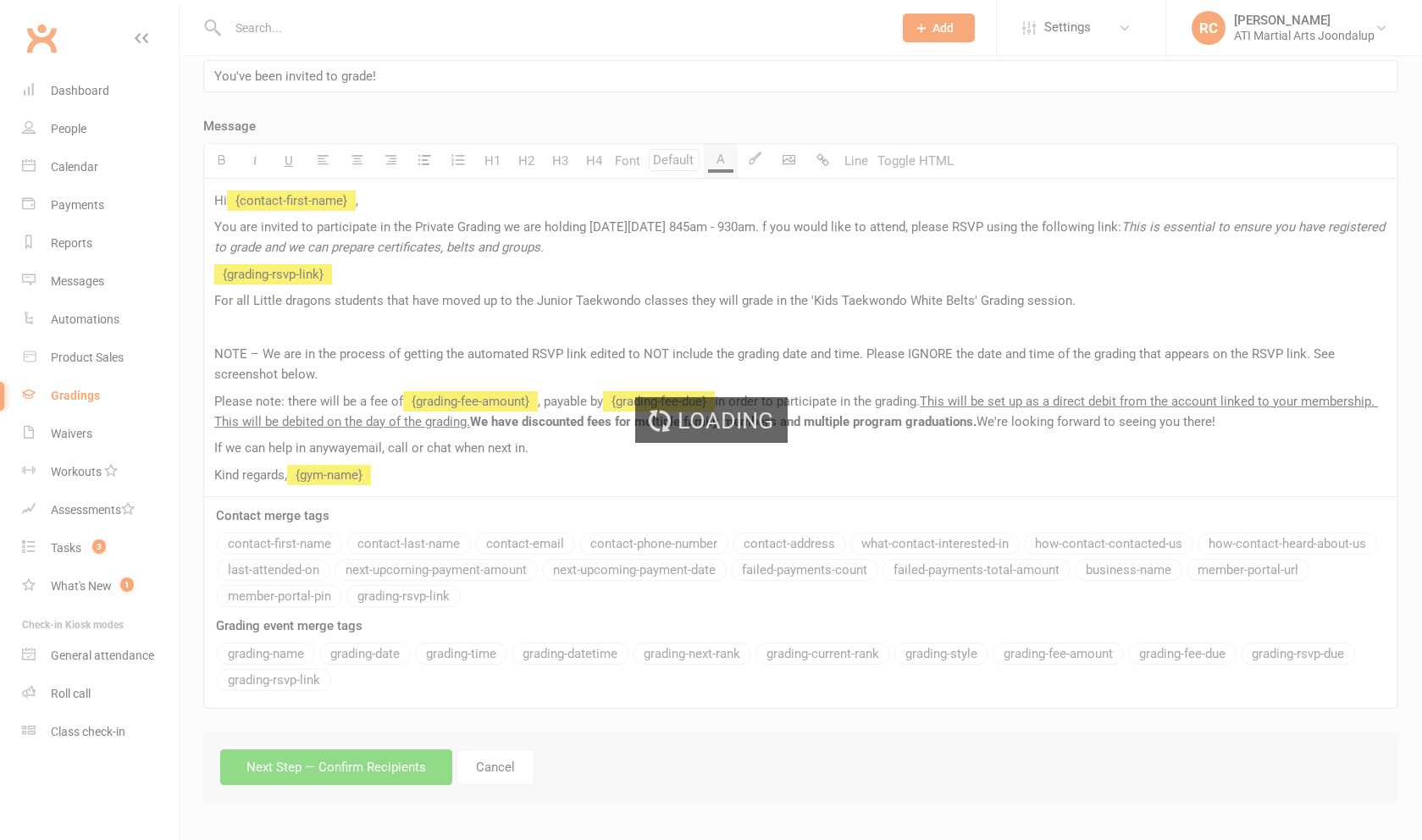
scroll to position [239, 0]
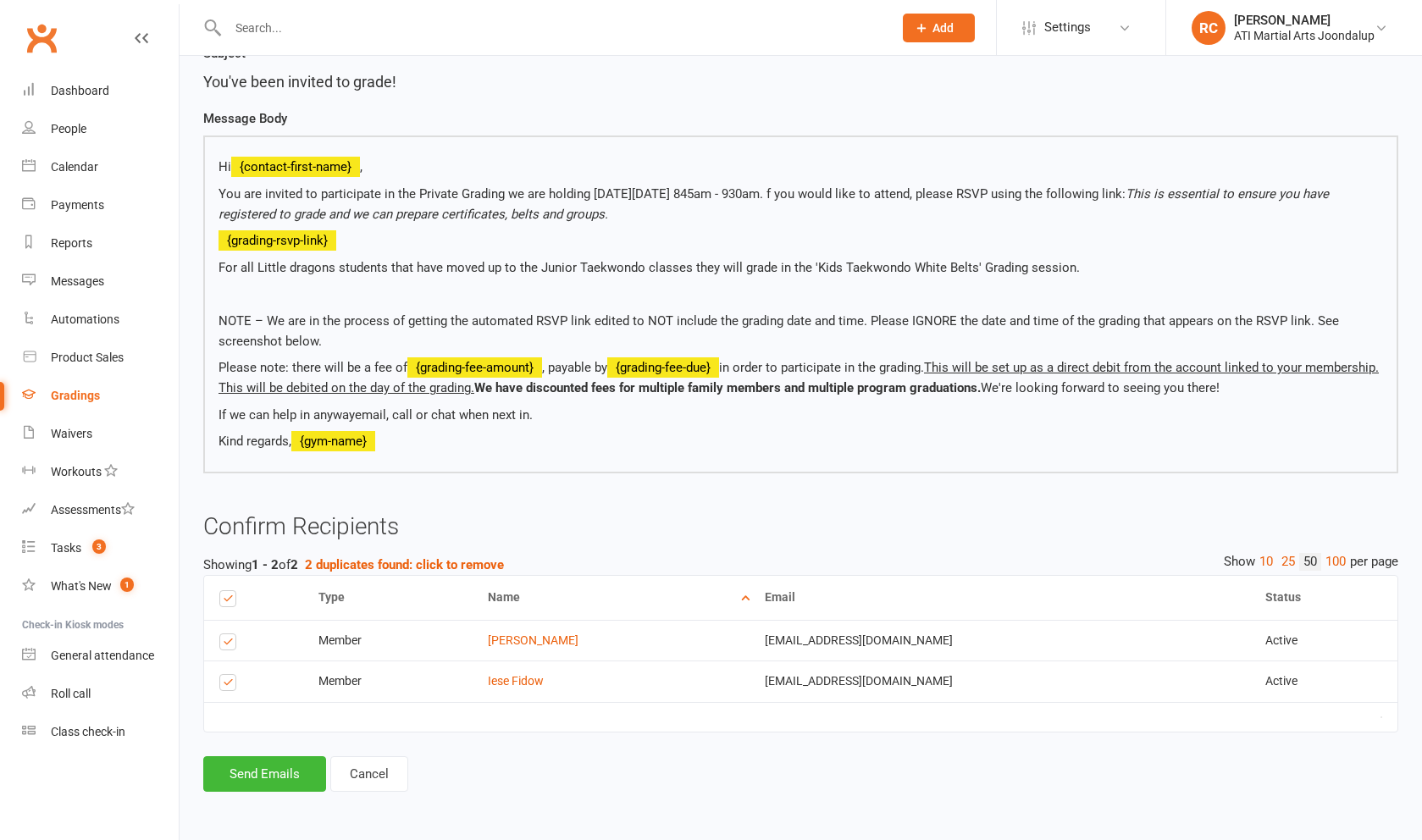
click at [256, 766] on button "Send Emails" at bounding box center [265, 774] width 123 height 36
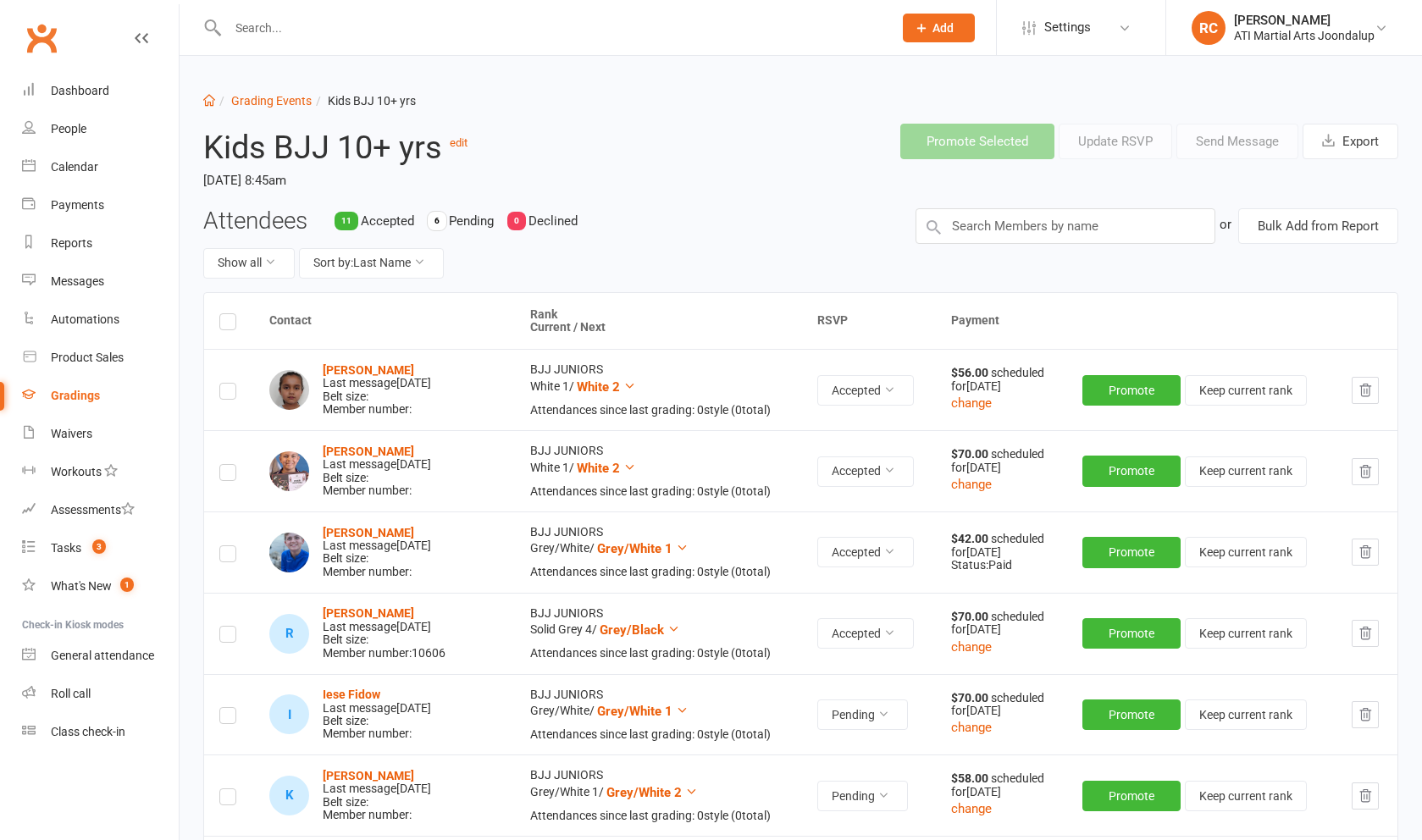
click at [97, 395] on div "Gradings" at bounding box center [74, 395] width 49 height 14
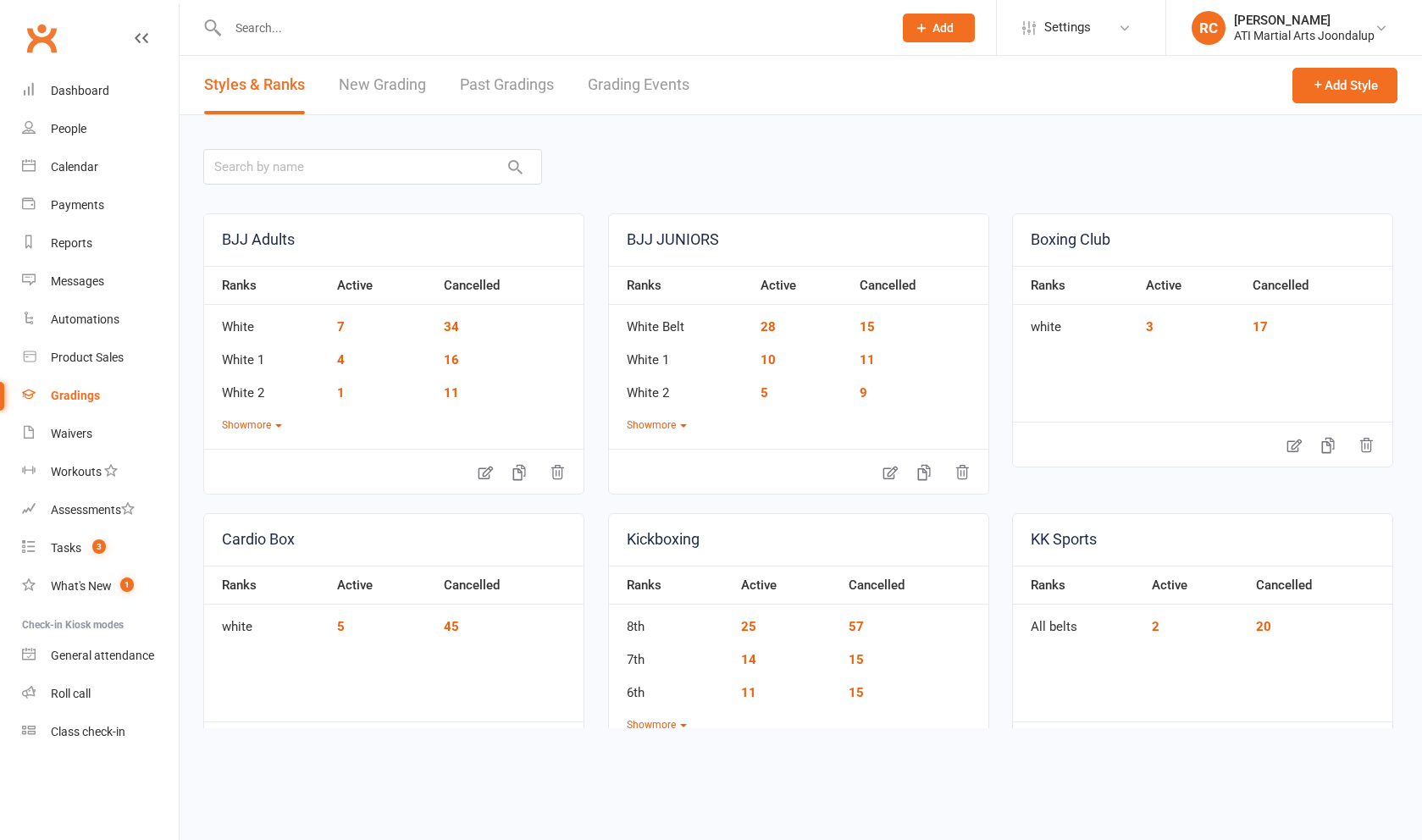
click at [621, 98] on link "Grading Events" at bounding box center [638, 85] width 102 height 59
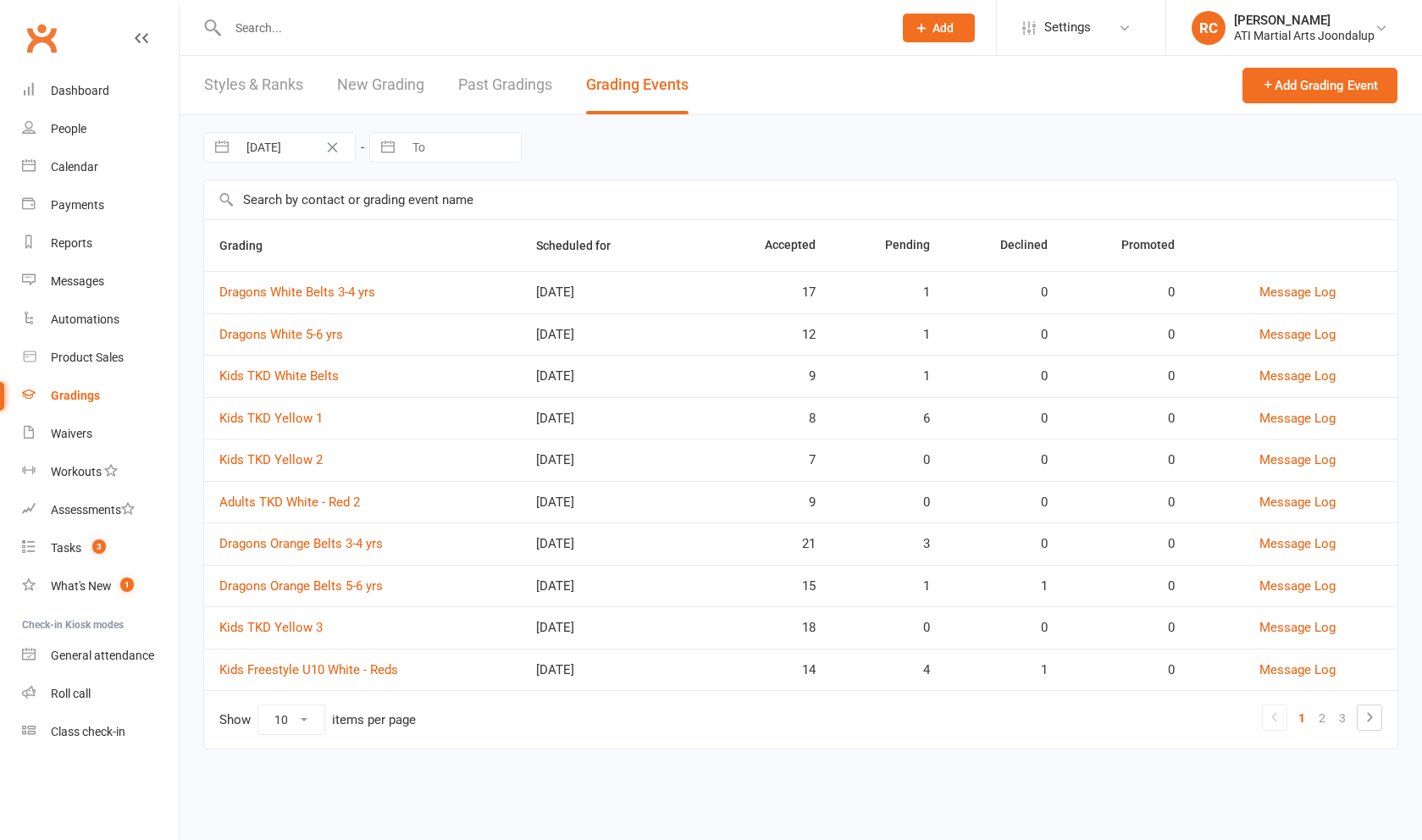
click at [350, 590] on link "Dragons Orange Belts 5-6 yrs" at bounding box center [301, 585] width 164 height 16
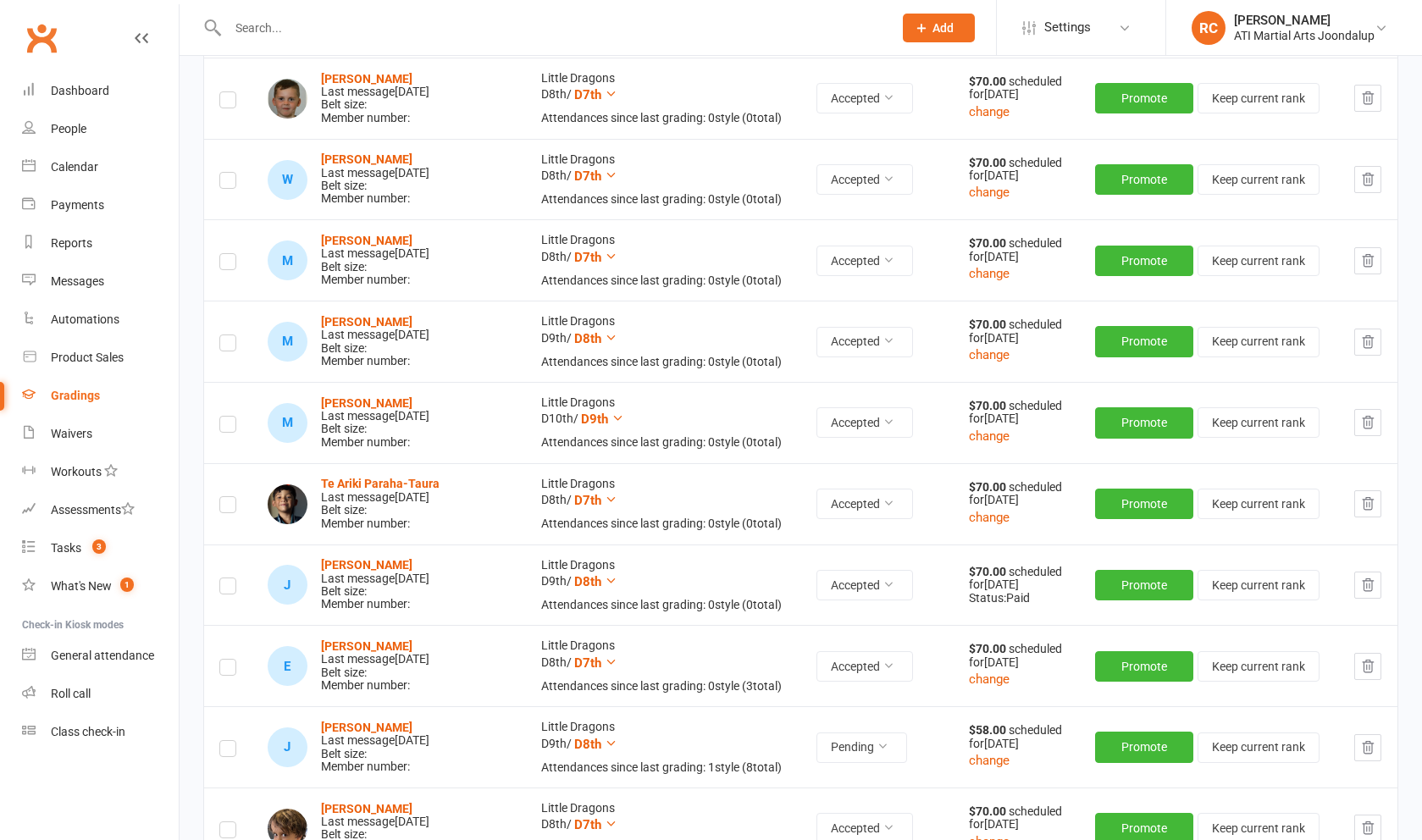
scroll to position [862, 0]
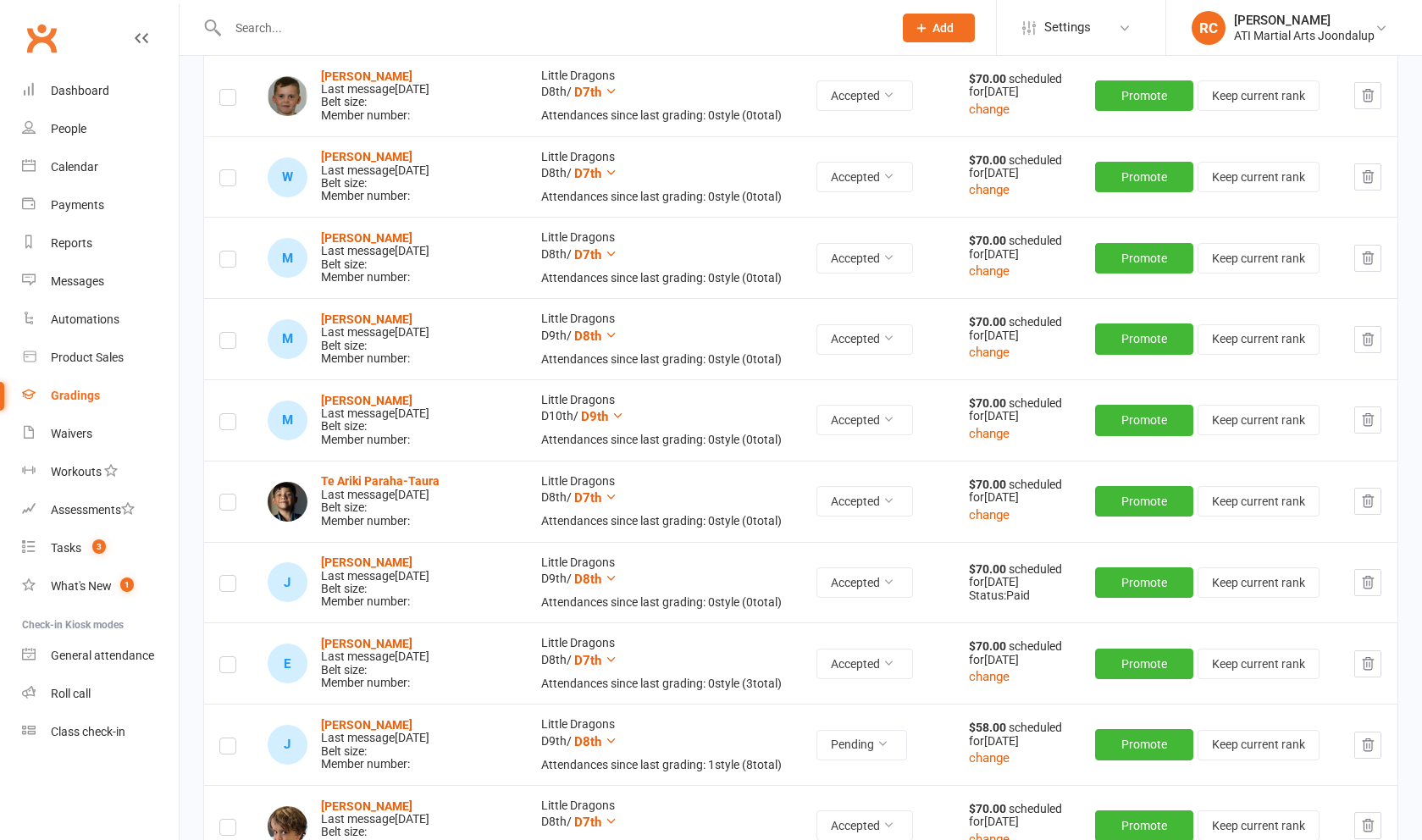
click at [884, 736] on button "Pending" at bounding box center [861, 744] width 91 height 30
drag, startPoint x: 350, startPoint y: 590, endPoint x: 810, endPoint y: 769, distance: 493.6
click at [810, 769] on link "Accepted" at bounding box center [807, 775] width 167 height 34
drag, startPoint x: 810, startPoint y: 769, endPoint x: 79, endPoint y: 385, distance: 825.7
click at [79, 385] on link "Gradings" at bounding box center [100, 395] width 156 height 38
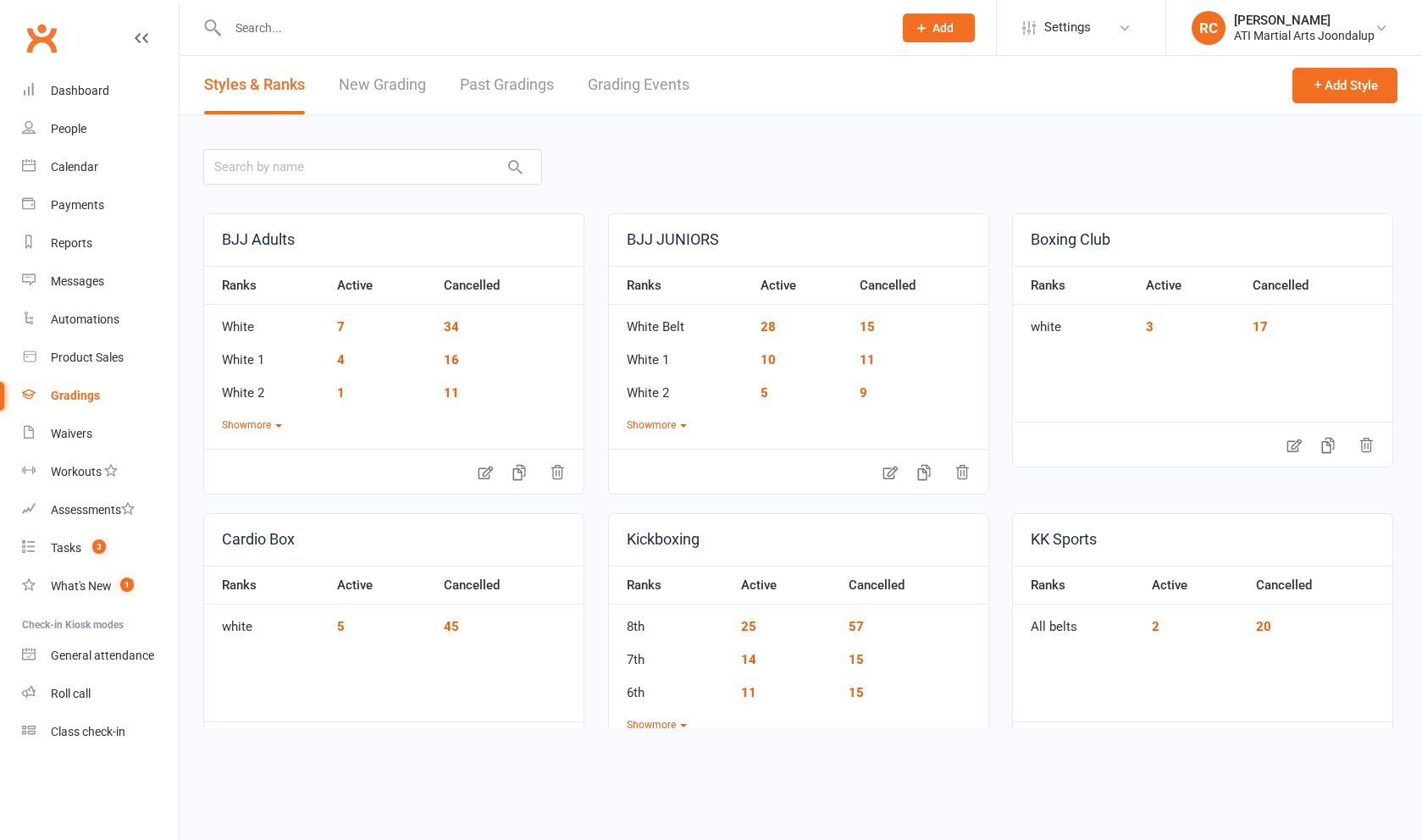
drag, startPoint x: 79, startPoint y: 385, endPoint x: 649, endPoint y: 95, distance: 639.5
click at [649, 95] on link "Grading Events" at bounding box center [638, 85] width 102 height 59
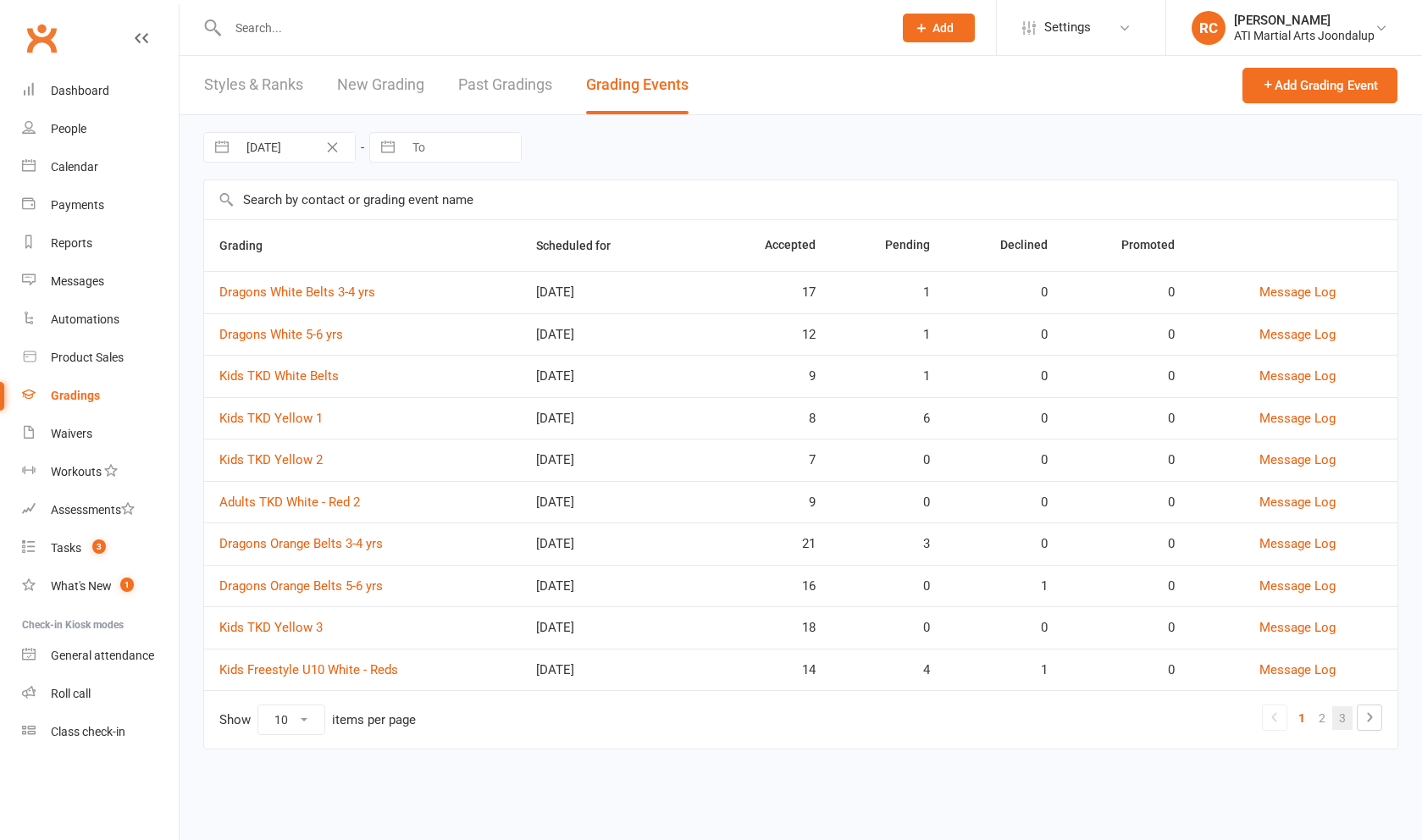
drag, startPoint x: 649, startPoint y: 95, endPoint x: 1345, endPoint y: 719, distance: 934.8
click at [1345, 719] on link "3" at bounding box center [1342, 718] width 20 height 24
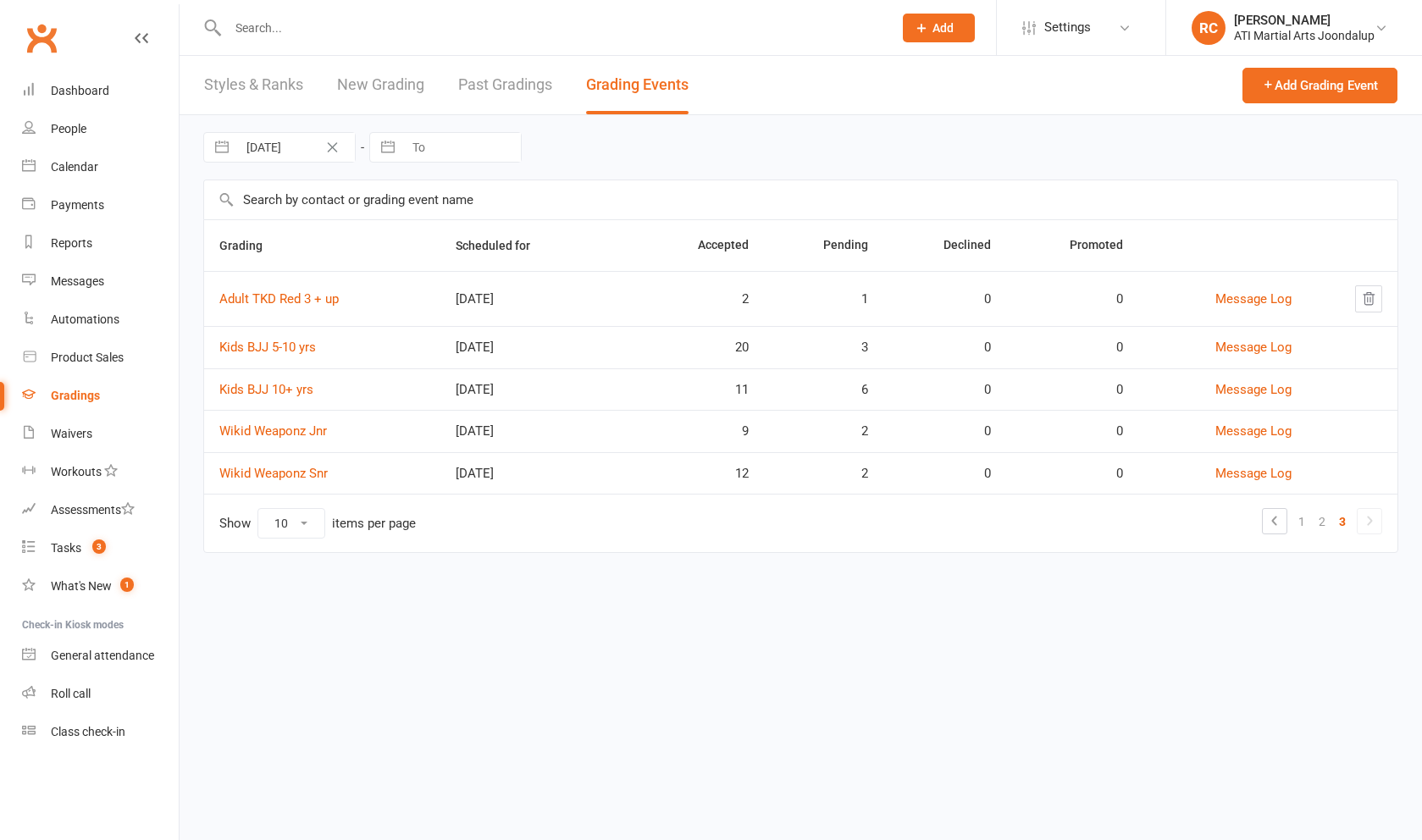
click at [1344, 600] on html "Prospect Member Non-attending contact Class / event Appointment Grading event T…" at bounding box center [711, 300] width 1422 height 600
click at [289, 355] on link "Kids BJJ 5-10 yrs" at bounding box center [267, 346] width 97 height 16
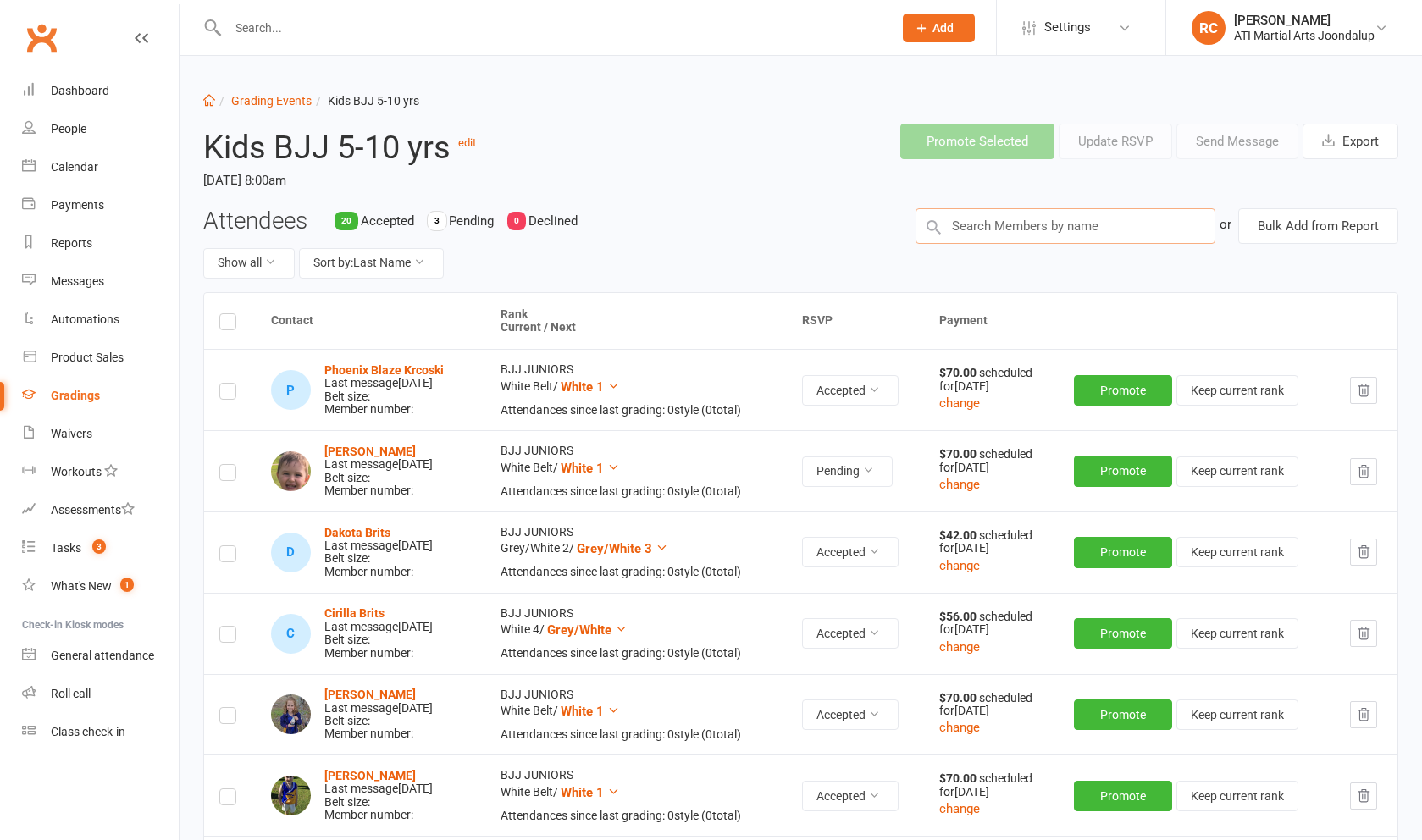
drag, startPoint x: 289, startPoint y: 360, endPoint x: 1166, endPoint y: 228, distance: 886.9
click at [1166, 228] on input "text" at bounding box center [1065, 226] width 300 height 36
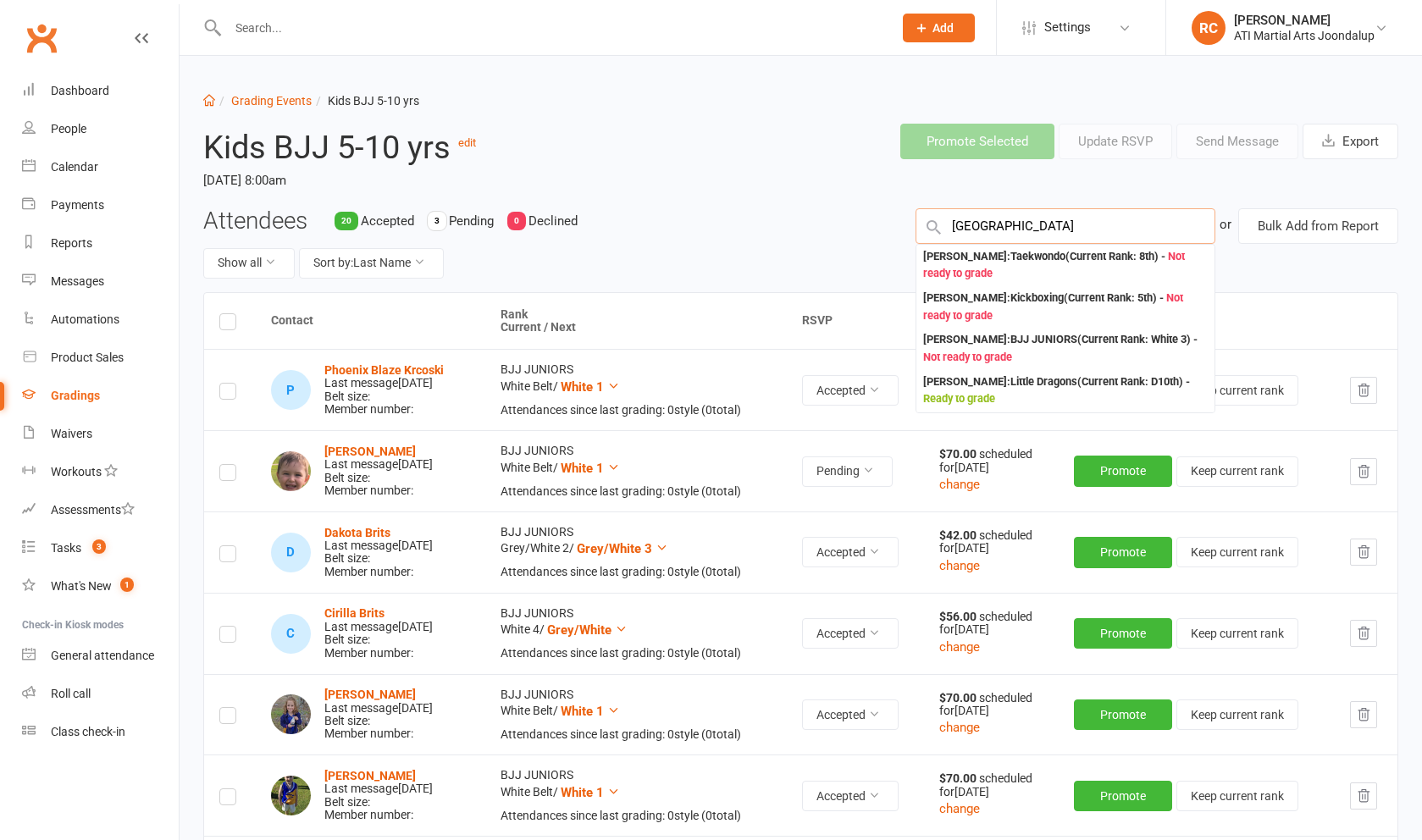
type input "[PERSON_NAME]"
drag, startPoint x: 1166, startPoint y: 228, endPoint x: 765, endPoint y: 189, distance: 402.9
click at [765, 189] on header "Kids BJJ 5-10 yrs edit [DATE] 8:00am Promote Selected Update RSVP Send Message …" at bounding box center [801, 159] width 1221 height 97
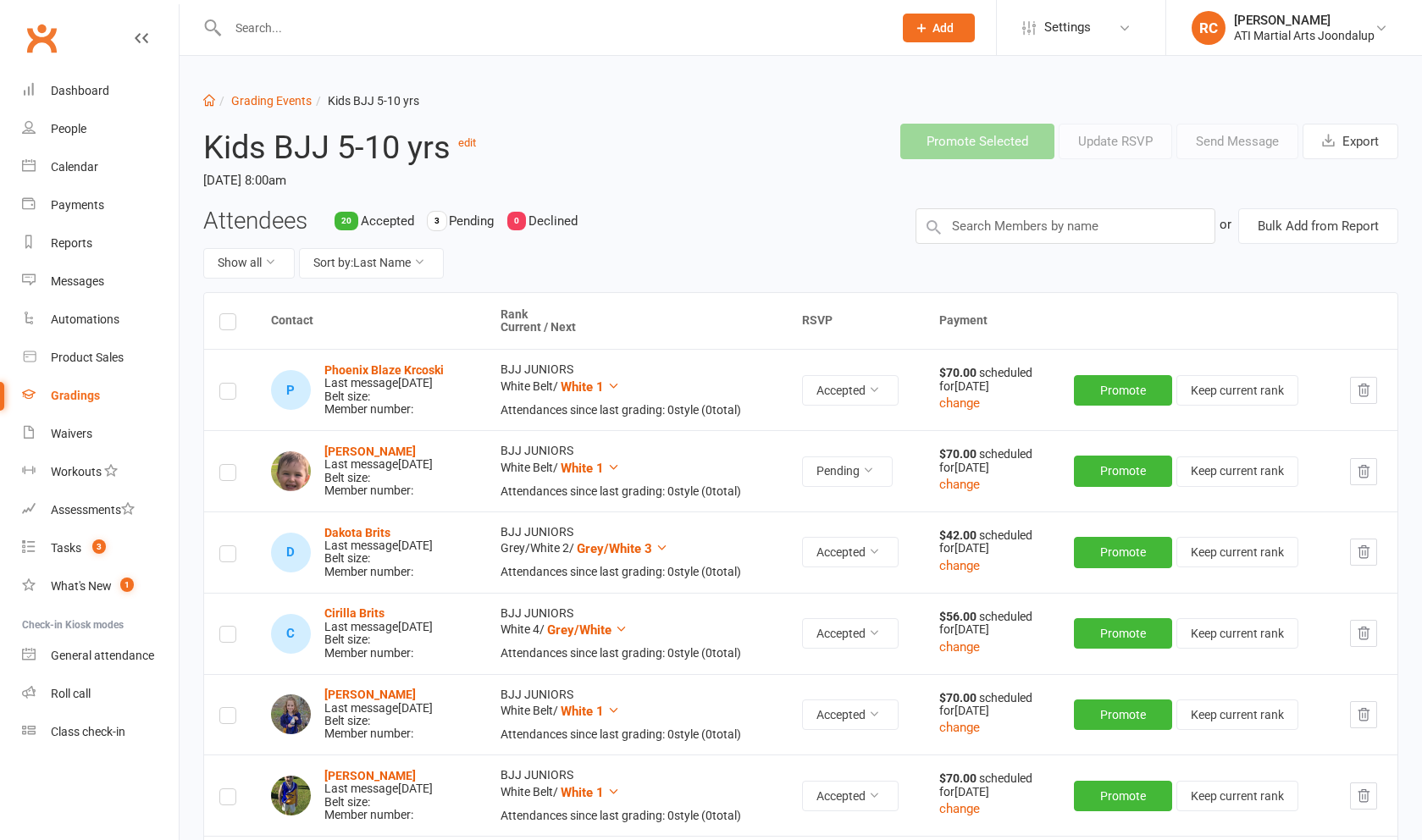
click at [279, 105] on link "Grading Events" at bounding box center [272, 100] width 81 height 14
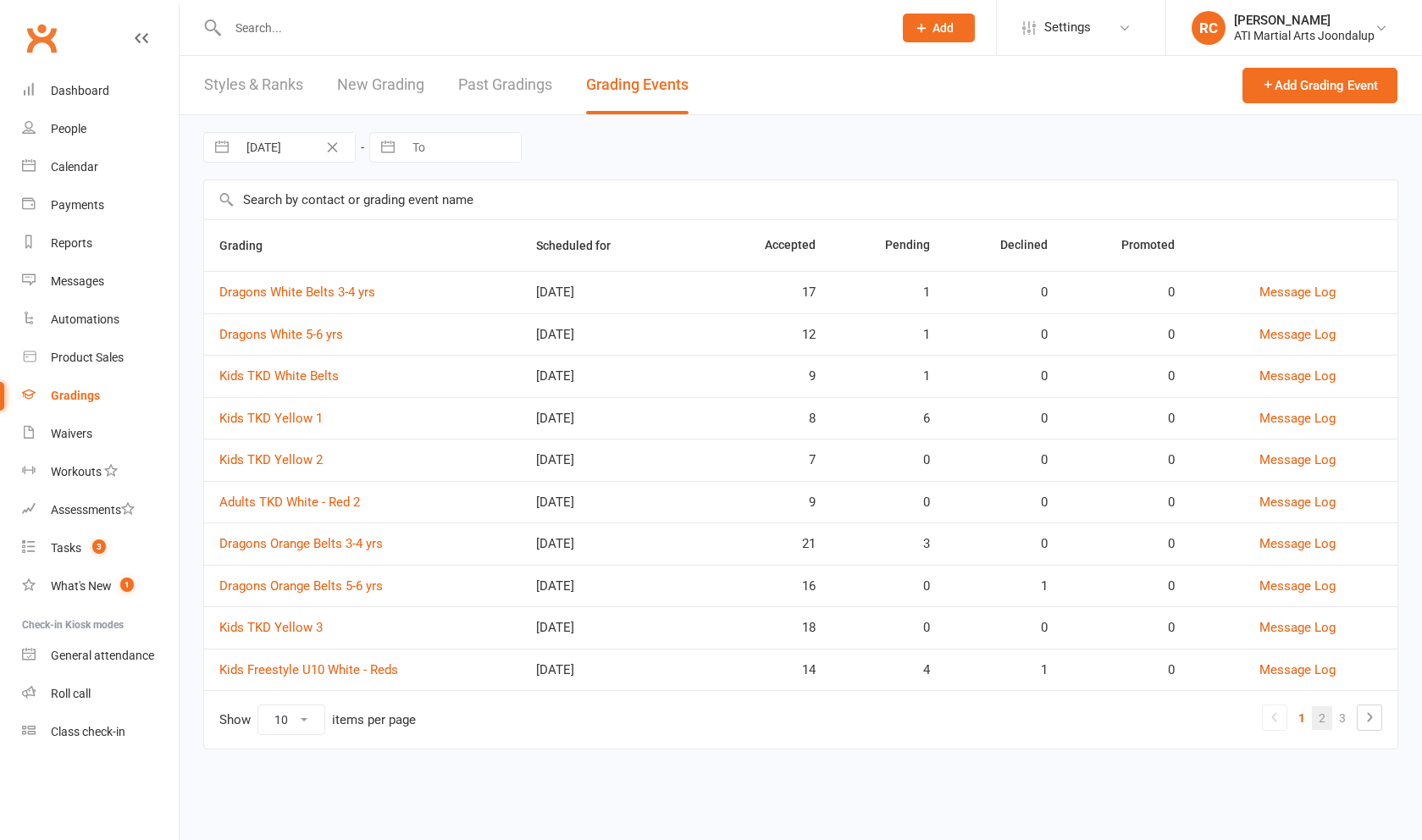
drag, startPoint x: 765, startPoint y: 189, endPoint x: 1329, endPoint y: 727, distance: 779.4
click at [1329, 727] on link "2" at bounding box center [1322, 718] width 20 height 24
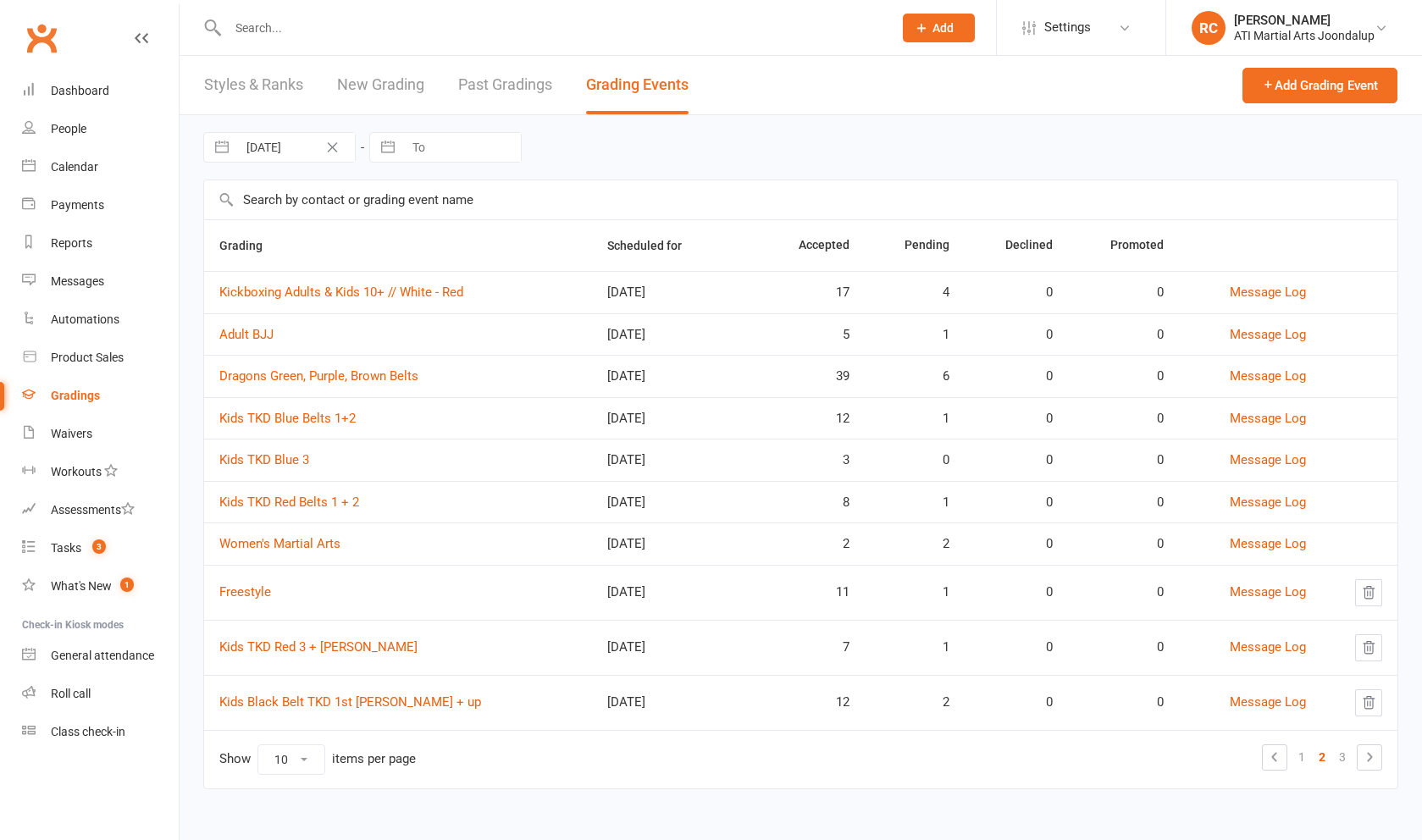
scroll to position [2, 0]
click at [1340, 759] on link "3" at bounding box center [1342, 757] width 20 height 24
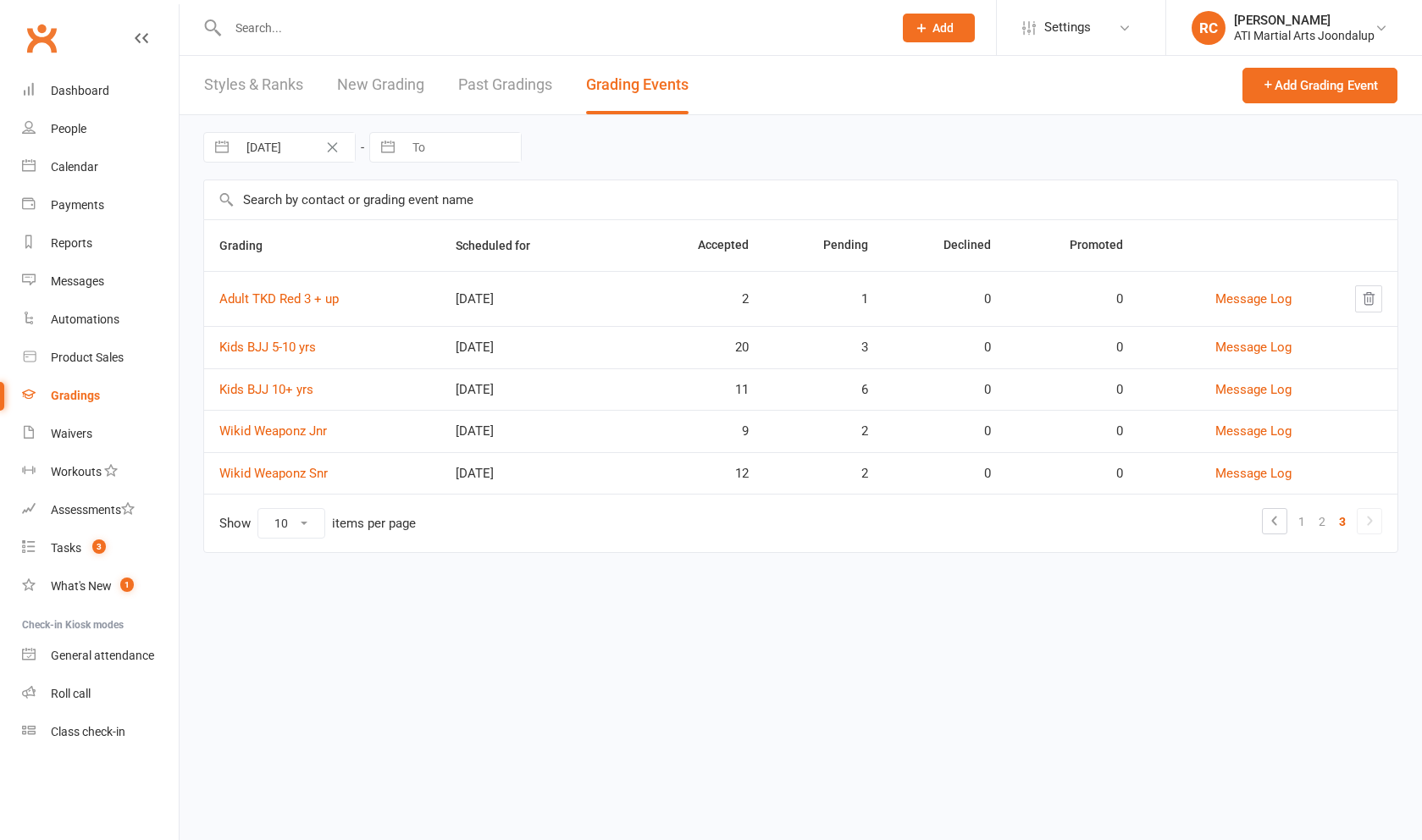
scroll to position [0, 0]
click at [300, 397] on link "Kids BJJ 10+ yrs" at bounding box center [267, 390] width 94 height 16
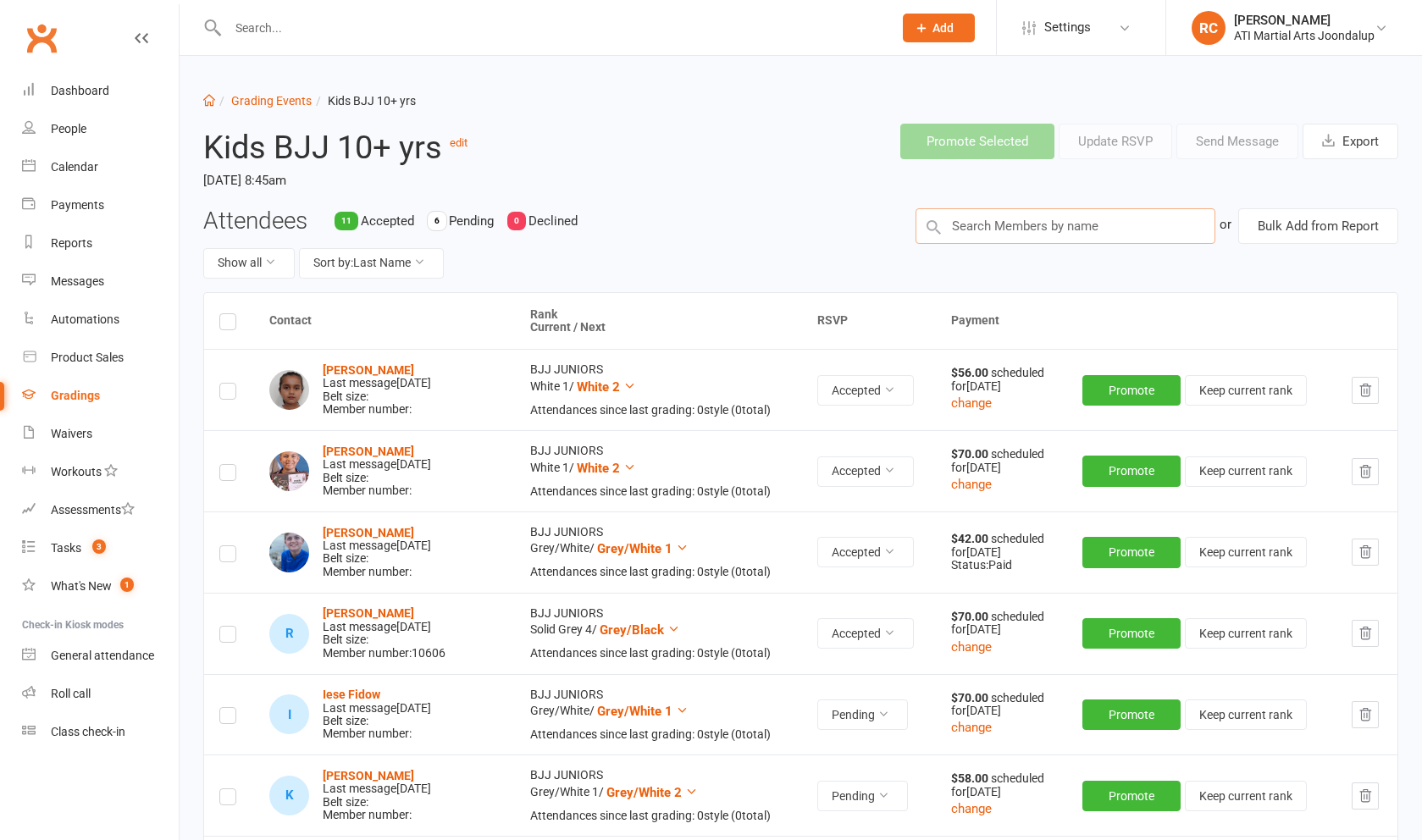
drag, startPoint x: 300, startPoint y: 399, endPoint x: 1015, endPoint y: 239, distance: 732.7
click at [1015, 239] on input "text" at bounding box center [1065, 226] width 300 height 36
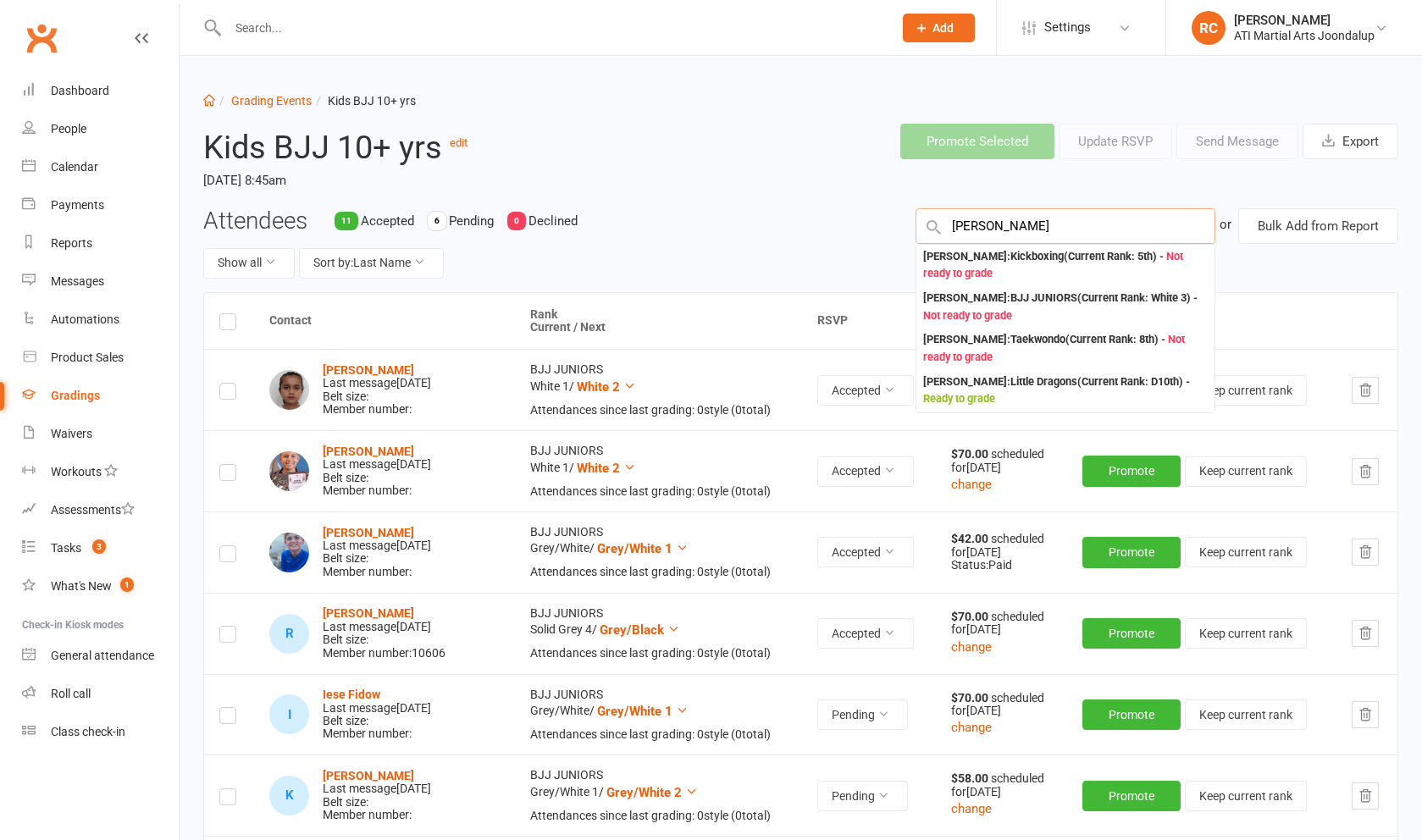
type input "[PERSON_NAME]"
click at [1023, 311] on div "[PERSON_NAME] : BJJ JUNIORS (Current Rank: White 3 ) - Not ready to grade" at bounding box center [1065, 307] width 285 height 35
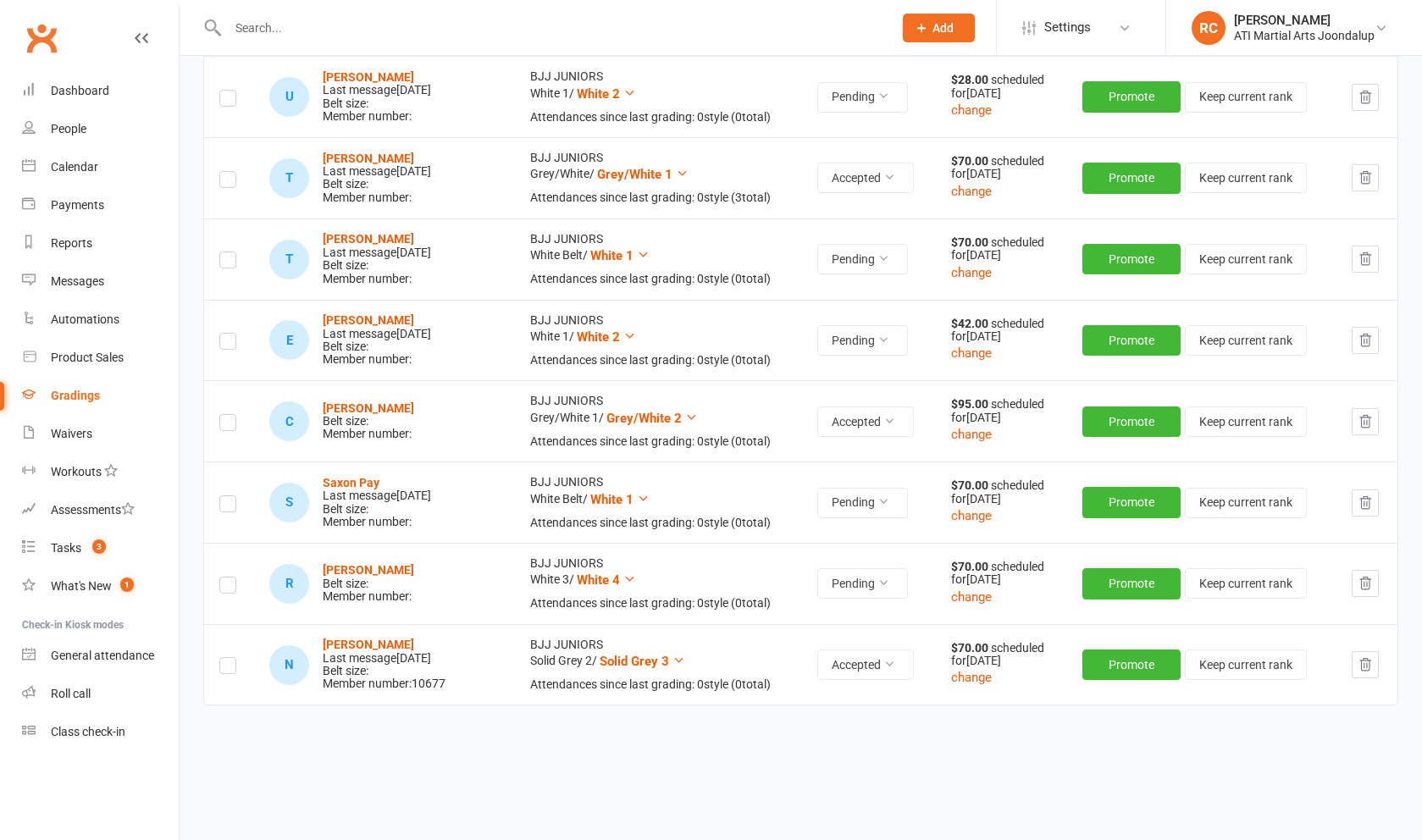
scroll to position [1111, 0]
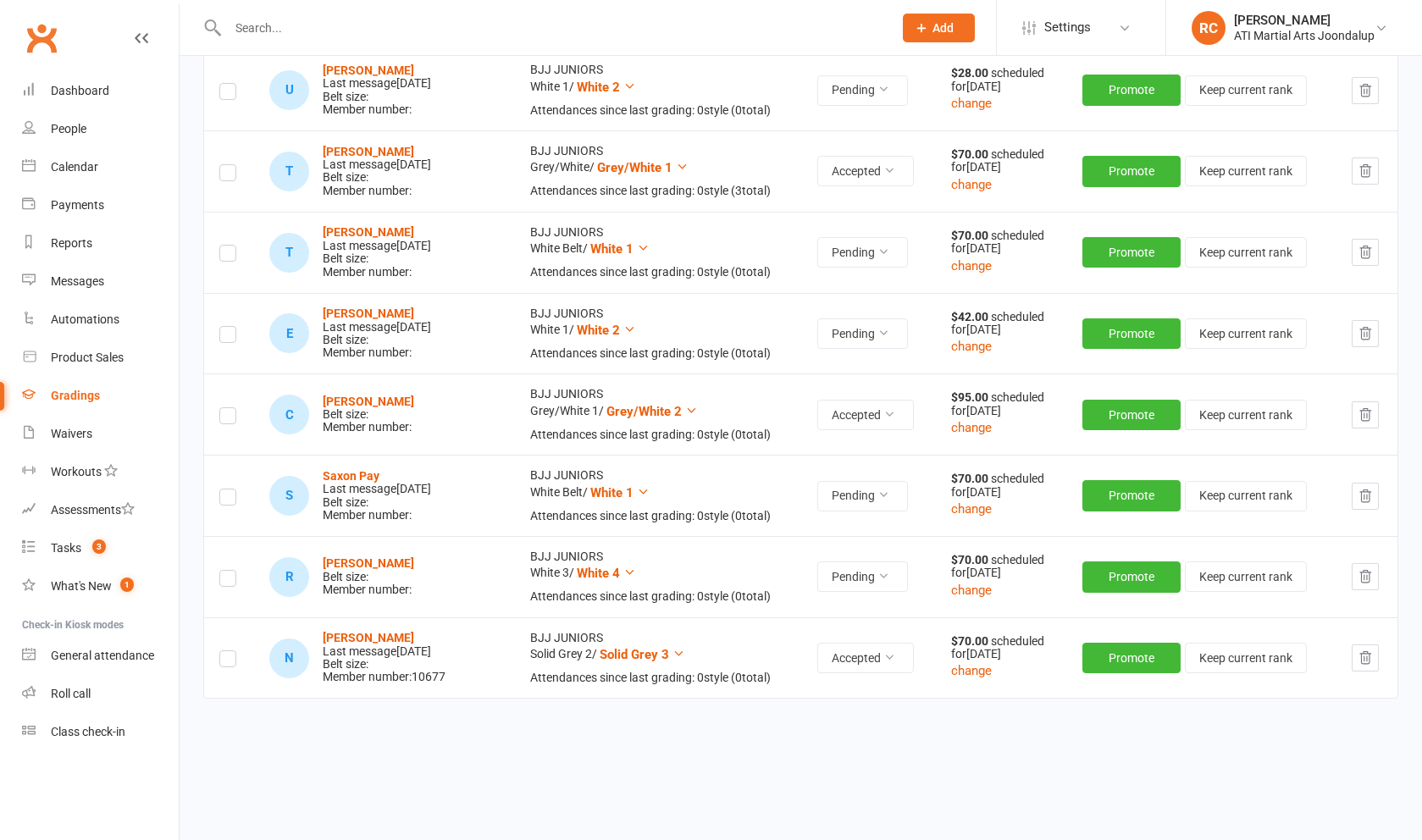
click at [620, 565] on span "White 4" at bounding box center [597, 573] width 43 height 16
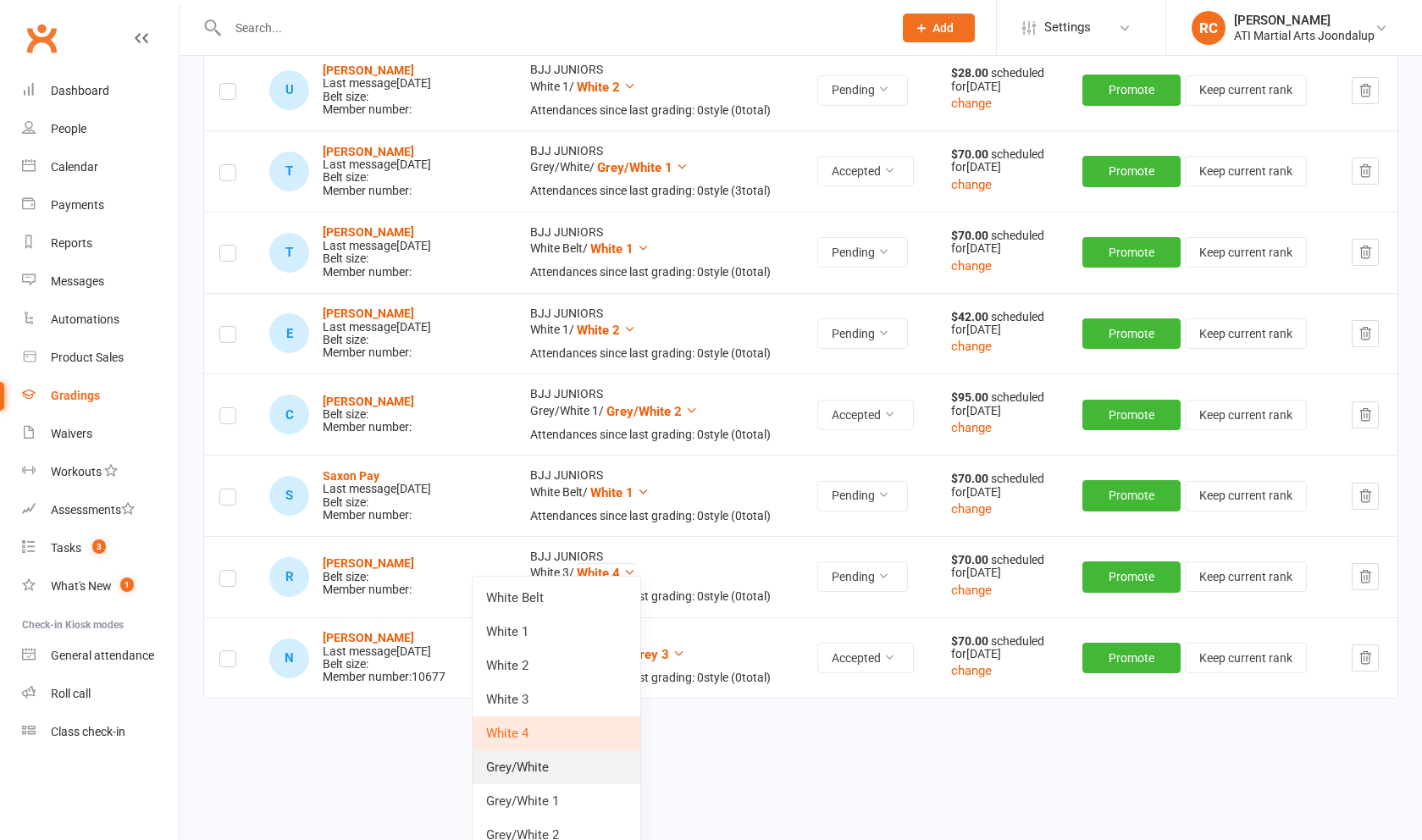
drag, startPoint x: 1023, startPoint y: 311, endPoint x: 591, endPoint y: 766, distance: 627.4
click at [591, 766] on link "Grey/White" at bounding box center [556, 766] width 167 height 34
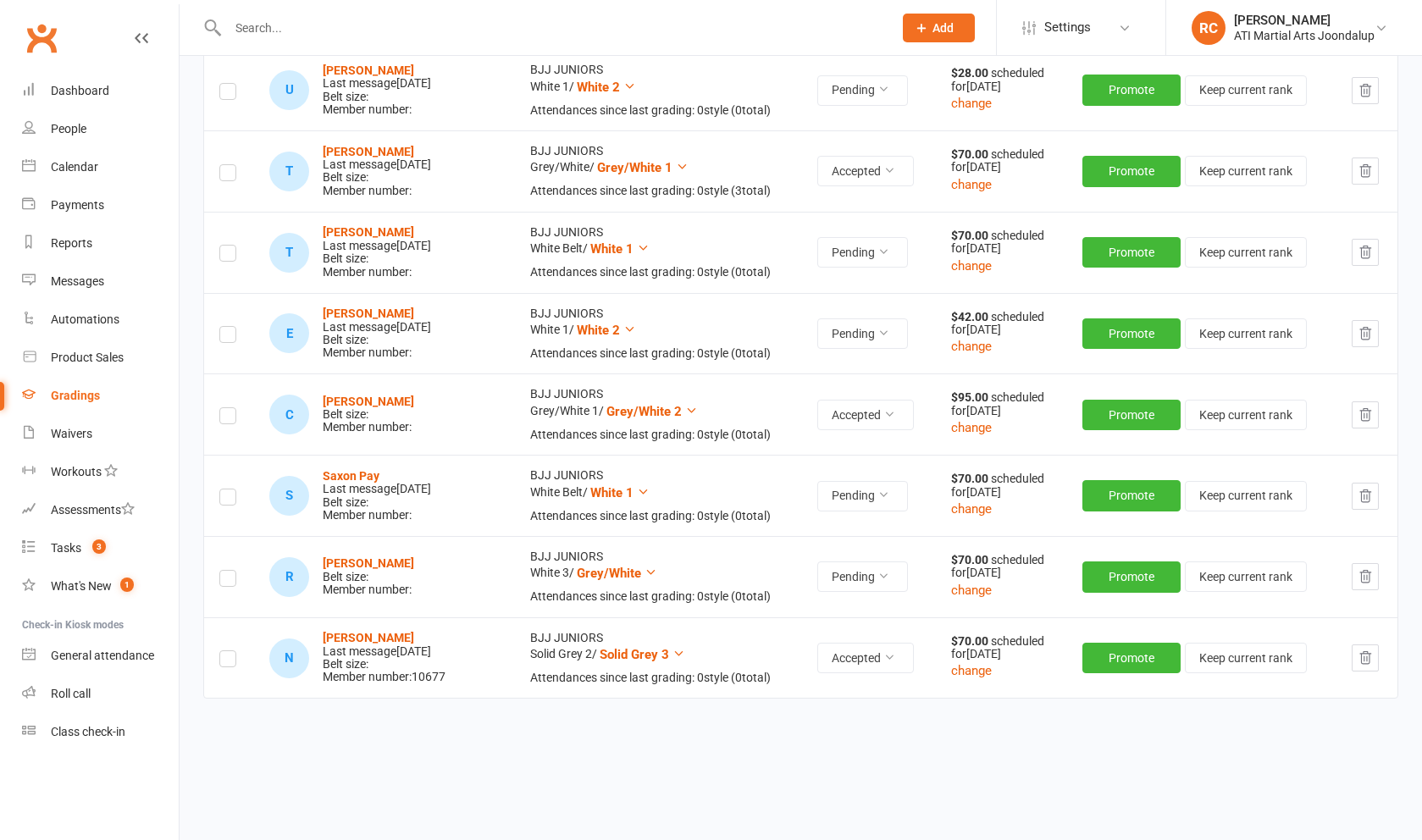
click at [989, 583] on button "change" at bounding box center [972, 590] width 40 height 20
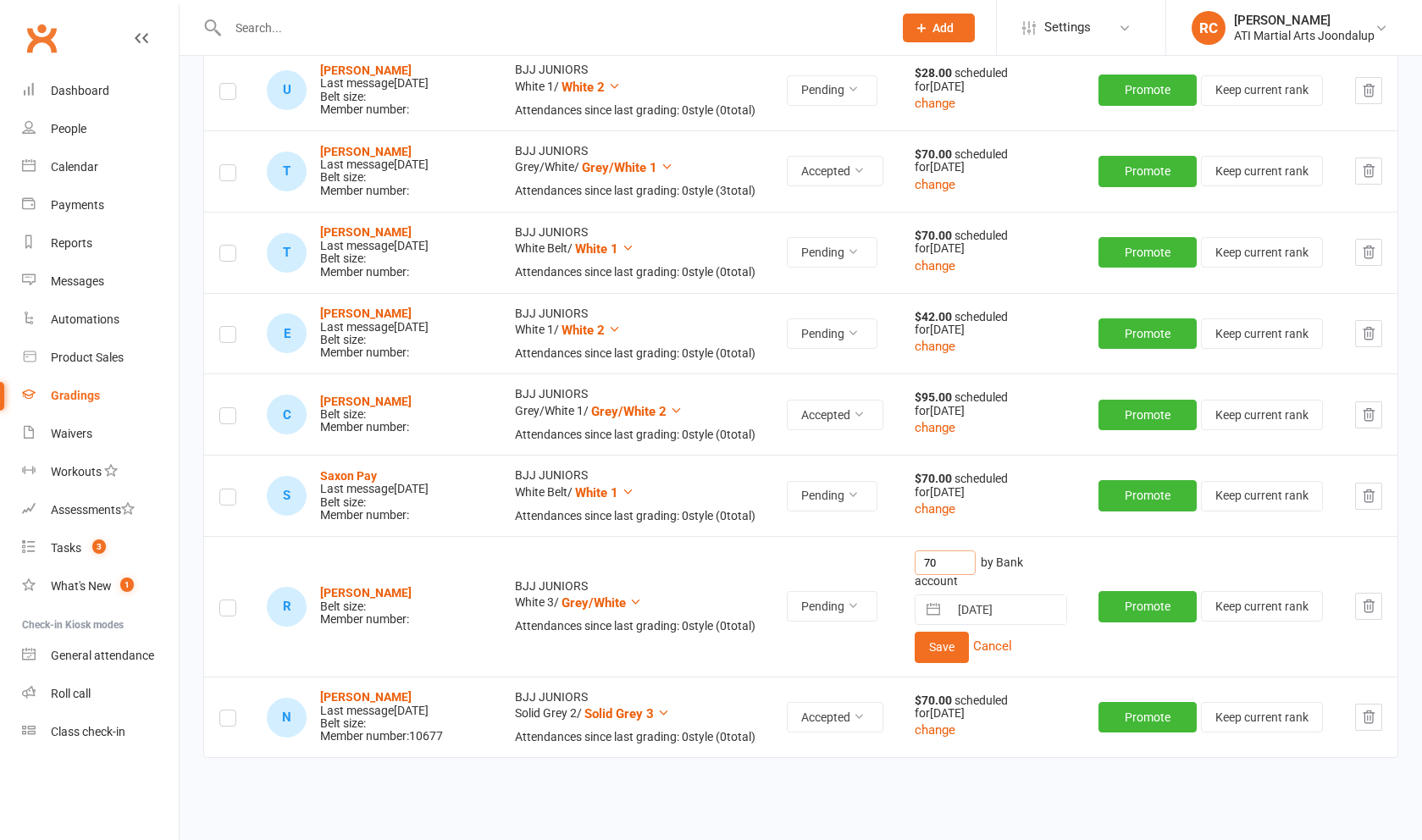
drag, startPoint x: 591, startPoint y: 766, endPoint x: 885, endPoint y: 553, distance: 363.0
type input "58"
drag, startPoint x: 885, startPoint y: 553, endPoint x: 969, endPoint y: 637, distance: 118.8
click at [969, 637] on button "Save" at bounding box center [941, 646] width 54 height 30
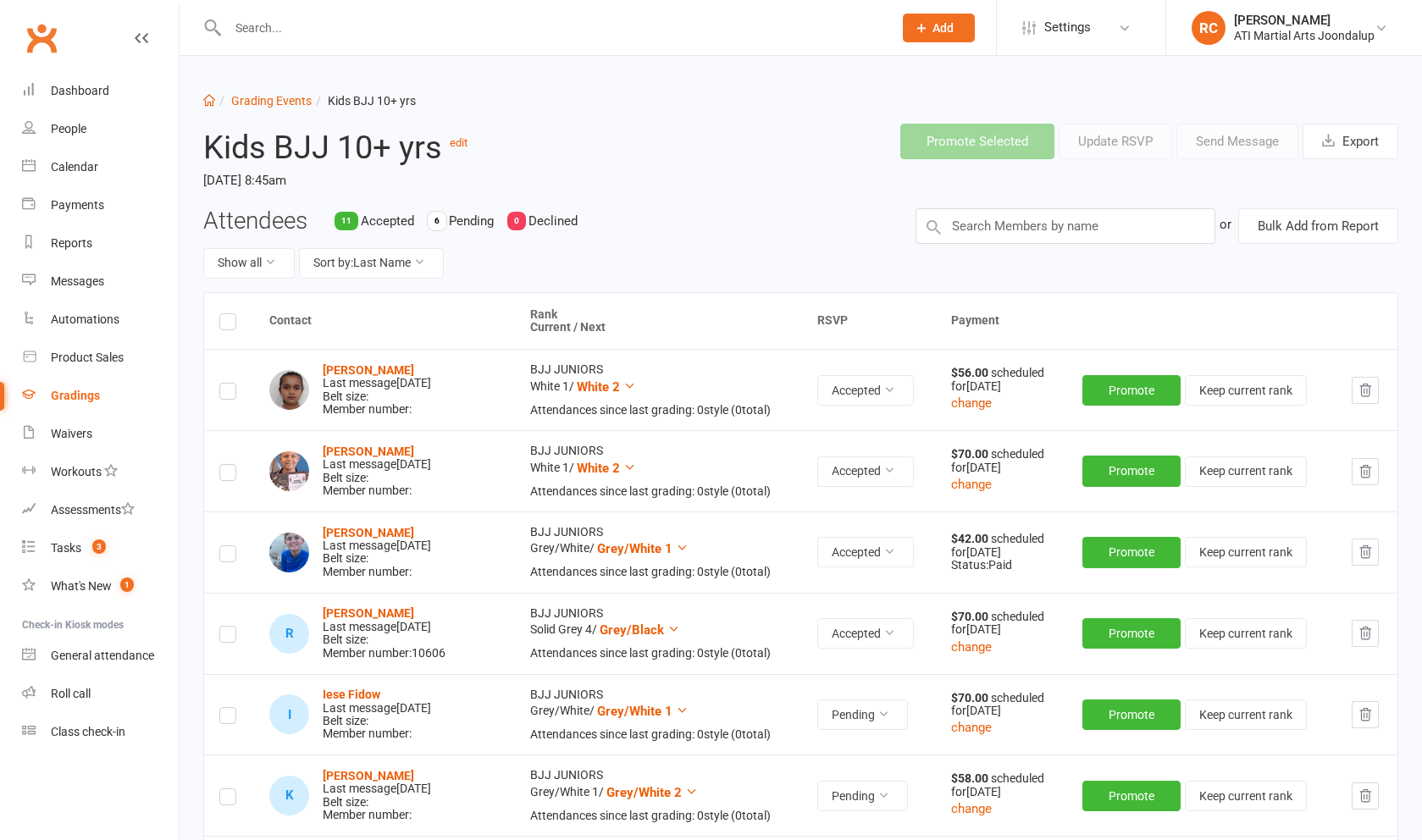
scroll to position [0, 0]
drag, startPoint x: 969, startPoint y: 637, endPoint x: 957, endPoint y: 228, distance: 409.2
click at [957, 228] on input "text" at bounding box center [1065, 226] width 300 height 36
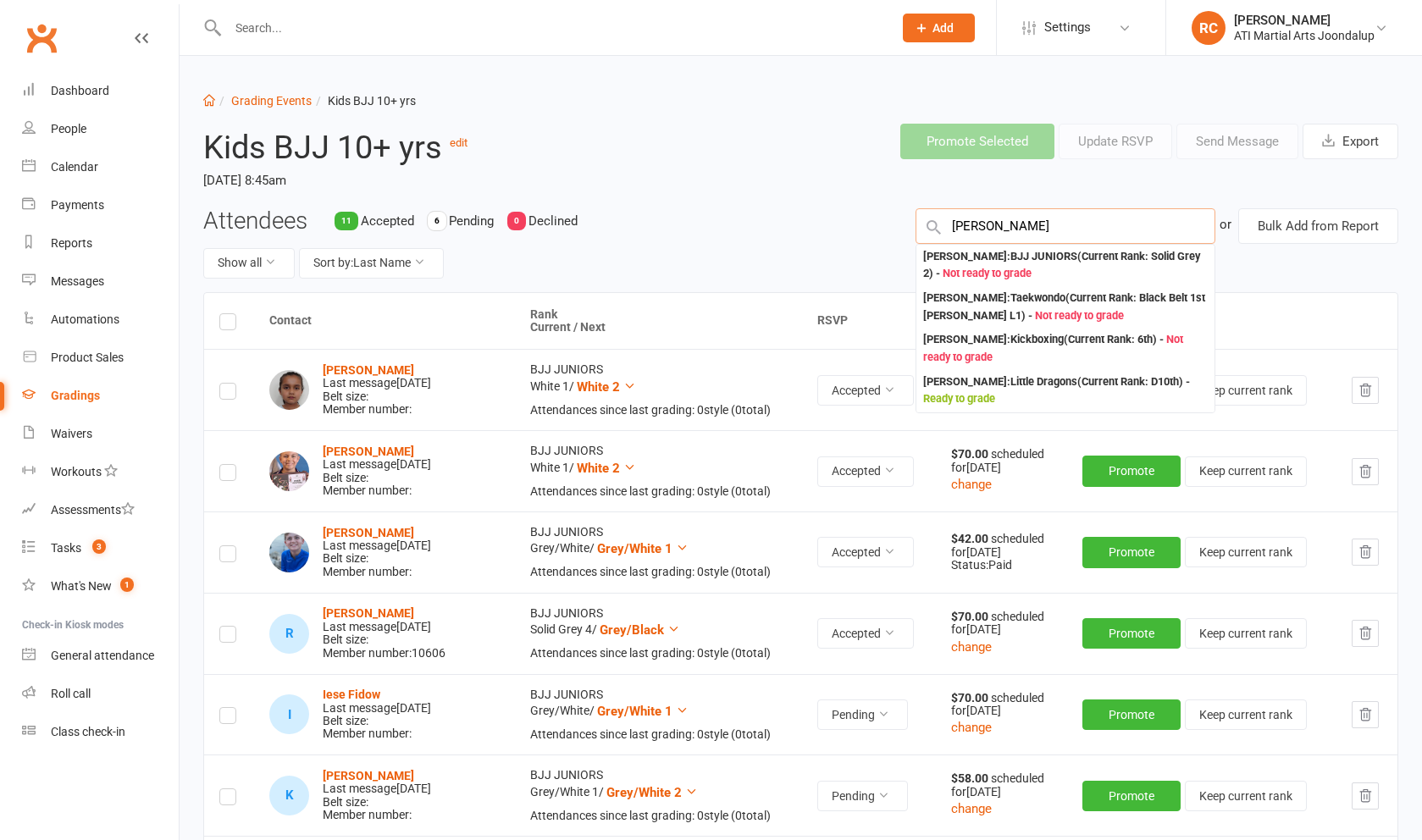
type input "[PERSON_NAME]"
click at [1018, 267] on div "[PERSON_NAME] : BJJ JUNIORS (Current Rank: Solid Grey 2 ) - Not ready to grade" at bounding box center [1065, 266] width 285 height 35
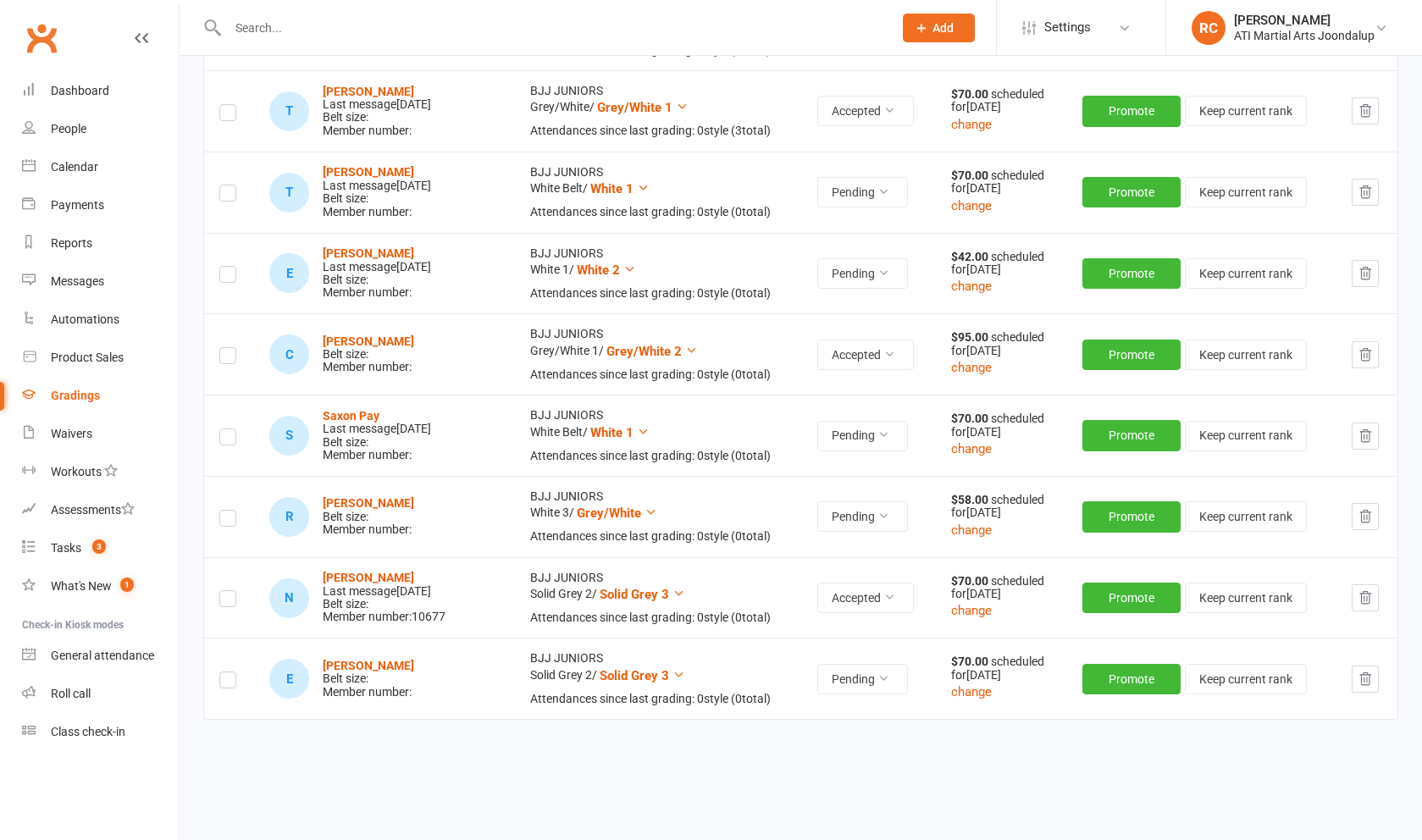
scroll to position [1180, 0]
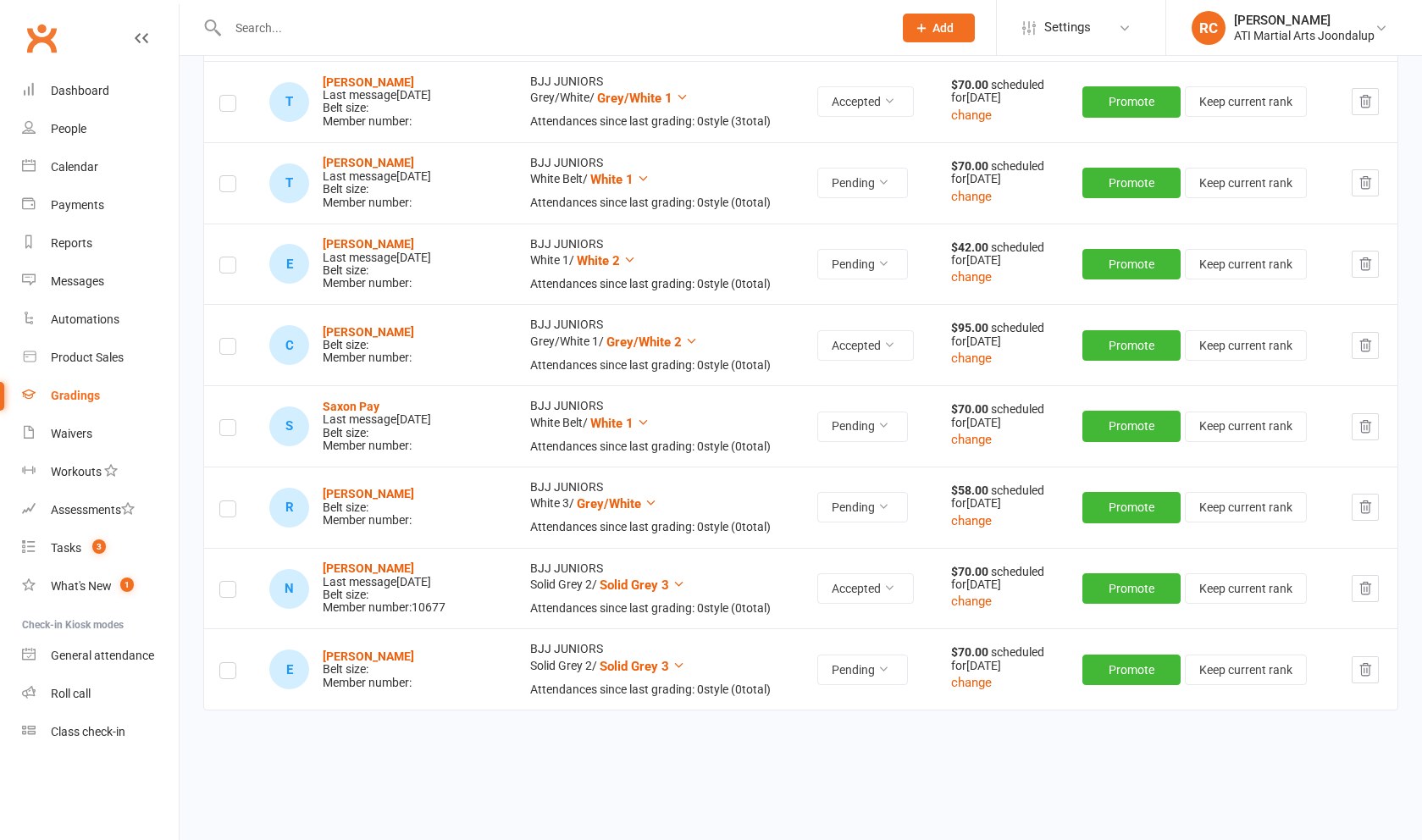
click at [224, 673] on label at bounding box center [228, 673] width 17 height 0
click at [224, 663] on input "checkbox" at bounding box center [228, 663] width 17 height 0
drag, startPoint x: 1018, startPoint y: 267, endPoint x: 228, endPoint y: 495, distance: 822.2
click at [228, 511] on label at bounding box center [228, 511] width 17 height 0
click at [228, 501] on input "checkbox" at bounding box center [228, 501] width 17 height 0
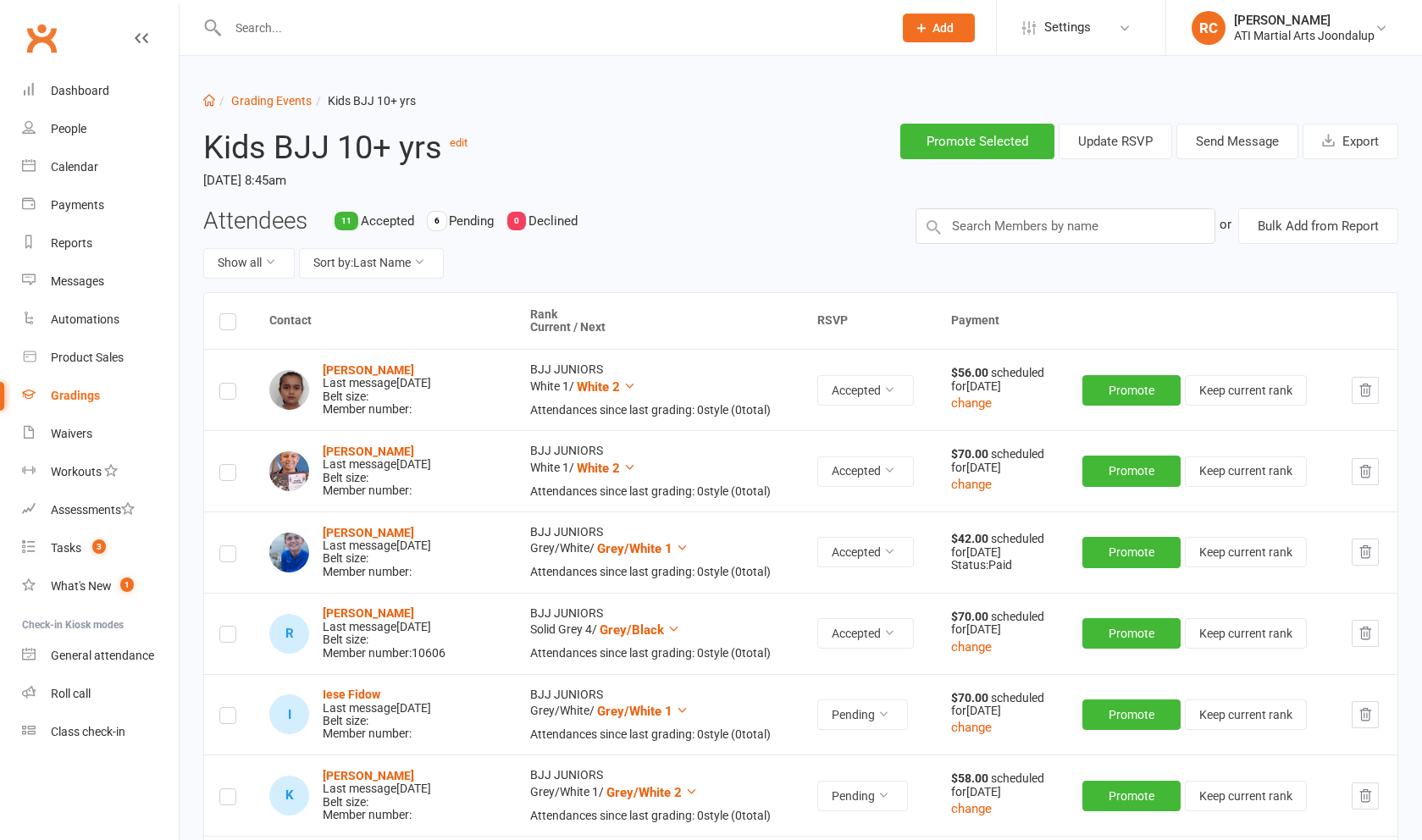
scroll to position [0, 0]
drag, startPoint x: 228, startPoint y: 495, endPoint x: 1271, endPoint y: 149, distance: 1098.9
click at [1271, 149] on button "Send Message" at bounding box center [1237, 142] width 122 height 36
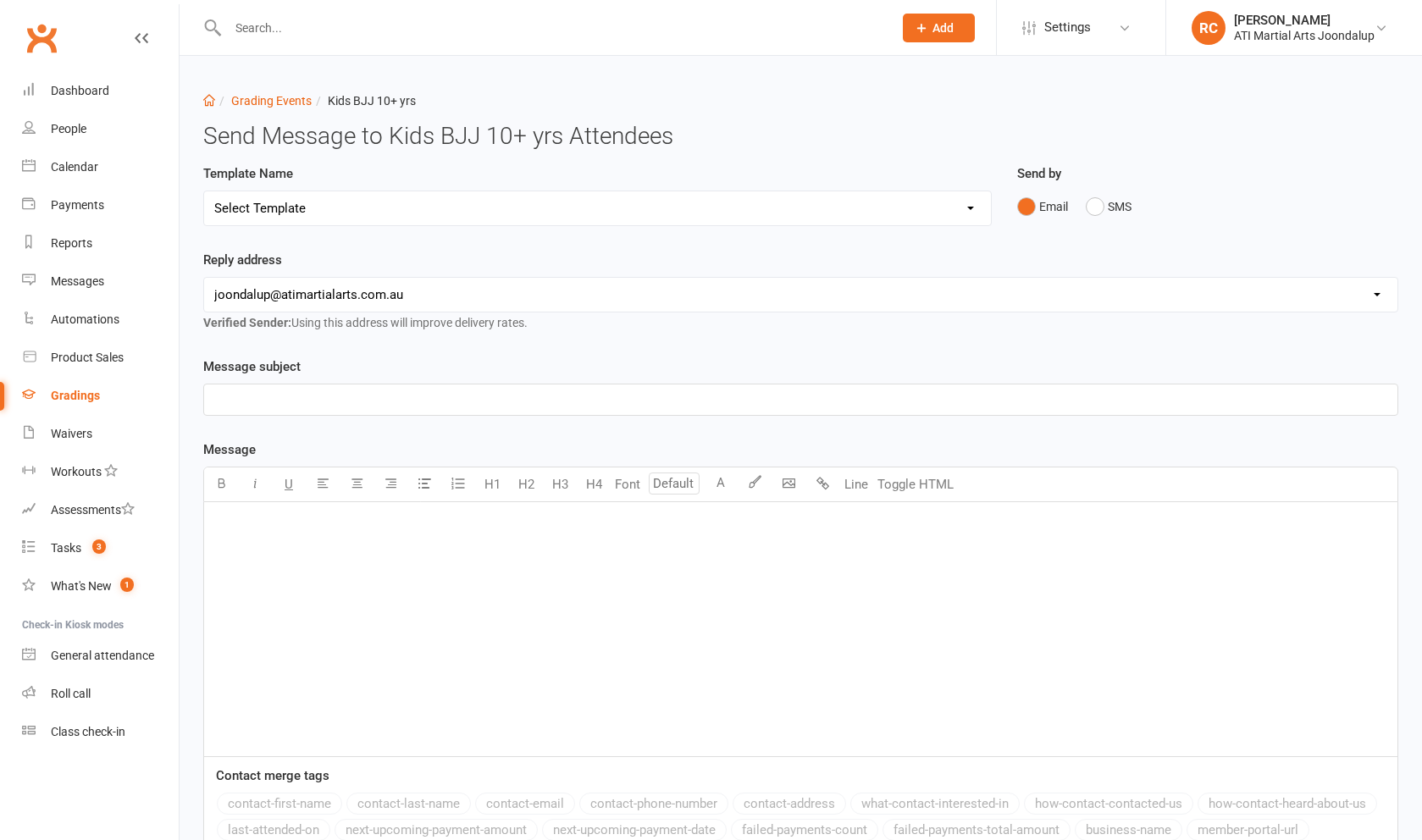
select select "3"
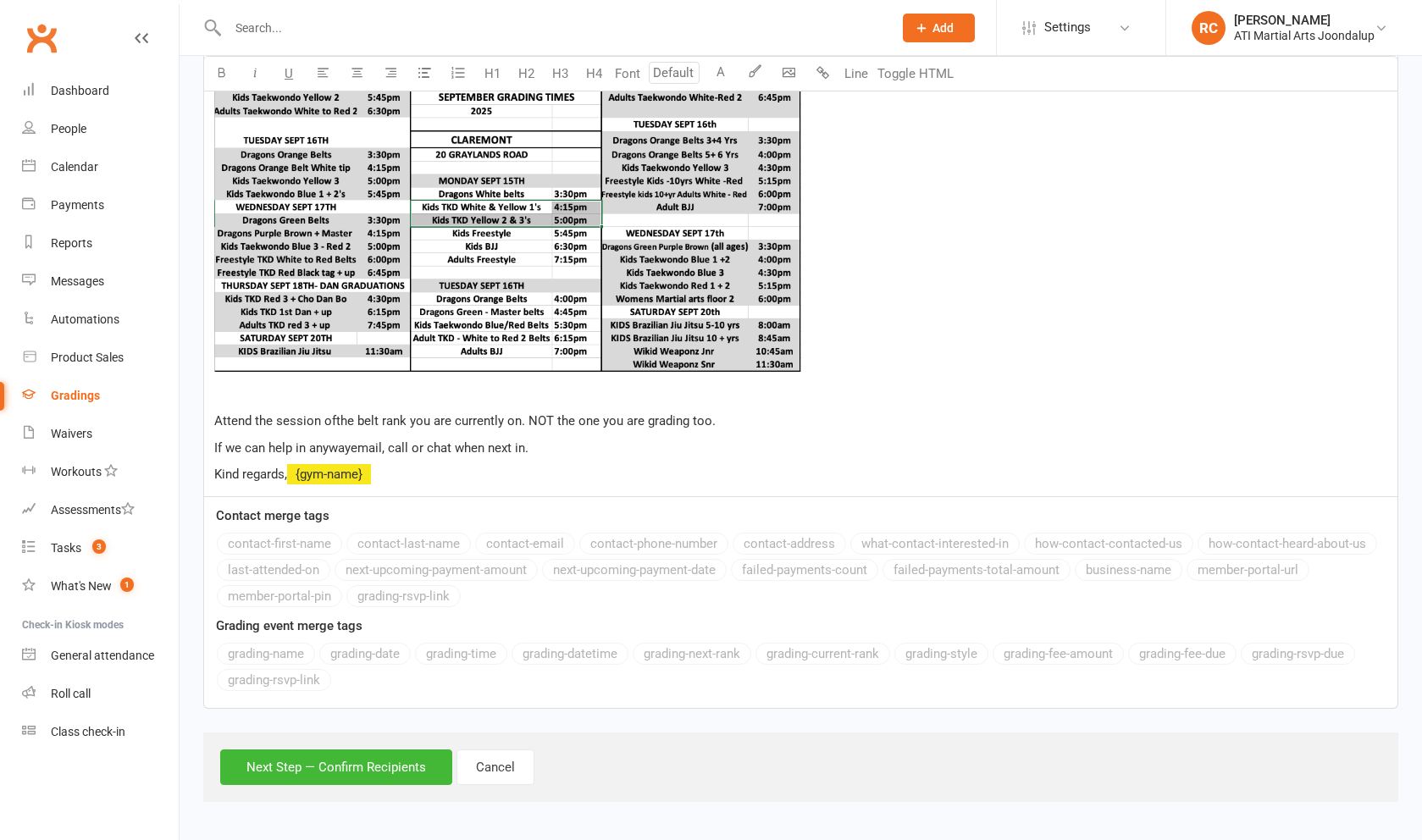
scroll to position [802, 0]
click at [382, 766] on button "Next Step — Confirm Recipients" at bounding box center [336, 766] width 232 height 36
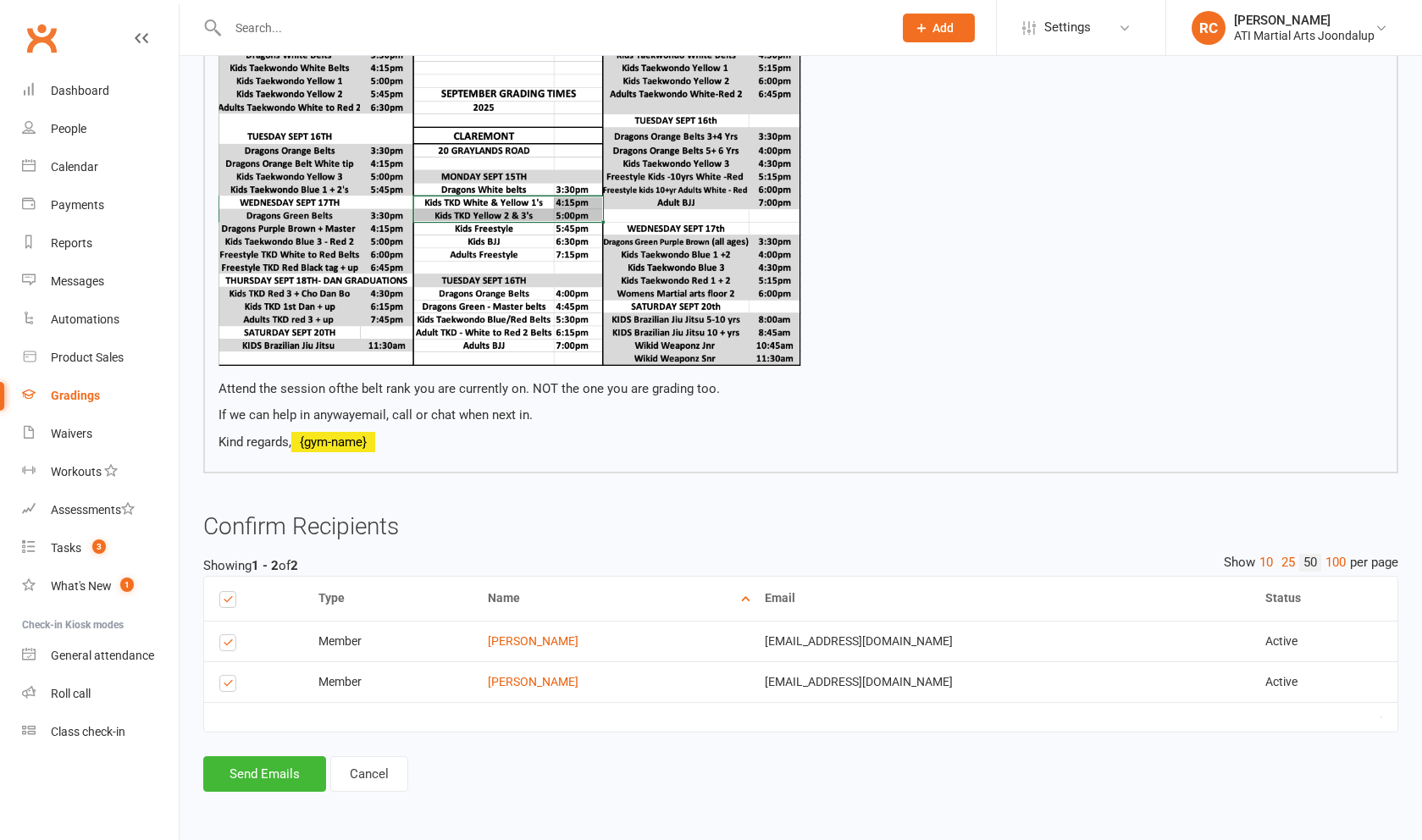
scroll to position [674, 0]
click at [281, 773] on button "Send Emails" at bounding box center [265, 774] width 123 height 36
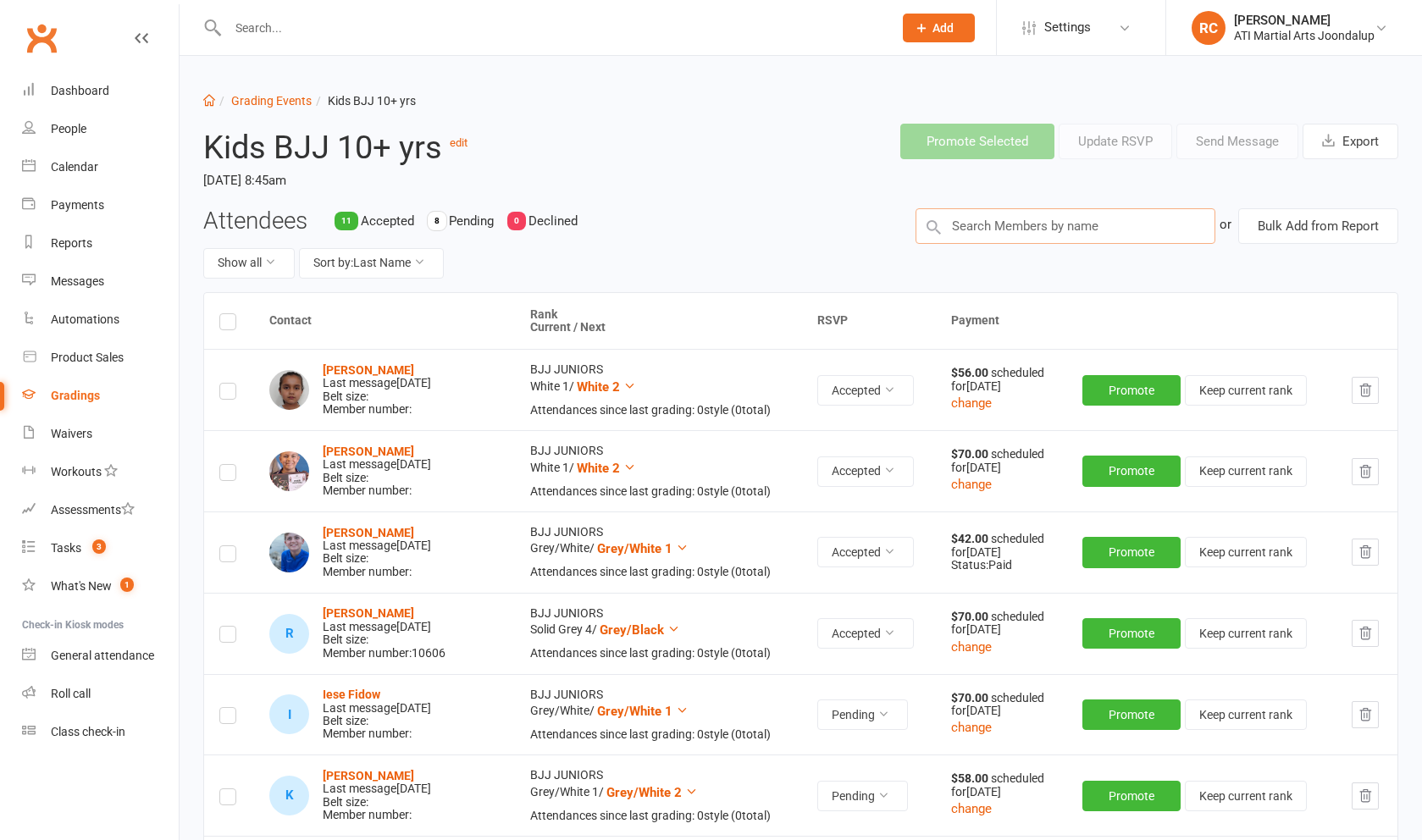
drag, startPoint x: 281, startPoint y: 773, endPoint x: 1050, endPoint y: 234, distance: 939.1
click at [1050, 234] on input "text" at bounding box center [1065, 226] width 300 height 36
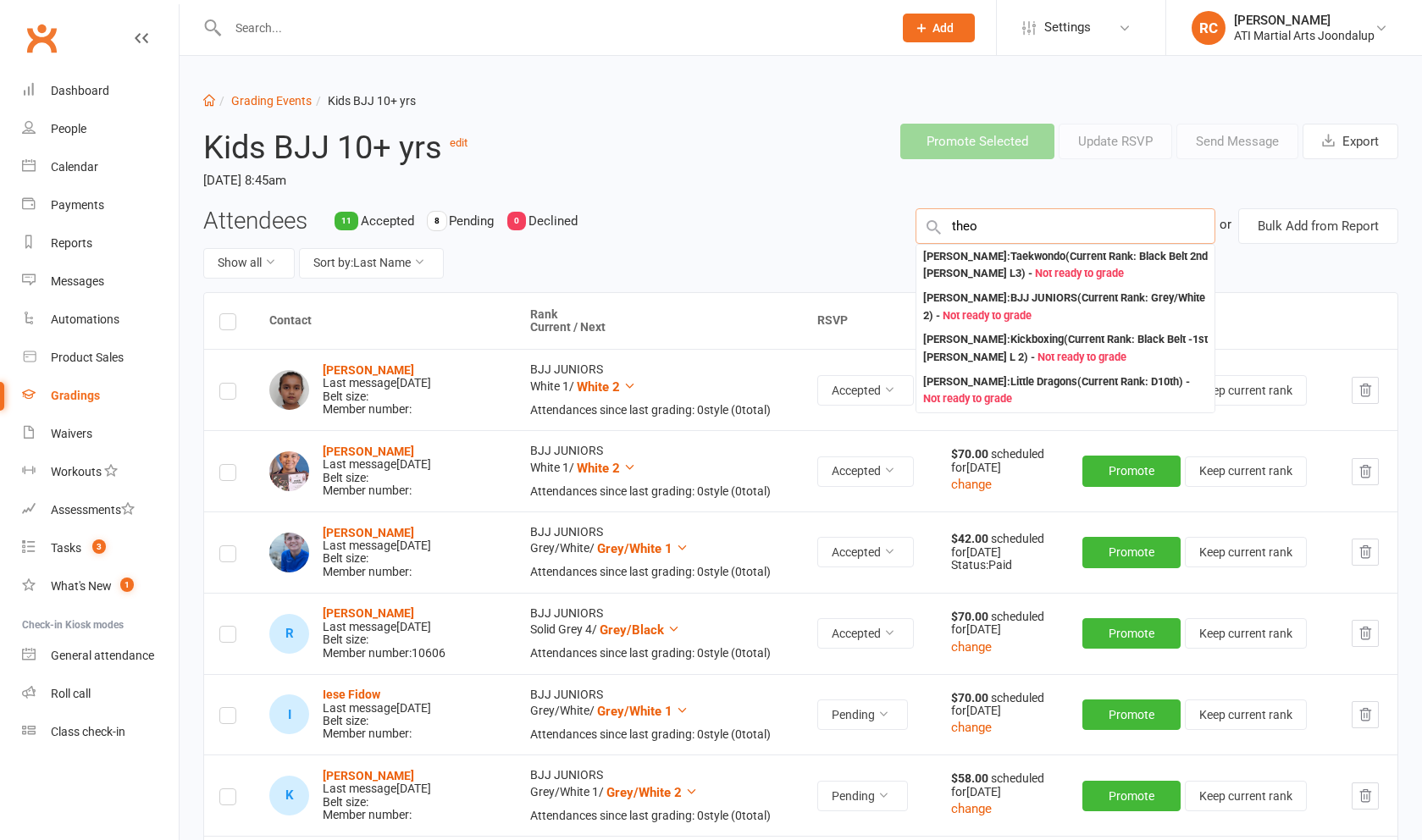
type input "Theo"
click at [1068, 311] on div "[PERSON_NAME] : BJJ JUNIORS (Current Rank: Grey/White 2 ) - Not ready to grade" at bounding box center [1065, 307] width 285 height 35
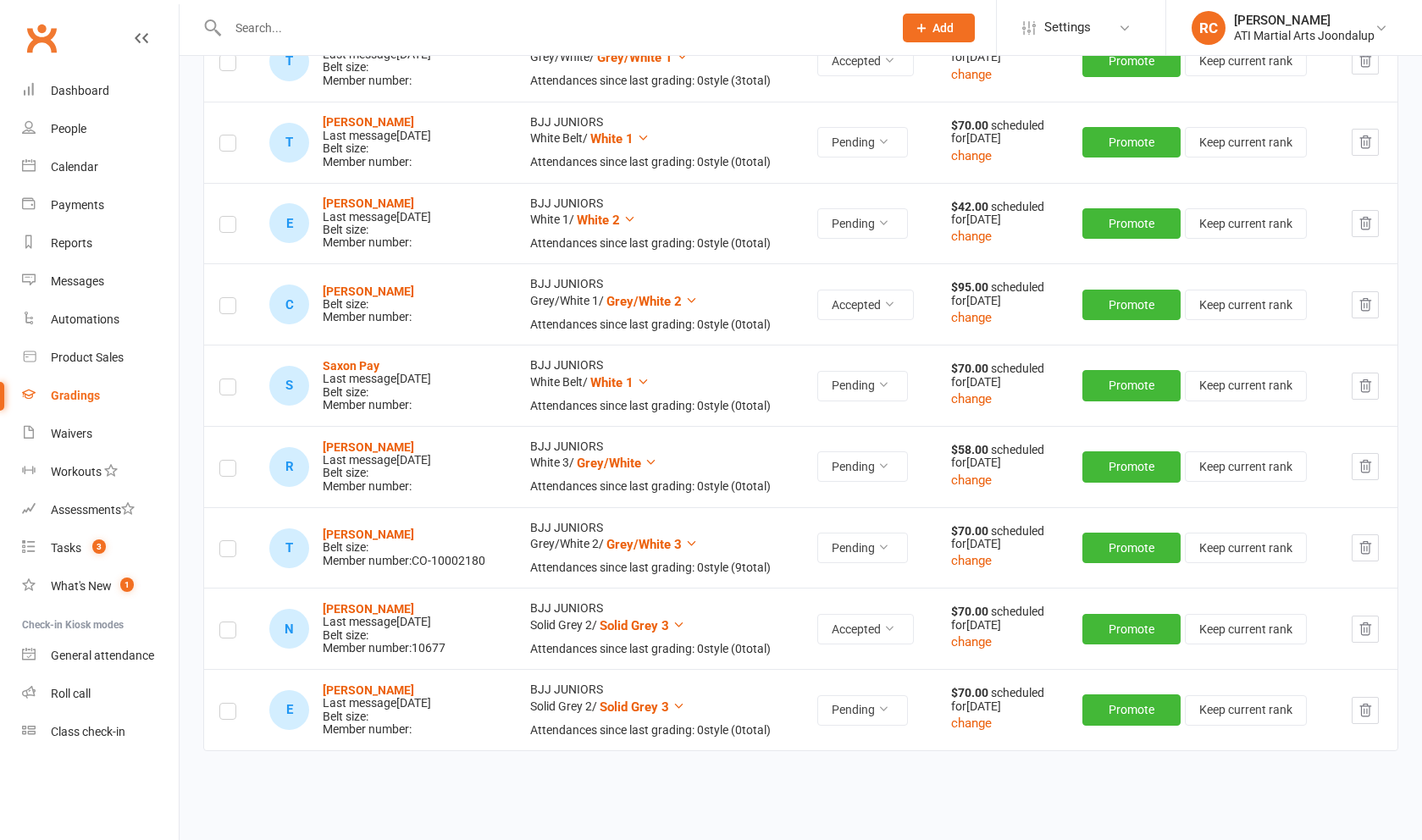
scroll to position [1232, 0]
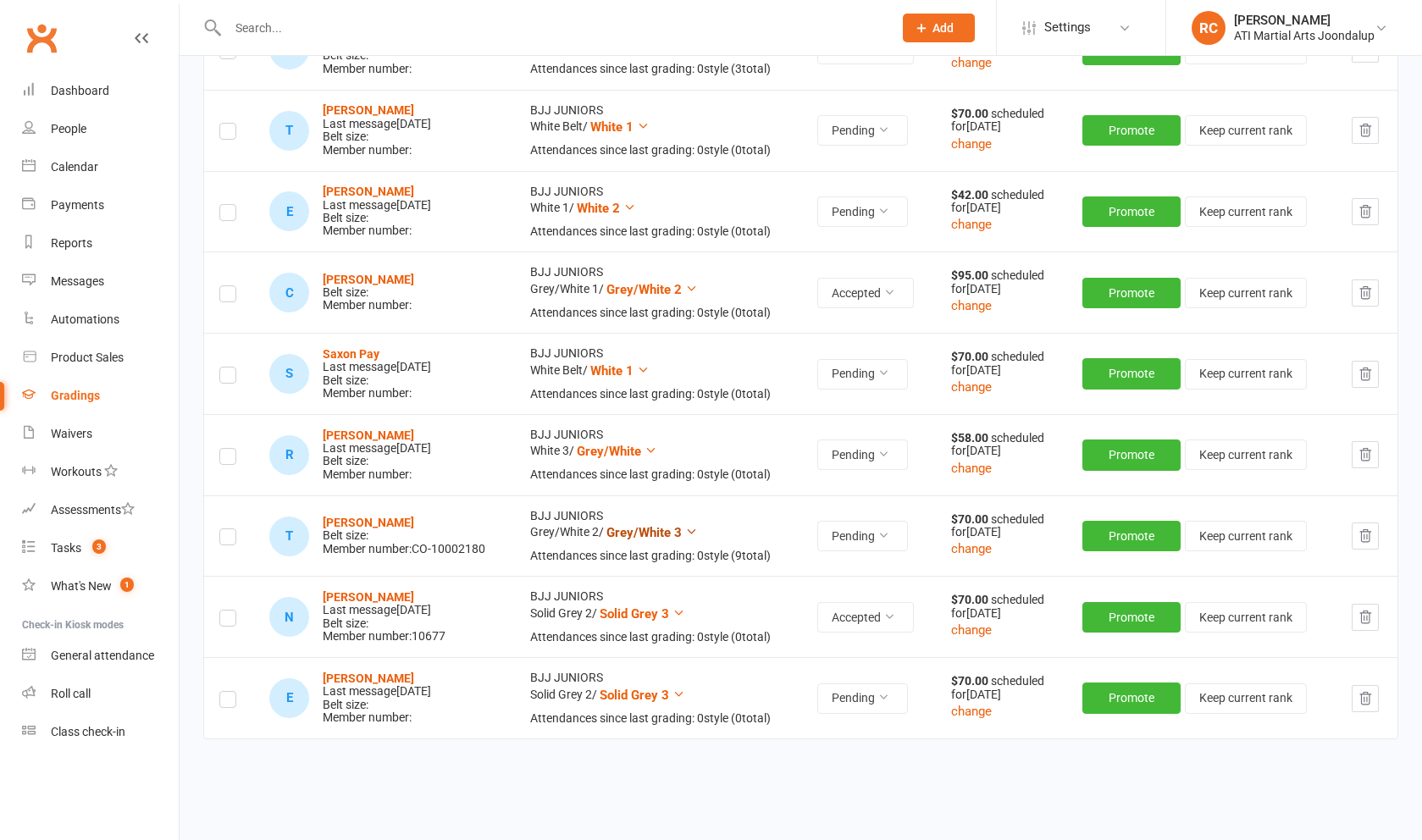
drag, startPoint x: 1068, startPoint y: 311, endPoint x: 669, endPoint y: 516, distance: 448.6
click at [669, 525] on span "Grey/White 3" at bounding box center [644, 532] width 75 height 16
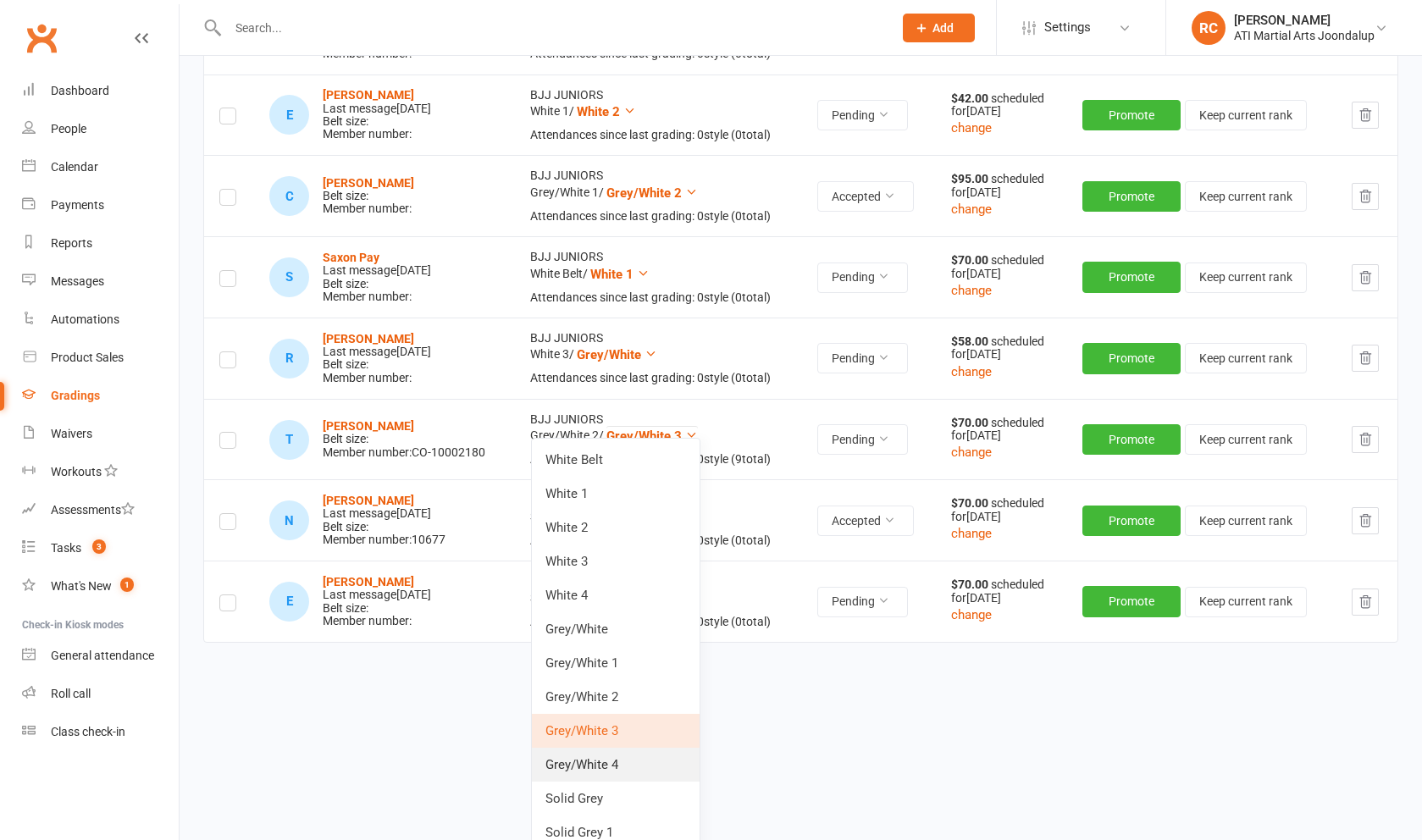
drag, startPoint x: 669, startPoint y: 516, endPoint x: 646, endPoint y: 757, distance: 242.1
click at [646, 757] on link "Grey/White 4" at bounding box center [616, 765] width 167 height 34
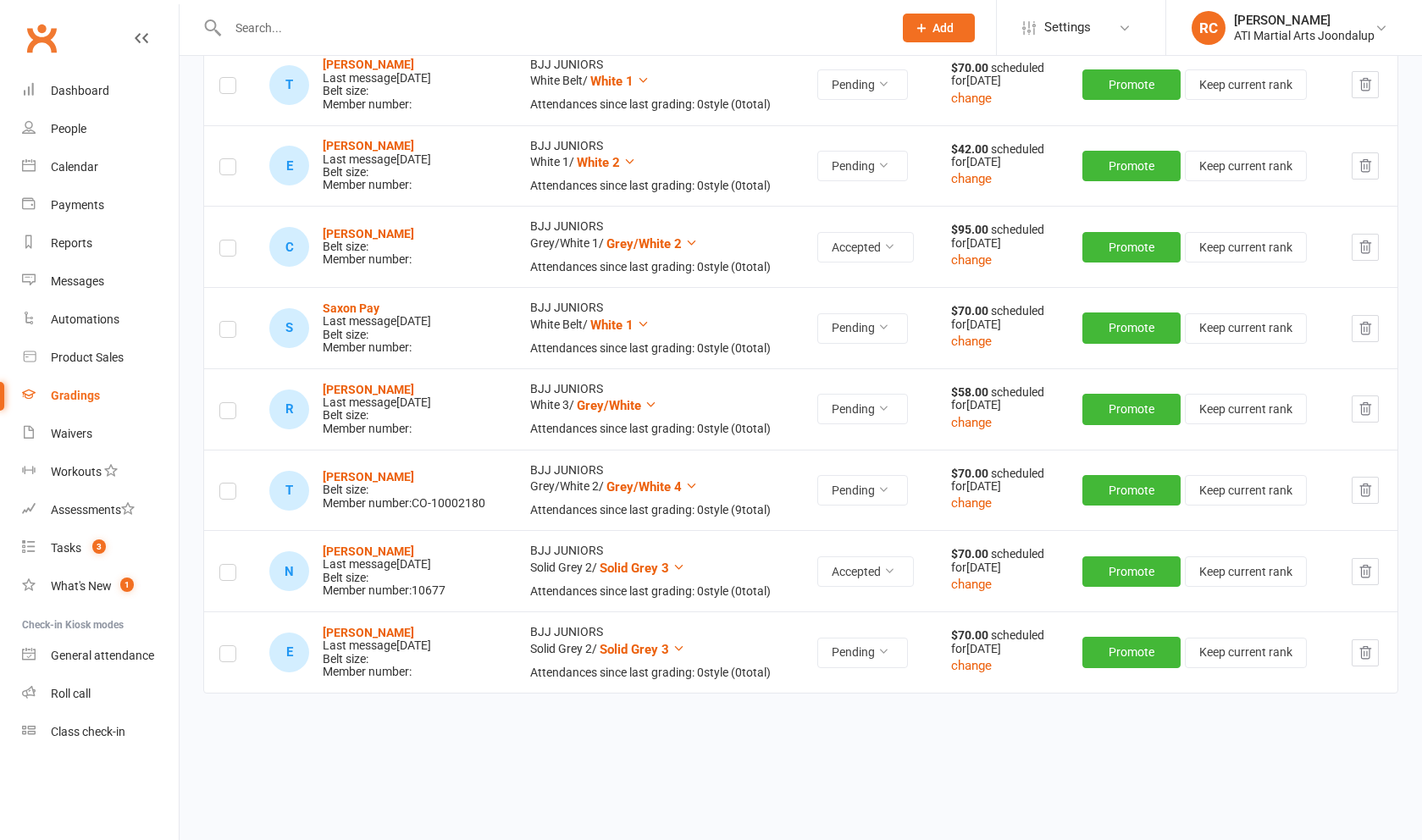
scroll to position [1277, 0]
drag, startPoint x: 646, startPoint y: 757, endPoint x: 231, endPoint y: 483, distance: 497.3
click at [231, 494] on label at bounding box center [228, 494] width 17 height 0
click at [231, 484] on input "checkbox" at bounding box center [228, 484] width 17 height 0
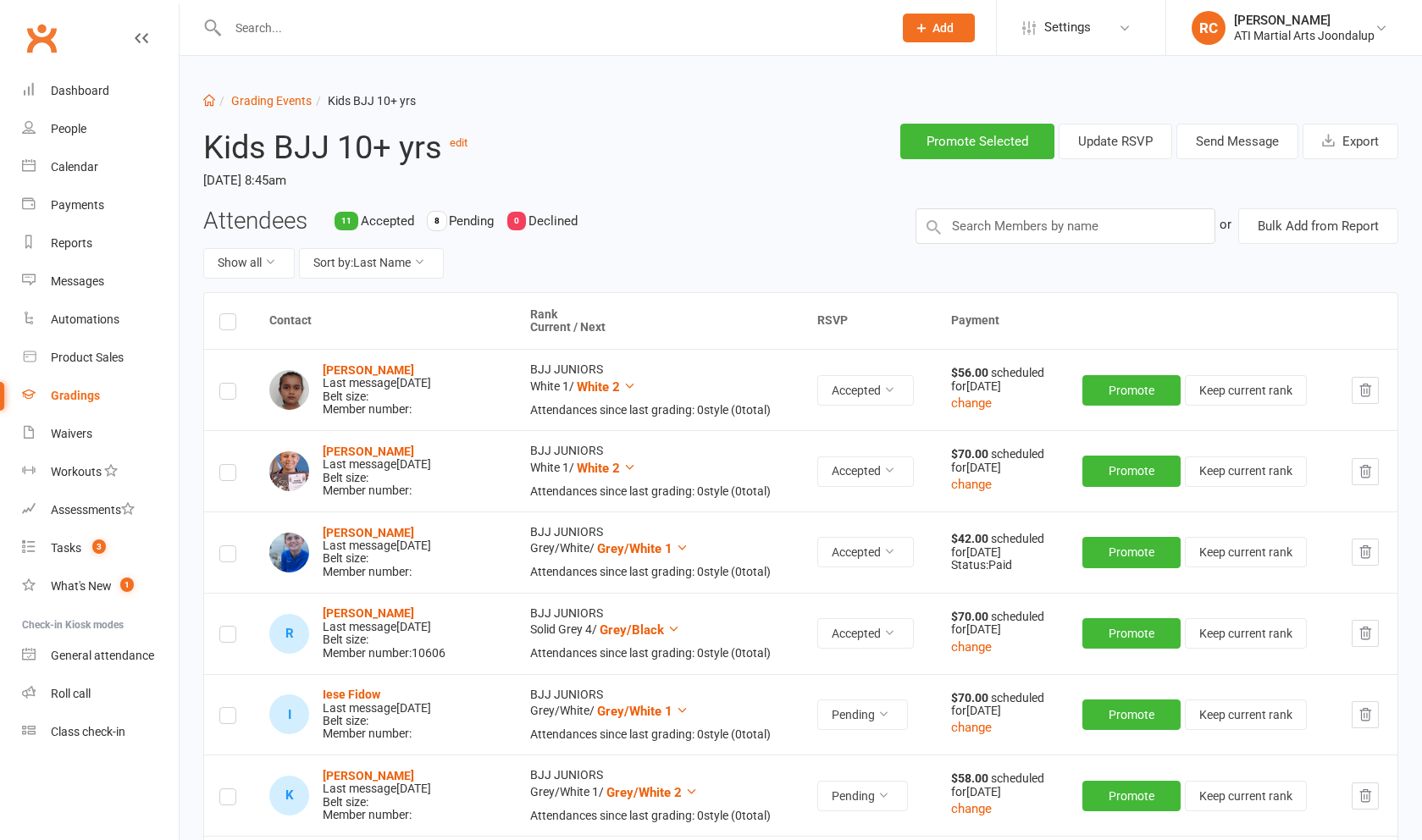
scroll to position [0, 0]
click at [1223, 143] on button "Send Message" at bounding box center [1237, 142] width 122 height 36
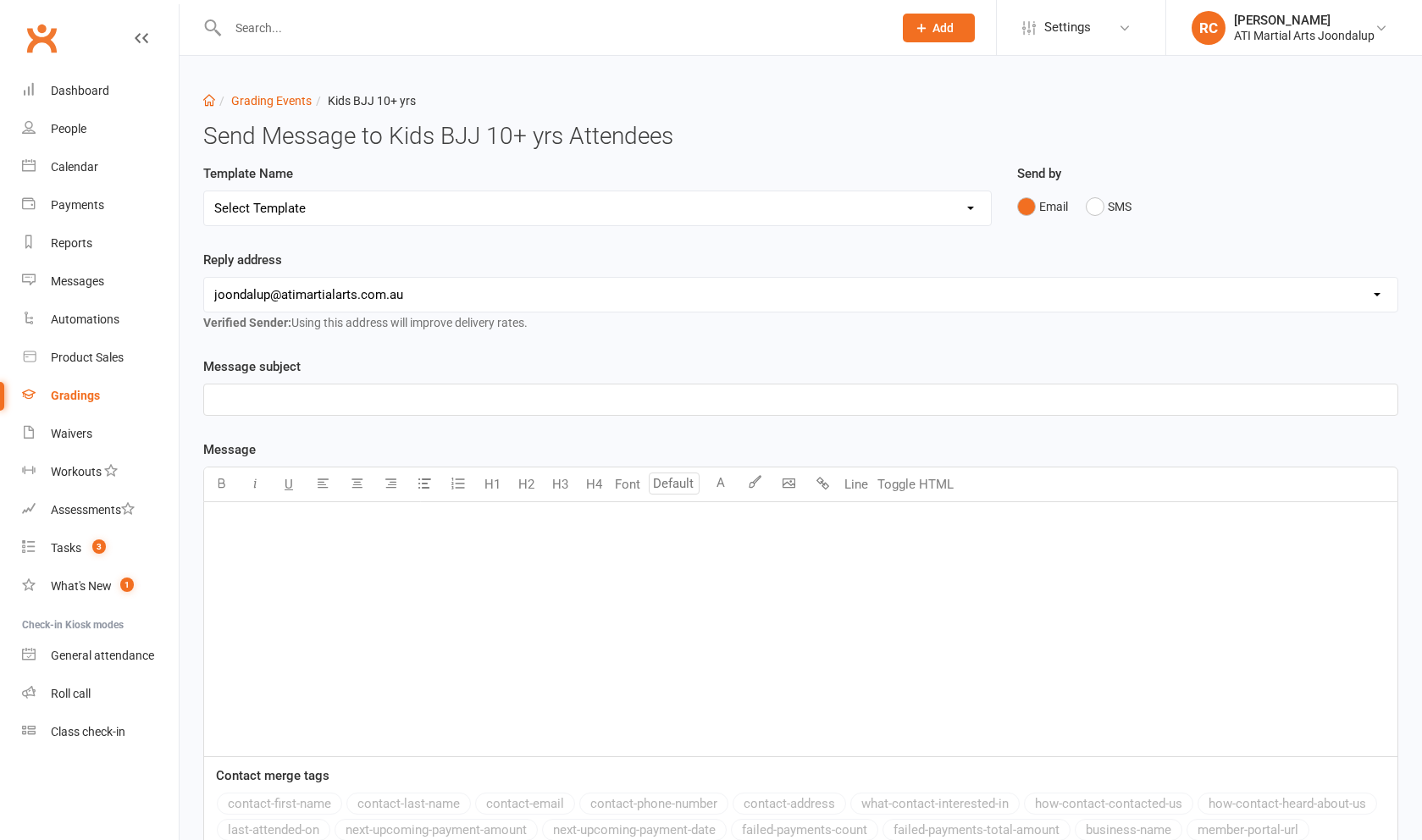
select select "3"
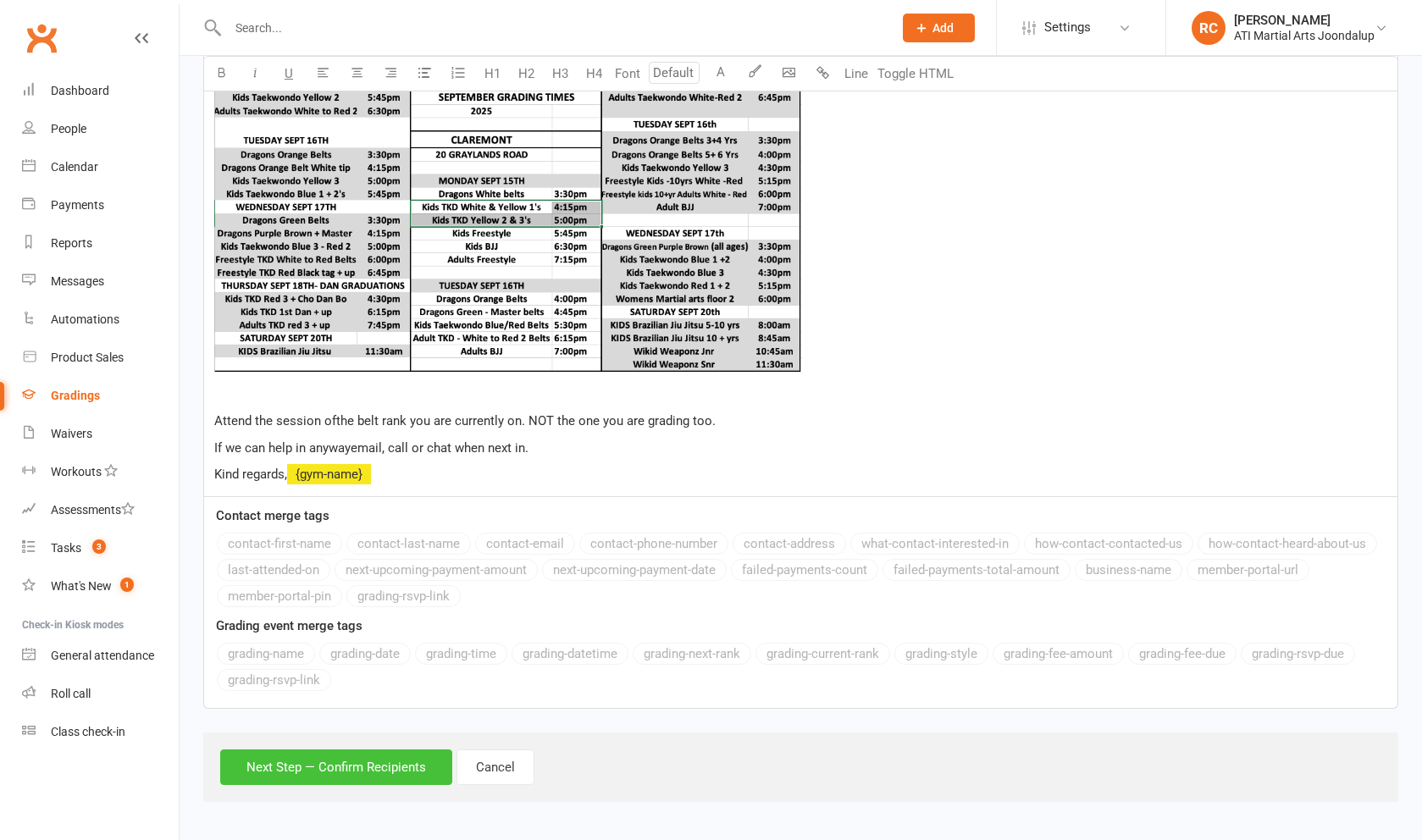
drag, startPoint x: 231, startPoint y: 483, endPoint x: 359, endPoint y: 768, distance: 312.4
click at [359, 768] on button "Next Step — Confirm Recipients" at bounding box center [336, 766] width 232 height 36
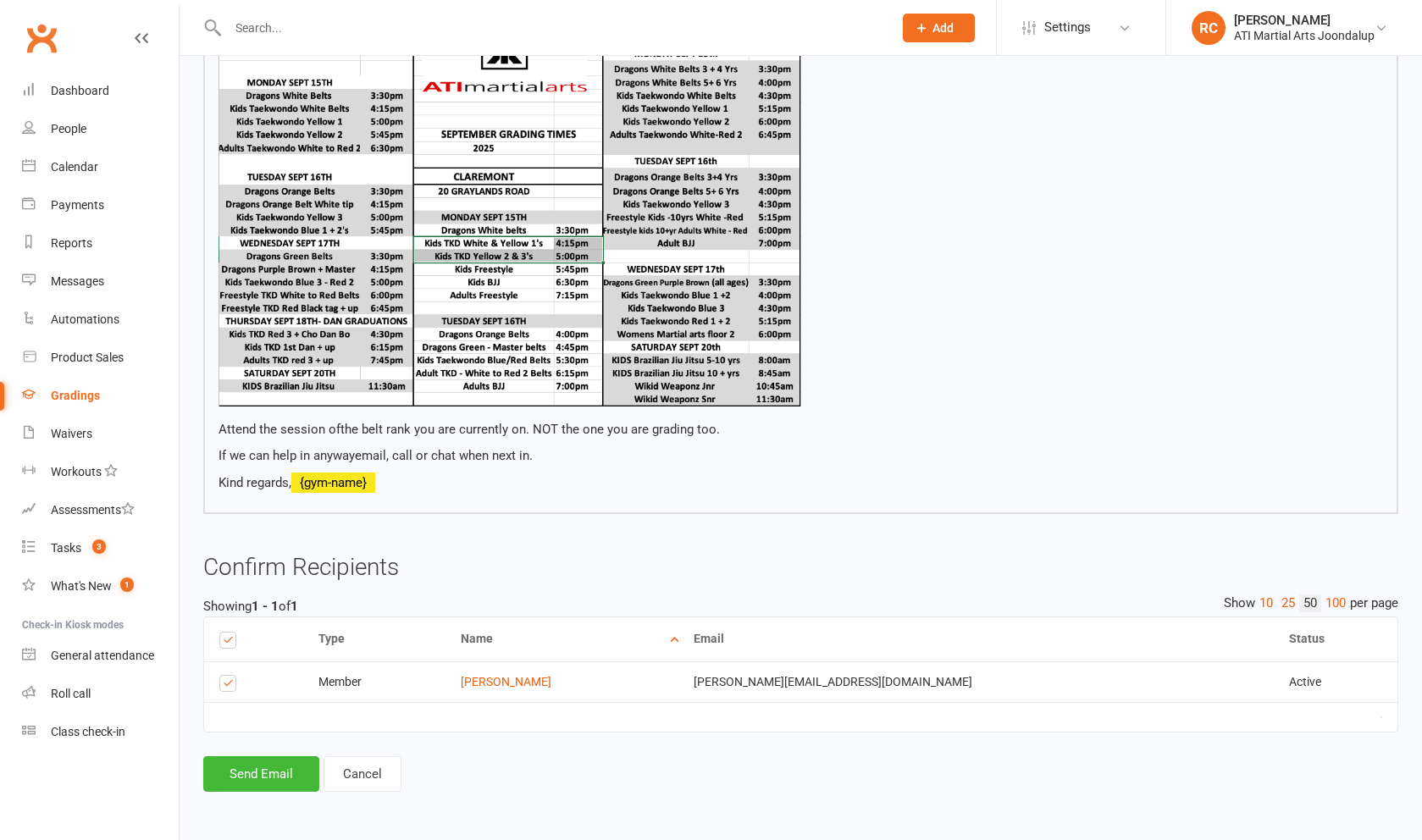
scroll to position [633, 0]
drag, startPoint x: 359, startPoint y: 768, endPoint x: 270, endPoint y: 773, distance: 89.1
click at [270, 773] on button "Send Email" at bounding box center [261, 774] width 116 height 36
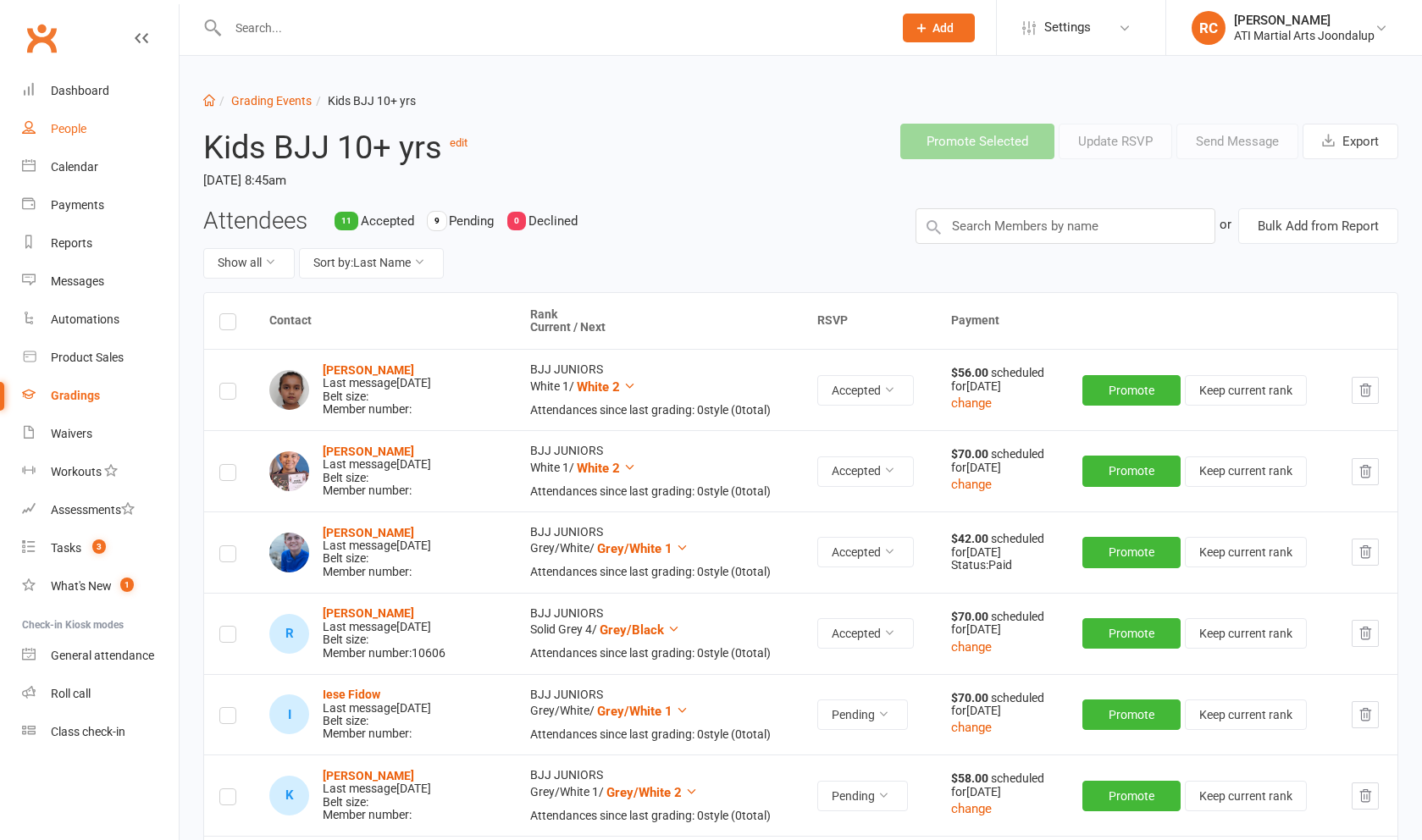
drag, startPoint x: 270, startPoint y: 773, endPoint x: 73, endPoint y: 128, distance: 674.4
click at [73, 128] on div "People" at bounding box center [68, 129] width 36 height 14
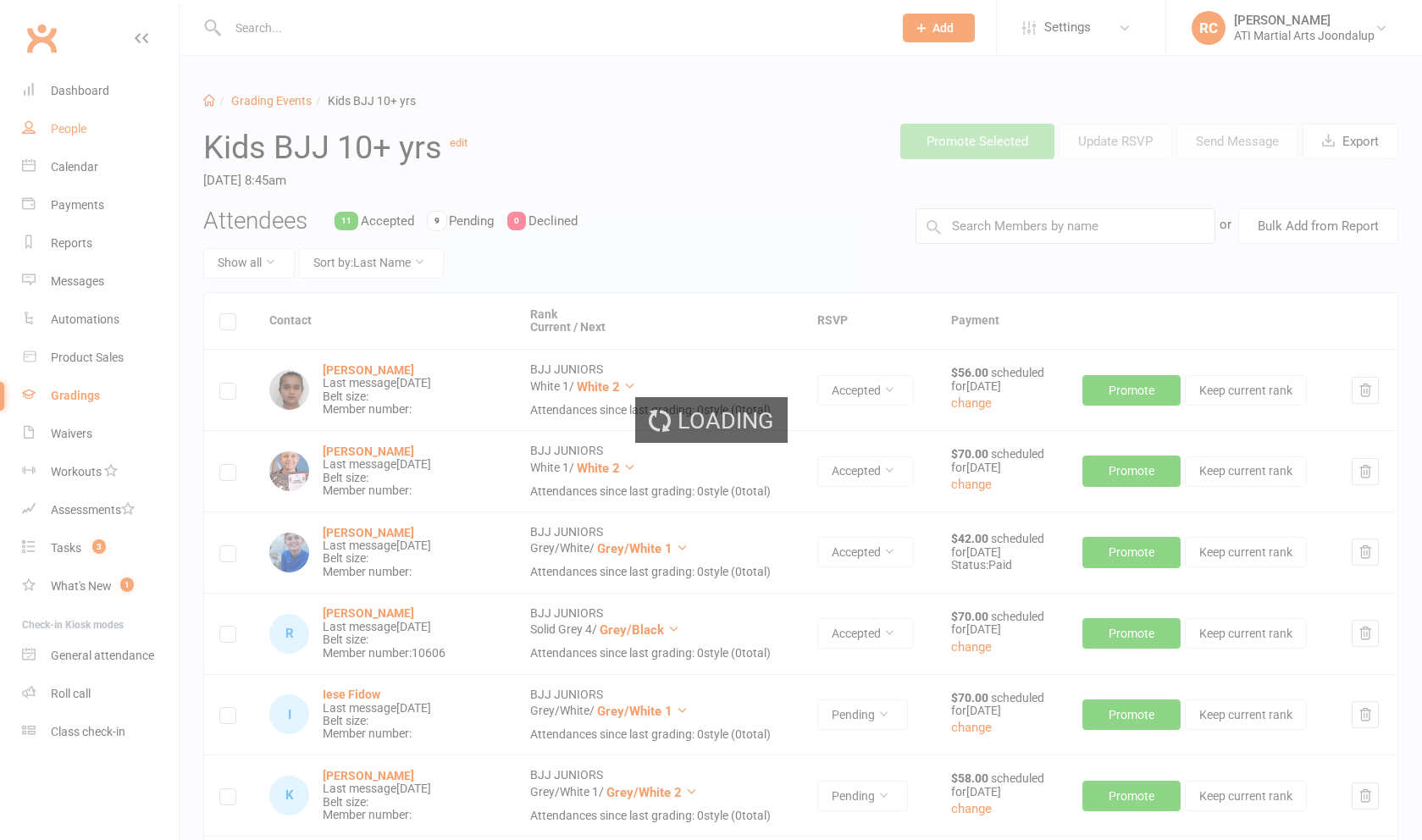
select select "100"
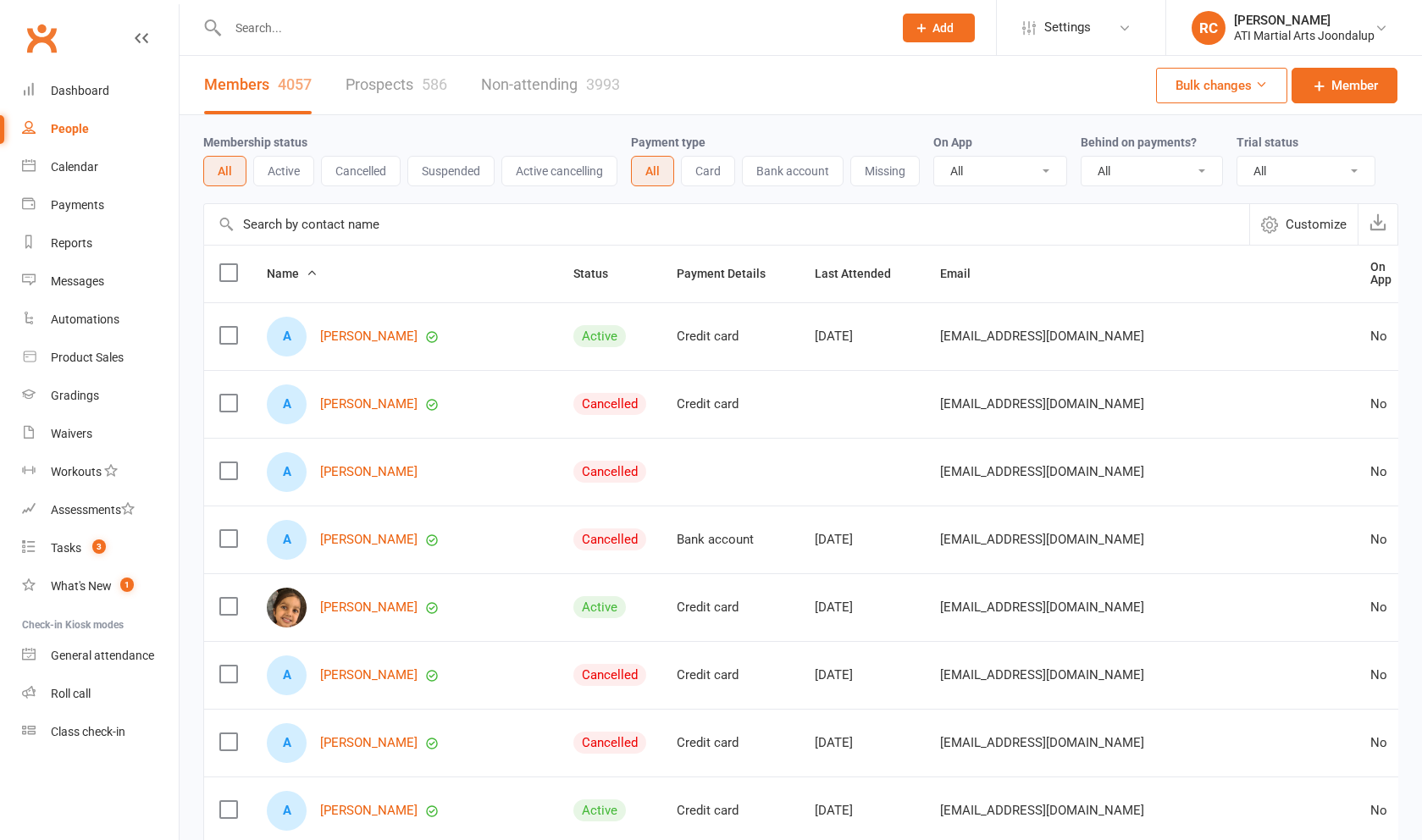
click at [79, 404] on link "Gradings" at bounding box center [100, 395] width 156 height 38
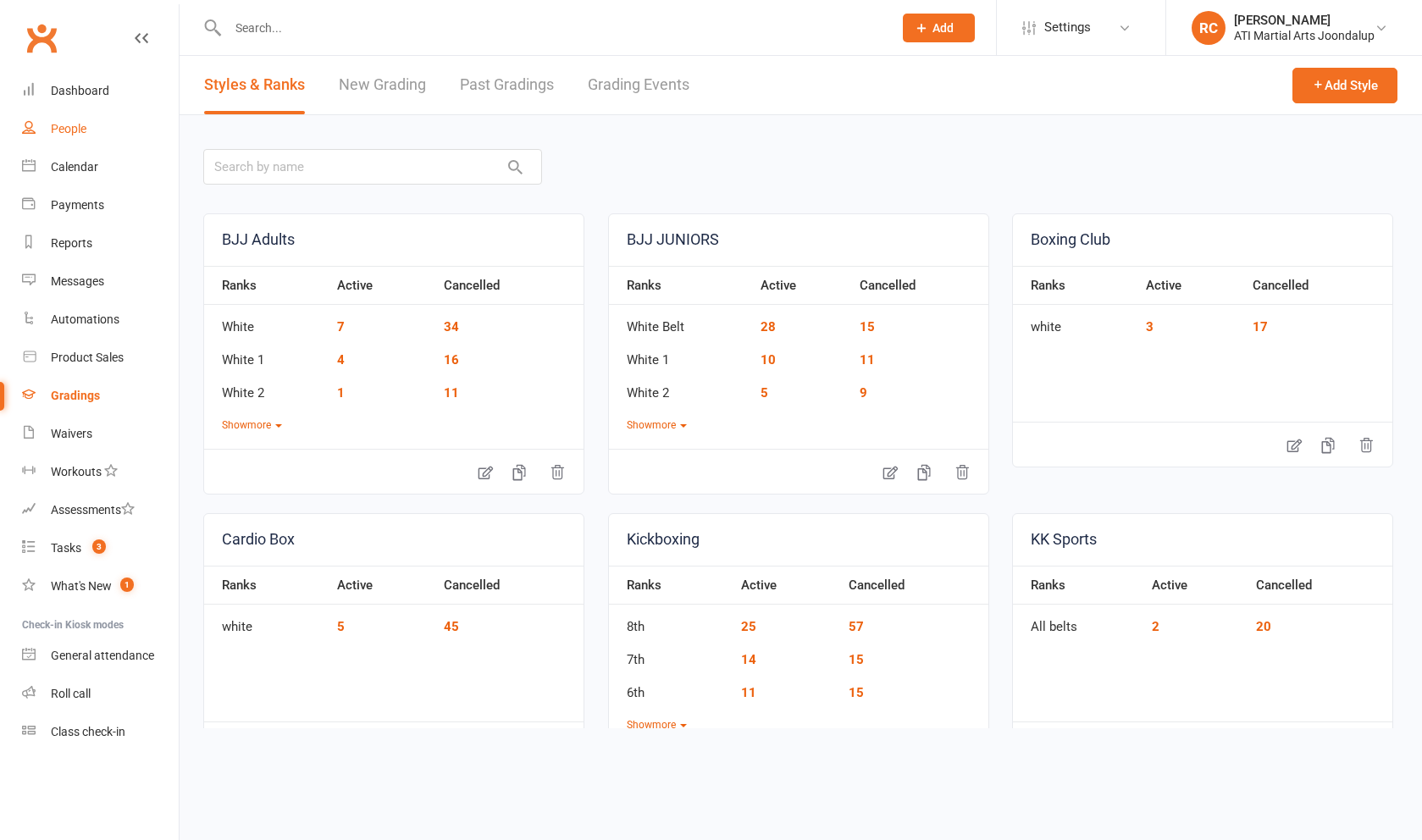
click at [630, 95] on link "Grading Events" at bounding box center [638, 85] width 102 height 59
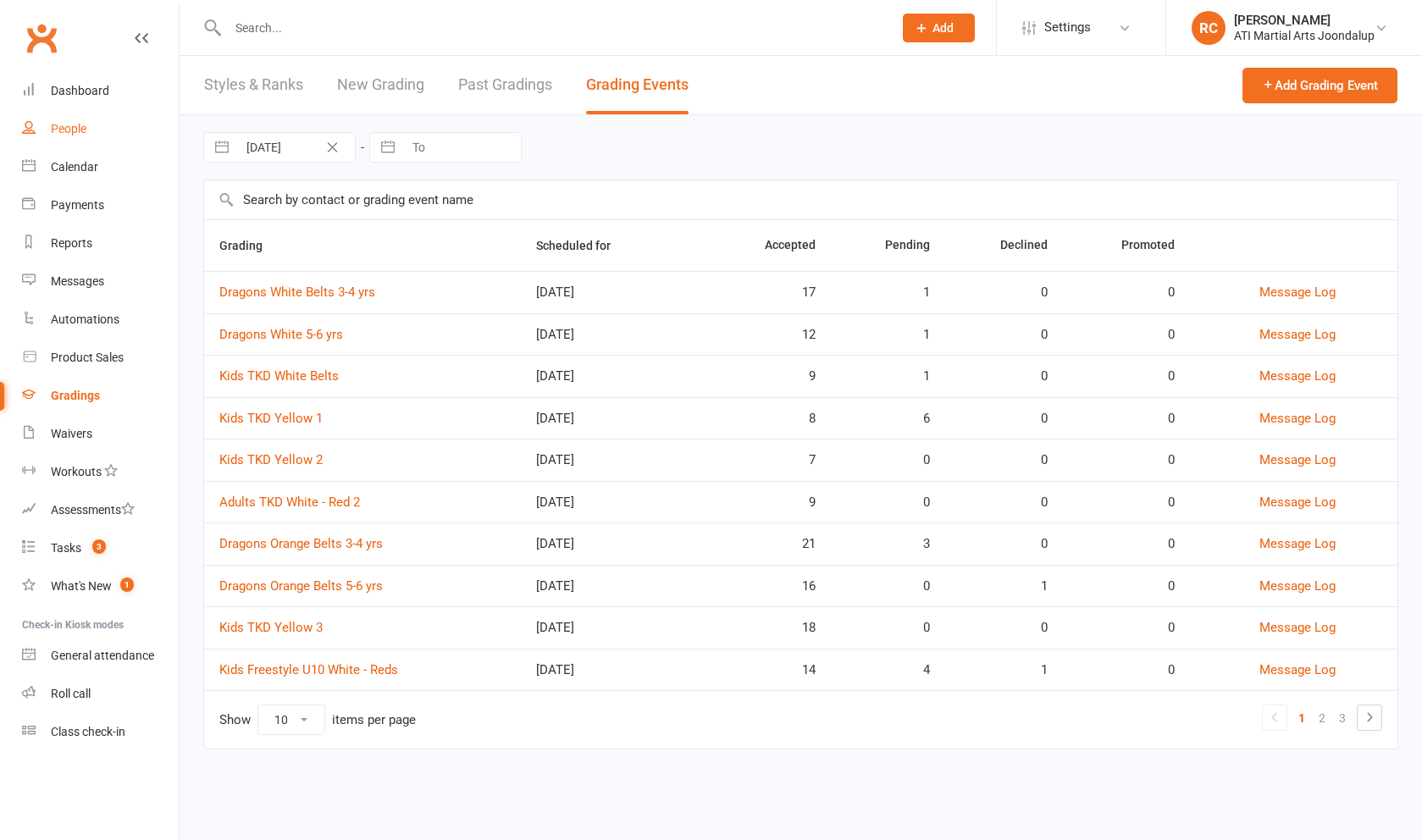
click at [296, 426] on link "Kids TKD Yellow 1" at bounding box center [271, 418] width 103 height 16
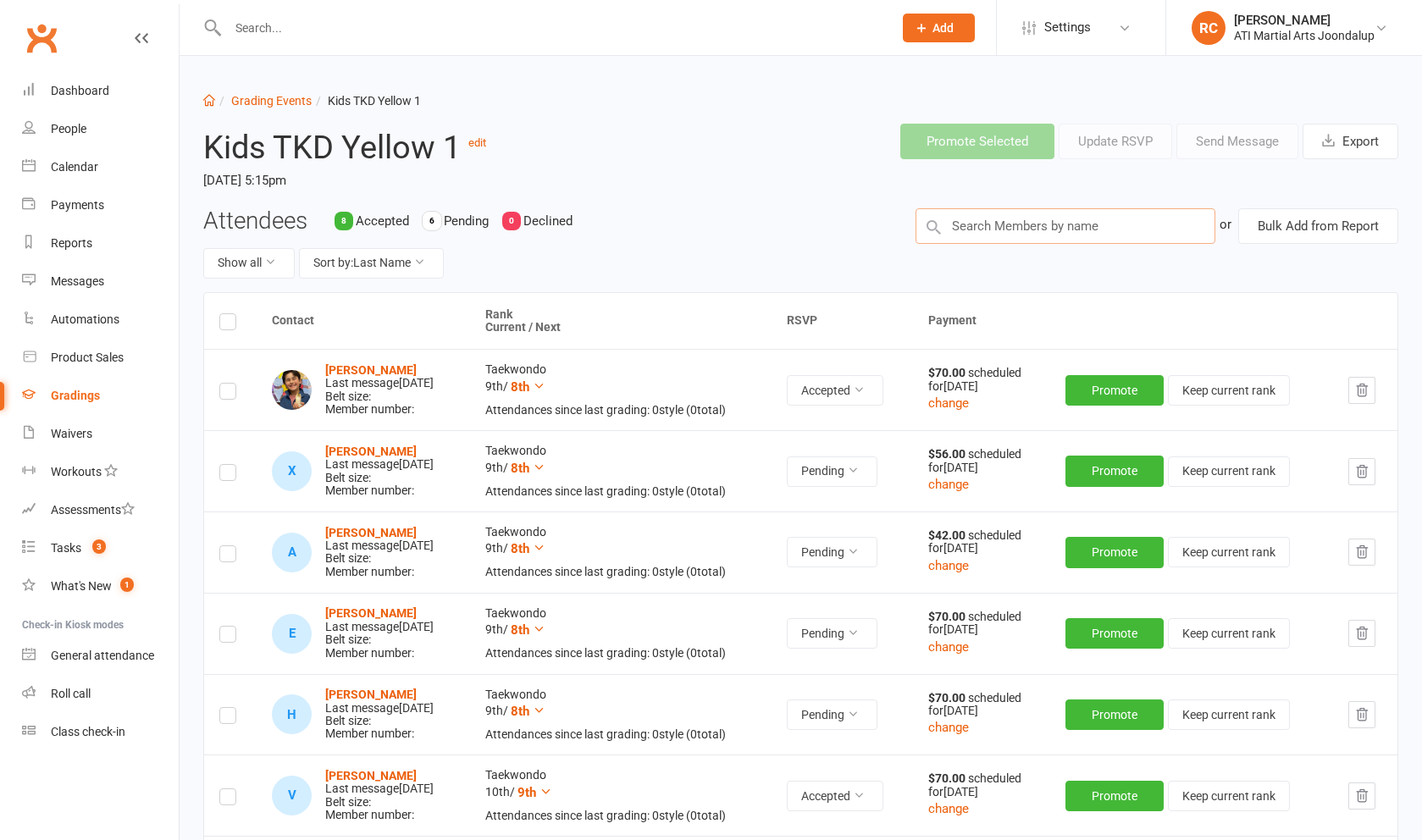
click at [1011, 233] on input "text" at bounding box center [1065, 226] width 300 height 36
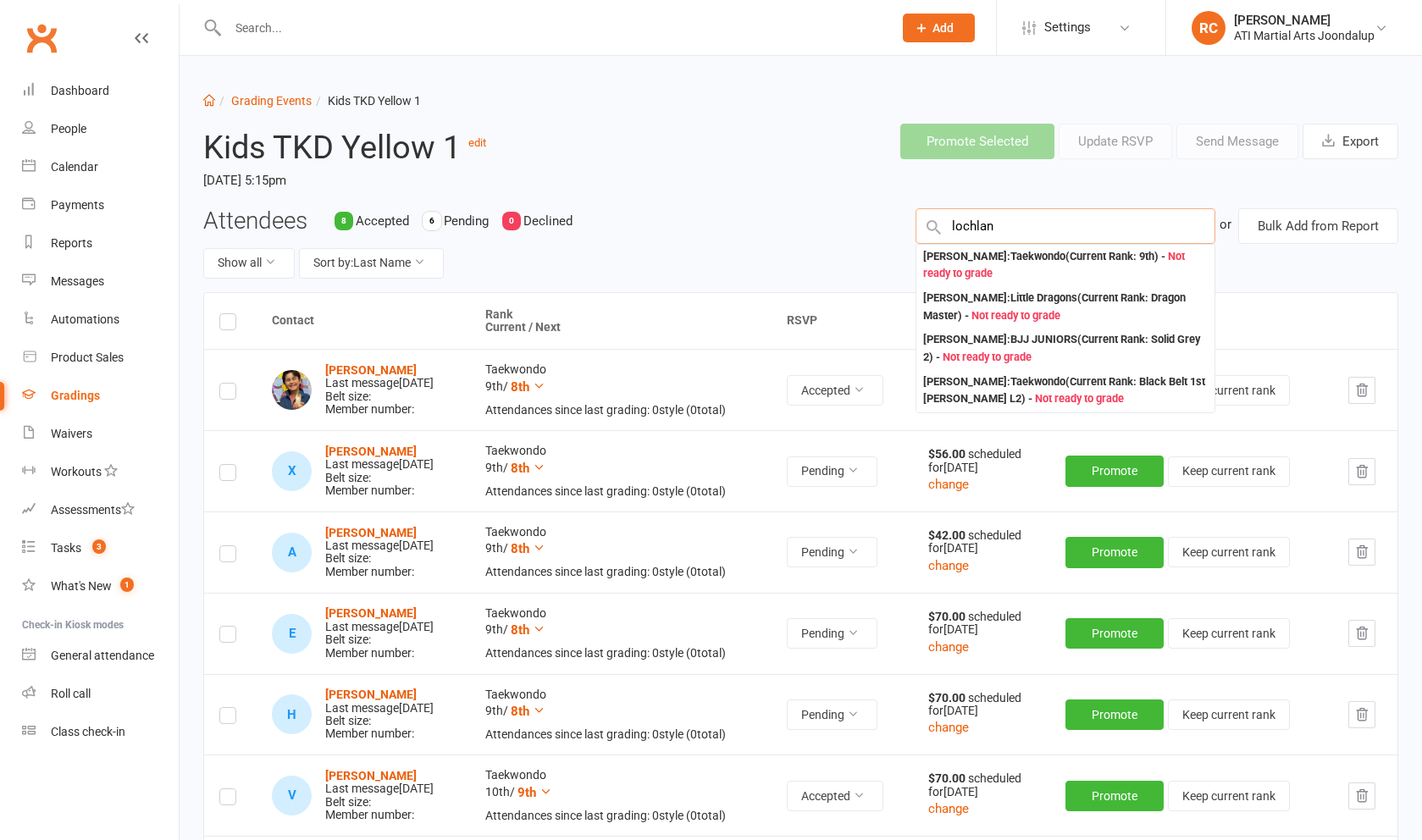
type input "lochlan"
click at [1018, 273] on div "[PERSON_NAME] : Taekwondo (Current Rank: 9th ) - Not ready to grade" at bounding box center [1065, 266] width 285 height 35
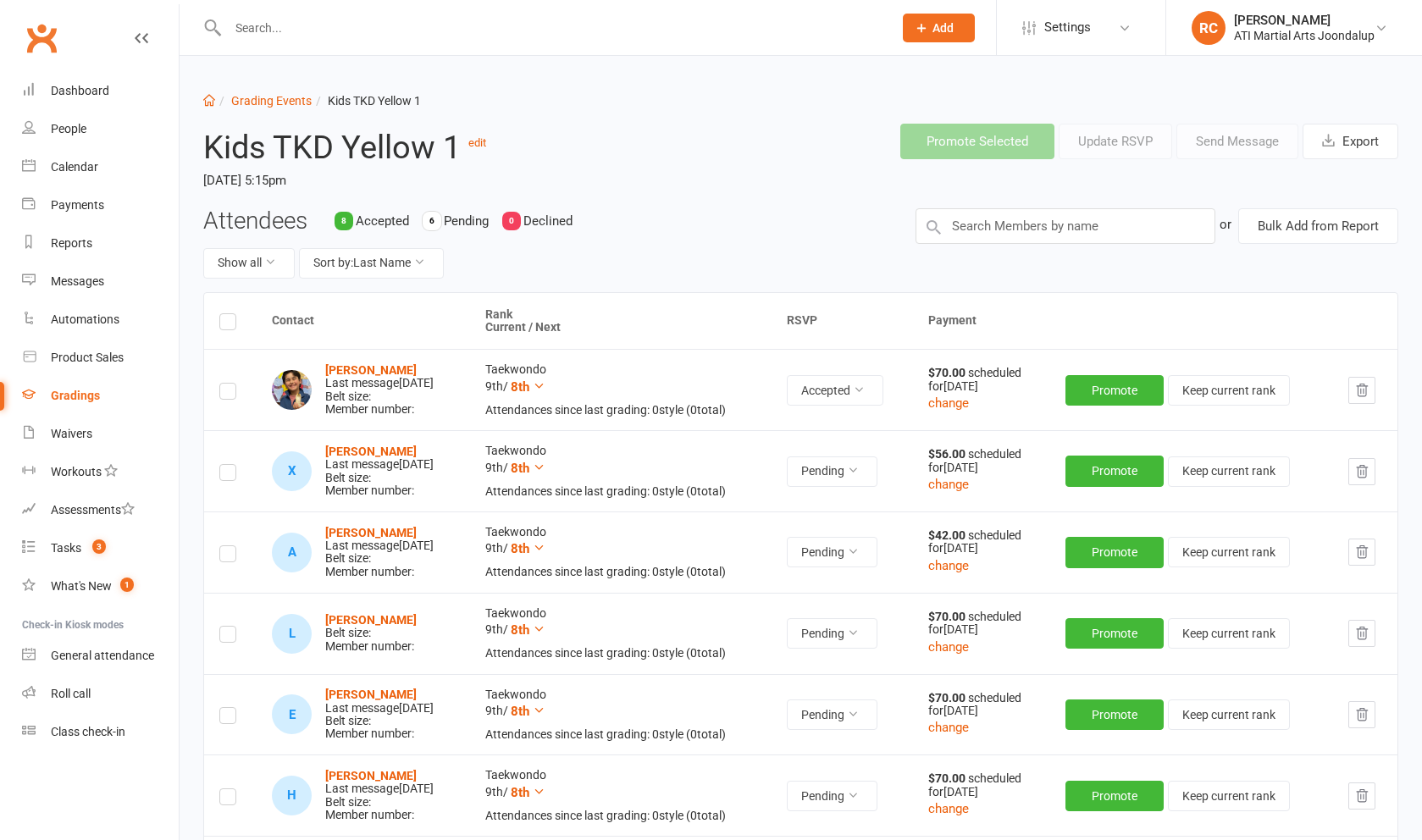
drag, startPoint x: 296, startPoint y: 430, endPoint x: 230, endPoint y: 636, distance: 216.3
click at [230, 637] on label at bounding box center [228, 637] width 17 height 0
click at [230, 627] on input "checkbox" at bounding box center [228, 627] width 17 height 0
click at [1222, 135] on button "Send Message" at bounding box center [1237, 142] width 122 height 36
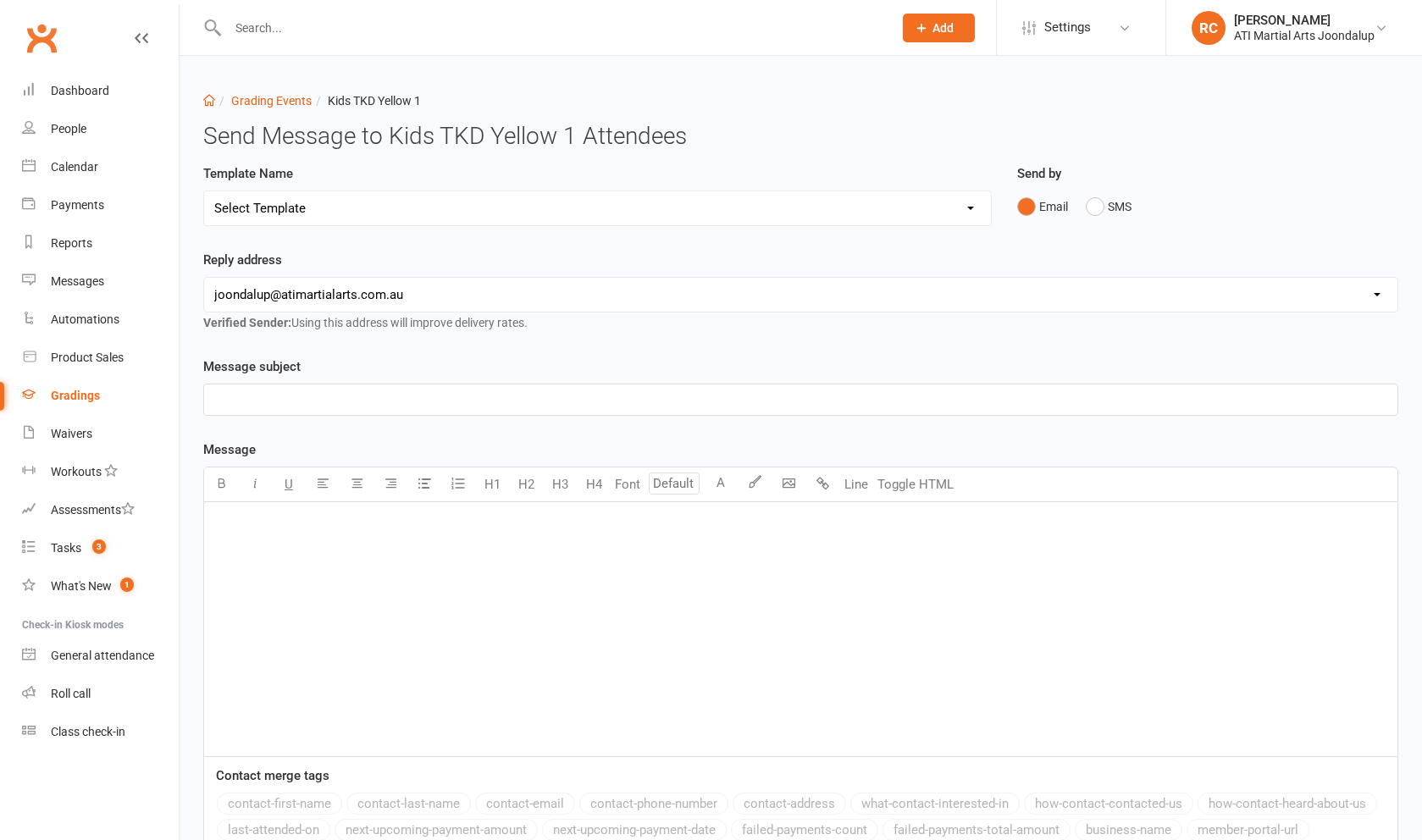
select select "3"
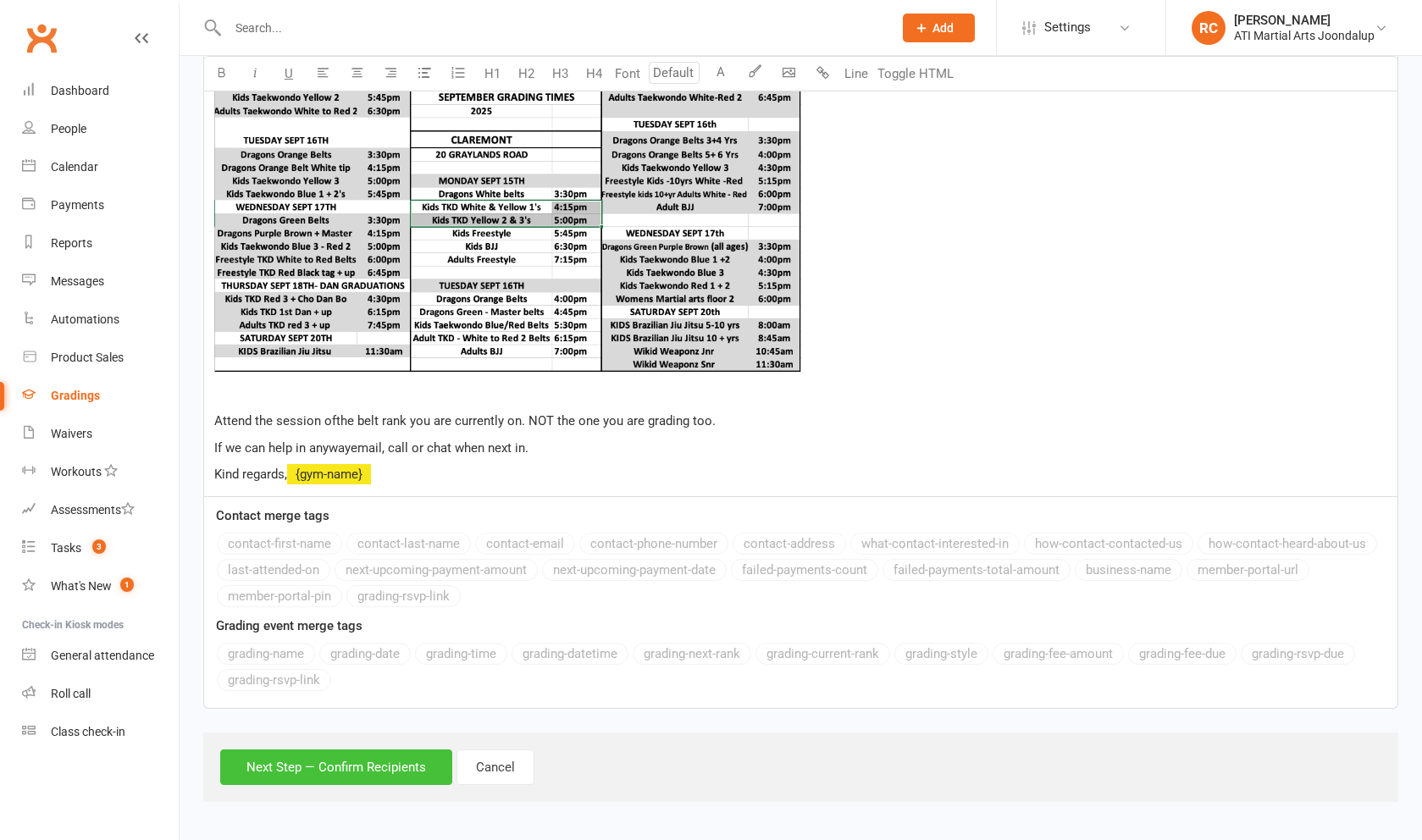
drag, startPoint x: 230, startPoint y: 636, endPoint x: 400, endPoint y: 758, distance: 209.2
click at [400, 758] on button "Next Step — Confirm Recipients" at bounding box center [336, 766] width 232 height 36
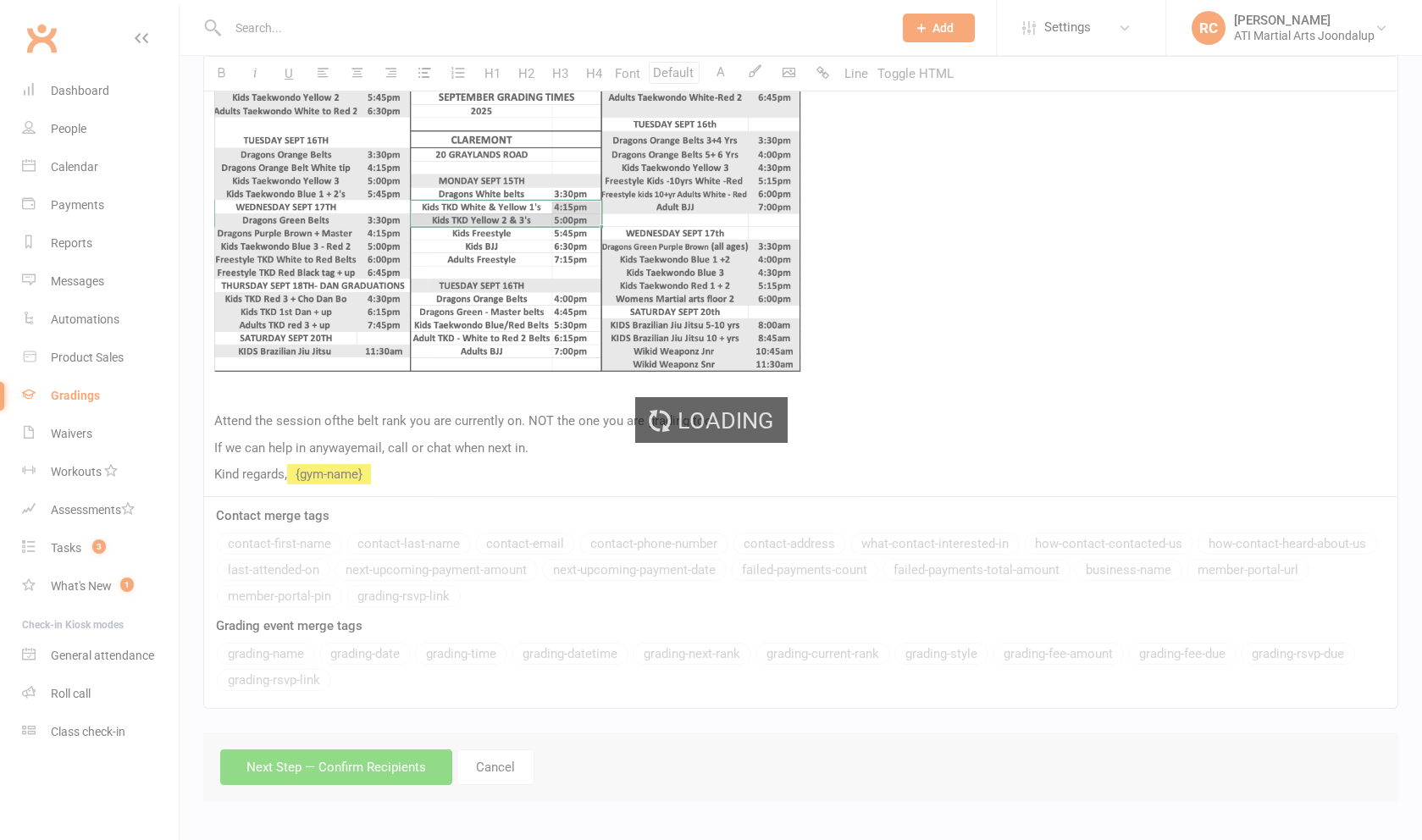
scroll to position [633, 0]
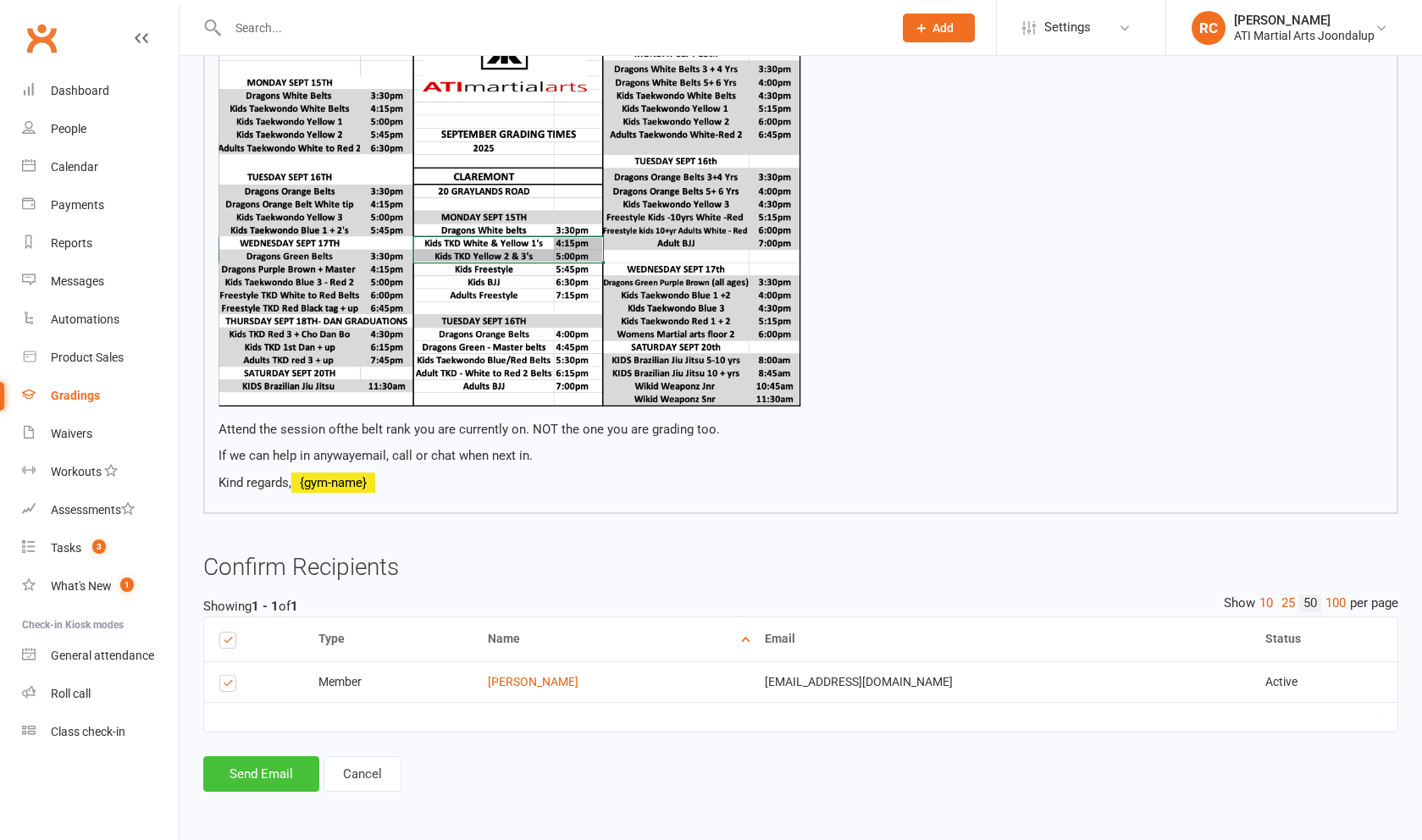
drag, startPoint x: 400, startPoint y: 758, endPoint x: 254, endPoint y: 774, distance: 146.9
click at [254, 774] on button "Send Email" at bounding box center [261, 774] width 116 height 36
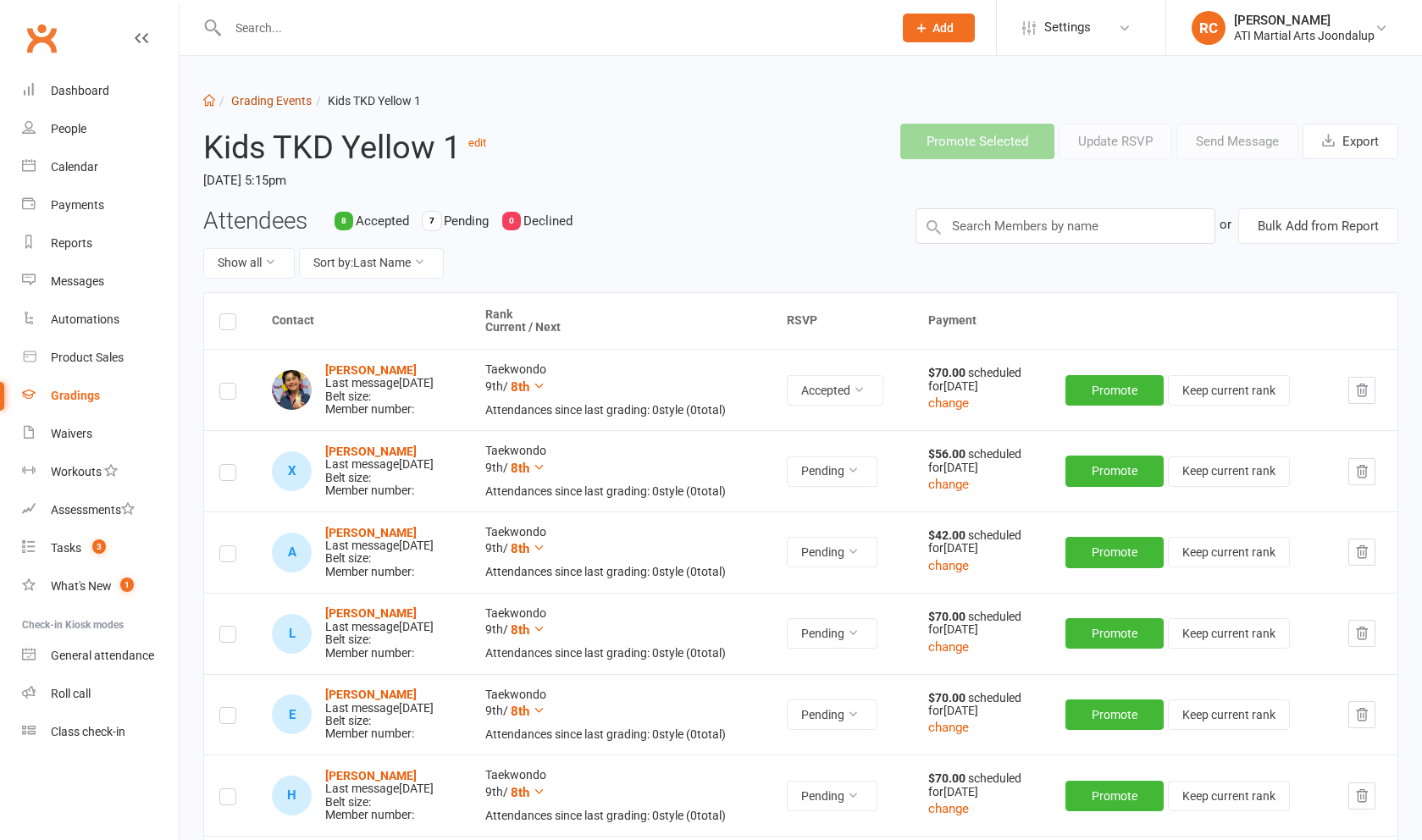
drag, startPoint x: 254, startPoint y: 774, endPoint x: 268, endPoint y: 111, distance: 663.1
click at [268, 108] on link "Grading Events" at bounding box center [272, 100] width 81 height 14
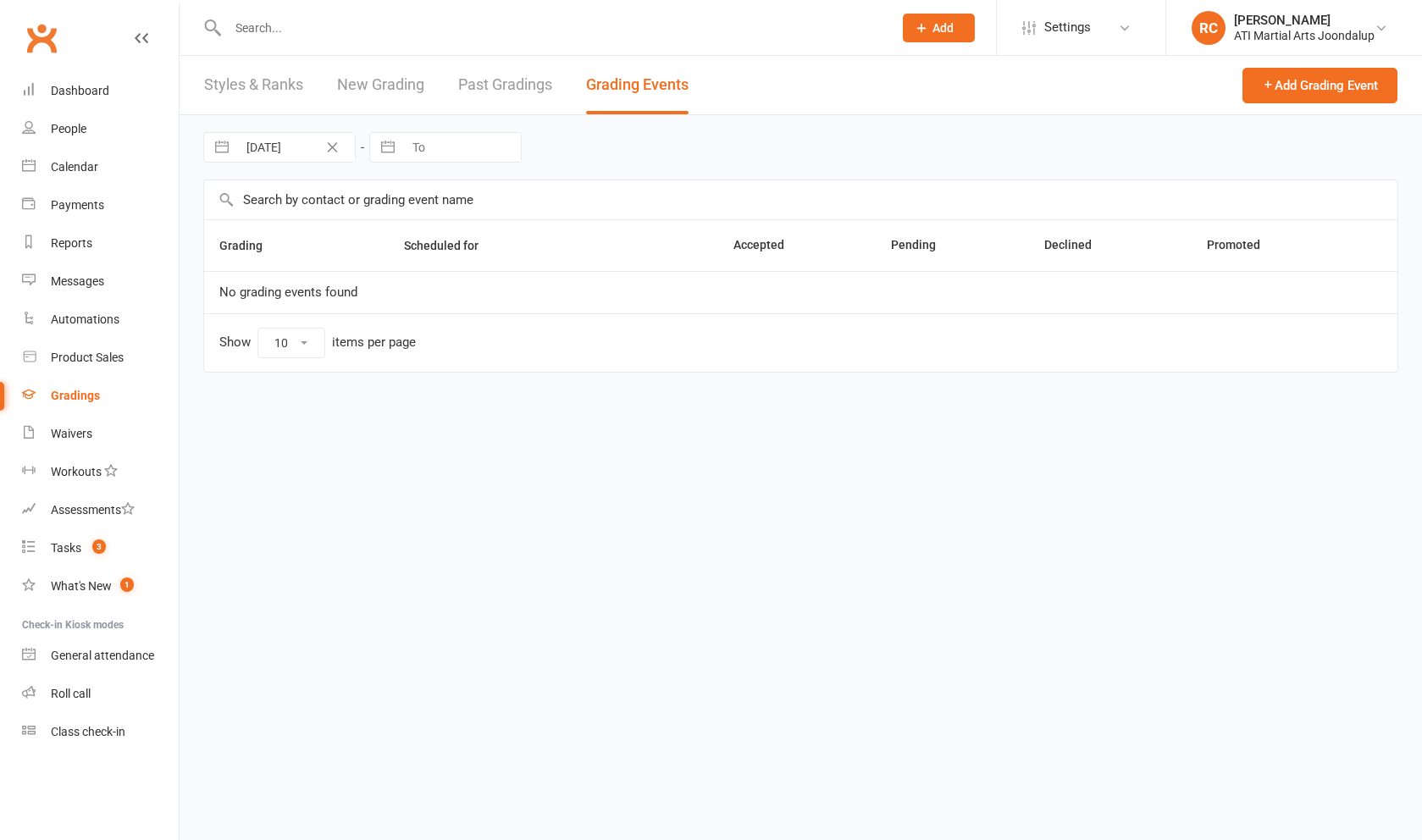
click at [269, 106] on link "Styles & Ranks" at bounding box center [254, 85] width 99 height 59
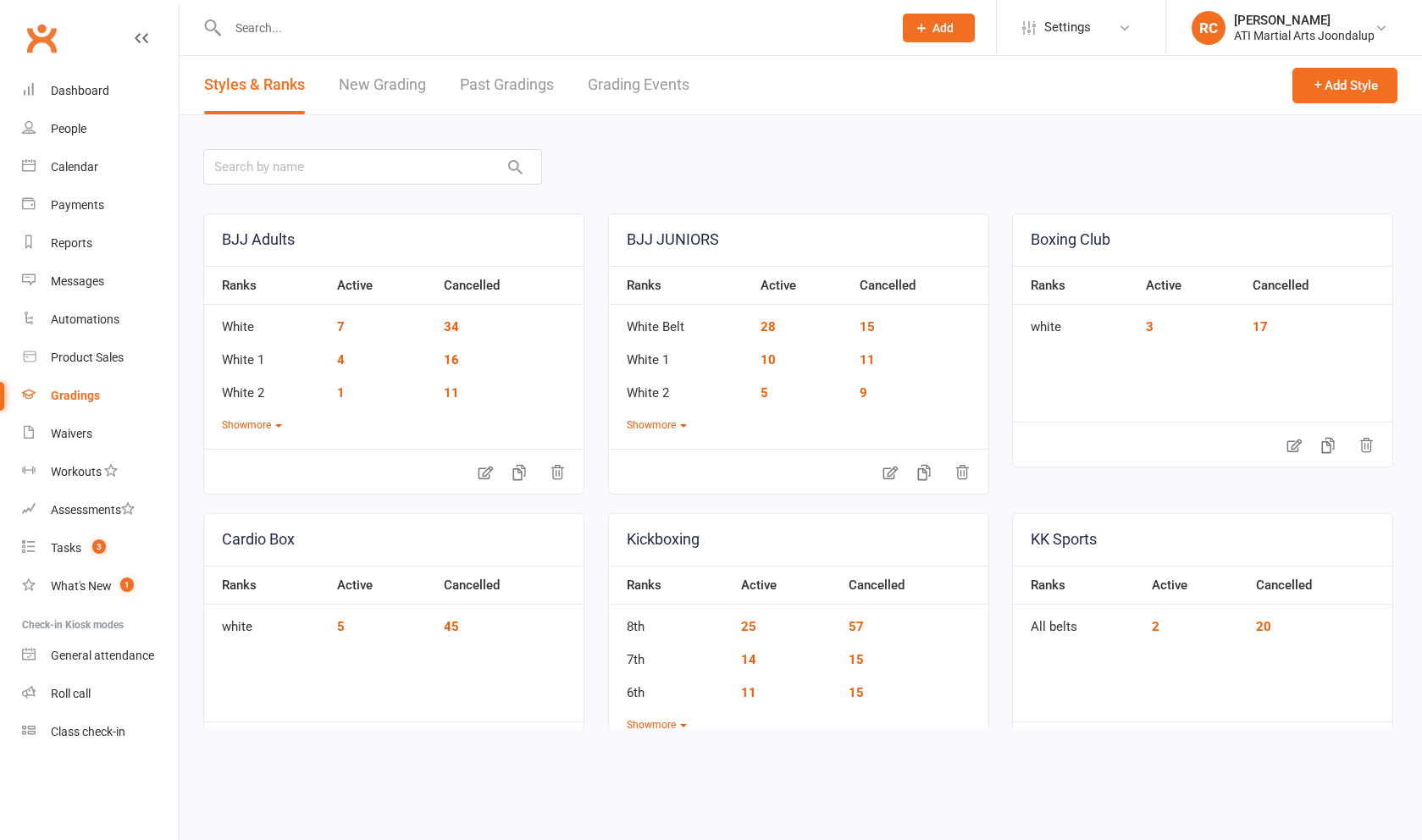
drag, startPoint x: 269, startPoint y: 106, endPoint x: 704, endPoint y: 101, distance: 435.0
click at [704, 101] on div "Styles & Ranks New Grading Past Gradings Grading Events" at bounding box center [446, 85] width 534 height 59
click at [643, 93] on link "Grading Events" at bounding box center [638, 85] width 102 height 59
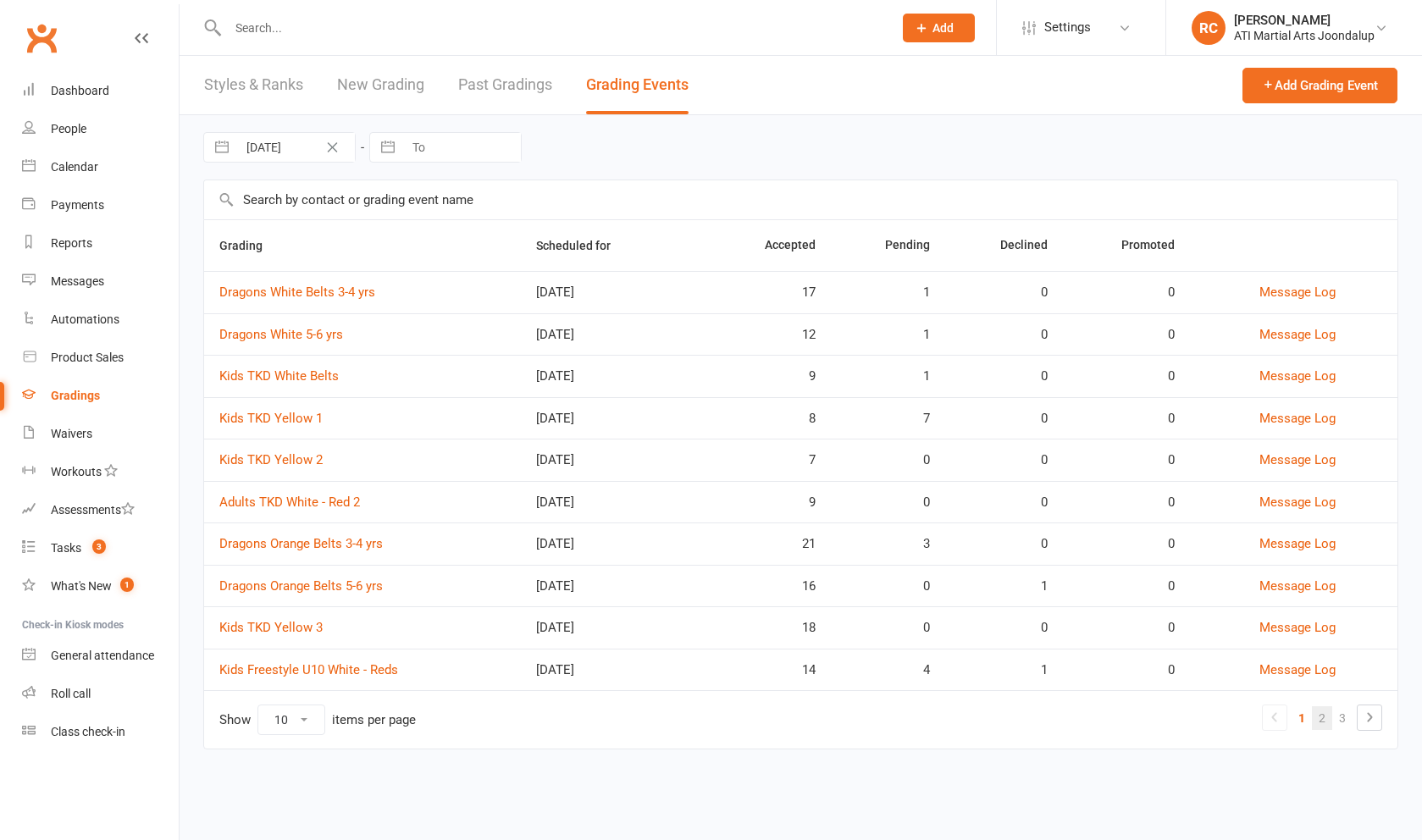
drag, startPoint x: 704, startPoint y: 101, endPoint x: 1328, endPoint y: 720, distance: 878.9
click at [1328, 720] on link "2" at bounding box center [1322, 718] width 20 height 24
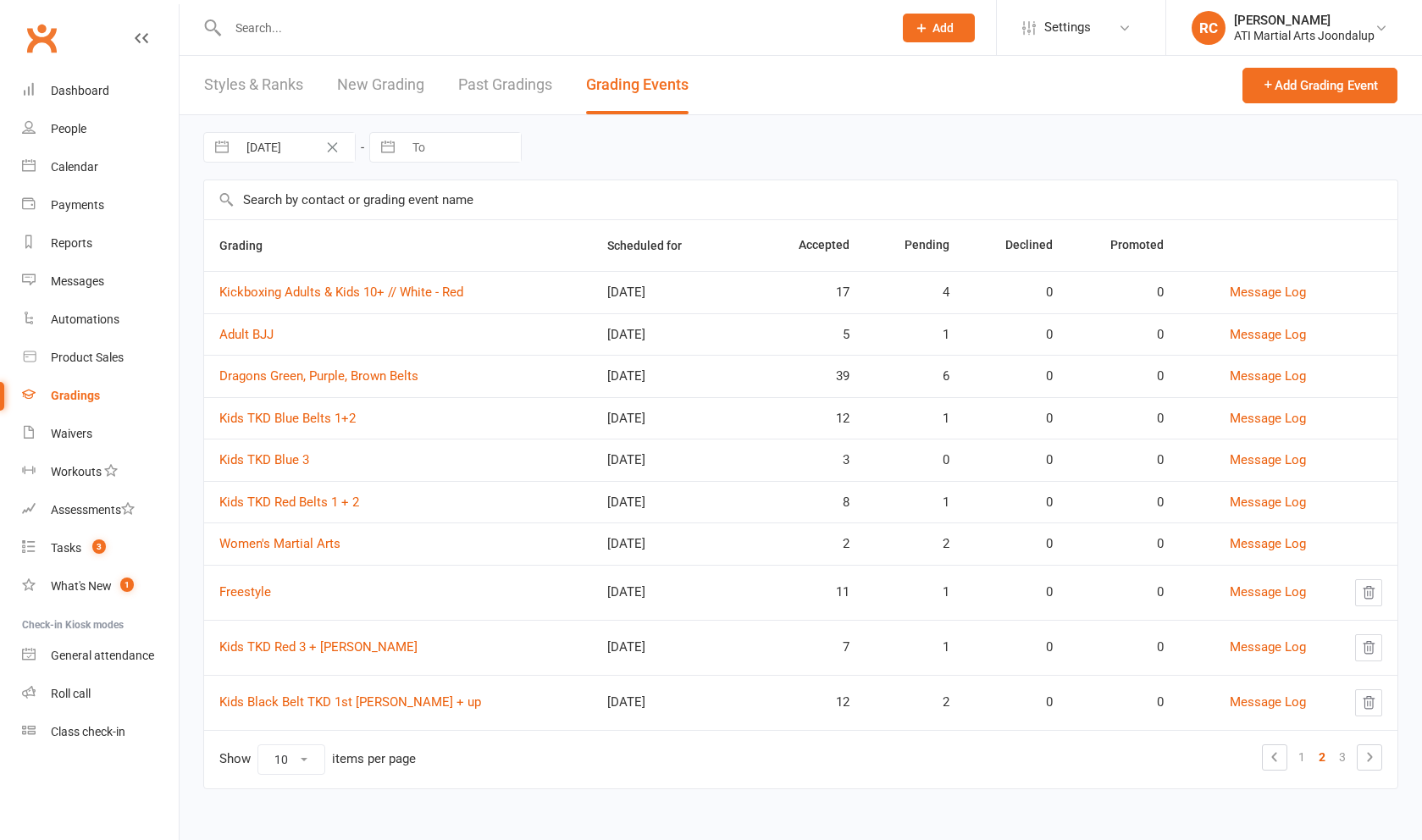
click at [351, 510] on link "Kids TKD Red Belts 1 + 2" at bounding box center [290, 502] width 140 height 16
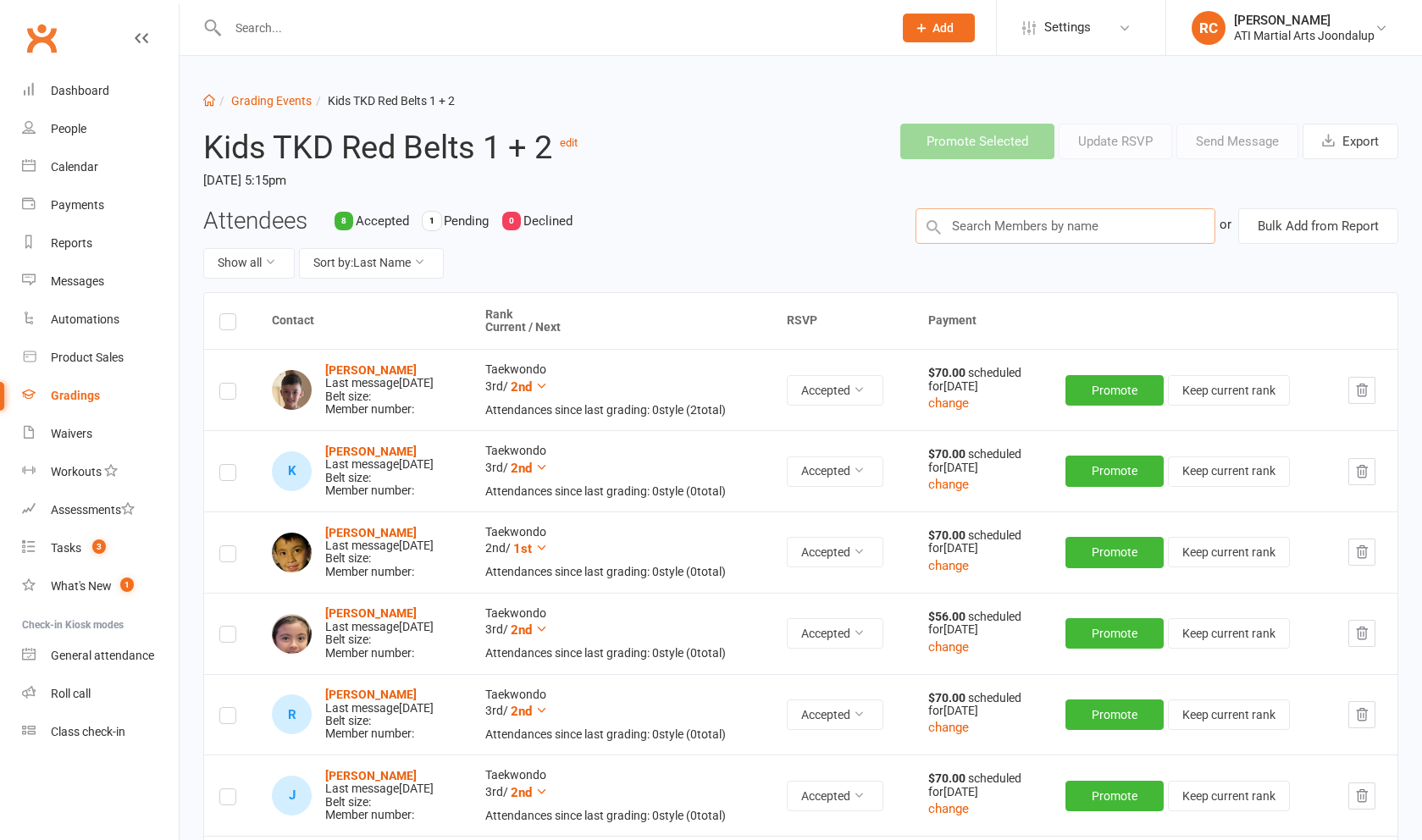
drag, startPoint x: 351, startPoint y: 514, endPoint x: 1045, endPoint y: 220, distance: 753.7
click at [1045, 220] on input "text" at bounding box center [1065, 226] width 300 height 36
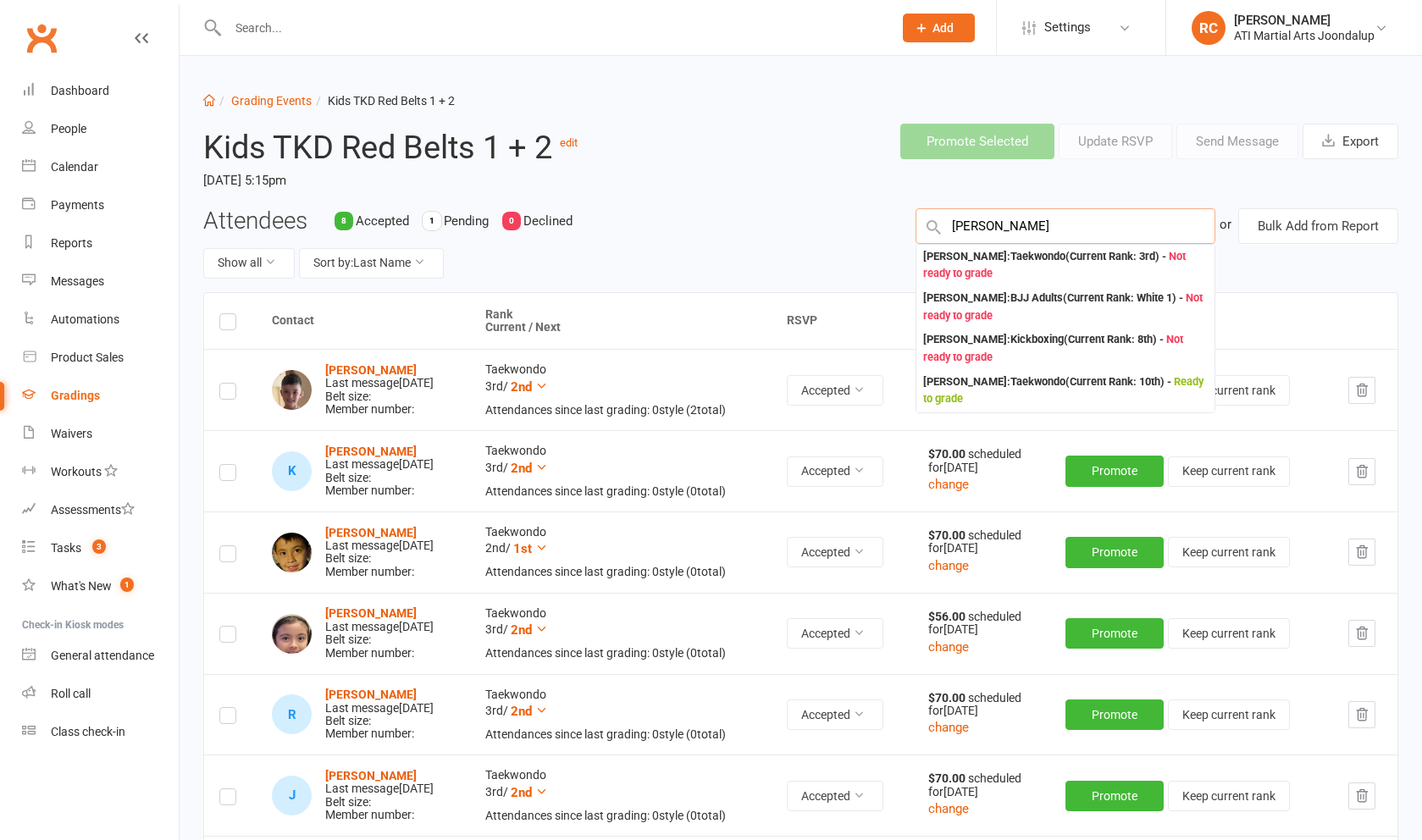
type input "[PERSON_NAME]"
click at [1052, 273] on div "[PERSON_NAME] : Taekwondo (Current Rank: 3rd ) - Not ready to grade" at bounding box center [1065, 266] width 285 height 35
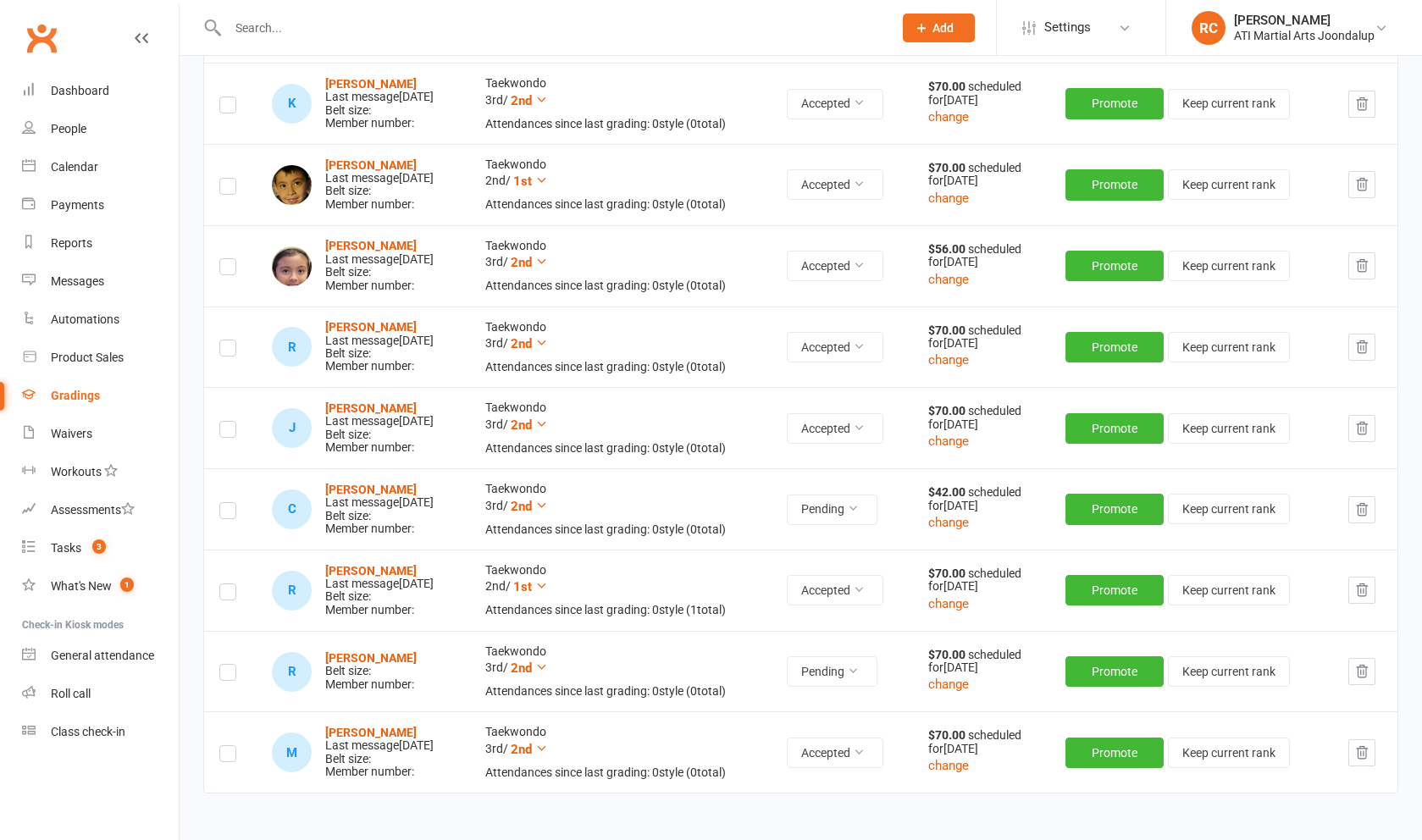
scroll to position [377, 0]
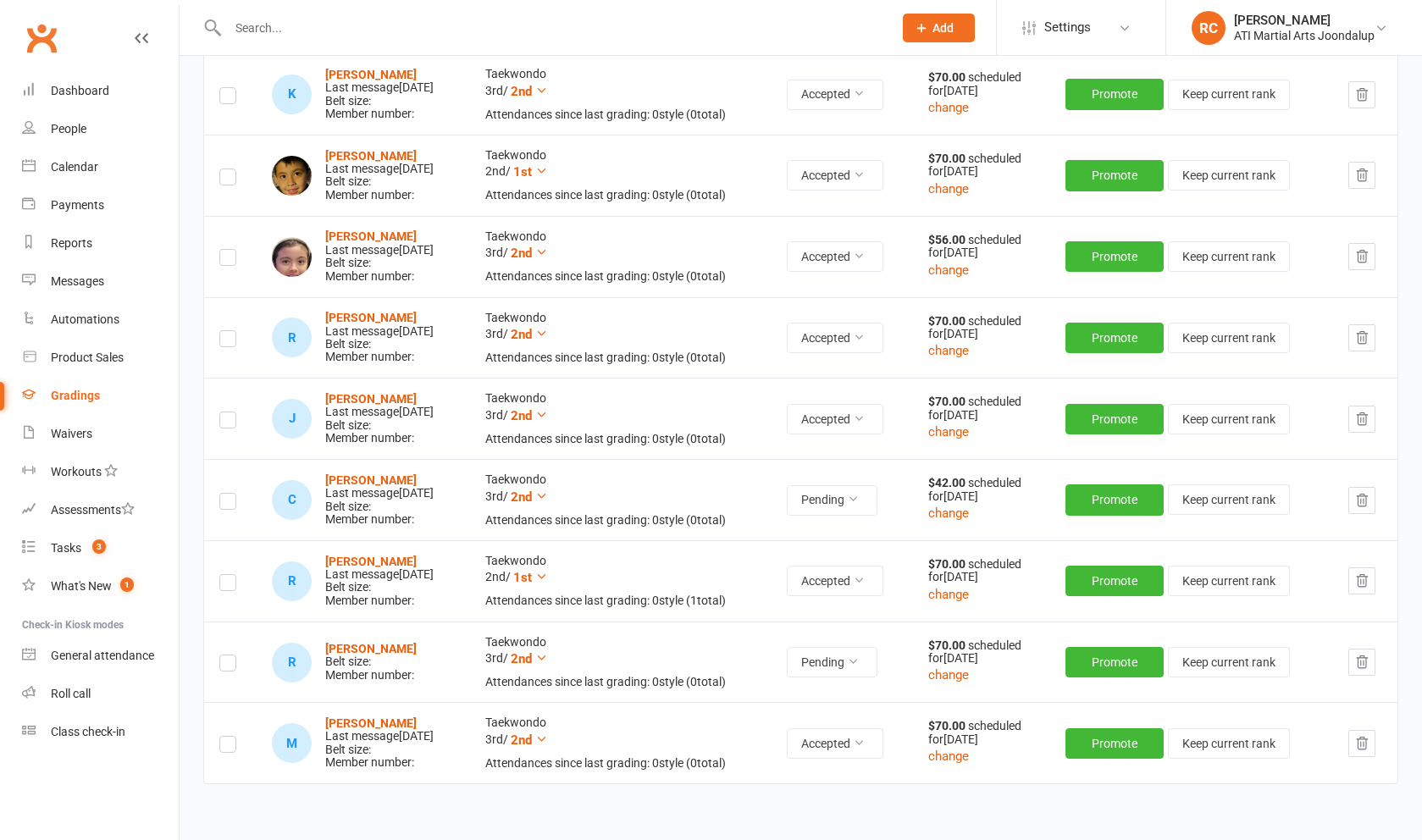
drag, startPoint x: 1052, startPoint y: 273, endPoint x: 227, endPoint y: 655, distance: 909.1
click at [227, 665] on label at bounding box center [228, 665] width 17 height 0
click at [227, 655] on input "checkbox" at bounding box center [228, 655] width 17 height 0
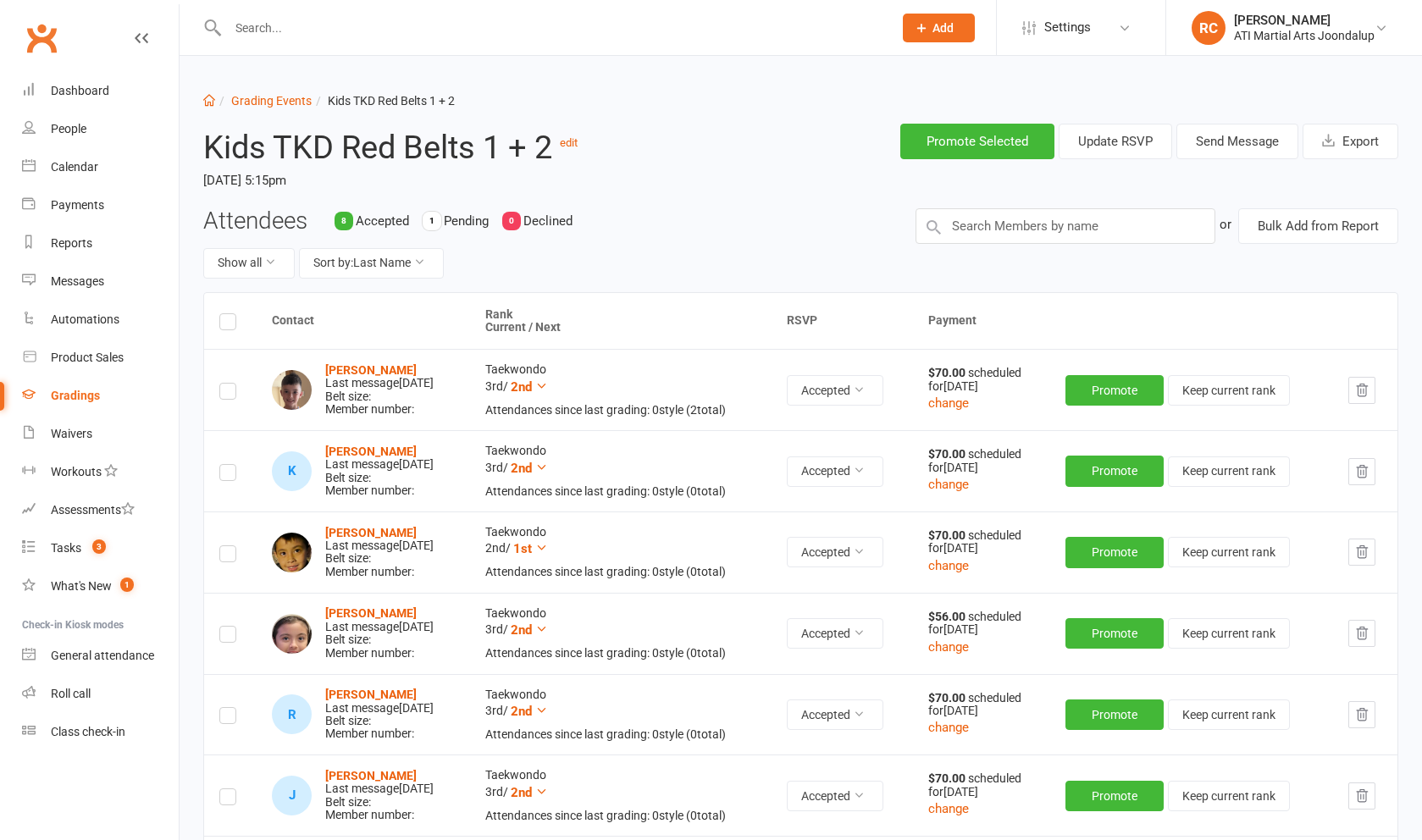
scroll to position [0, 0]
click at [1221, 144] on button "Send Message" at bounding box center [1237, 142] width 122 height 36
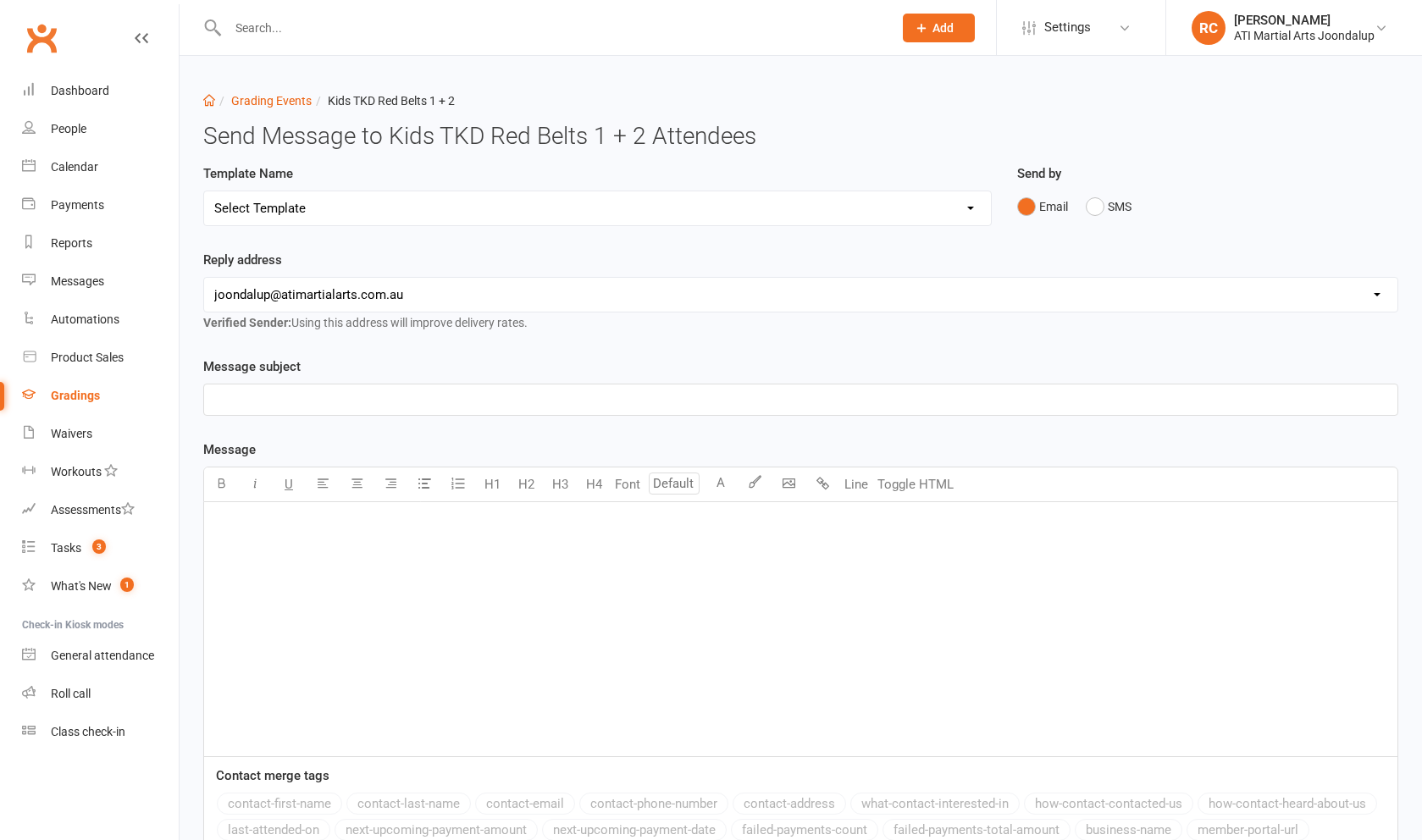
select select "3"
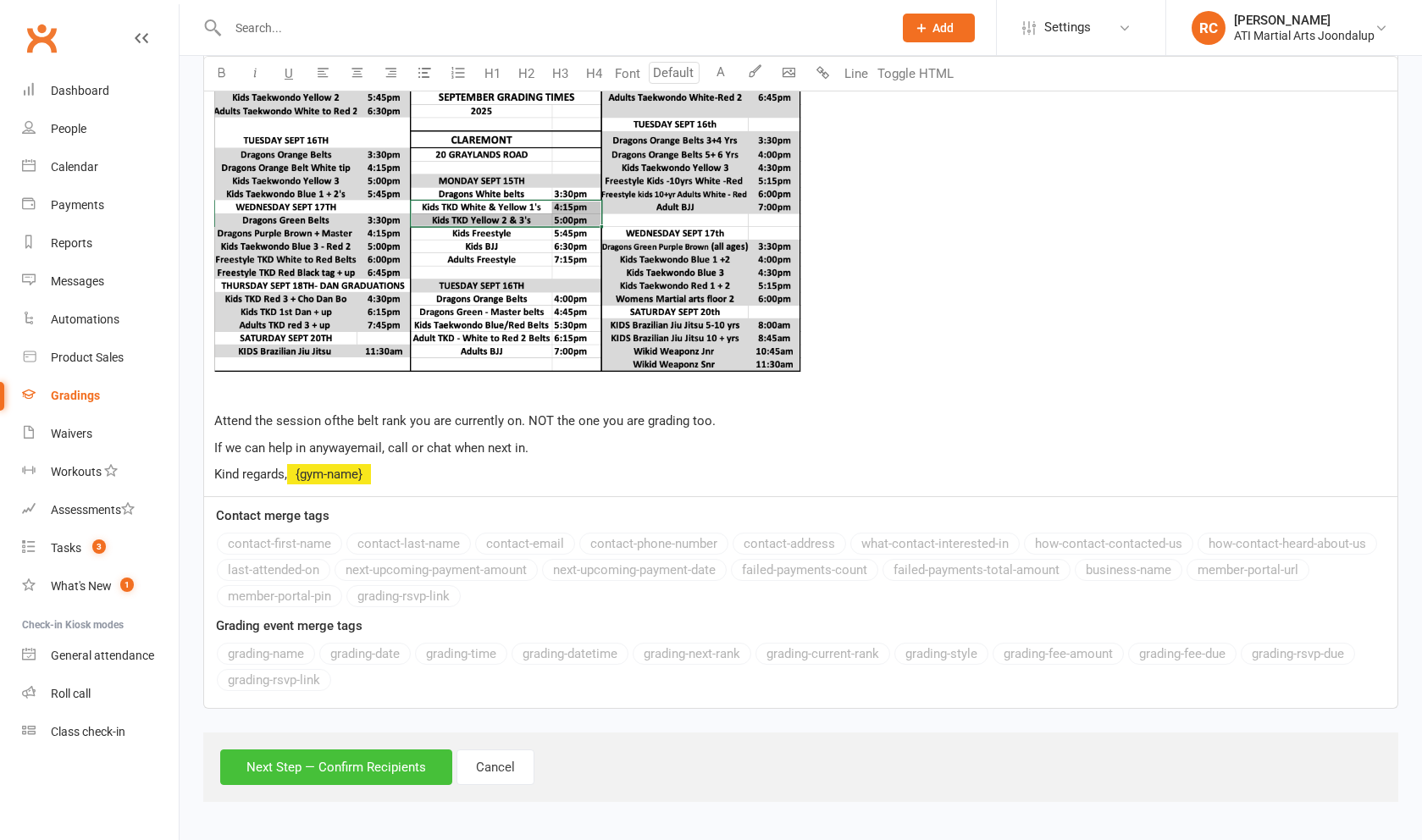
drag, startPoint x: 227, startPoint y: 655, endPoint x: 395, endPoint y: 771, distance: 204.2
click at [395, 771] on button "Next Step — Confirm Recipients" at bounding box center [336, 766] width 232 height 36
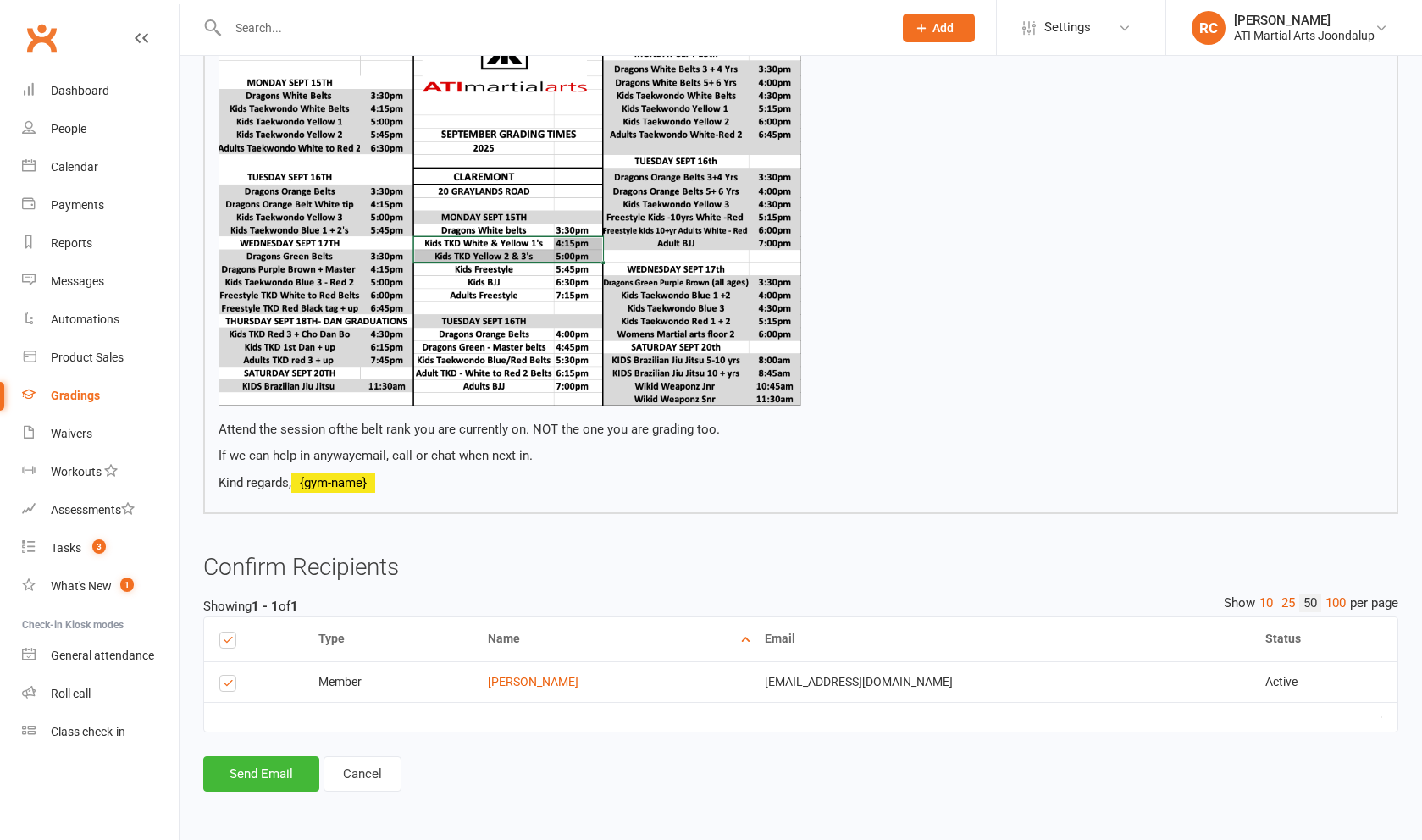
scroll to position [633, 0]
drag, startPoint x: 395, startPoint y: 771, endPoint x: 281, endPoint y: 775, distance: 114.1
click at [281, 775] on button "Send Email" at bounding box center [261, 774] width 116 height 36
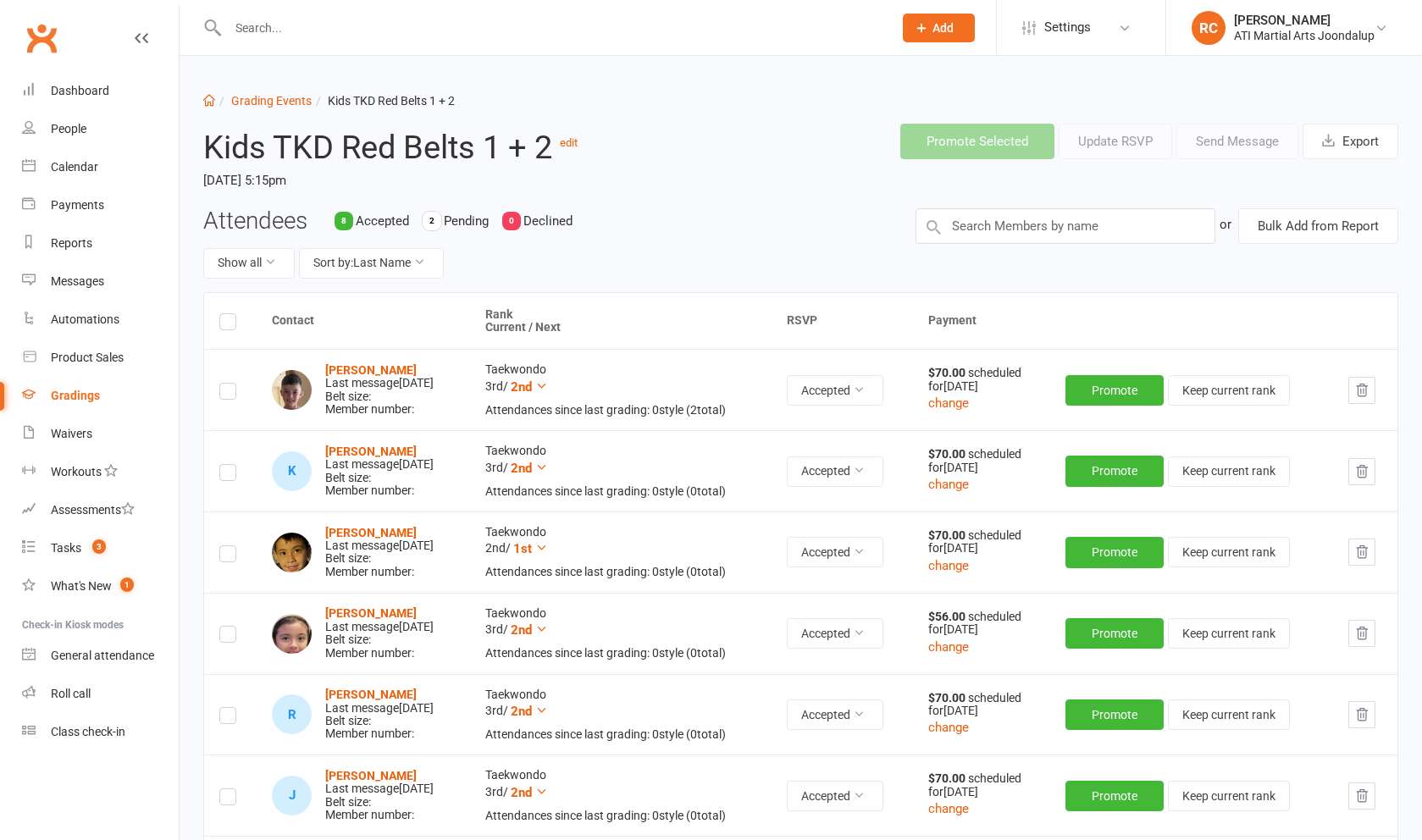
drag, startPoint x: 281, startPoint y: 775, endPoint x: 296, endPoint y: 20, distance: 755.1
click at [296, 20] on input "text" at bounding box center [552, 28] width 658 height 24
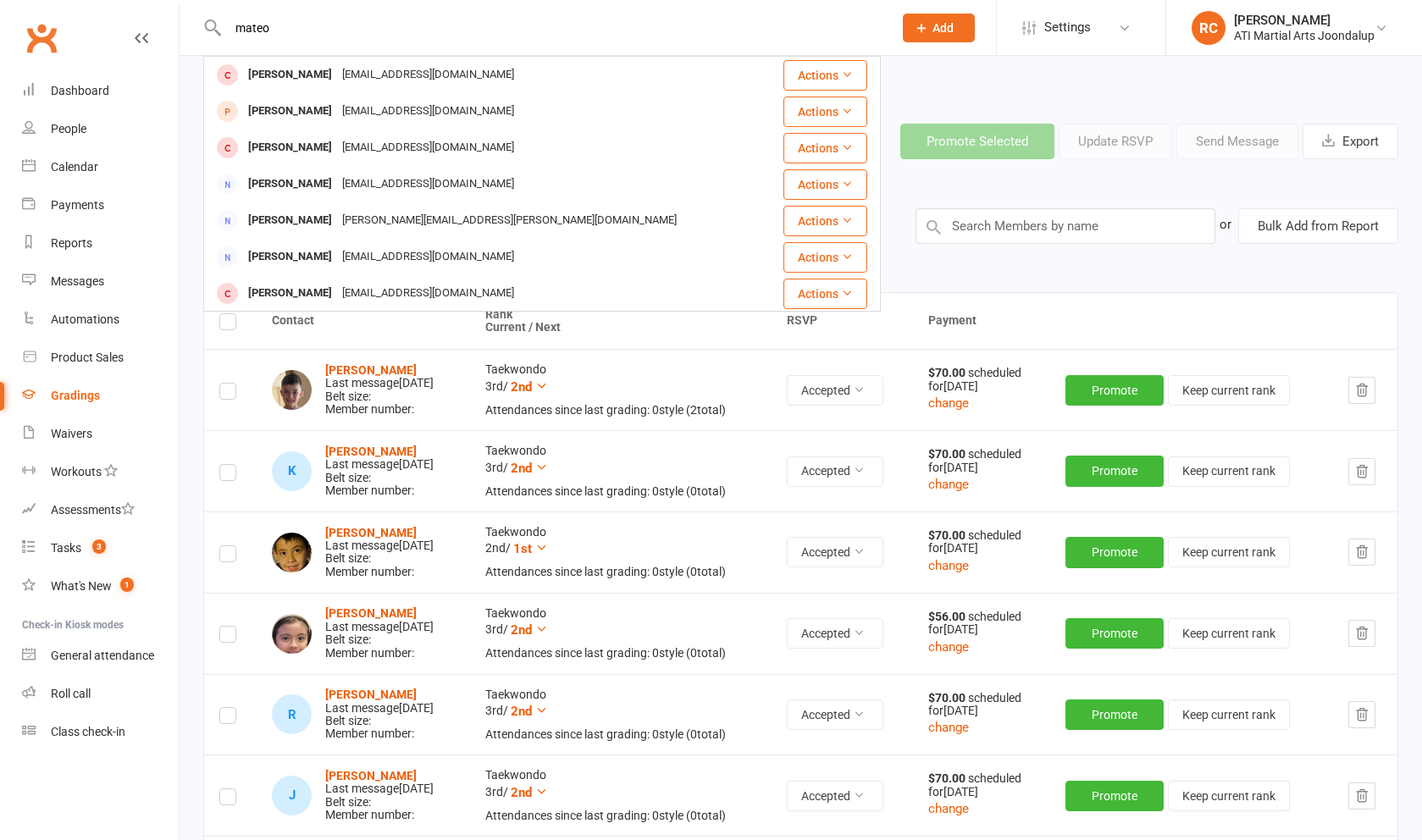
type input "[PERSON_NAME]"
click at [395, 114] on div "[EMAIL_ADDRESS][DOMAIN_NAME]" at bounding box center [428, 111] width 182 height 25
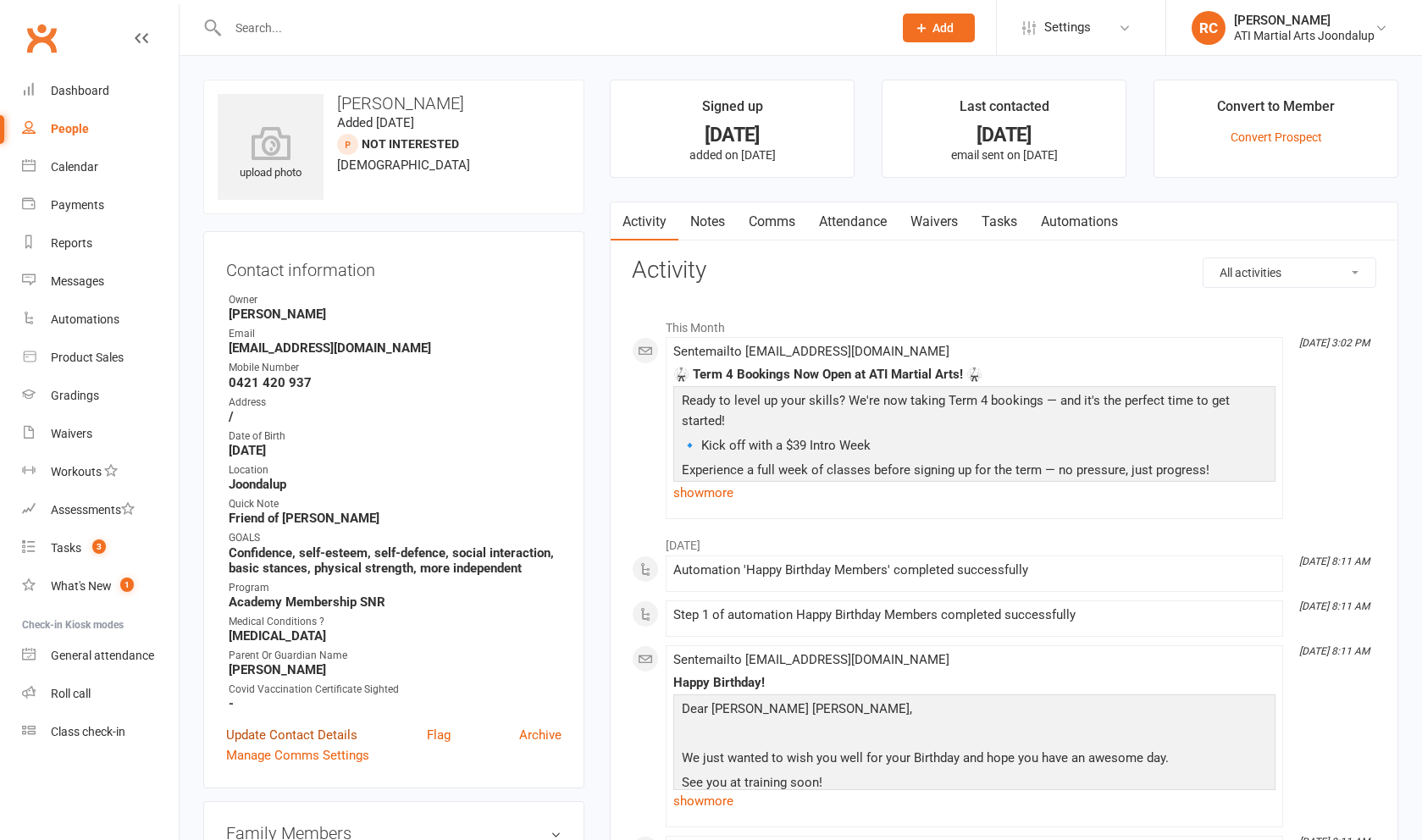
drag, startPoint x: 395, startPoint y: 114, endPoint x: 340, endPoint y: 737, distance: 625.4
click at [340, 737] on link "Update Contact Details" at bounding box center [291, 735] width 131 height 20
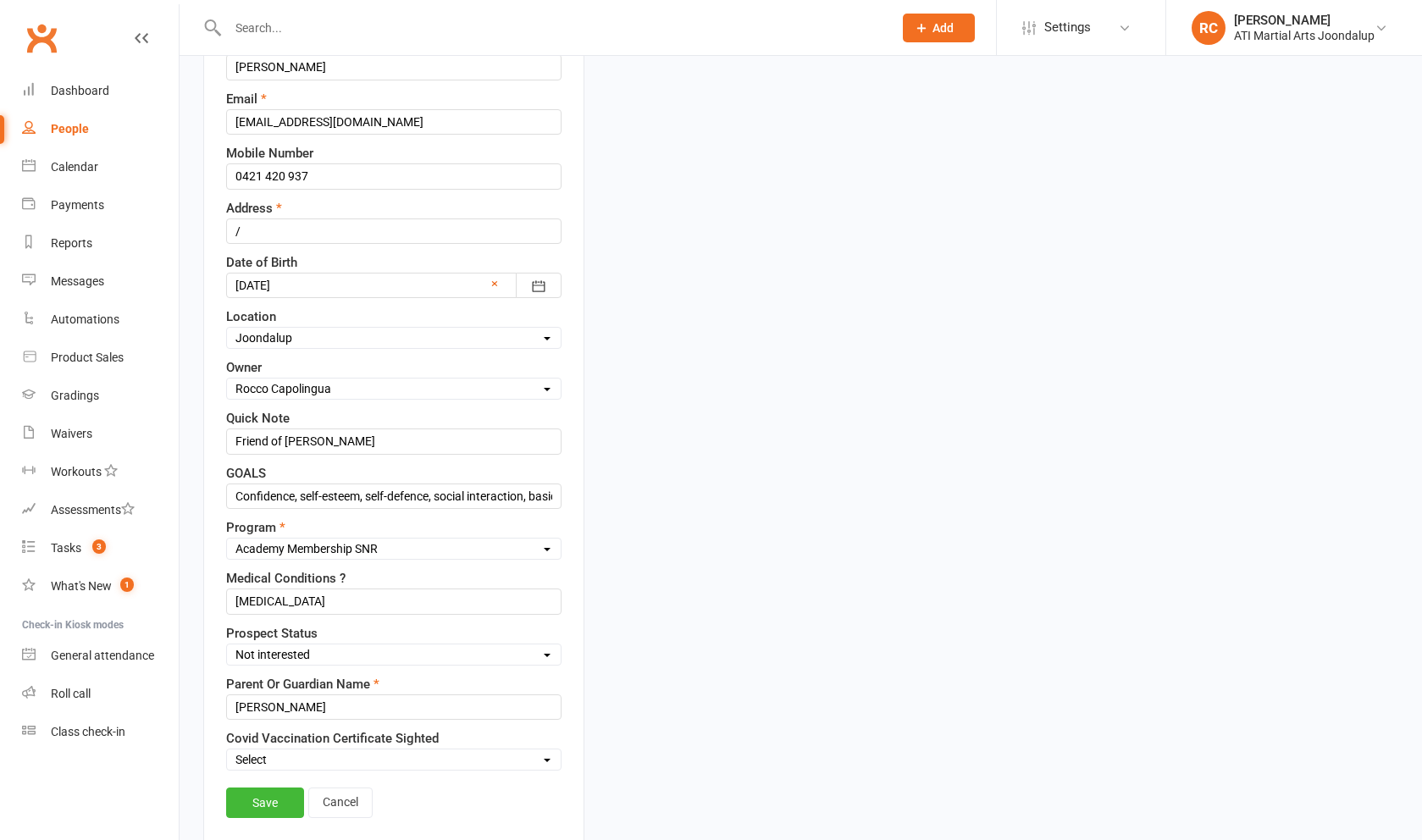
scroll to position [301, 0]
select select "Initial Contact"
drag, startPoint x: 340, startPoint y: 737, endPoint x: 375, endPoint y: 460, distance: 279.2
click at [375, 453] on input "Friend of [PERSON_NAME]" at bounding box center [393, 440] width 336 height 26
drag, startPoint x: 375, startPoint y: 460, endPoint x: 693, endPoint y: 450, distance: 318.2
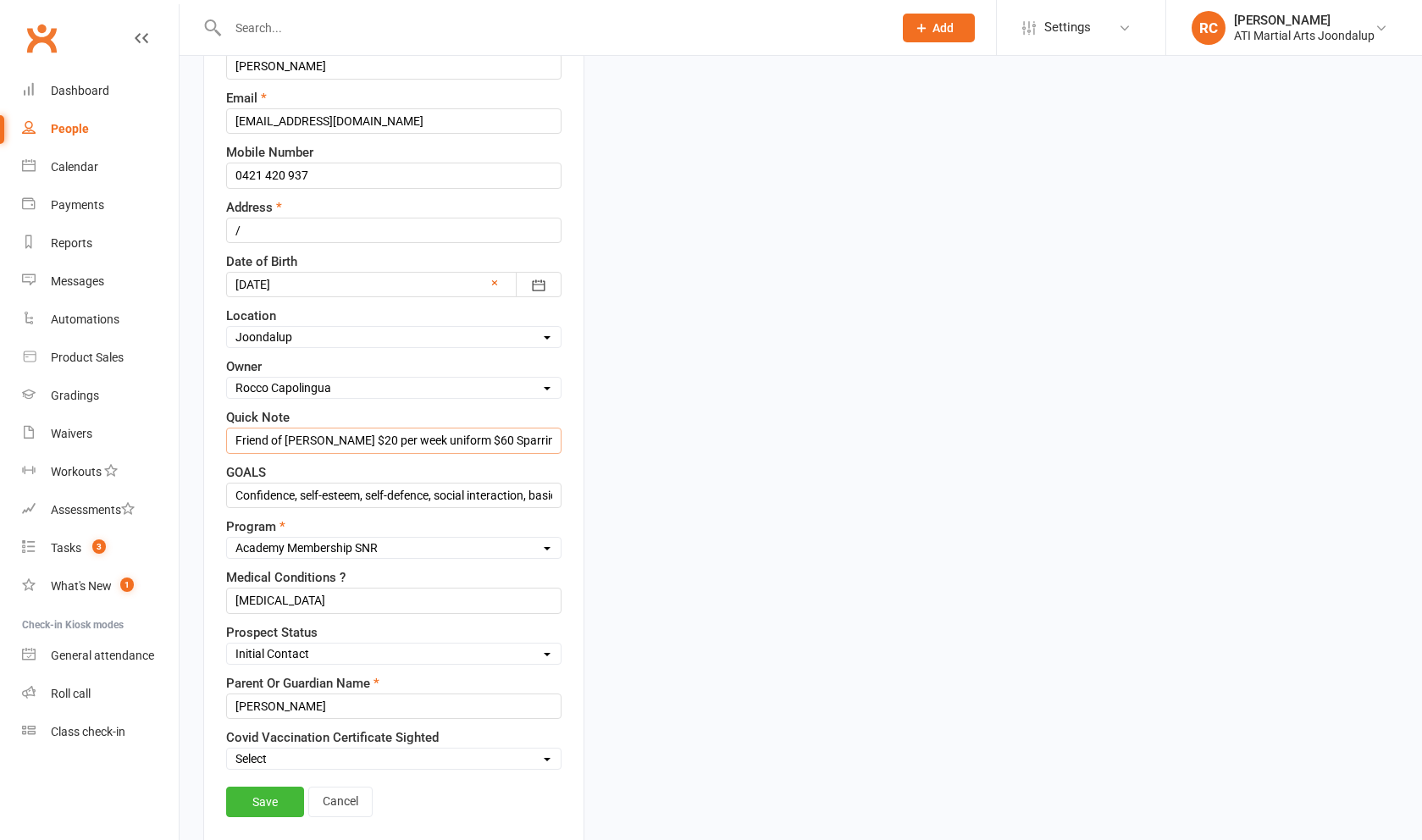
type input "Friend of [PERSON_NAME] $20 per week uniform $60 Sparring gear $250 no joining …"
click at [279, 817] on link "Save" at bounding box center [265, 801] width 78 height 30
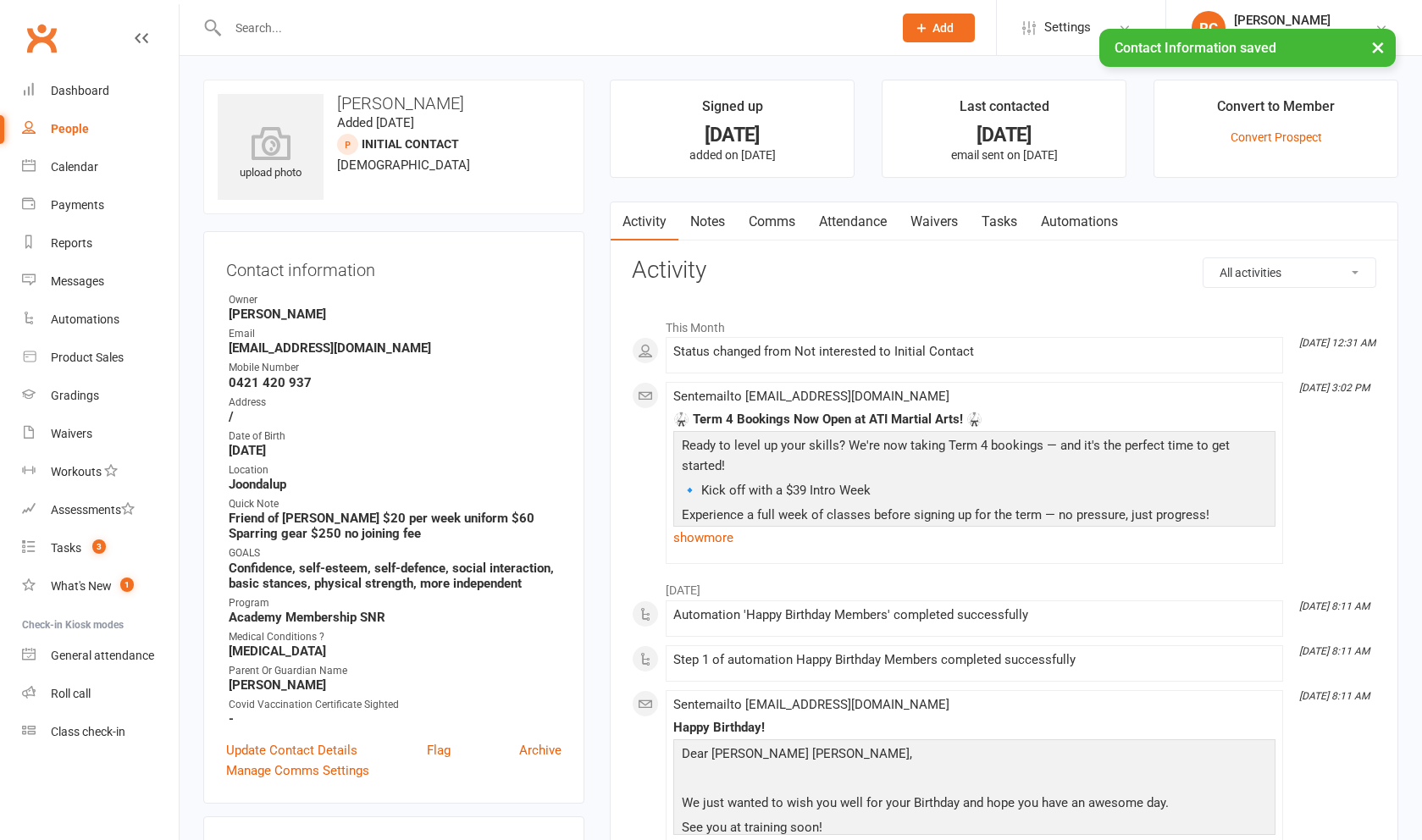
scroll to position [0, 0]
click at [679, 216] on link "Notes" at bounding box center [708, 221] width 59 height 39
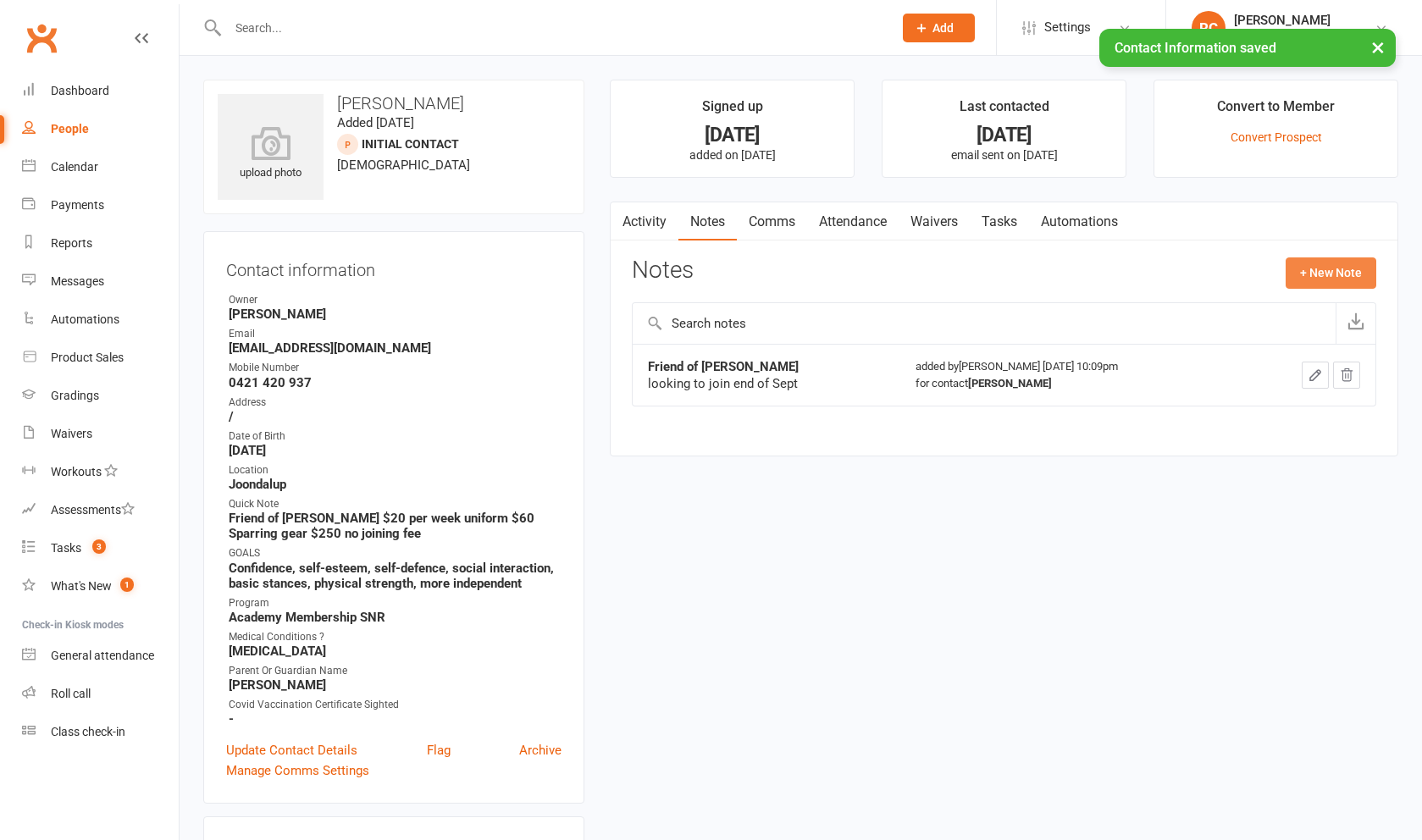
drag, startPoint x: 285, startPoint y: 791, endPoint x: 1322, endPoint y: 272, distance: 1159.6
click at [1322, 272] on button "+ New Note" at bounding box center [1331, 272] width 91 height 30
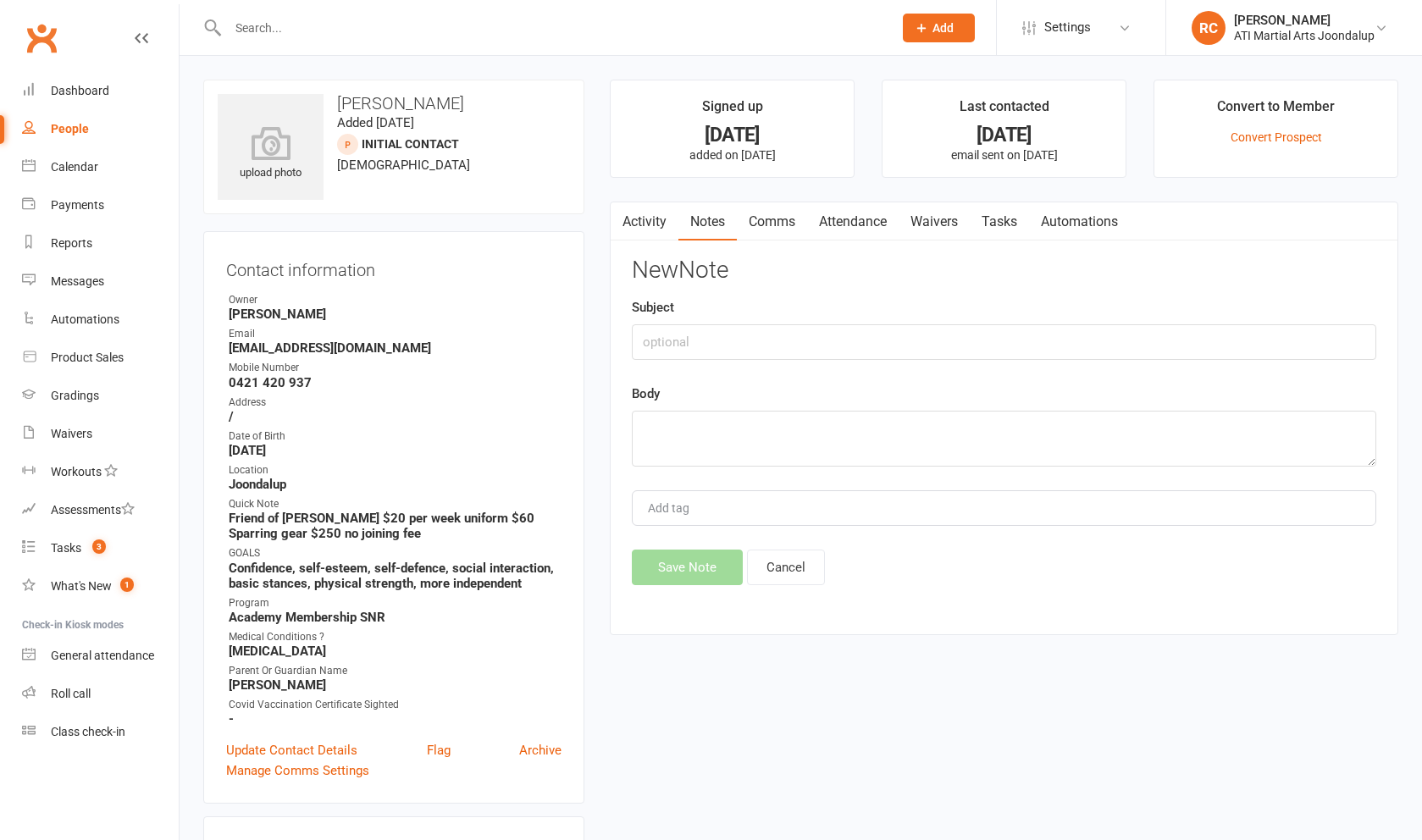
drag, startPoint x: 1322, startPoint y: 272, endPoint x: 938, endPoint y: 321, distance: 387.1
click at [938, 321] on div "Subject" at bounding box center [1004, 328] width 745 height 62
drag, startPoint x: 938, startPoint y: 321, endPoint x: 939, endPoint y: 335, distance: 14.0
click at [939, 335] on input "text" at bounding box center [1004, 342] width 745 height 36
type input "quote"
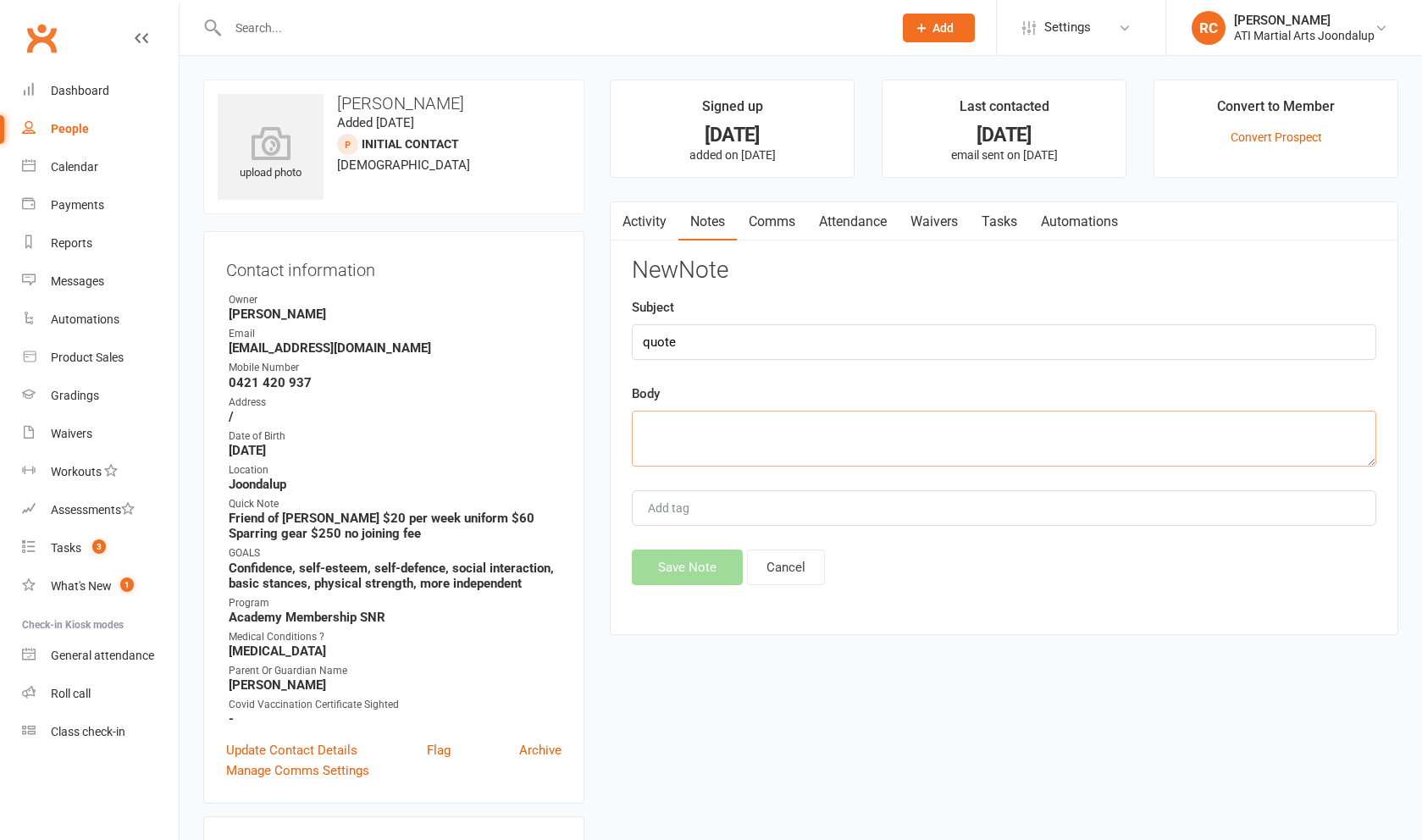
paste textarea "$20 per week uniform $60 Sparring gear $250 no joining fee"
drag, startPoint x: 939, startPoint y: 335, endPoint x: 770, endPoint y: 436, distance: 196.9
click at [770, 436] on textarea "$20 per week uniform $60 Sparring gear $250 no joining fee" at bounding box center [1004, 438] width 745 height 56
drag, startPoint x: 770, startPoint y: 436, endPoint x: 746, endPoint y: 452, distance: 28.8
click at [746, 452] on textarea "$20 per week uniform $60 Sparring gear $250 no joining fee" at bounding box center [1004, 438] width 745 height 56
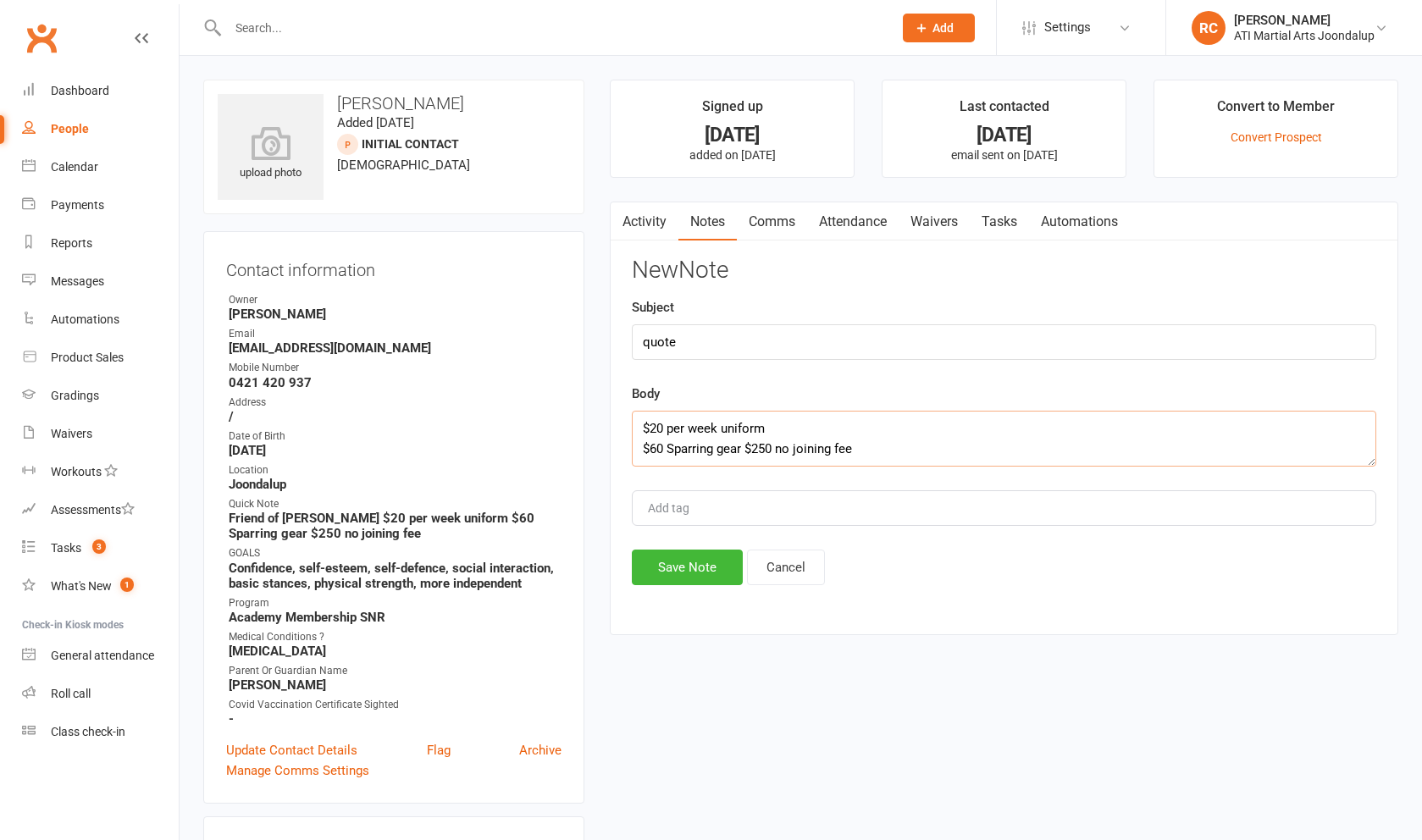
click at [669, 456] on textarea "$20 per week uniform $60 Sparring gear $250 no joining fee" at bounding box center [1004, 438] width 745 height 56
drag, startPoint x: 669, startPoint y: 456, endPoint x: 722, endPoint y: 422, distance: 63.0
click at [722, 422] on textarea "$20 per week uniform $60 Sparring gear $250 no joining fee" at bounding box center [1004, 438] width 745 height 56
click at [641, 463] on textarea "$20 per week uniform $60 Sparring gear $250 no joining fee" at bounding box center [1004, 438] width 745 height 56
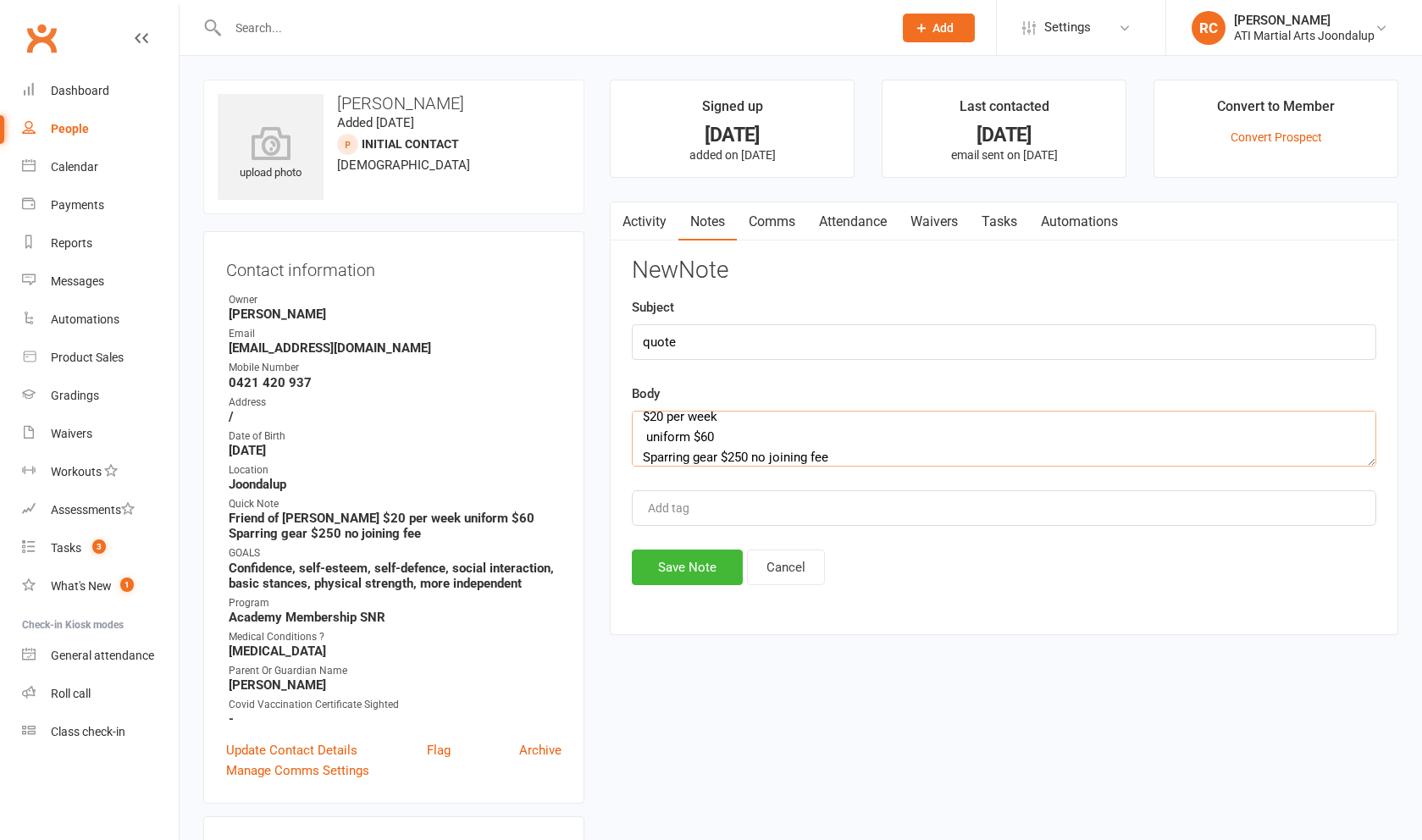
drag, startPoint x: 722, startPoint y: 422, endPoint x: 756, endPoint y: 460, distance: 51.0
click at [756, 460] on textarea "$20 per week uniform $60 Sparring gear $250 no joining fee" at bounding box center [1004, 438] width 745 height 56
type textarea "$20 per week uniform $60 Sparring gear $250 no joining fee"
drag, startPoint x: 756, startPoint y: 460, endPoint x: 707, endPoint y: 588, distance: 137.1
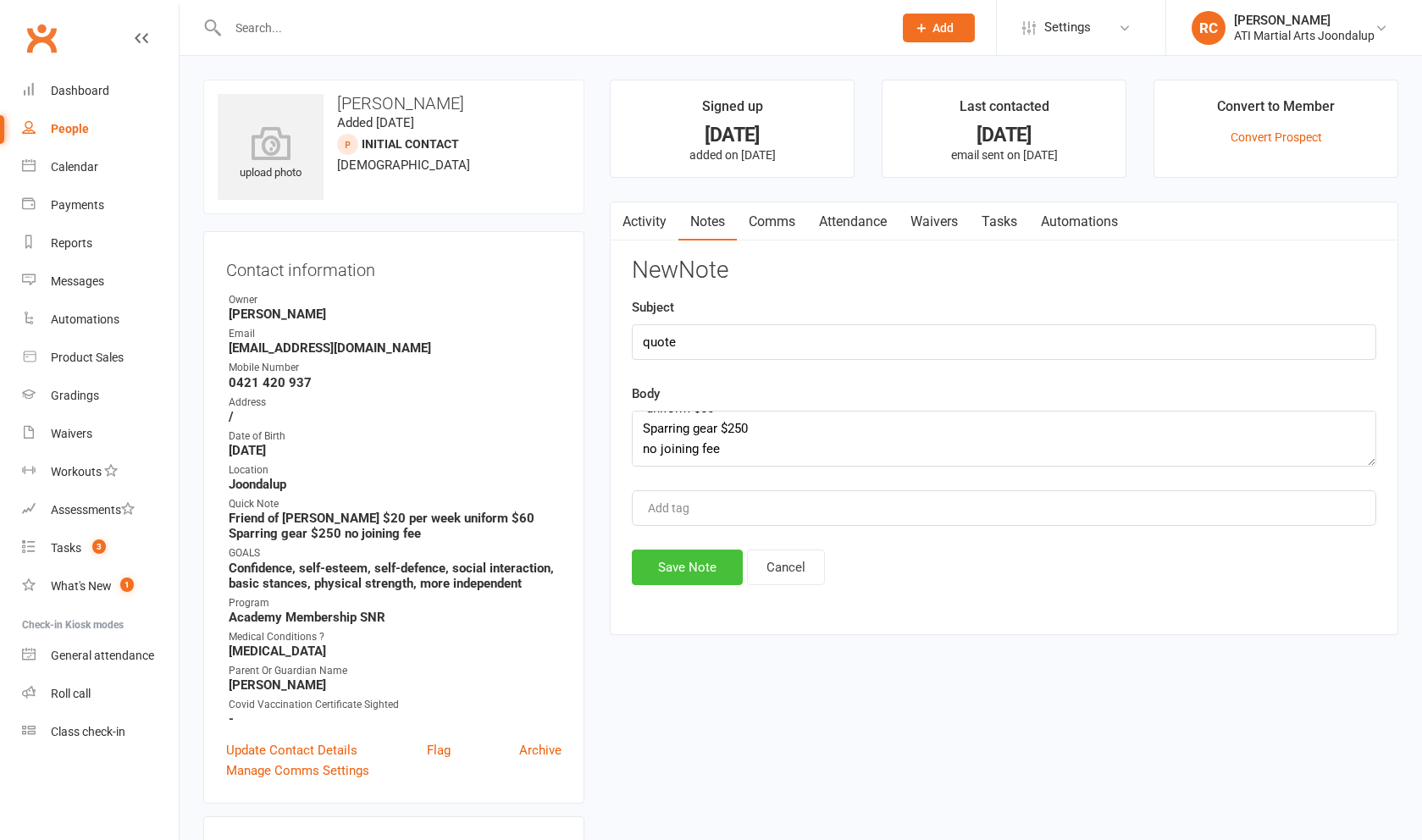
click at [707, 585] on button "Save Note" at bounding box center [687, 567] width 111 height 36
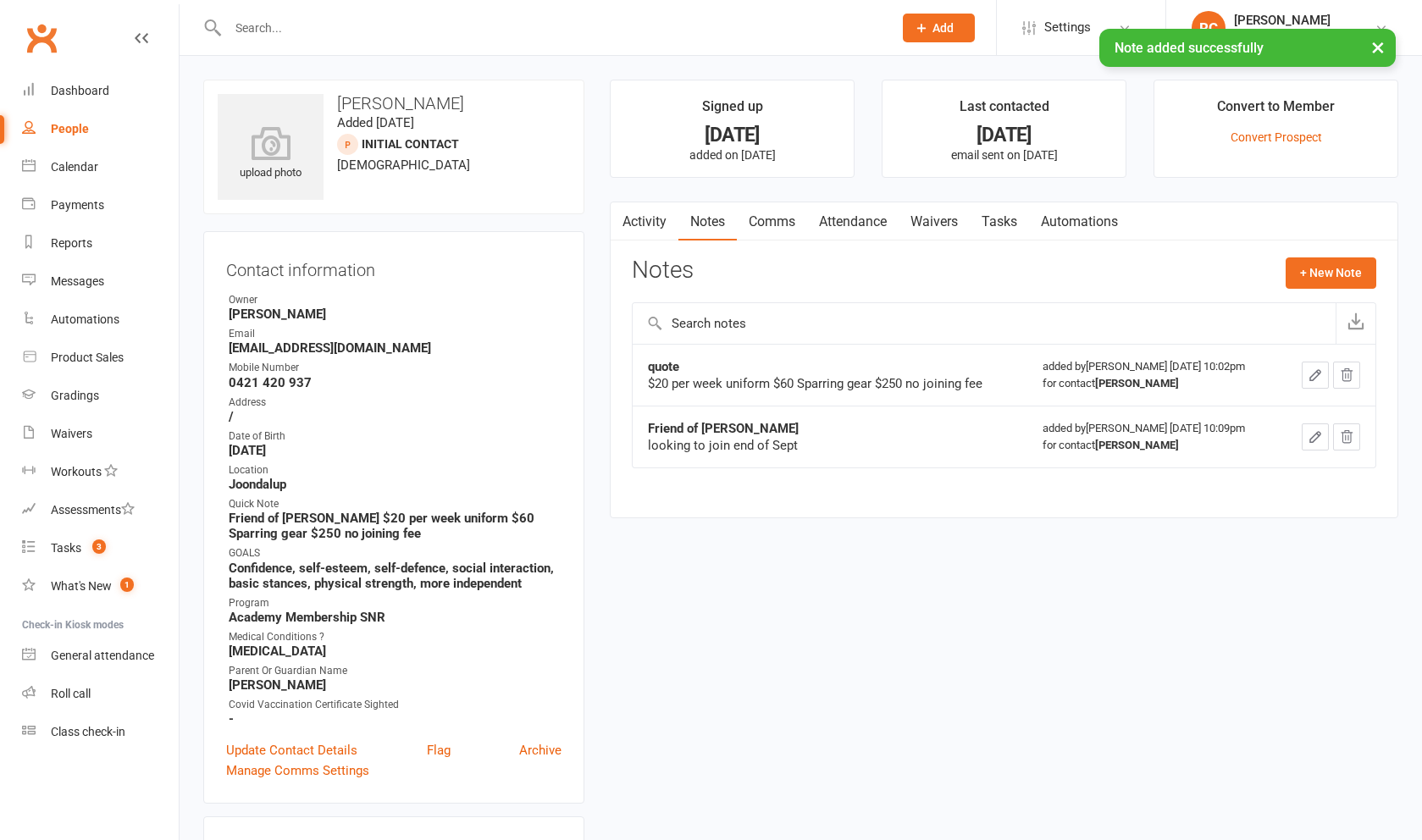
drag, startPoint x: 707, startPoint y: 588, endPoint x: 864, endPoint y: 227, distance: 393.7
click at [864, 227] on link "Attendance" at bounding box center [853, 221] width 92 height 39
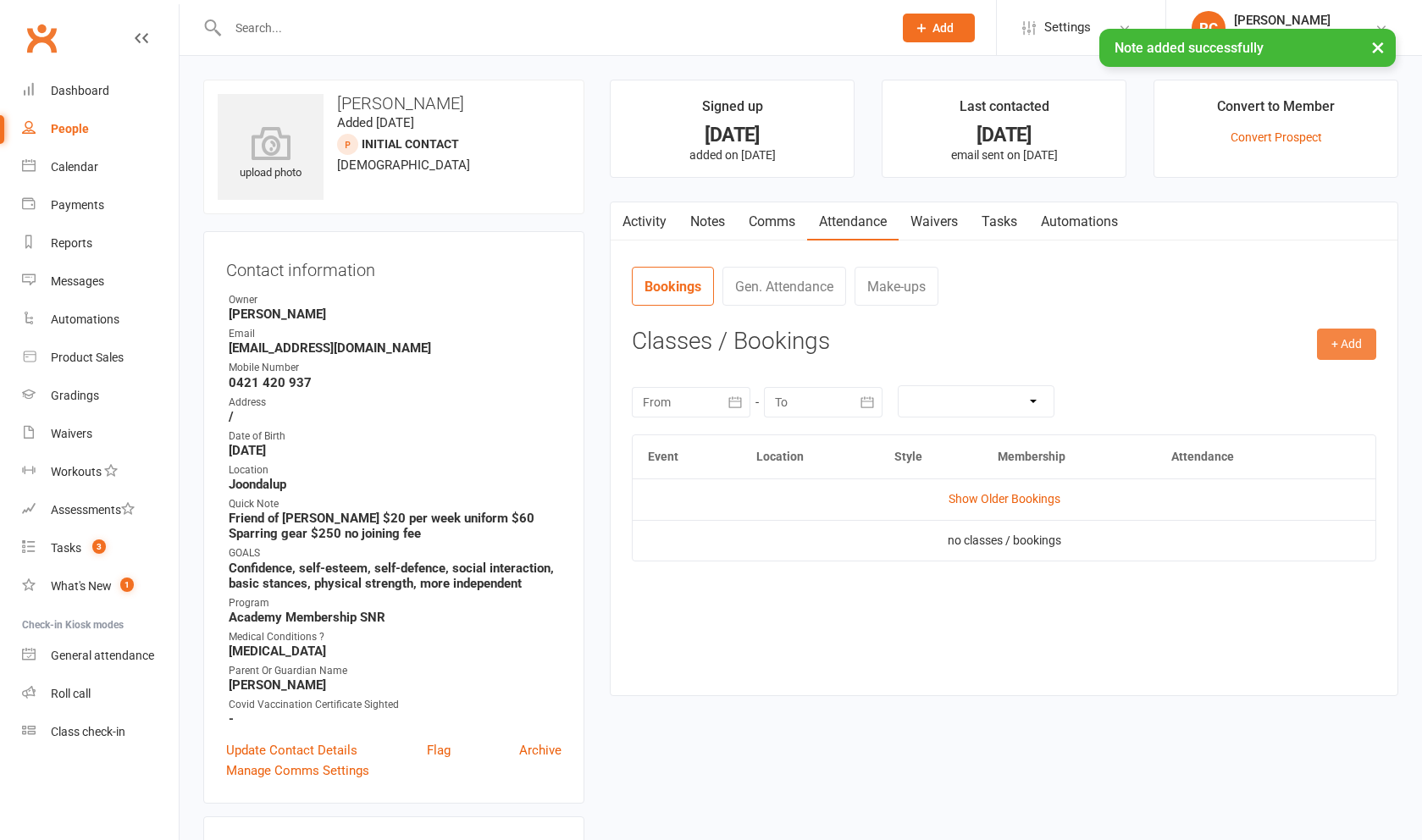
drag, startPoint x: 864, startPoint y: 227, endPoint x: 1337, endPoint y: 356, distance: 490.3
click at [1337, 356] on button "+ Add" at bounding box center [1347, 343] width 59 height 30
drag, startPoint x: 1337, startPoint y: 356, endPoint x: 1314, endPoint y: 413, distance: 61.5
click at [1314, 413] on link "Add Appointment" at bounding box center [1291, 416] width 167 height 34
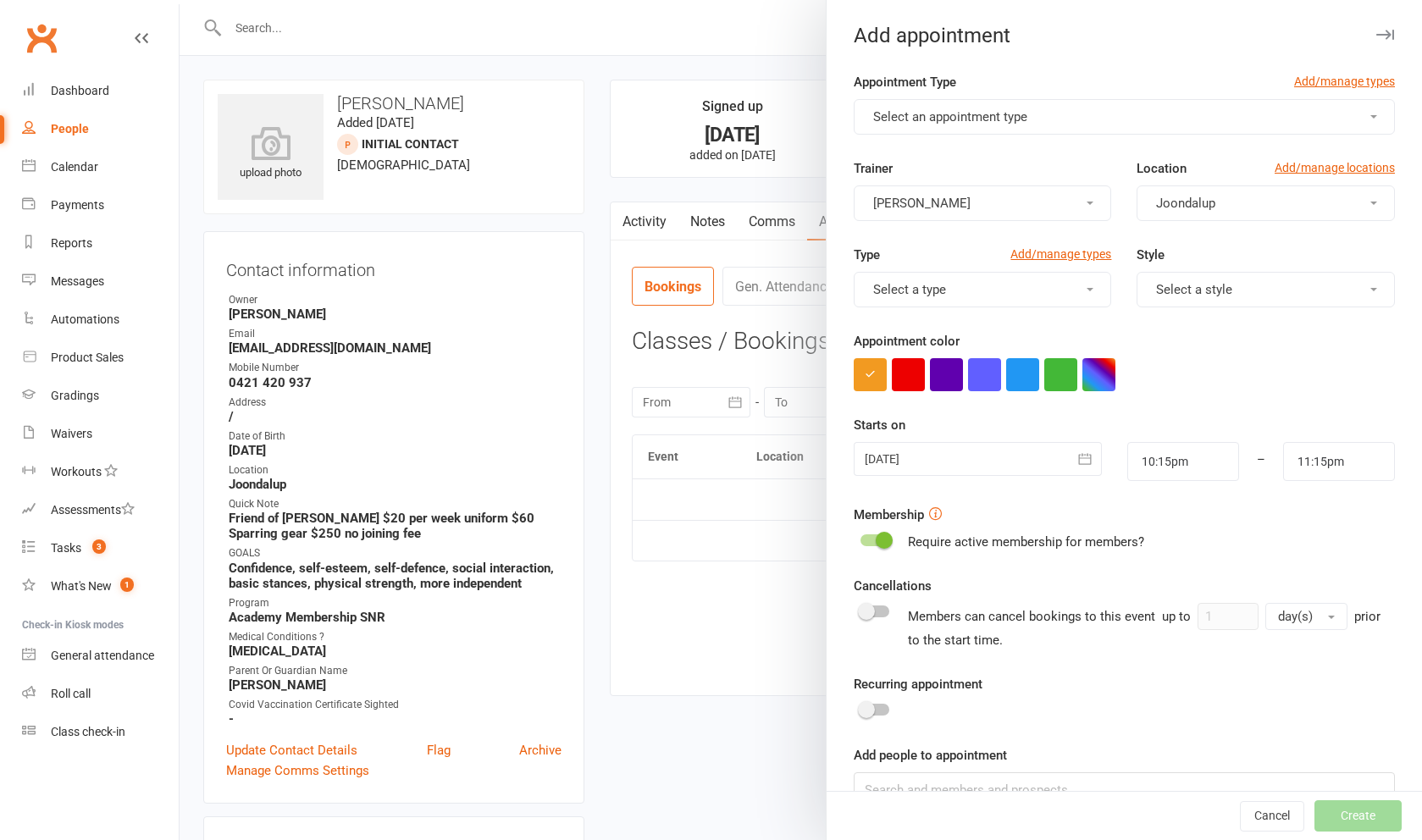
drag, startPoint x: 1314, startPoint y: 413, endPoint x: 983, endPoint y: 119, distance: 442.7
click at [983, 119] on span "Select an appointment type" at bounding box center [950, 117] width 154 height 16
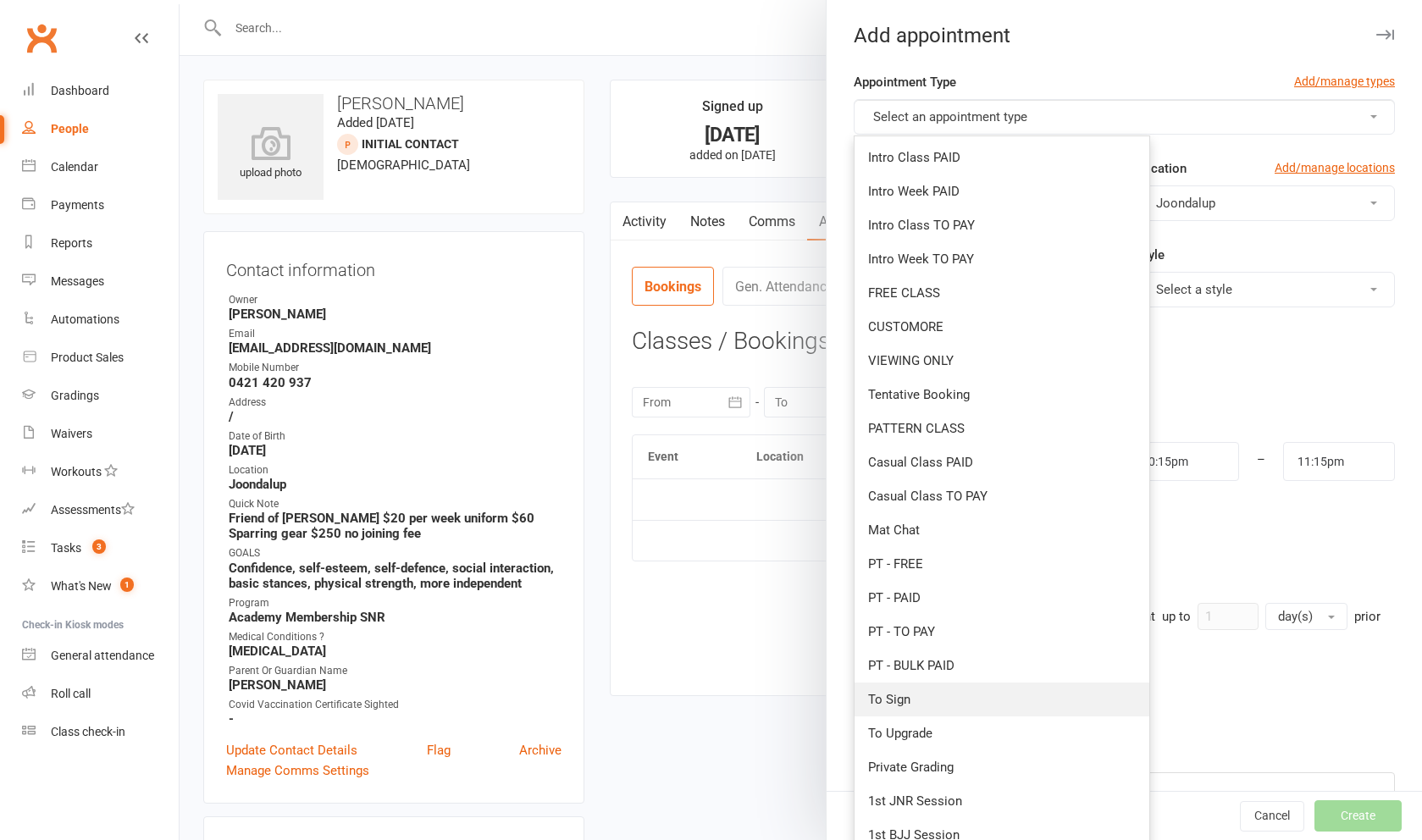
click at [942, 697] on link "To Sign" at bounding box center [1002, 699] width 295 height 34
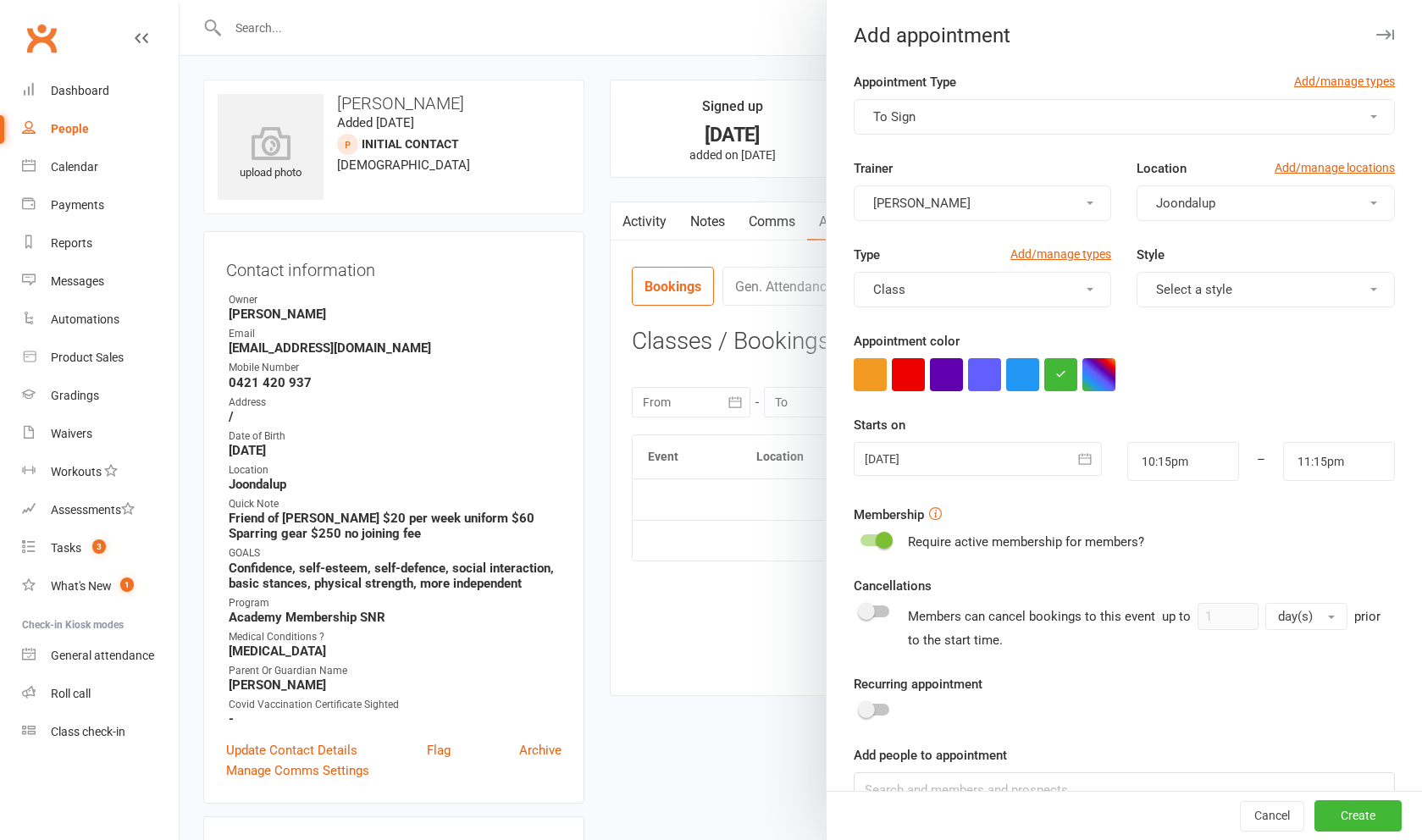
drag, startPoint x: 983, startPoint y: 119, endPoint x: 947, endPoint y: 463, distance: 345.9
click at [947, 463] on div at bounding box center [978, 459] width 248 height 34
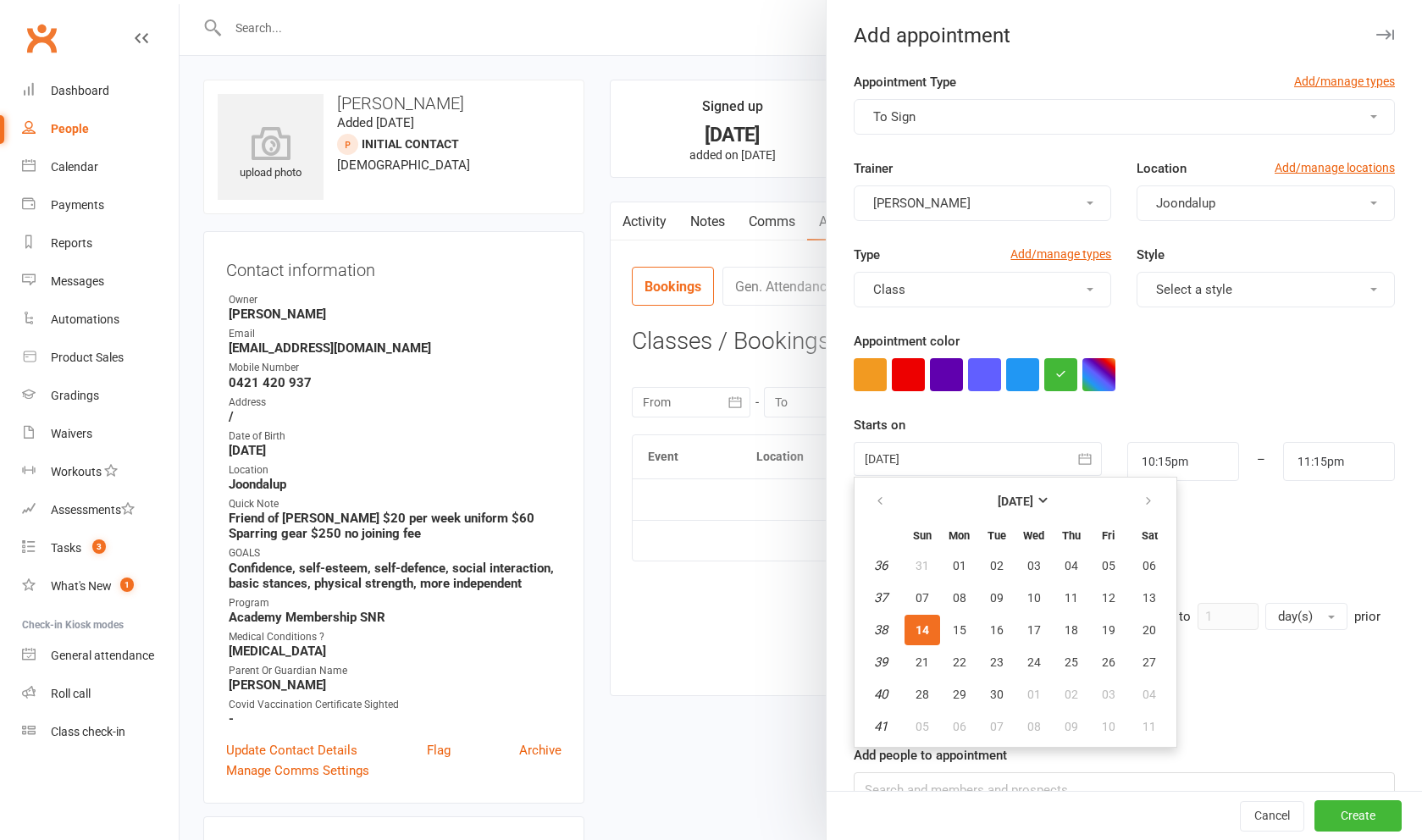
click at [960, 663] on span "22" at bounding box center [960, 662] width 14 height 14
type input "[DATE]"
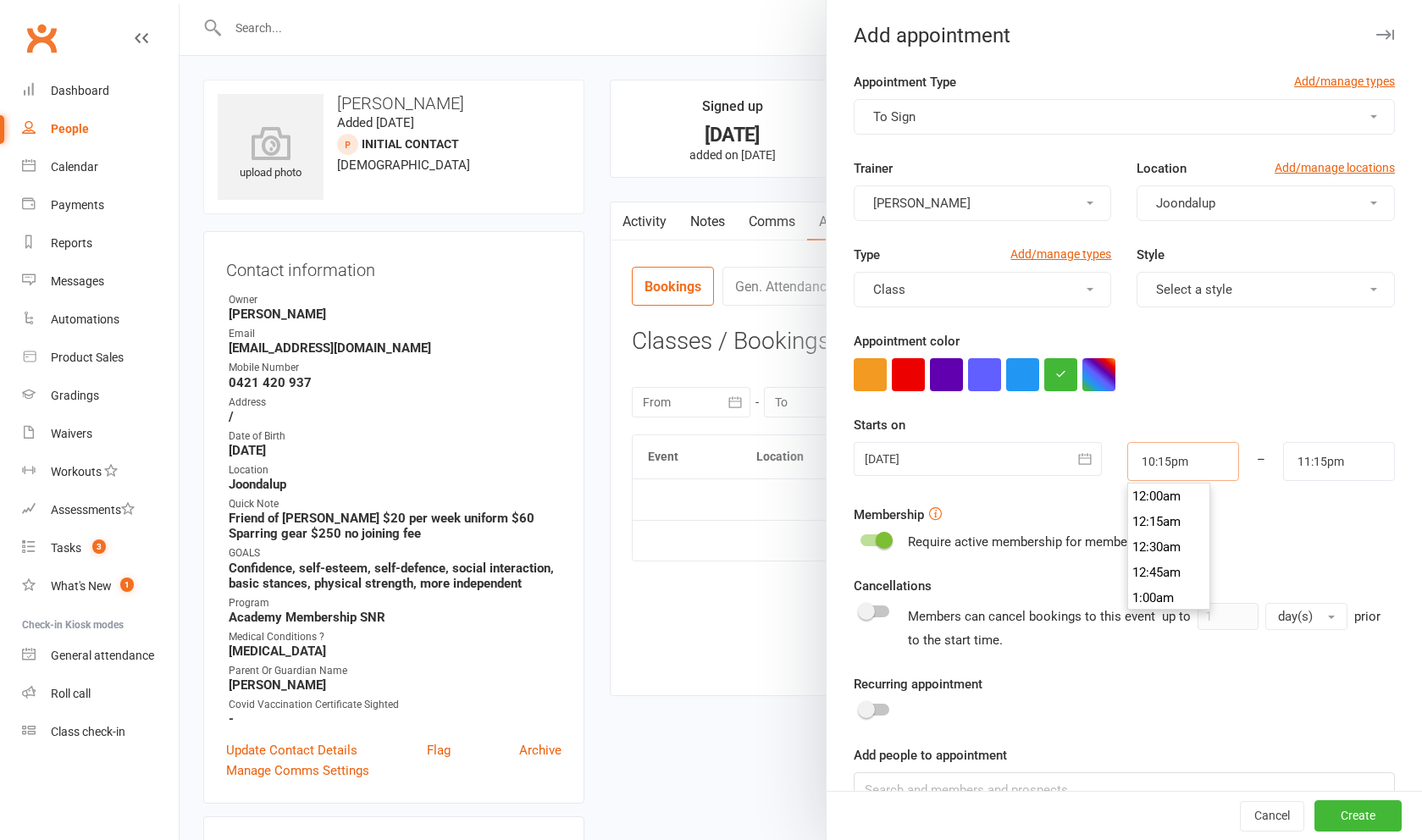
drag, startPoint x: 960, startPoint y: 663, endPoint x: 1180, endPoint y: 467, distance: 294.6
click at [1180, 467] on input "10:15pm" at bounding box center [1183, 461] width 112 height 39
type input "4:30pm"
drag, startPoint x: 1180, startPoint y: 467, endPoint x: 1172, endPoint y: 513, distance: 46.7
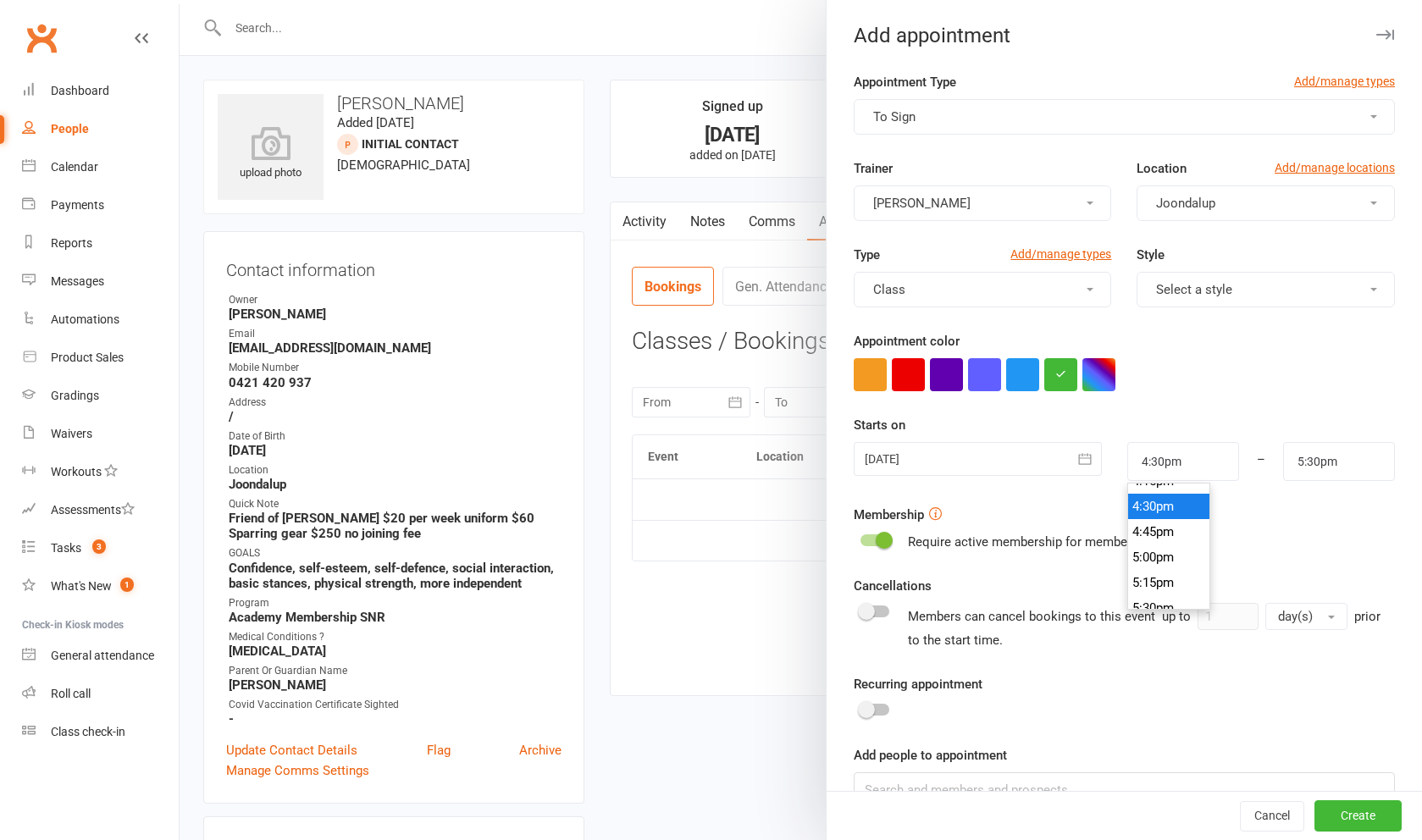
click at [1172, 513] on li "4:30pm" at bounding box center [1168, 506] width 81 height 26
click at [1359, 462] on input "5:30pm" at bounding box center [1339, 461] width 112 height 39
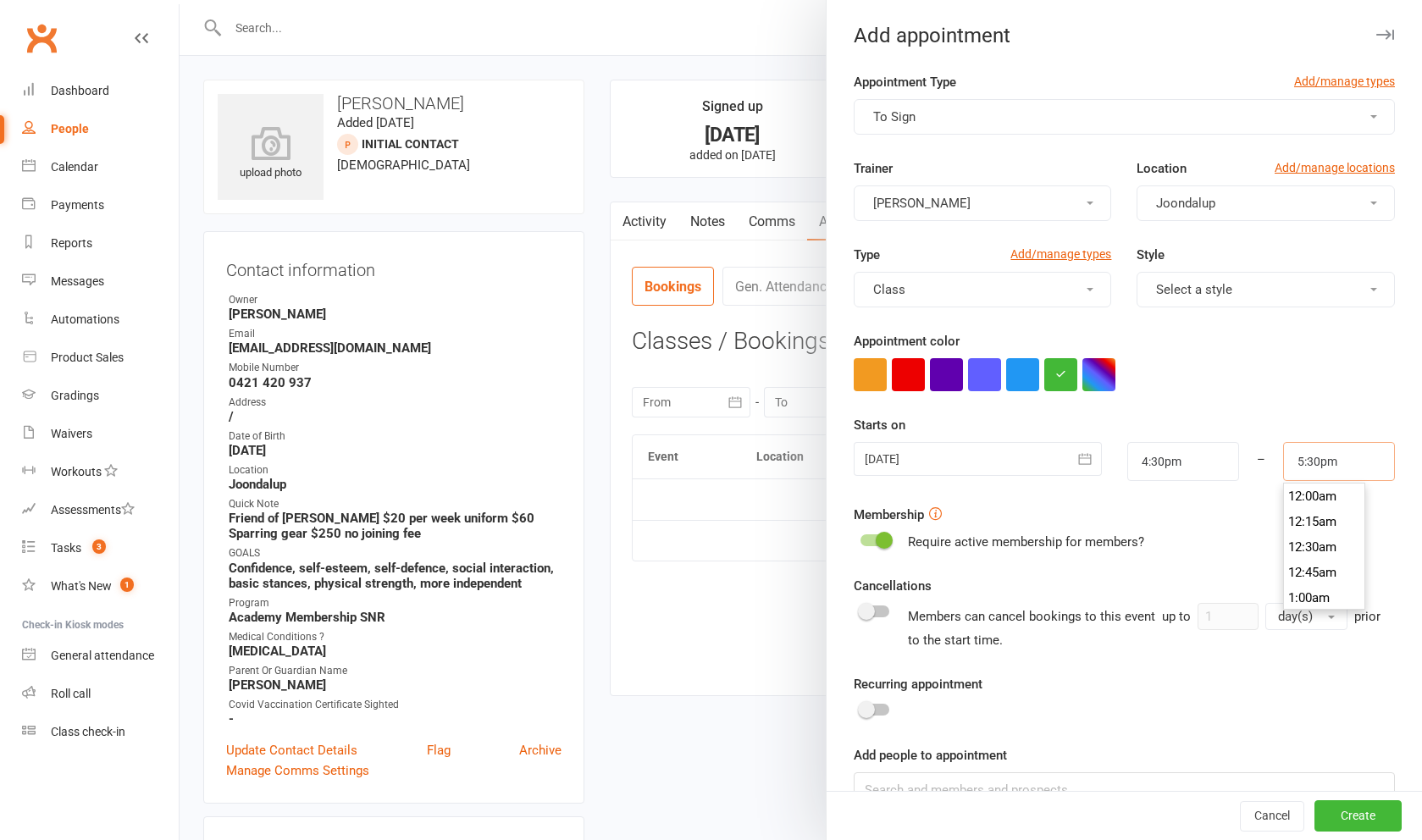
scroll to position [1753, 0]
type input "5:15pm"
drag, startPoint x: 1172, startPoint y: 513, endPoint x: 1325, endPoint y: 502, distance: 153.4
click at [1325, 502] on li "5:15pm" at bounding box center [1325, 496] width 81 height 26
drag, startPoint x: 1325, startPoint y: 502, endPoint x: 1359, endPoint y: 835, distance: 334.7
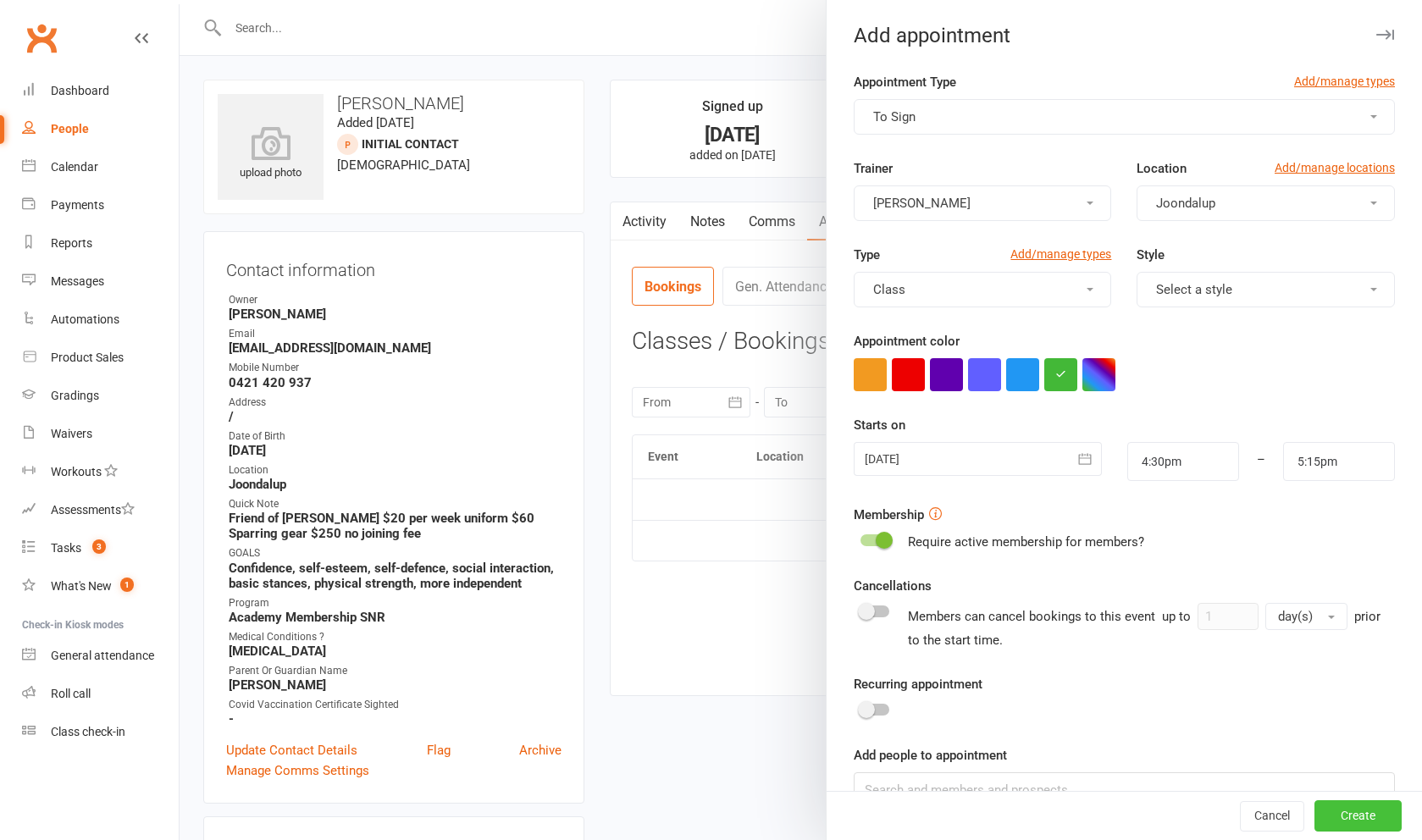
click at [1359, 832] on button "Create" at bounding box center [1358, 816] width 87 height 30
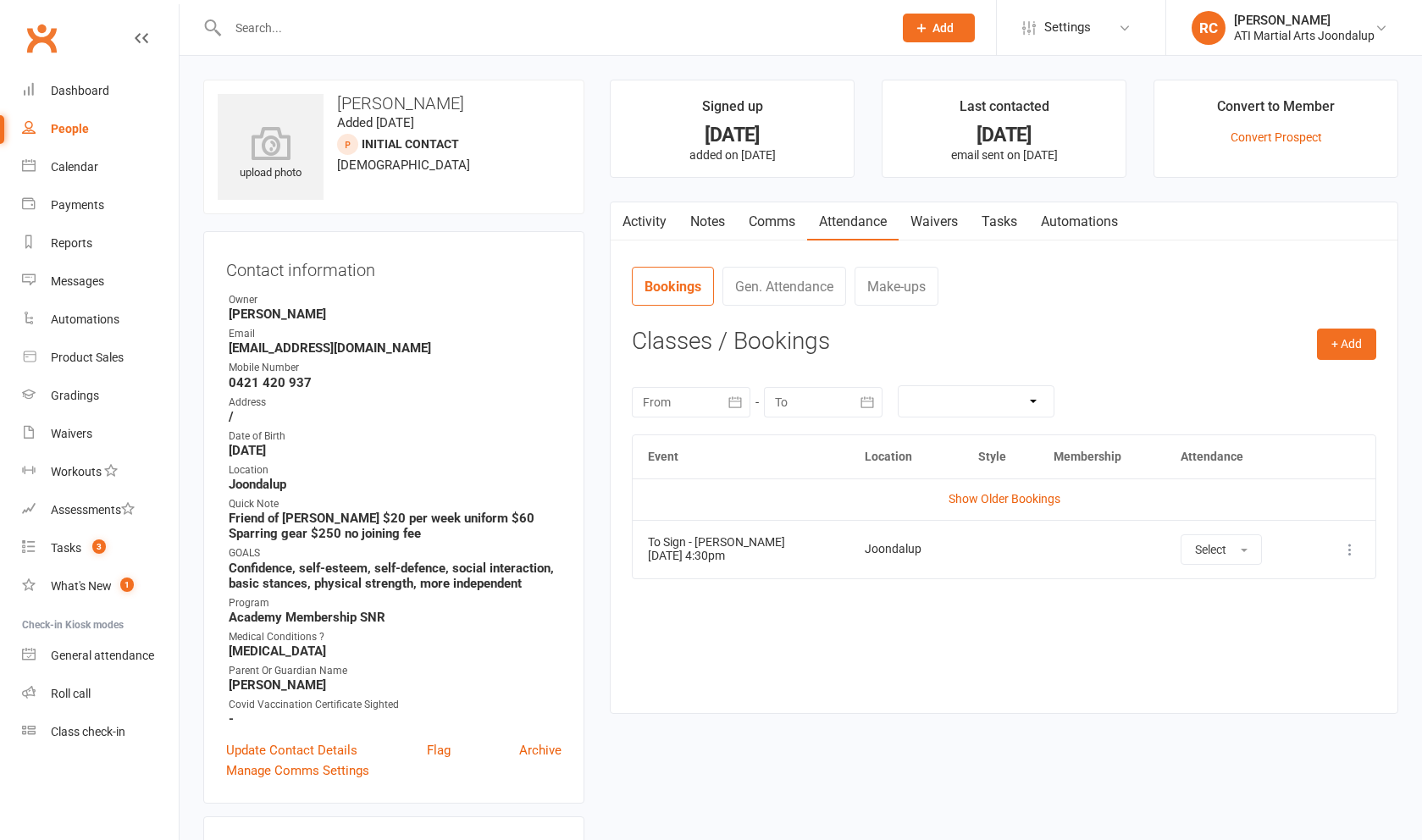
click at [1348, 551] on icon at bounding box center [1349, 550] width 17 height 17
click at [1252, 619] on link "View event" at bounding box center [1275, 616] width 167 height 34
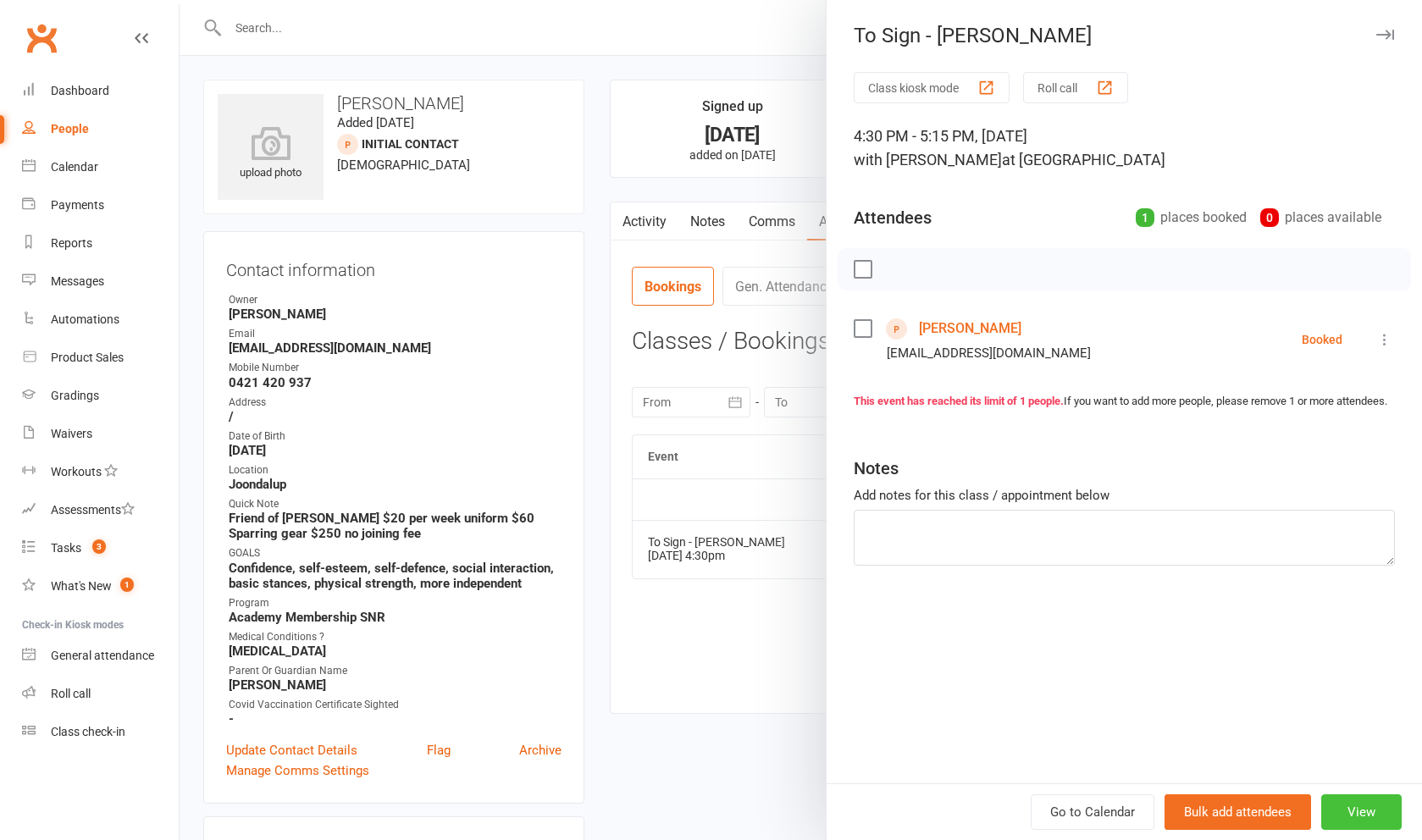
drag, startPoint x: 1252, startPoint y: 619, endPoint x: 1362, endPoint y: 812, distance: 222.1
click at [1362, 812] on button "View" at bounding box center [1361, 812] width 81 height 36
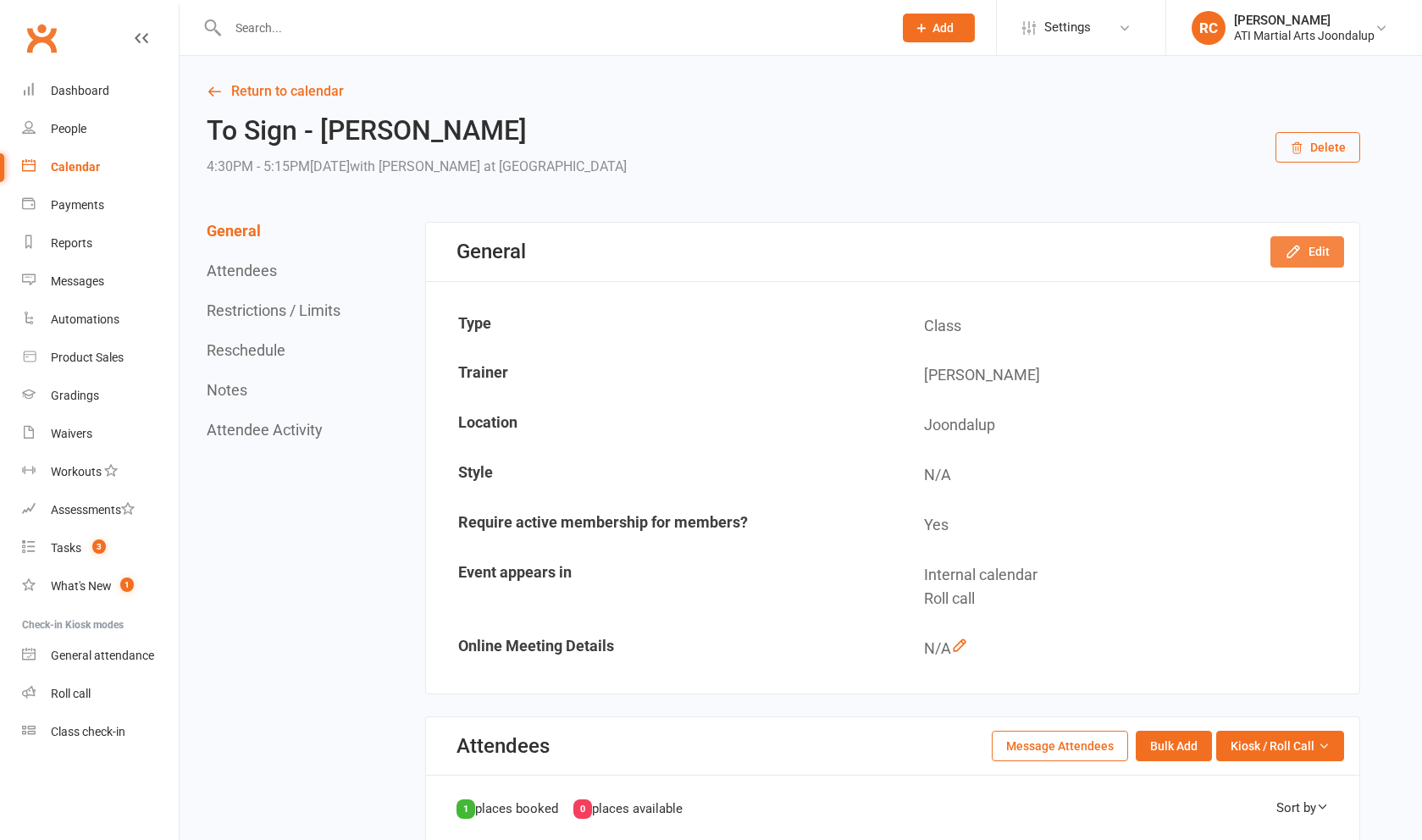
drag, startPoint x: 1362, startPoint y: 812, endPoint x: 1312, endPoint y: 254, distance: 560.2
click at [1312, 254] on button "Edit" at bounding box center [1307, 251] width 74 height 30
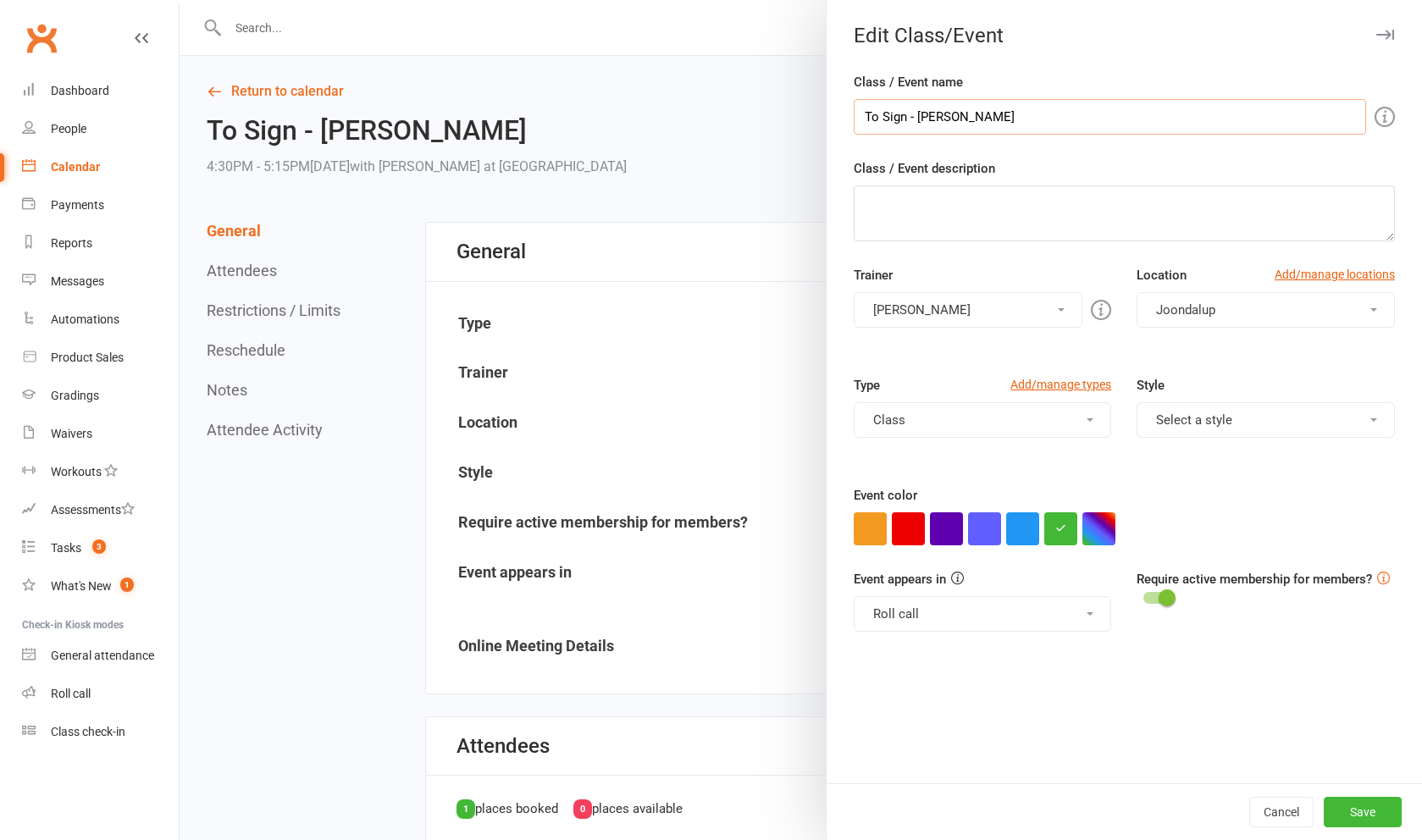
click at [1057, 113] on input "To Sign - [PERSON_NAME]" at bounding box center [1109, 117] width 512 height 36
type input "To Sign - [PERSON_NAME] - see notes"
click at [1371, 817] on button "Save" at bounding box center [1362, 812] width 78 height 30
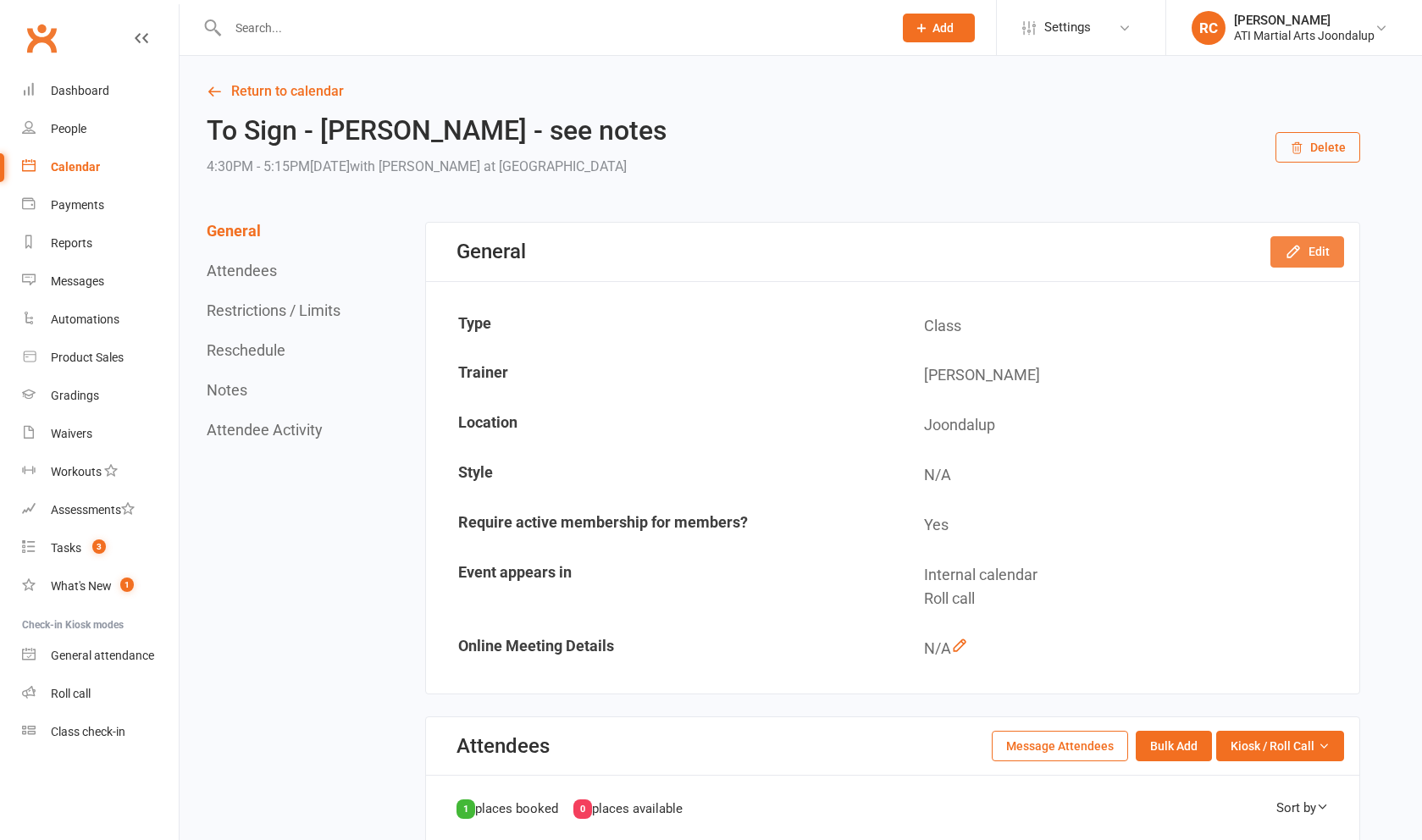
click at [75, 136] on link "People" at bounding box center [100, 129] width 156 height 38
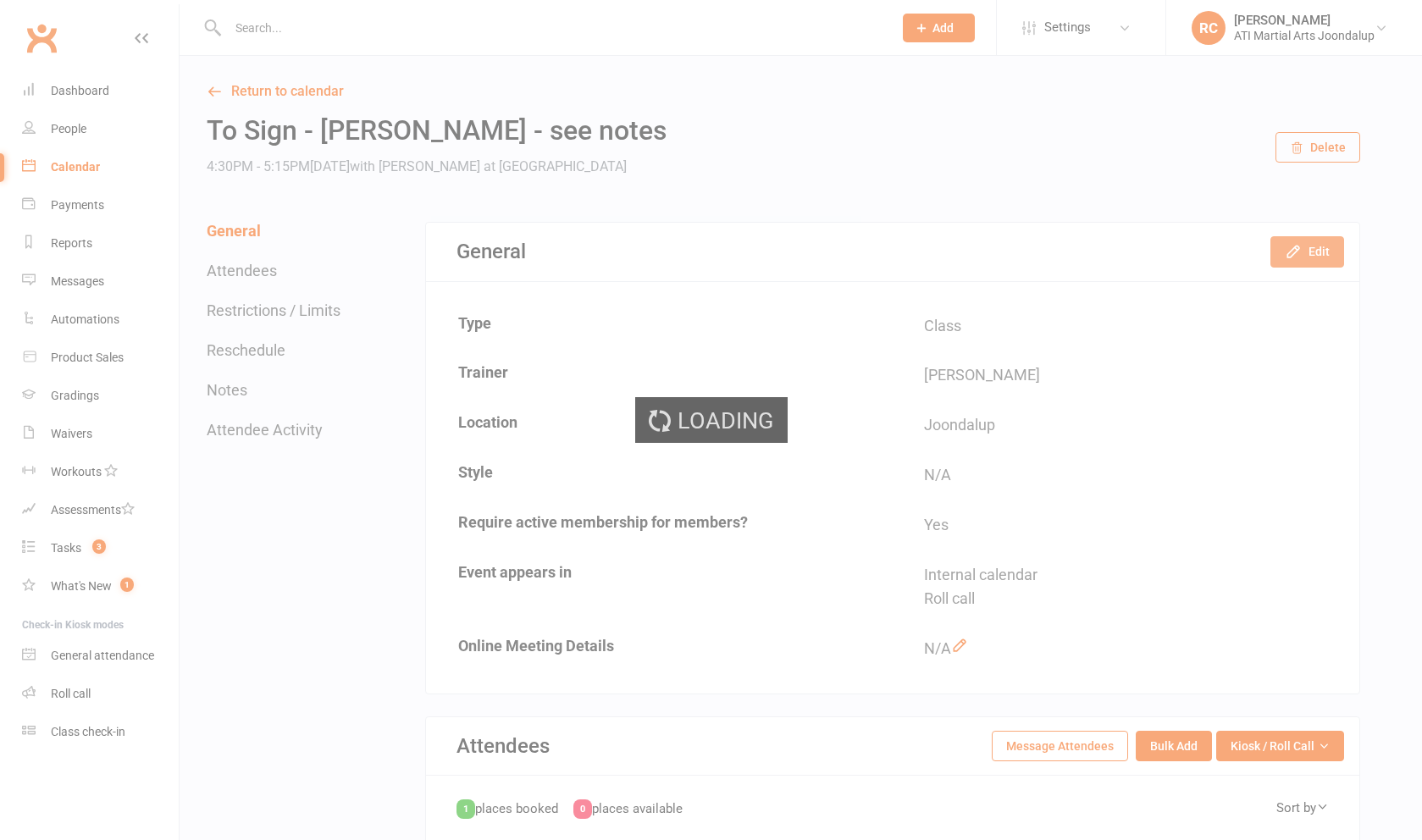
select select "100"
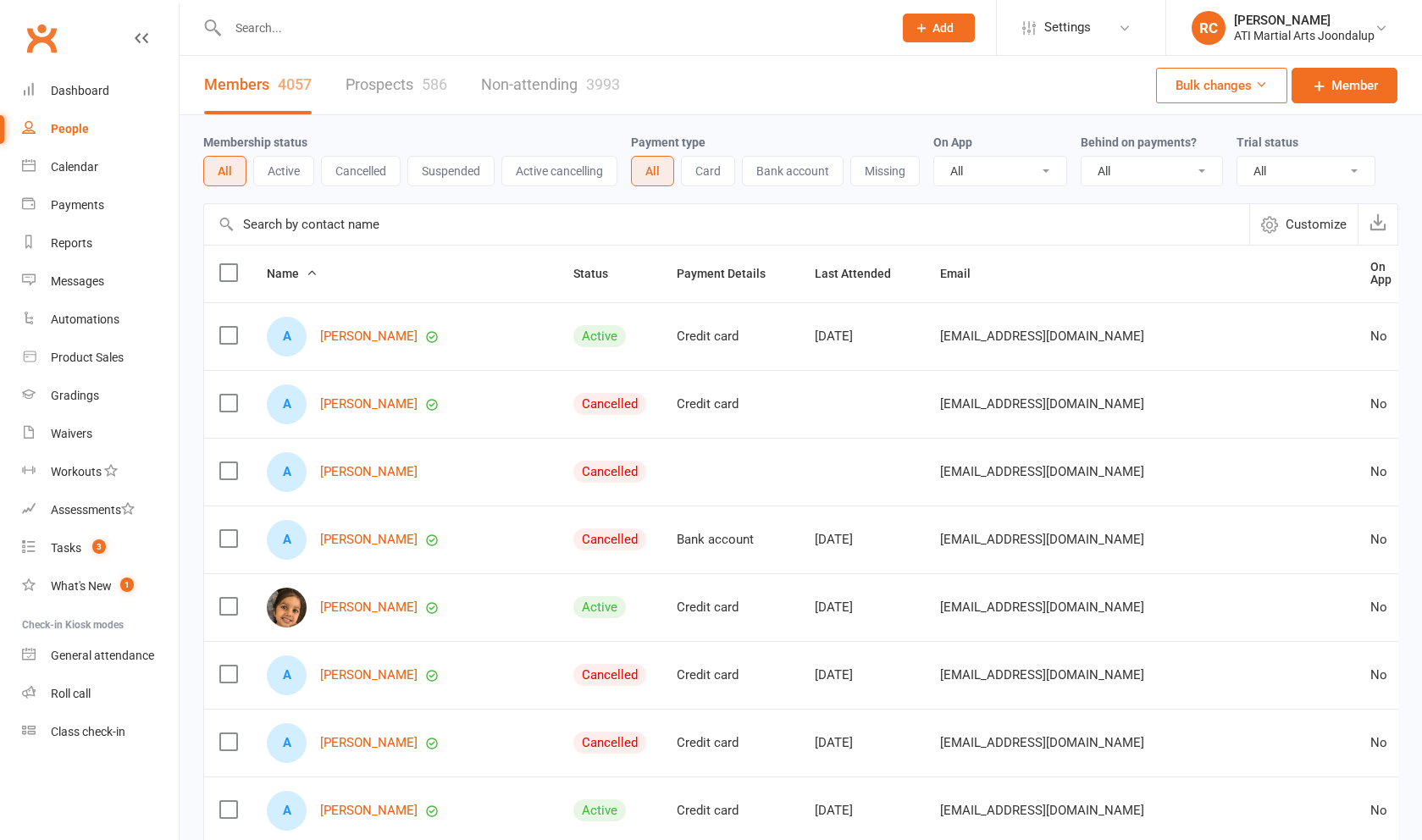
click at [72, 286] on div "Messages" at bounding box center [77, 281] width 53 height 14
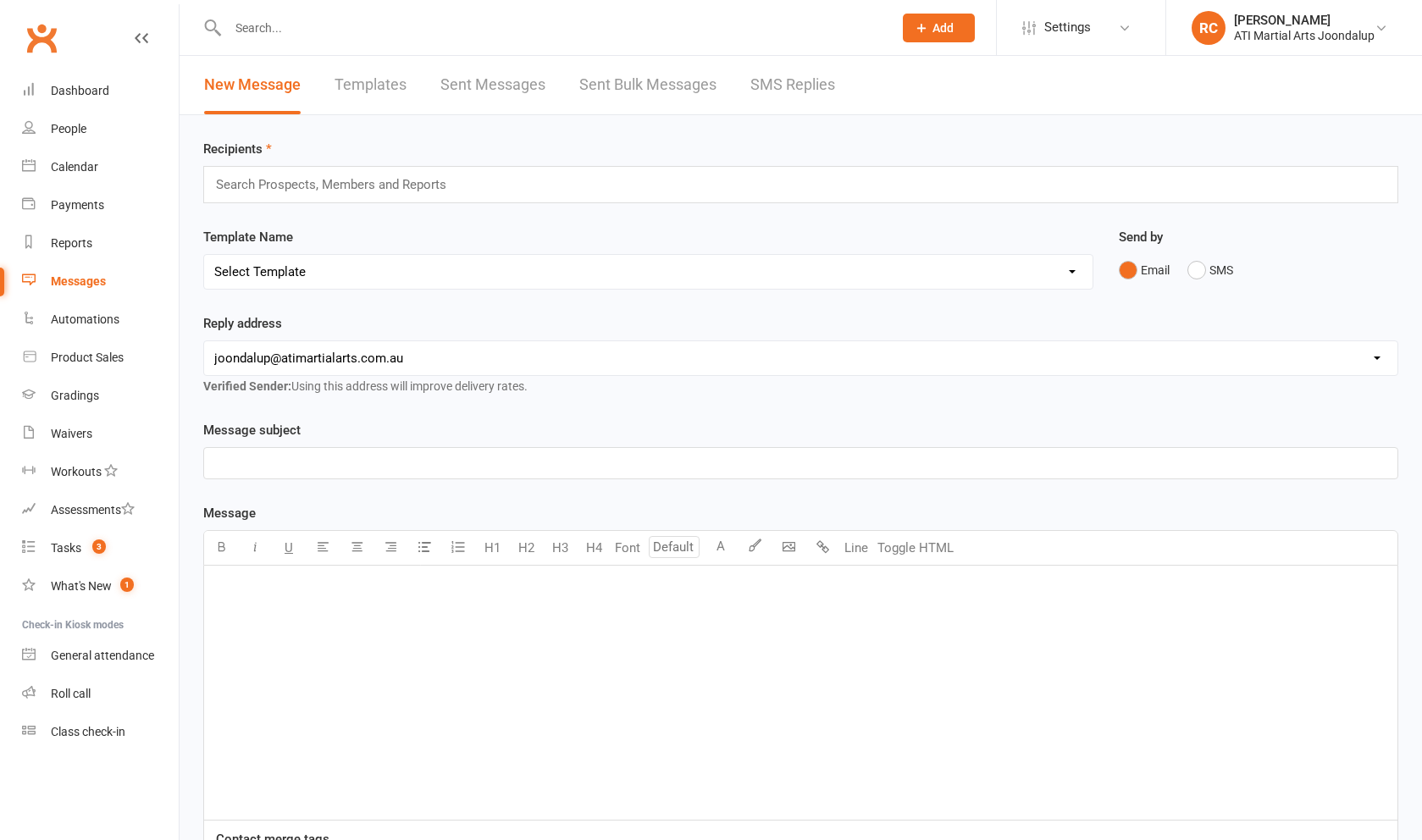
click at [429, 188] on input "text" at bounding box center [338, 185] width 249 height 22
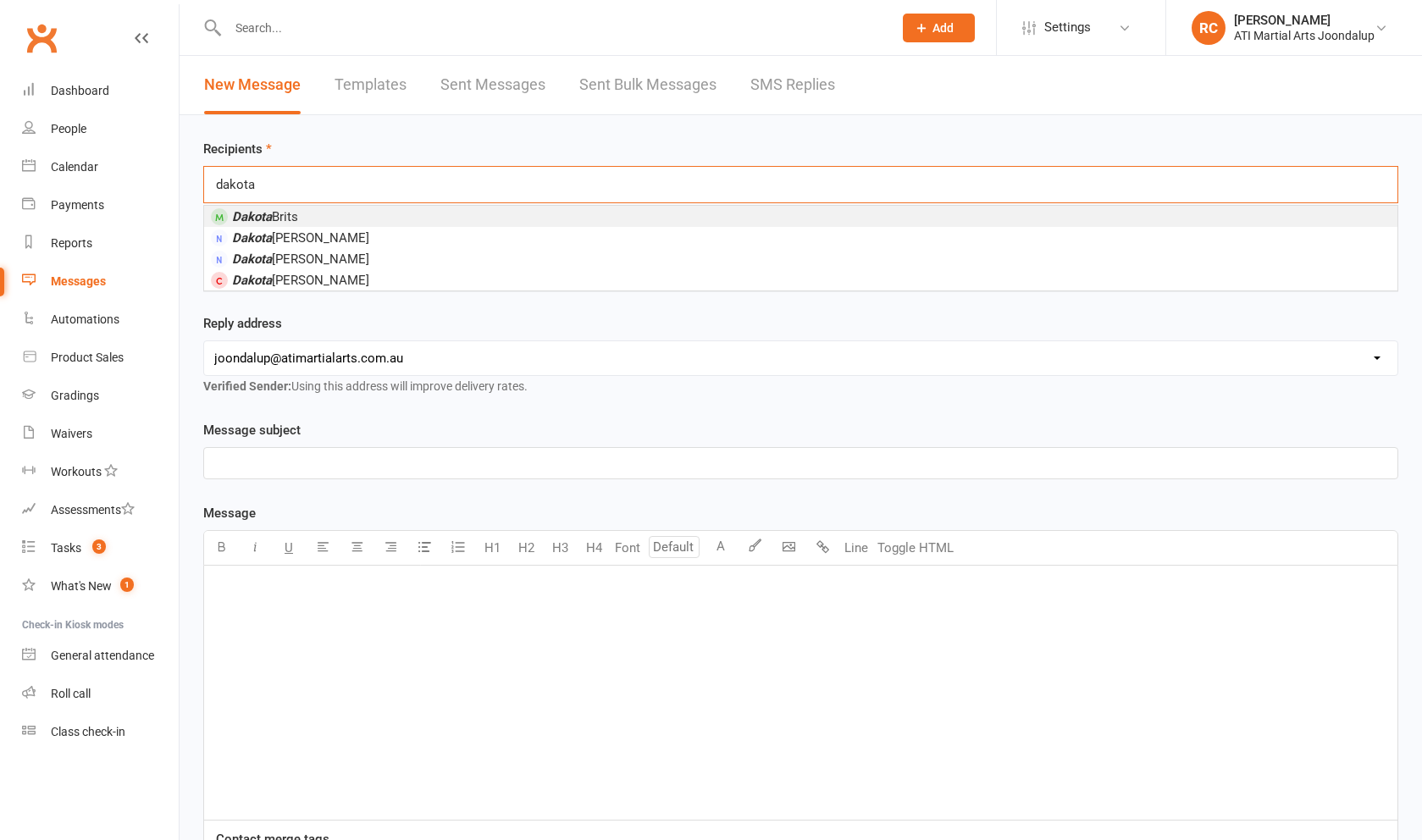
type input "Dakota"
click at [350, 221] on li "Dakota Brits" at bounding box center [801, 216] width 1193 height 21
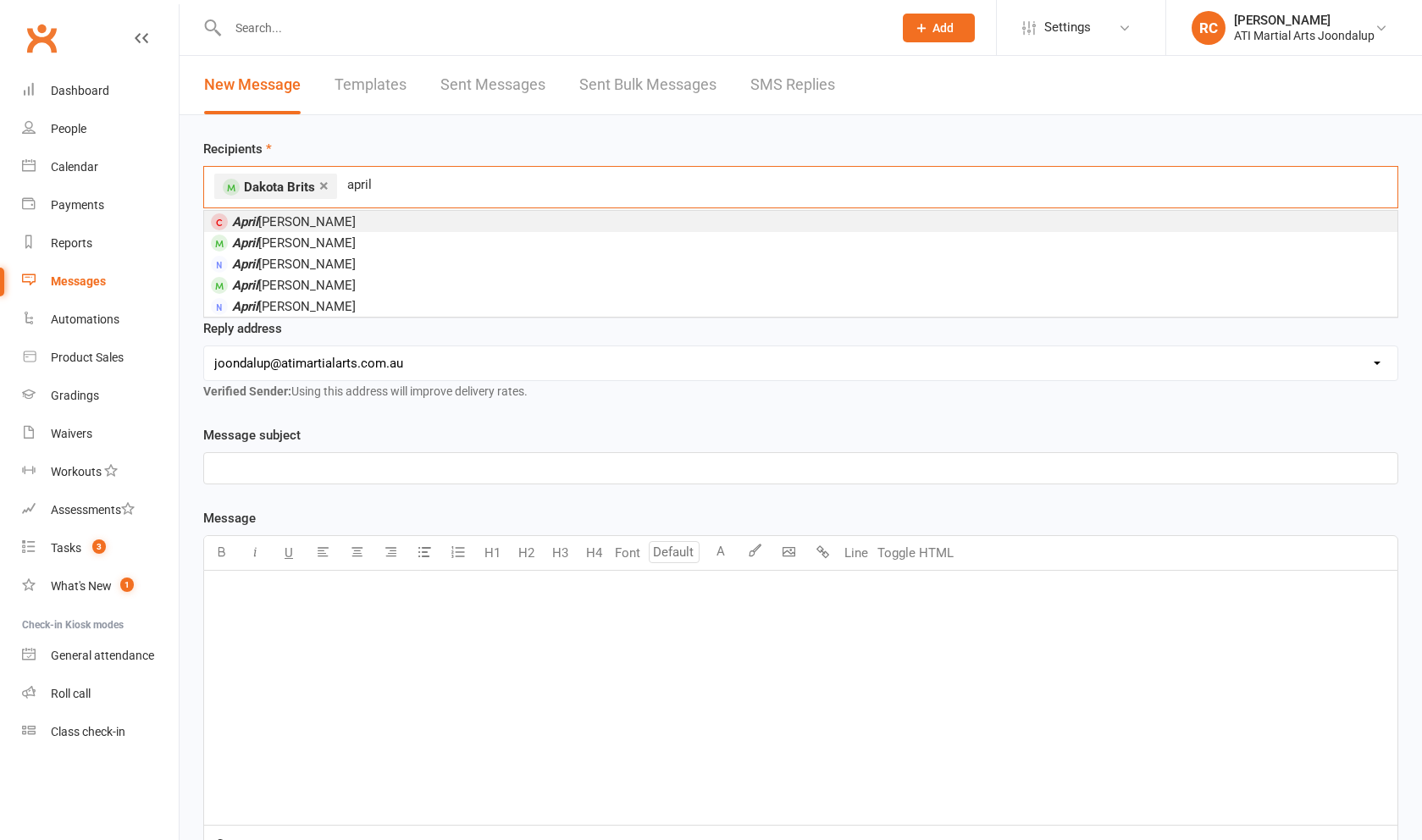
type input "April"
click at [304, 289] on li "[PERSON_NAME]" at bounding box center [801, 285] width 1193 height 21
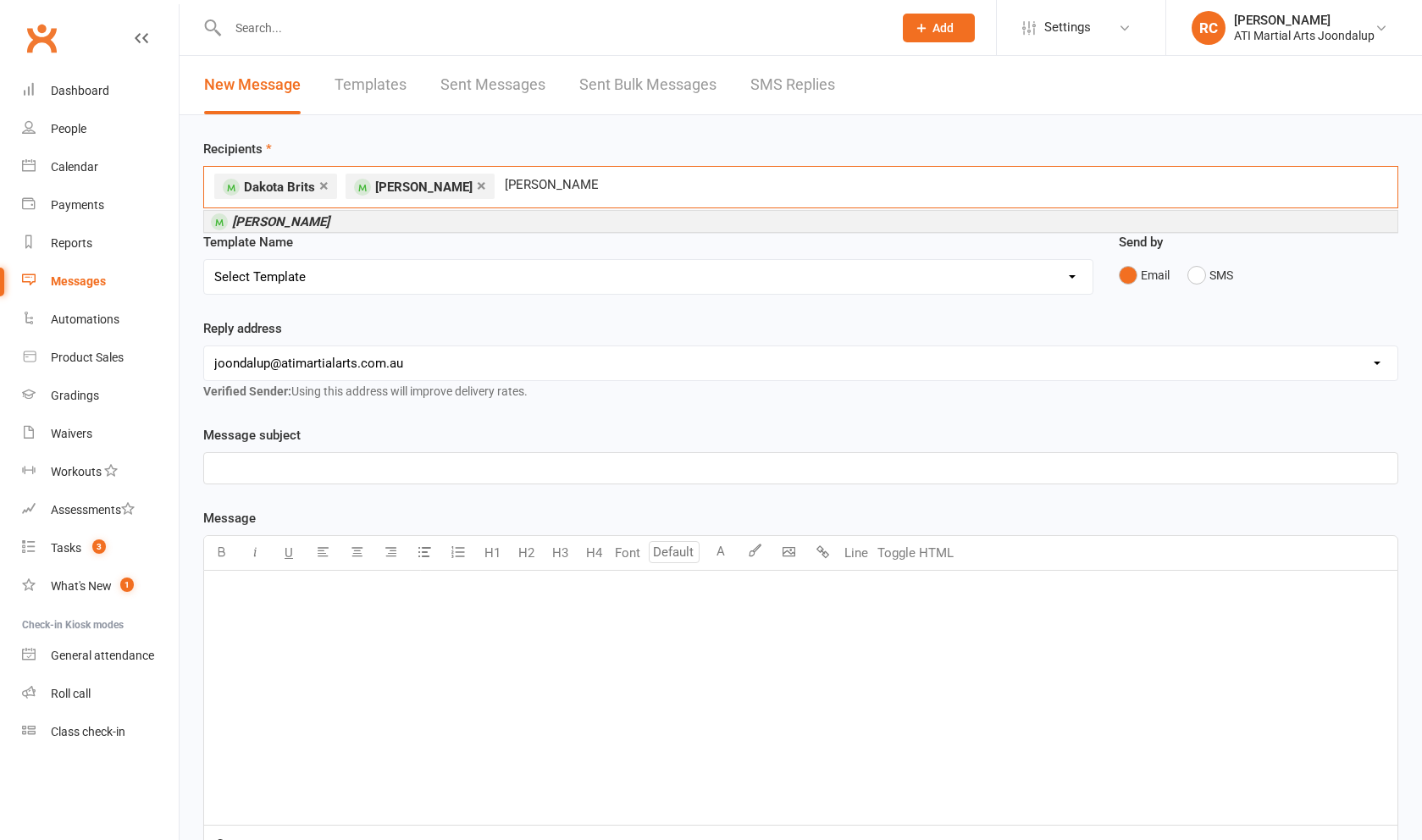
type input "[PERSON_NAME]"
drag, startPoint x: 1312, startPoint y: 254, endPoint x: 294, endPoint y: 221, distance: 1018.5
click at [294, 221] on em "[PERSON_NAME]" at bounding box center [280, 221] width 97 height 16
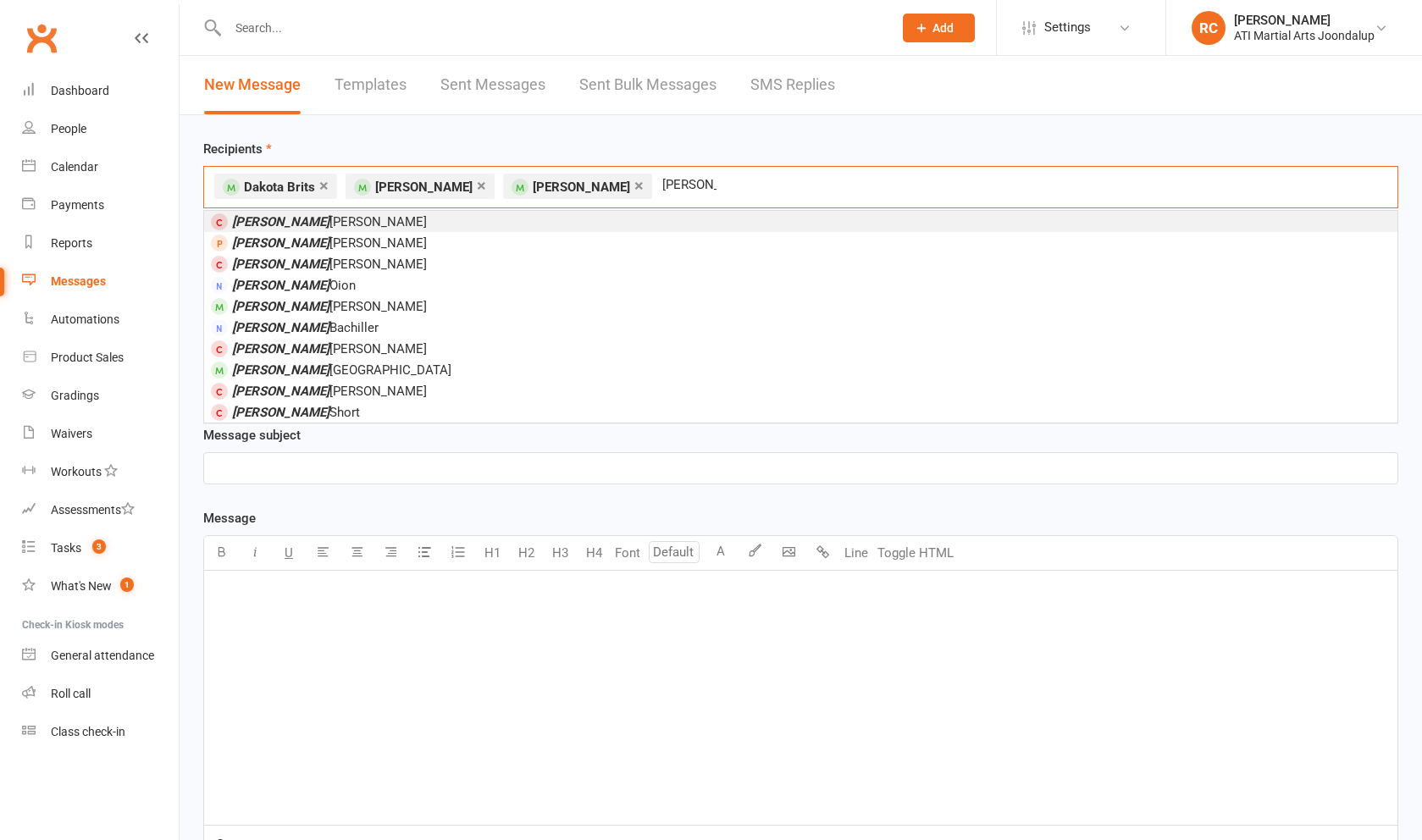
type input "[PERSON_NAME]"
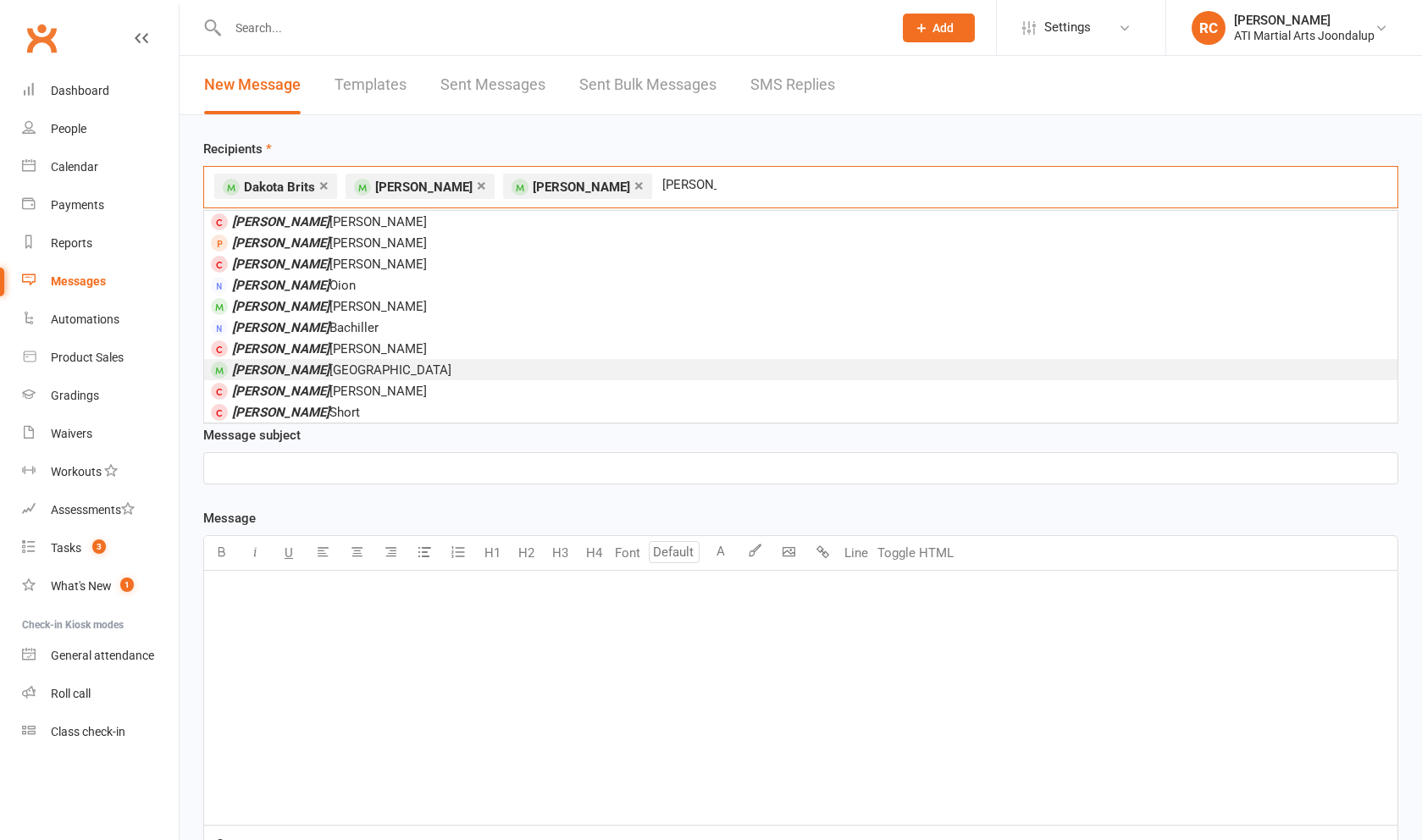
drag, startPoint x: 294, startPoint y: 221, endPoint x: 370, endPoint y: 374, distance: 170.8
click at [370, 374] on li "[PERSON_NAME]" at bounding box center [801, 369] width 1193 height 21
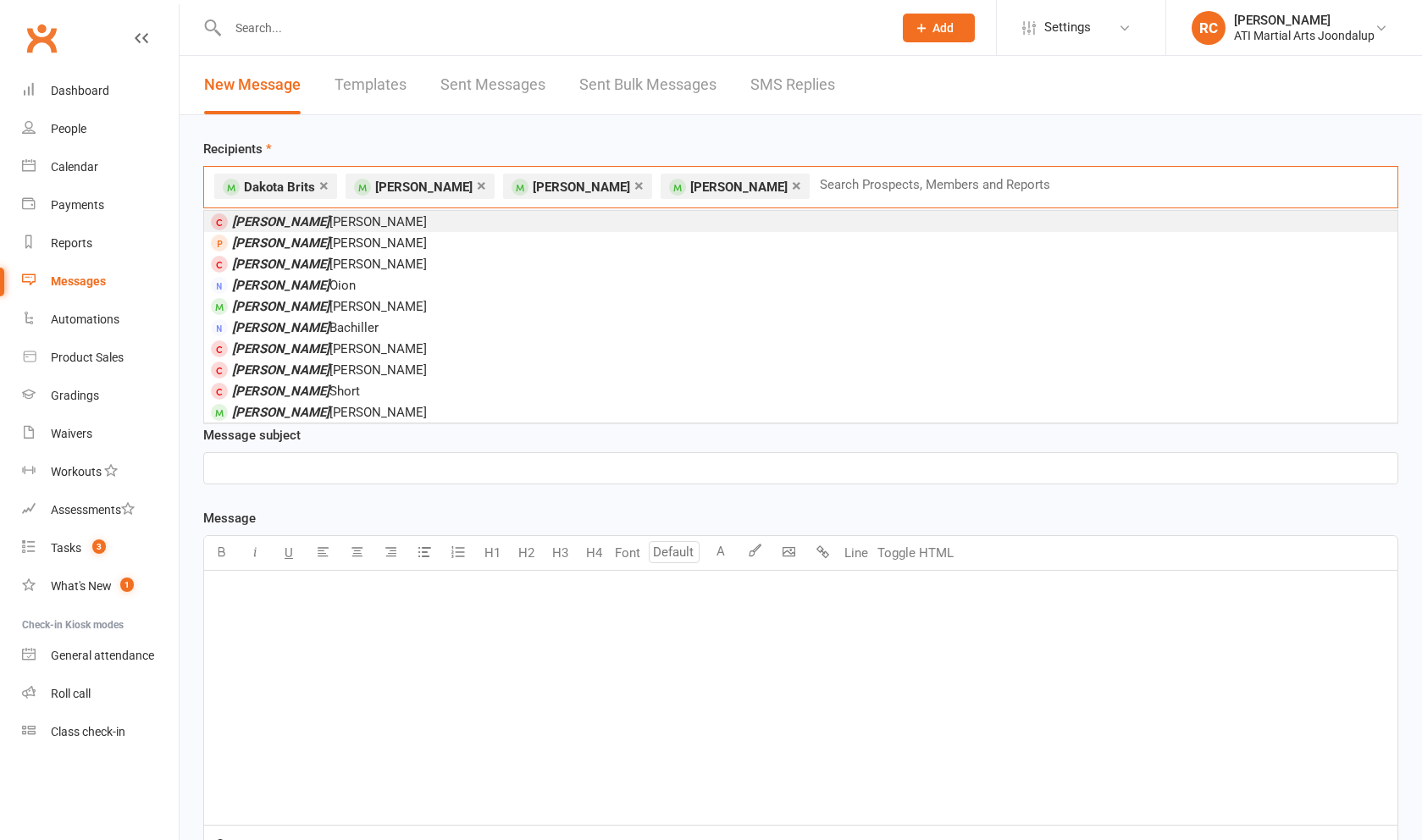
type input "d"
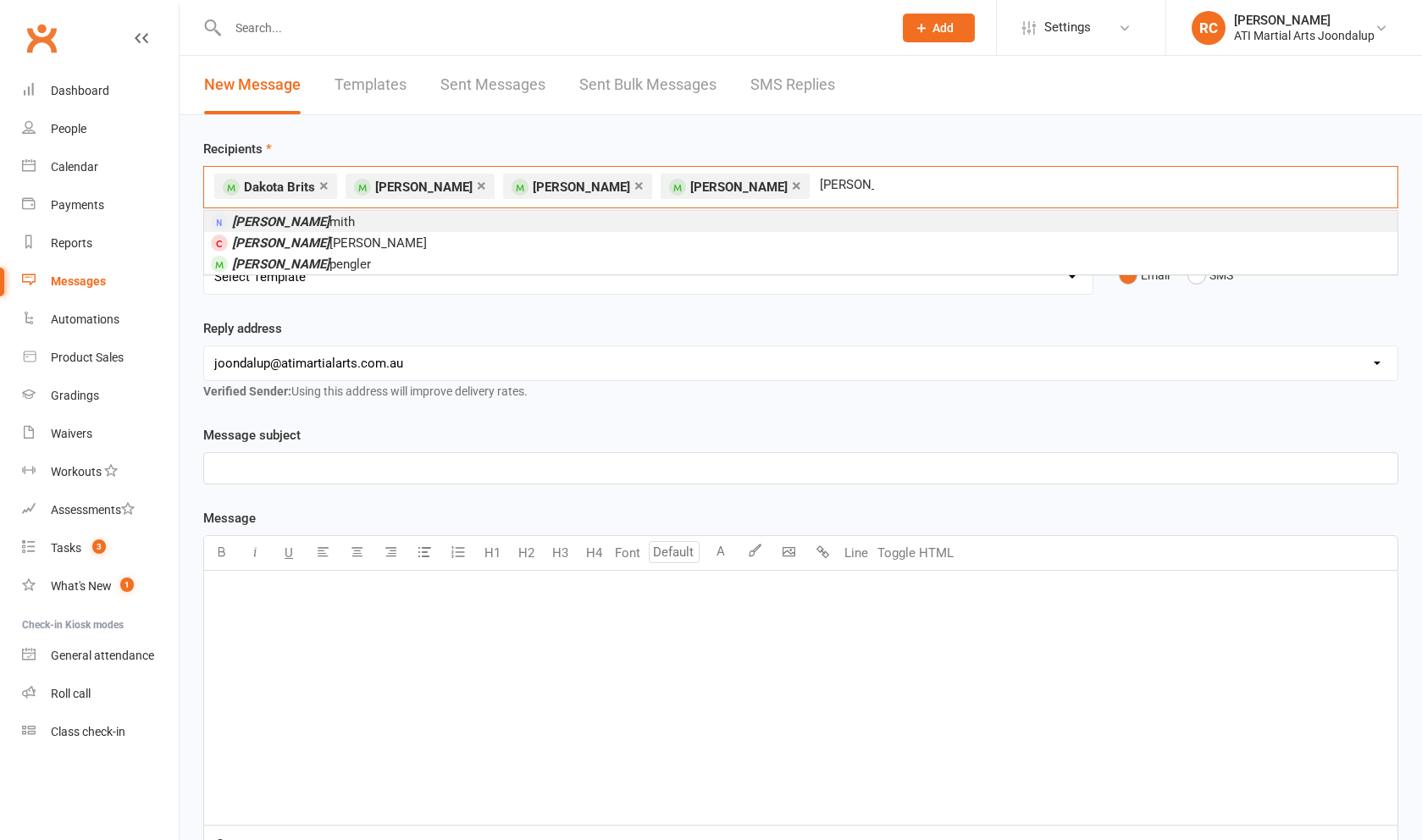
type input "[PERSON_NAME]"
drag, startPoint x: 370, startPoint y: 374, endPoint x: 328, endPoint y: 271, distance: 111.2
click at [328, 271] on li "[PERSON_NAME]" at bounding box center [801, 263] width 1193 height 21
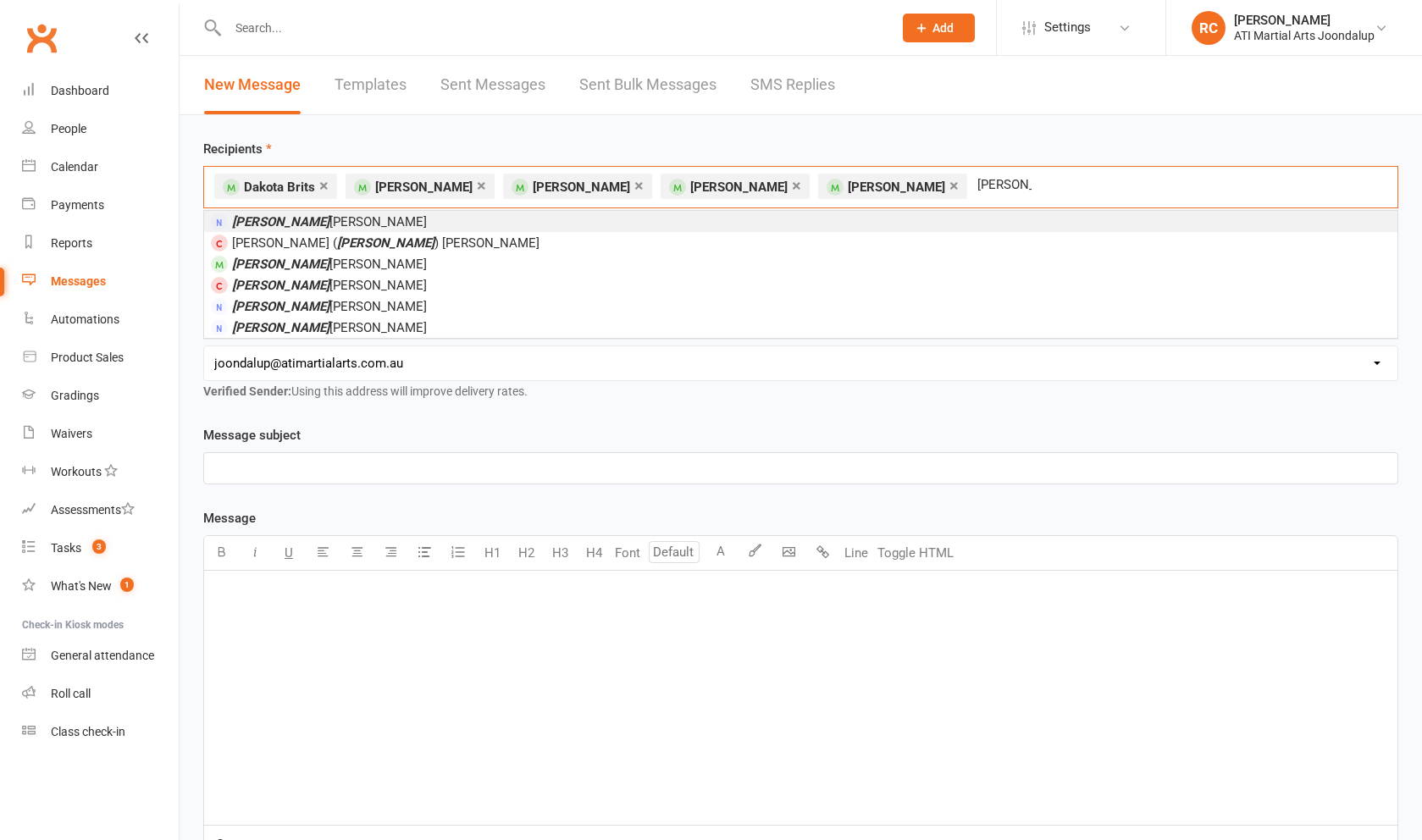
type input "[PERSON_NAME]"
click at [304, 262] on li "[PERSON_NAME]" at bounding box center [801, 263] width 1193 height 21
drag, startPoint x: 328, startPoint y: 271, endPoint x: 1132, endPoint y: 196, distance: 807.5
click at [1133, 196] on input "text" at bounding box center [1257, 185] width 249 height 22
click at [1133, 194] on input "text" at bounding box center [1257, 185] width 249 height 22
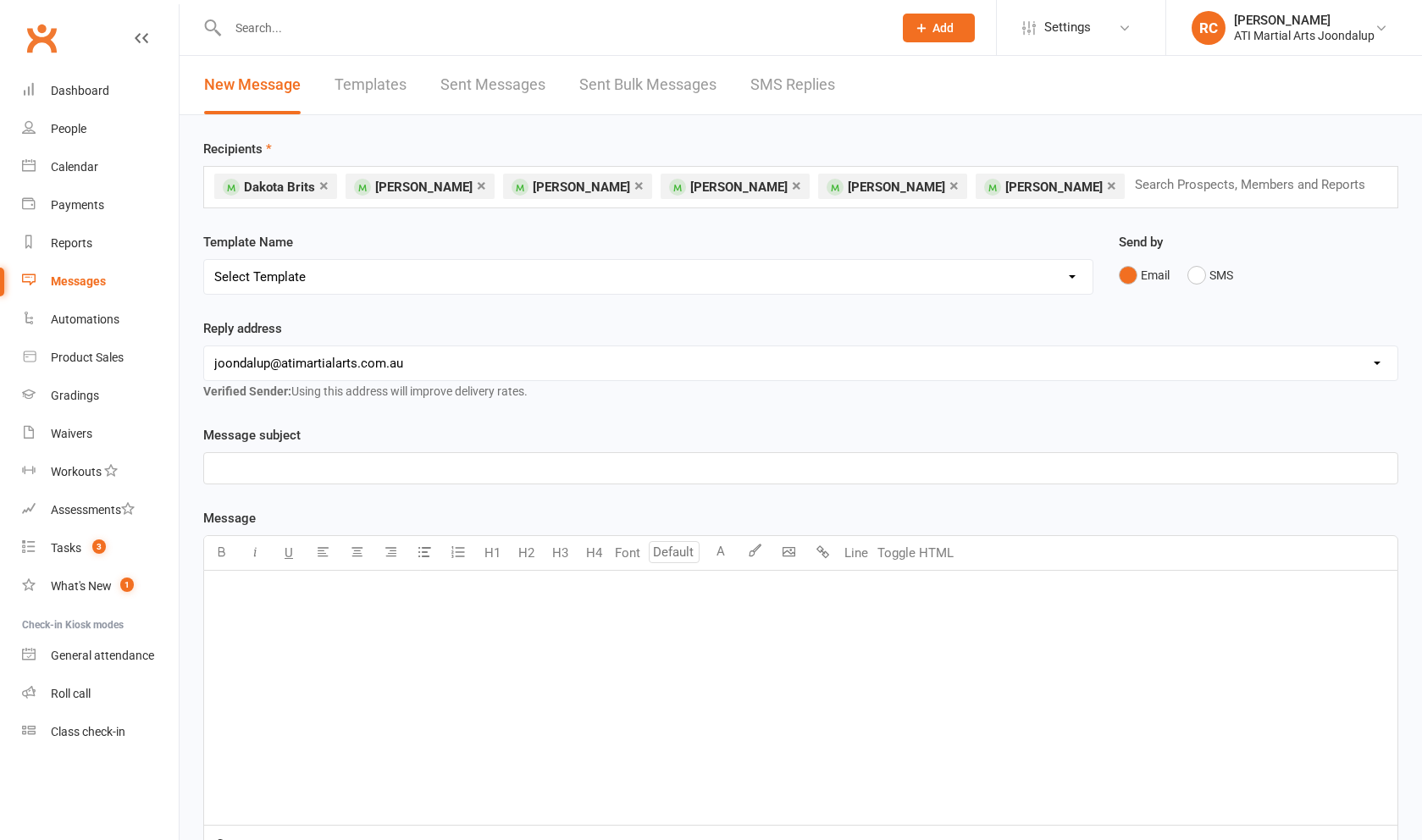
drag, startPoint x: 1132, startPoint y: 196, endPoint x: 635, endPoint y: 664, distance: 682.7
click at [635, 664] on div "﻿" at bounding box center [801, 698] width 1193 height 254
click at [514, 479] on p "﻿" at bounding box center [801, 468] width 1173 height 20
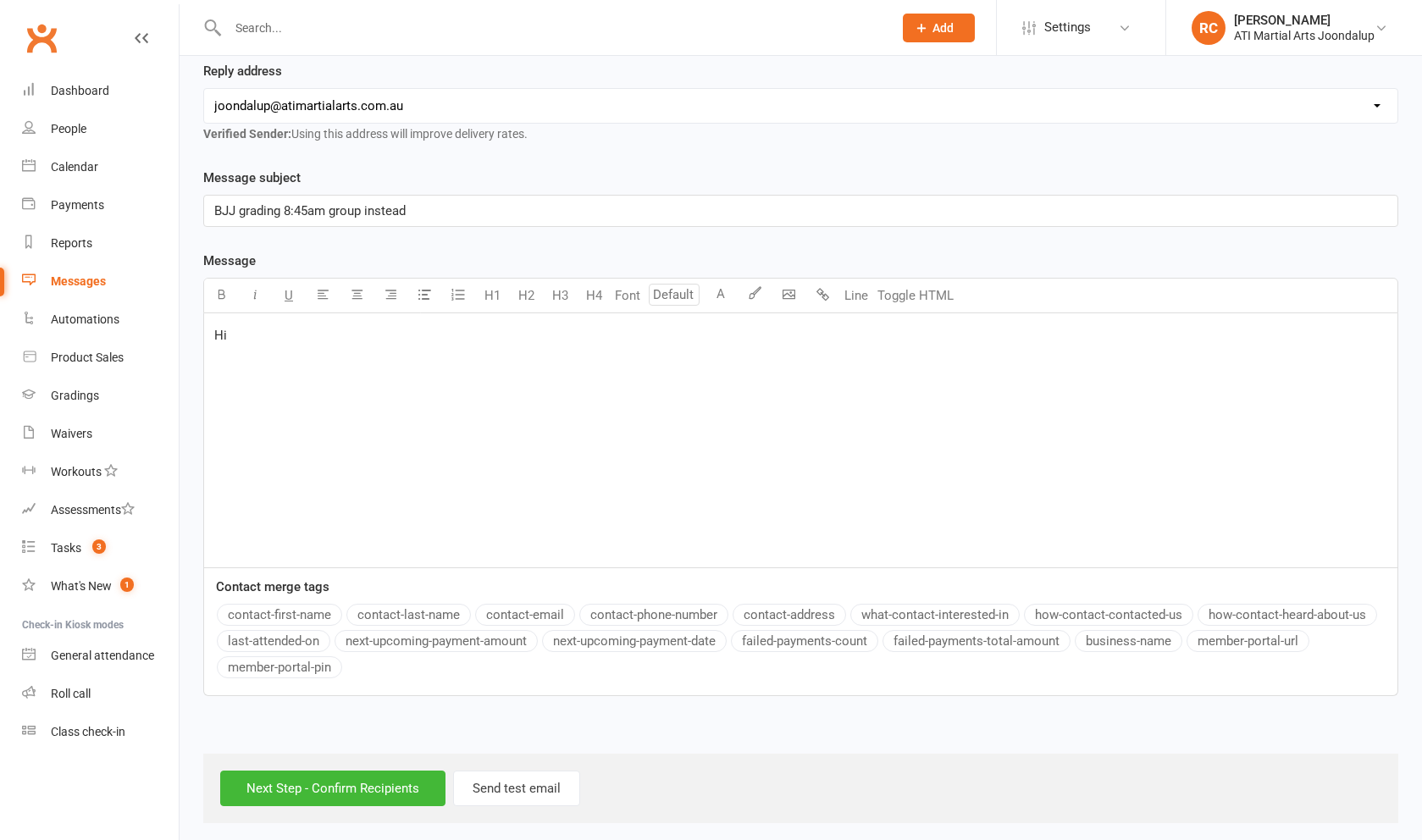
scroll to position [264, 0]
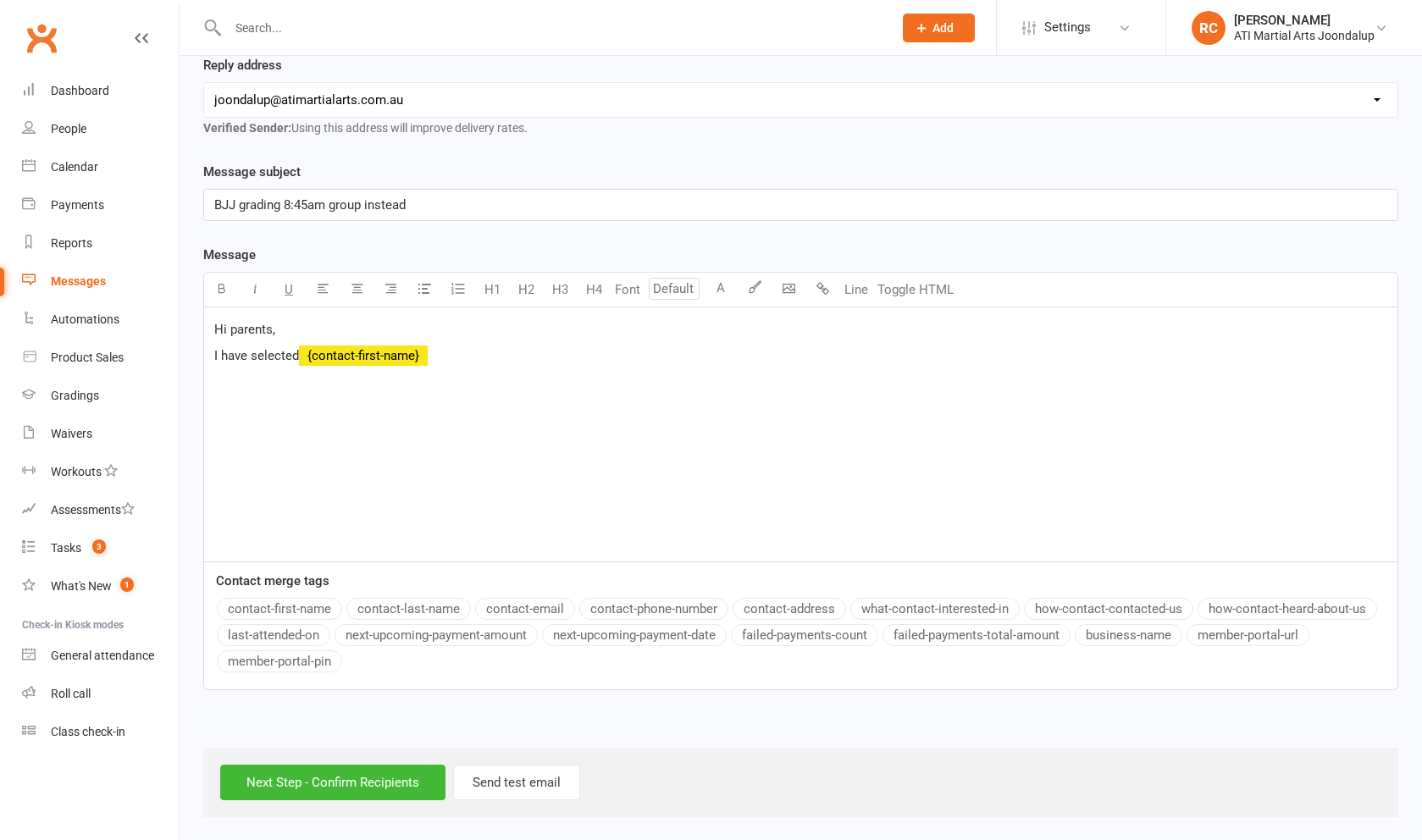
click at [320, 619] on button "contact-first-name" at bounding box center [279, 608] width 125 height 22
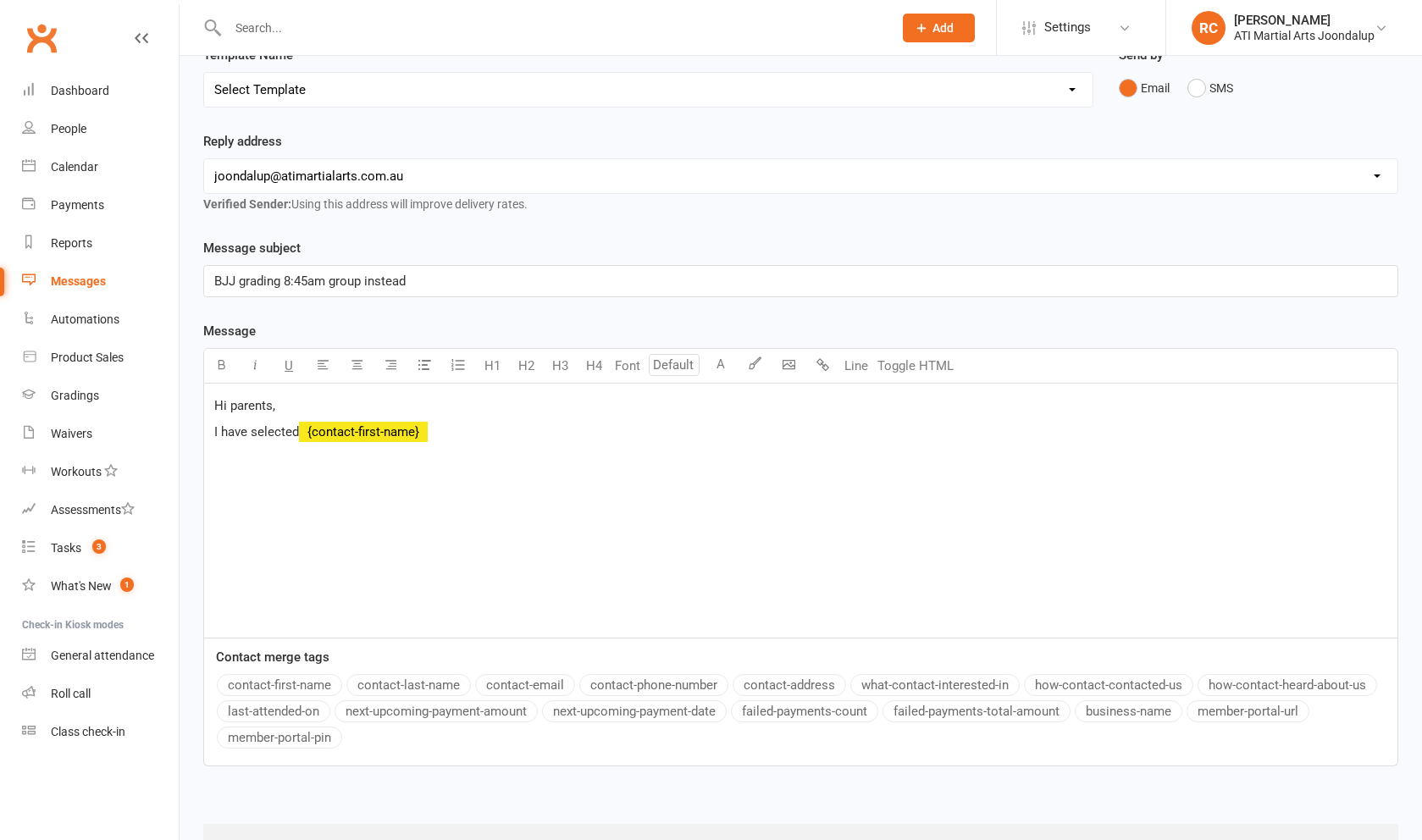
scroll to position [185, 0]
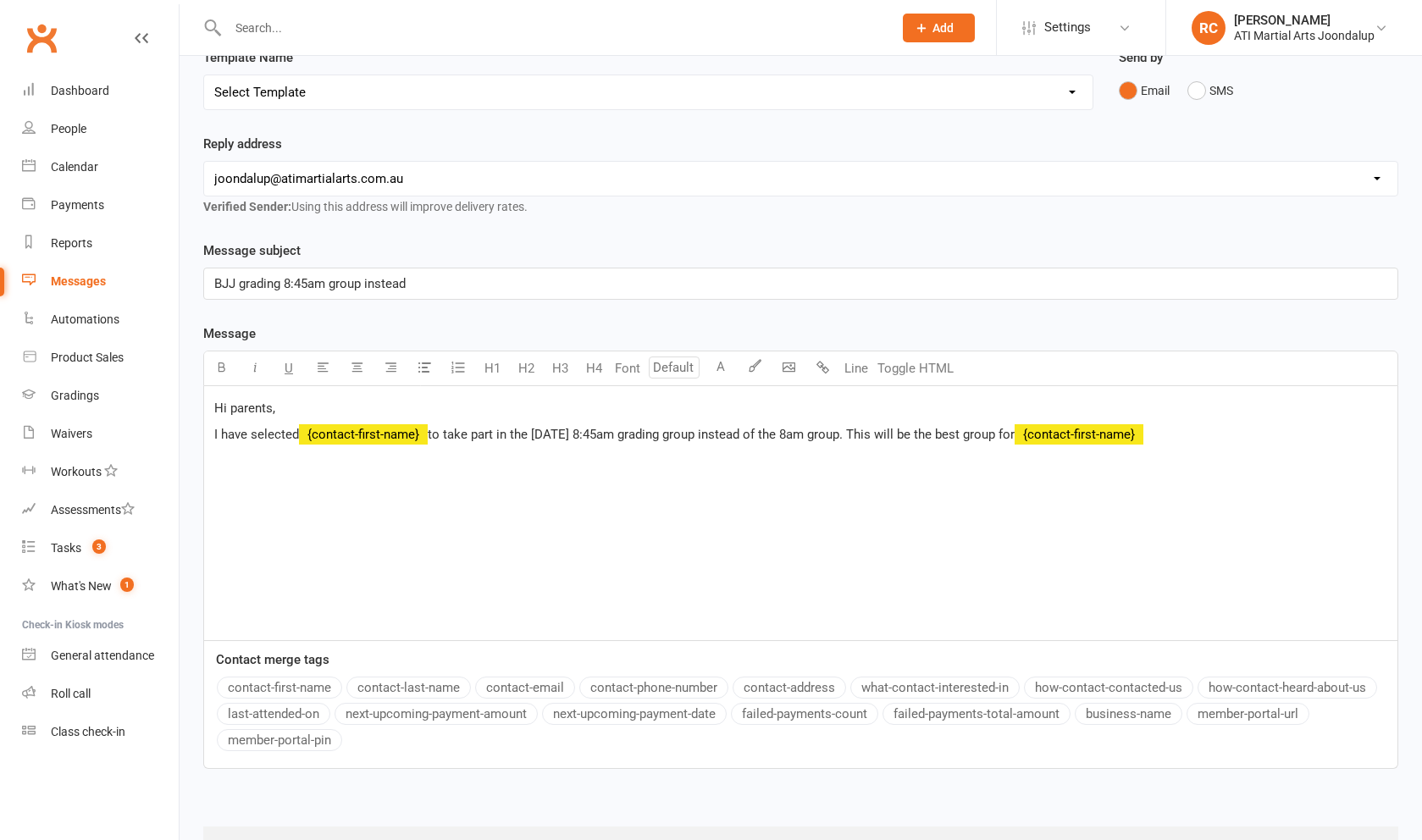
drag, startPoint x: 594, startPoint y: 449, endPoint x: 317, endPoint y: 698, distance: 372.5
click at [317, 698] on button "contact-first-name" at bounding box center [279, 687] width 125 height 22
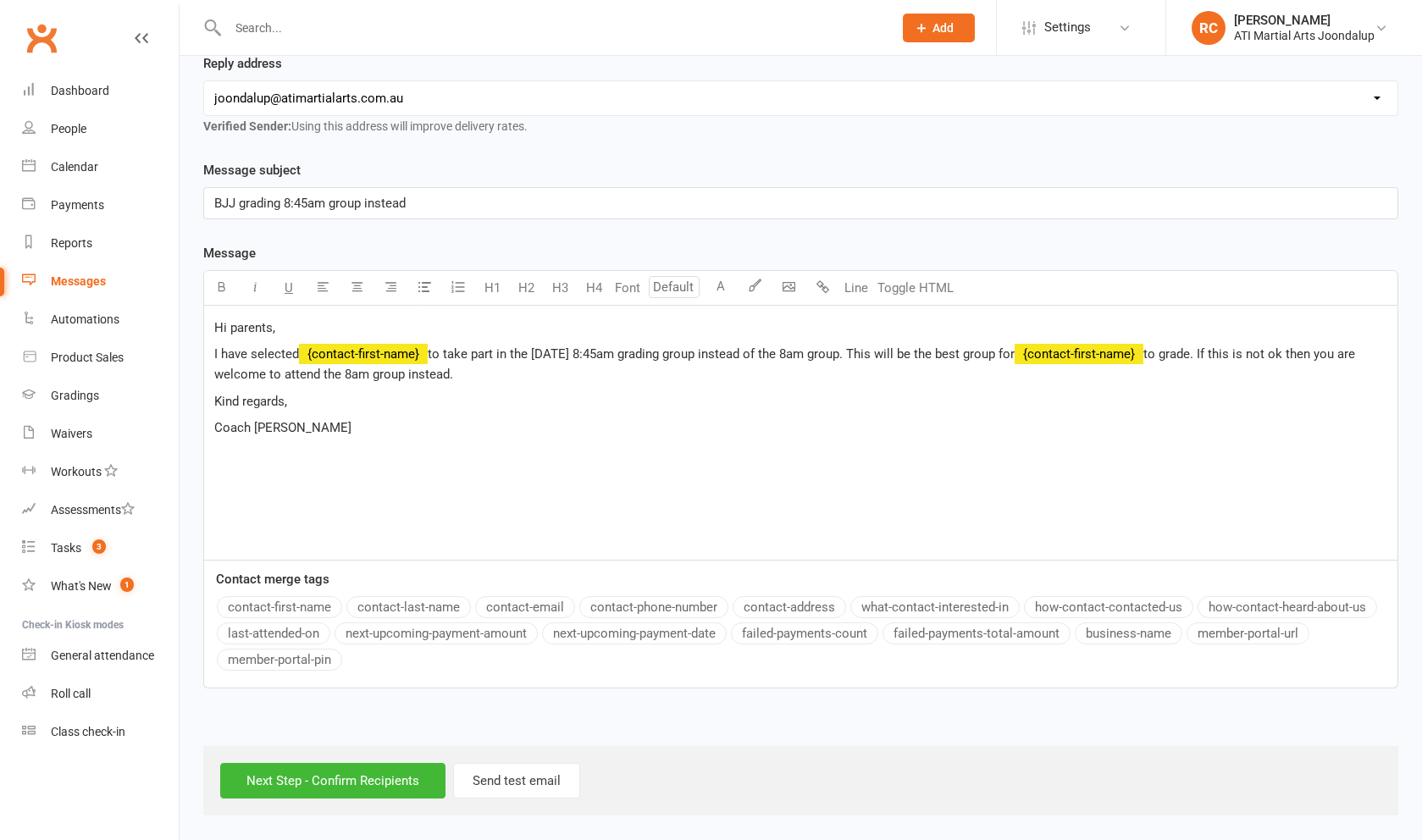
scroll to position [276, 0]
drag, startPoint x: 717, startPoint y: 619, endPoint x: 370, endPoint y: 789, distance: 386.4
click at [370, 789] on input "Next Step - Confirm Recipients" at bounding box center [333, 780] width 225 height 36
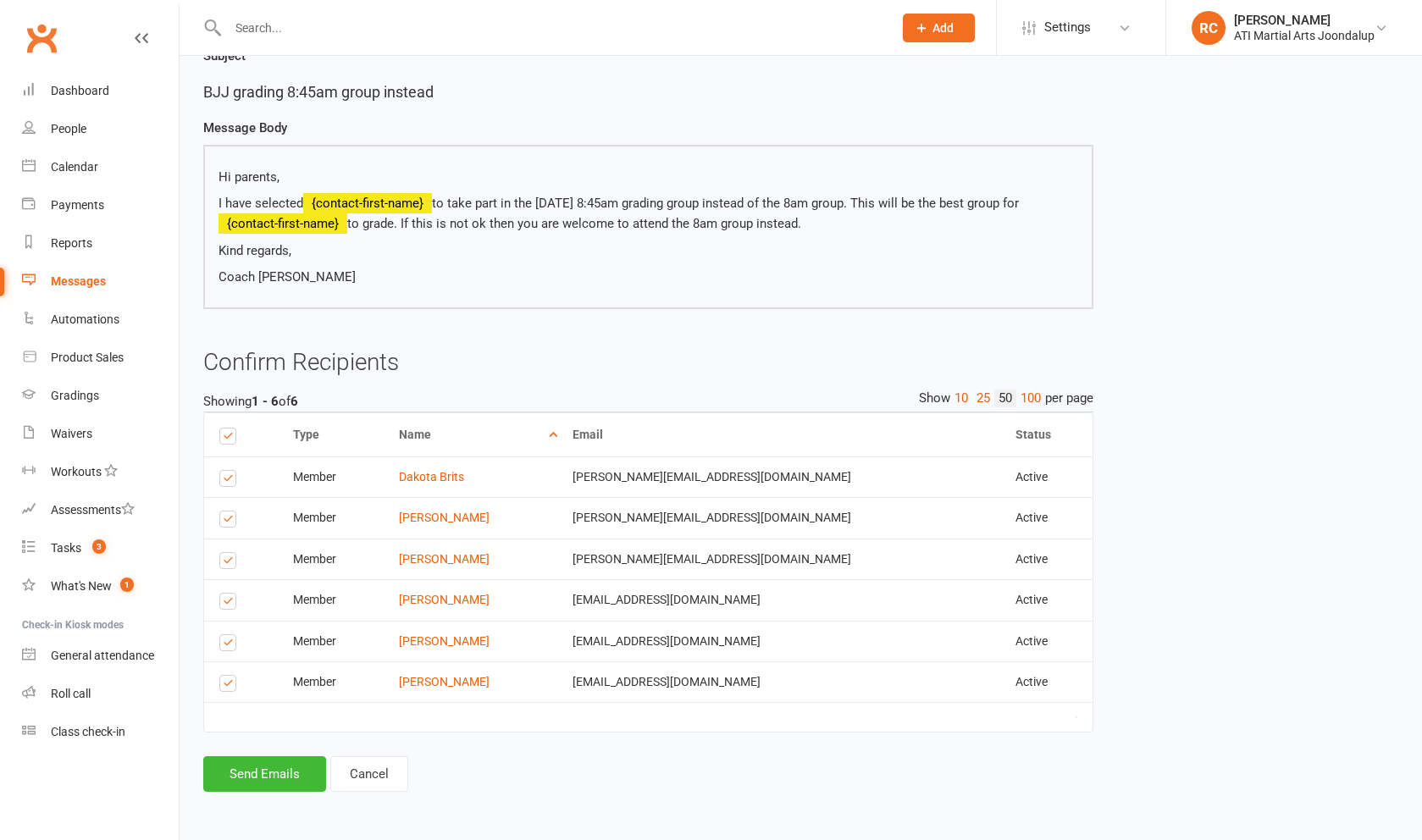
scroll to position [150, 0]
click at [233, 686] on label at bounding box center [231, 686] width 23 height 0
click at [231, 675] on input "checkbox" at bounding box center [225, 675] width 11 height 0
click at [262, 775] on button "Send Emails" at bounding box center [265, 774] width 123 height 36
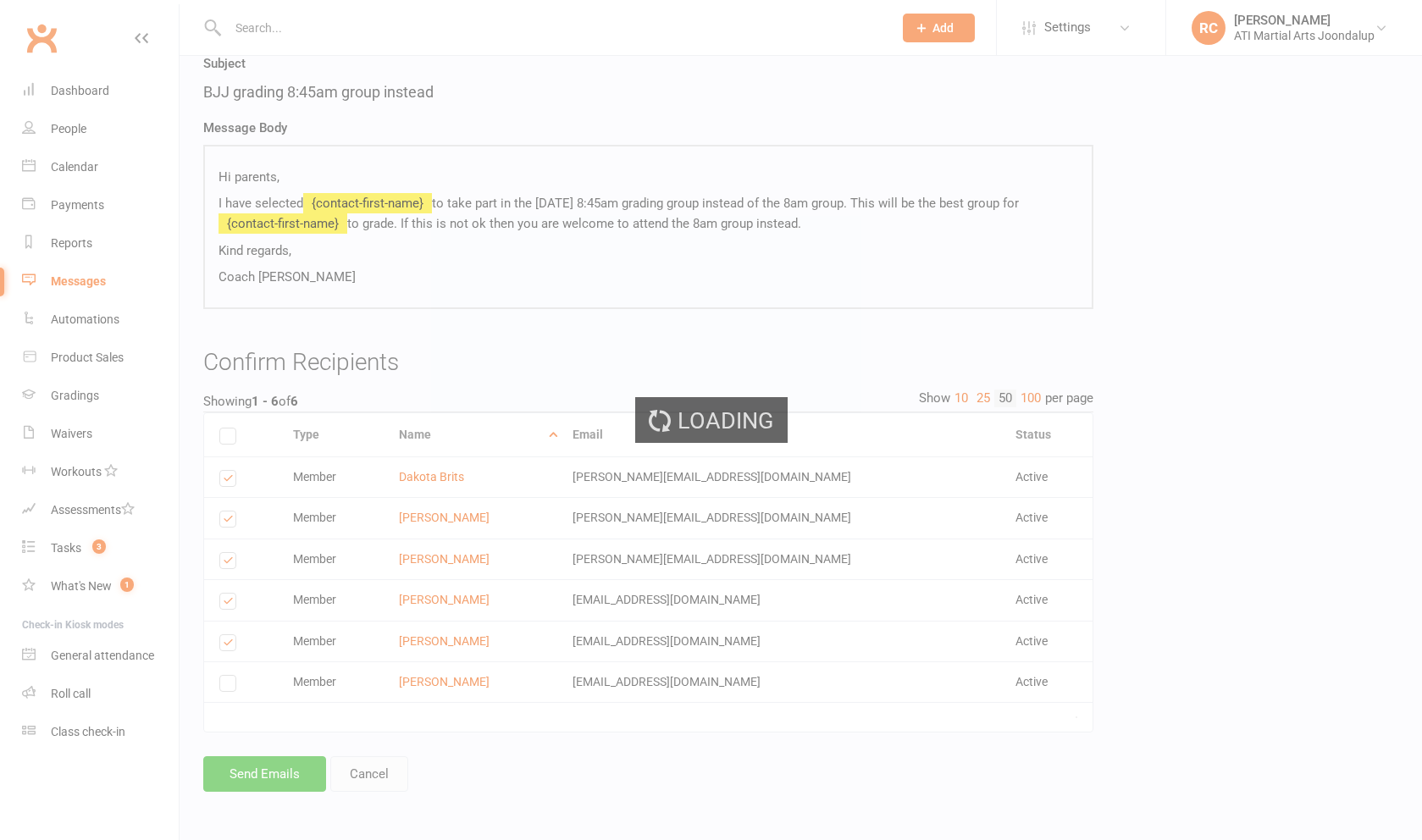
scroll to position [142, 0]
